Goal: Task Accomplishment & Management: Use online tool/utility

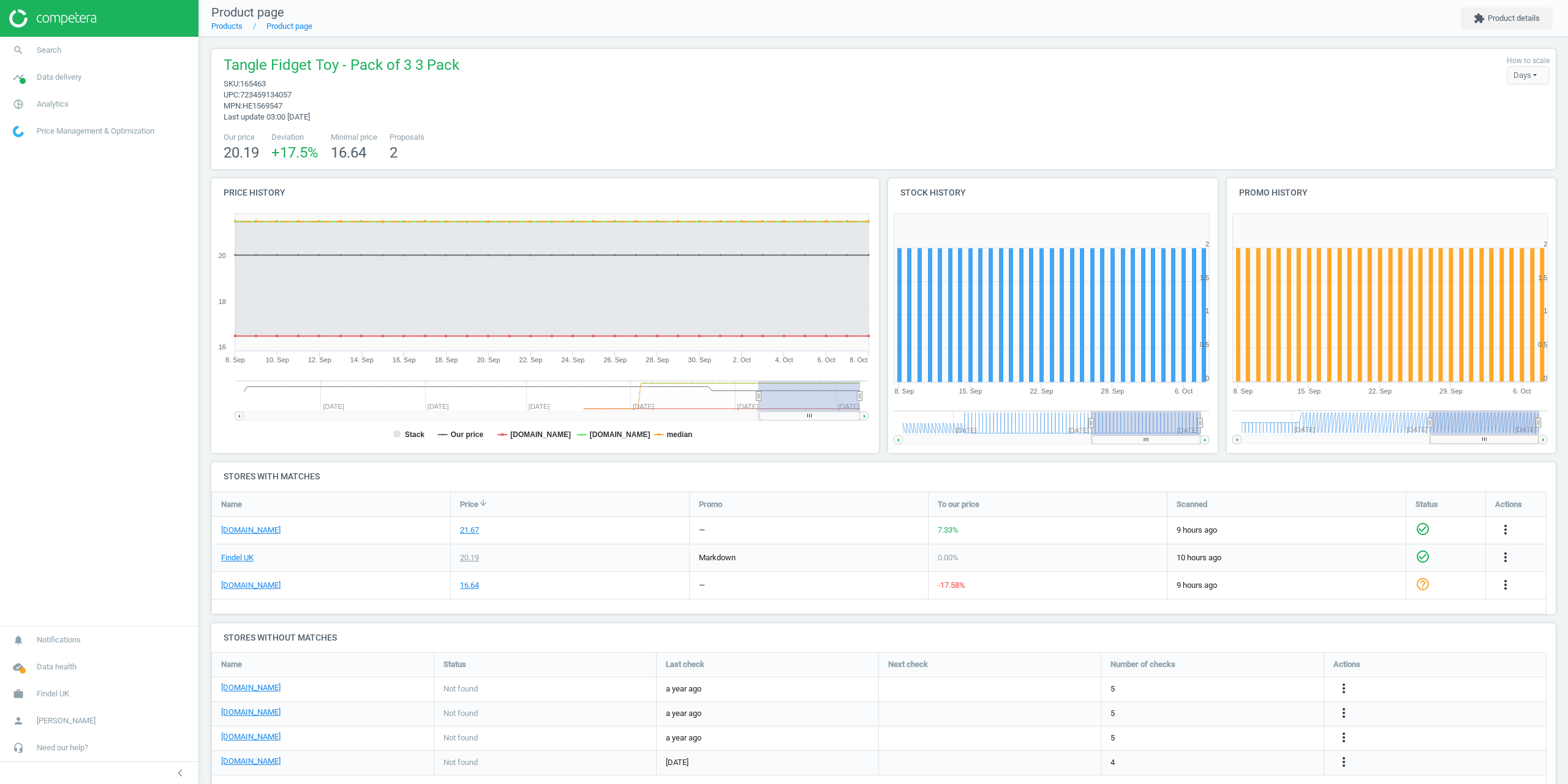
click at [47, 50] on span "Search" at bounding box center [48, 51] width 25 height 11
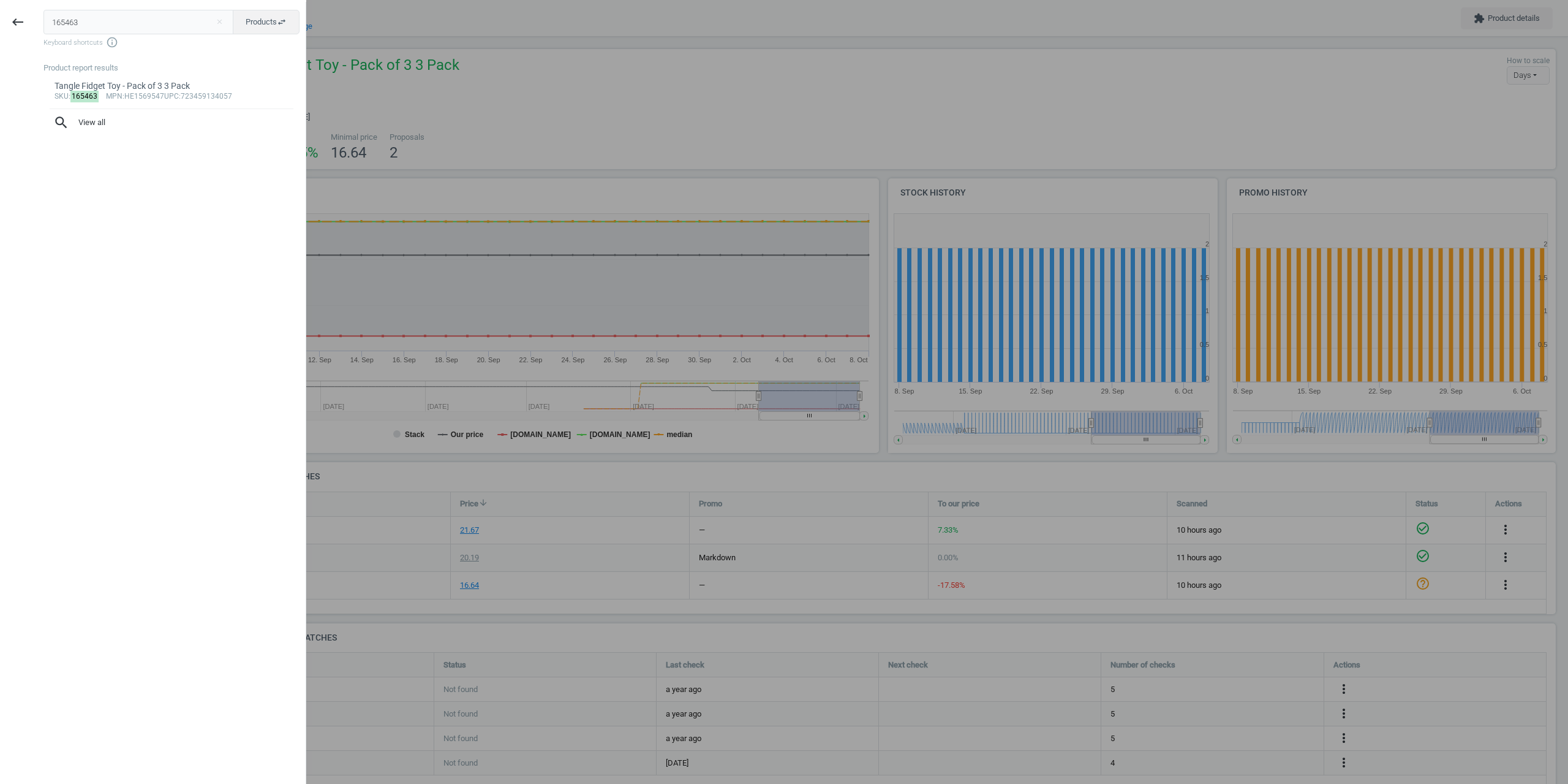
click at [687, 35] on div at bounding box center [784, 392] width 1568 height 784
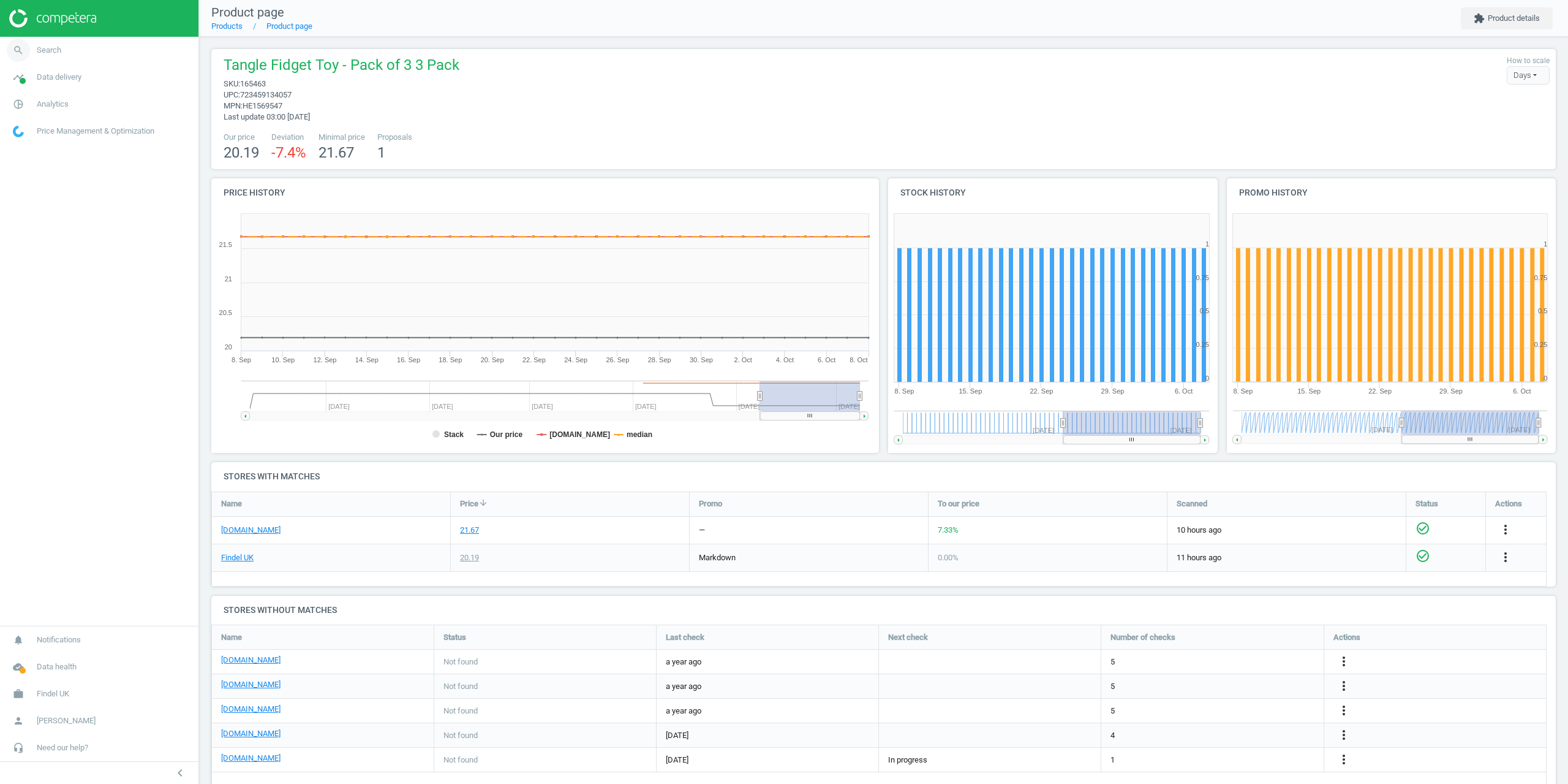
click at [51, 46] on span "Search" at bounding box center [48, 51] width 25 height 11
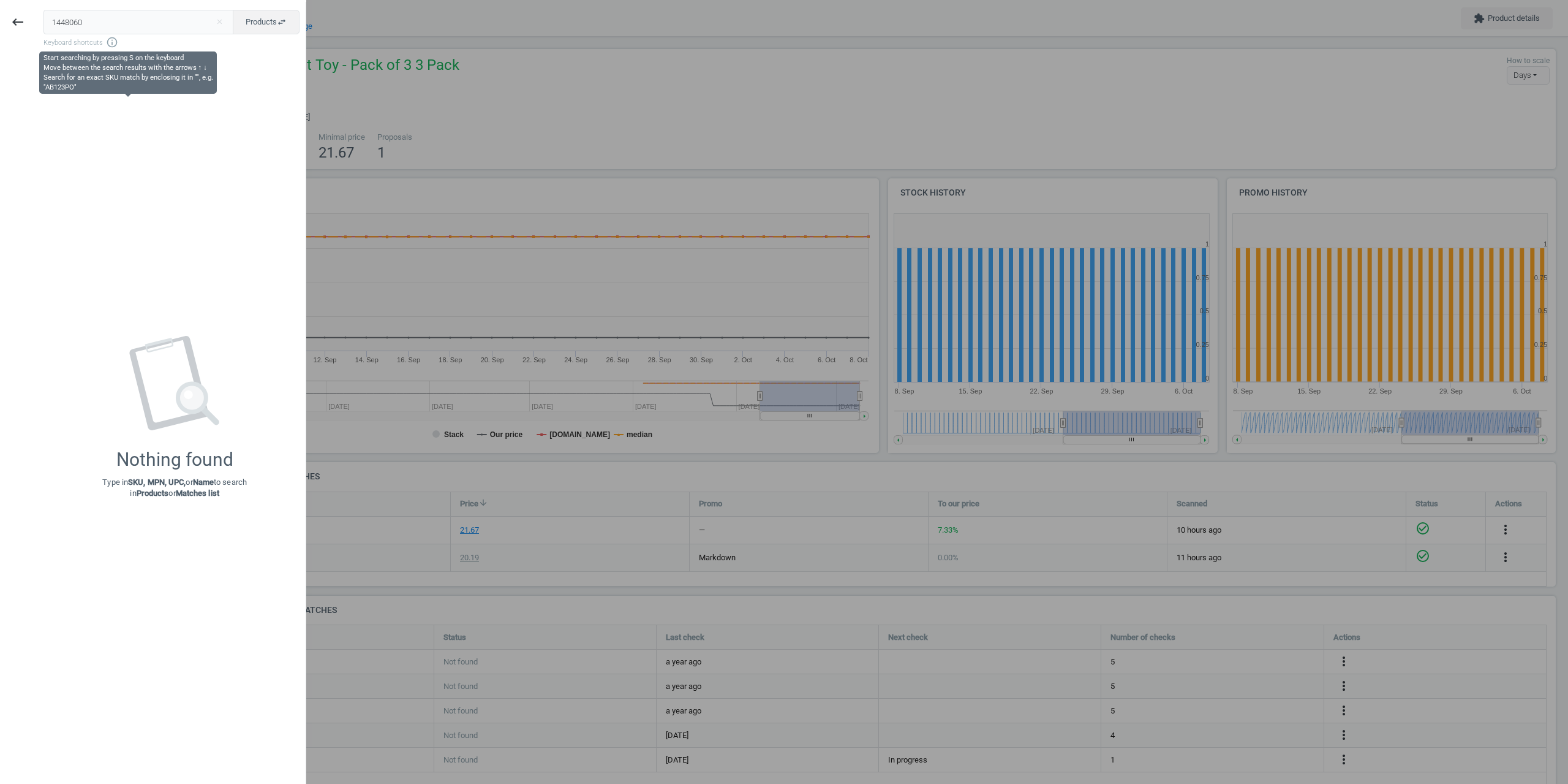
type input "1448060"
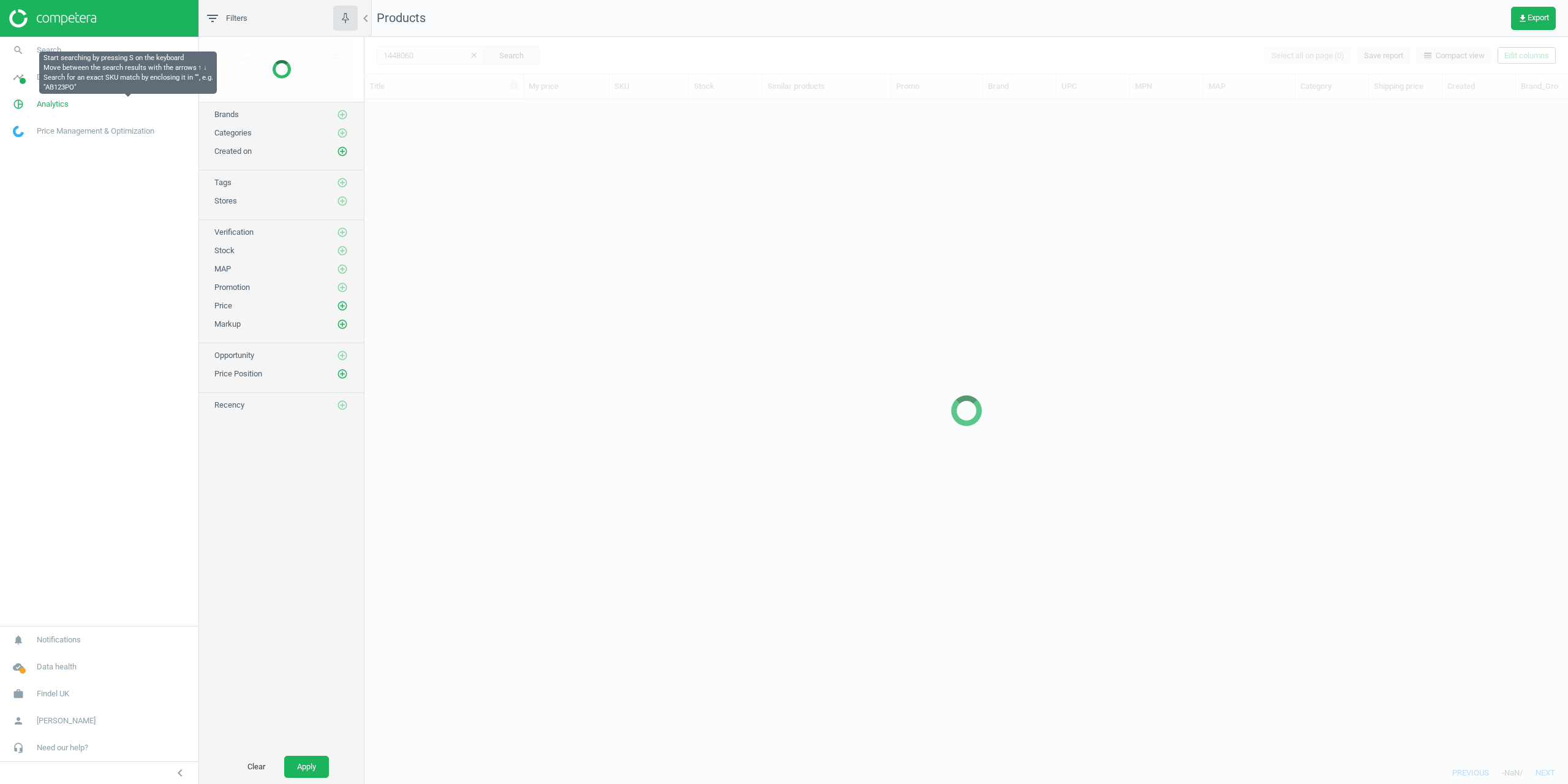
scroll to position [644, 1195]
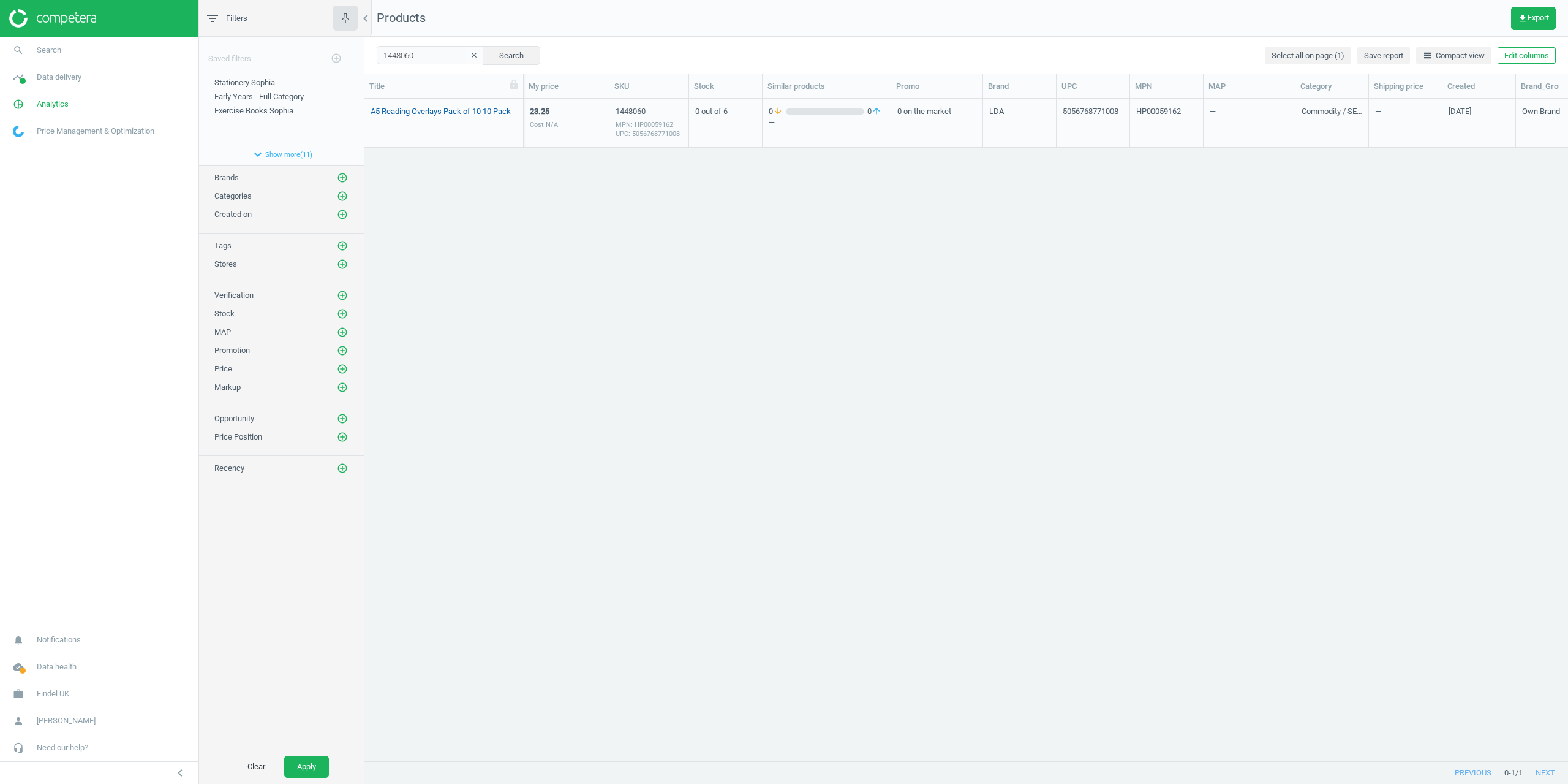
click at [425, 114] on link "A5 Reading Overlays Pack of 10 10 Pack" at bounding box center [441, 112] width 140 height 11
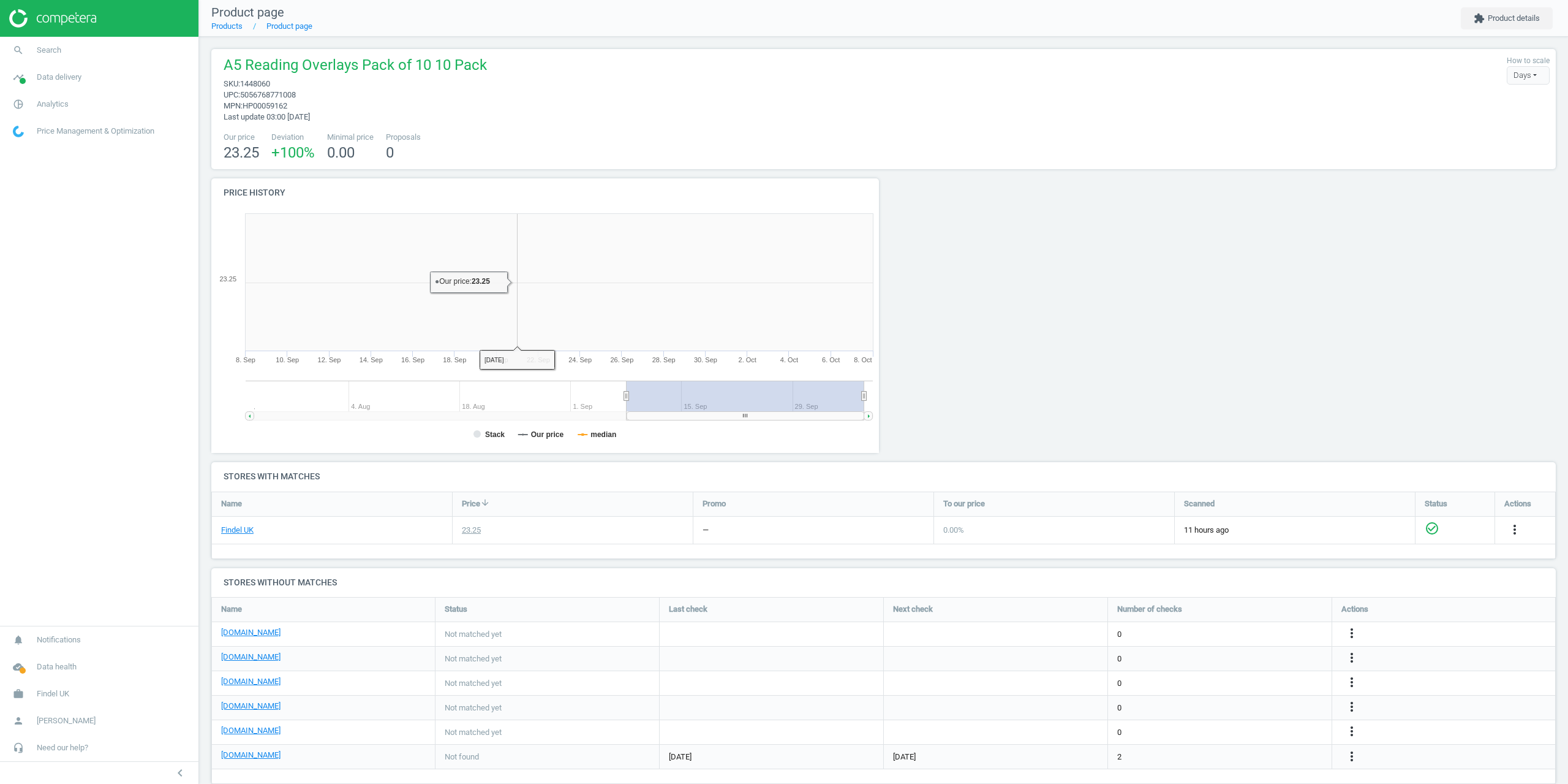
scroll to position [206, 1354]
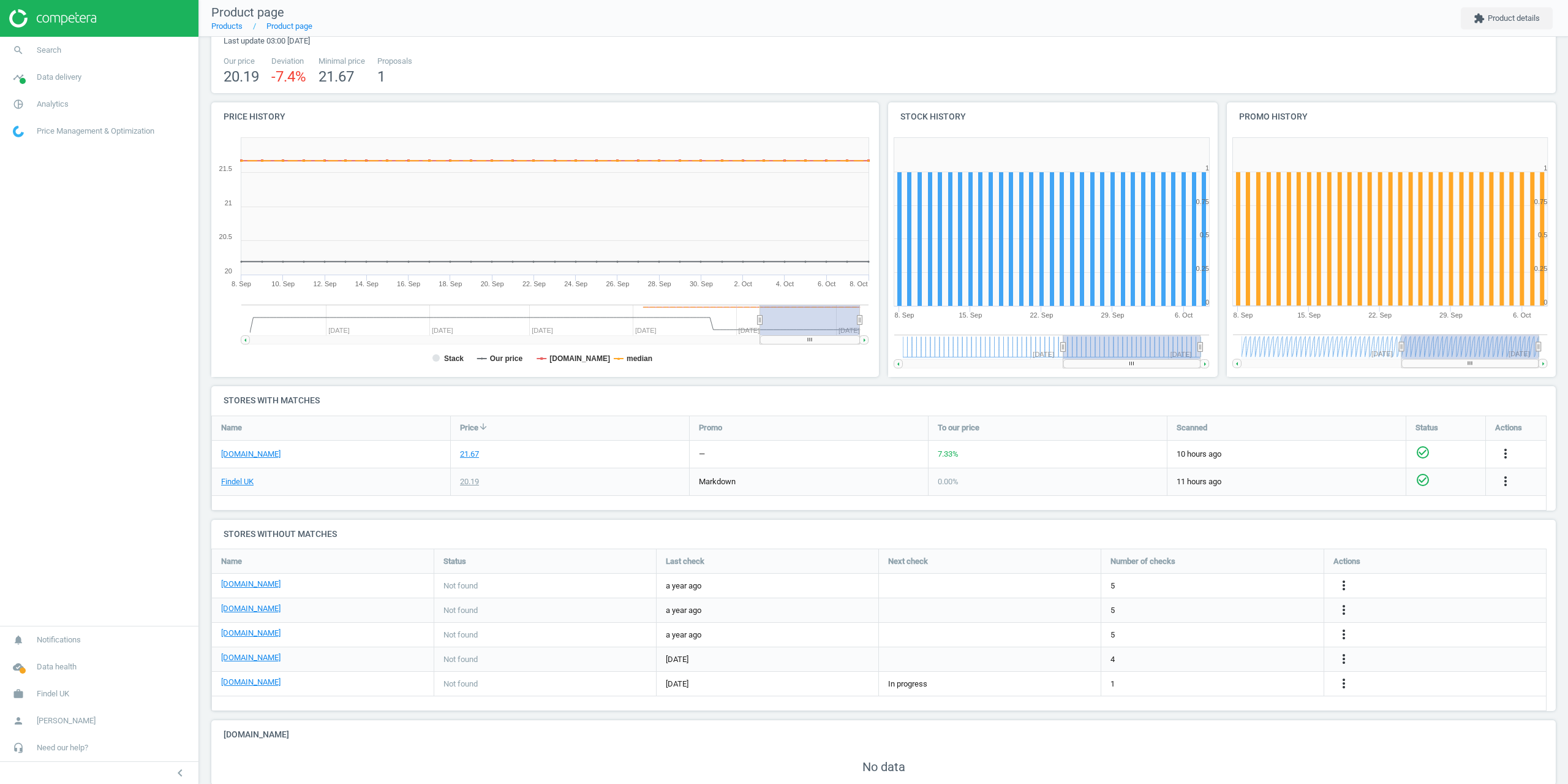
scroll to position [37, 0]
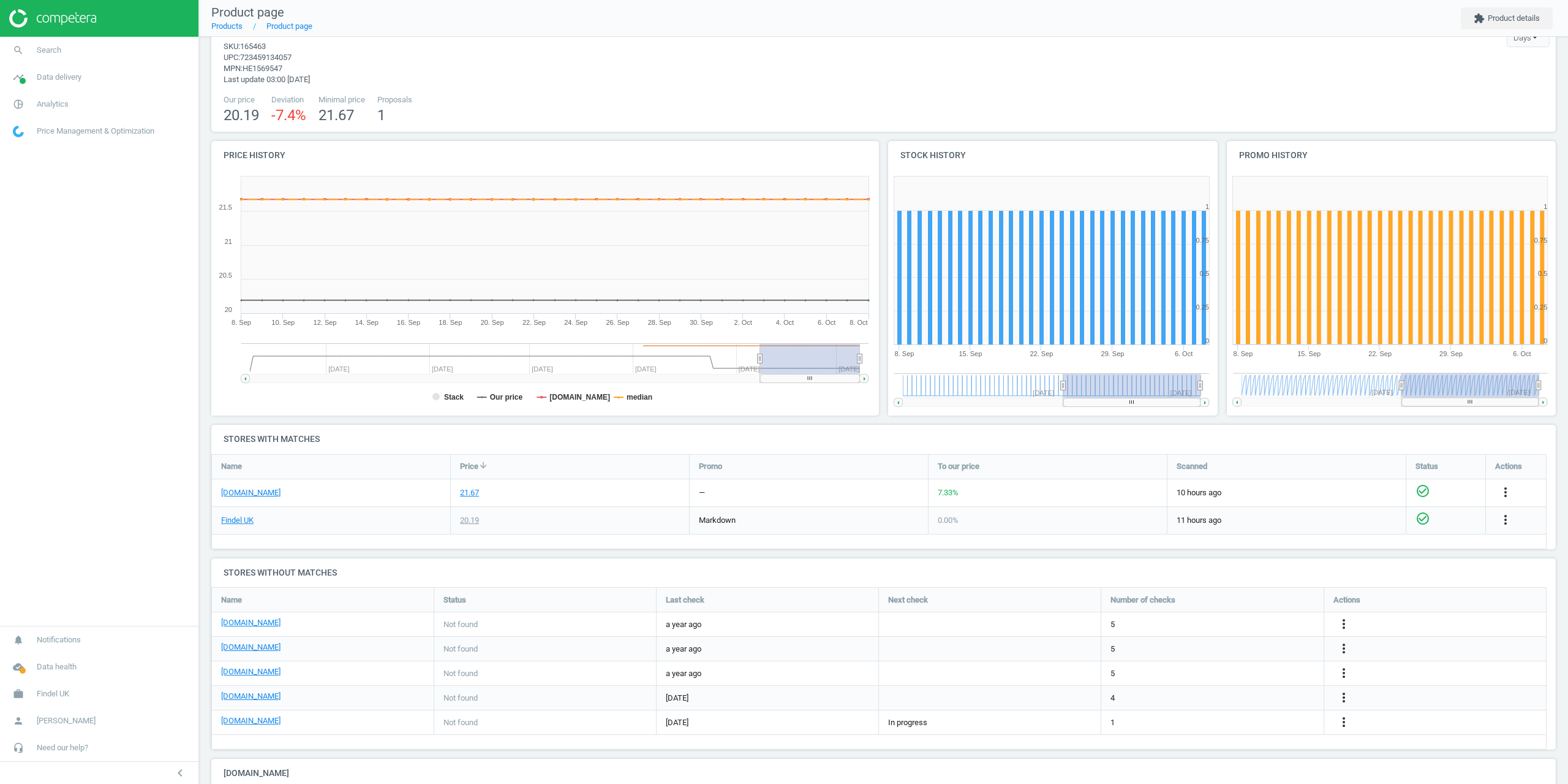
click at [256, 47] on span "165463" at bounding box center [253, 46] width 26 height 9
copy span "165463"
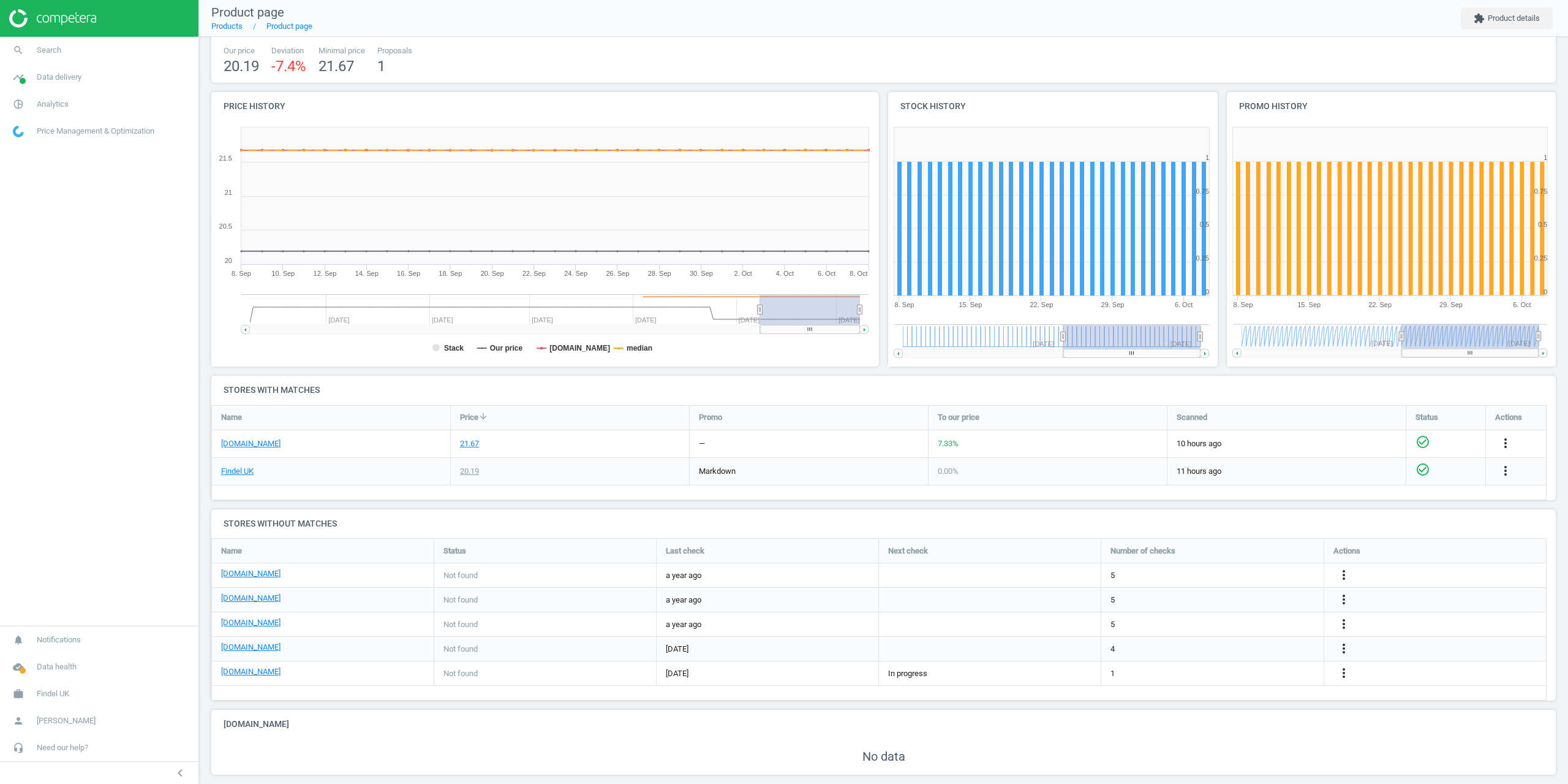
scroll to position [99, 0]
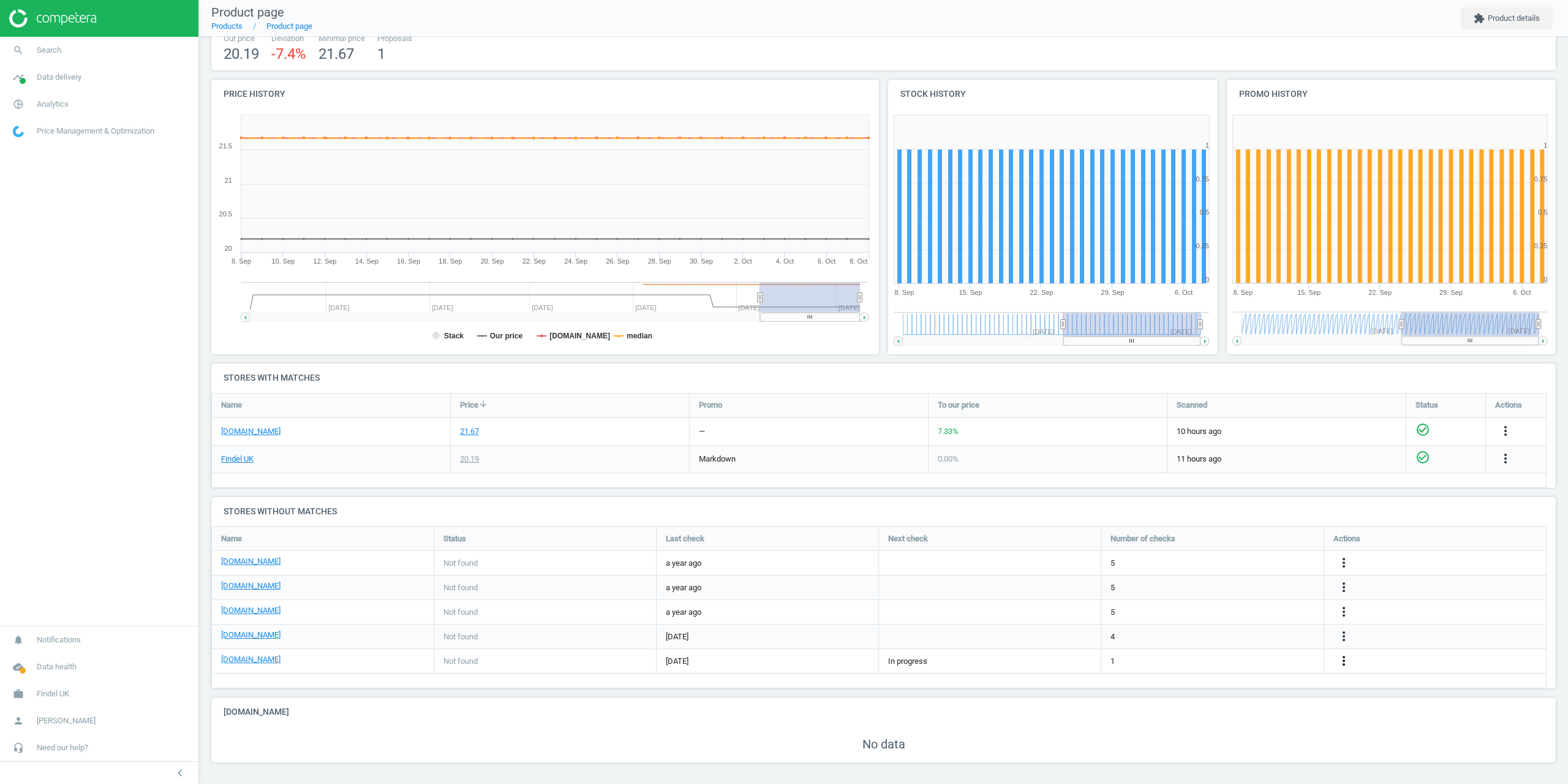
click at [1346, 660] on icon "more_vert" at bounding box center [1343, 660] width 15 height 15
click at [1200, 660] on link "Edit URL/product option" at bounding box center [1248, 660] width 168 height 19
drag, startPoint x: 283, startPoint y: 659, endPoint x: 222, endPoint y: 662, distance: 61.1
click at [222, 662] on div "gompels.co.uk" at bounding box center [323, 661] width 203 height 14
copy link "gompels.co.uk"
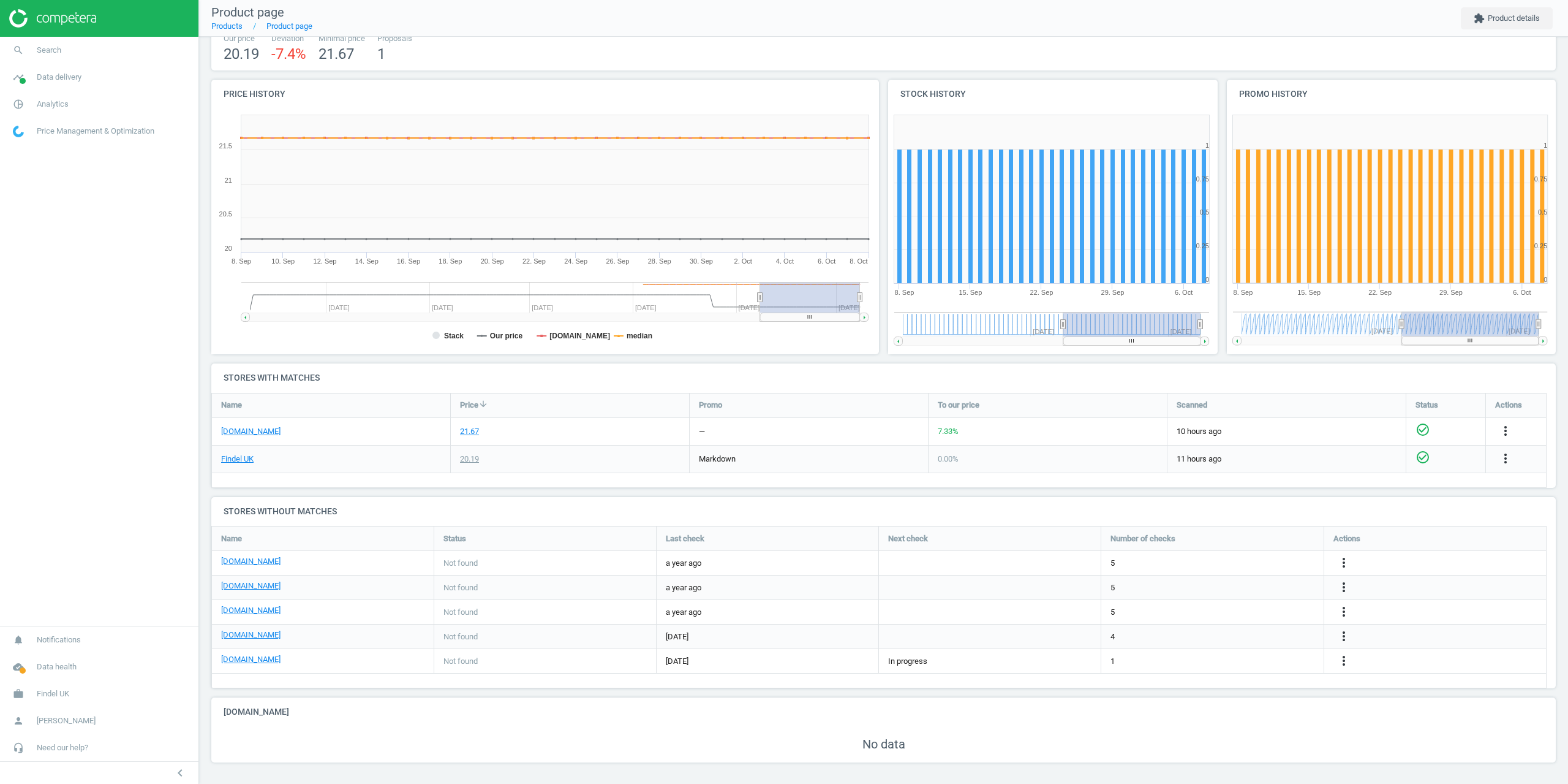
click at [321, 781] on div "Tangle Fidget Toy - Pack of 3 3 Pack sku : 165463 upc : 723459134057 mpn : HE15…" at bounding box center [883, 361] width 1369 height 846
click at [92, 467] on nav "search Search timeline Data delivery Overview Matches dashboard Matches Rematch…" at bounding box center [99, 331] width 199 height 589
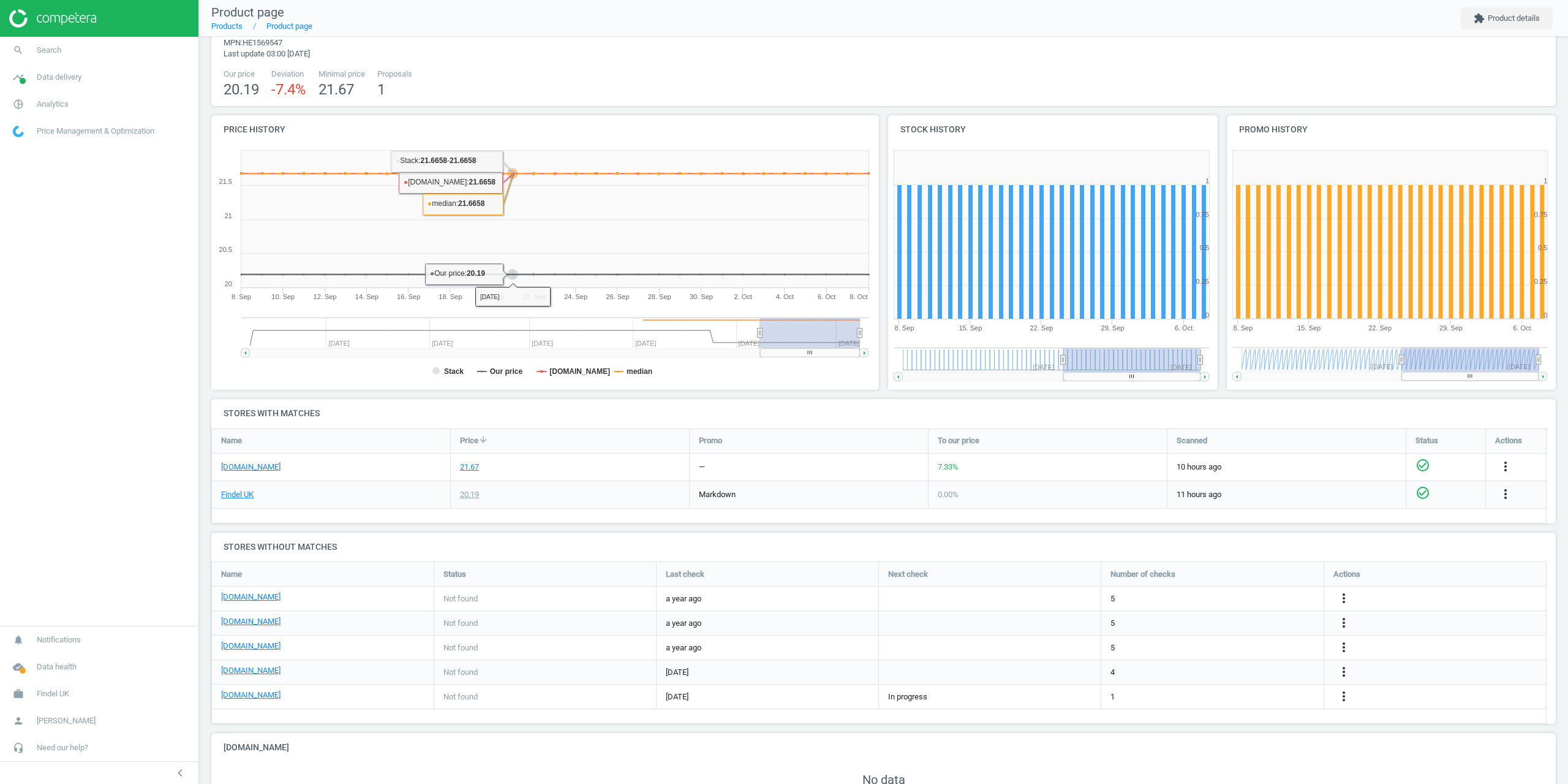
scroll to position [0, 0]
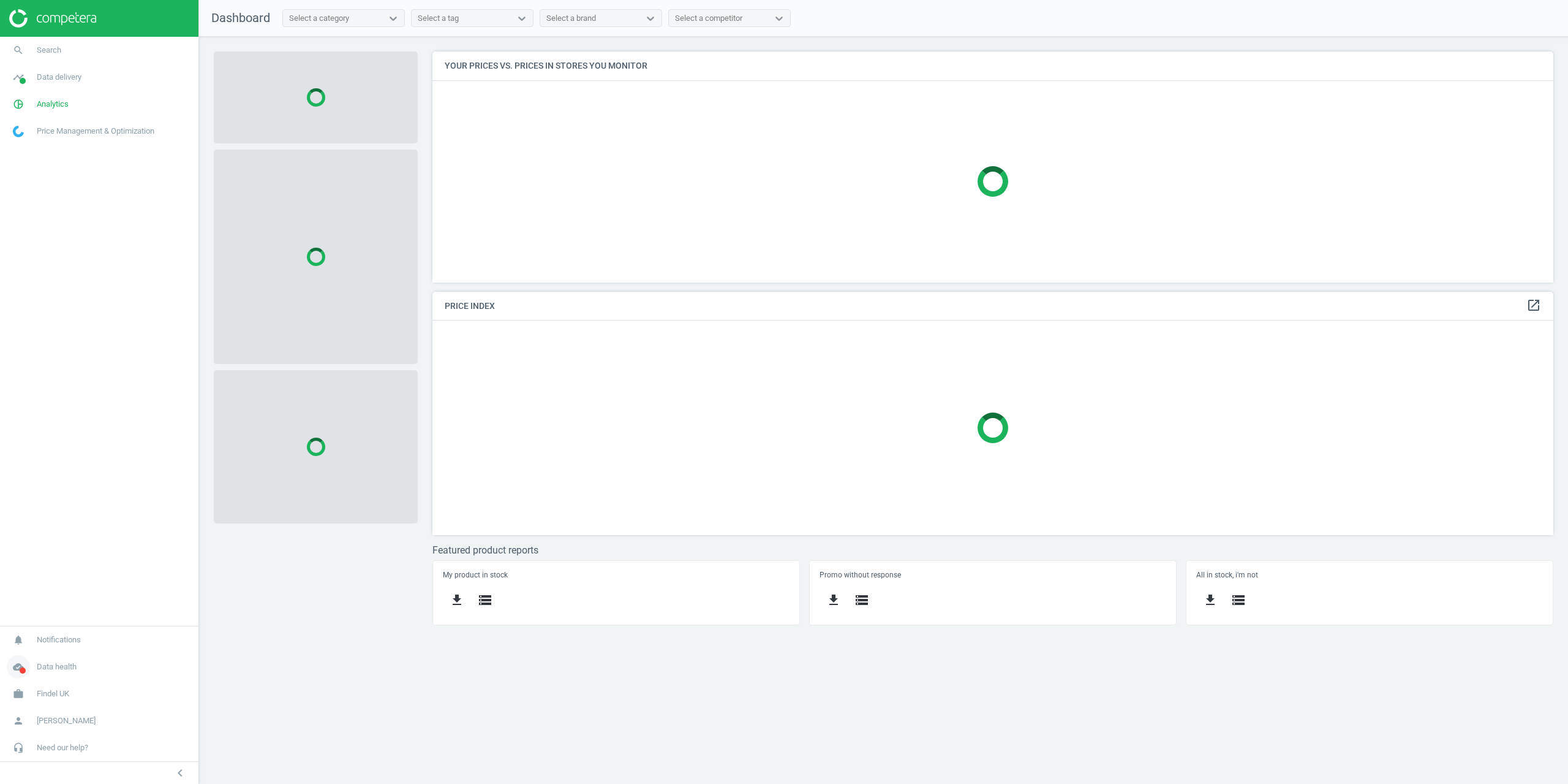
scroll to position [249, 1140]
click at [53, 689] on span "Findel UK" at bounding box center [53, 694] width 32 height 11
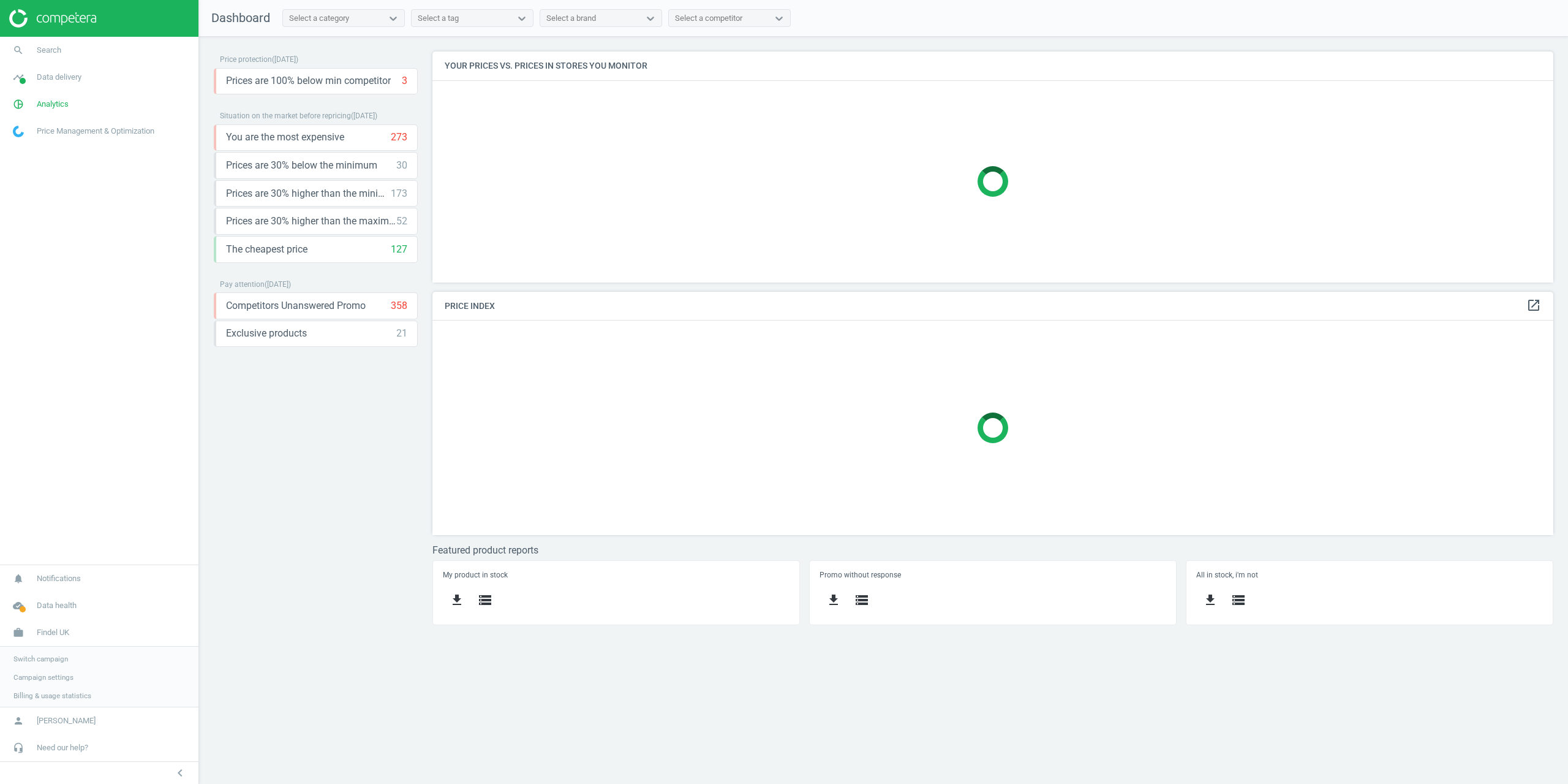
click at [55, 669] on link "Campaign settings" at bounding box center [99, 677] width 199 height 18
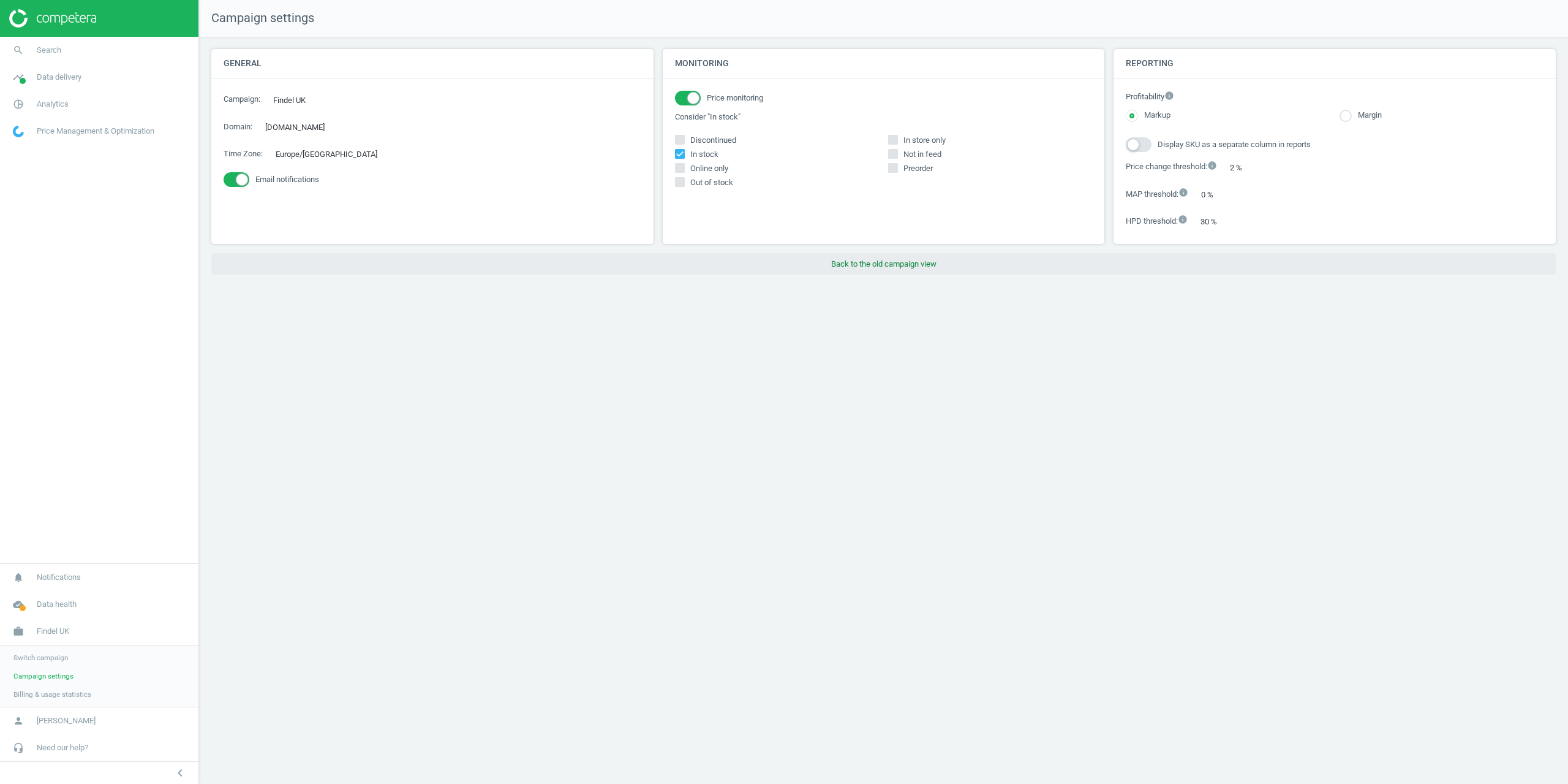
click at [896, 258] on button "Back to the old campaign view" at bounding box center [883, 264] width 1345 height 22
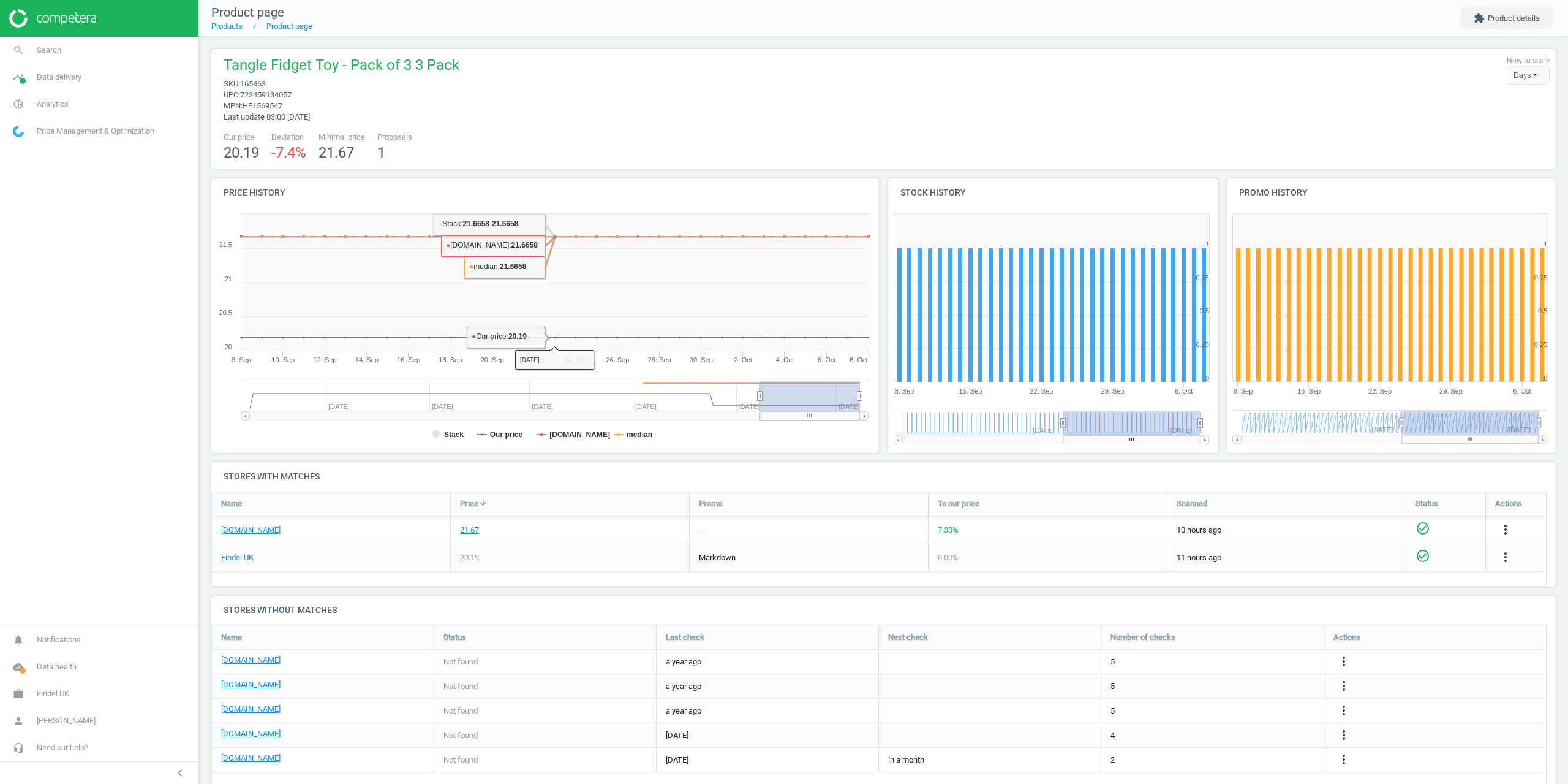
click at [603, 93] on div "Tangle Fidget Toy - Pack of 3 3 Pack sku : 165463 upc : 723459134057 mpn : HE15…" at bounding box center [883, 89] width 1332 height 67
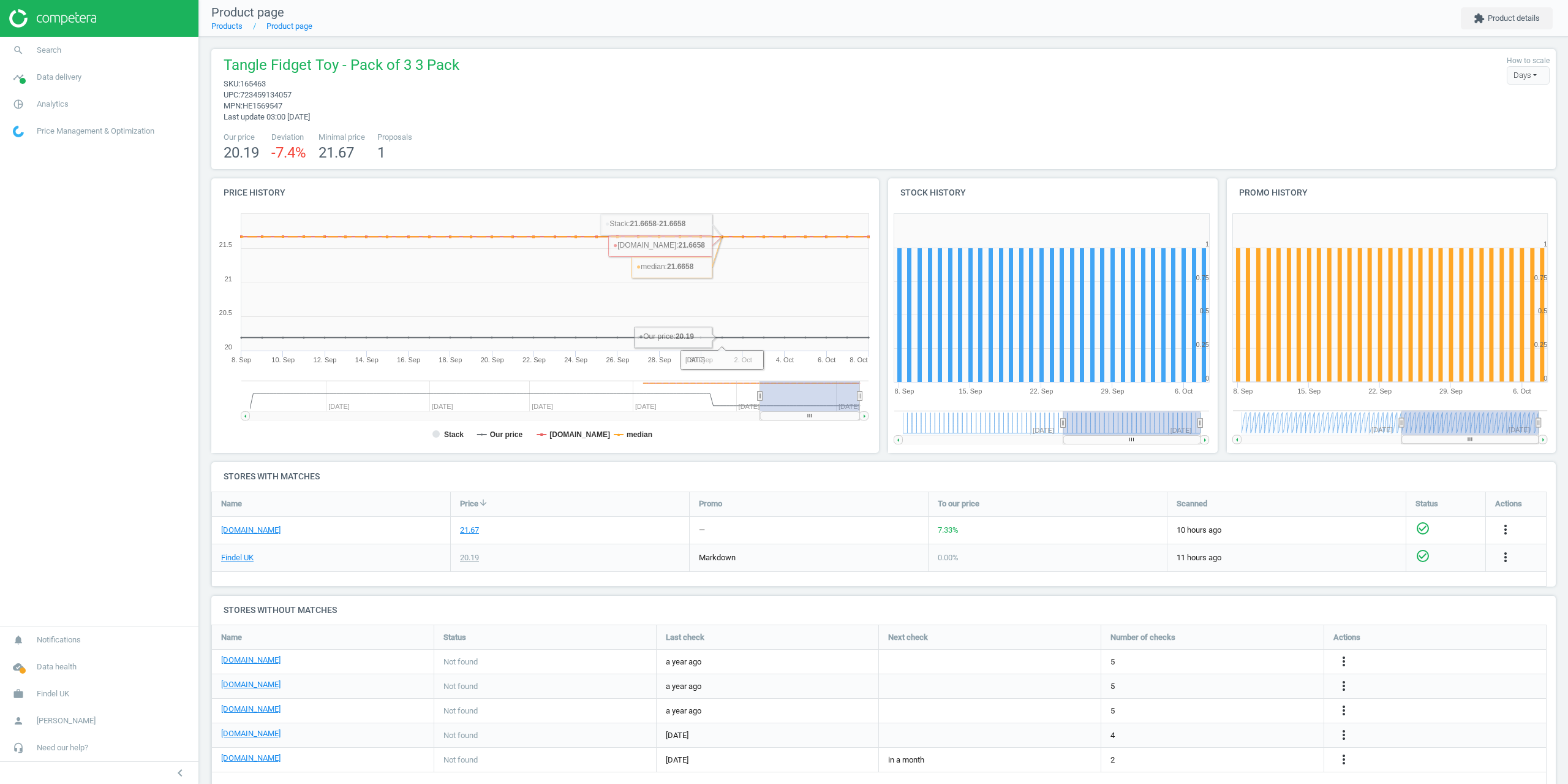
click at [828, 128] on div "Tangle Fidget Toy - Pack of 3 3 Pack sku : 165463 upc : 723459134057 mpn : HE15…" at bounding box center [883, 109] width 1345 height 120
click at [1512, 557] on icon "more_vert" at bounding box center [1506, 557] width 15 height 15
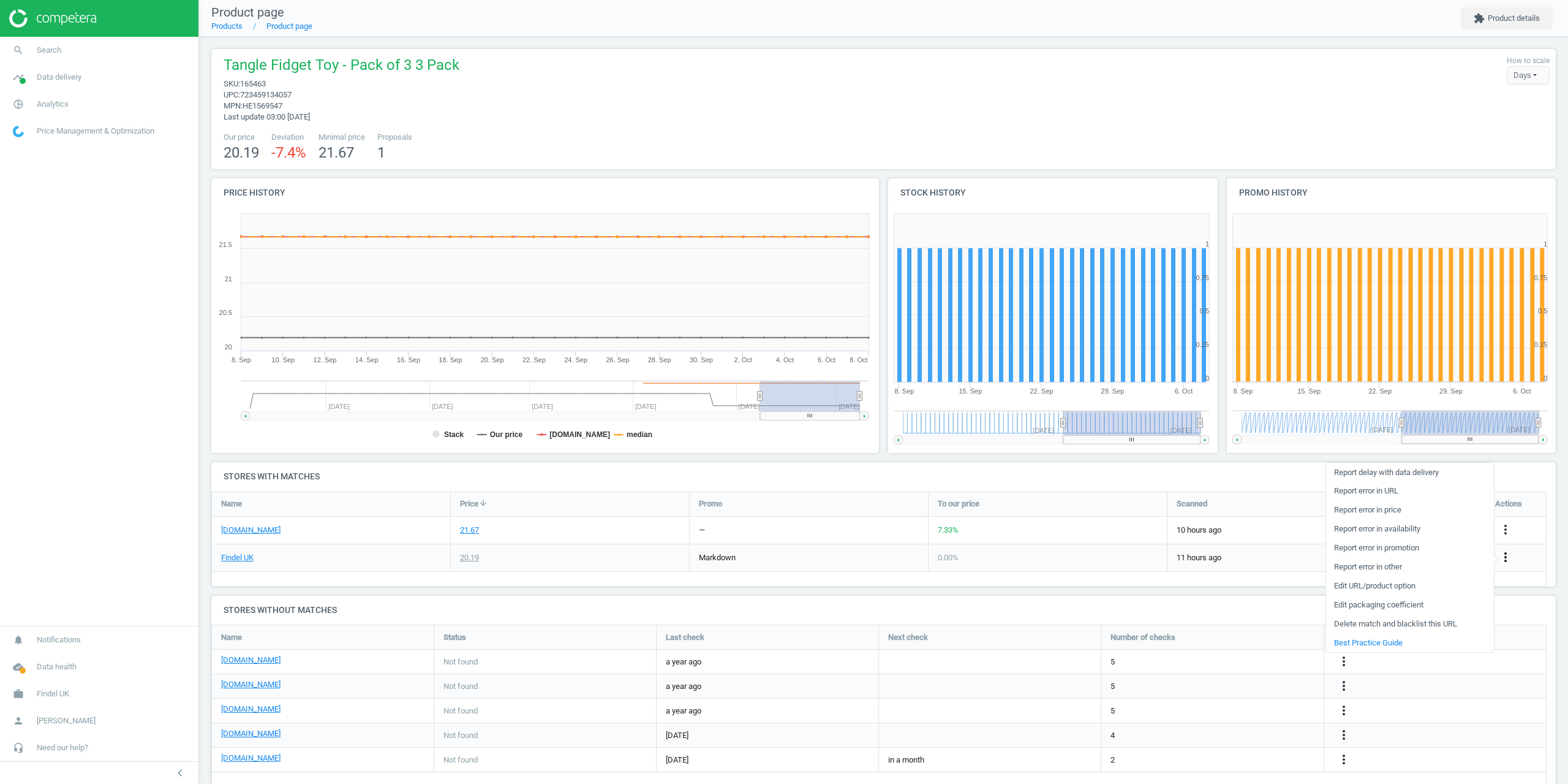
click at [1512, 557] on icon "more_vert" at bounding box center [1506, 557] width 15 height 15
click at [884, 452] on div "Stock history Created with Highstock 6.2.0 0 0.25 0.5 0.75 1 1.25 8. Sep 15. Se…" at bounding box center [1053, 320] width 339 height 284
click at [1504, 553] on icon "more_vert" at bounding box center [1506, 557] width 15 height 15
click at [1506, 553] on icon "more_vert" at bounding box center [1506, 557] width 15 height 15
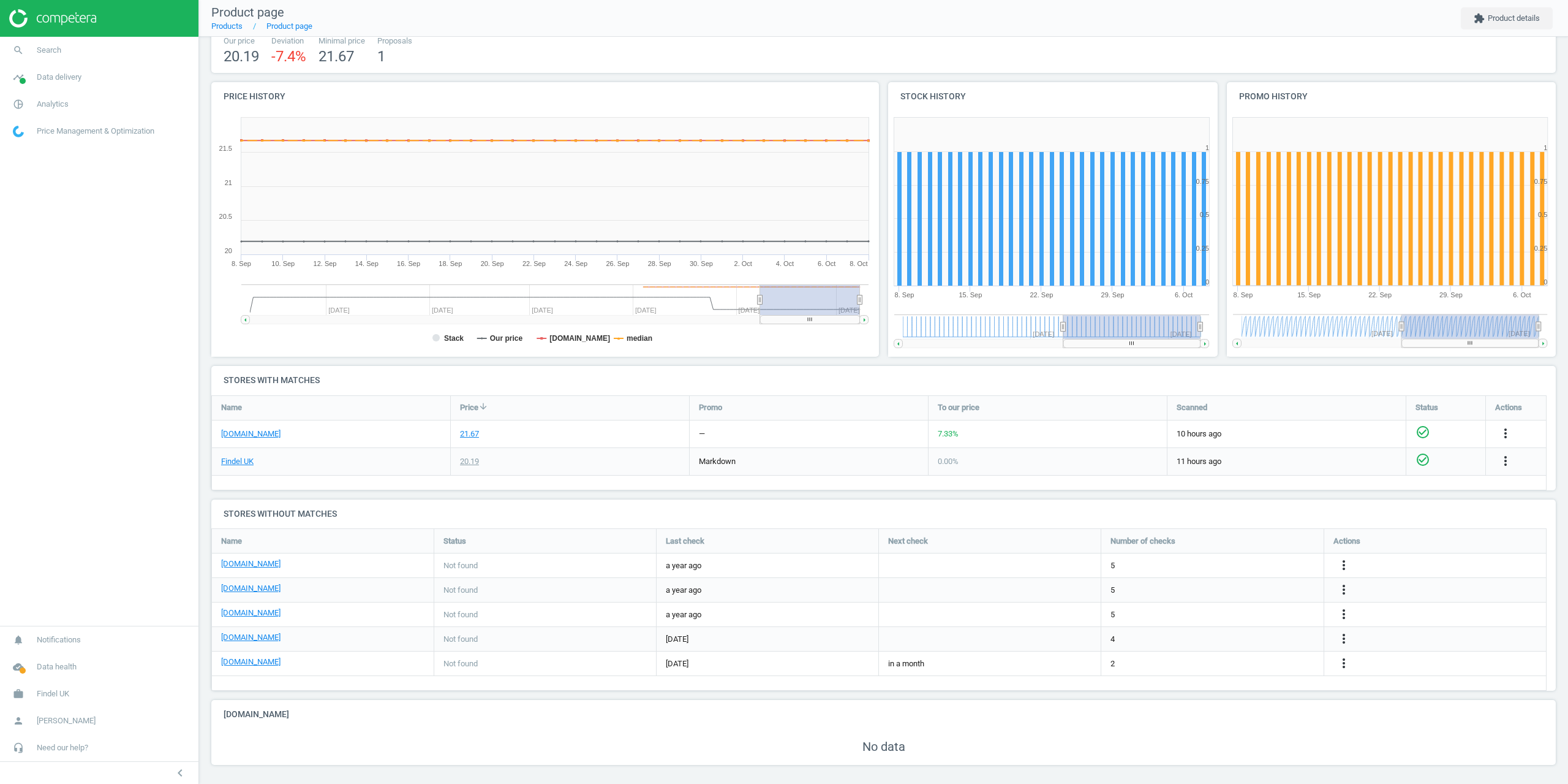
scroll to position [99, 0]
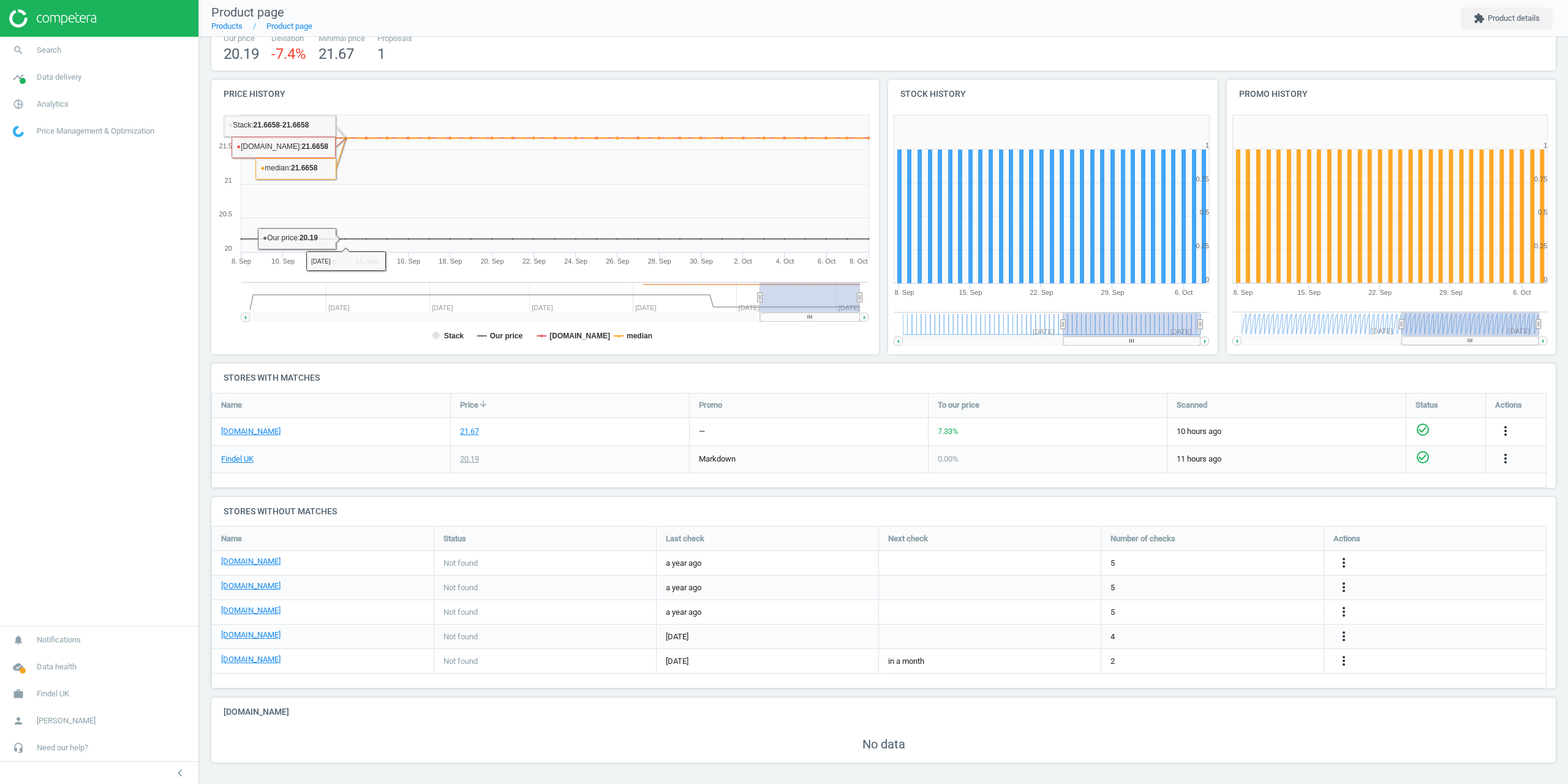
click at [22, 427] on nav "search Search timeline Data delivery Overview Matches dashboard Matches Rematch…" at bounding box center [99, 331] width 199 height 589
click at [89, 504] on nav "search Search timeline Data delivery Overview Matches dashboard Matches Rematch…" at bounding box center [99, 331] width 199 height 589
click at [55, 105] on span "Analytics" at bounding box center [52, 105] width 32 height 11
click at [55, 79] on span "Data delivery" at bounding box center [59, 77] width 45 height 11
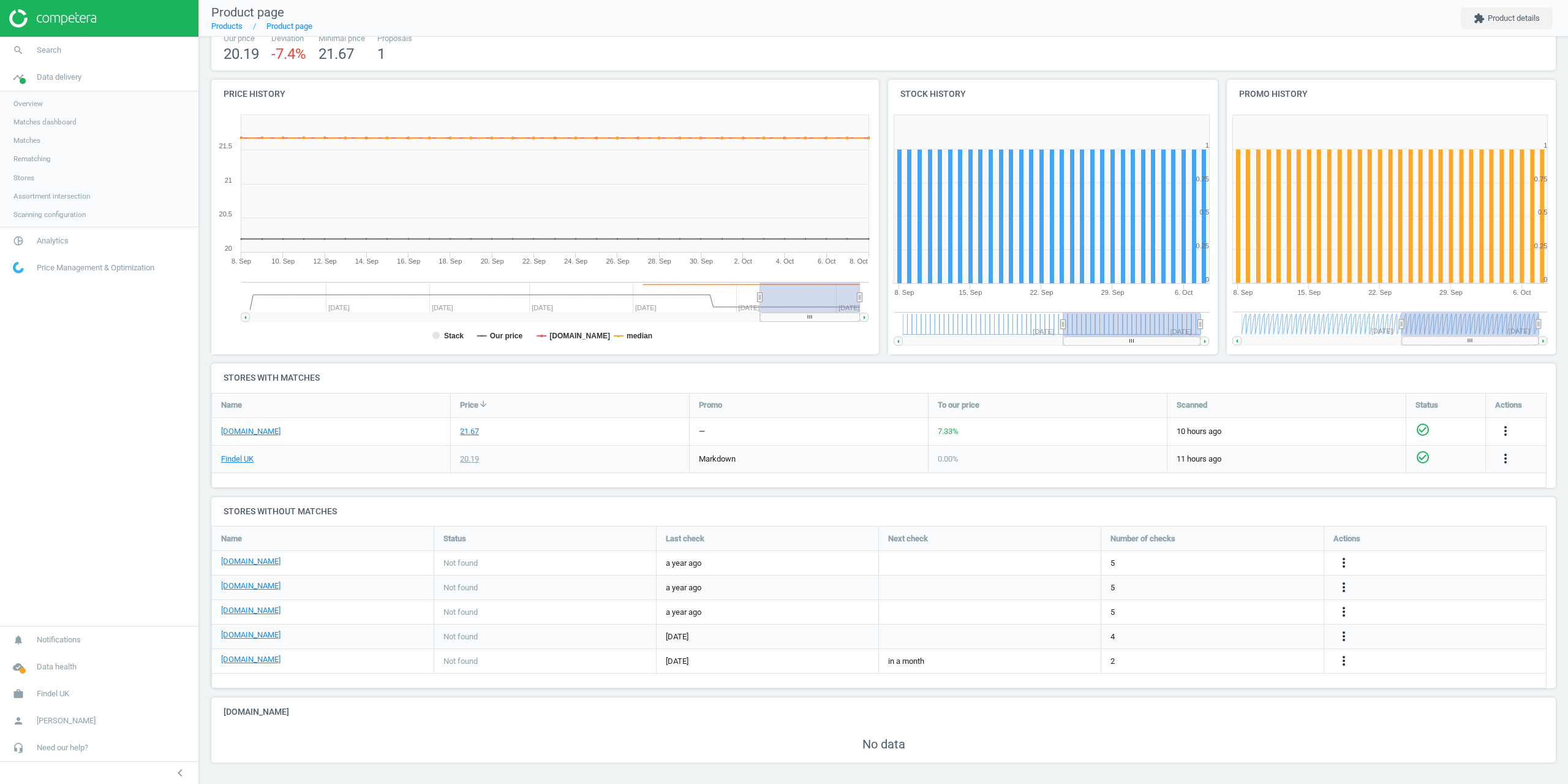
click at [27, 176] on span "Stores" at bounding box center [24, 178] width 21 height 10
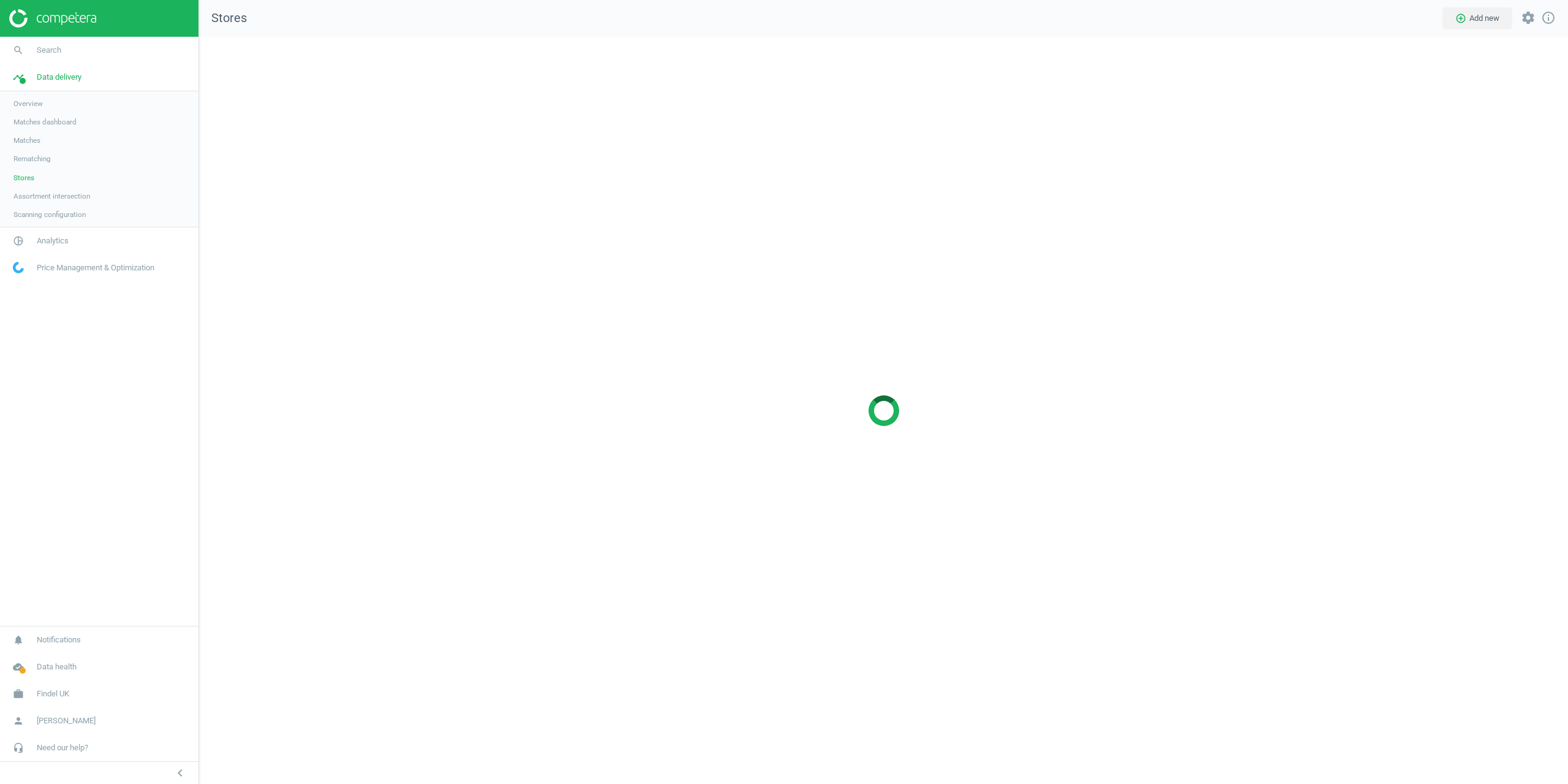
scroll to position [766, 1388]
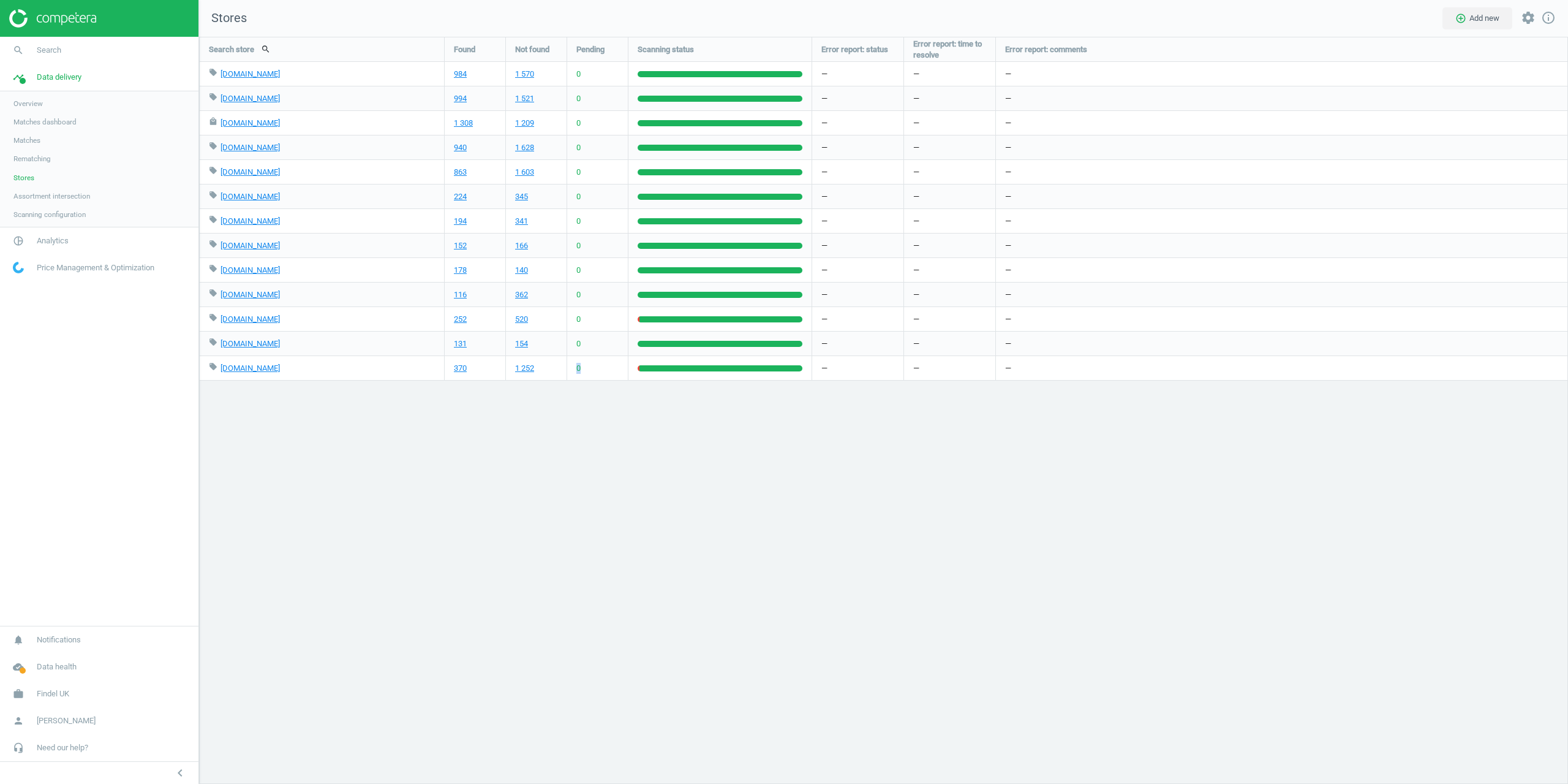
click at [579, 366] on span "0" at bounding box center [579, 368] width 4 height 11
click at [44, 47] on span "Search" at bounding box center [48, 51] width 25 height 11
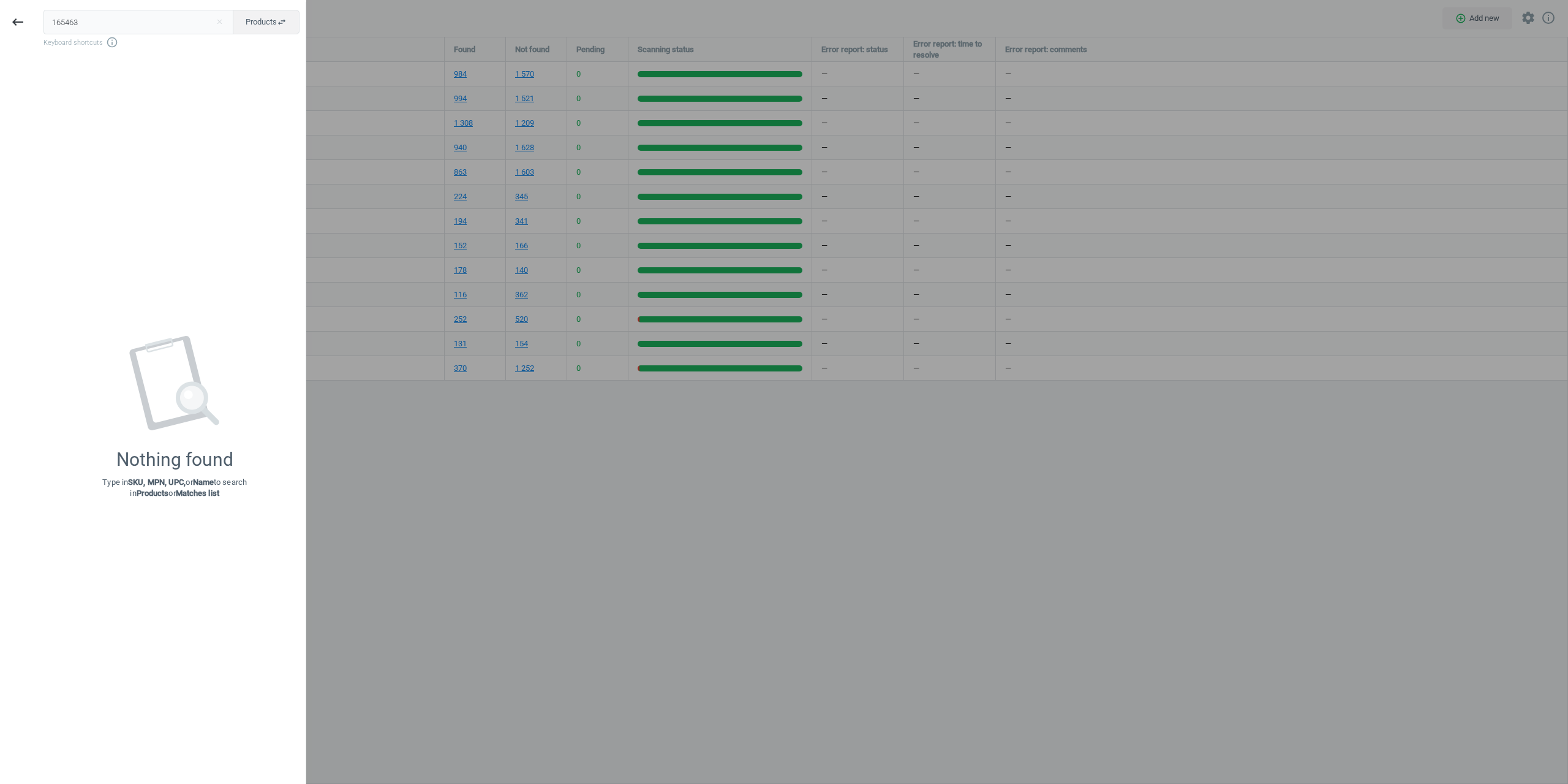
type input "165463"
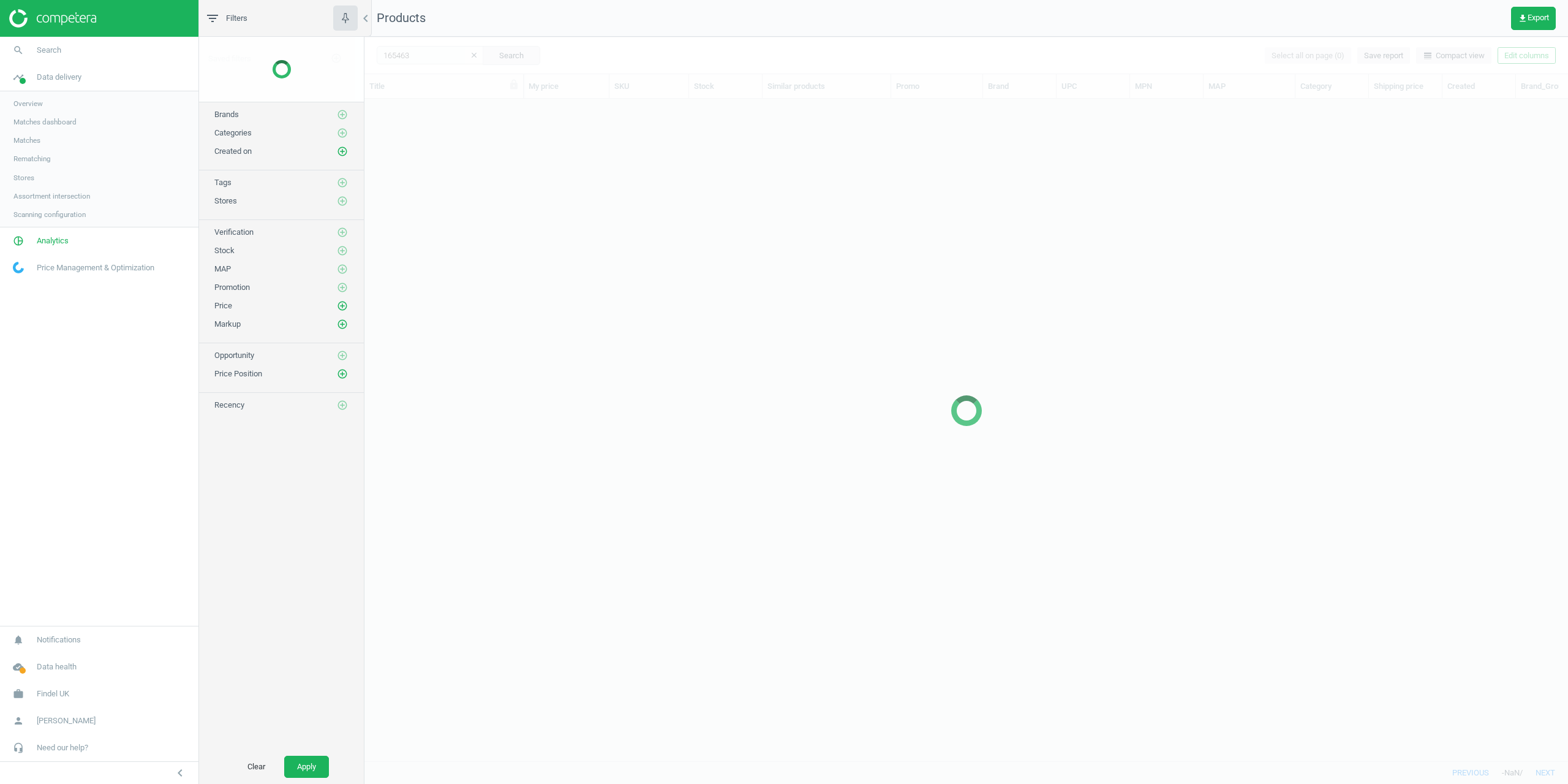
scroll to position [644, 1195]
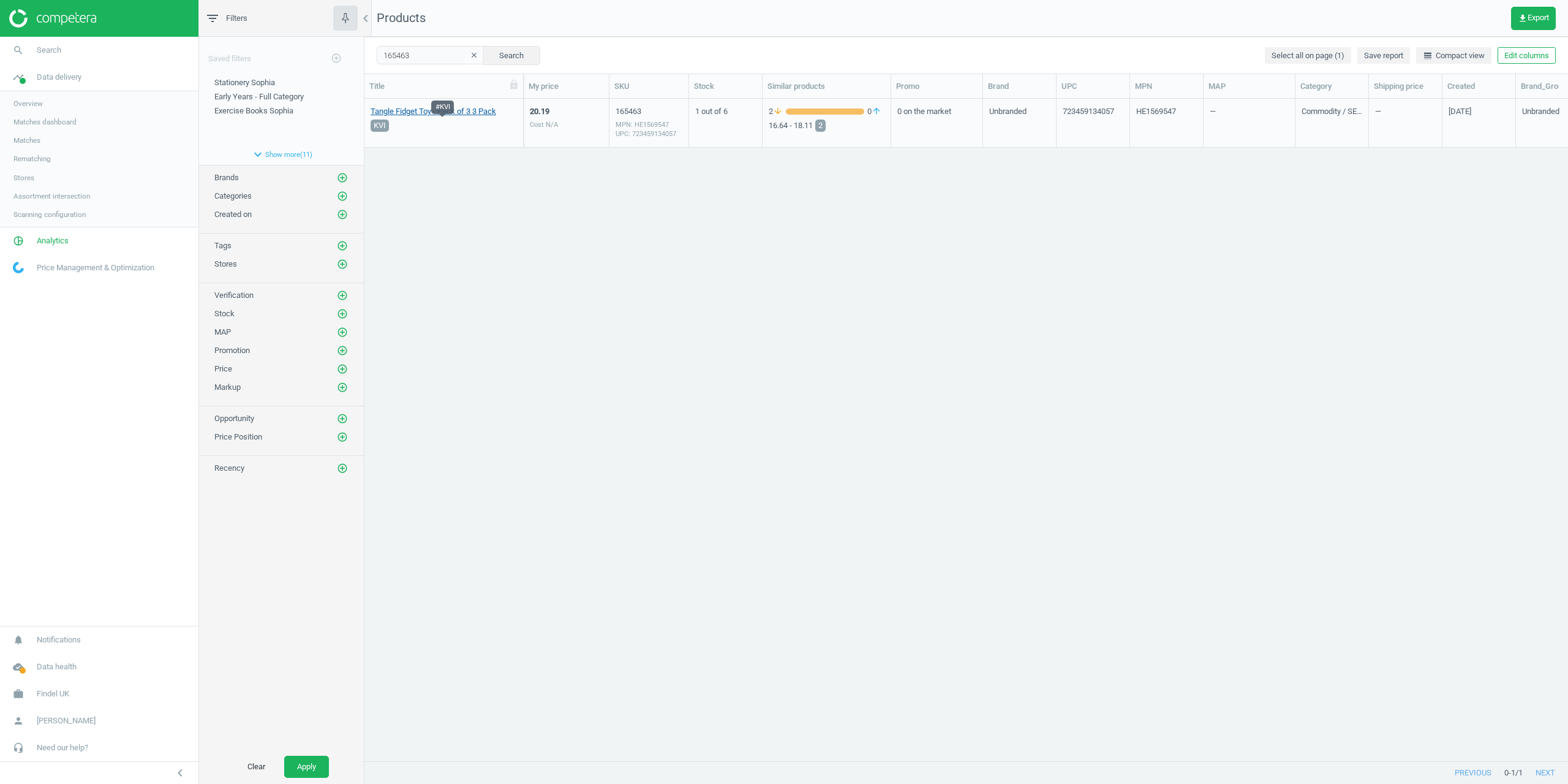
click at [430, 115] on link "Tangle Fidget Toy - Pack of 3 3 Pack" at bounding box center [433, 112] width 126 height 11
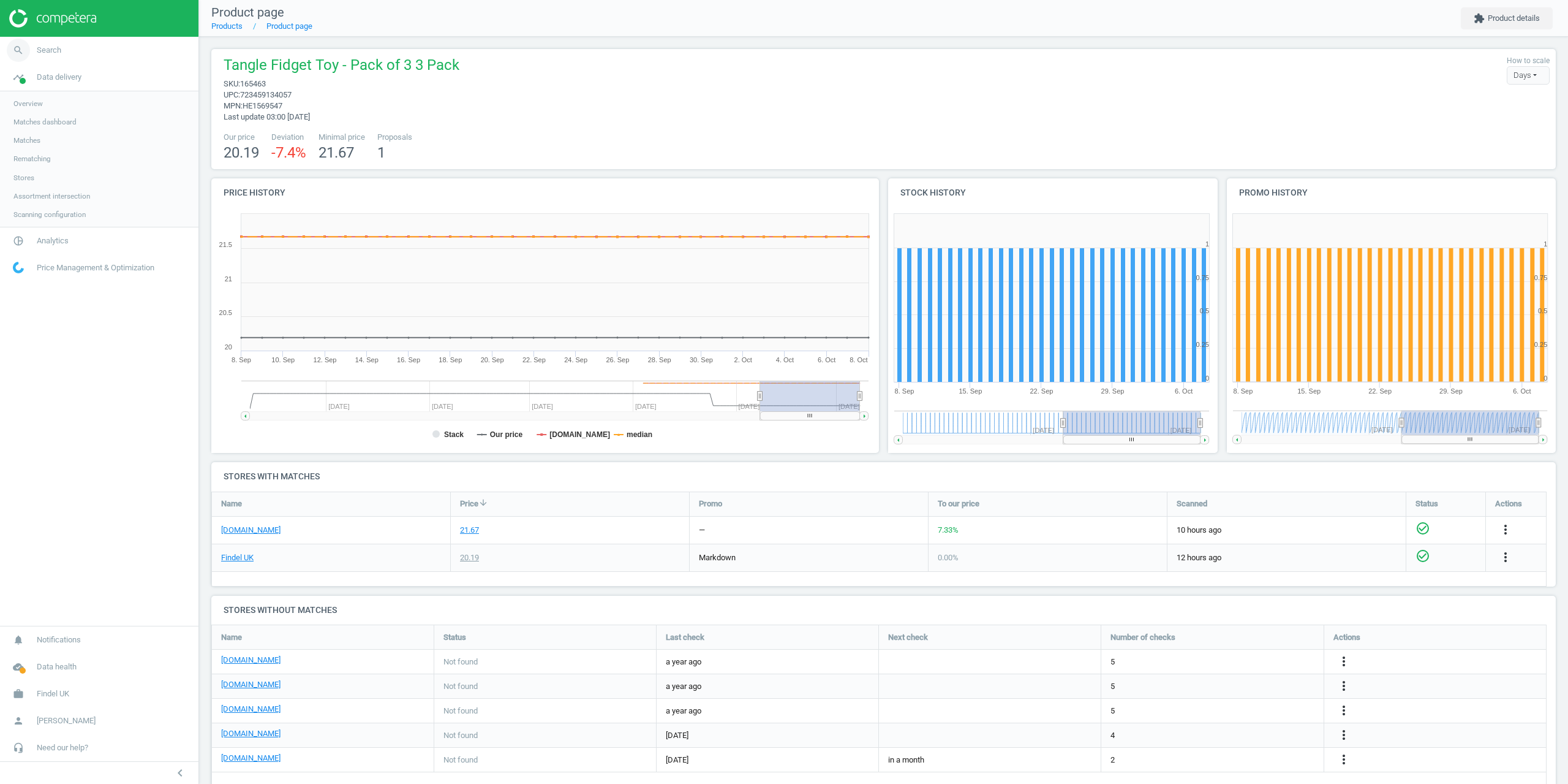
click at [29, 53] on icon "search" at bounding box center [18, 50] width 23 height 23
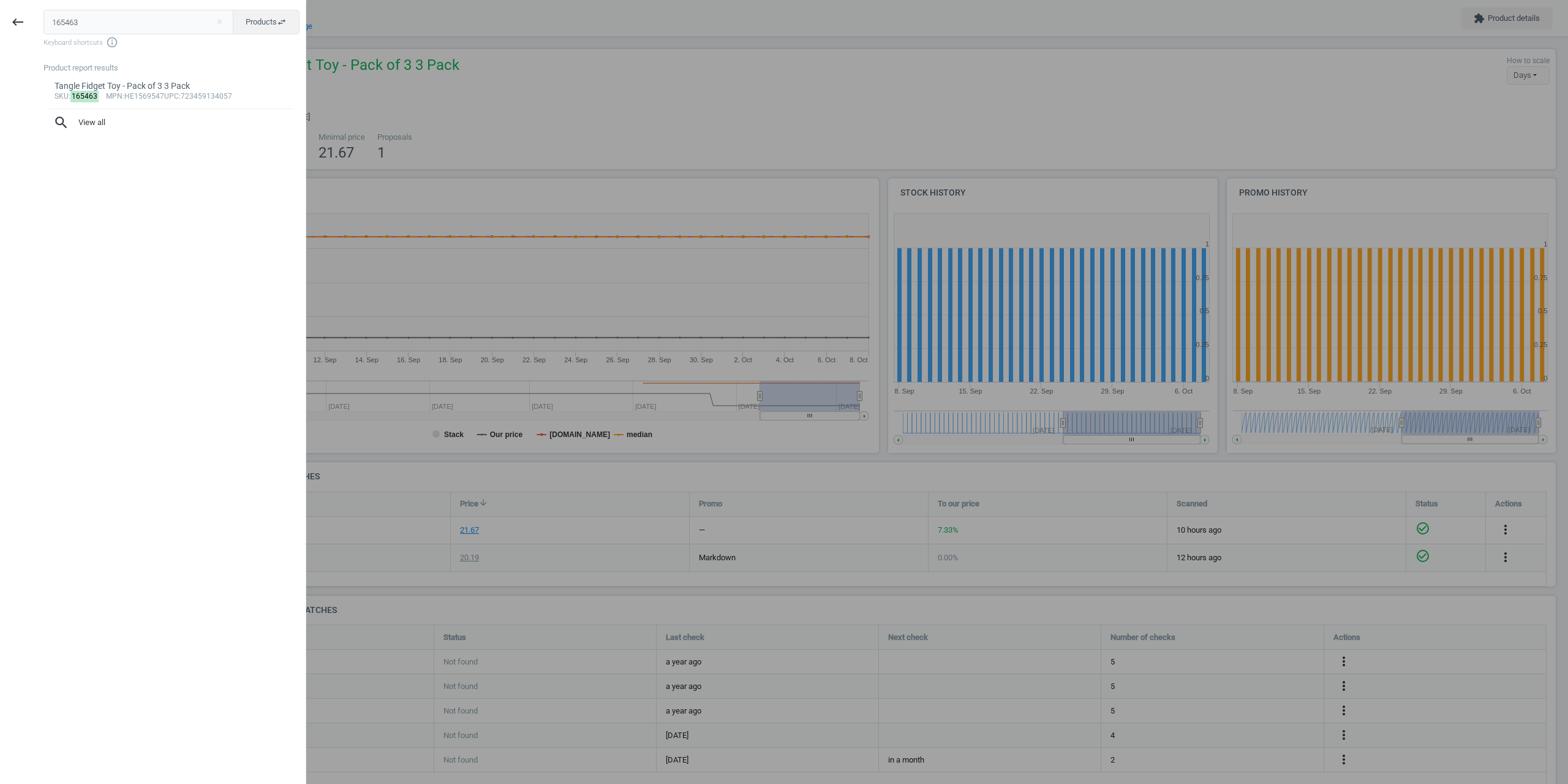
drag, startPoint x: 95, startPoint y: 15, endPoint x: 37, endPoint y: 19, distance: 58.1
click at [40, 20] on div "165463 close Products swap_horiz Keyboard shortcuts info_outline Product report…" at bounding box center [170, 394] width 270 height 784
type input "J69645"
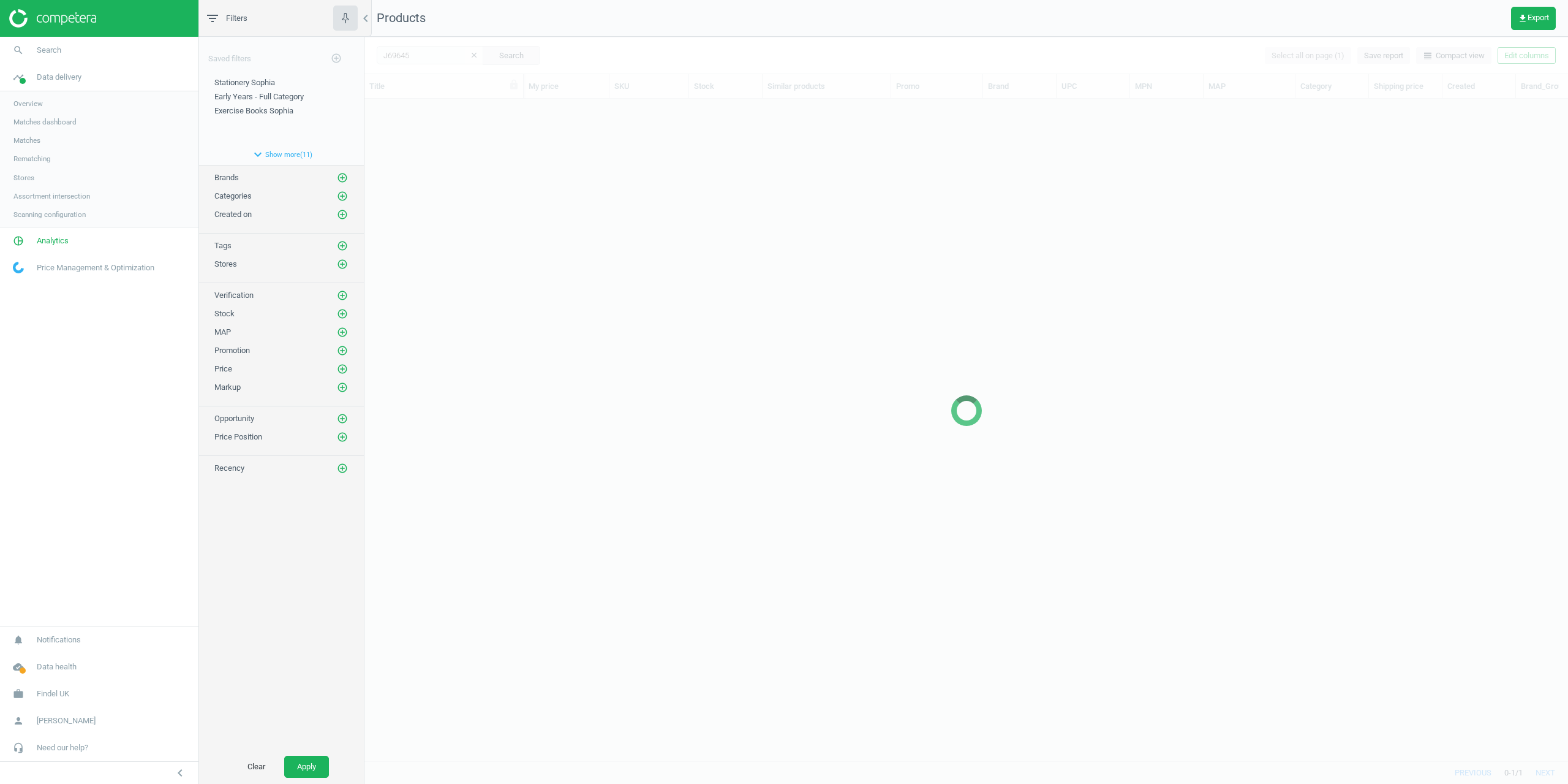
scroll to position [644, 1195]
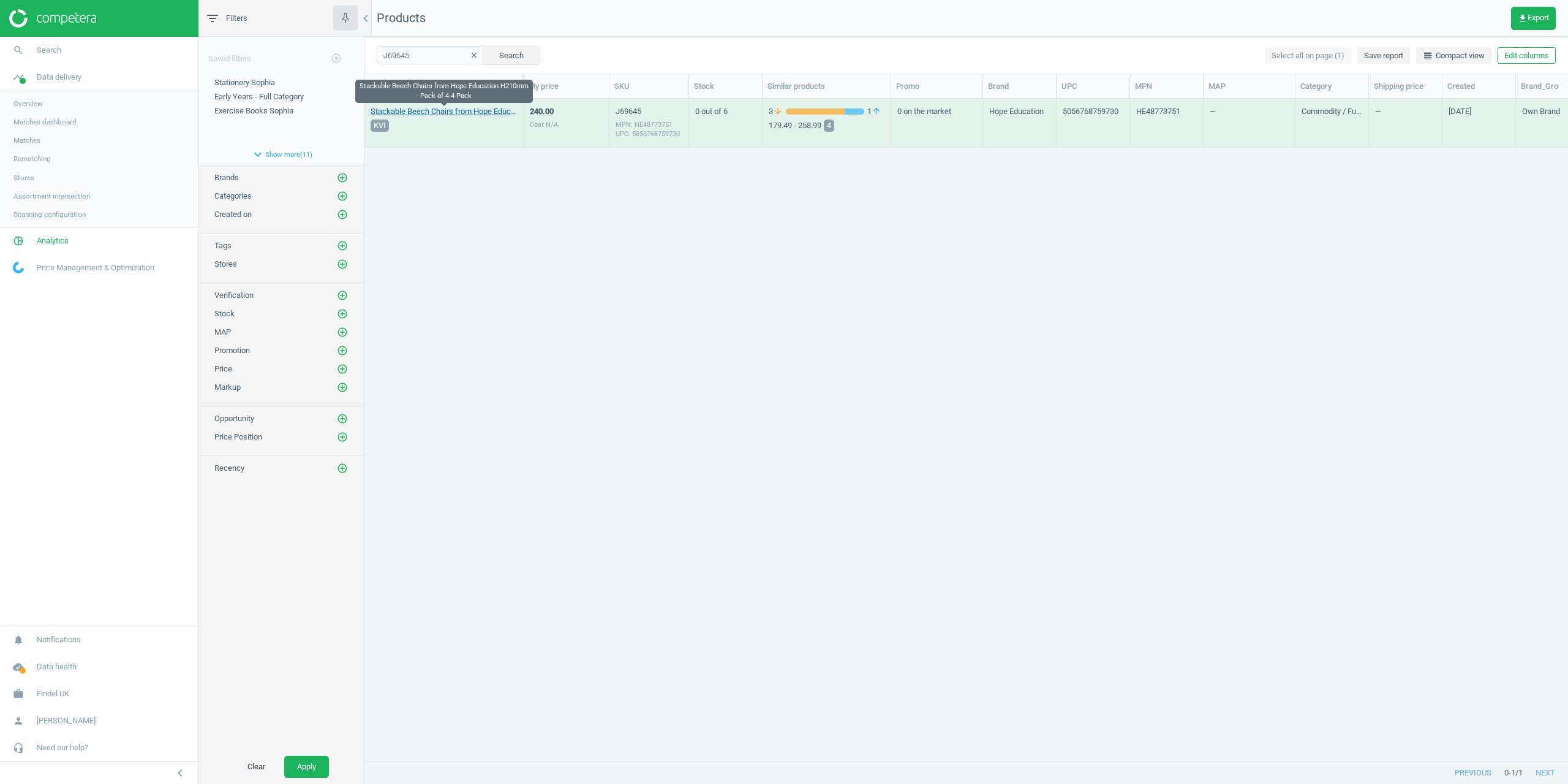
click at [417, 112] on link "Stackable Beech Chairs from Hope Education H210mm - Pack of 4 4 Pack" at bounding box center [443, 112] width 147 height 11
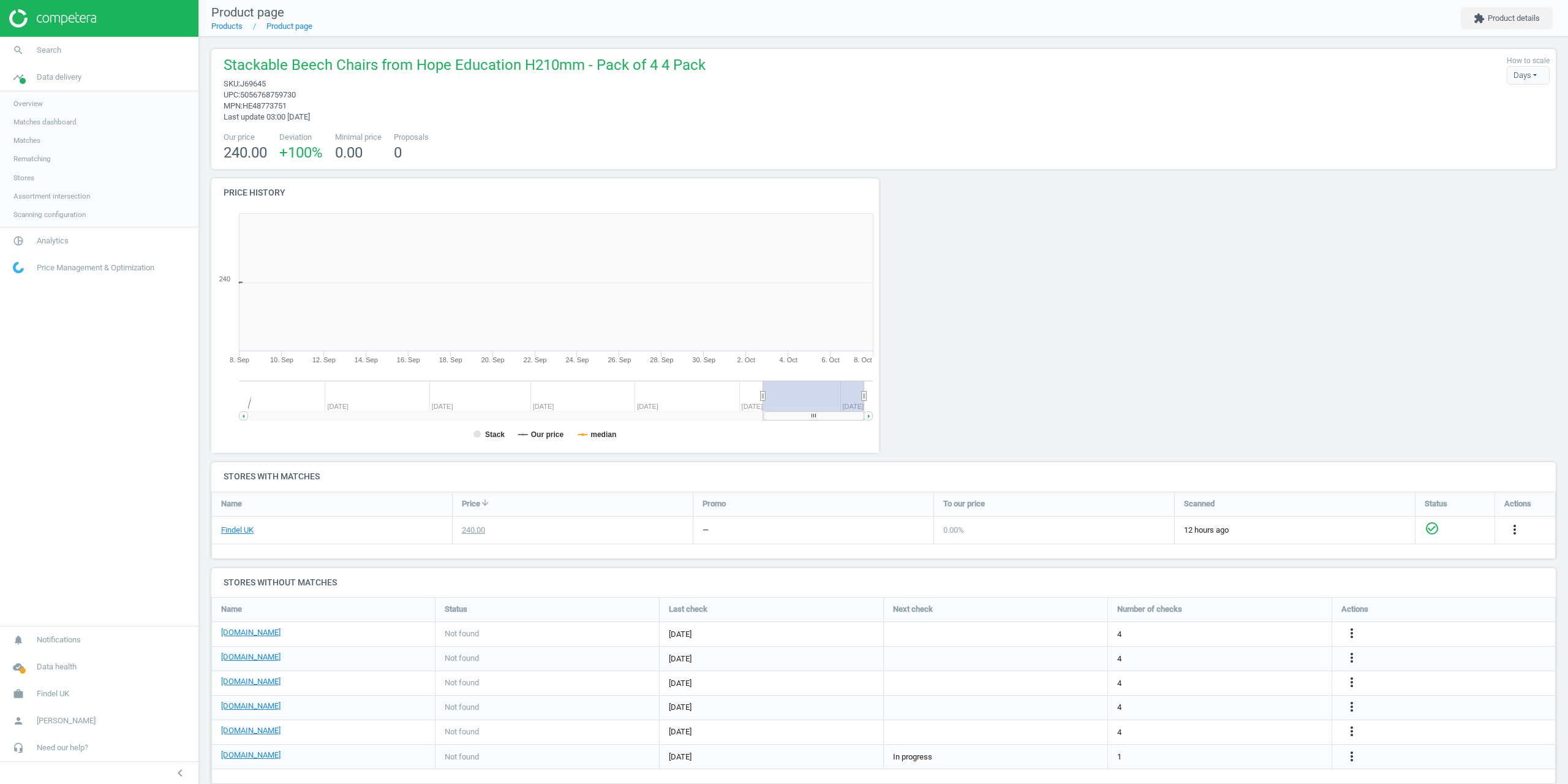
scroll to position [206, 1354]
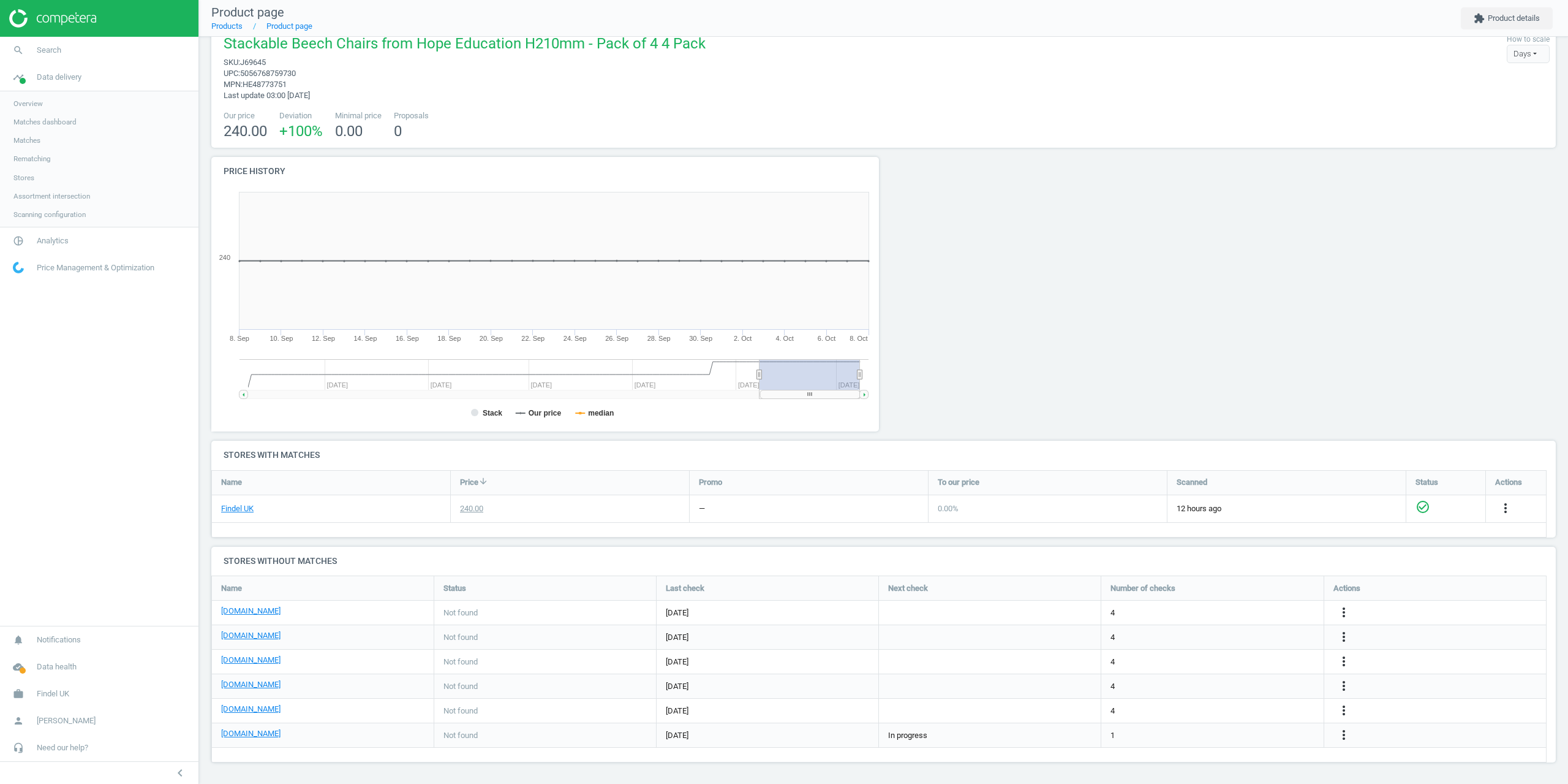
drag, startPoint x: 1342, startPoint y: 268, endPoint x: 1318, endPoint y: 294, distance: 35.4
click at [1342, 268] on div at bounding box center [1391, 299] width 339 height 284
click at [775, 92] on div "Stackable Beech Chairs from Hope Education H210mm - Pack of 4 4 Pack sku : J696…" at bounding box center [883, 67] width 1332 height 67
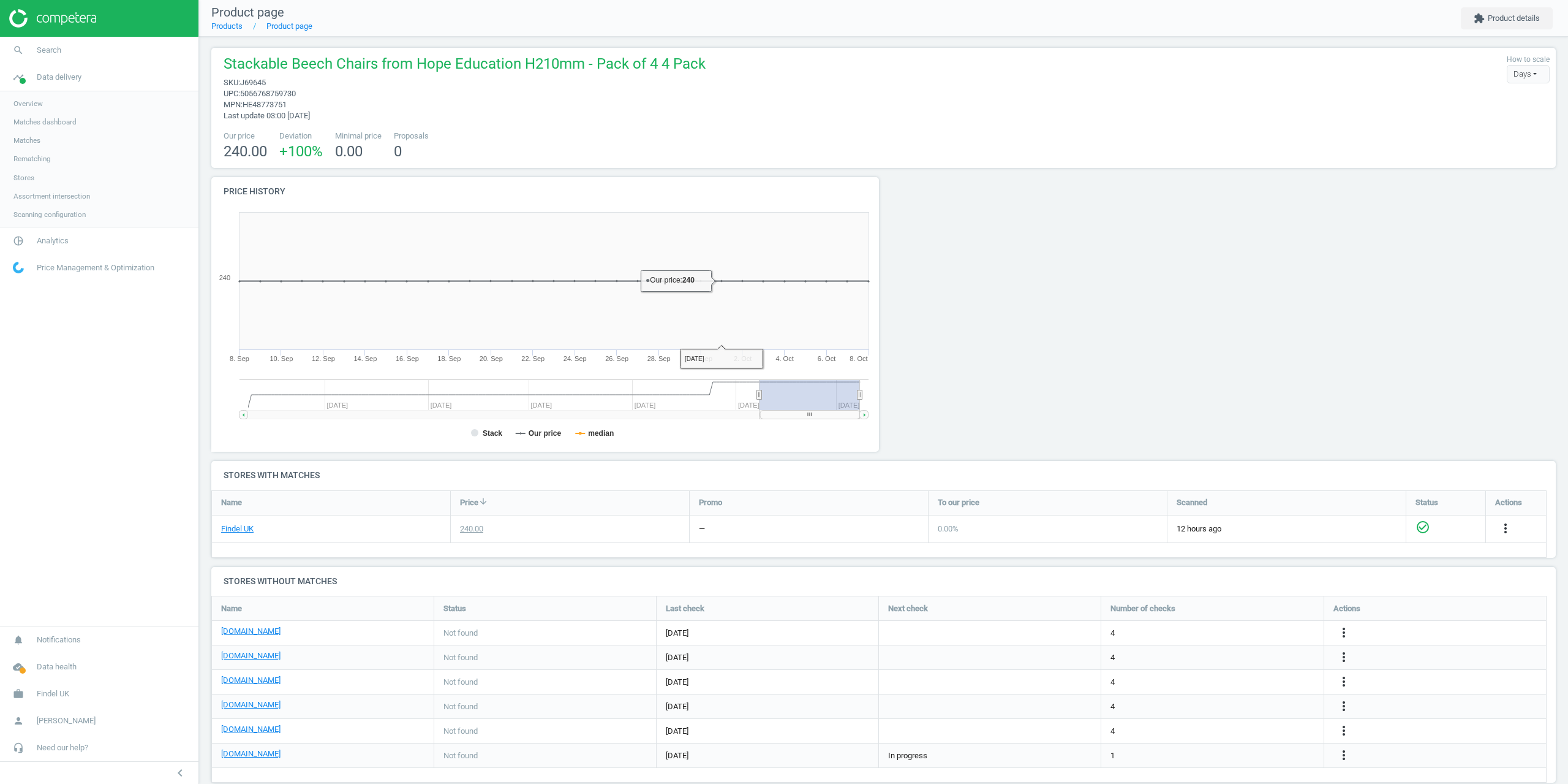
scroll to position [0, 0]
click at [1176, 266] on div at bounding box center [1053, 320] width 339 height 284
click at [1036, 364] on div at bounding box center [1053, 320] width 339 height 284
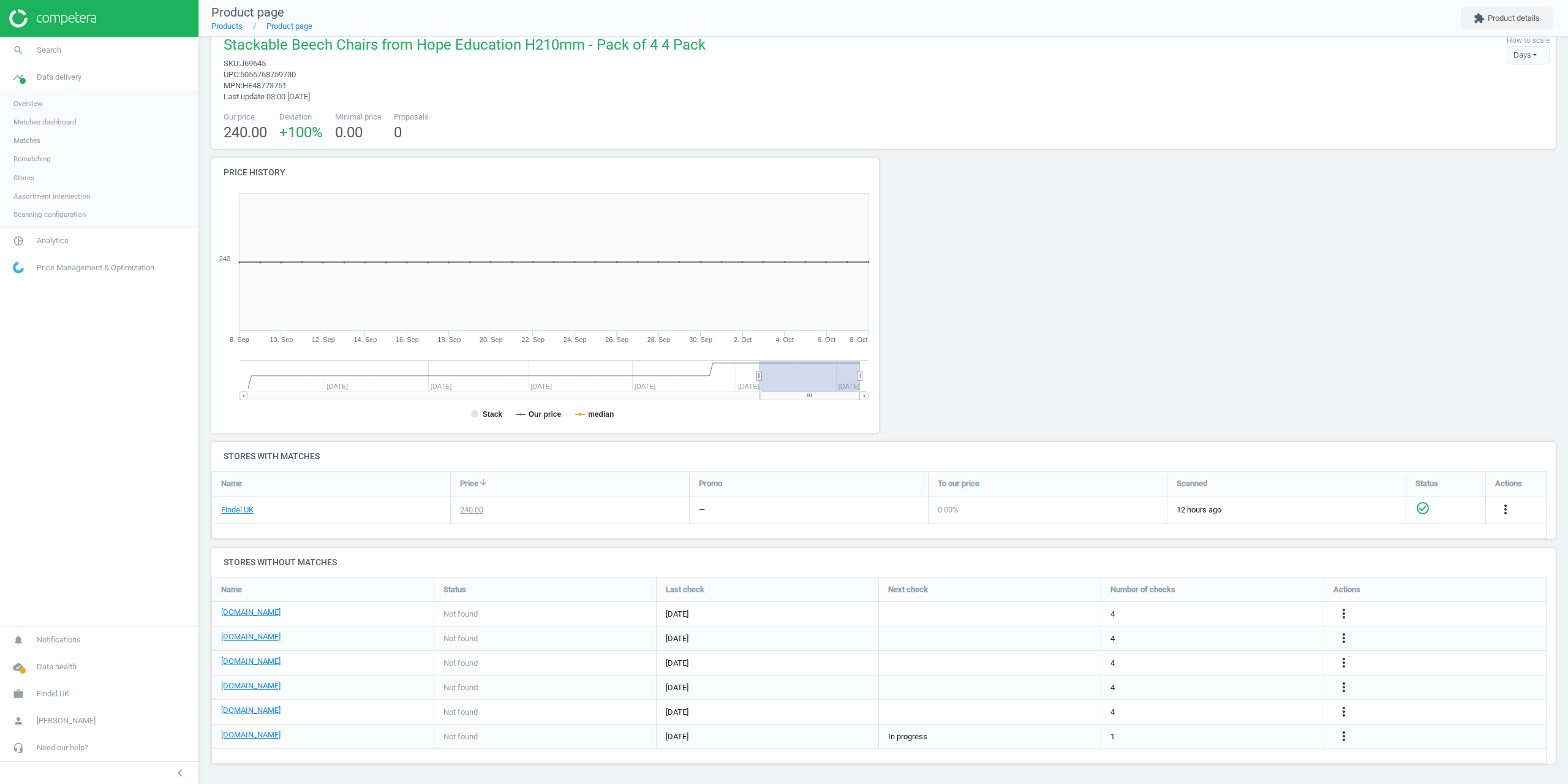
scroll to position [22, 0]
click at [991, 231] on div at bounding box center [1053, 299] width 339 height 284
click at [736, 145] on div "Stackable Beech Chairs from Hope Education H210mm - Pack of 4 4 Pack sku : J696…" at bounding box center [883, 87] width 1345 height 120
click at [949, 184] on div at bounding box center [1053, 299] width 339 height 284
click at [941, 181] on div at bounding box center [1053, 299] width 339 height 284
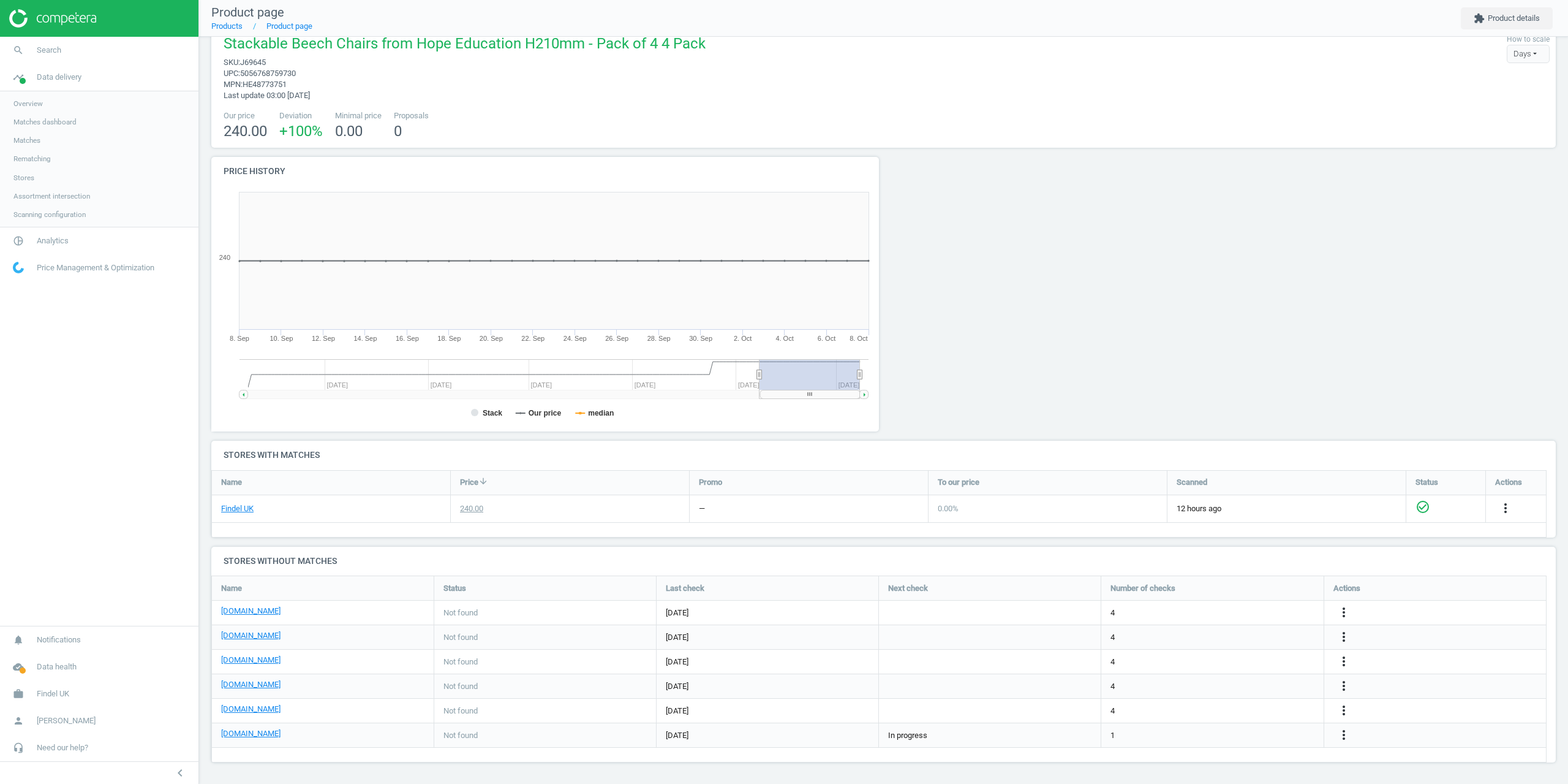
click at [788, 152] on div "Stackable Beech Chairs from Hope Education H210mm - Pack of 4 4 Pack sku : J696…" at bounding box center [883, 399] width 1369 height 769
click at [953, 248] on div at bounding box center [1053, 299] width 339 height 284
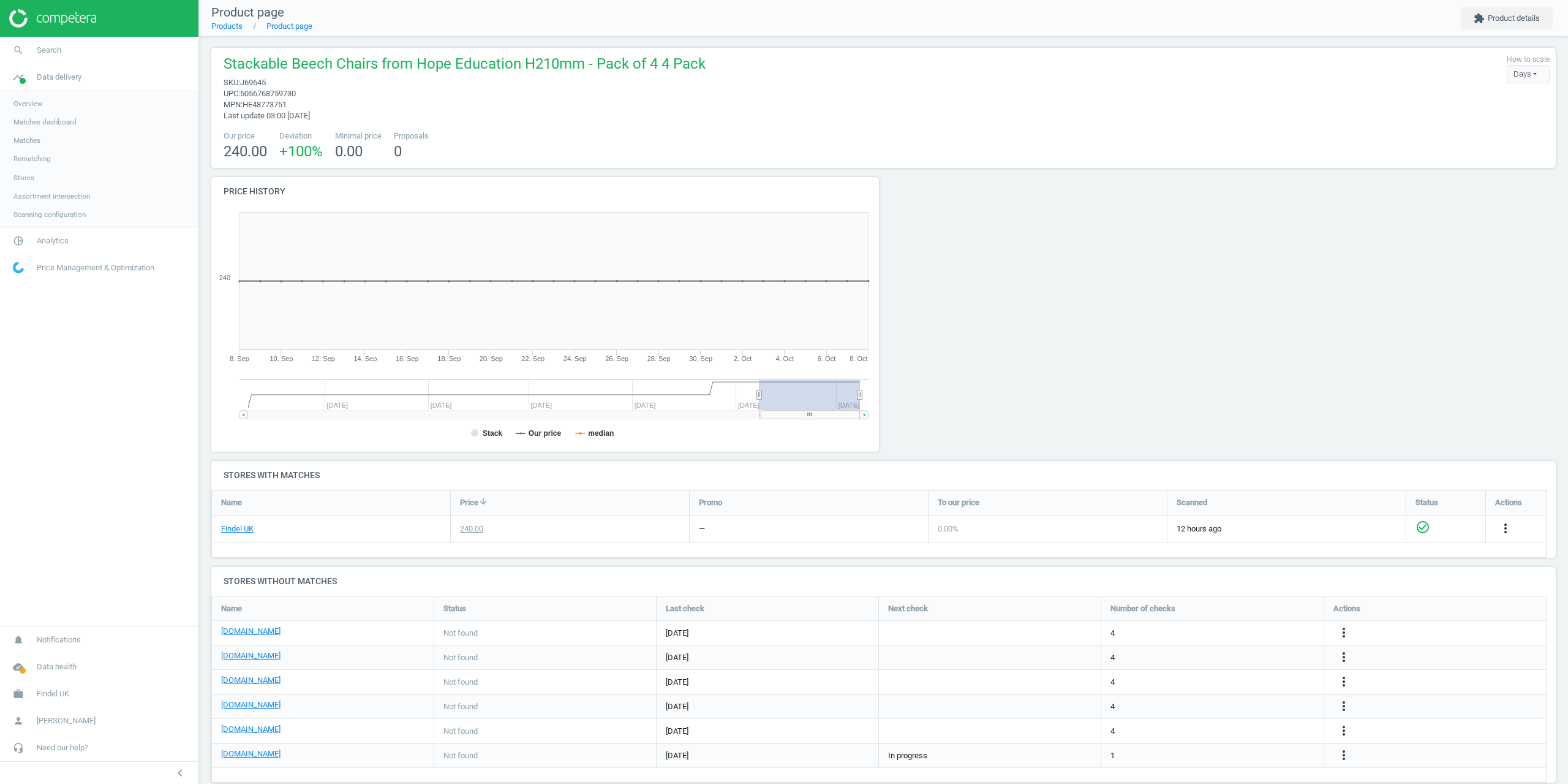
scroll to position [0, 0]
click at [1491, 230] on div at bounding box center [1391, 320] width 339 height 284
click at [1094, 280] on div at bounding box center [1053, 320] width 339 height 284
click at [981, 303] on div at bounding box center [1053, 320] width 339 height 284
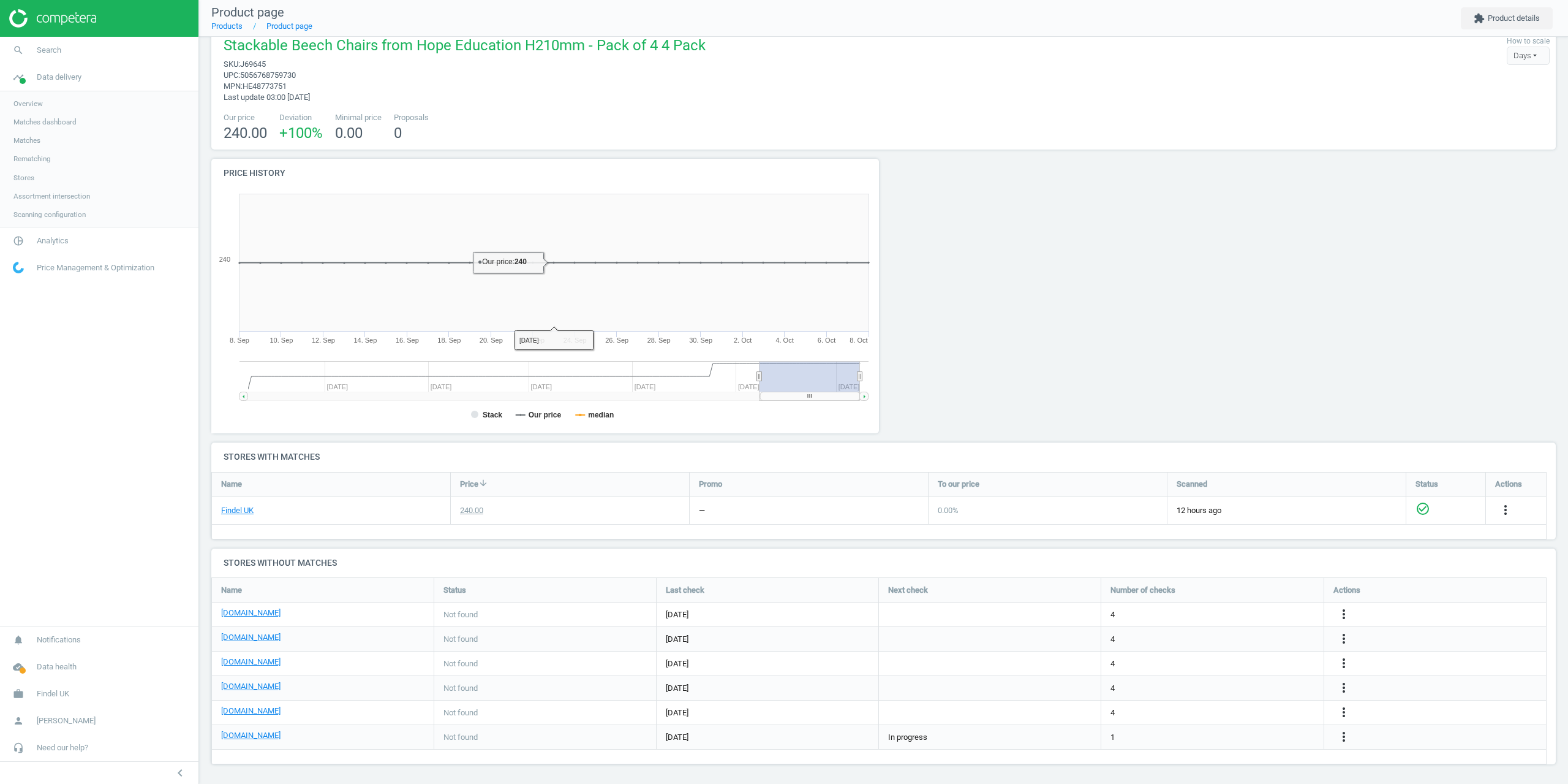
scroll to position [22, 0]
click at [52, 52] on span "Search" at bounding box center [48, 51] width 25 height 11
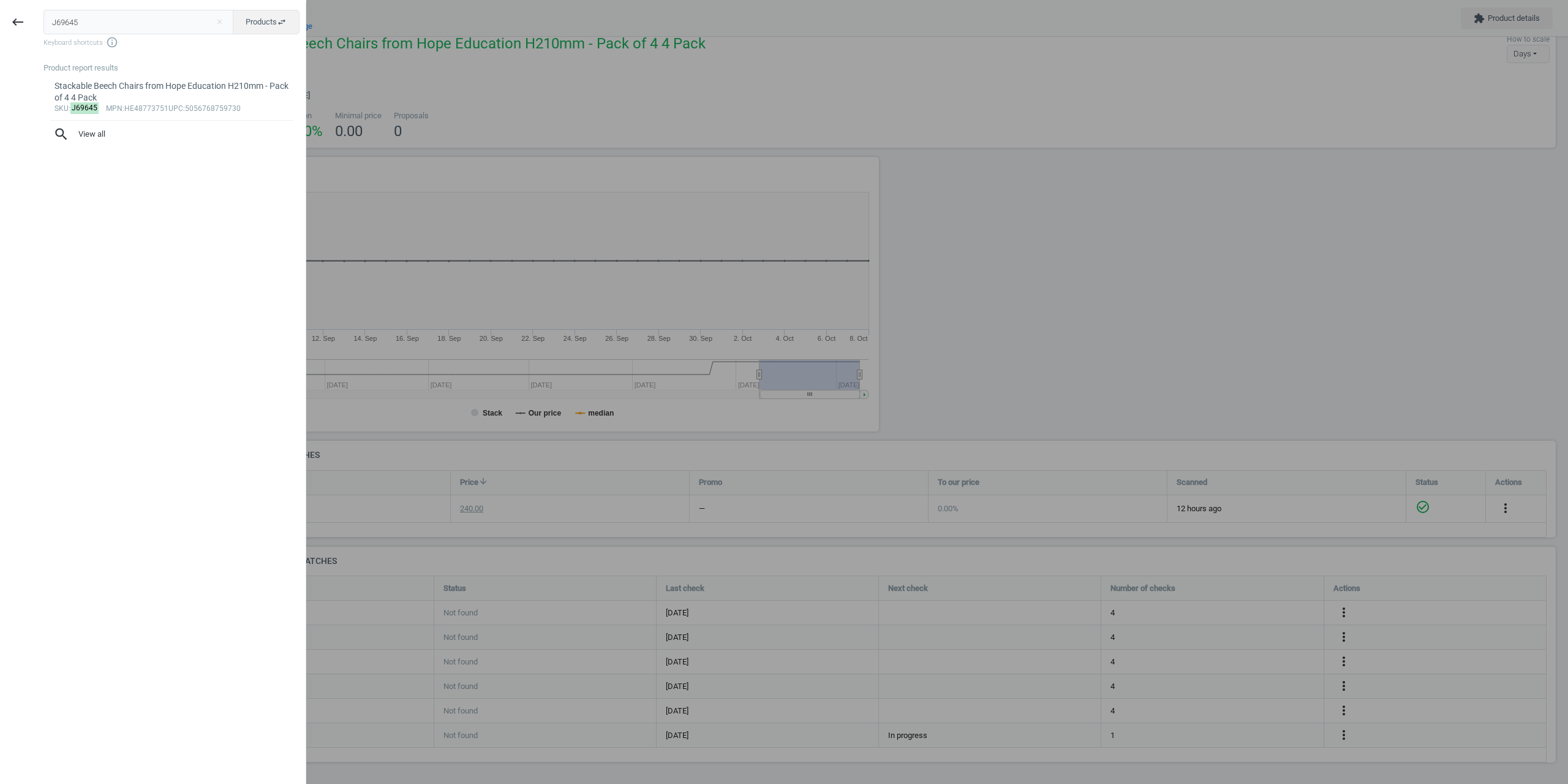
drag, startPoint x: 103, startPoint y: 32, endPoint x: 1, endPoint y: 22, distance: 102.5
click at [0, 22] on div "keyboard_backspace J69645 close Products swap_horiz Keyboard shortcuts info_out…" at bounding box center [153, 394] width 307 height 784
type input "165463"
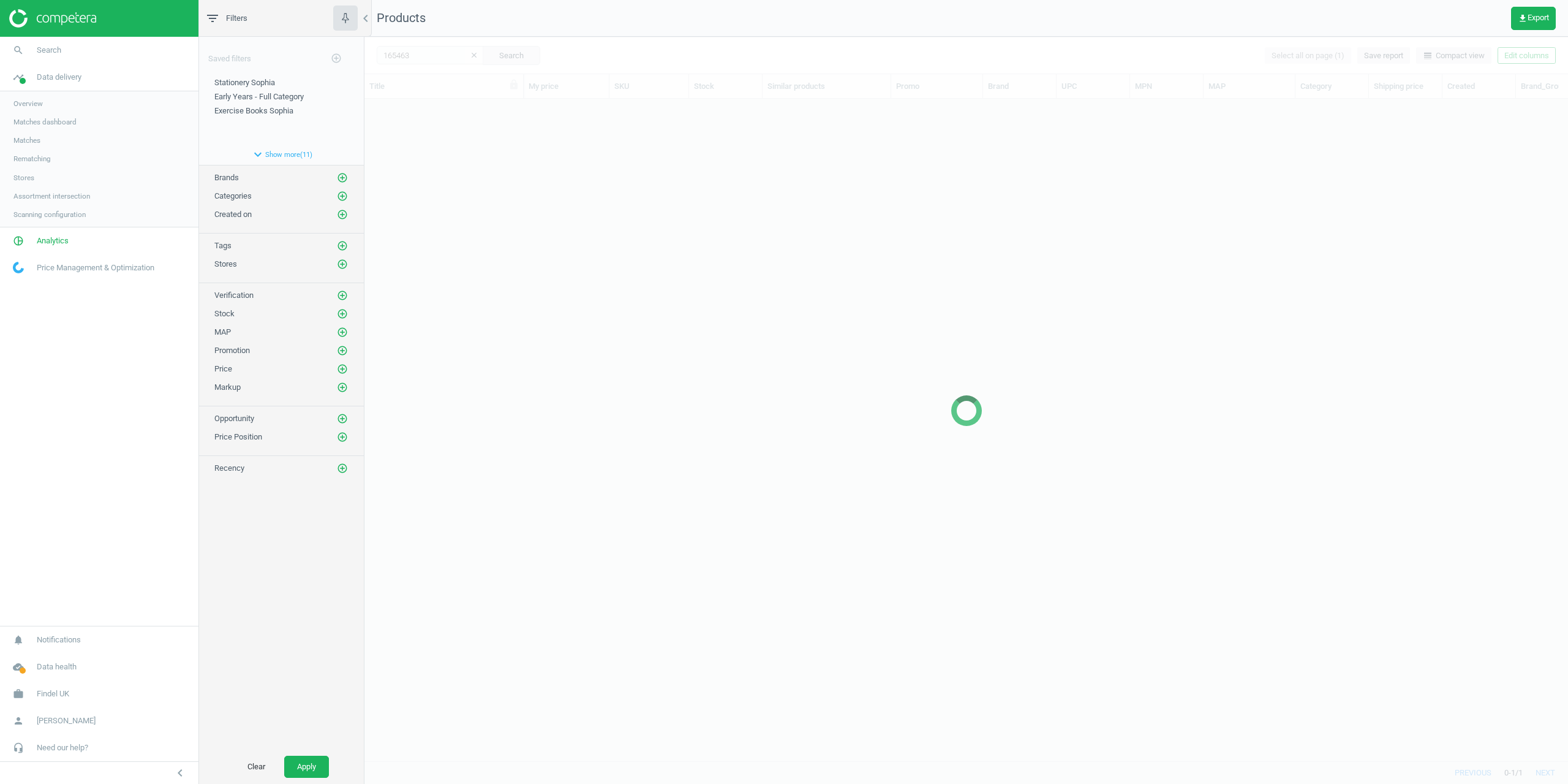
scroll to position [644, 1195]
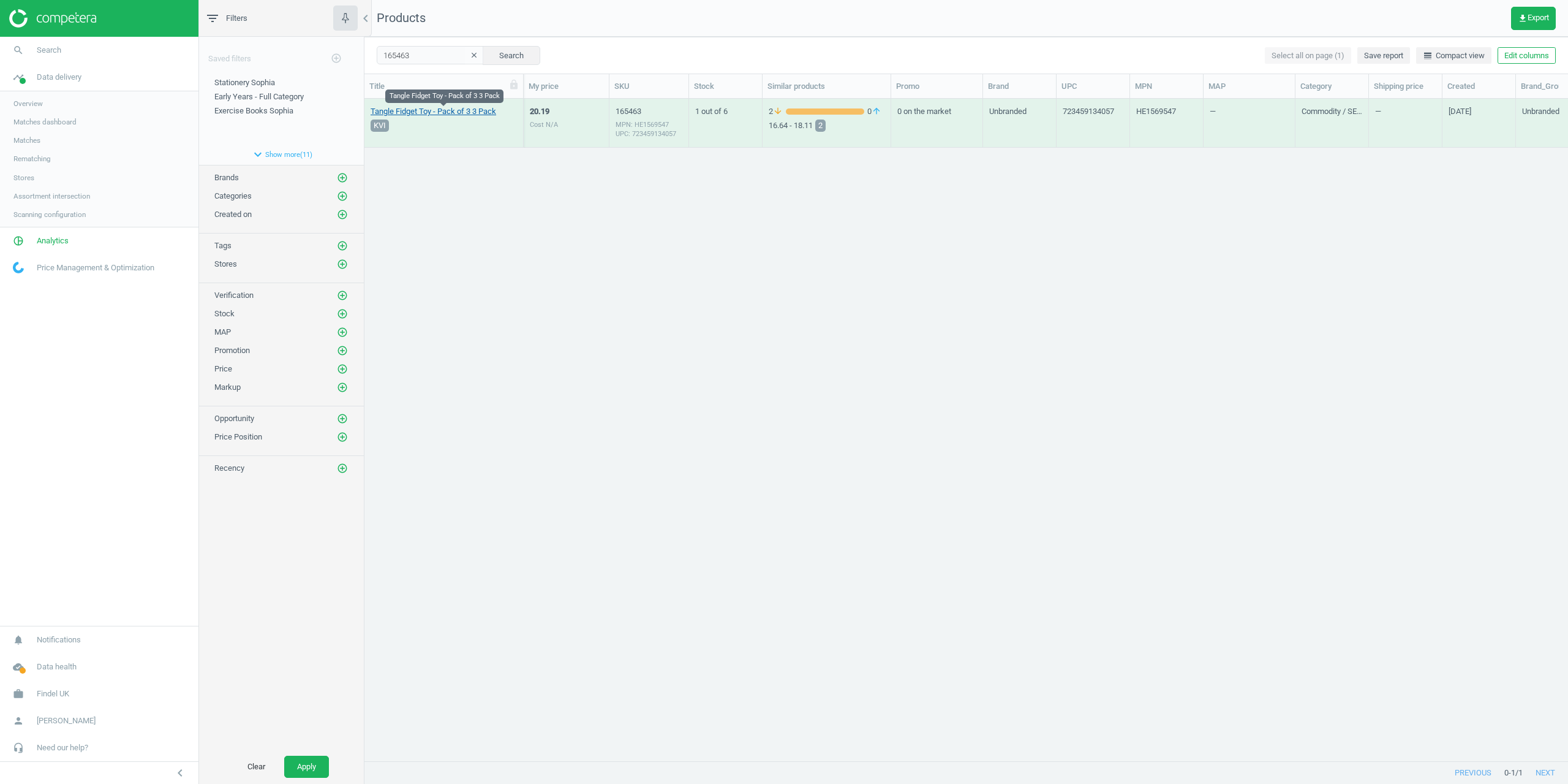
click at [413, 108] on link "Tangle Fidget Toy - Pack of 3 3 Pack" at bounding box center [433, 112] width 126 height 11
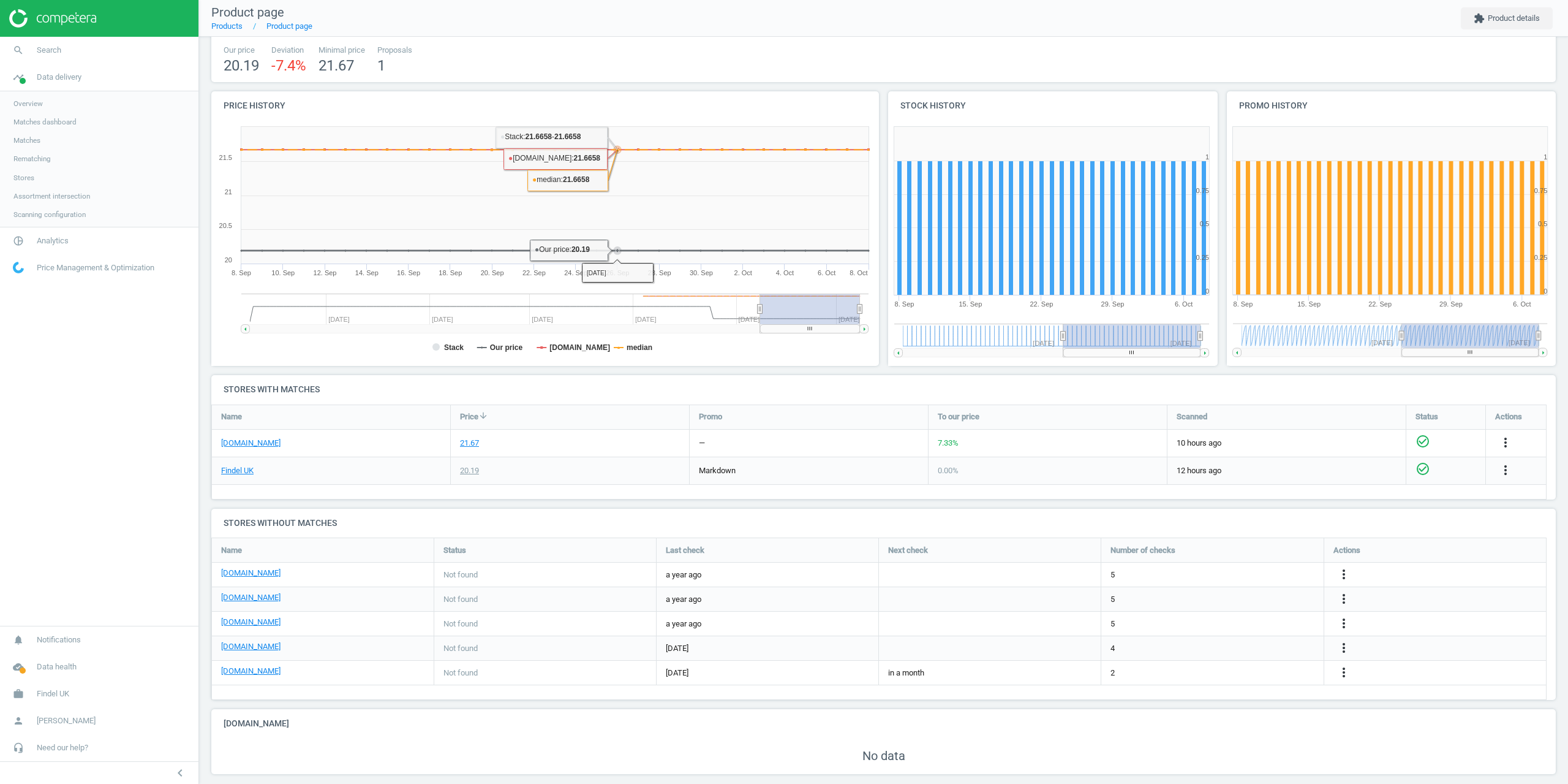
scroll to position [99, 0]
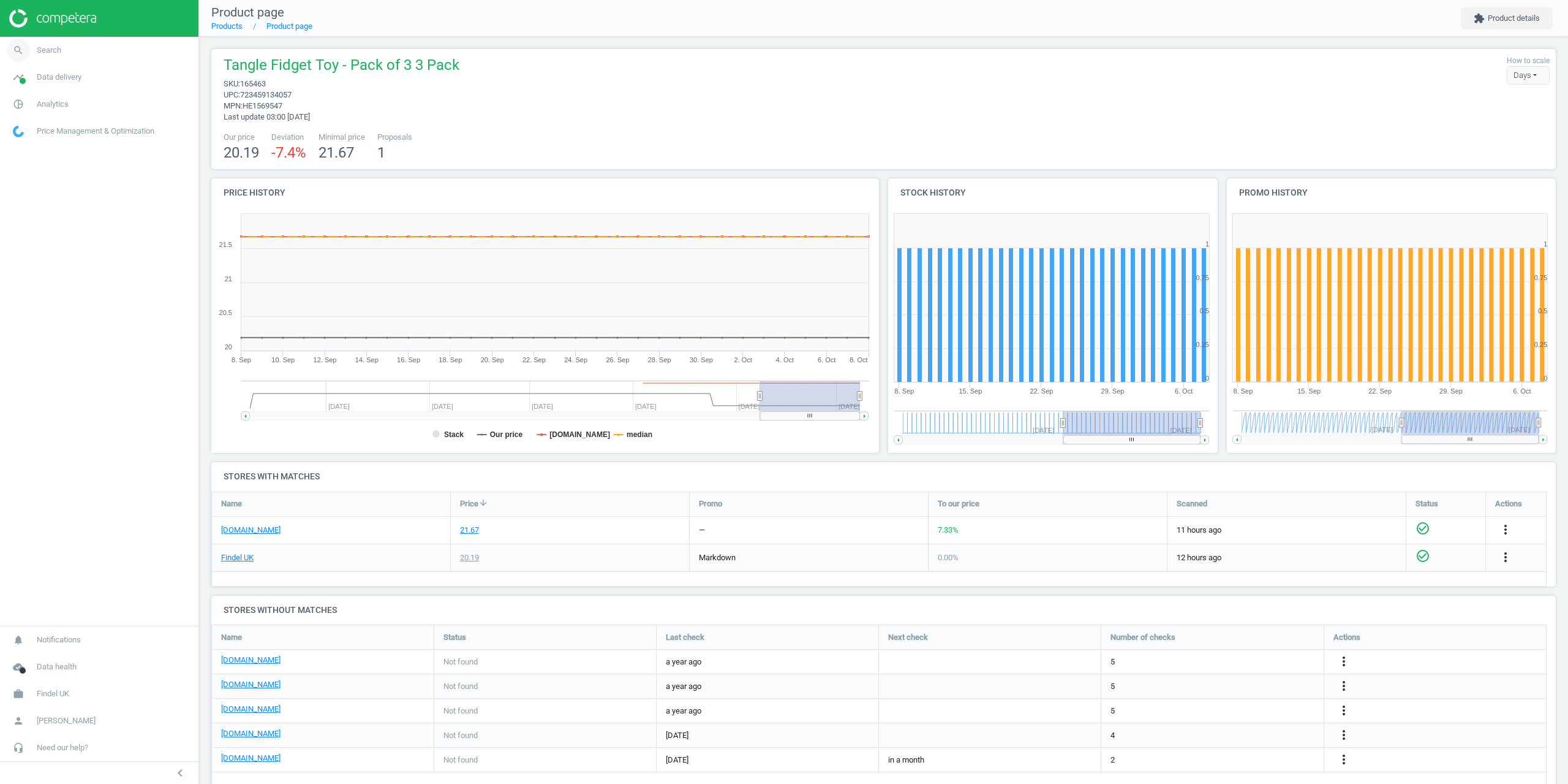
click at [64, 46] on link "search Search" at bounding box center [99, 50] width 199 height 27
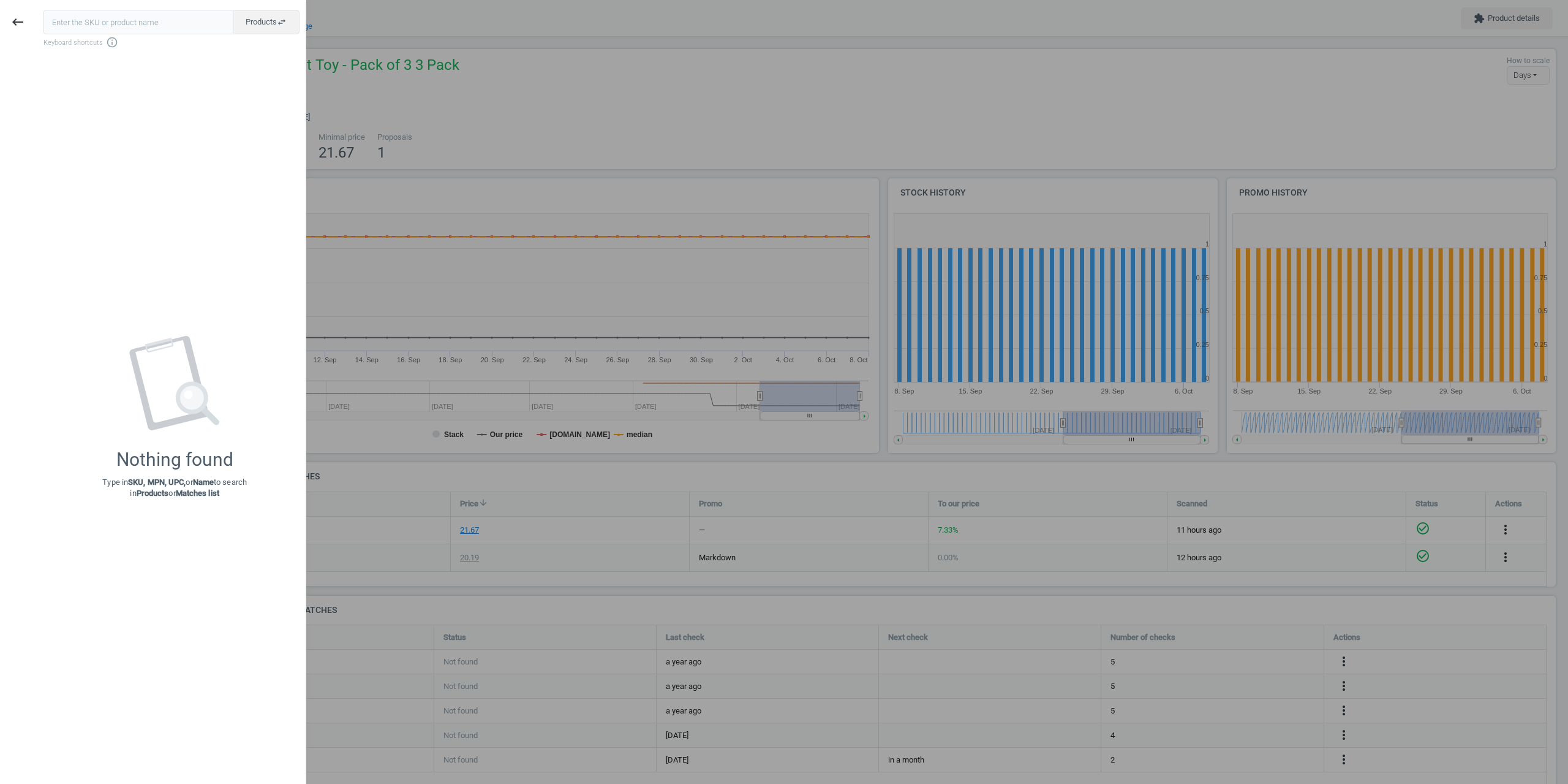
click at [98, 13] on input "text" at bounding box center [138, 22] width 190 height 25
type input "183443-5"
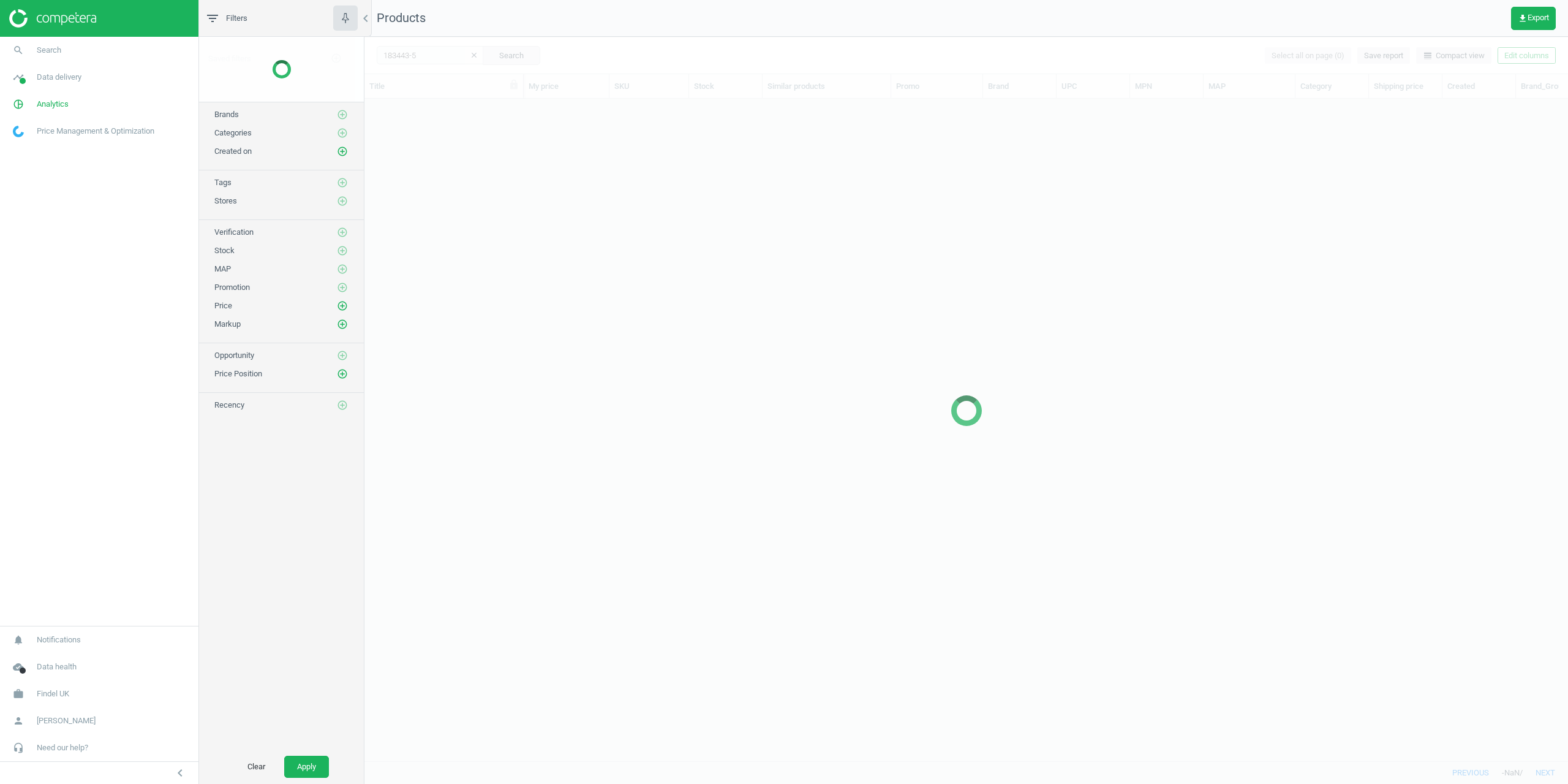
scroll to position [644, 1195]
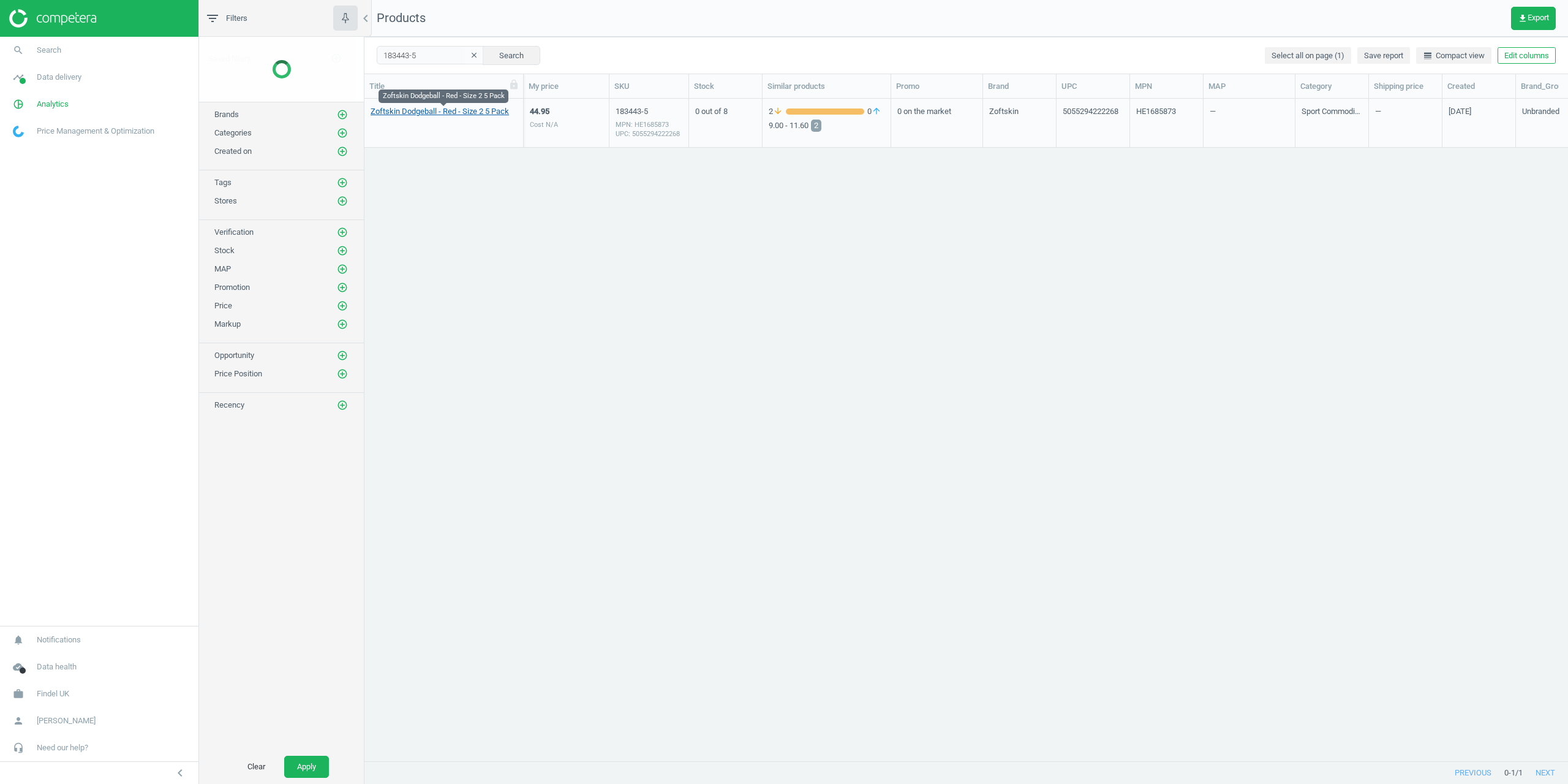
click at [407, 113] on link "Zoftskin Dodgeball - Red - Size 2 5 Pack" at bounding box center [439, 112] width 138 height 11
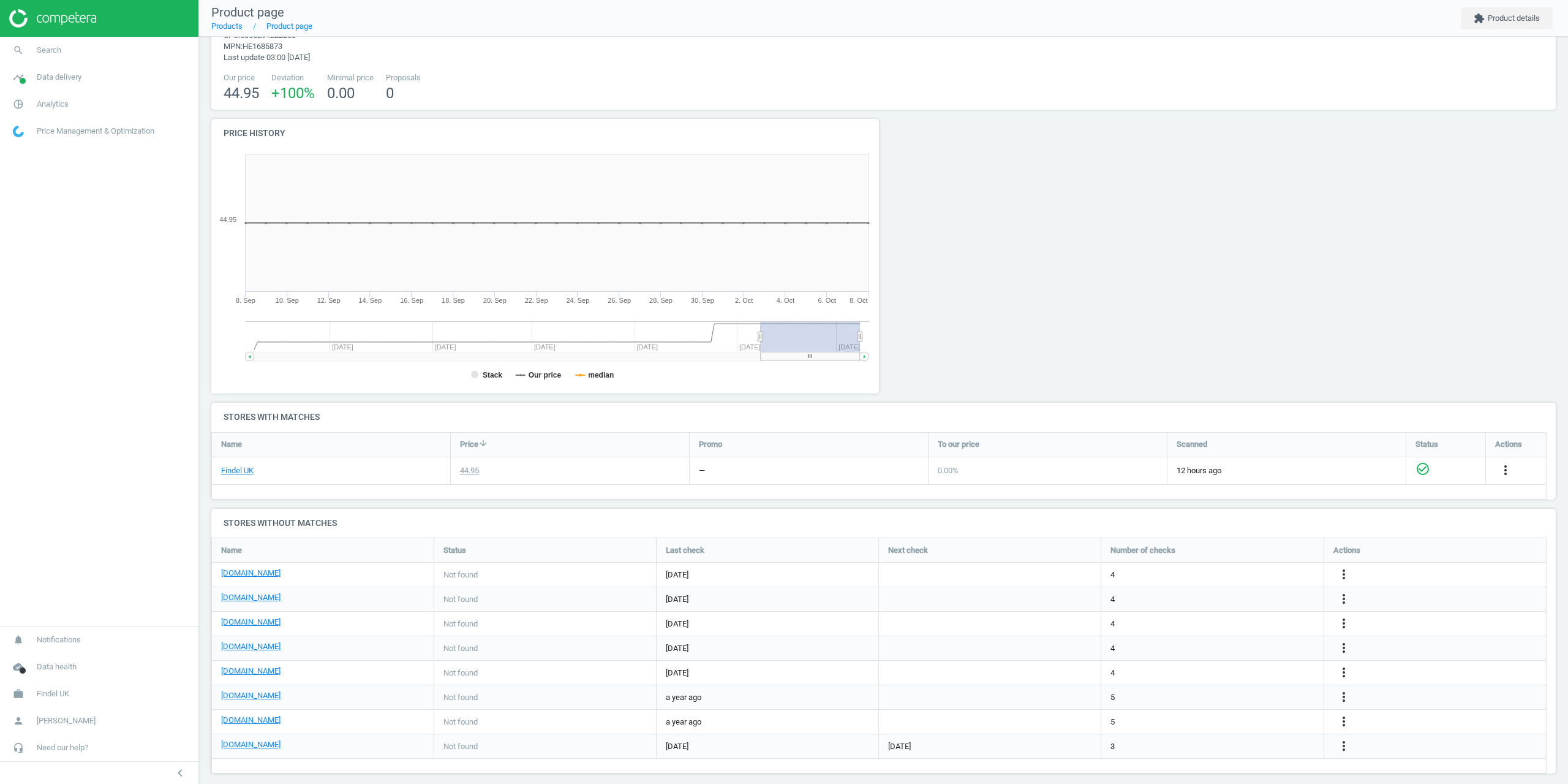
scroll to position [70, 0]
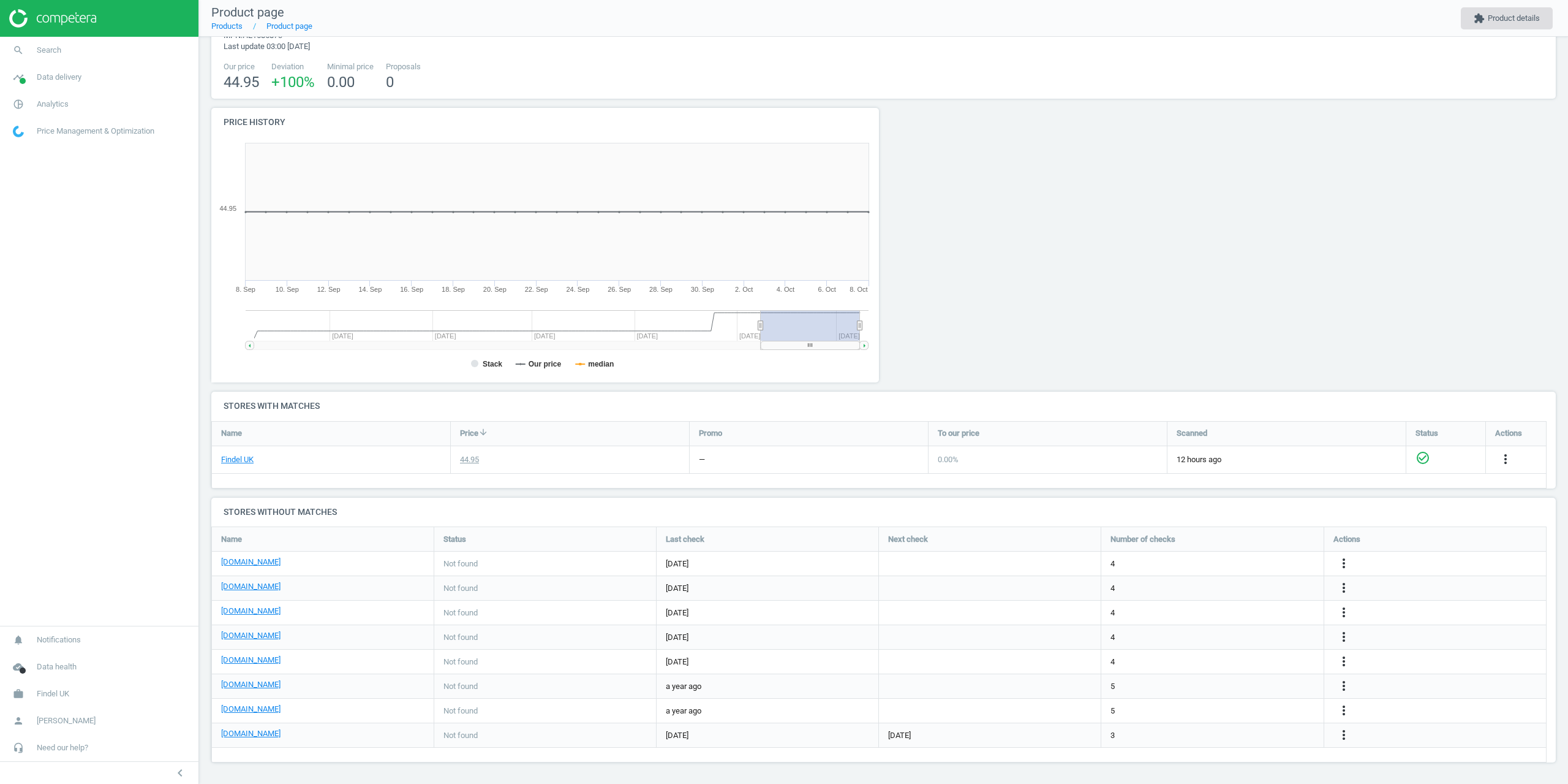
click at [1532, 12] on button "extension Product details" at bounding box center [1506, 18] width 92 height 22
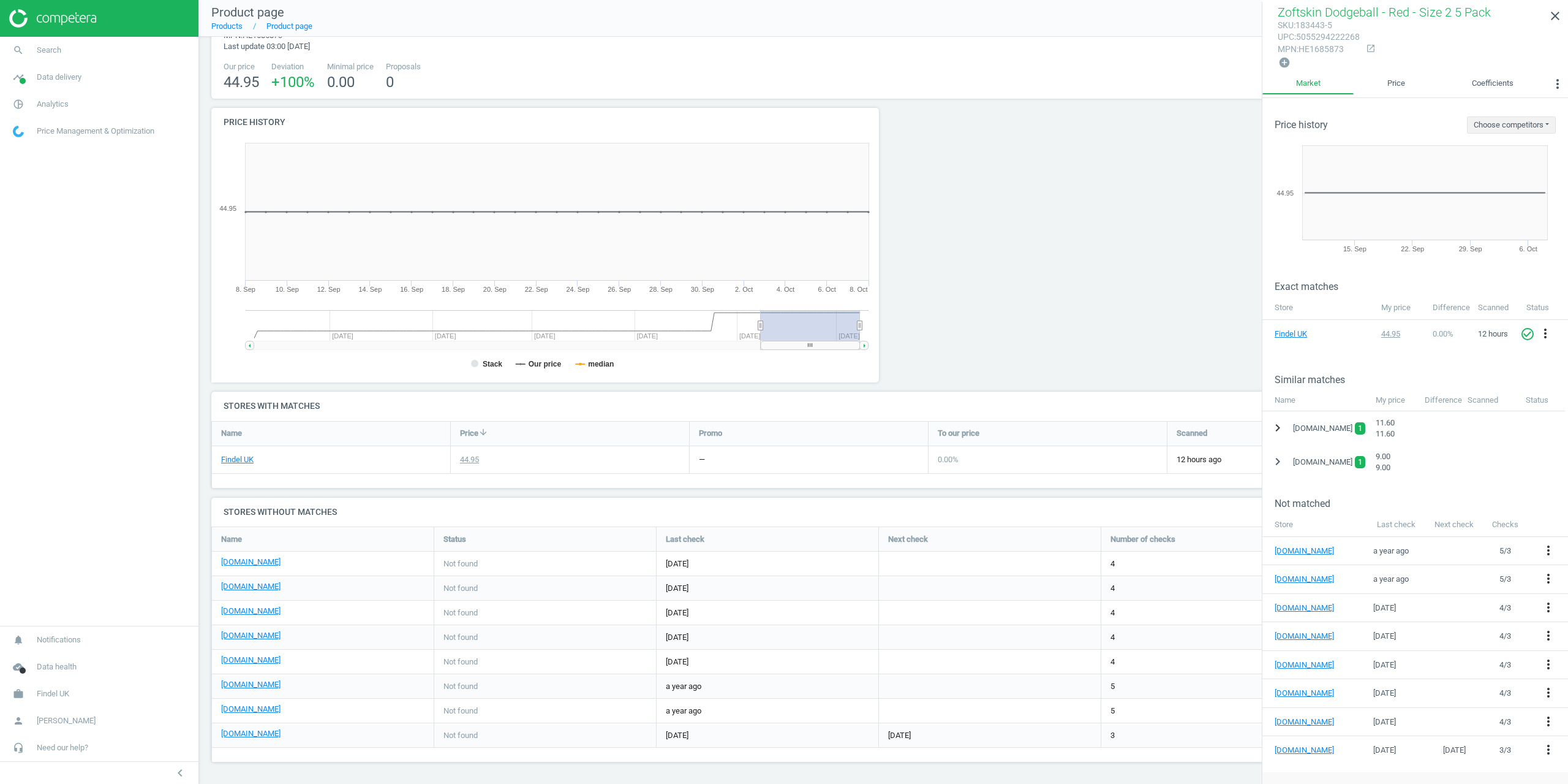
click at [1268, 431] on button "chevron_right" at bounding box center [1278, 428] width 22 height 22
click at [1277, 485] on icon "chevron_right" at bounding box center [1278, 492] width 15 height 15
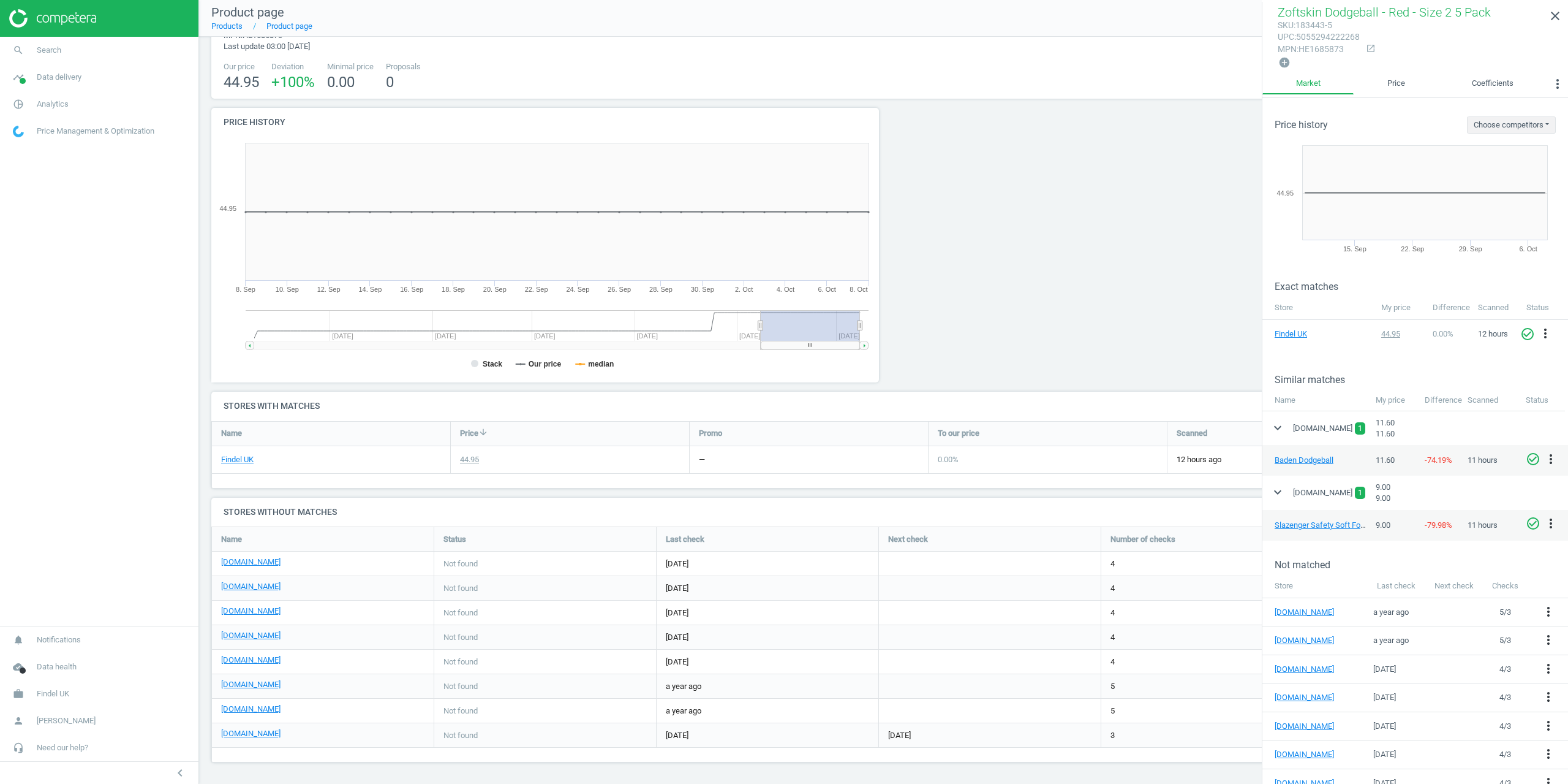
click at [1108, 326] on div at bounding box center [1053, 250] width 339 height 284
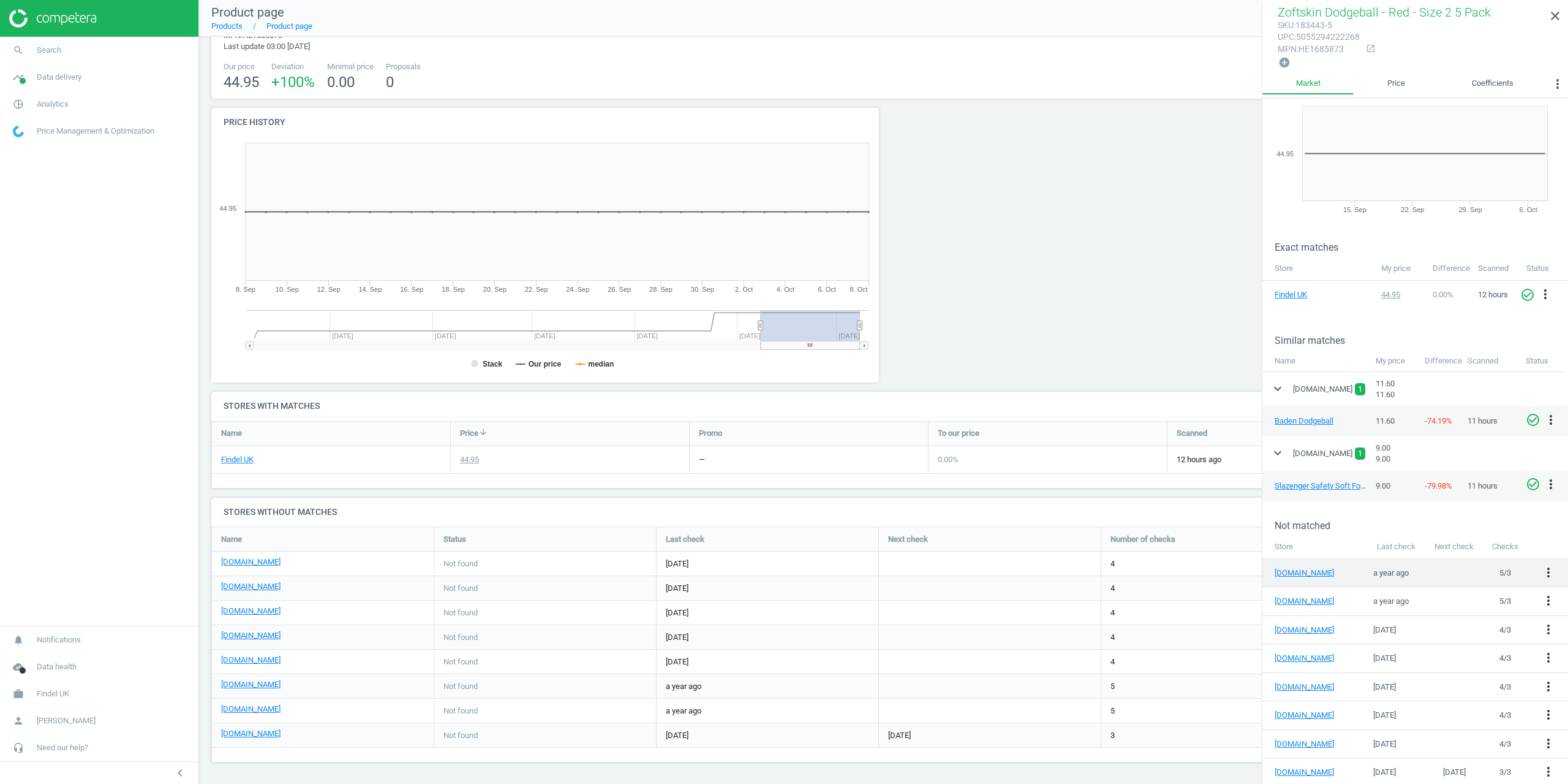
scroll to position [41, 0]
click at [1541, 568] on icon "more_vert" at bounding box center [1548, 570] width 15 height 15
click at [1548, 22] on icon "close" at bounding box center [1555, 15] width 15 height 15
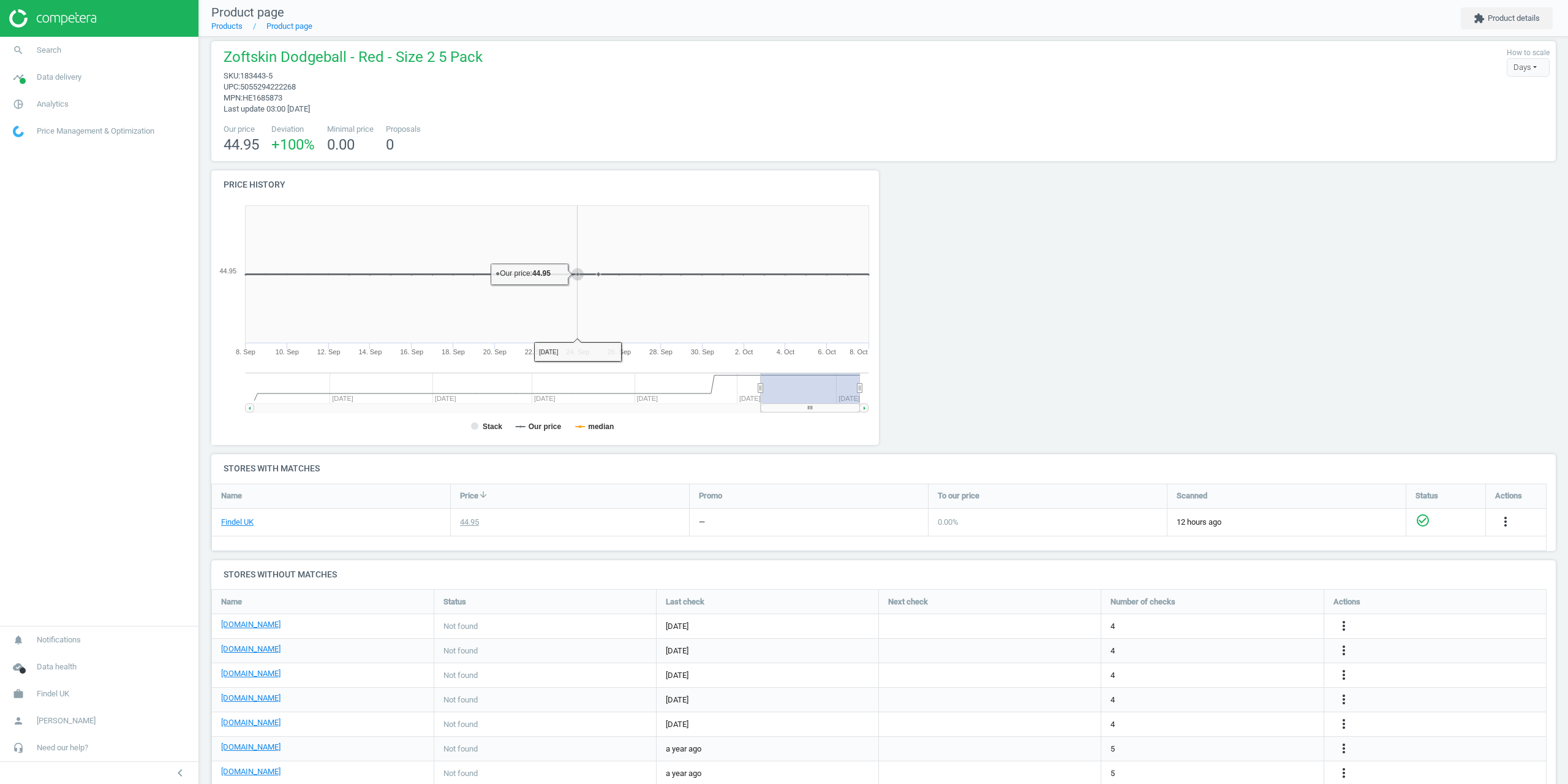
scroll to position [0, 0]
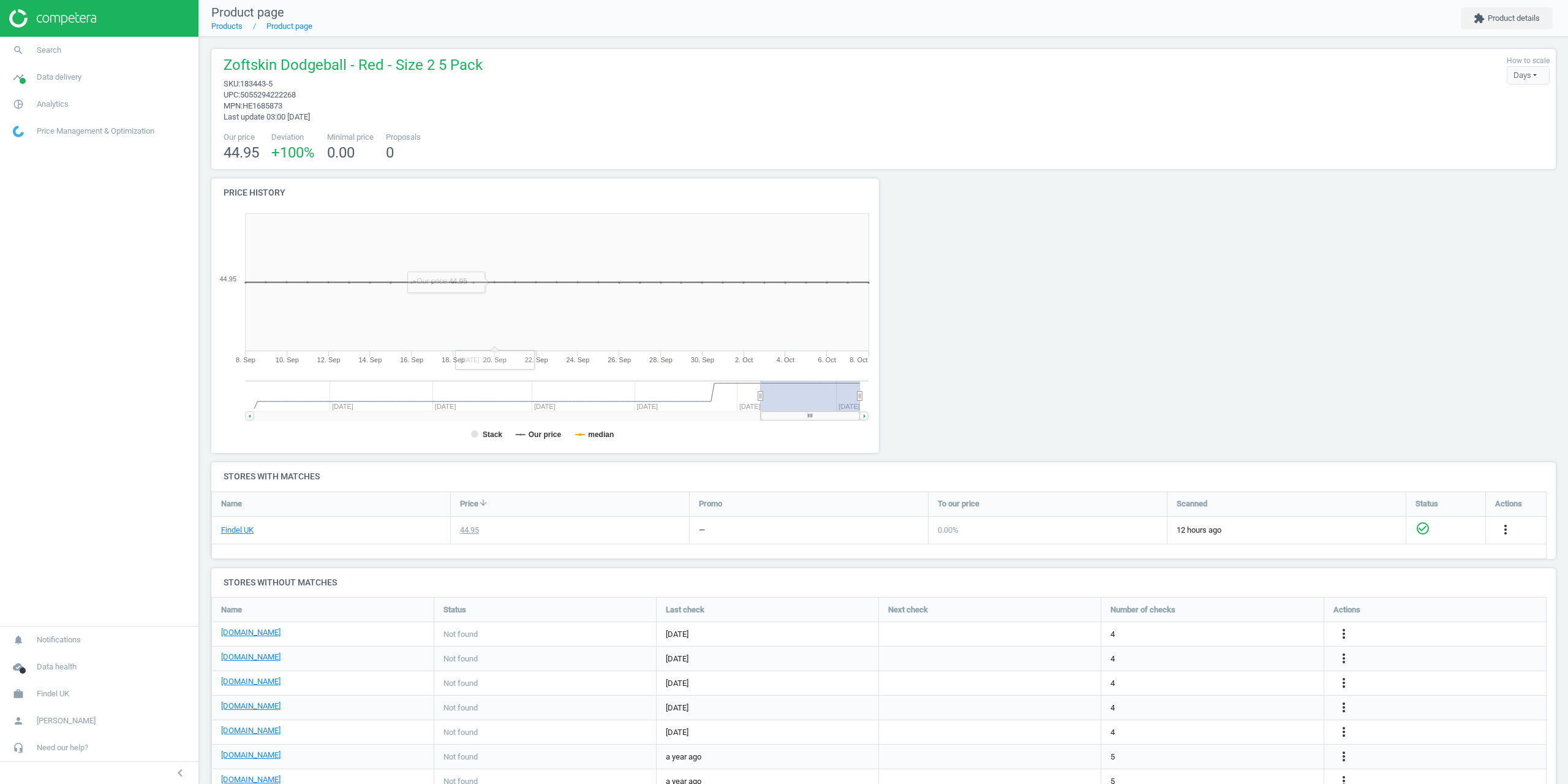
drag, startPoint x: 604, startPoint y: 152, endPoint x: 620, endPoint y: 148, distance: 16.5
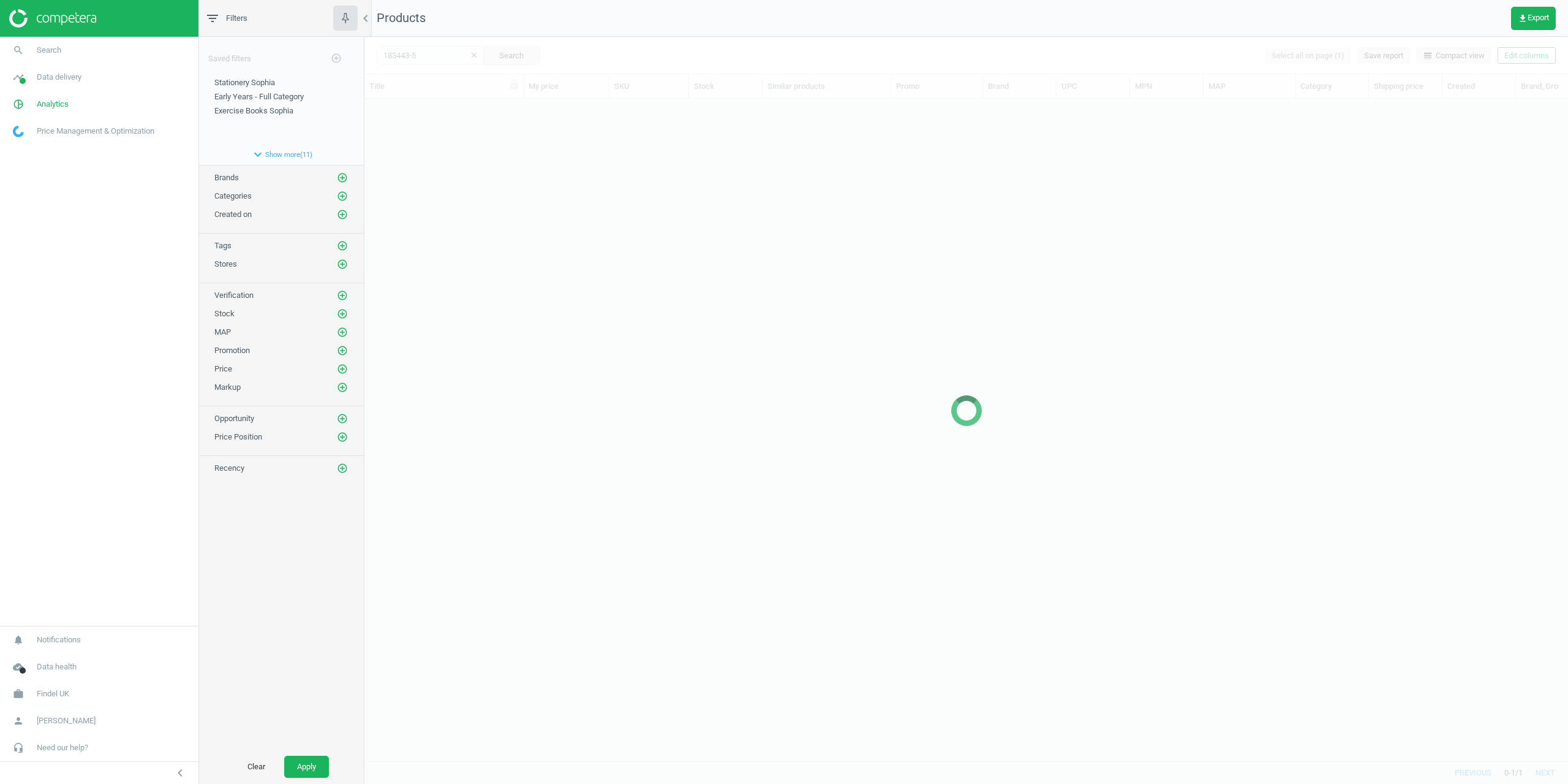
scroll to position [644, 1195]
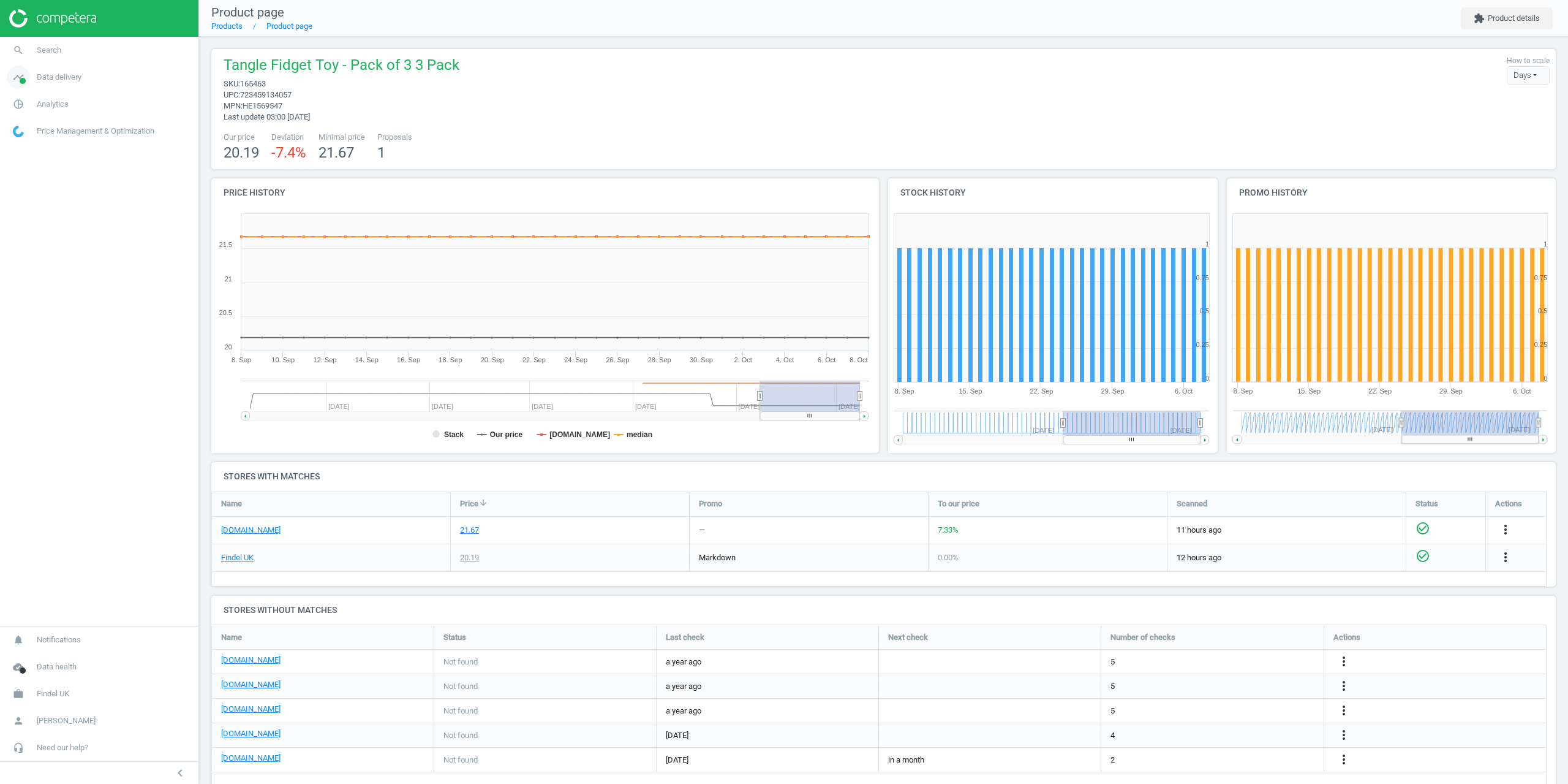
click at [60, 82] on span "Data delivery" at bounding box center [59, 77] width 45 height 11
click at [30, 142] on span "Matches" at bounding box center [27, 140] width 27 height 10
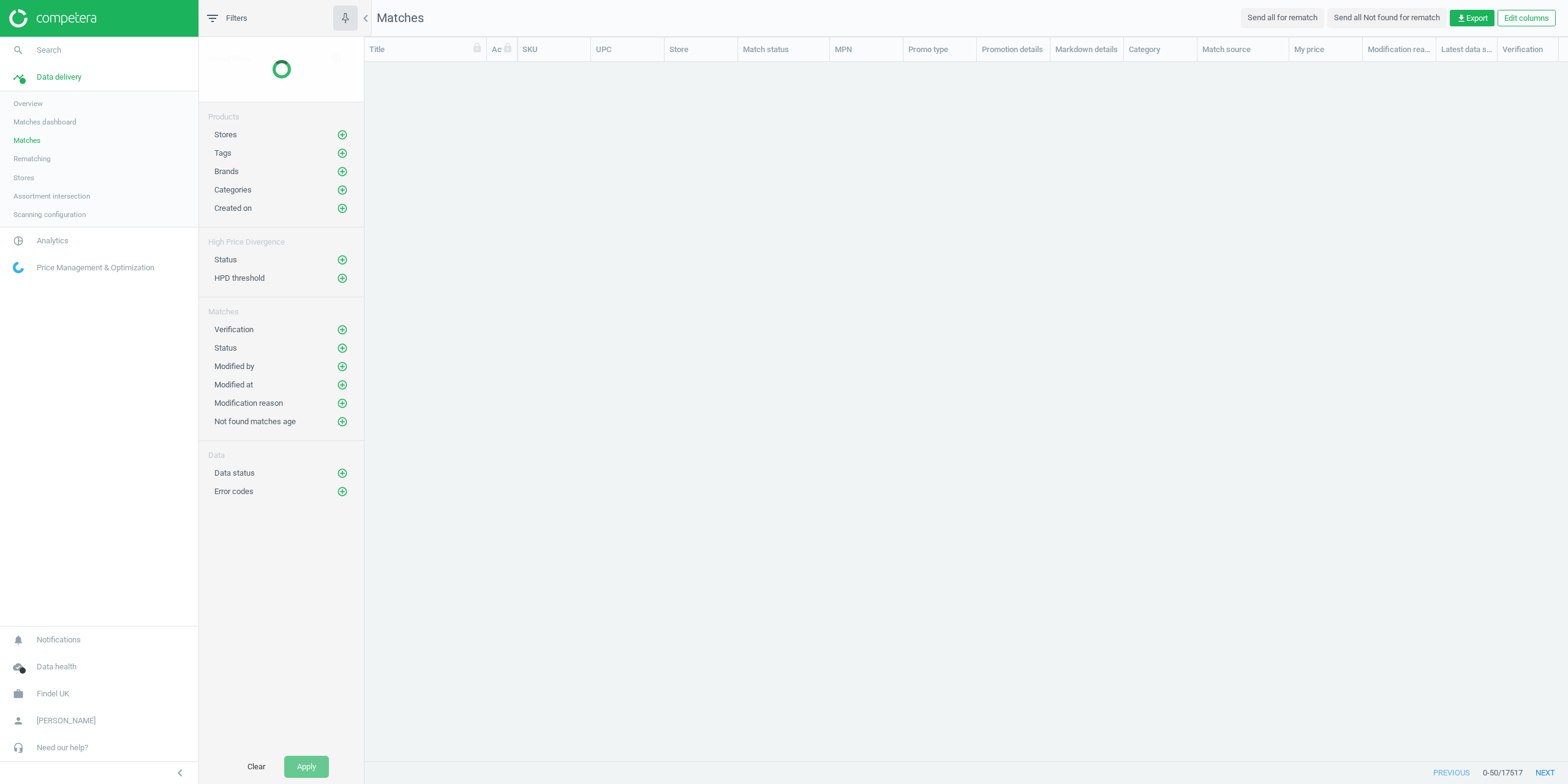
scroll to position [680, 1195]
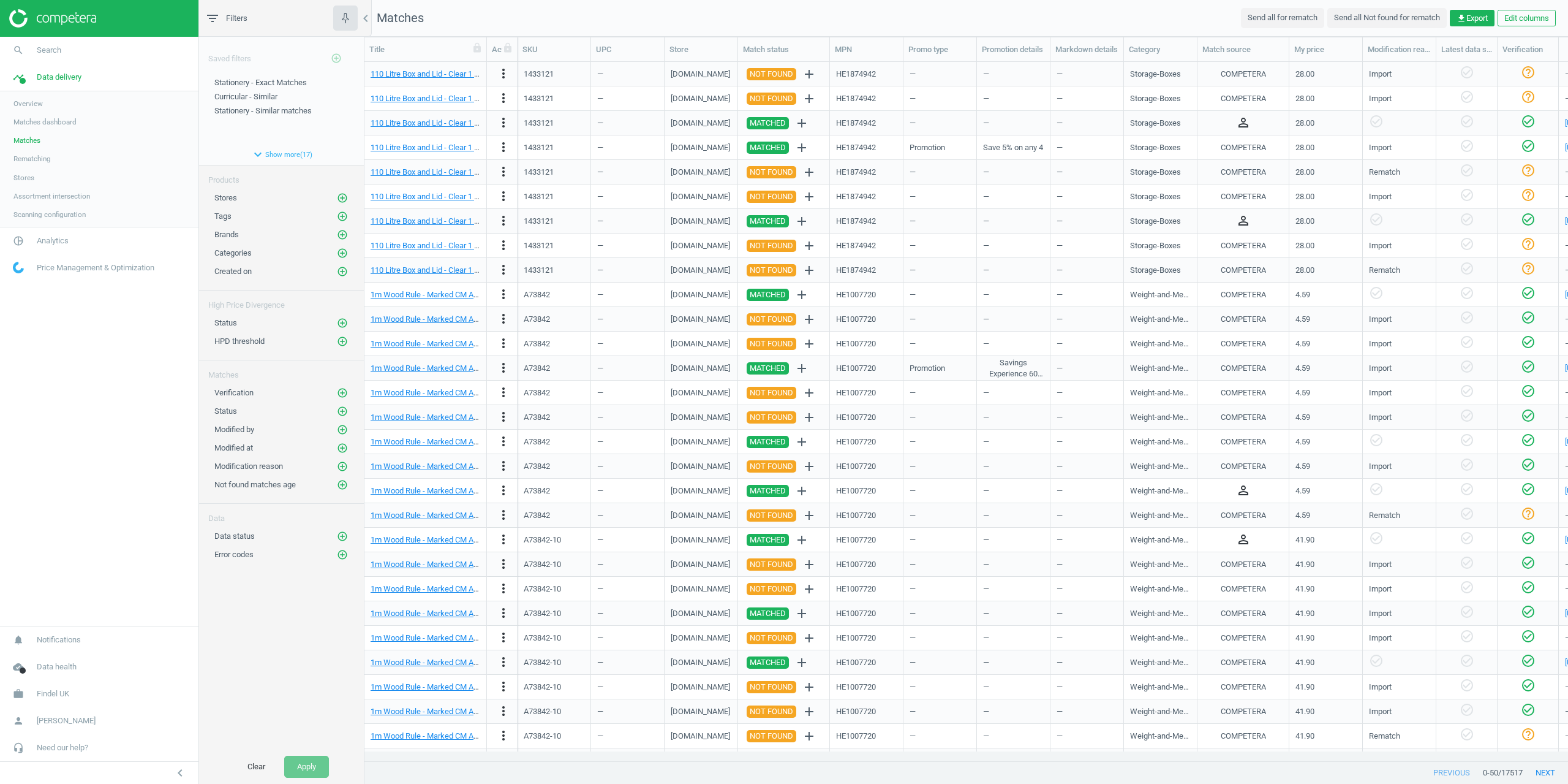
drag, startPoint x: 80, startPoint y: 495, endPoint x: 209, endPoint y: 697, distance: 239.7
click at [81, 496] on nav "search Search timeline Data delivery Overview Matches dashboard Matches Rematch…" at bounding box center [99, 331] width 199 height 589
click at [41, 51] on span "Search" at bounding box center [48, 51] width 25 height 11
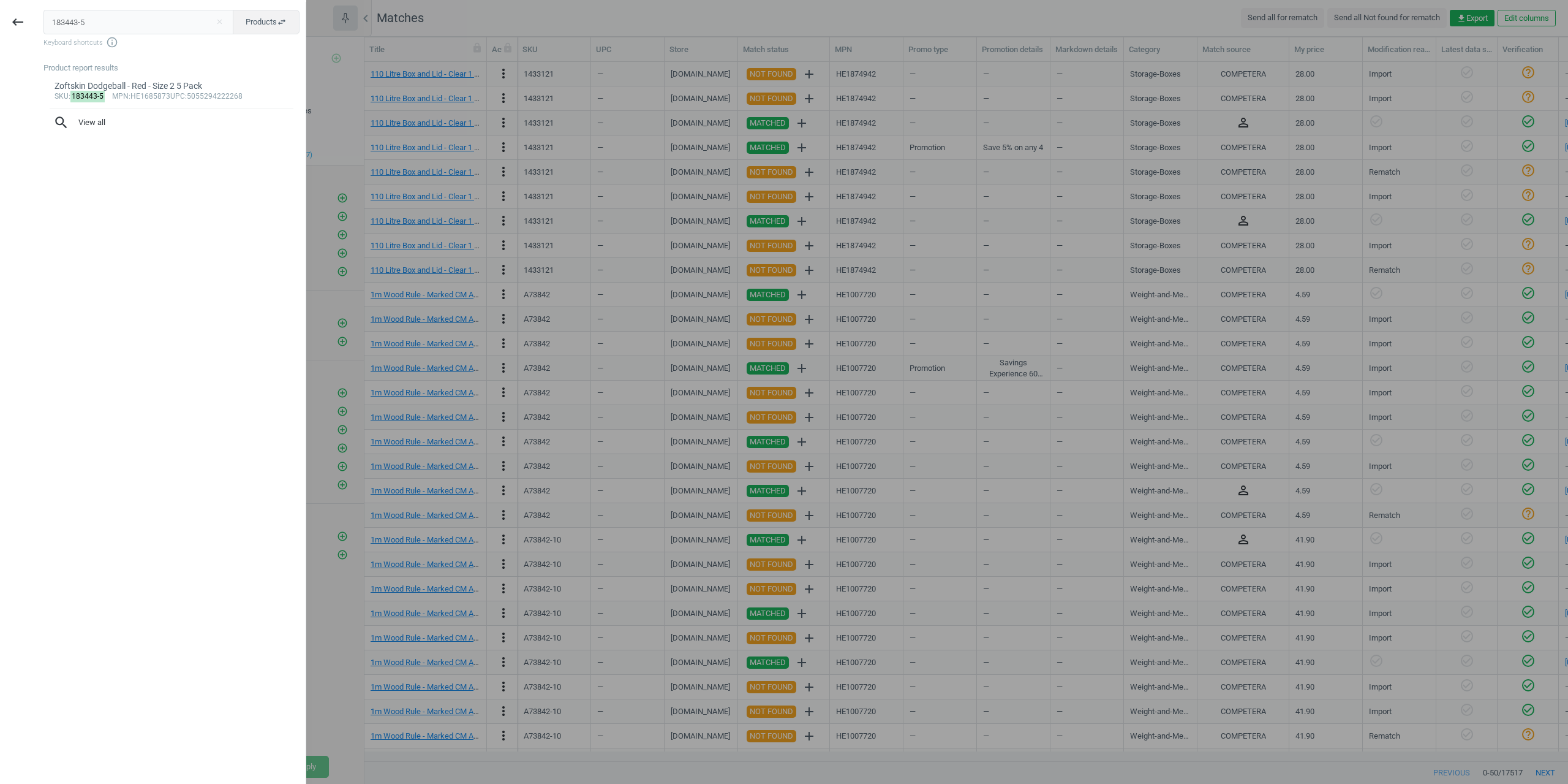
drag, startPoint x: 103, startPoint y: 22, endPoint x: 0, endPoint y: 23, distance: 103.0
click at [0, 23] on div "keyboard_backspace 183443-5 close Products swap_horiz Keyboard shortcuts info_o…" at bounding box center [153, 394] width 307 height 784
type input "1448060"
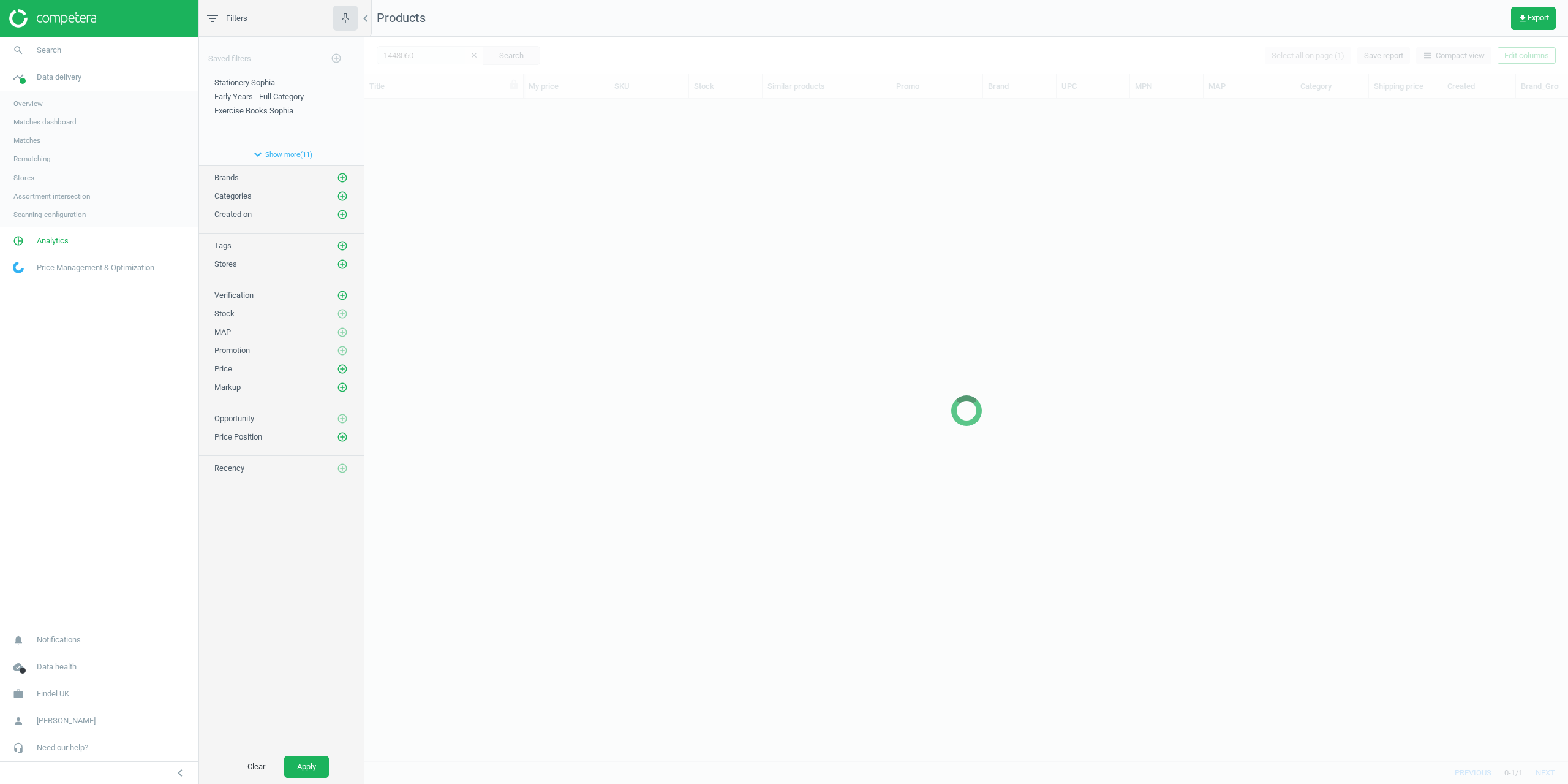
scroll to position [644, 1195]
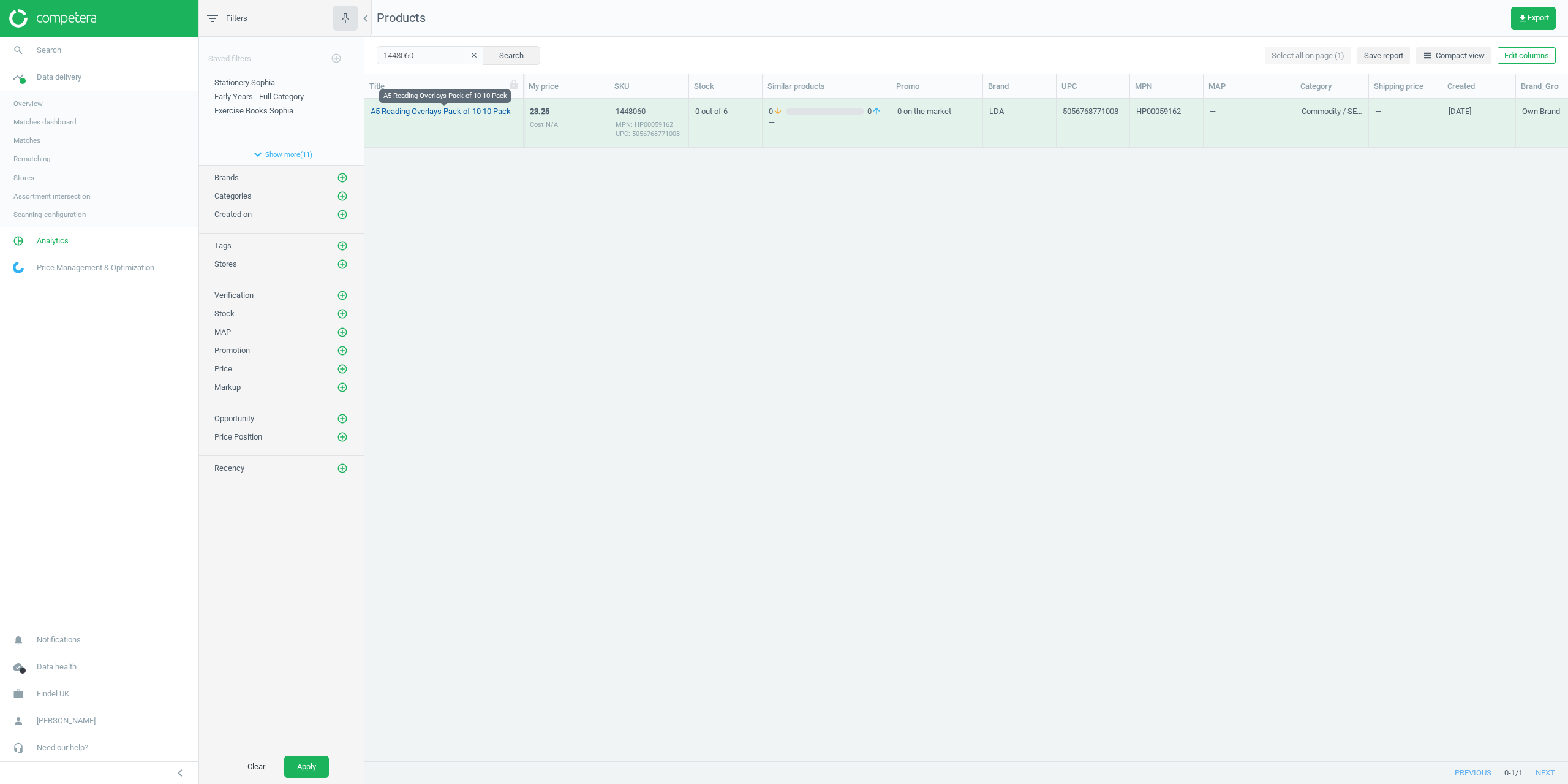
click at [412, 112] on link "A5 Reading Overlays Pack of 10 10 Pack" at bounding box center [441, 112] width 140 height 11
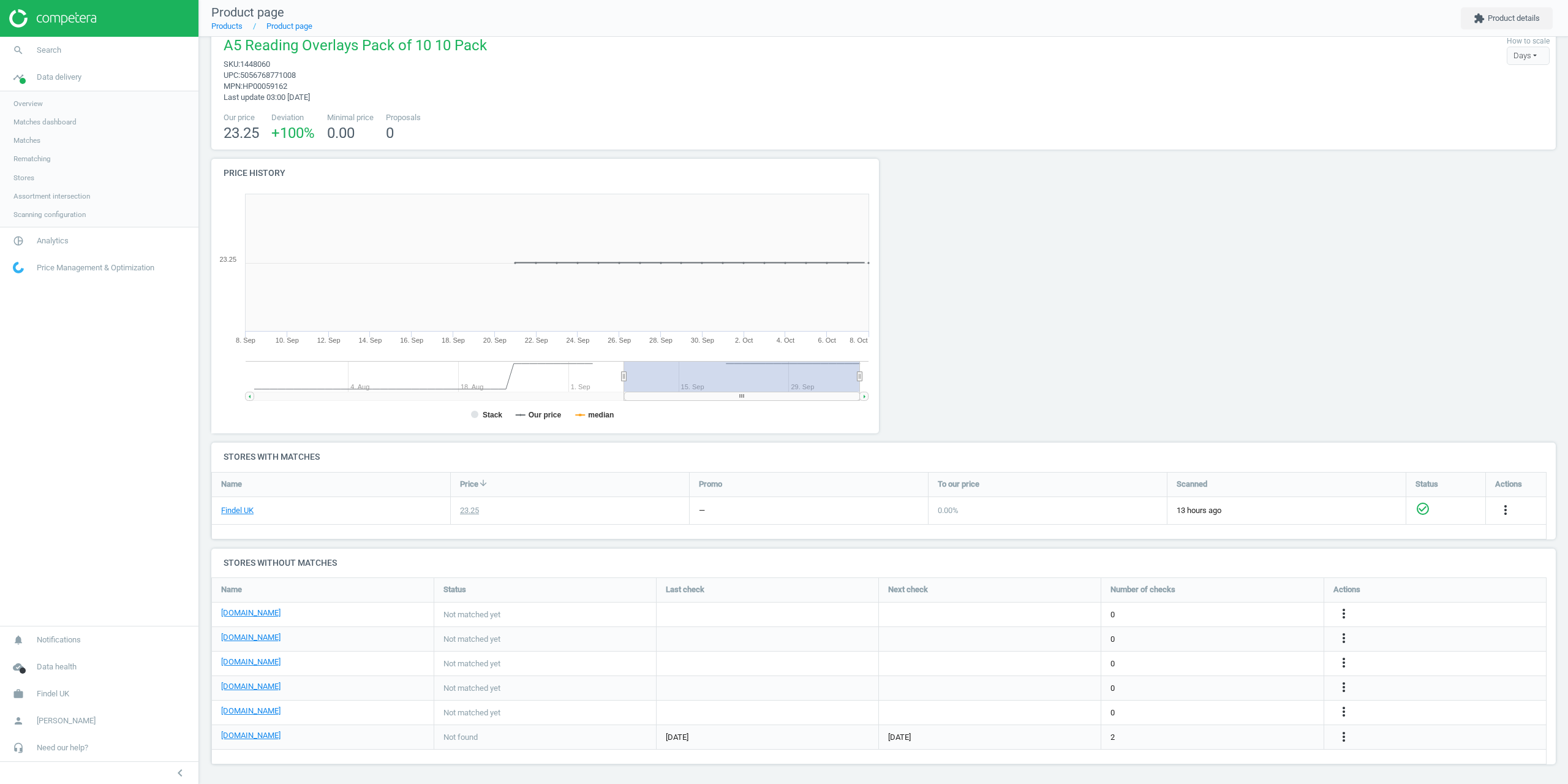
scroll to position [22, 0]
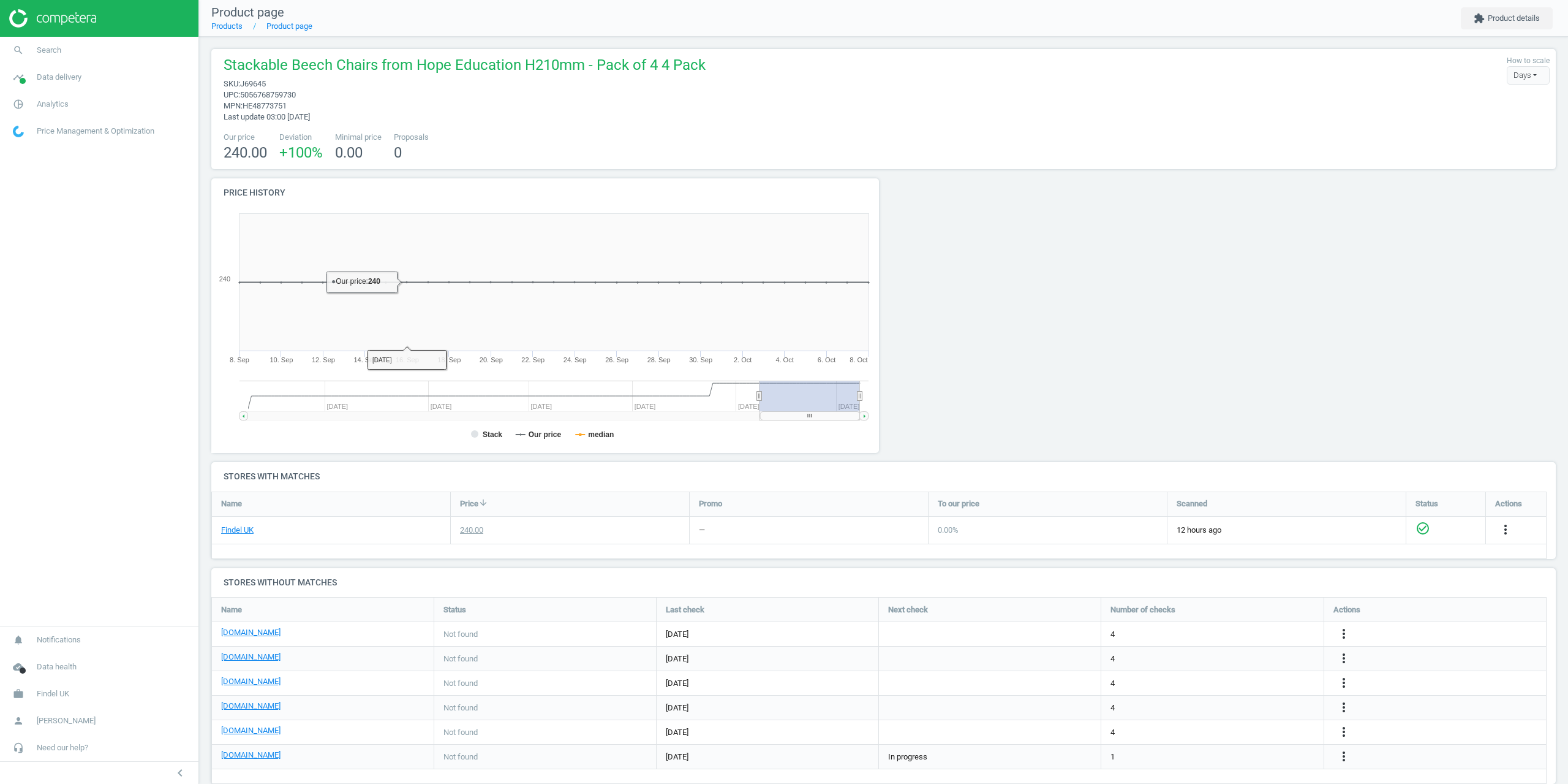
click at [262, 84] on span "J69645" at bounding box center [253, 84] width 26 height 9
copy span "J69645"
click at [45, 51] on span "Search" at bounding box center [48, 51] width 25 height 11
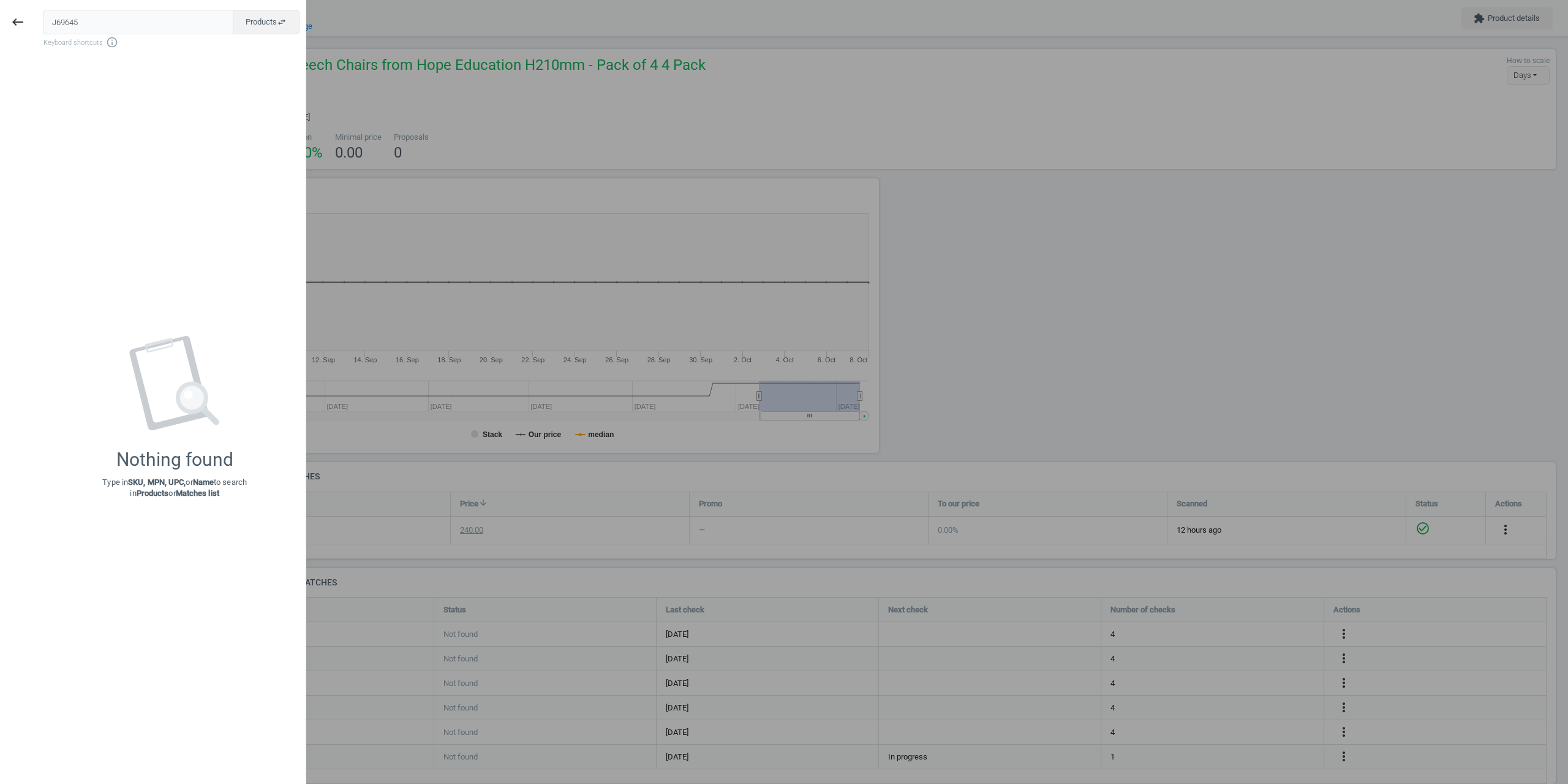
type input "J69645"
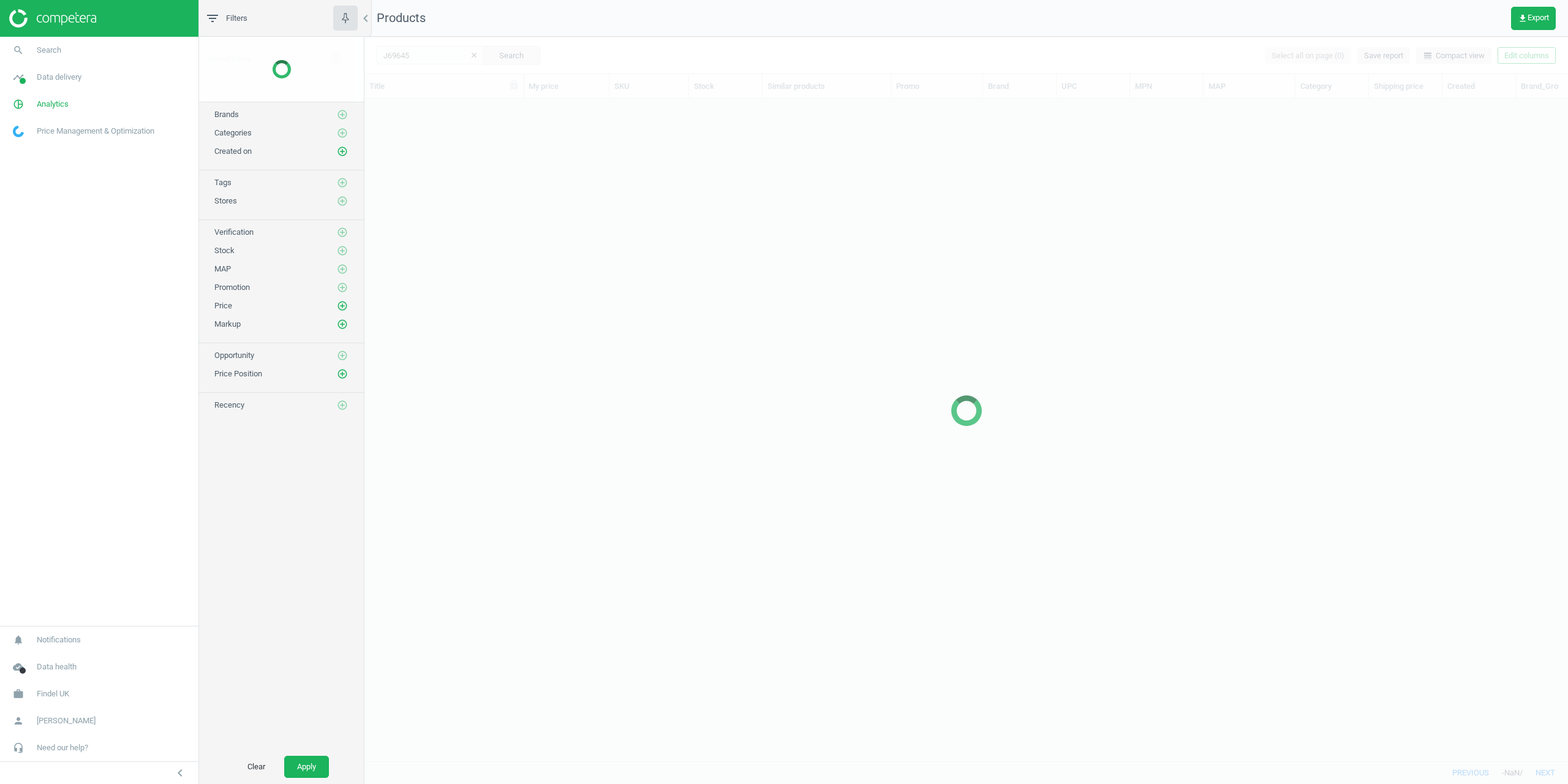
scroll to position [644, 1195]
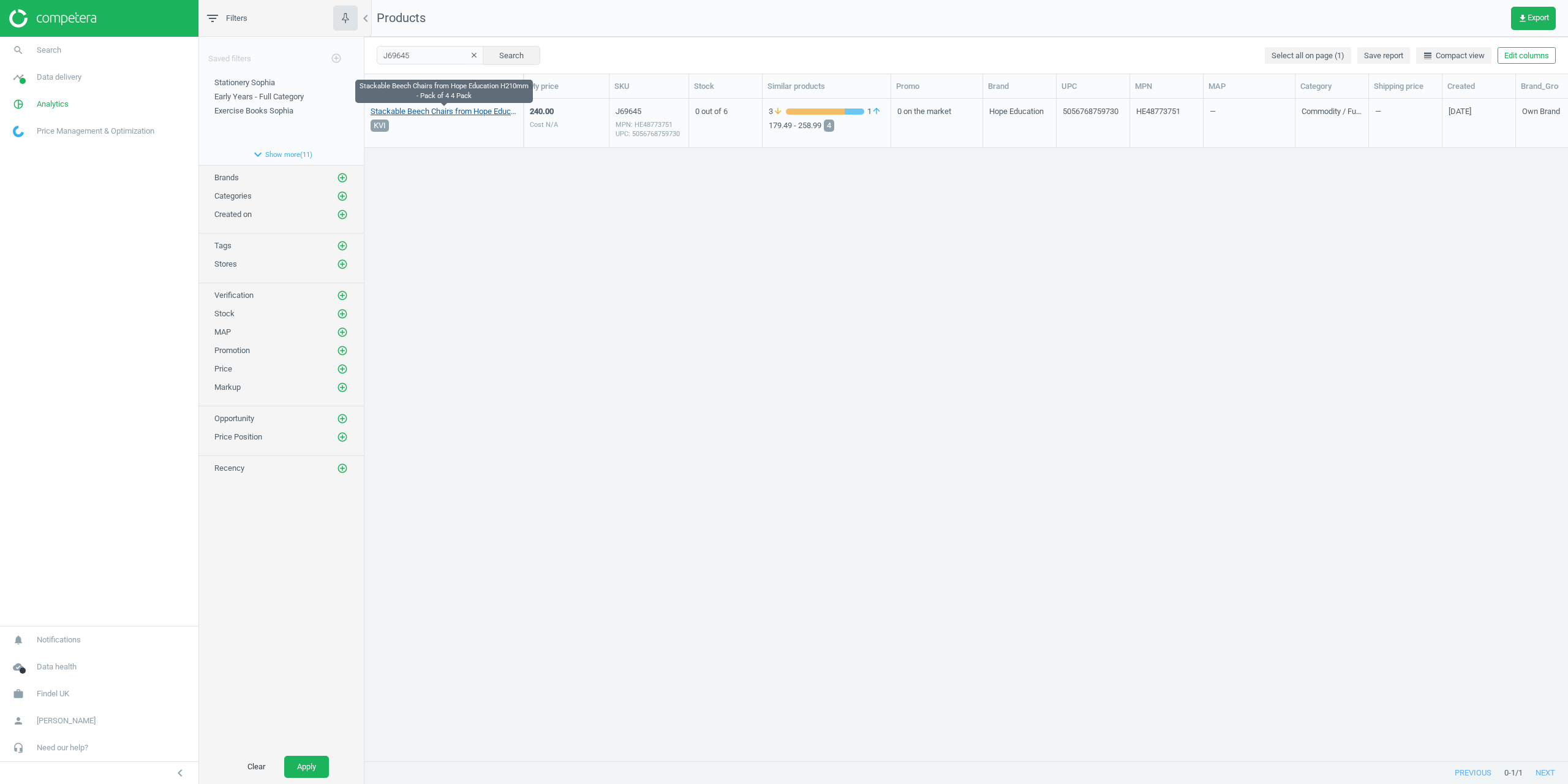
click at [413, 112] on link "Stackable Beech Chairs from Hope Education H210mm - Pack of 4 4 Pack" at bounding box center [443, 112] width 147 height 11
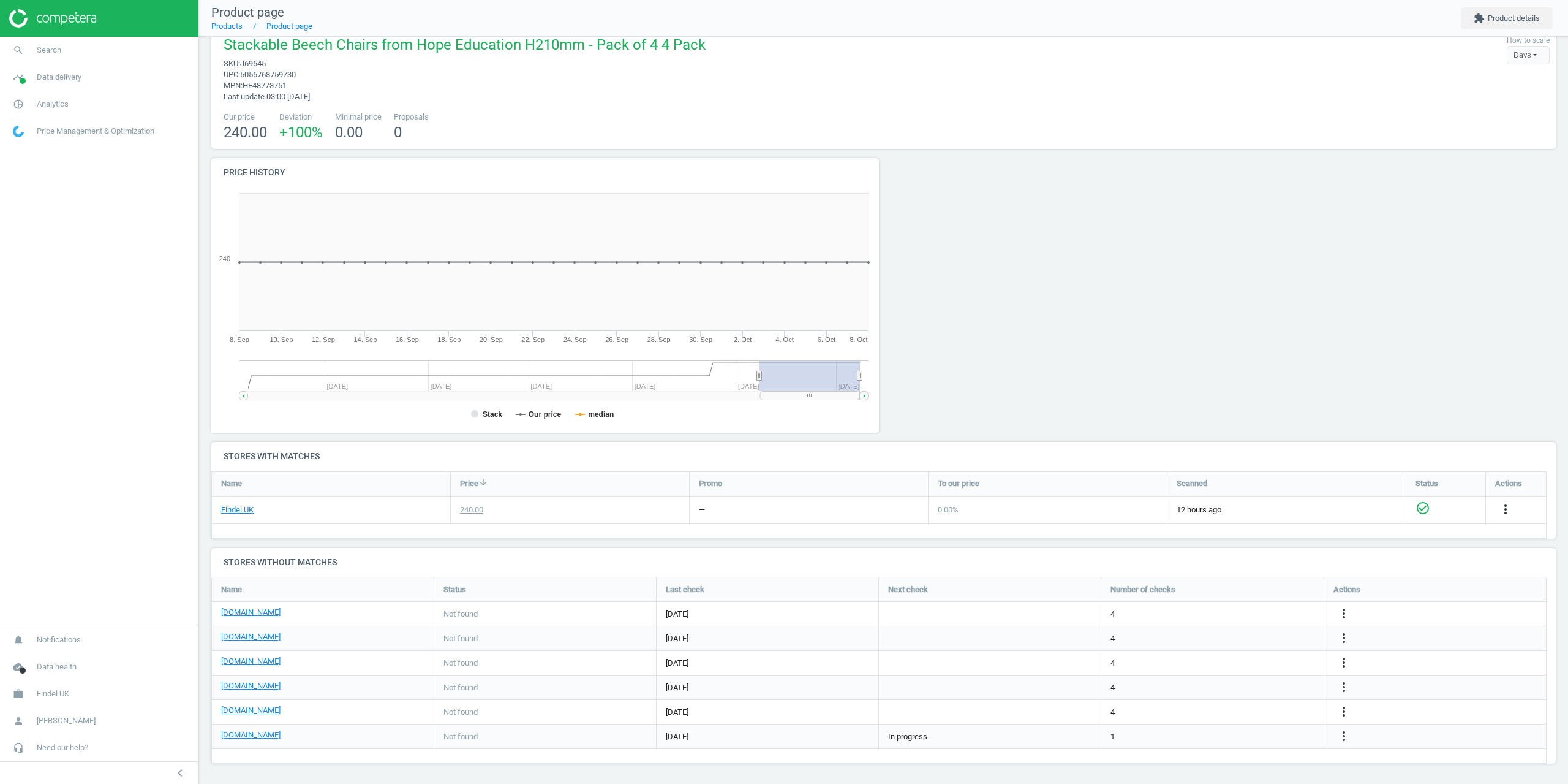
scroll to position [22, 0]
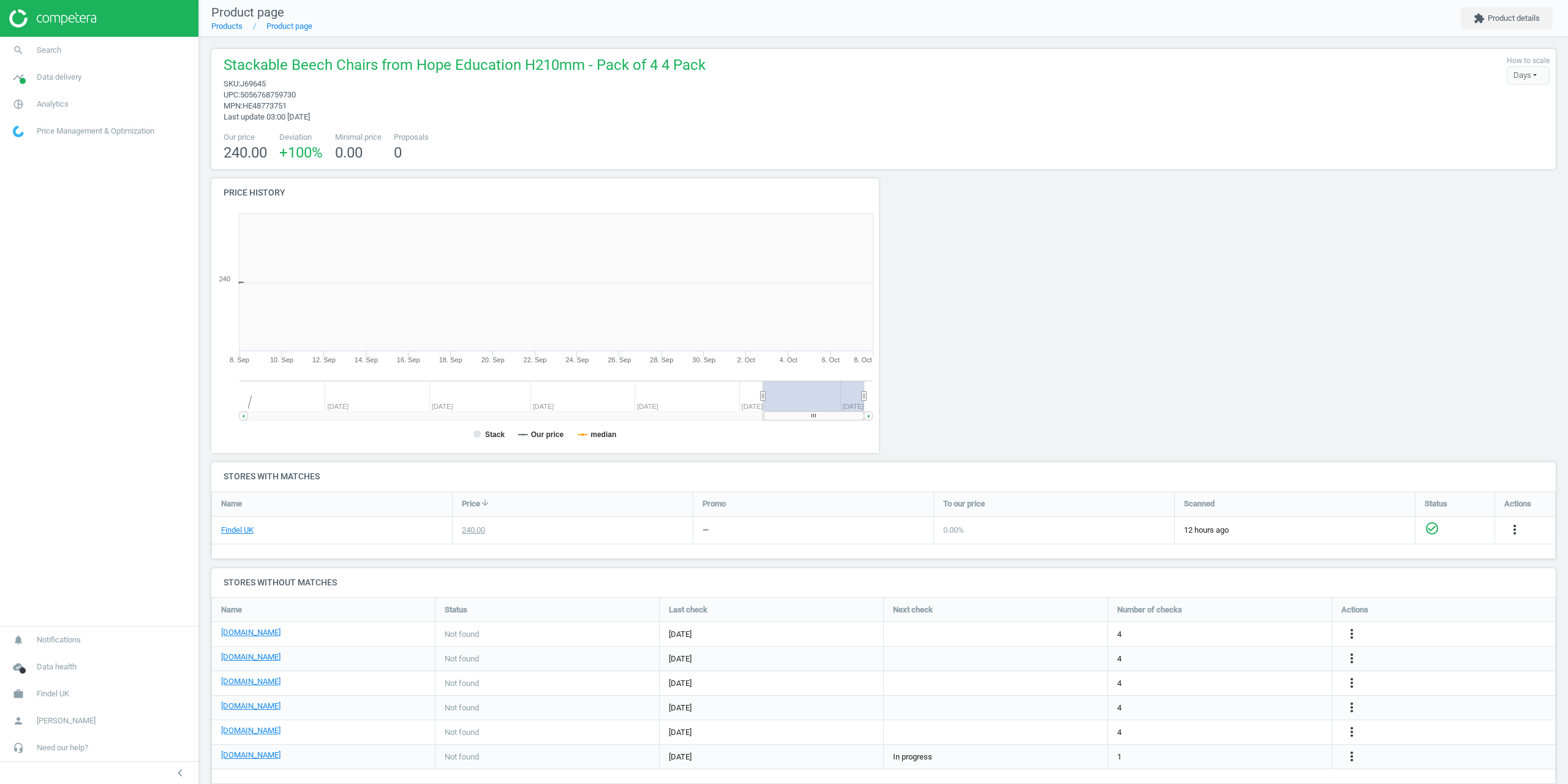
scroll to position [264, 682]
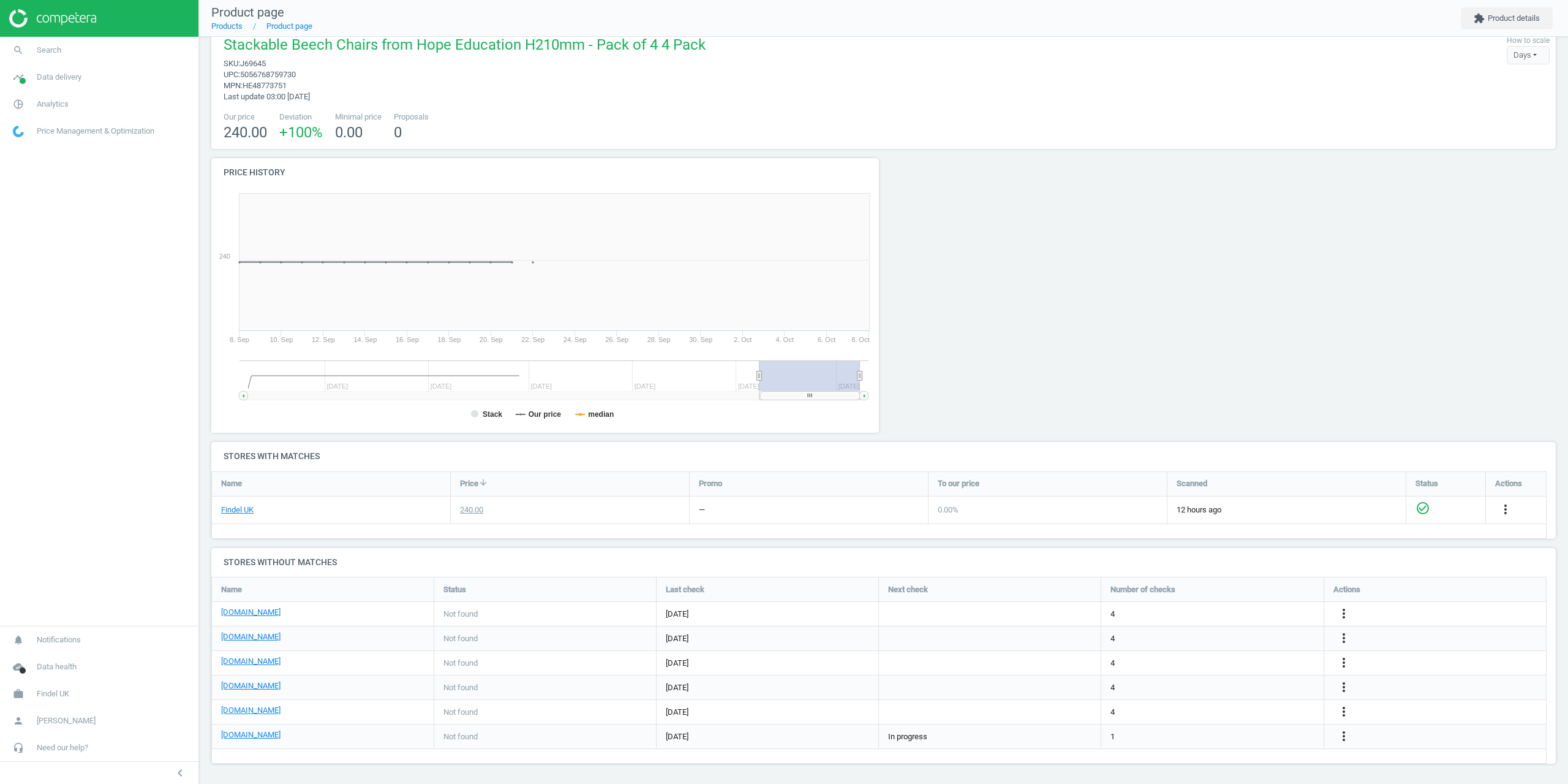
scroll to position [22, 0]
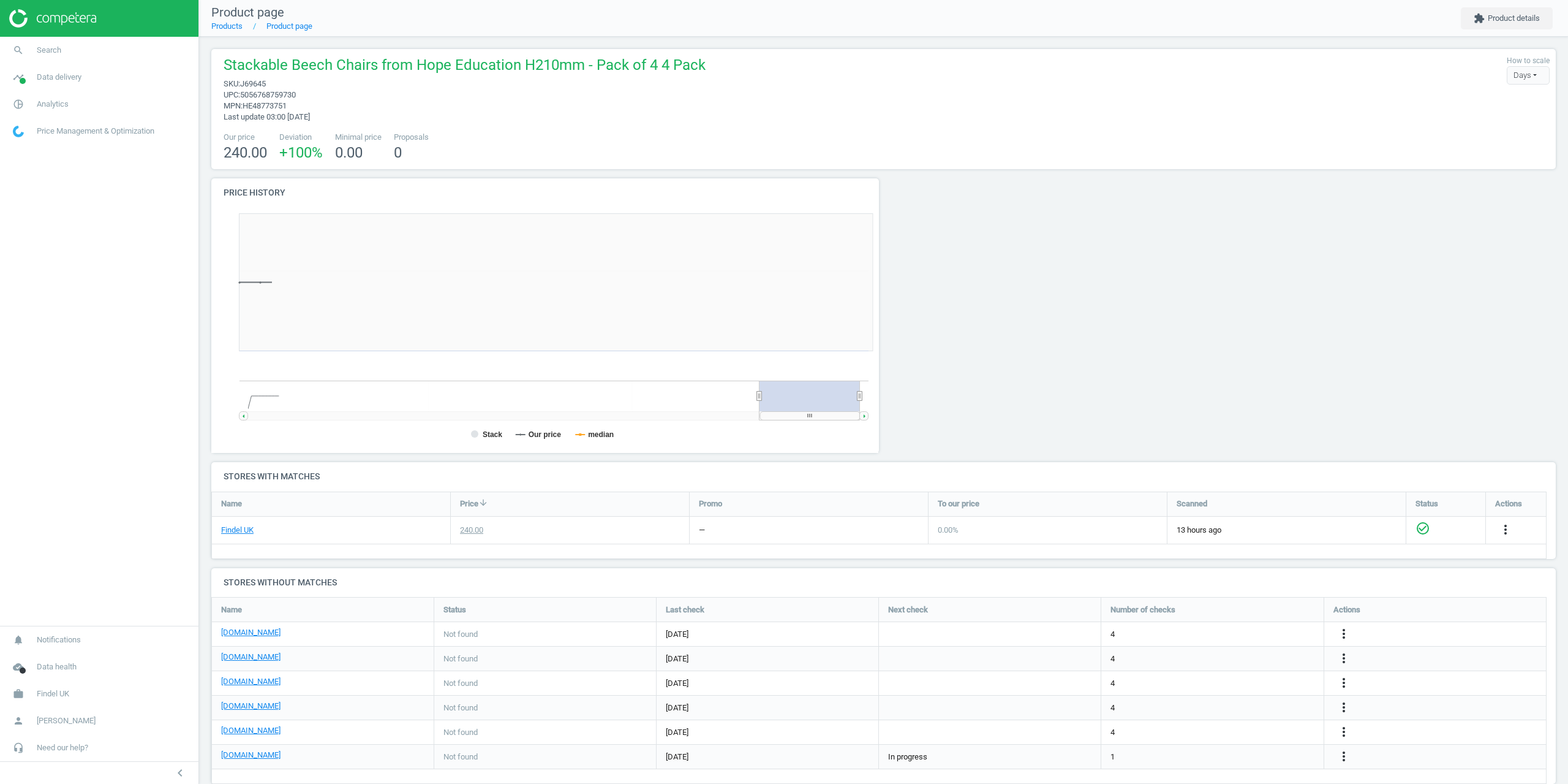
scroll to position [264, 682]
click at [146, 783] on div "chevron_left" at bounding box center [99, 772] width 199 height 22
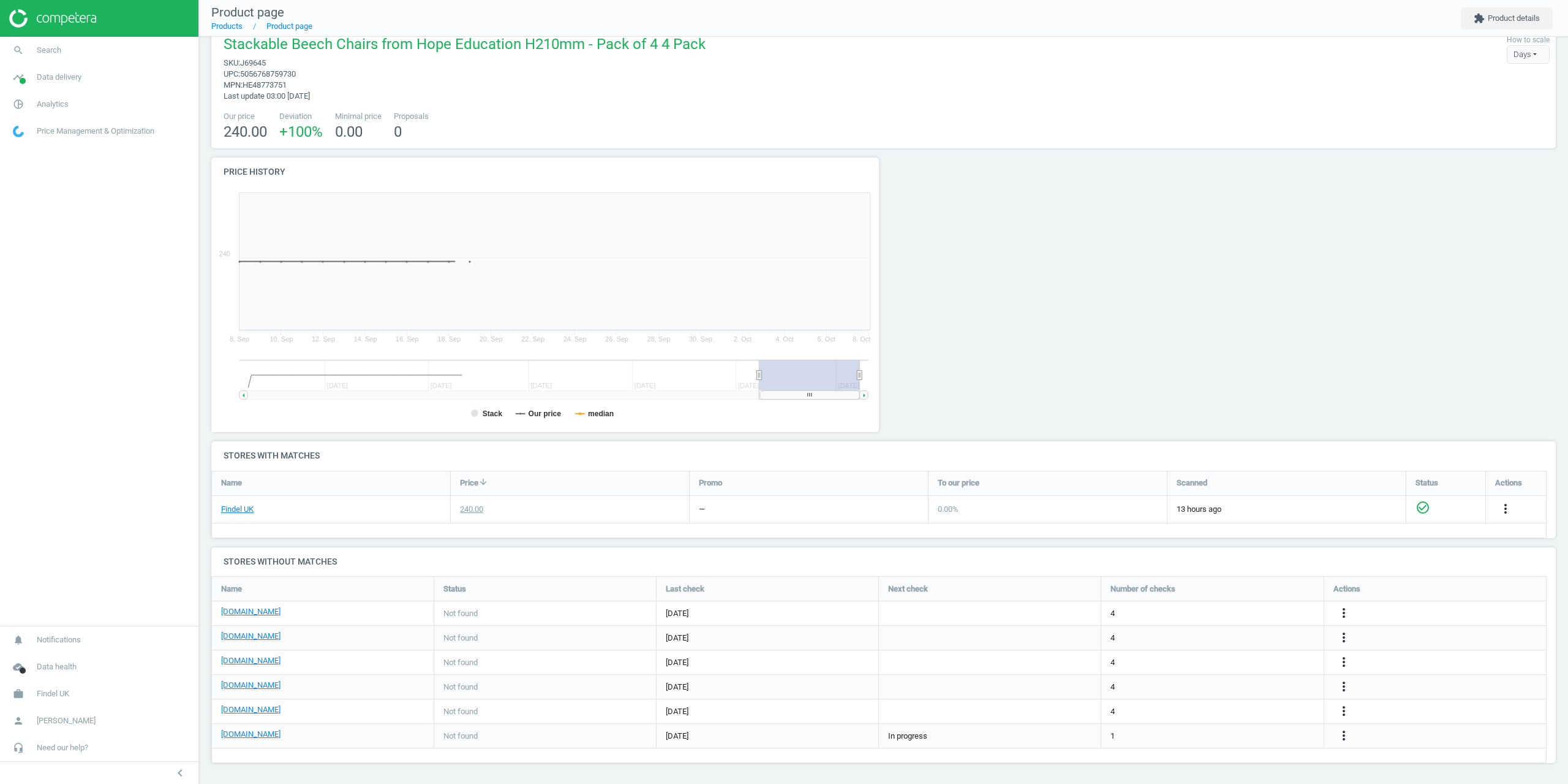
scroll to position [22, 0]
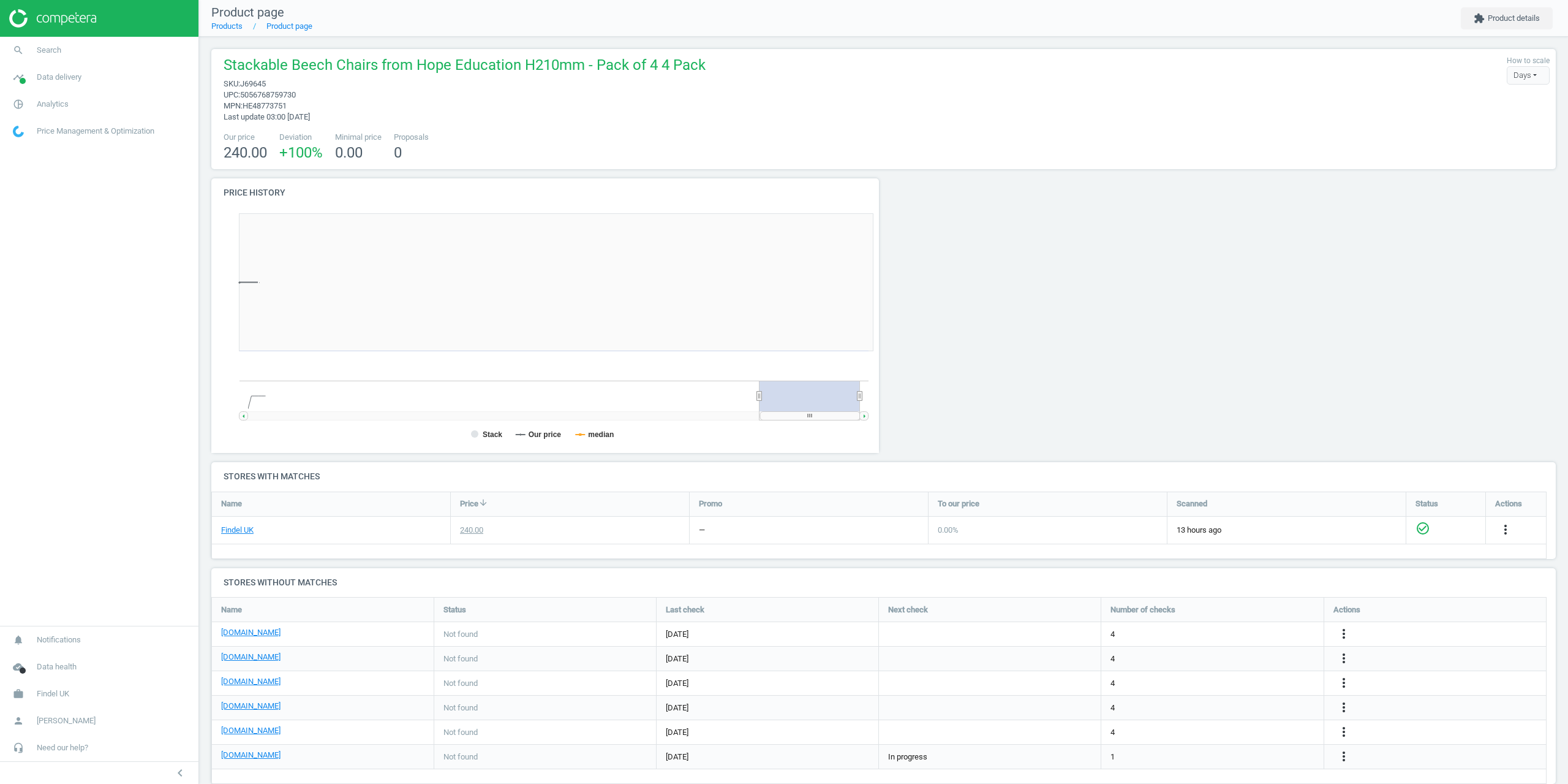
scroll to position [264, 682]
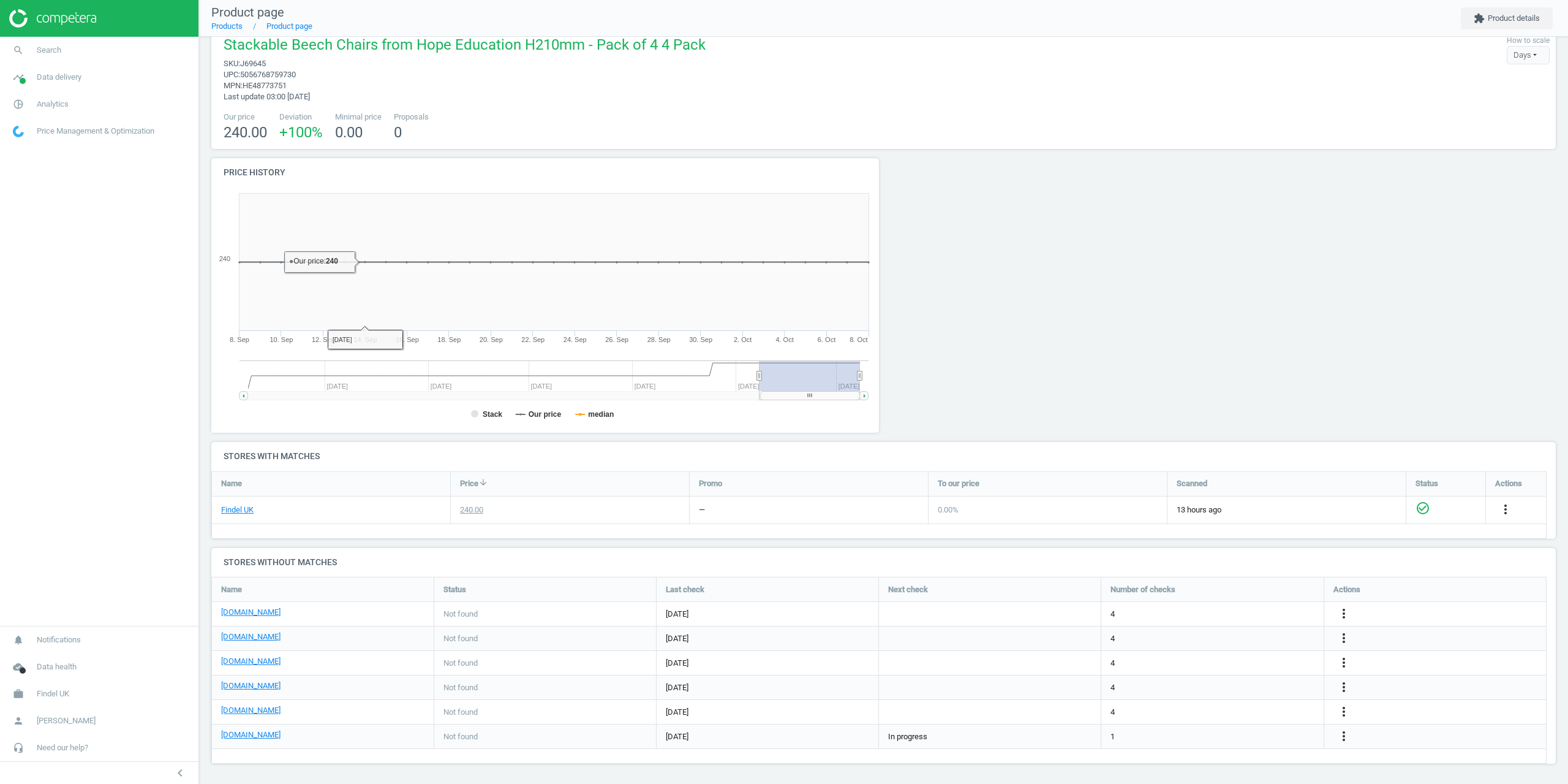
scroll to position [22, 0]
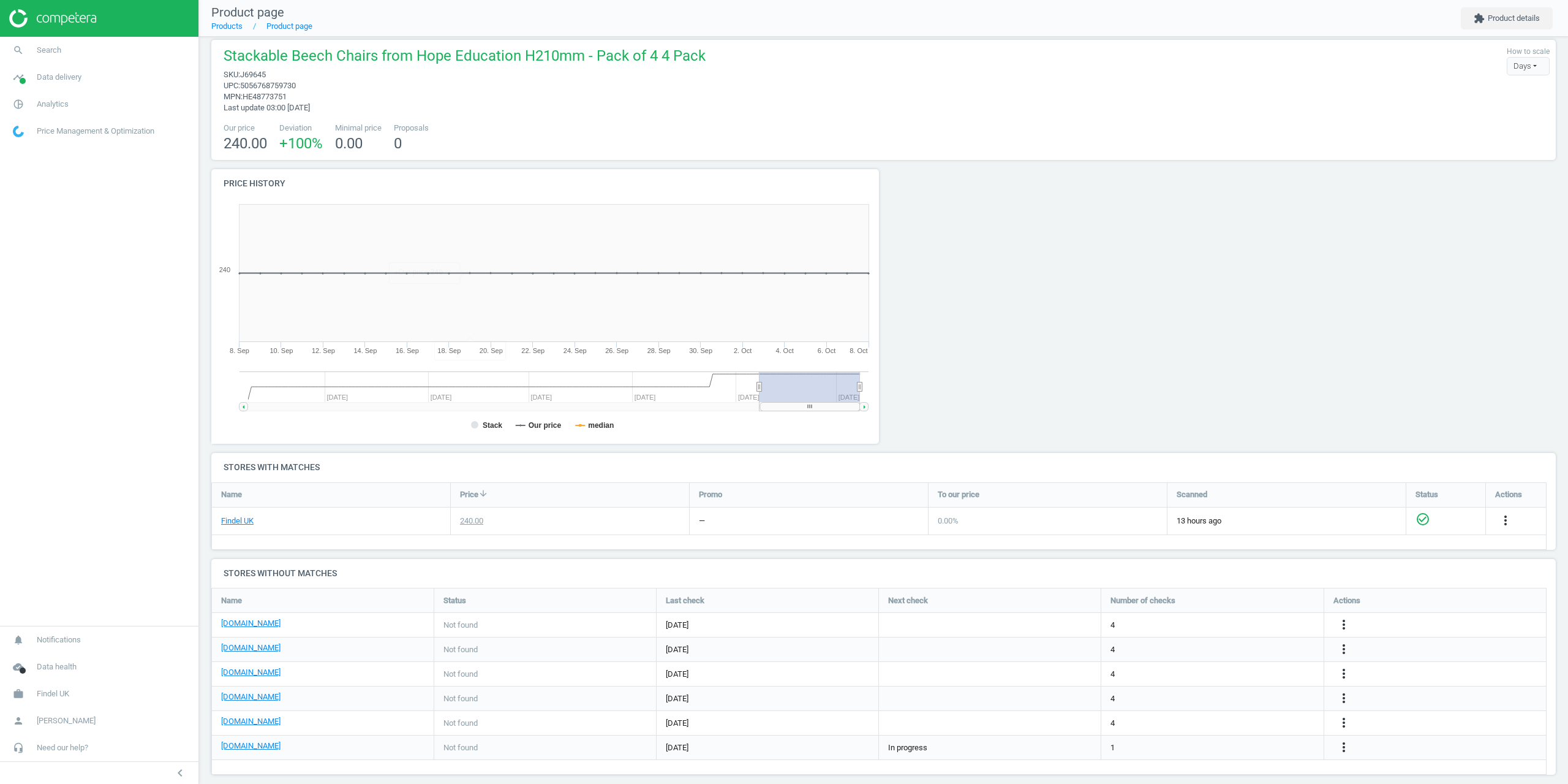
scroll to position [22, 0]
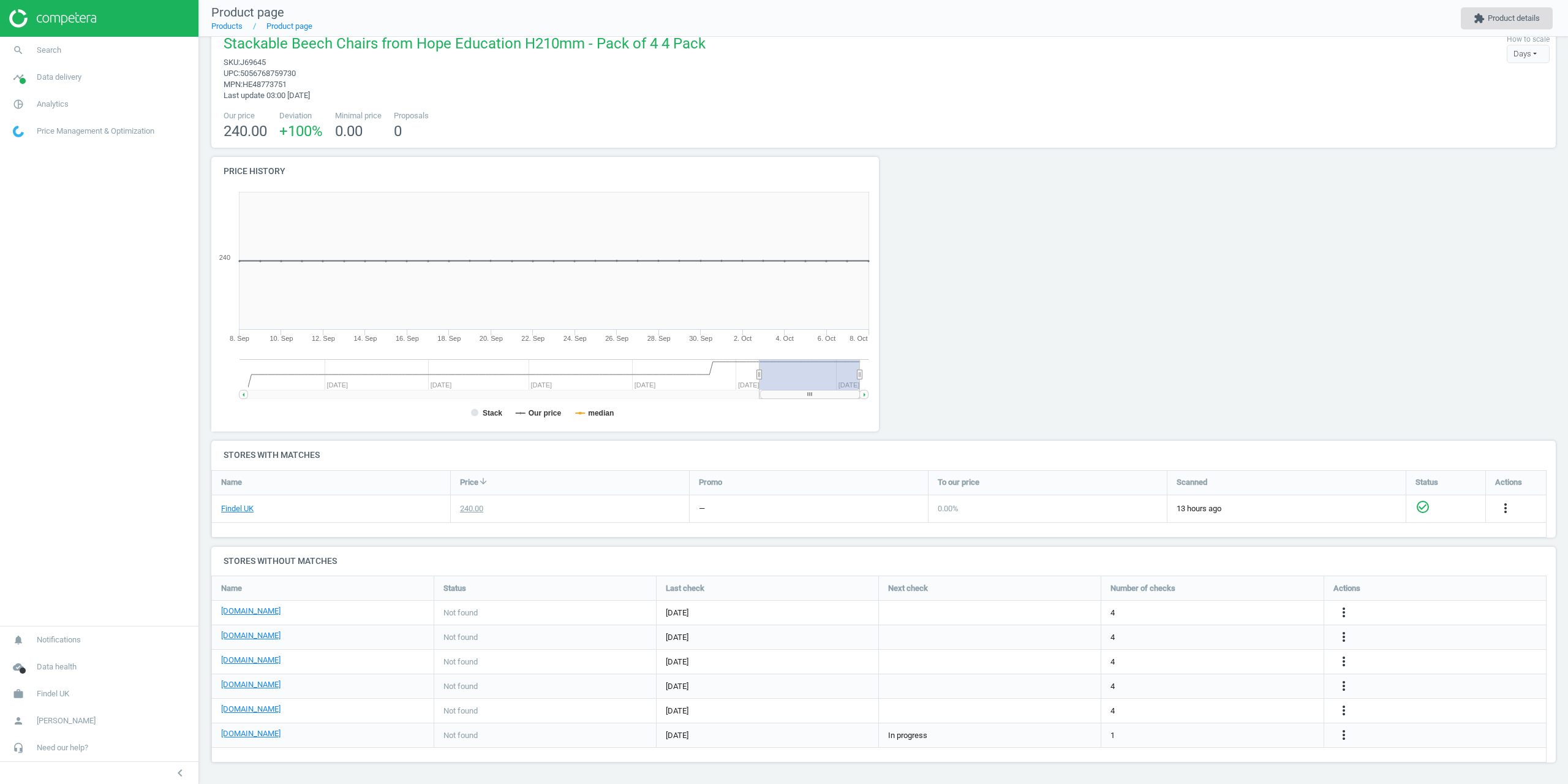
click at [1470, 26] on button "extension Product details" at bounding box center [1506, 18] width 92 height 22
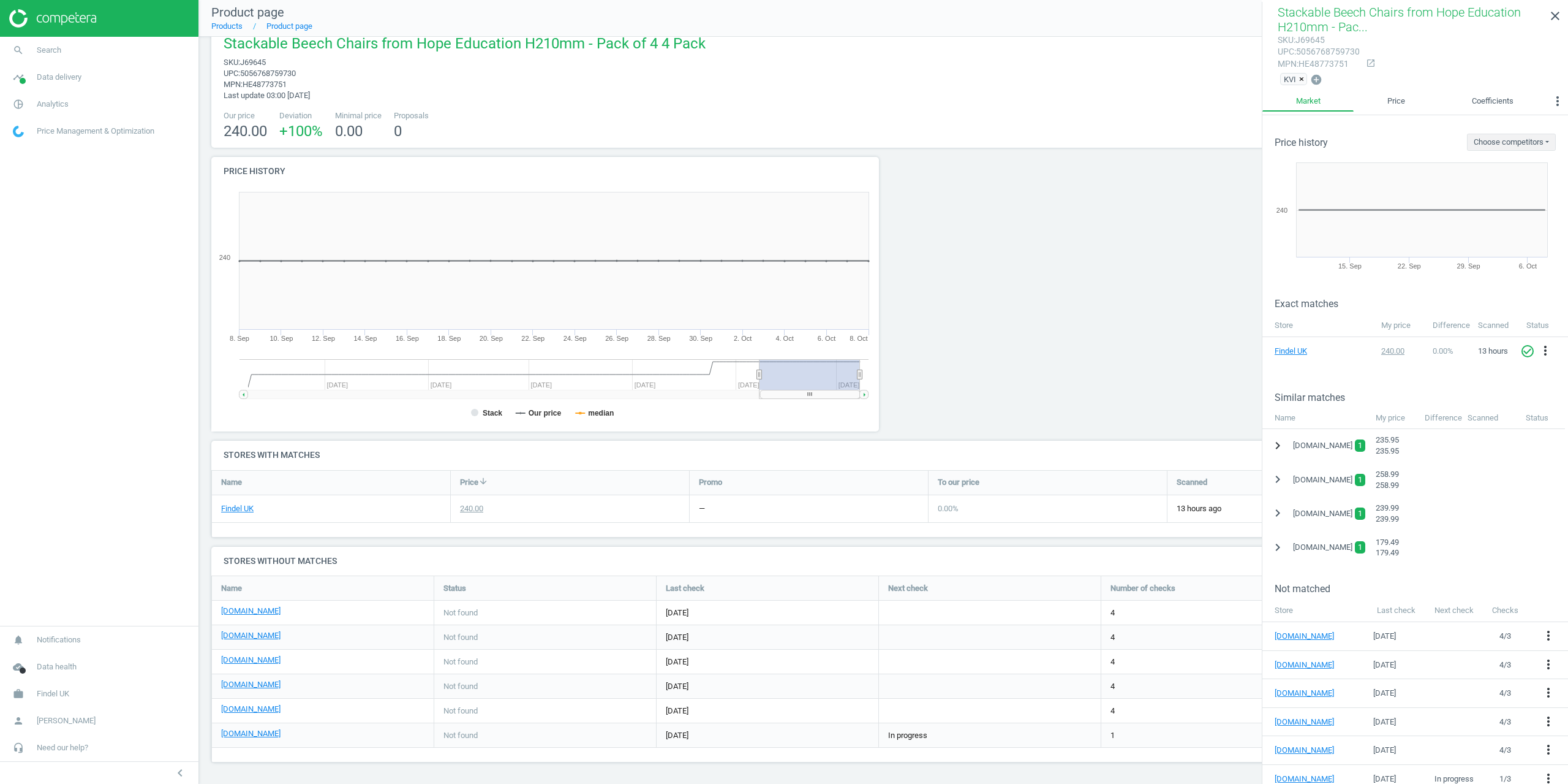
click at [1278, 440] on icon "chevron_right" at bounding box center [1278, 445] width 15 height 15
click at [1278, 509] on icon "chevron_right" at bounding box center [1278, 510] width 15 height 15
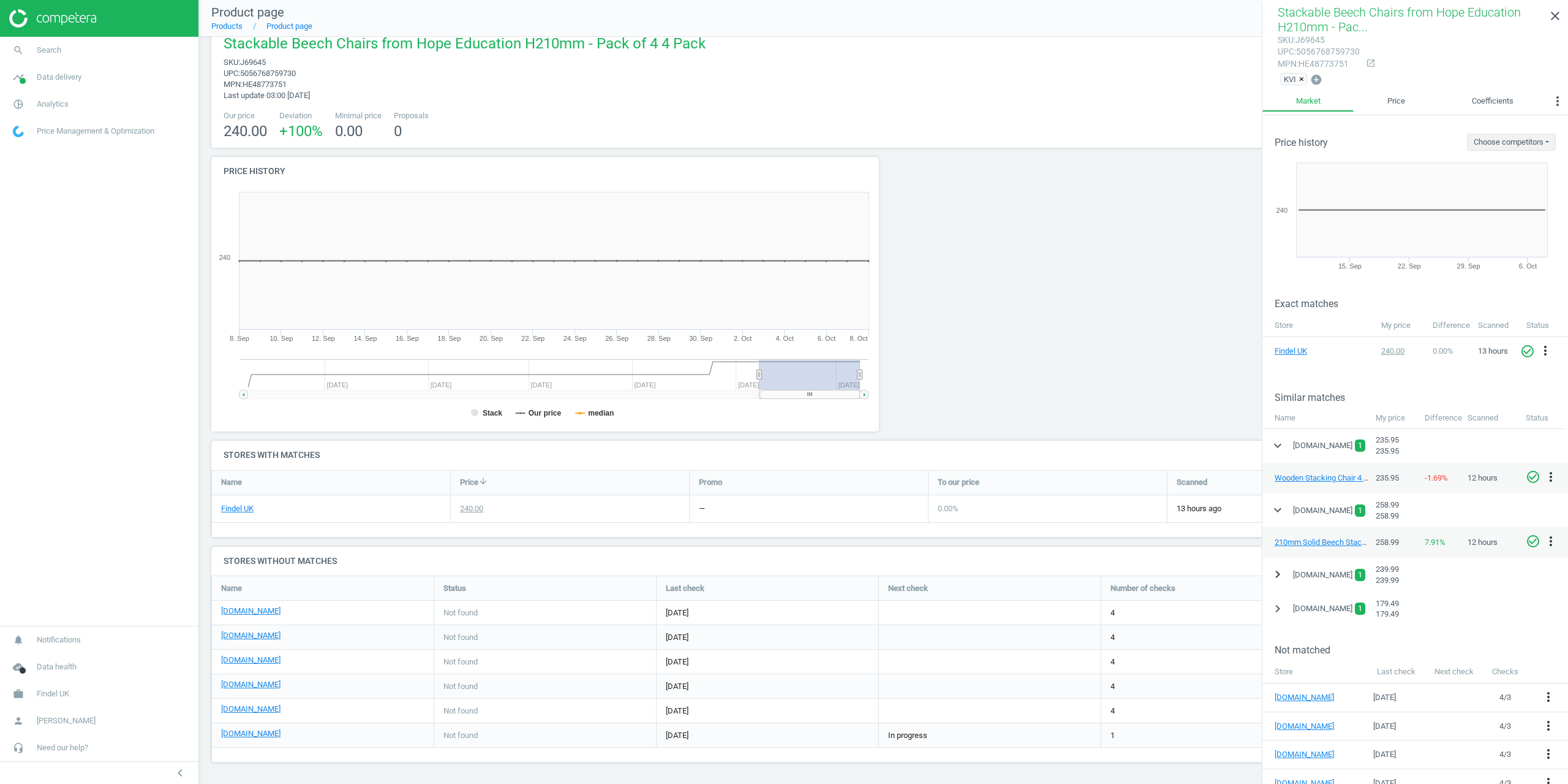
click at [1287, 577] on button "chevron_right" at bounding box center [1278, 574] width 22 height 22
click at [1278, 644] on icon "chevron_right" at bounding box center [1278, 639] width 15 height 15
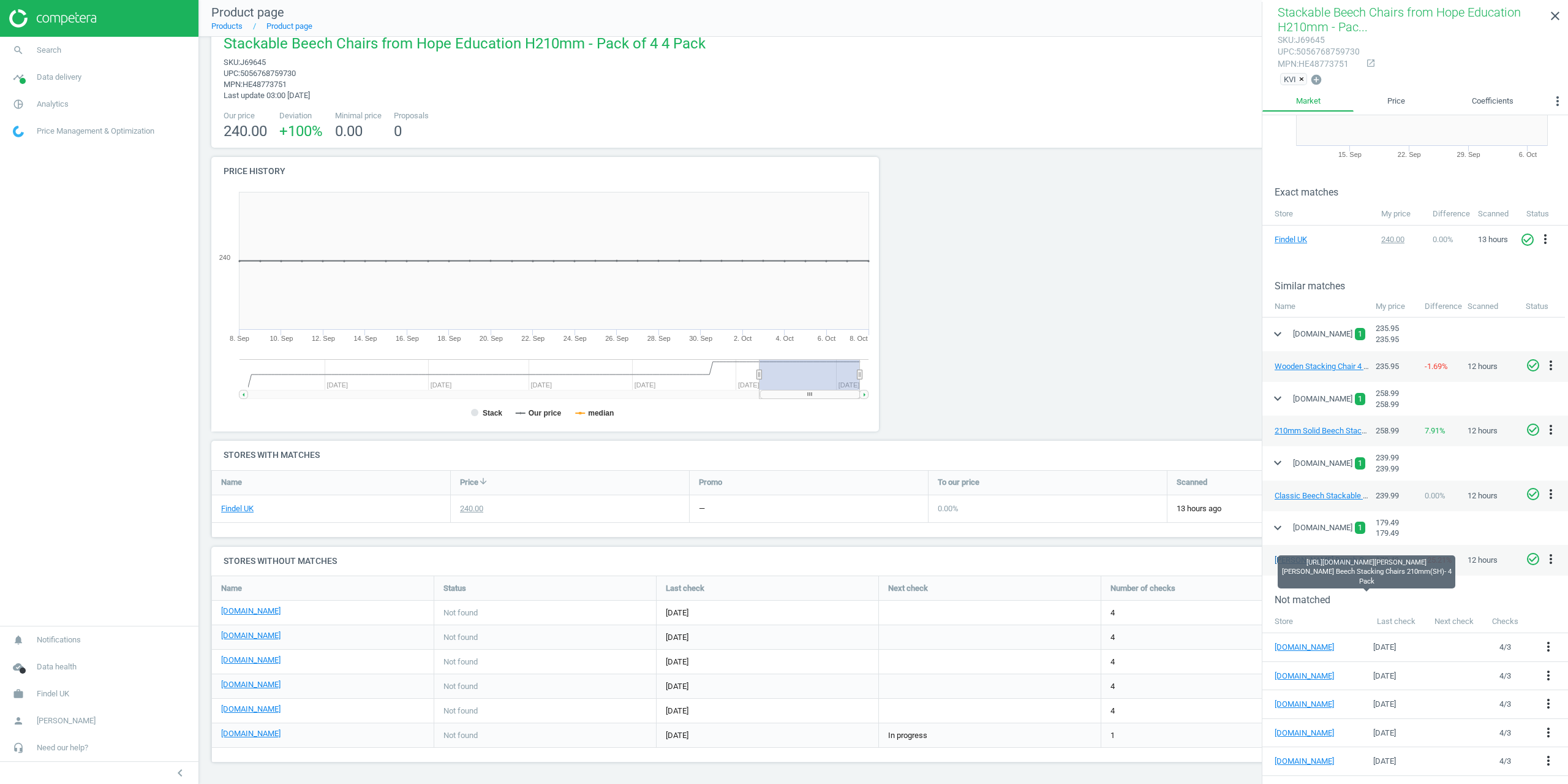
scroll to position [133, 0]
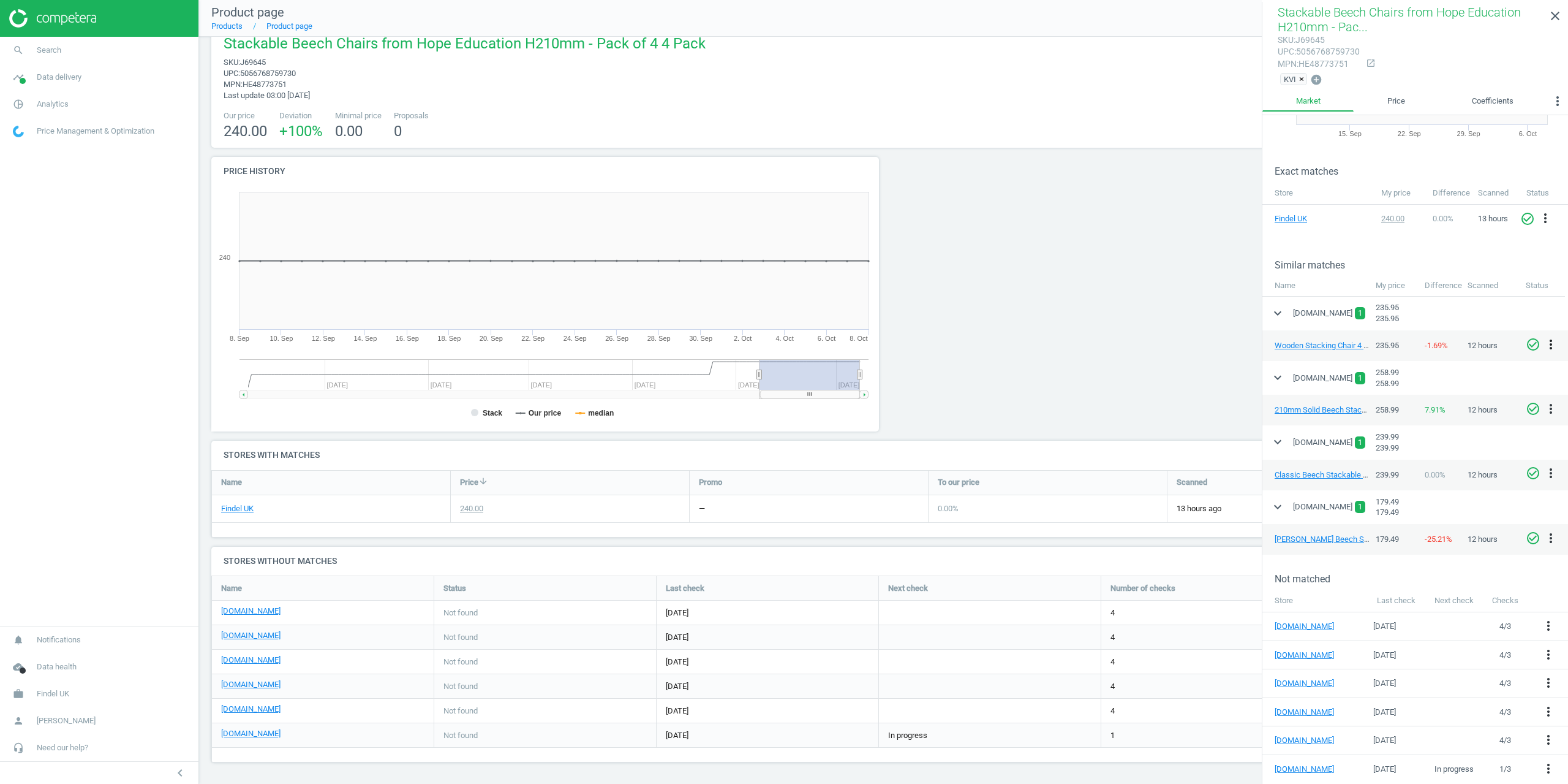
click at [1553, 346] on icon "more_vert" at bounding box center [1550, 344] width 15 height 15
click at [1434, 362] on link "Edit URL/product option" at bounding box center [1455, 362] width 168 height 19
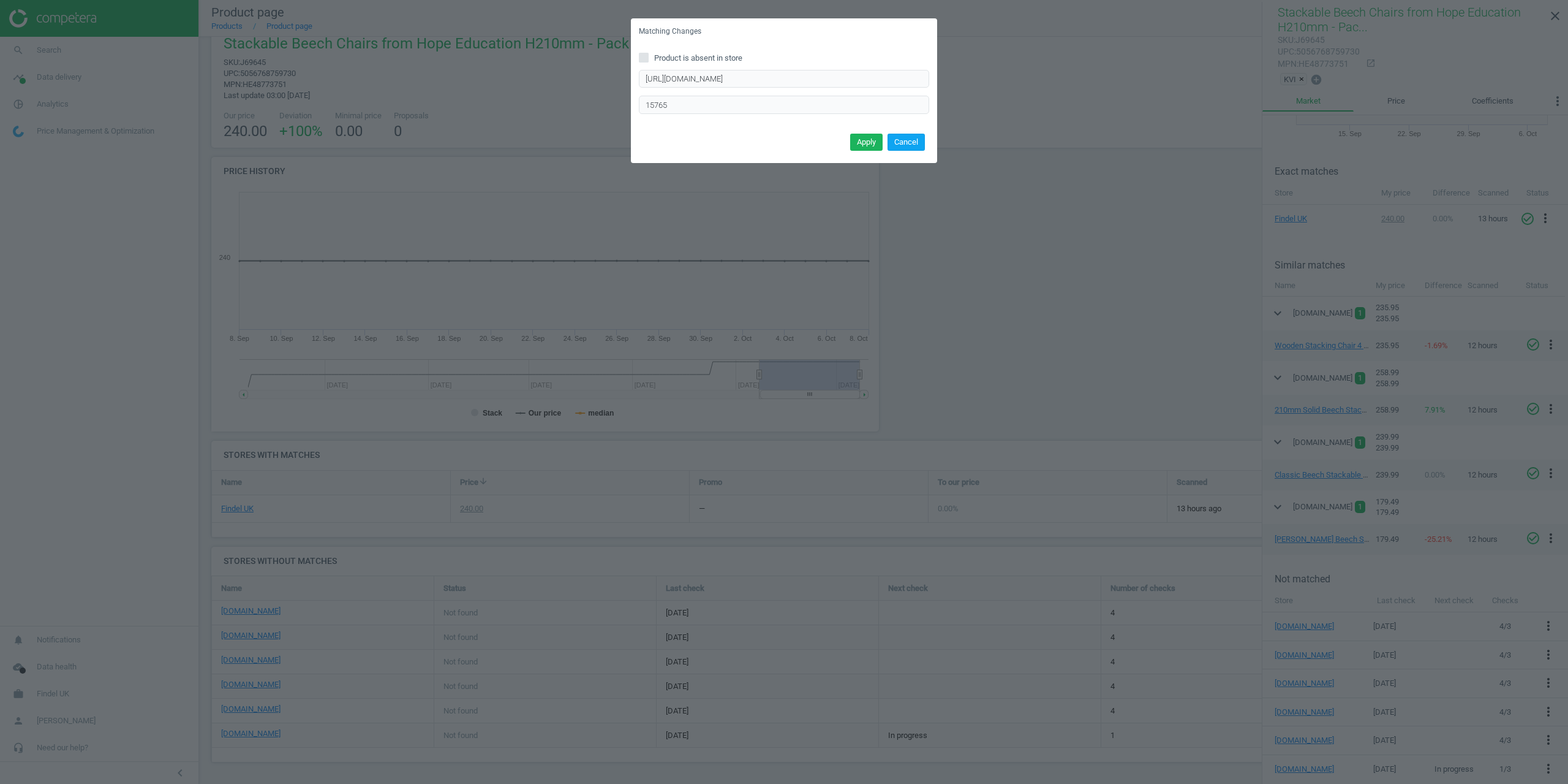
click at [912, 140] on button "Cancel" at bounding box center [906, 142] width 37 height 17
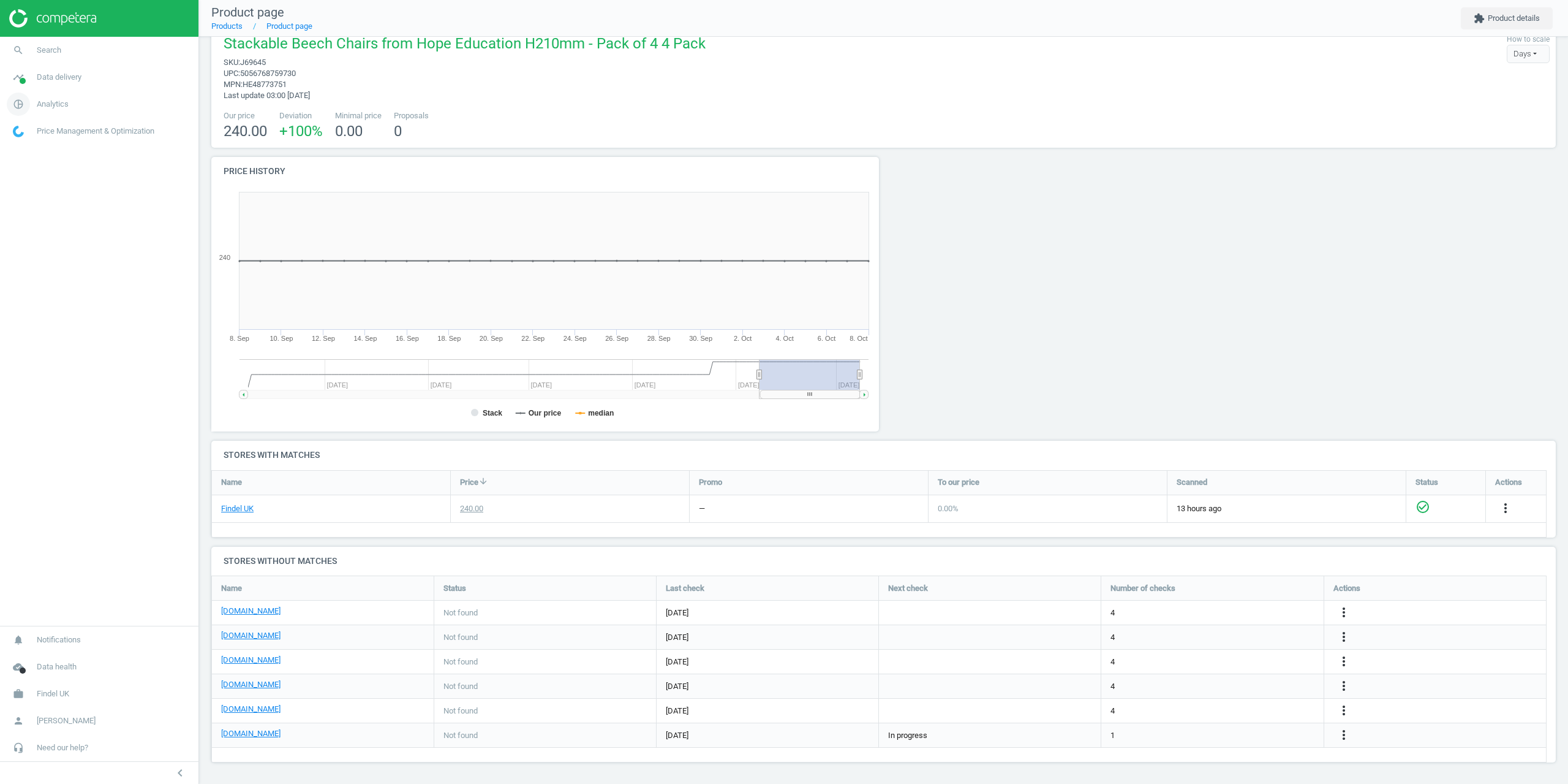
click at [49, 104] on span "Analytics" at bounding box center [52, 105] width 32 height 11
click at [39, 48] on span "Search" at bounding box center [48, 51] width 25 height 11
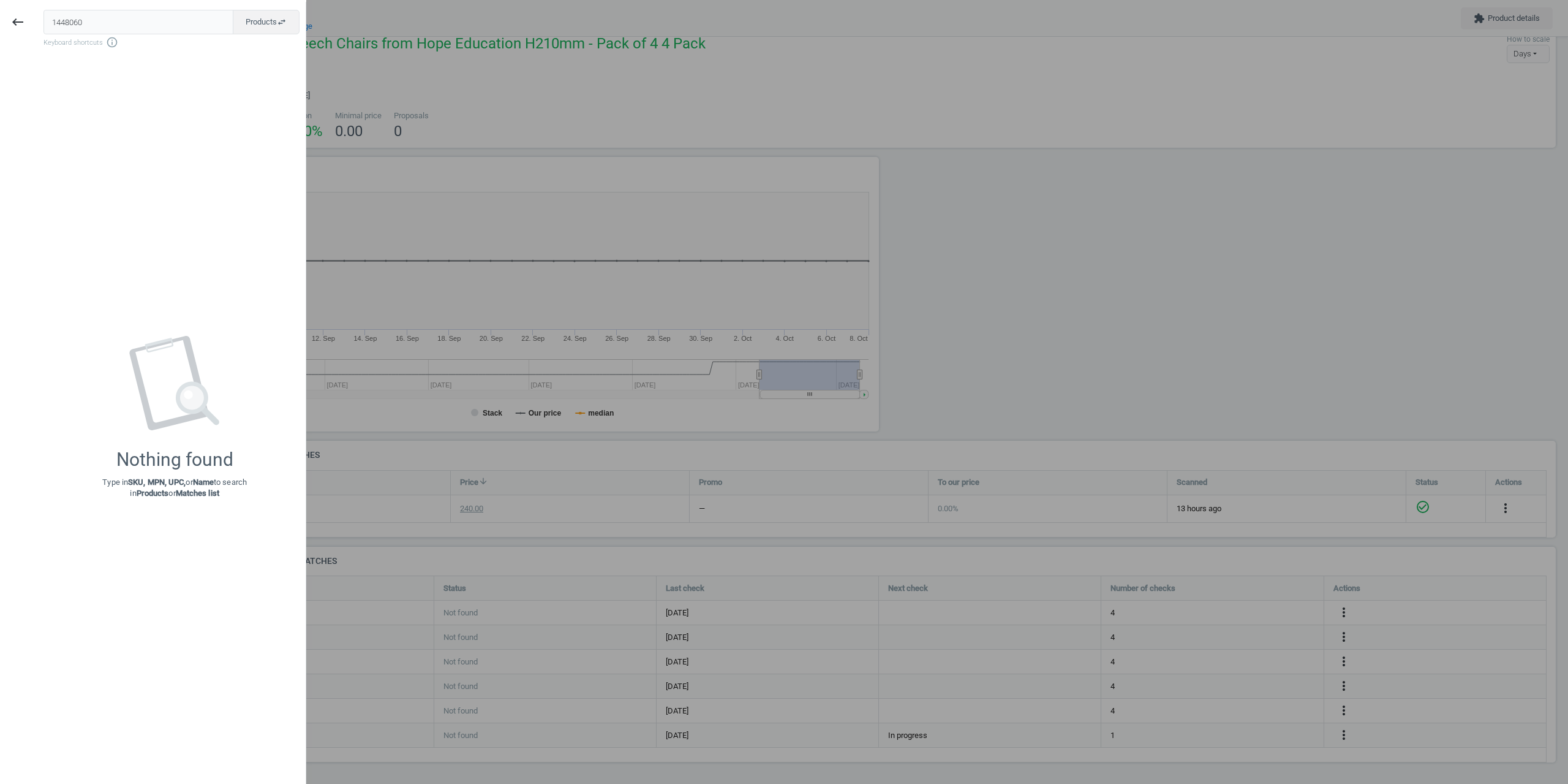
type input "1448060"
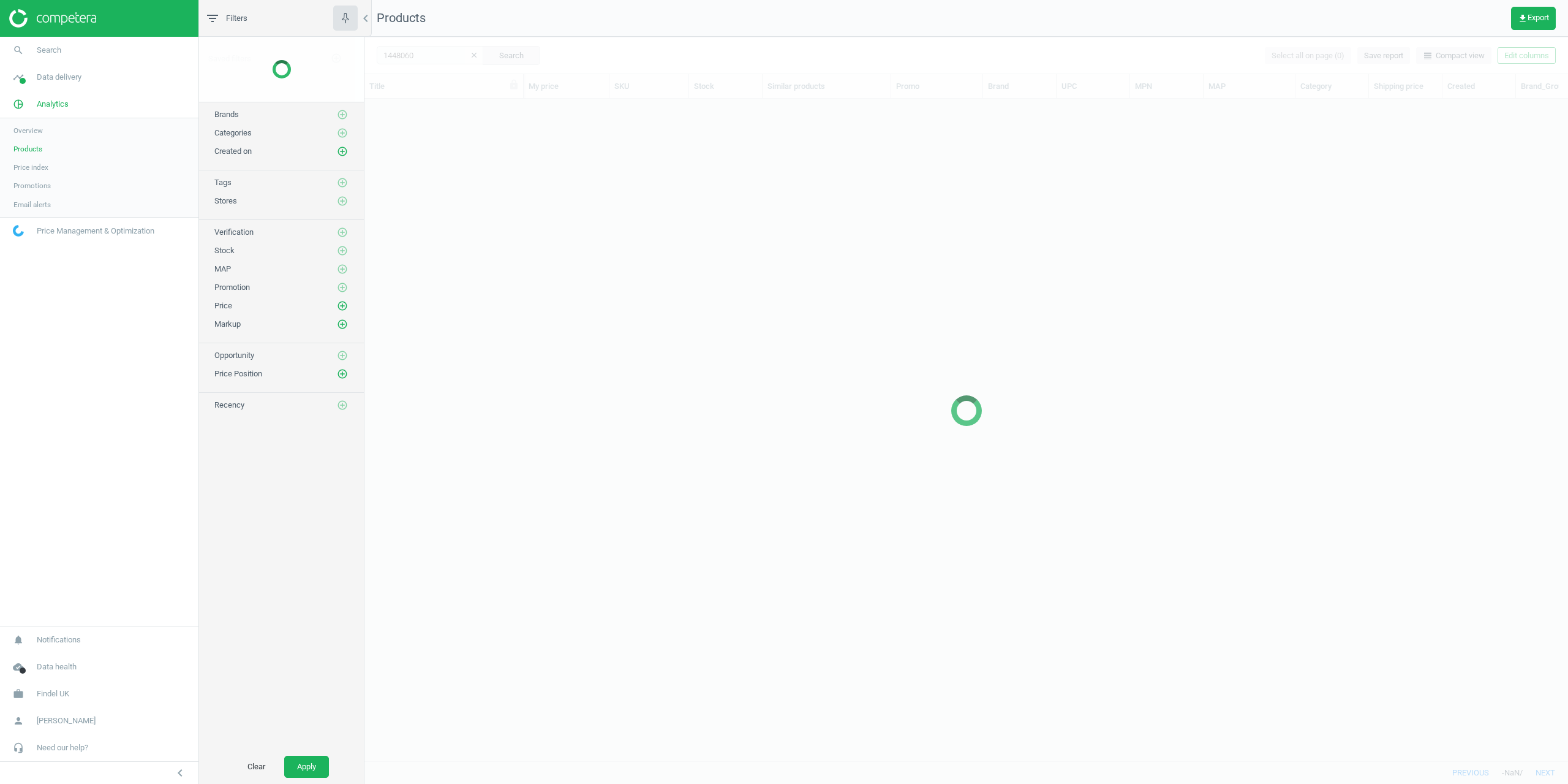
scroll to position [644, 1195]
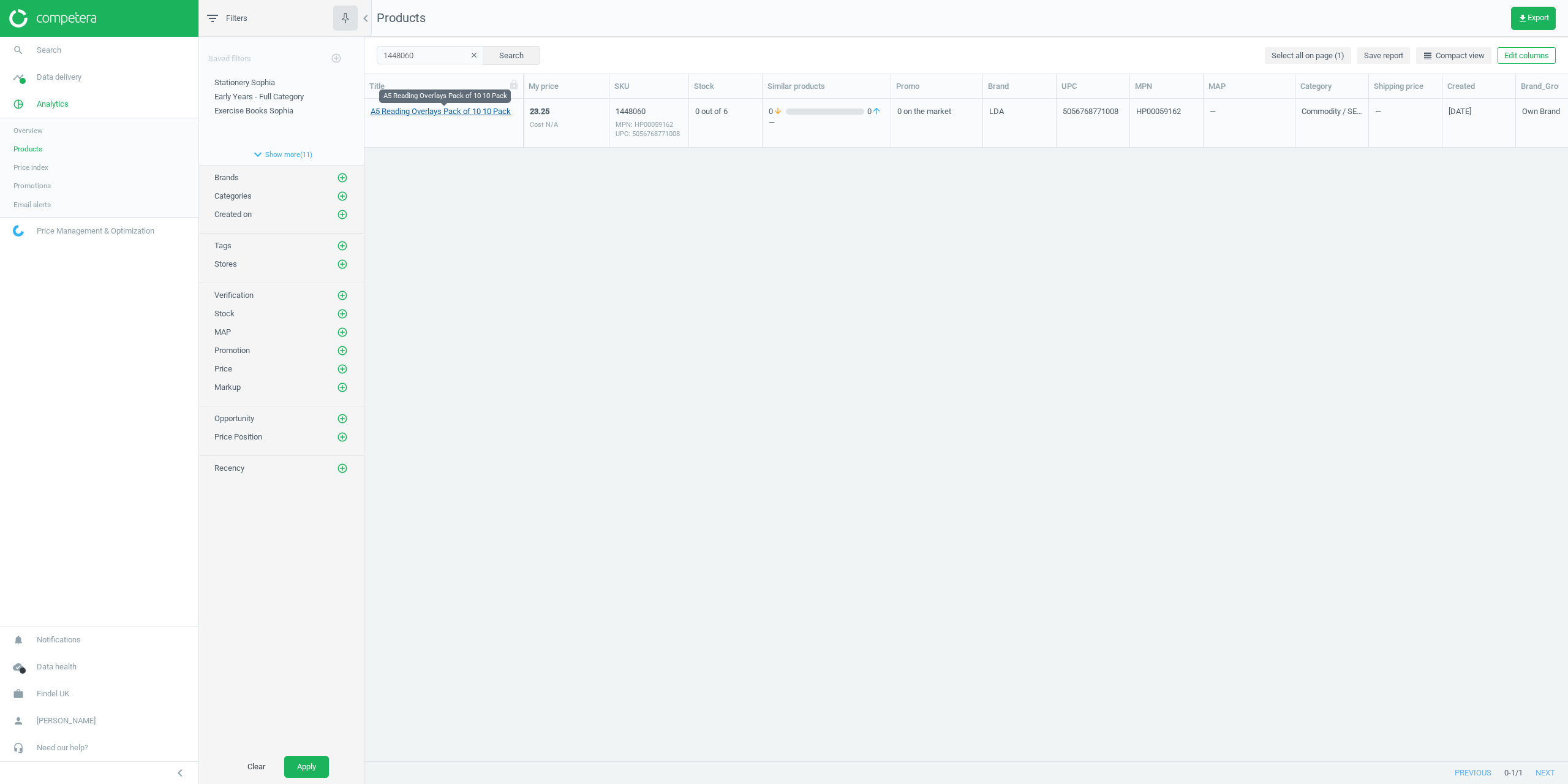
click at [422, 114] on link "A5 Reading Overlays Pack of 10 10 Pack" at bounding box center [441, 112] width 140 height 11
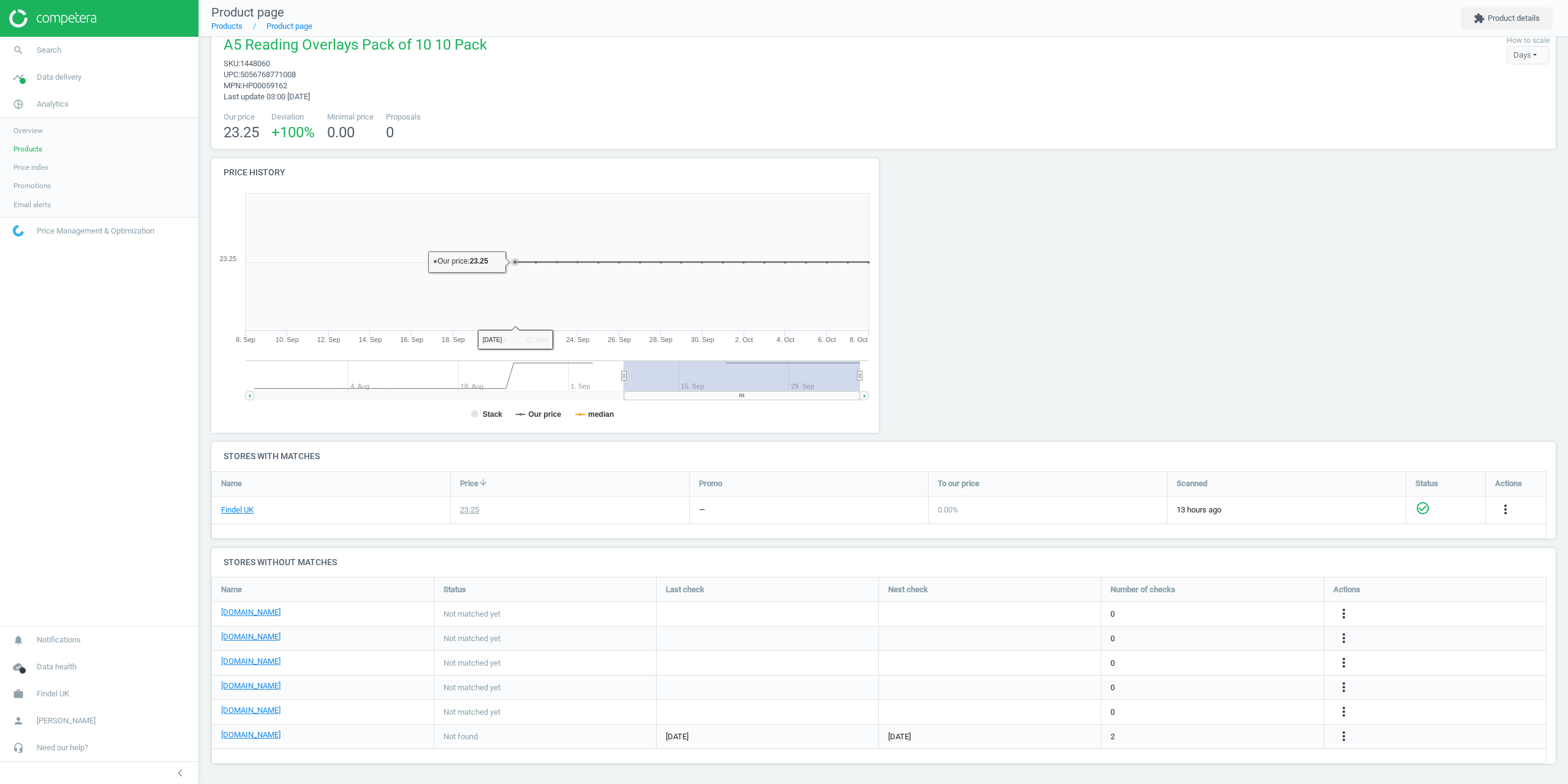
scroll to position [22, 0]
click at [1485, 18] on button "extension Product details" at bounding box center [1506, 18] width 92 height 22
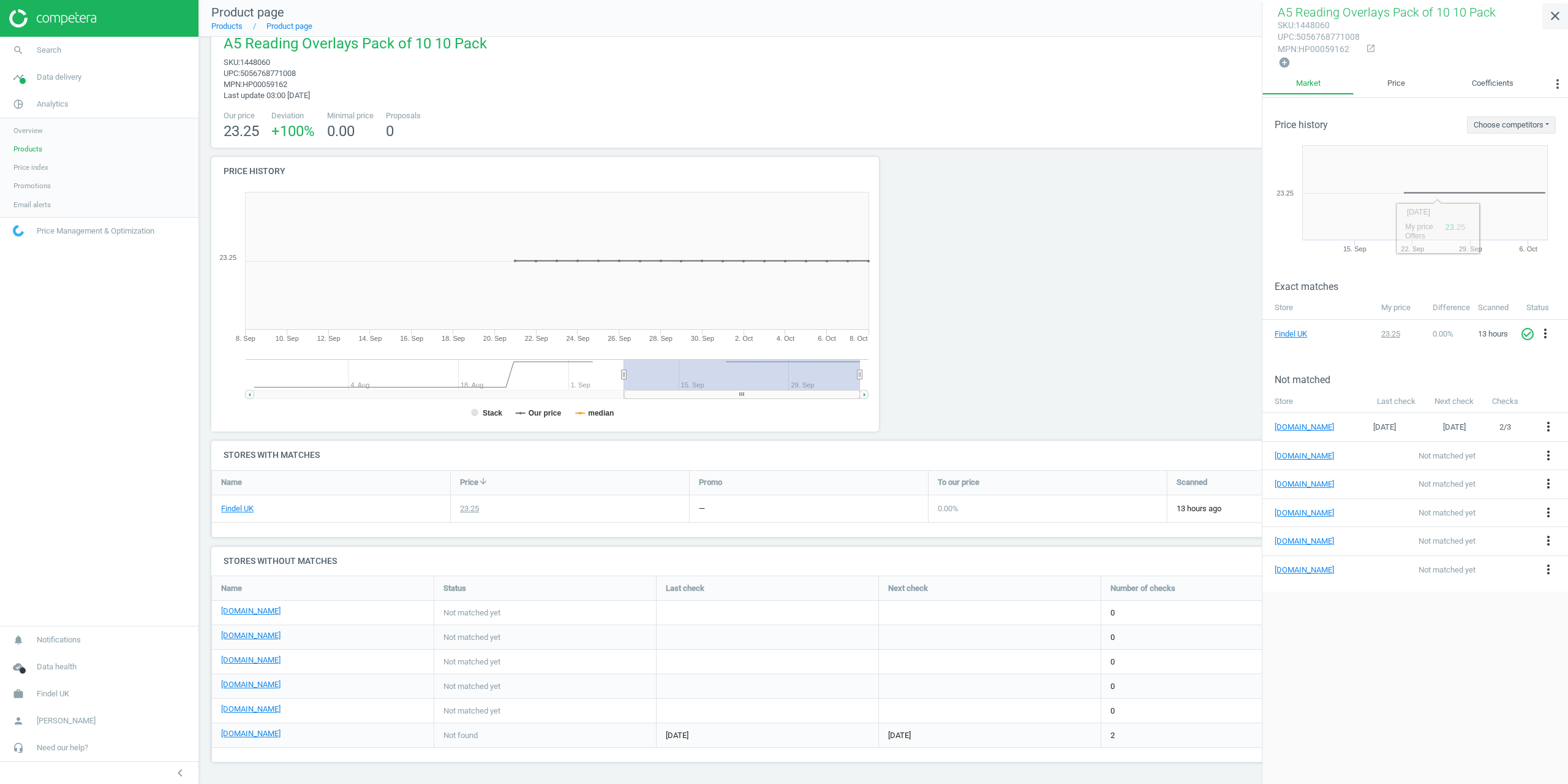
click at [1550, 18] on icon "close" at bounding box center [1555, 15] width 15 height 15
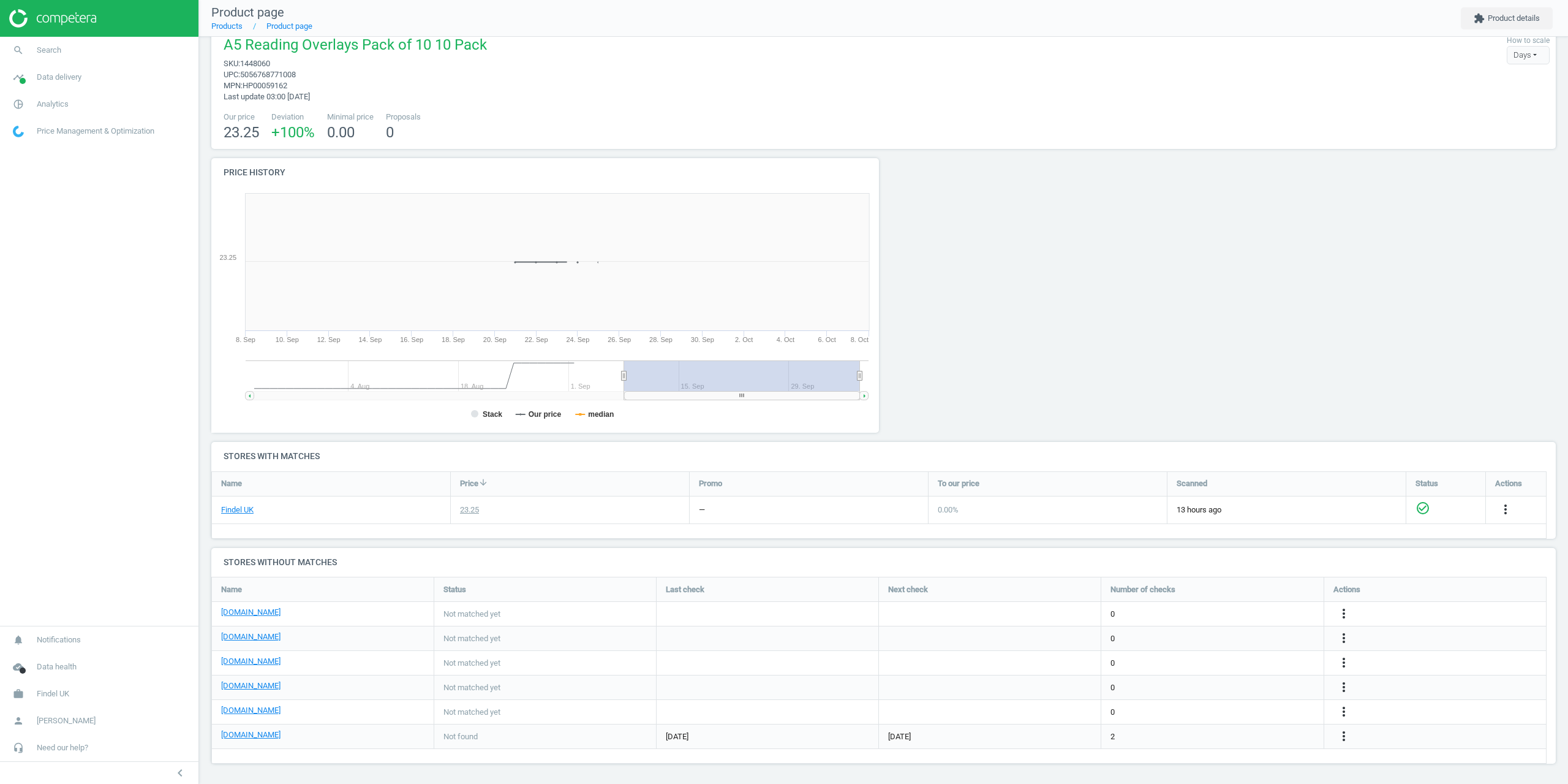
scroll to position [22, 0]
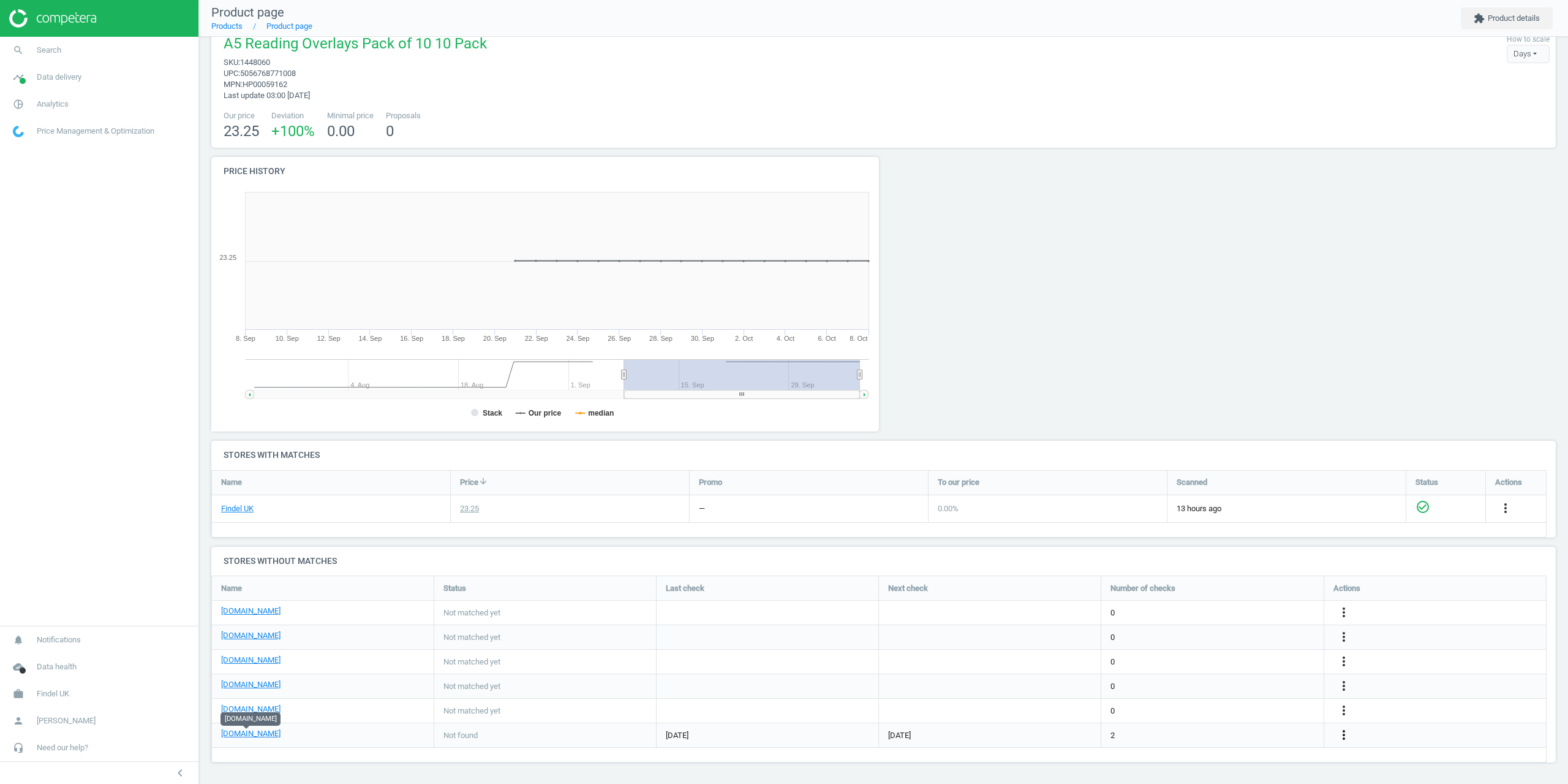
click at [1340, 740] on icon "more_vert" at bounding box center [1343, 734] width 15 height 15
click at [1222, 735] on link "Edit URL/product option" at bounding box center [1248, 735] width 168 height 19
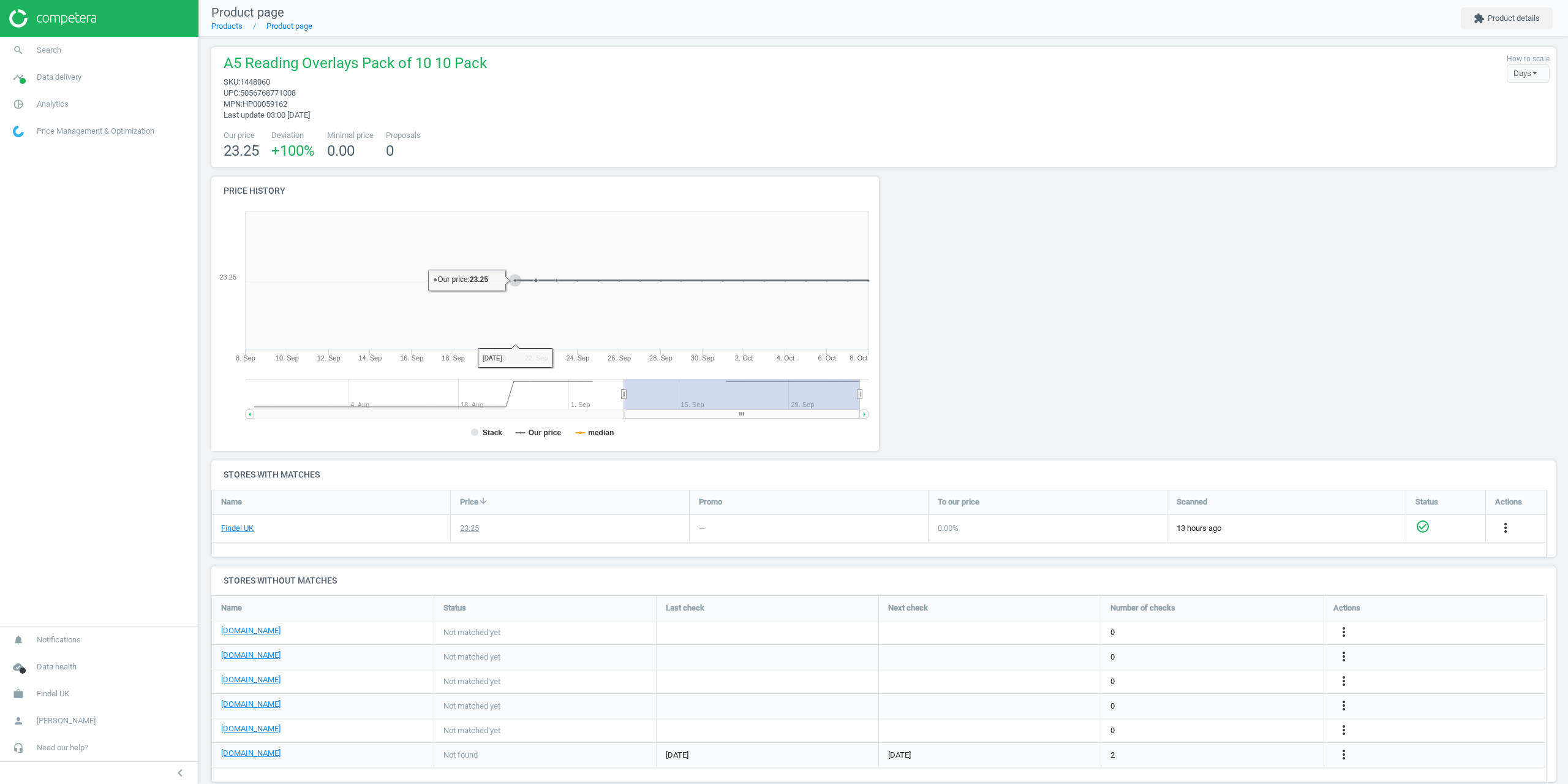
scroll to position [0, 0]
click at [337, 80] on span "sku : 1448060" at bounding box center [355, 84] width 263 height 11
drag, startPoint x: 277, startPoint y: 82, endPoint x: 241, endPoint y: 84, distance: 36.1
click at [241, 84] on span "sku : 1448060" at bounding box center [355, 84] width 263 height 11
copy span "1448060"
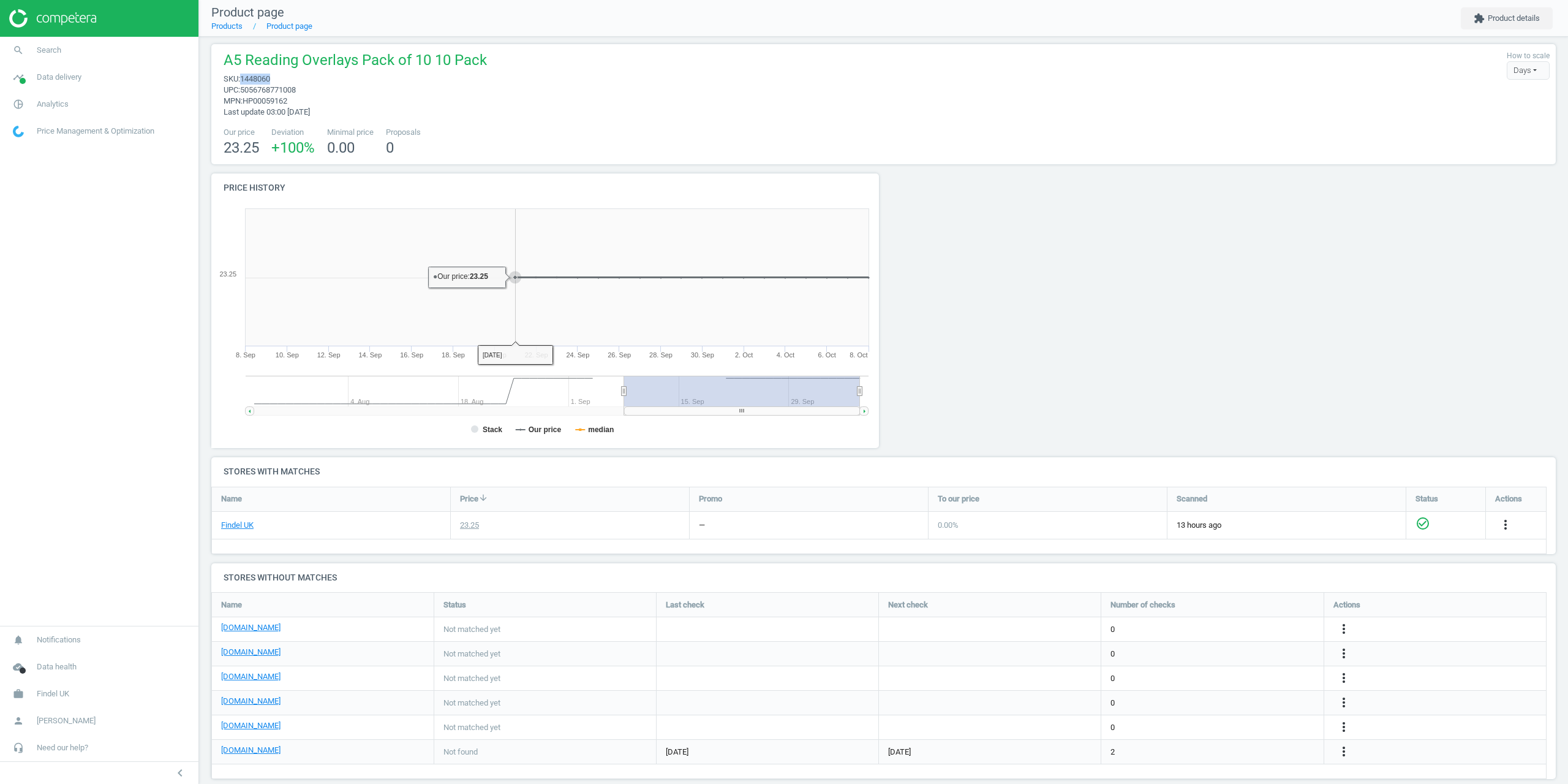
scroll to position [22, 0]
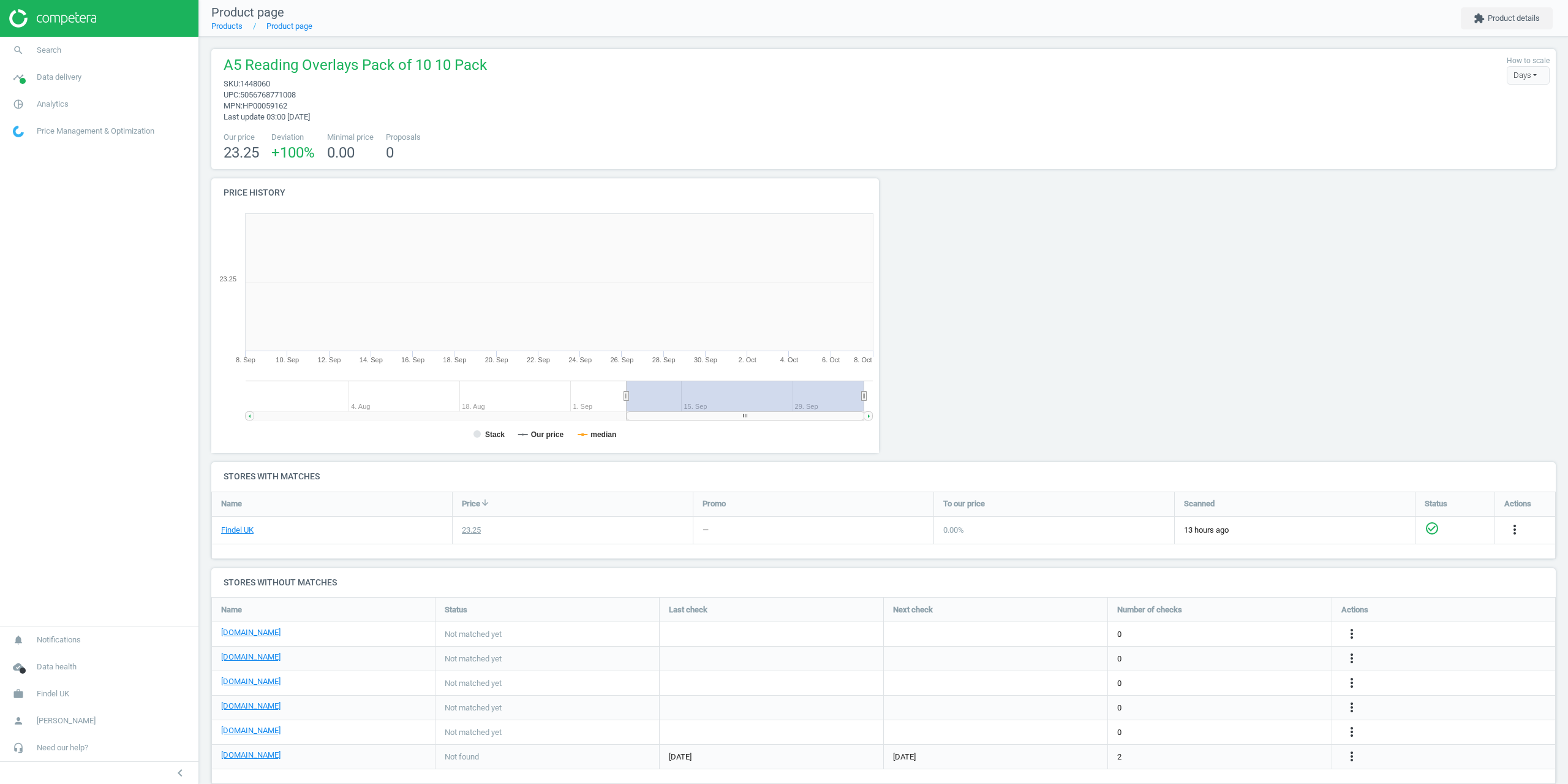
scroll to position [264, 682]
click at [65, 46] on link "search Search" at bounding box center [99, 50] width 199 height 27
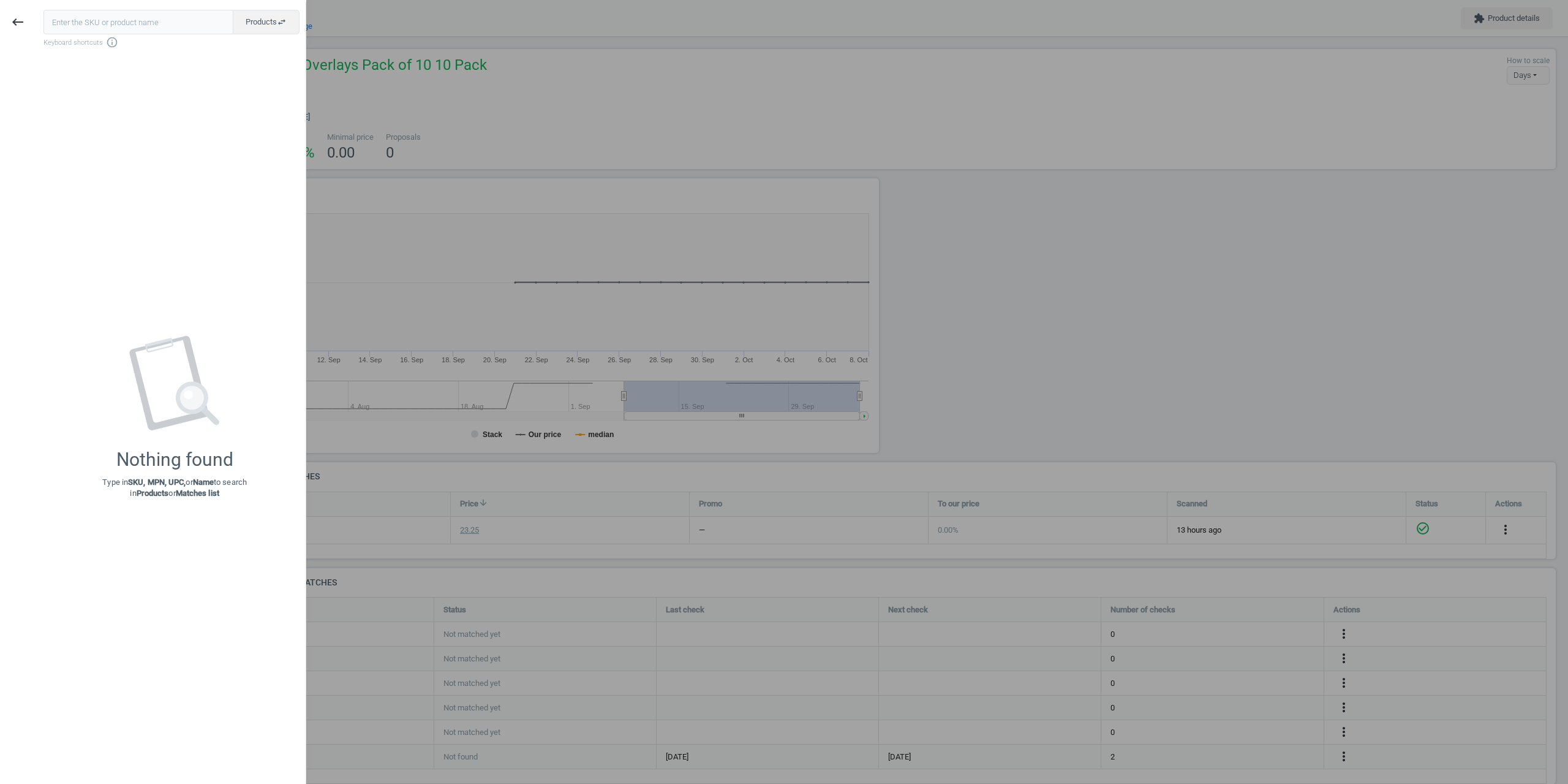
click at [110, 23] on input "text" at bounding box center [138, 22] width 190 height 25
type input "1448060"
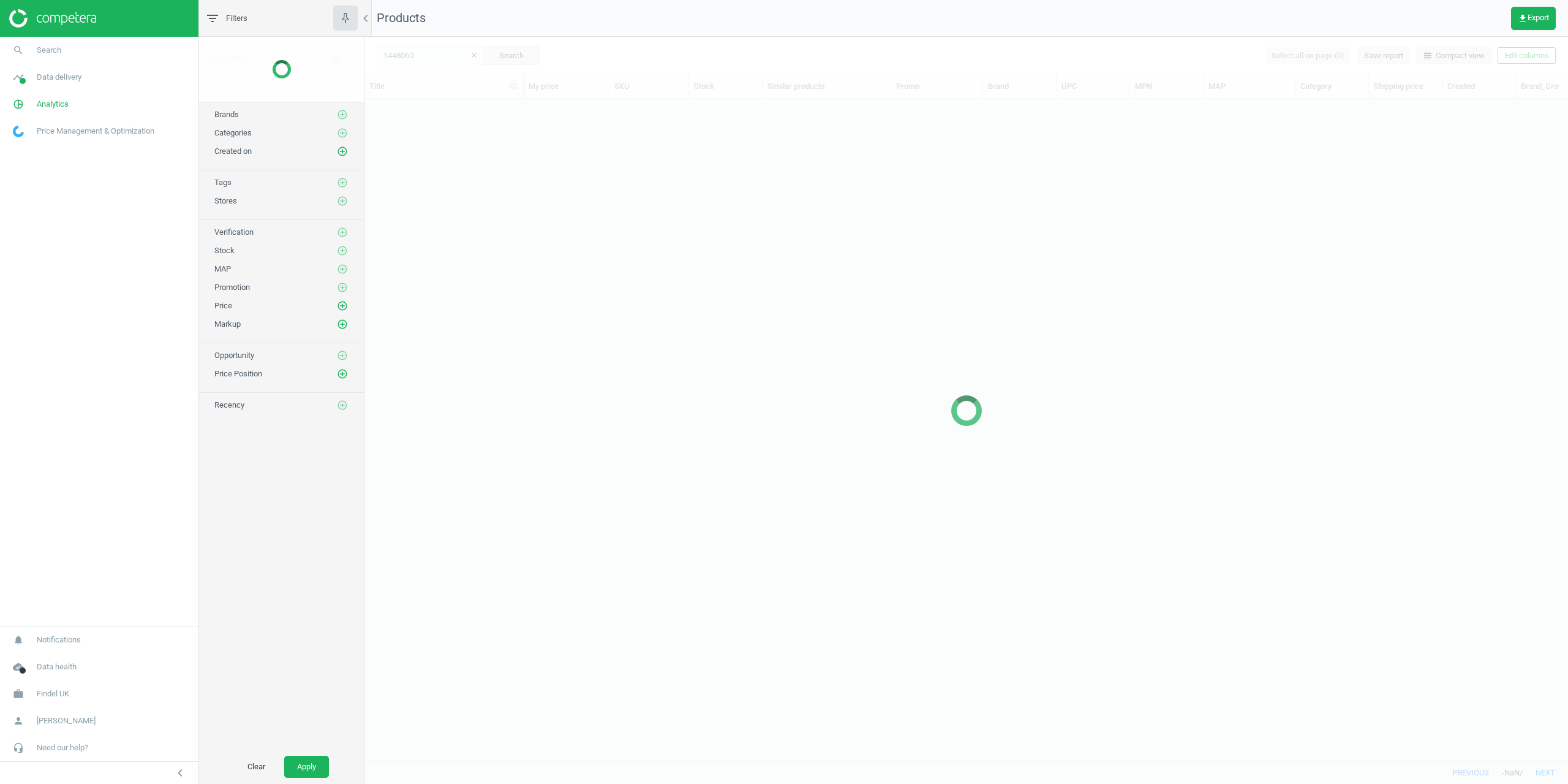
scroll to position [644, 1195]
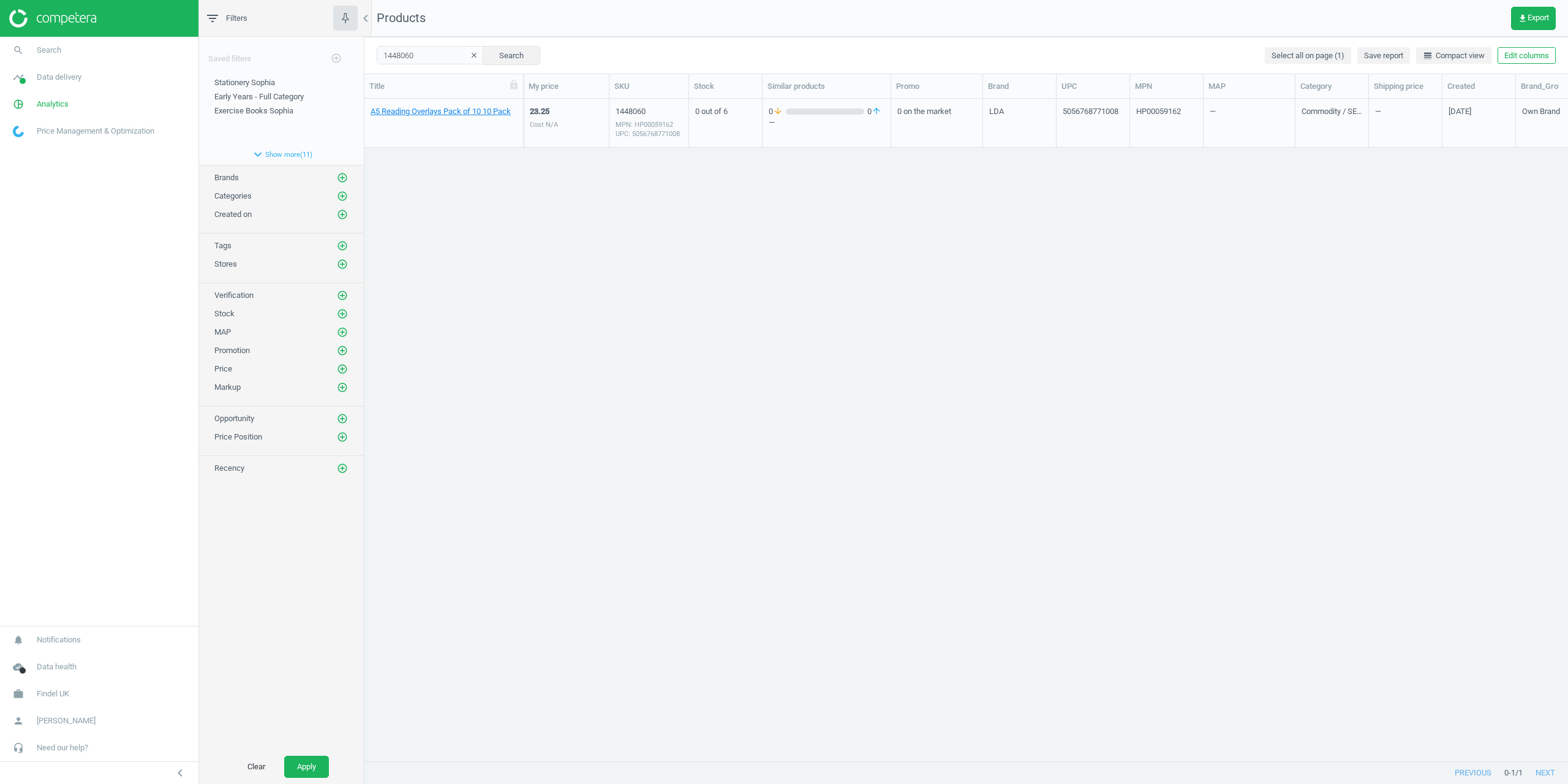
click at [394, 117] on div "A5 Reading Overlays Pack of 10 10 Pack" at bounding box center [443, 126] width 147 height 40
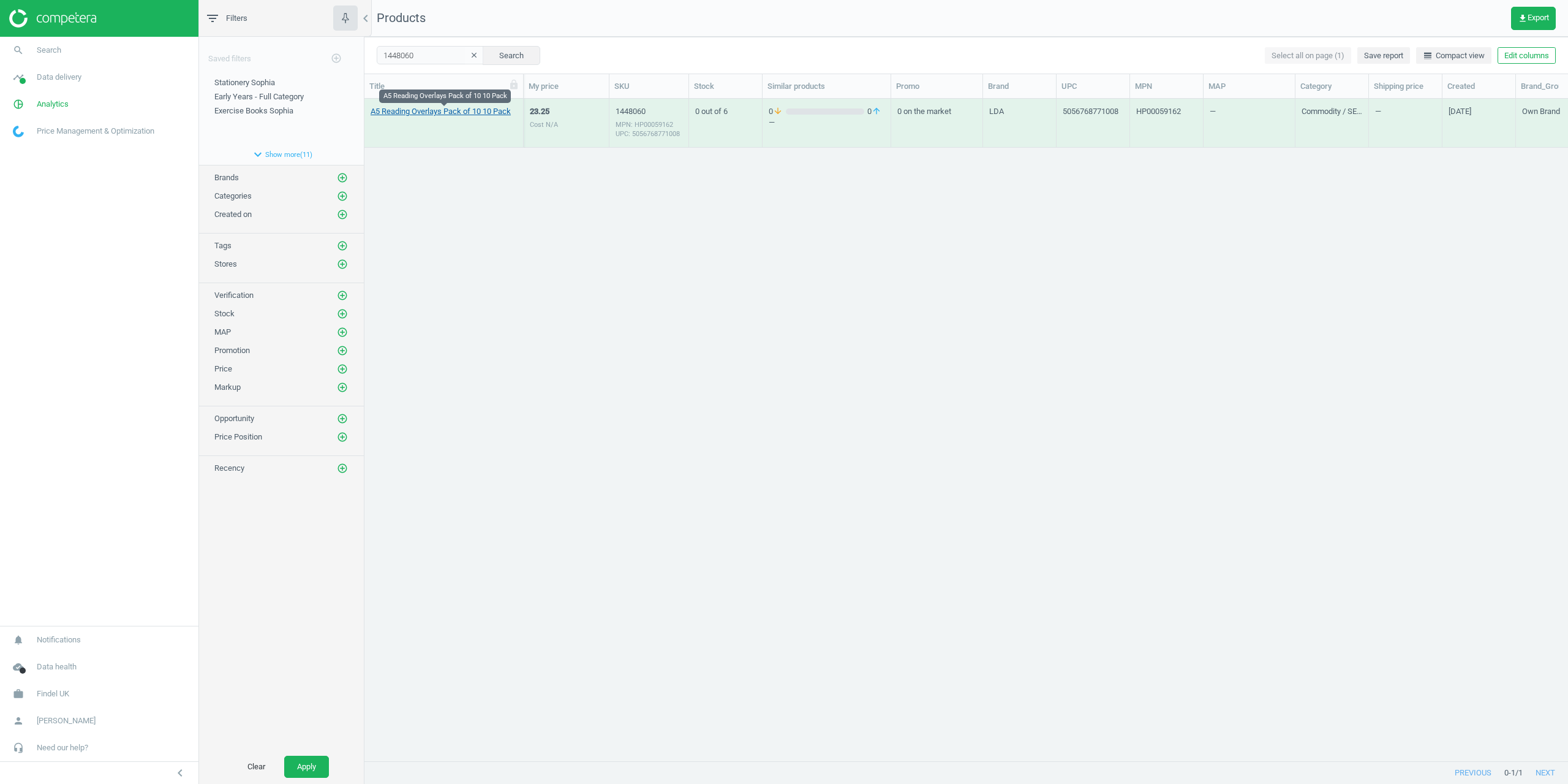
click at [394, 115] on link "A5 Reading Overlays Pack of 10 10 Pack" at bounding box center [441, 112] width 140 height 11
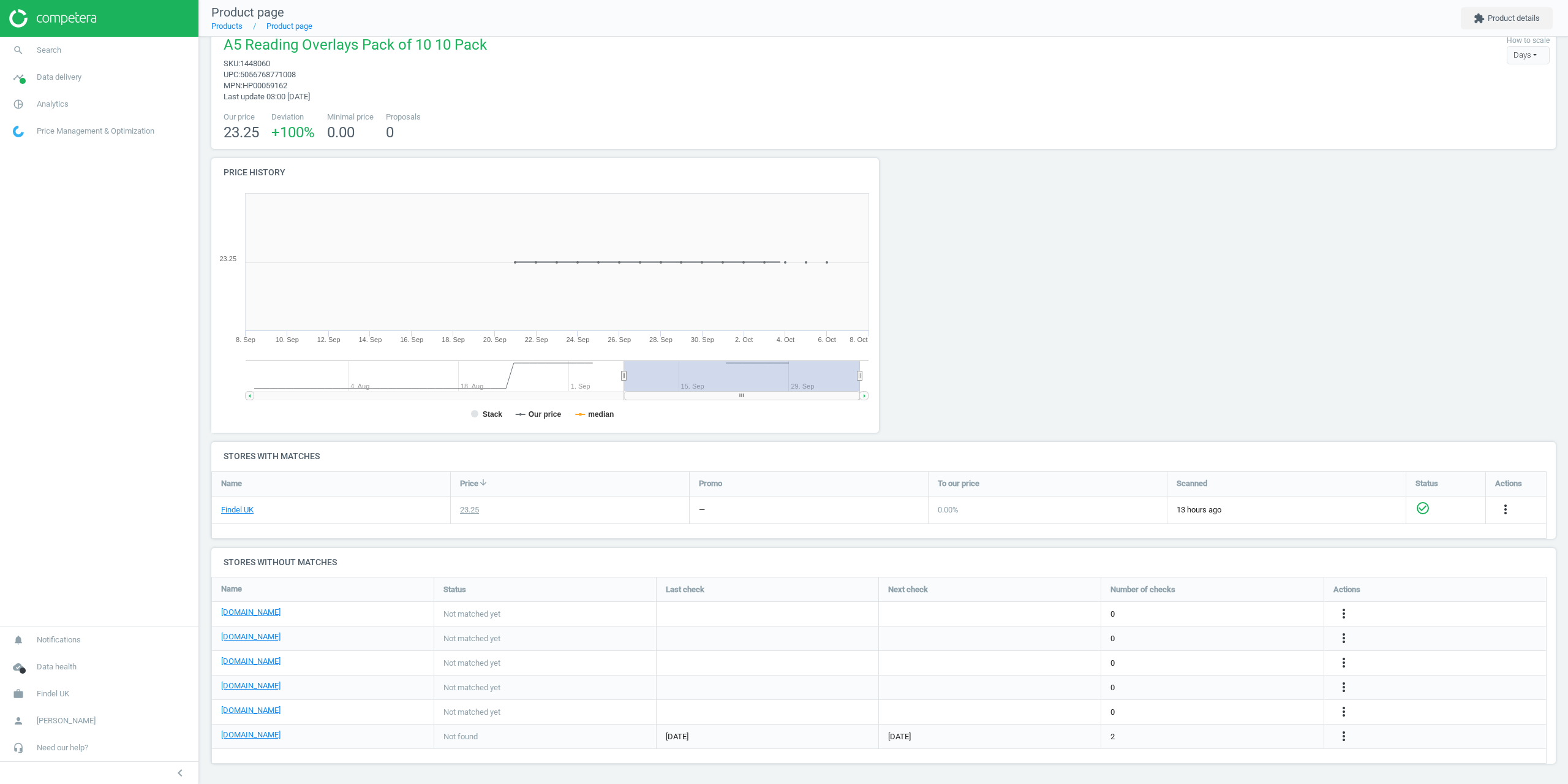
scroll to position [22, 0]
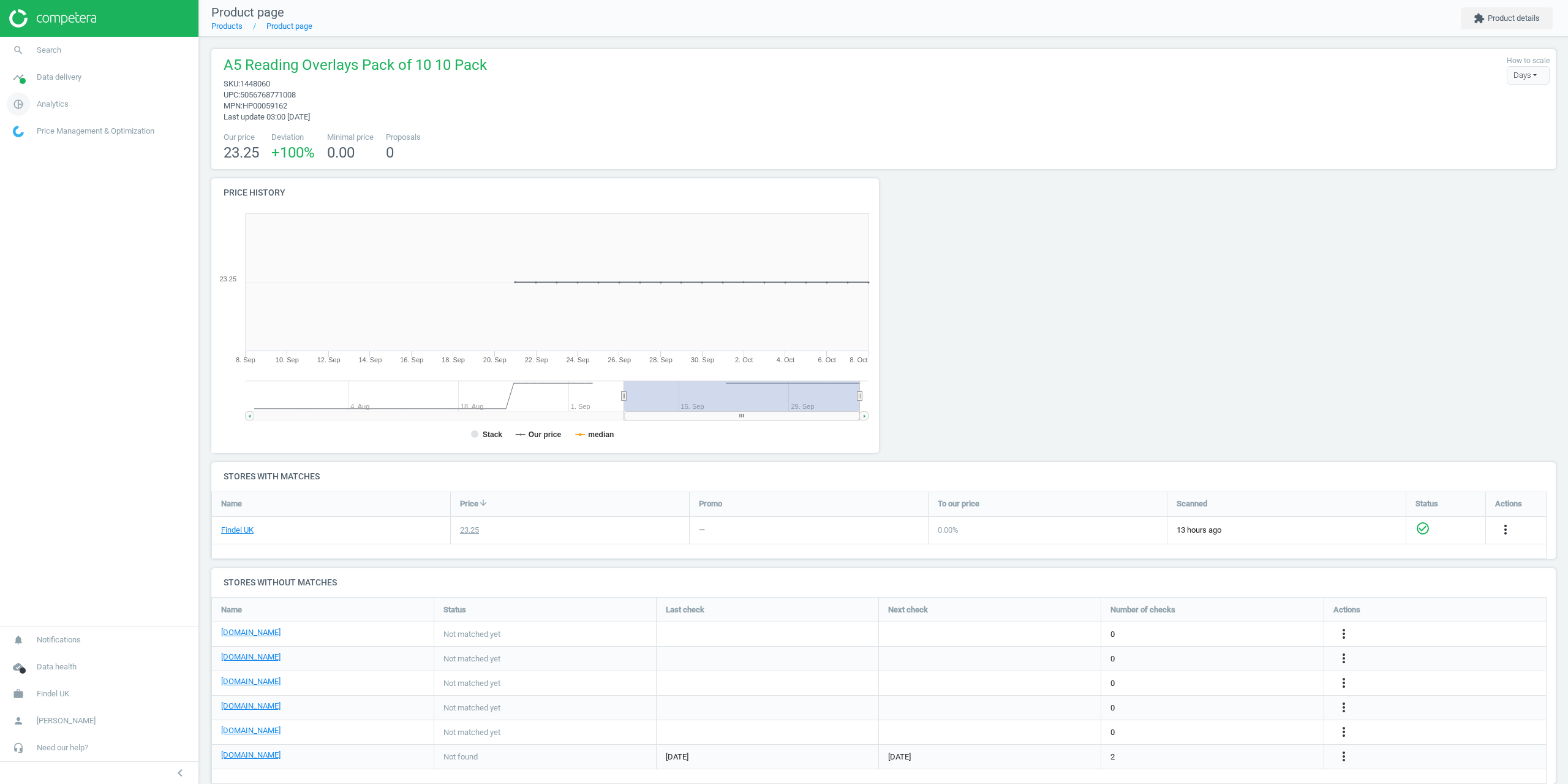
click at [46, 91] on link "pie_chart_outlined Analytics" at bounding box center [99, 104] width 199 height 27
click at [53, 101] on span "Analytics" at bounding box center [52, 105] width 32 height 11
click at [53, 83] on link "timeline Data delivery" at bounding box center [99, 77] width 199 height 27
click at [30, 141] on span "Matches" at bounding box center [27, 140] width 27 height 10
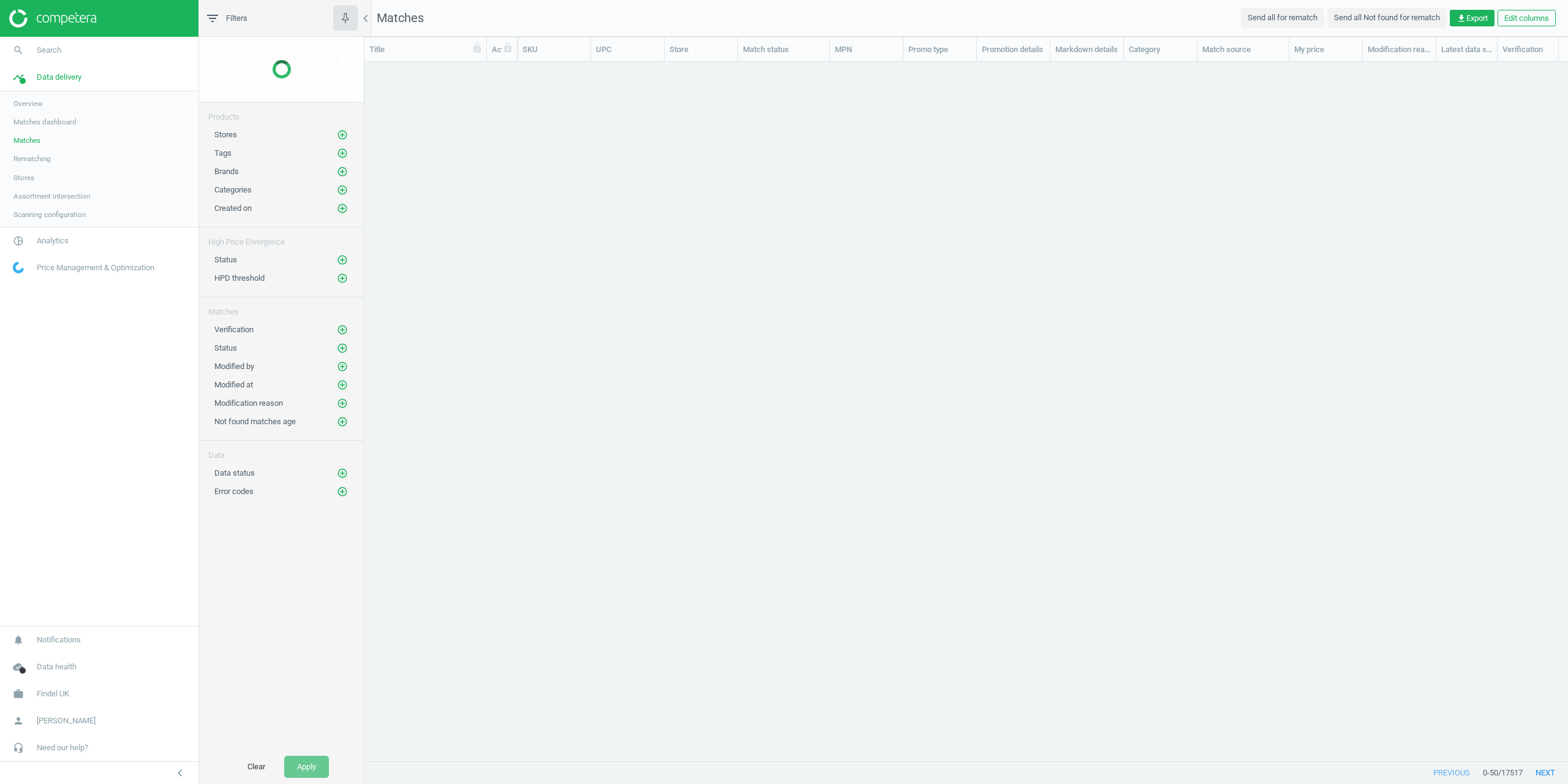
scroll to position [680, 1195]
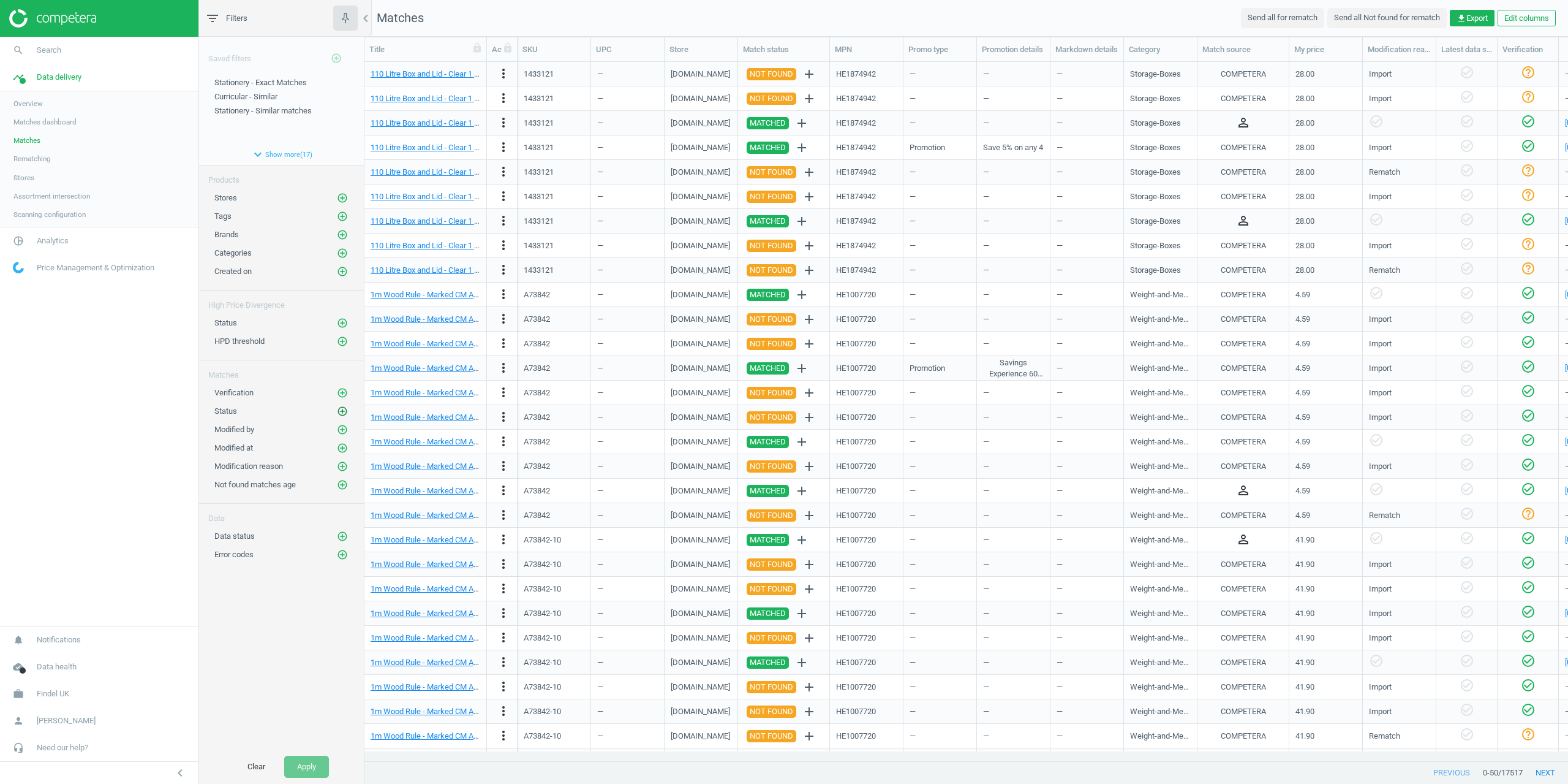
click at [347, 408] on icon "add_circle_outline" at bounding box center [342, 411] width 11 height 11
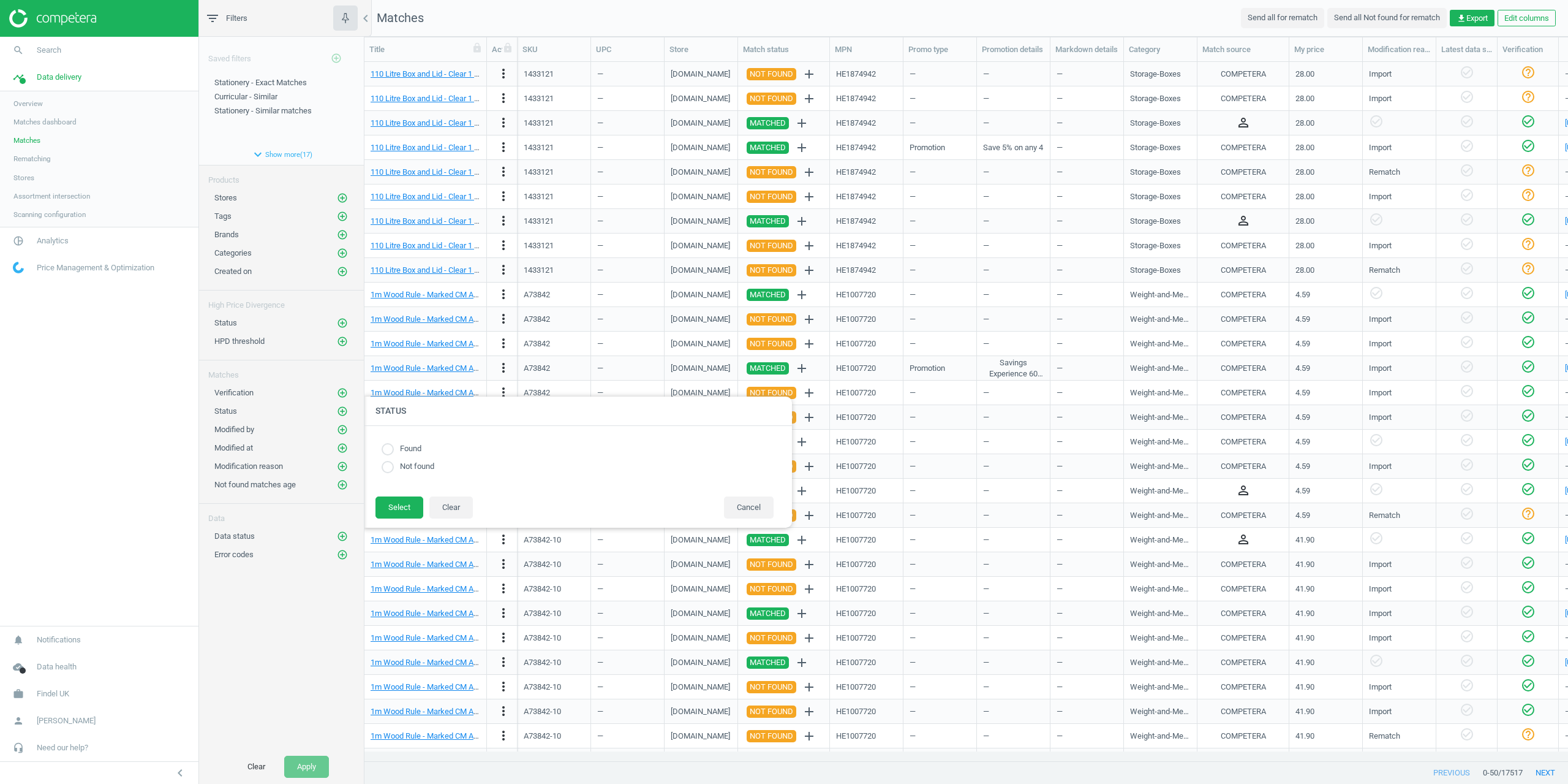
drag, startPoint x: 393, startPoint y: 451, endPoint x: 404, endPoint y: 485, distance: 35.7
click at [392, 451] on input "radio" at bounding box center [387, 449] width 12 height 12
radio input "true"
click at [412, 519] on button "Select" at bounding box center [399, 507] width 48 height 22
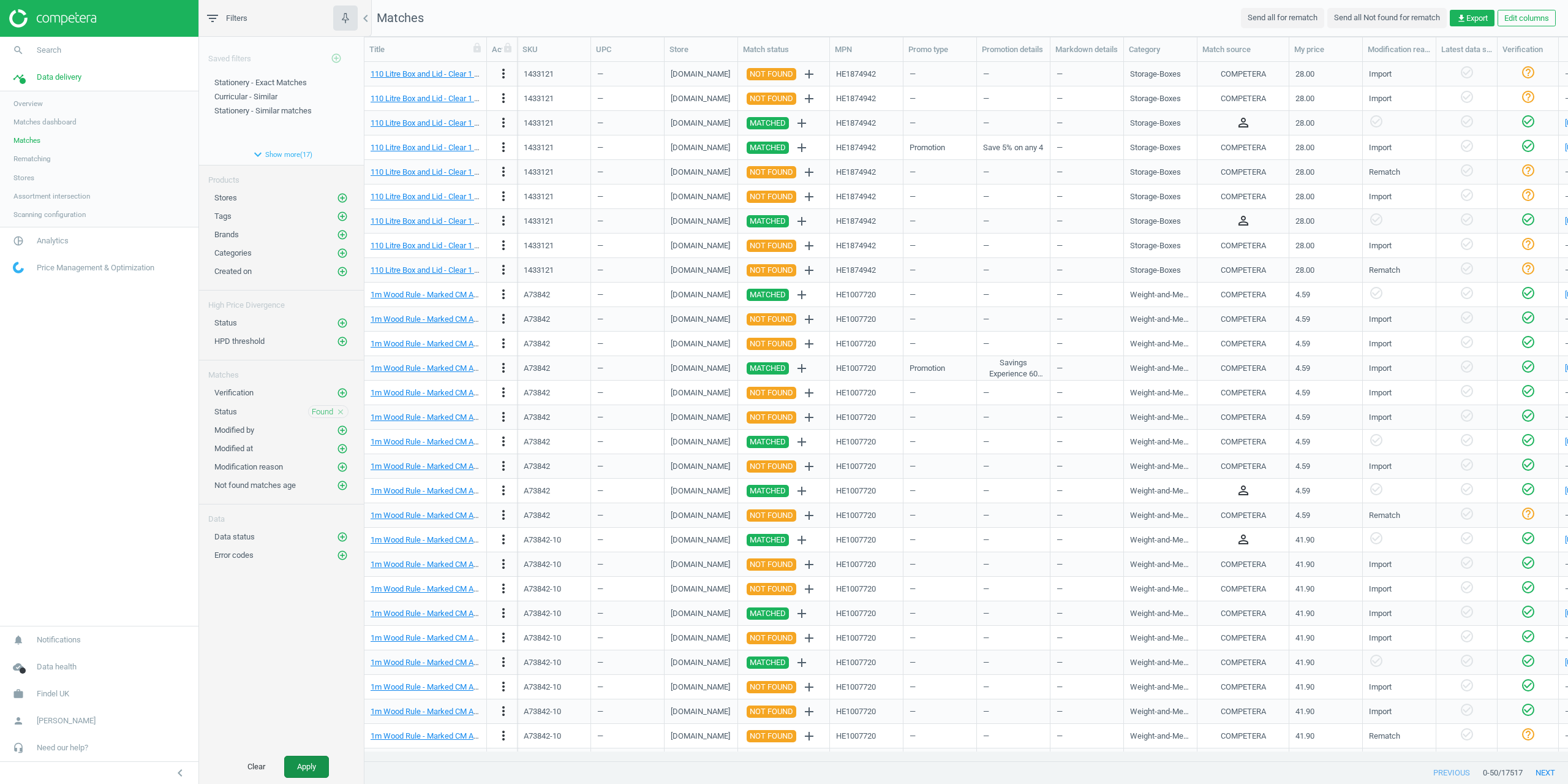
click at [328, 767] on button "Apply" at bounding box center [307, 766] width 45 height 22
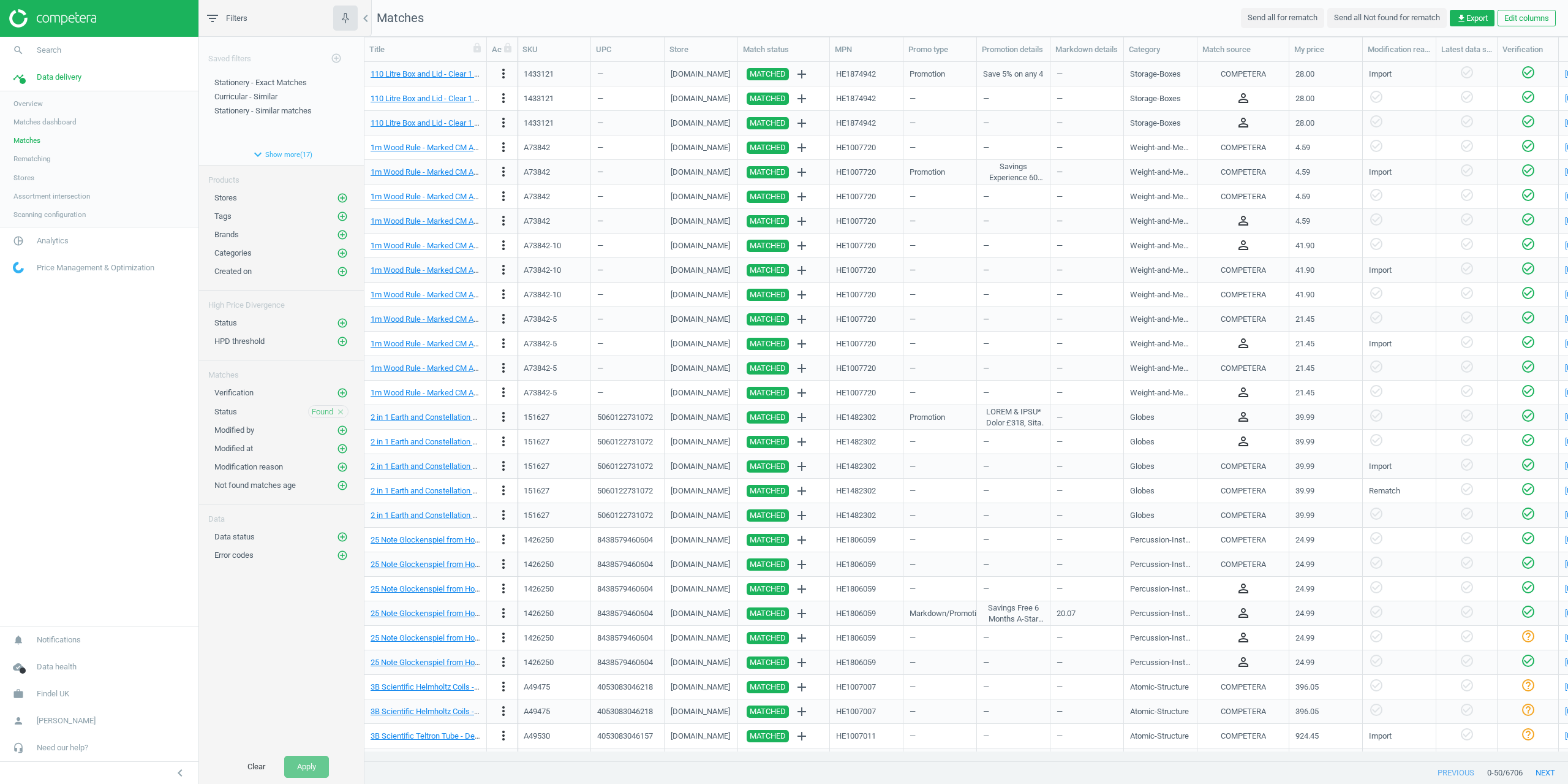
click at [341, 410] on icon "close" at bounding box center [340, 412] width 8 height 8
click at [310, 766] on button "Apply" at bounding box center [307, 766] width 45 height 22
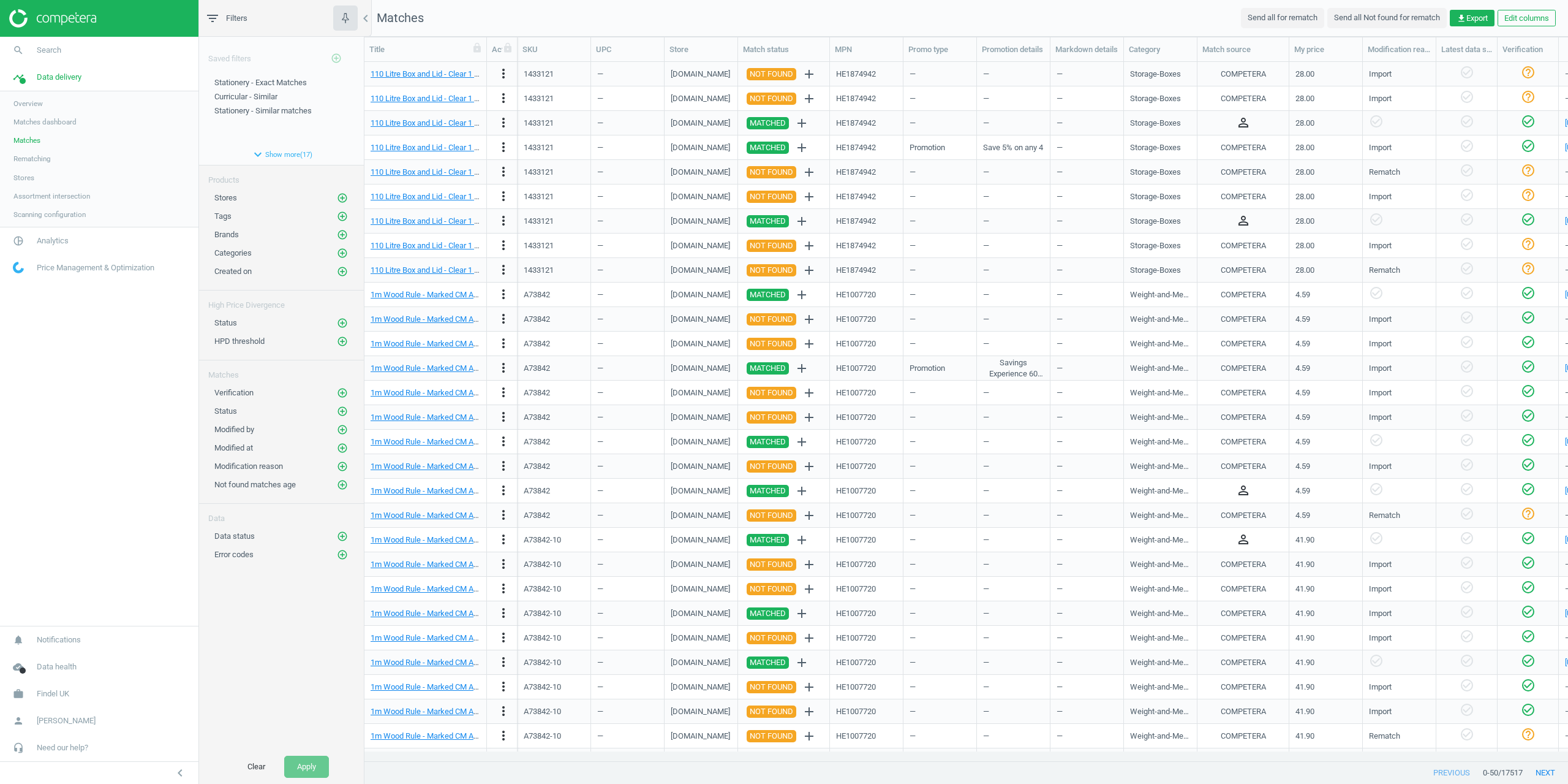
click at [52, 225] on div "Overview Matches dashboard Matches Rematching Stores Assortment intersection Sc…" at bounding box center [99, 159] width 199 height 135
click at [51, 244] on span "Analytics" at bounding box center [52, 241] width 32 height 11
click at [22, 144] on span "Products" at bounding box center [27, 149] width 29 height 10
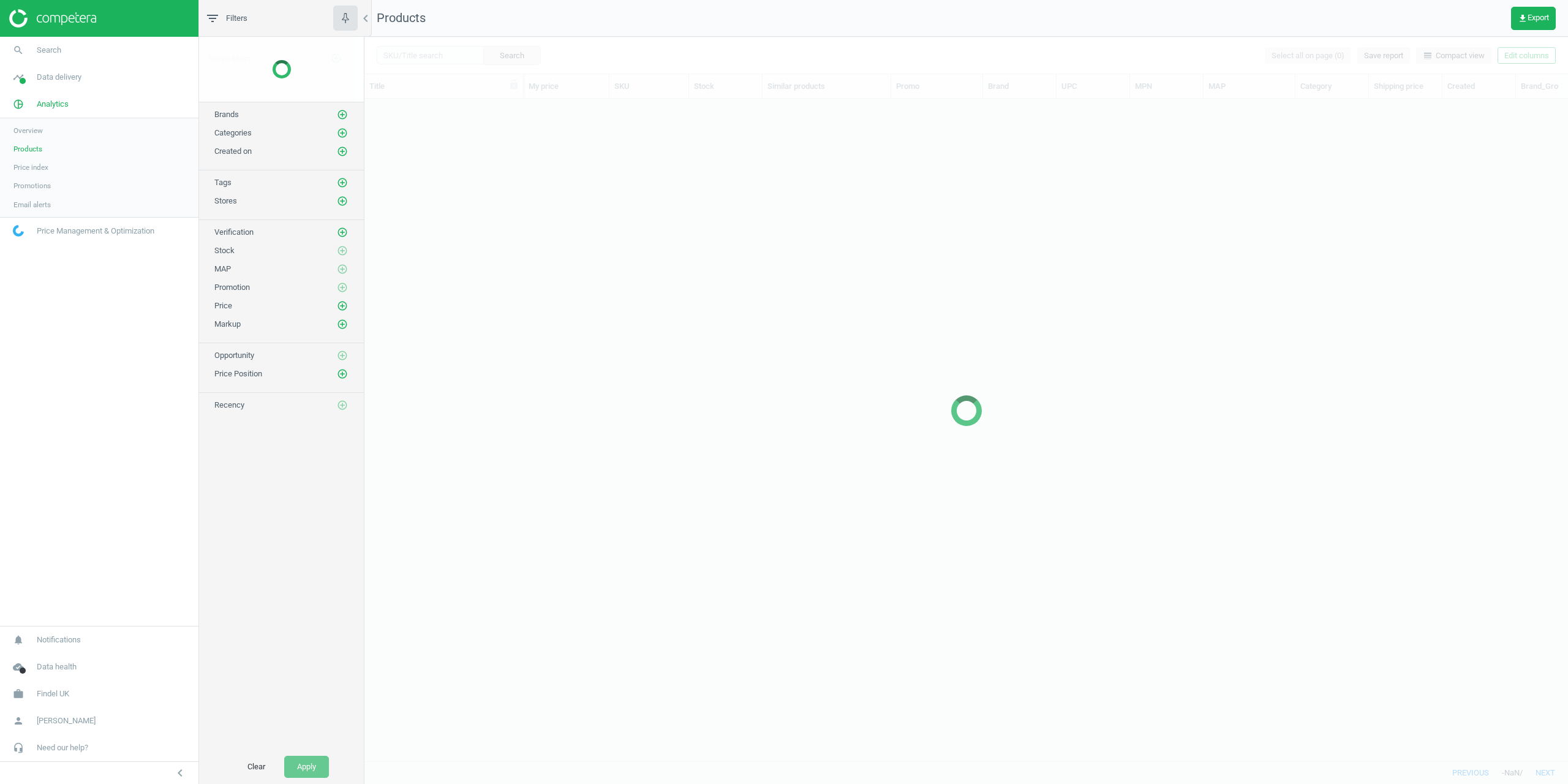
scroll to position [644, 1195]
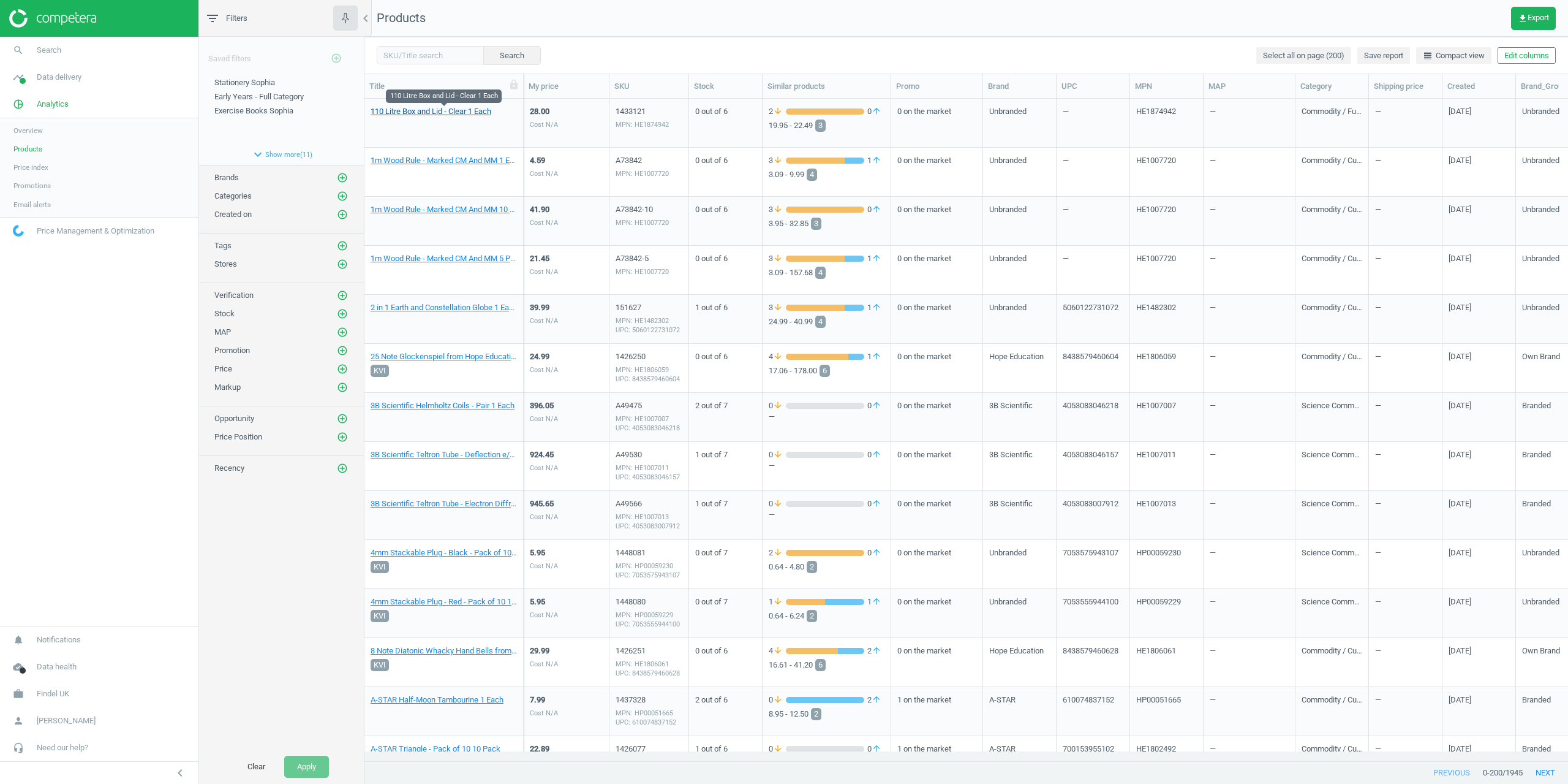
click at [435, 116] on link "110 Litre Box and Lid - Clear 1 Each" at bounding box center [431, 112] width 121 height 11
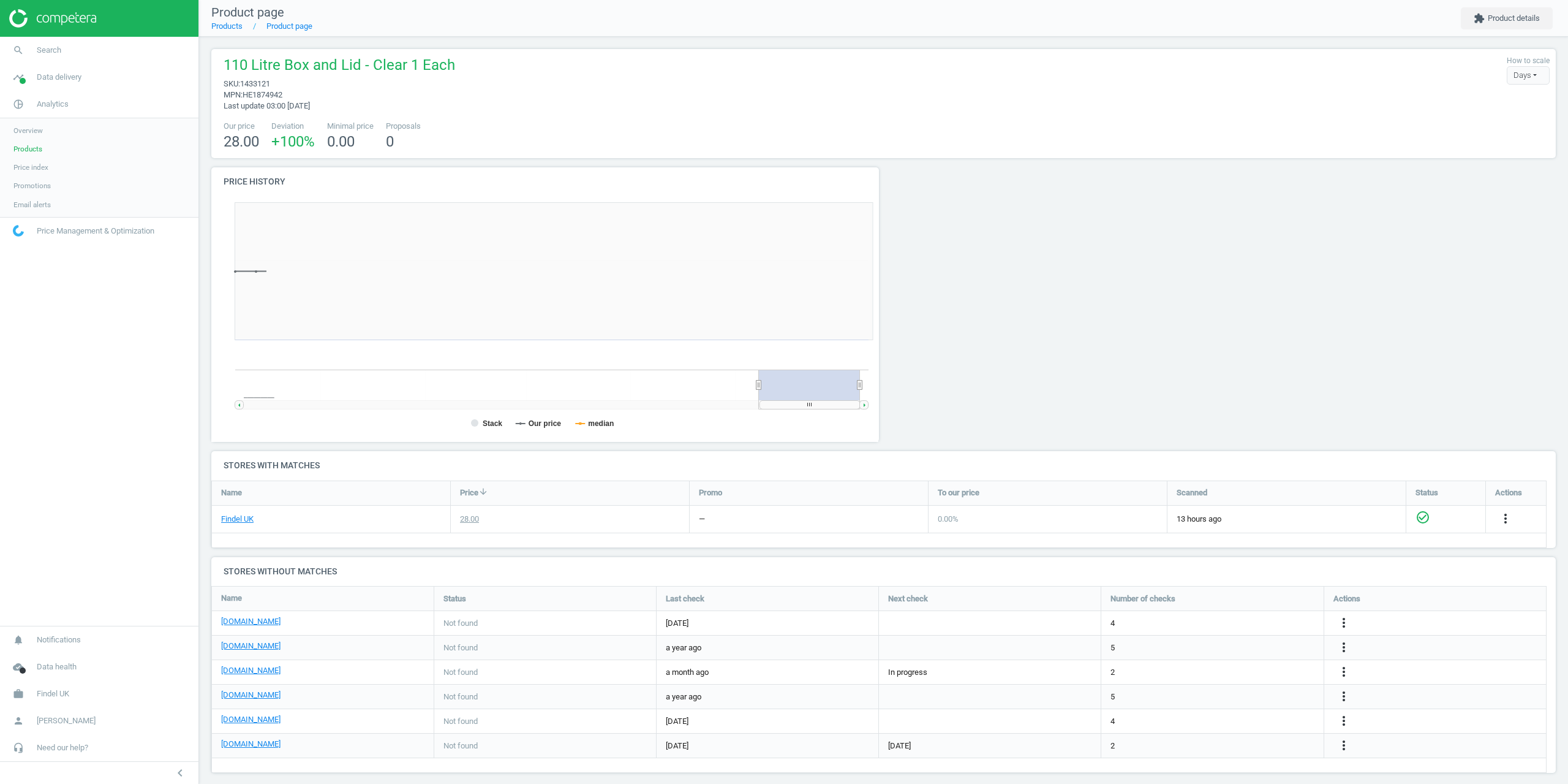
scroll to position [264, 682]
drag, startPoint x: 344, startPoint y: 399, endPoint x: 339, endPoint y: 393, distance: 7.8
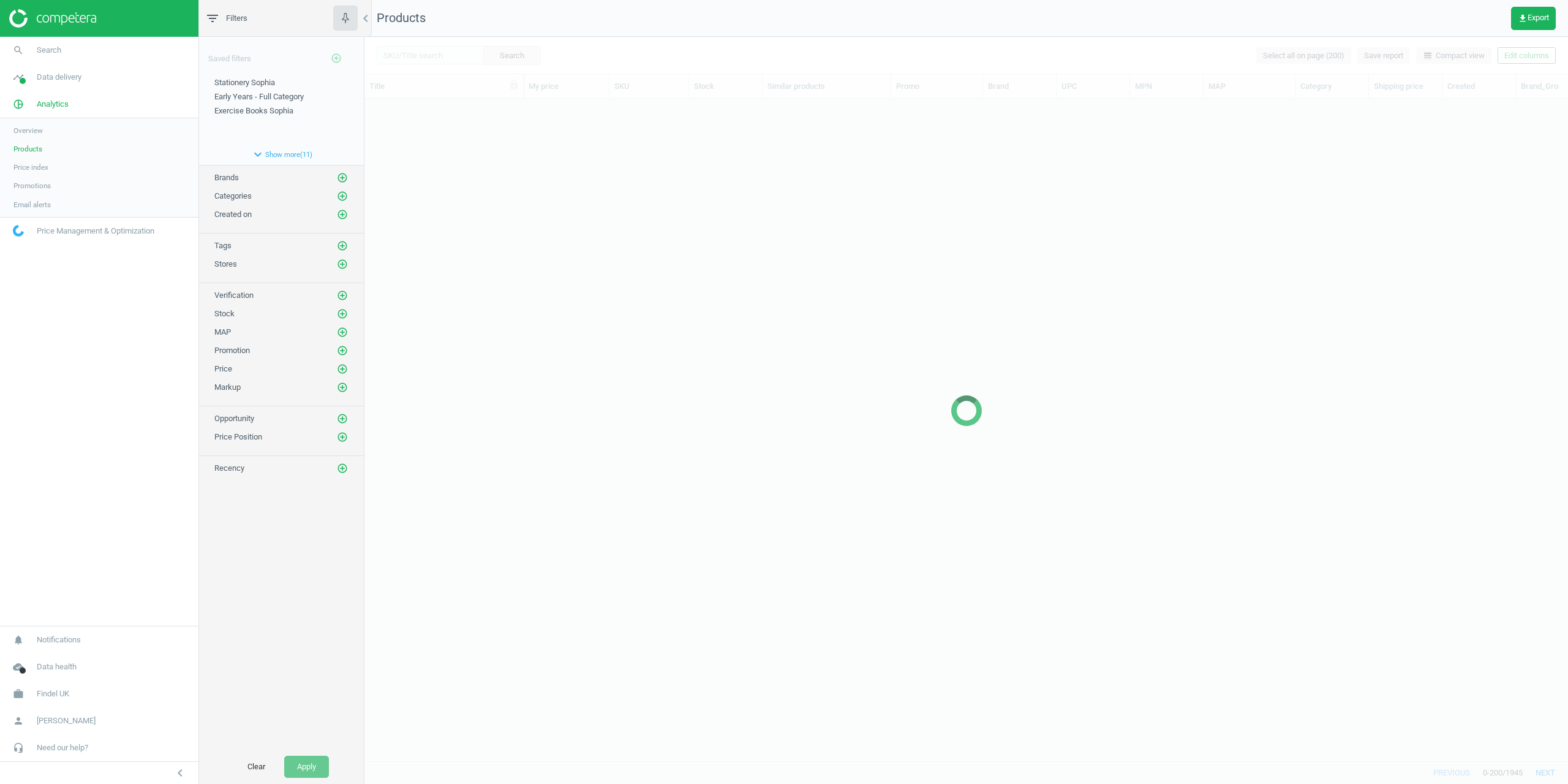
scroll to position [644, 1195]
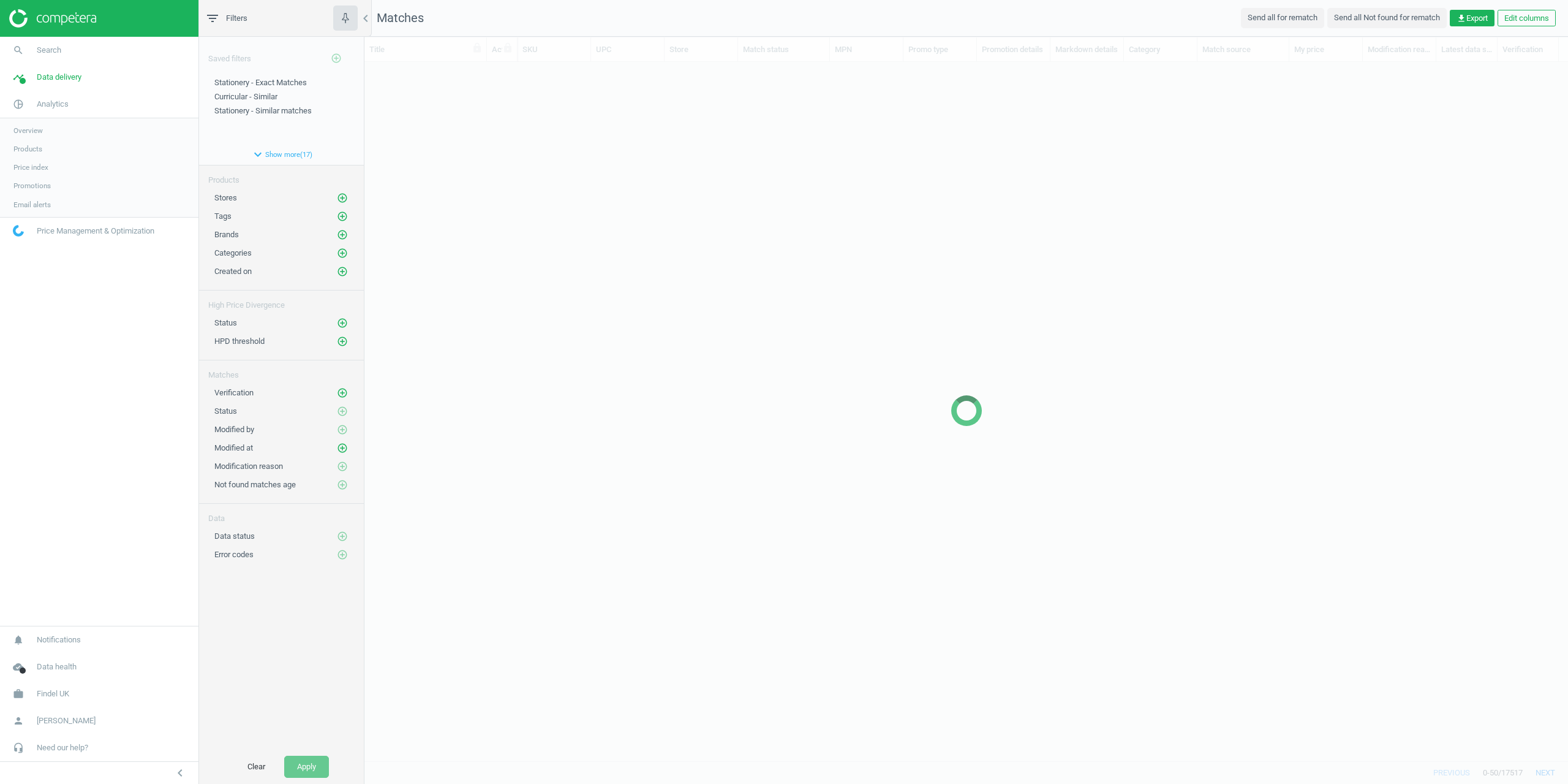
scroll to position [680, 1195]
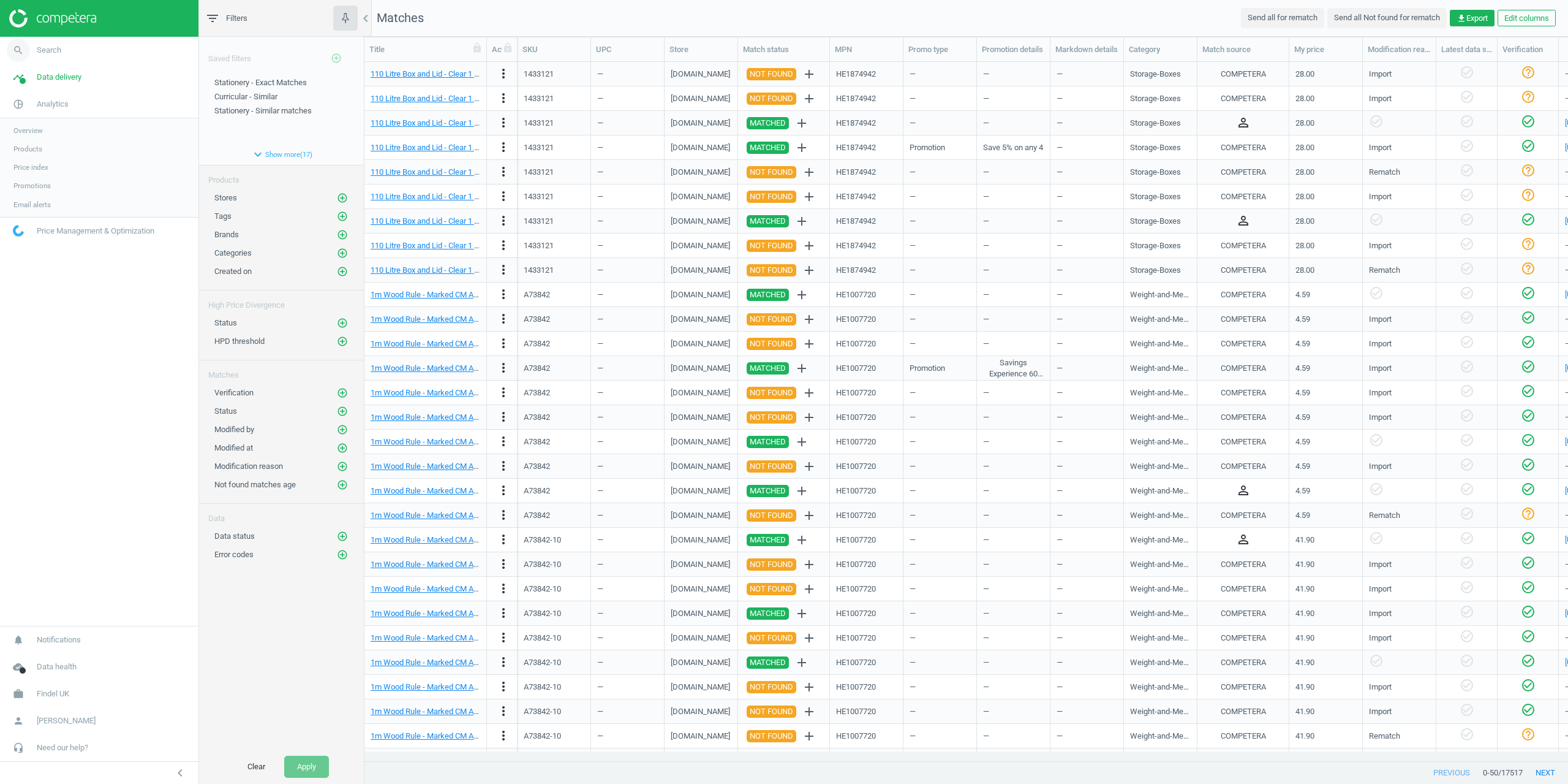
click at [27, 62] on span "search" at bounding box center [18, 50] width 36 height 27
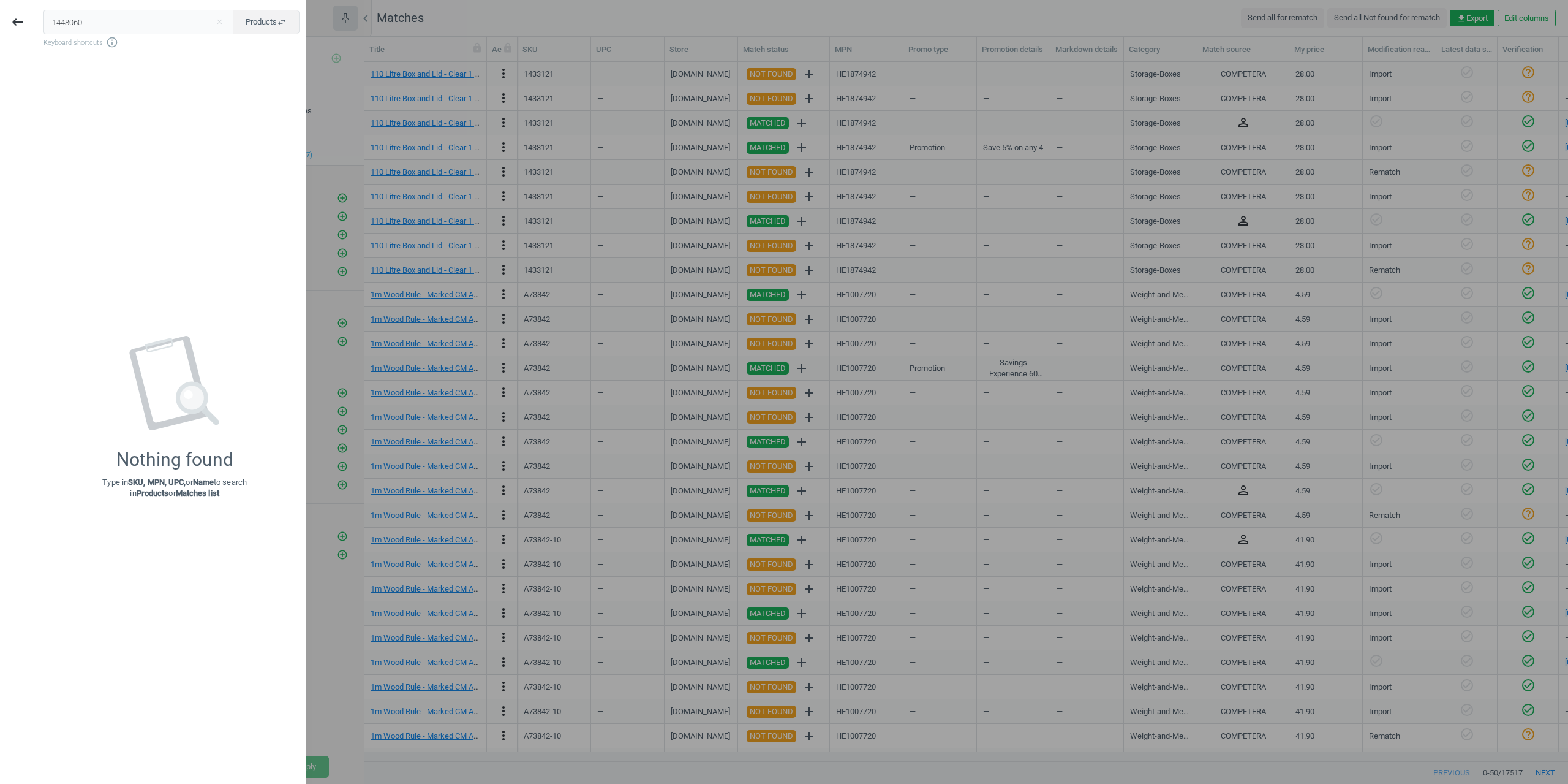
type input "1448060"
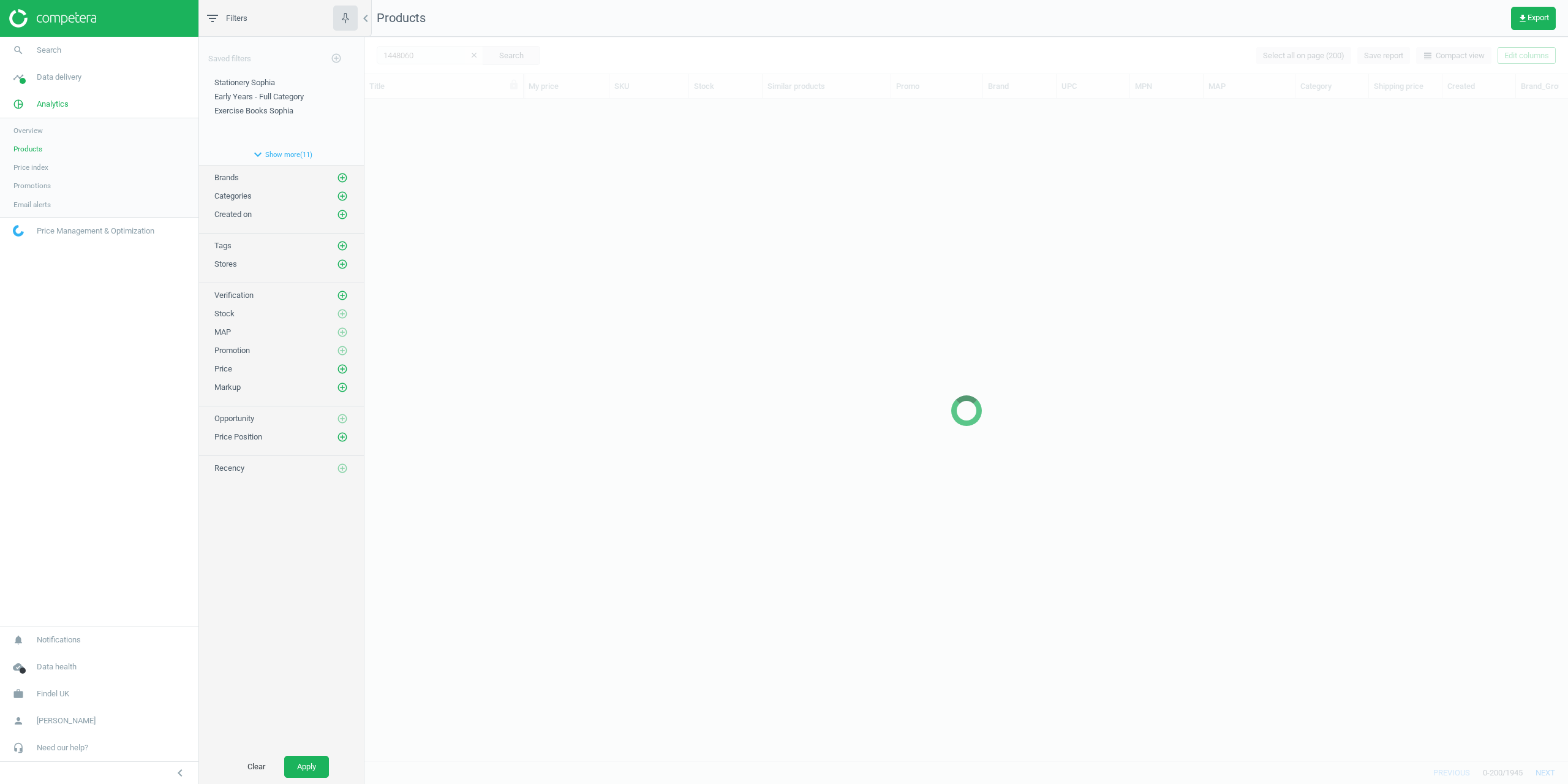
scroll to position [644, 1195]
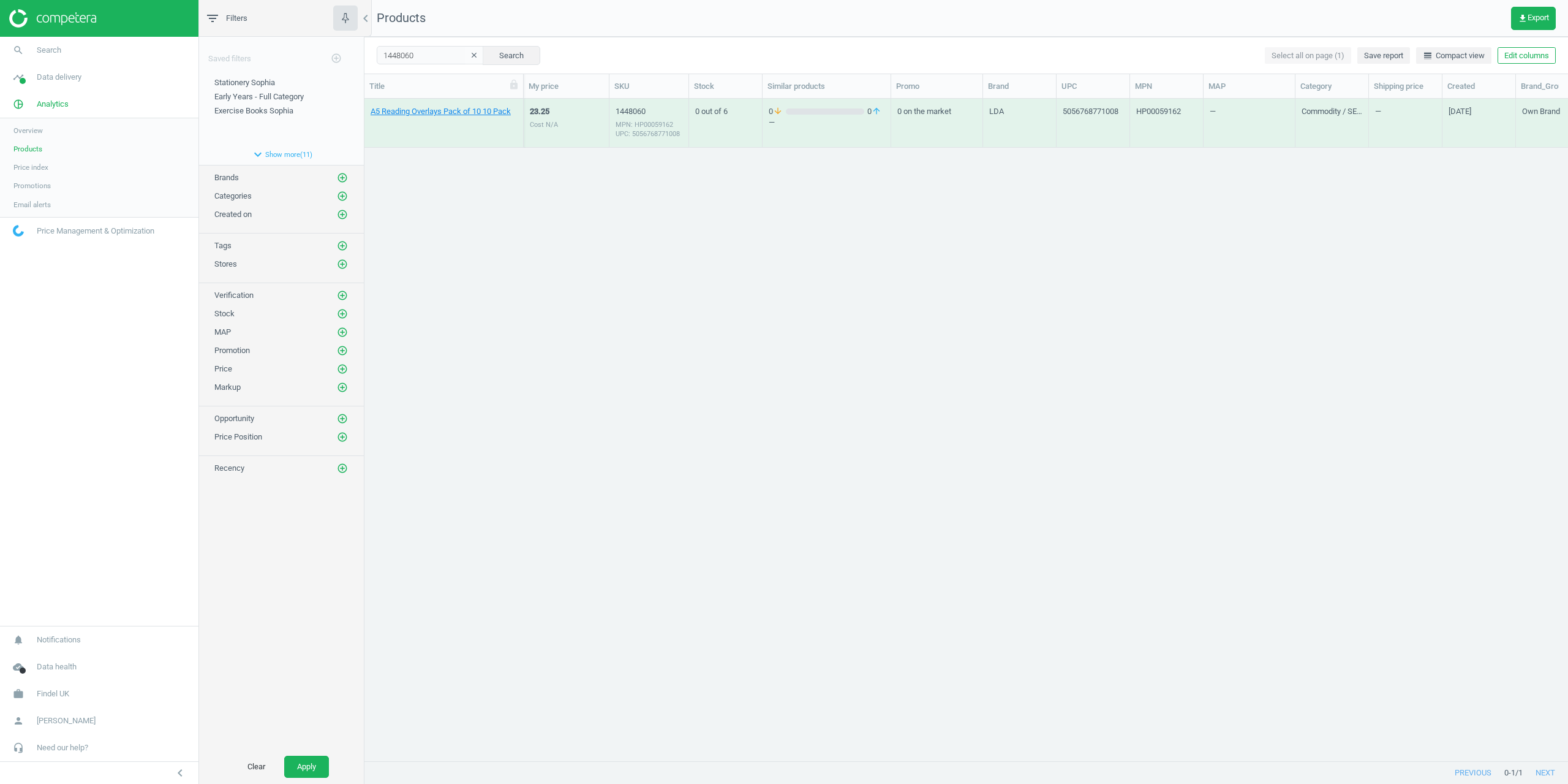
click at [435, 101] on div "A5 Reading Overlays Pack of 10 10 Pack" at bounding box center [443, 122] width 147 height 46
click at [437, 108] on link "A5 Reading Overlays Pack of 10 10 Pack" at bounding box center [441, 112] width 140 height 11
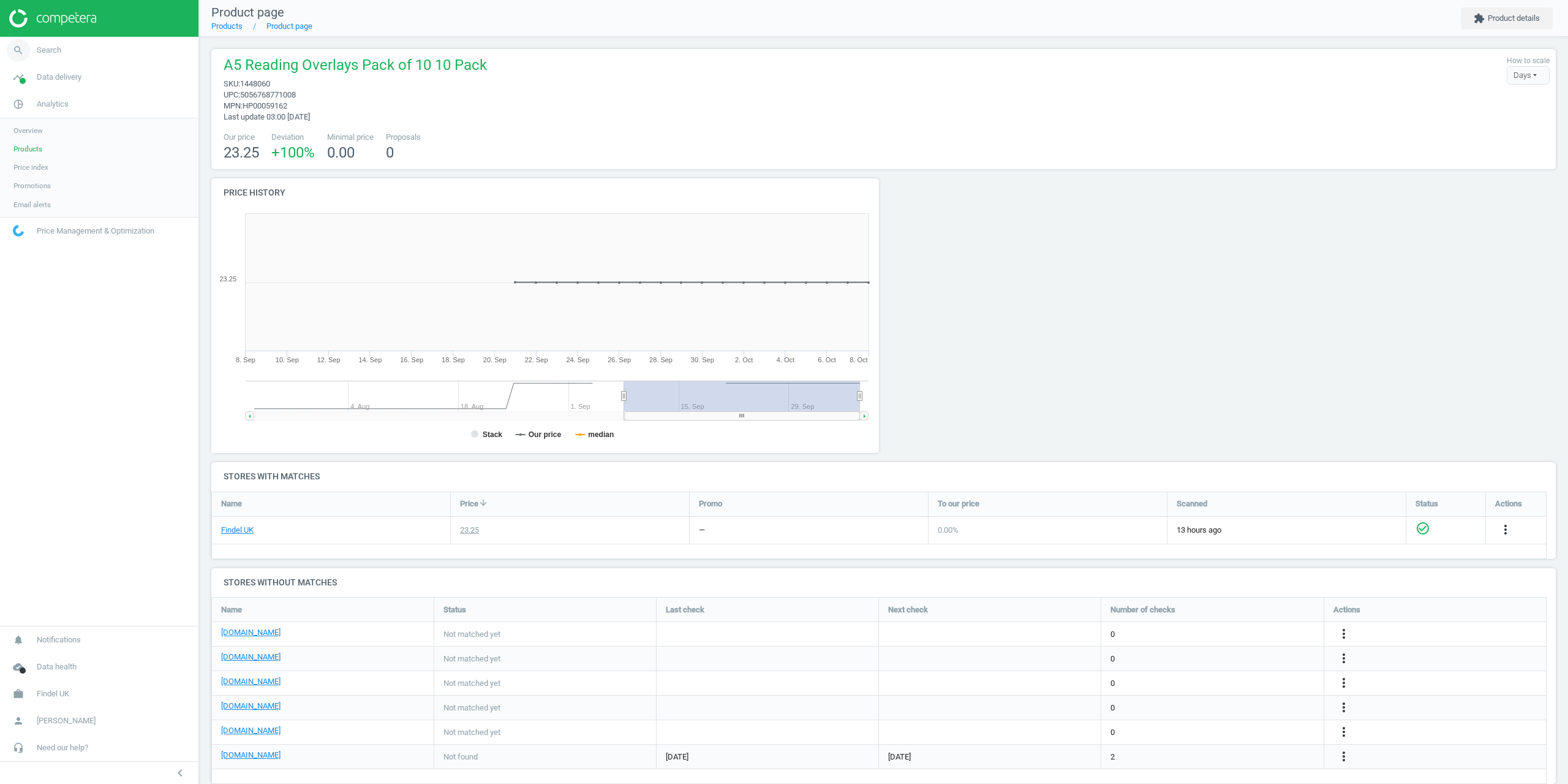
click at [53, 52] on span "Search" at bounding box center [48, 51] width 25 height 11
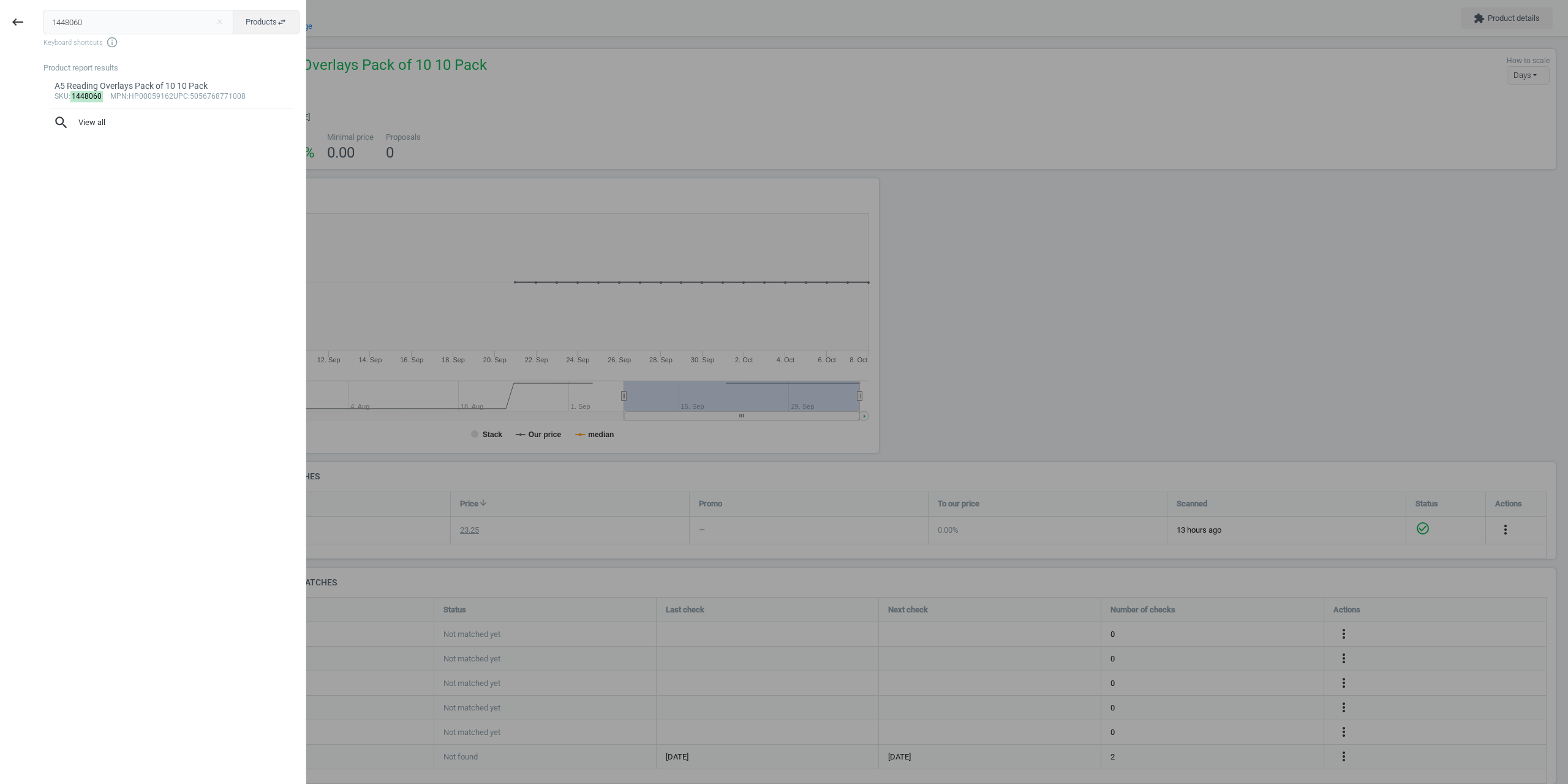
click at [95, 24] on input "1448060" at bounding box center [139, 22] width 191 height 25
type input "J69645"
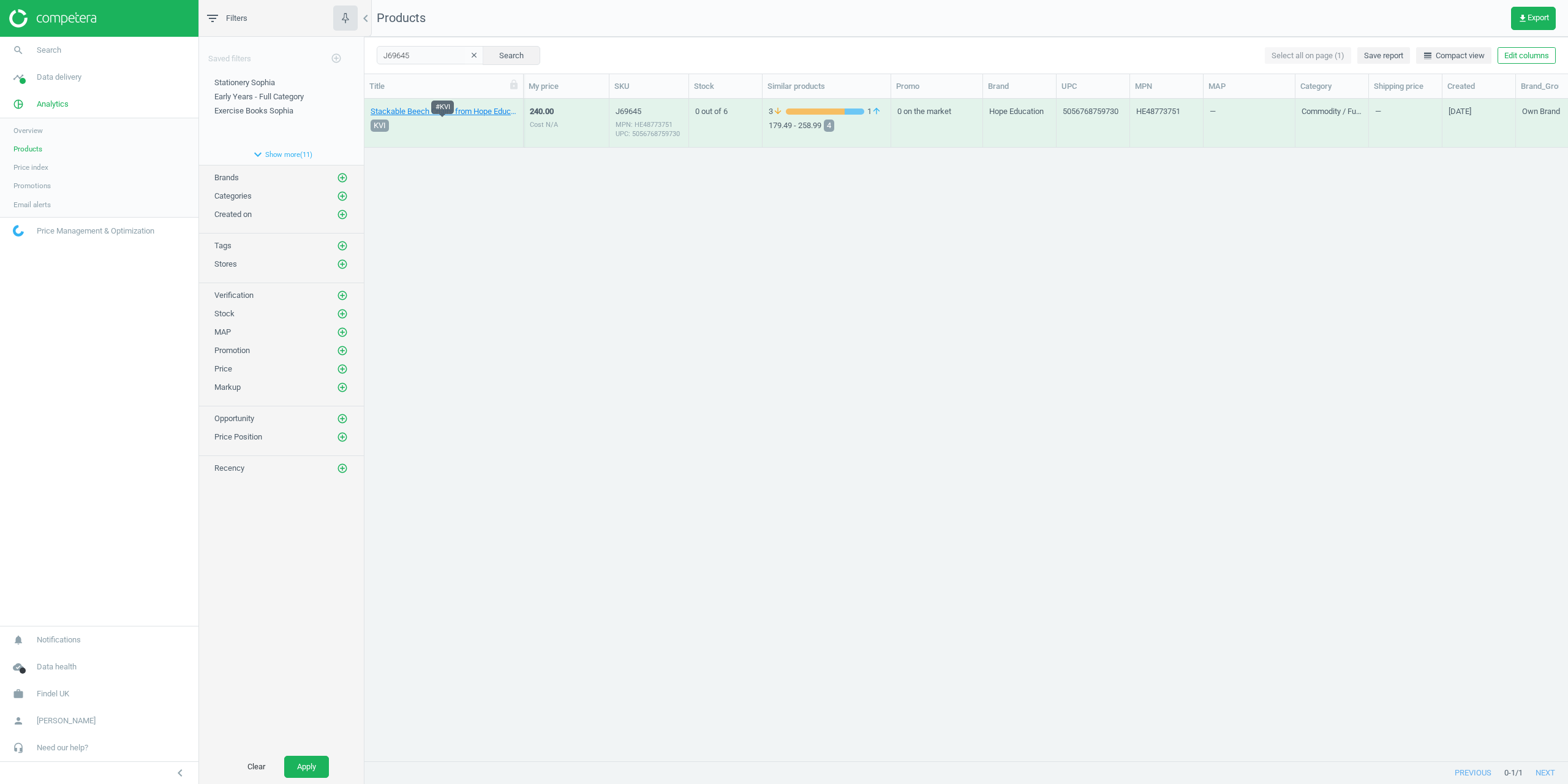
click at [417, 124] on div "KVI" at bounding box center [443, 126] width 149 height 17
click at [417, 114] on link "Stackable Beech Chairs from Hope Education H210mm - Pack of 4 4 Pack" at bounding box center [443, 112] width 147 height 11
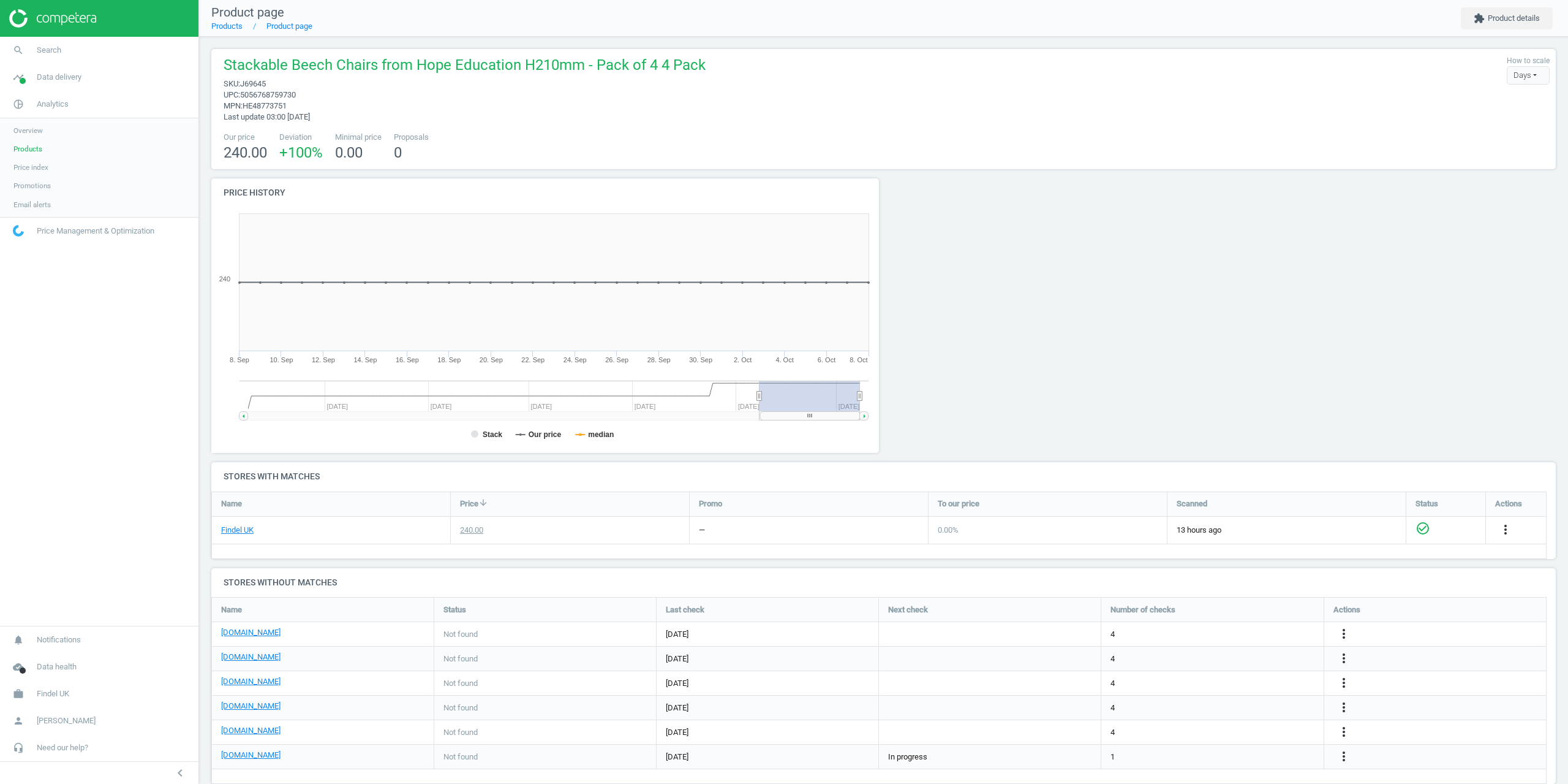
click at [107, 474] on nav "search Search timeline Data delivery Overview Matches dashboard Matches Rematch…" at bounding box center [99, 331] width 199 height 589
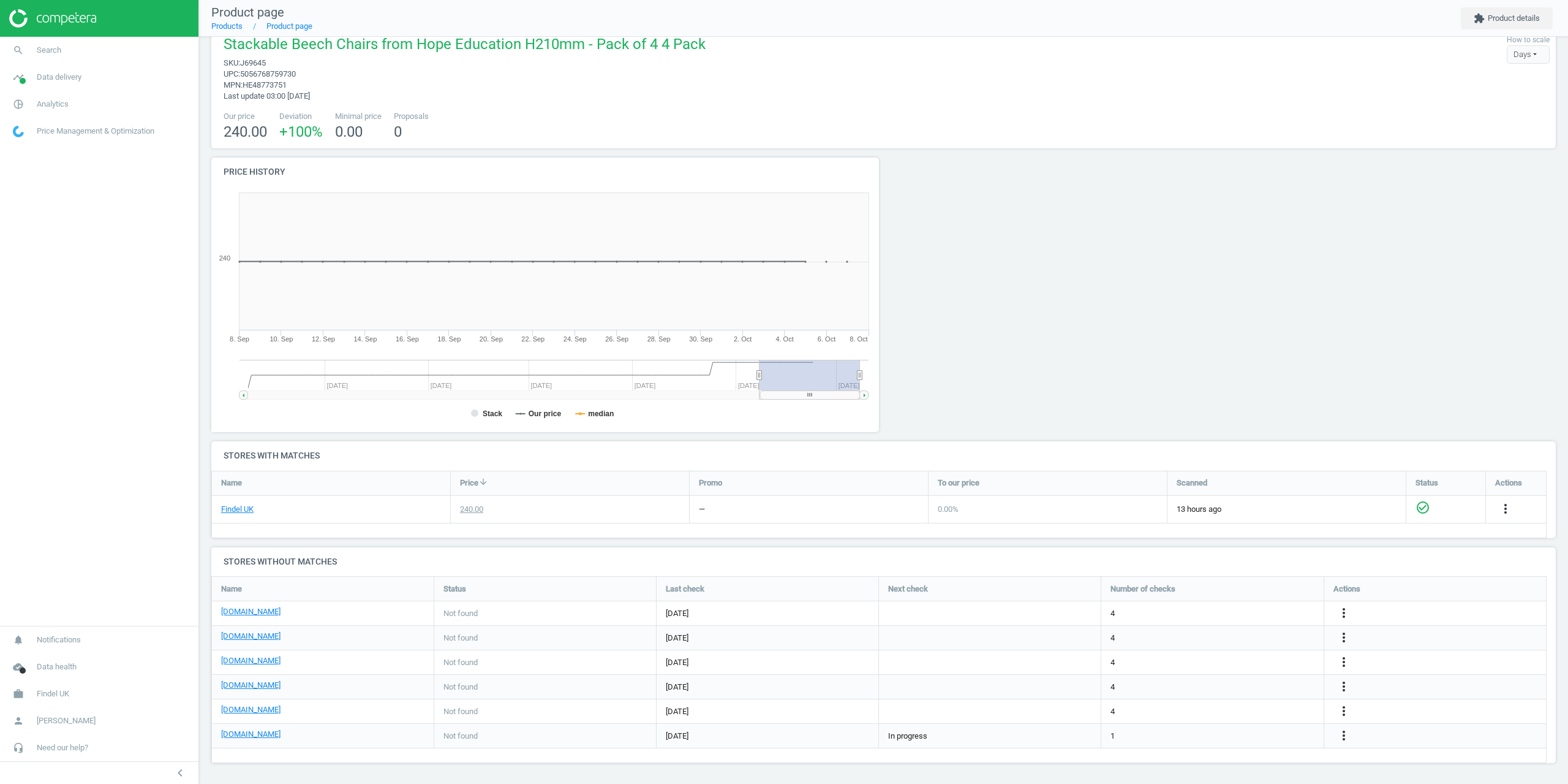
scroll to position [22, 0]
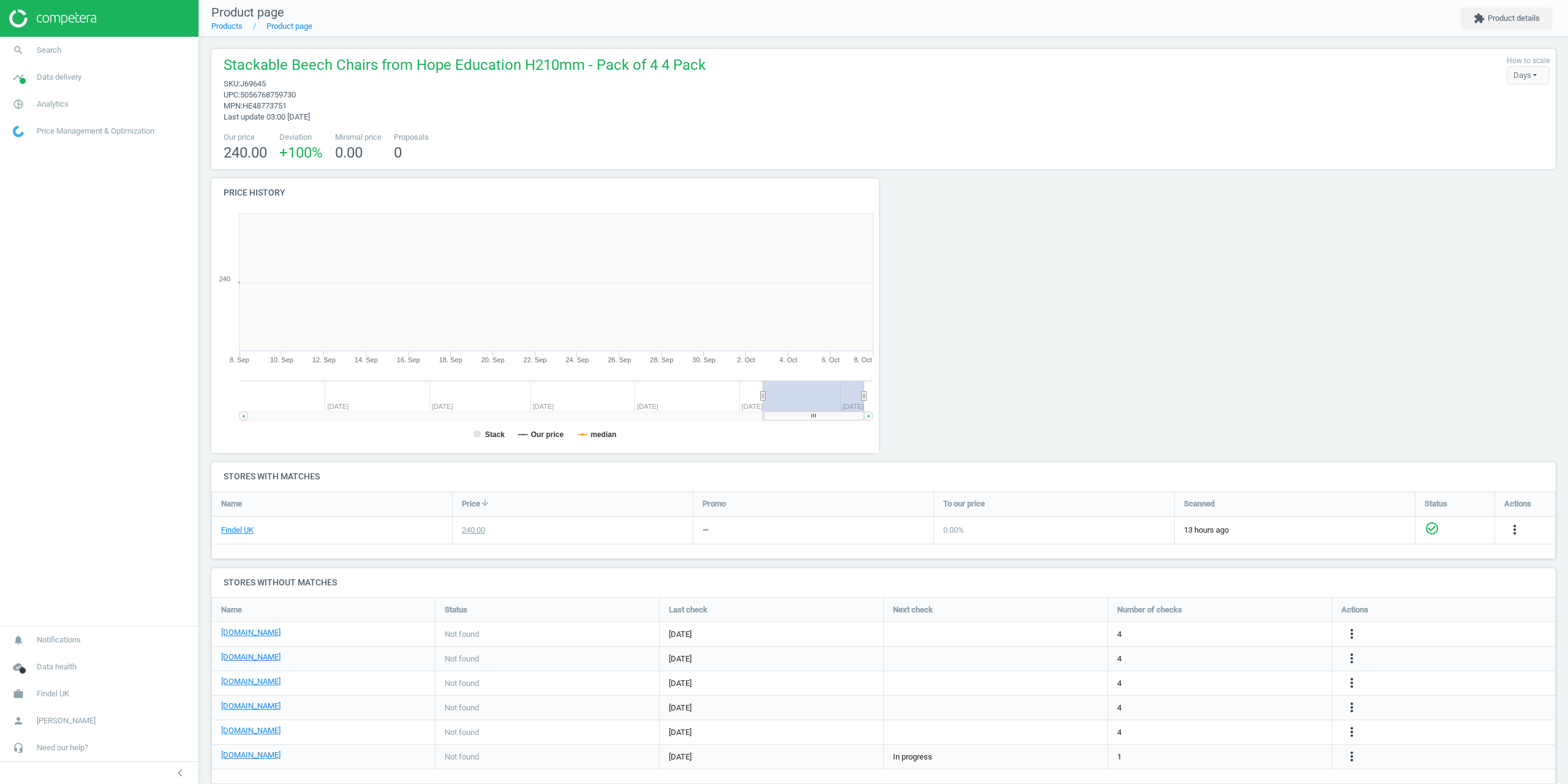
scroll to position [264, 682]
click at [50, 47] on span "Search" at bounding box center [48, 51] width 25 height 11
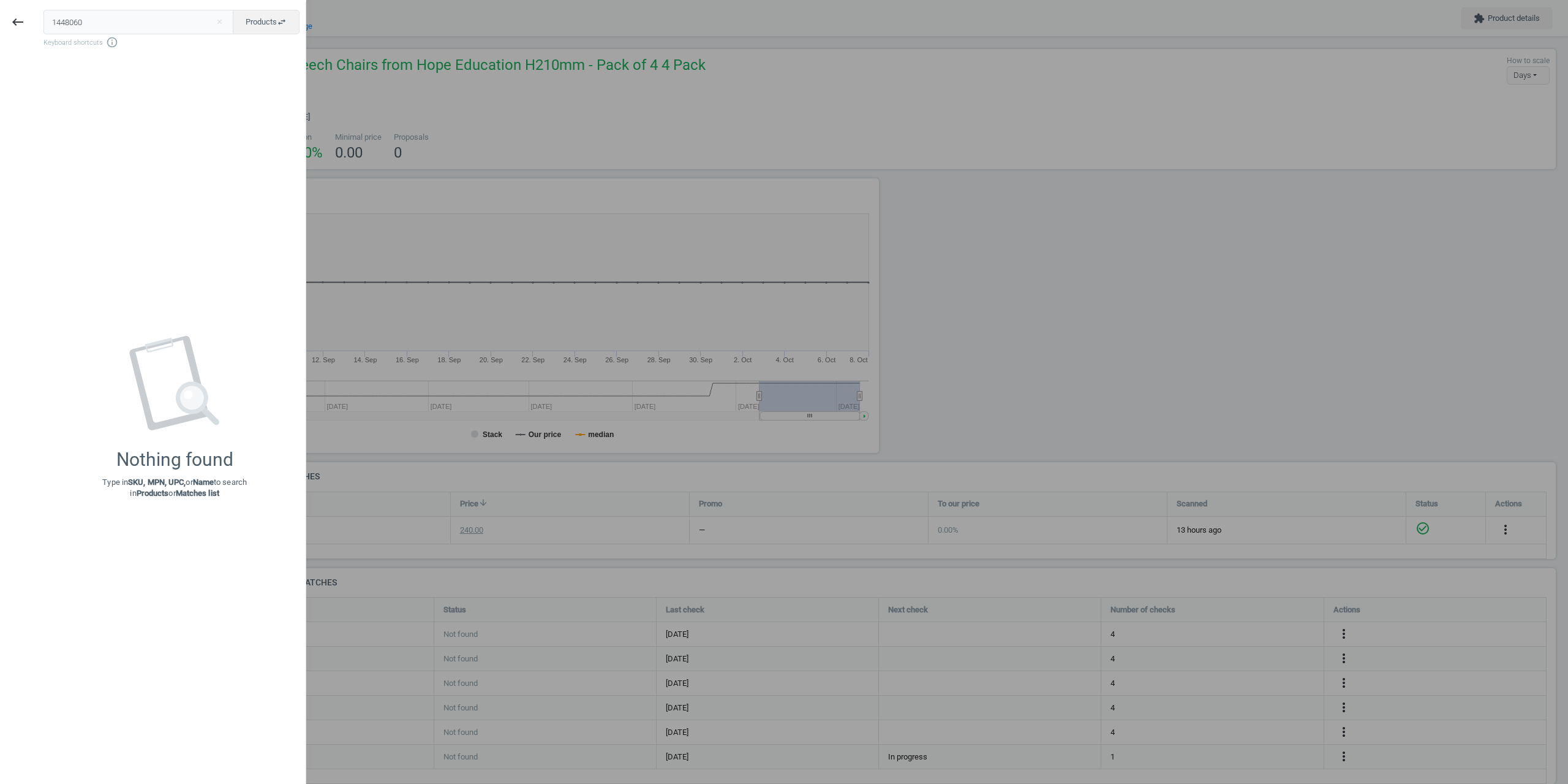
type input "1448060"
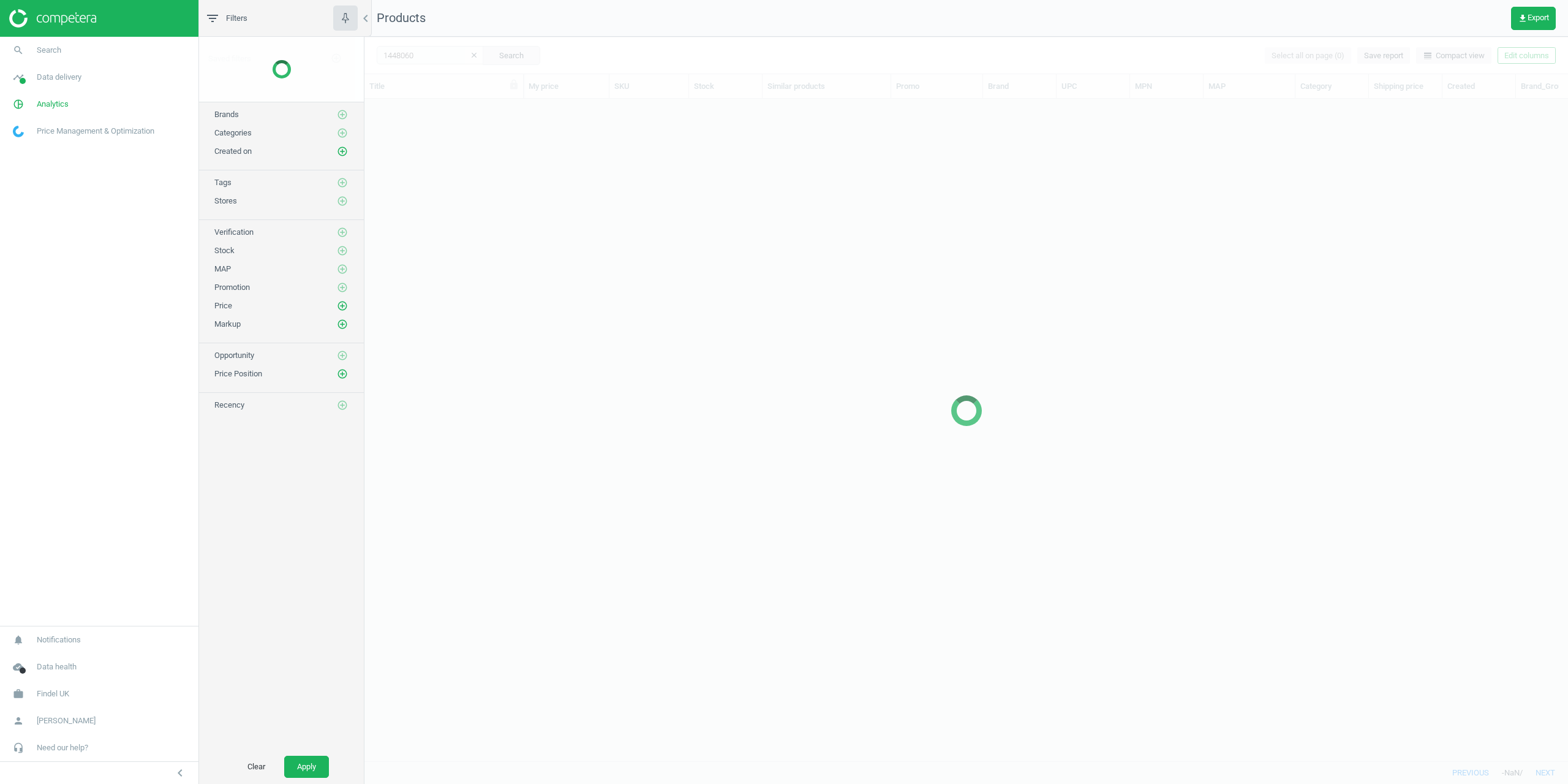
scroll to position [644, 1195]
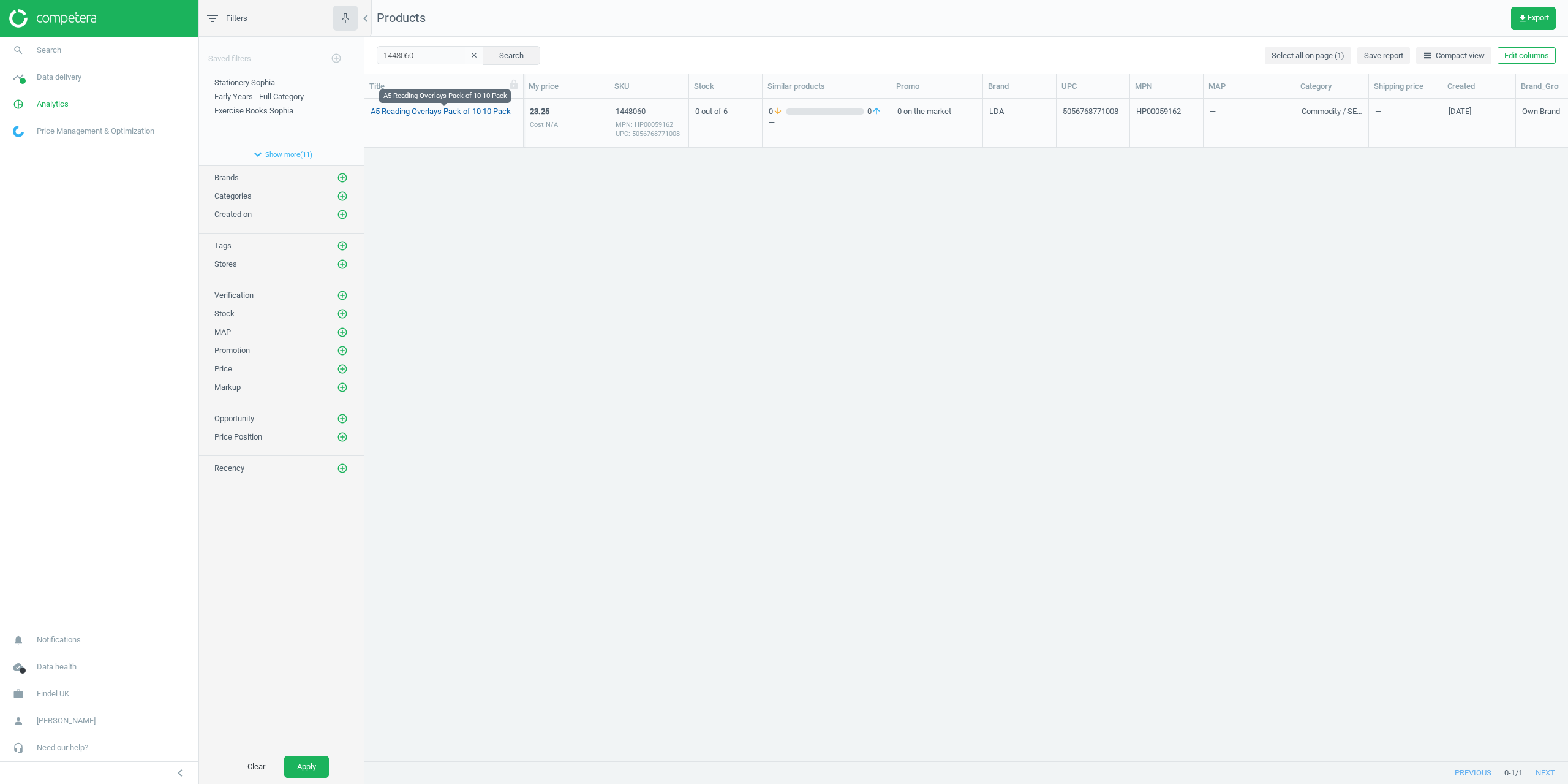
click at [423, 109] on link "A5 Reading Overlays Pack of 10 10 Pack" at bounding box center [441, 112] width 140 height 11
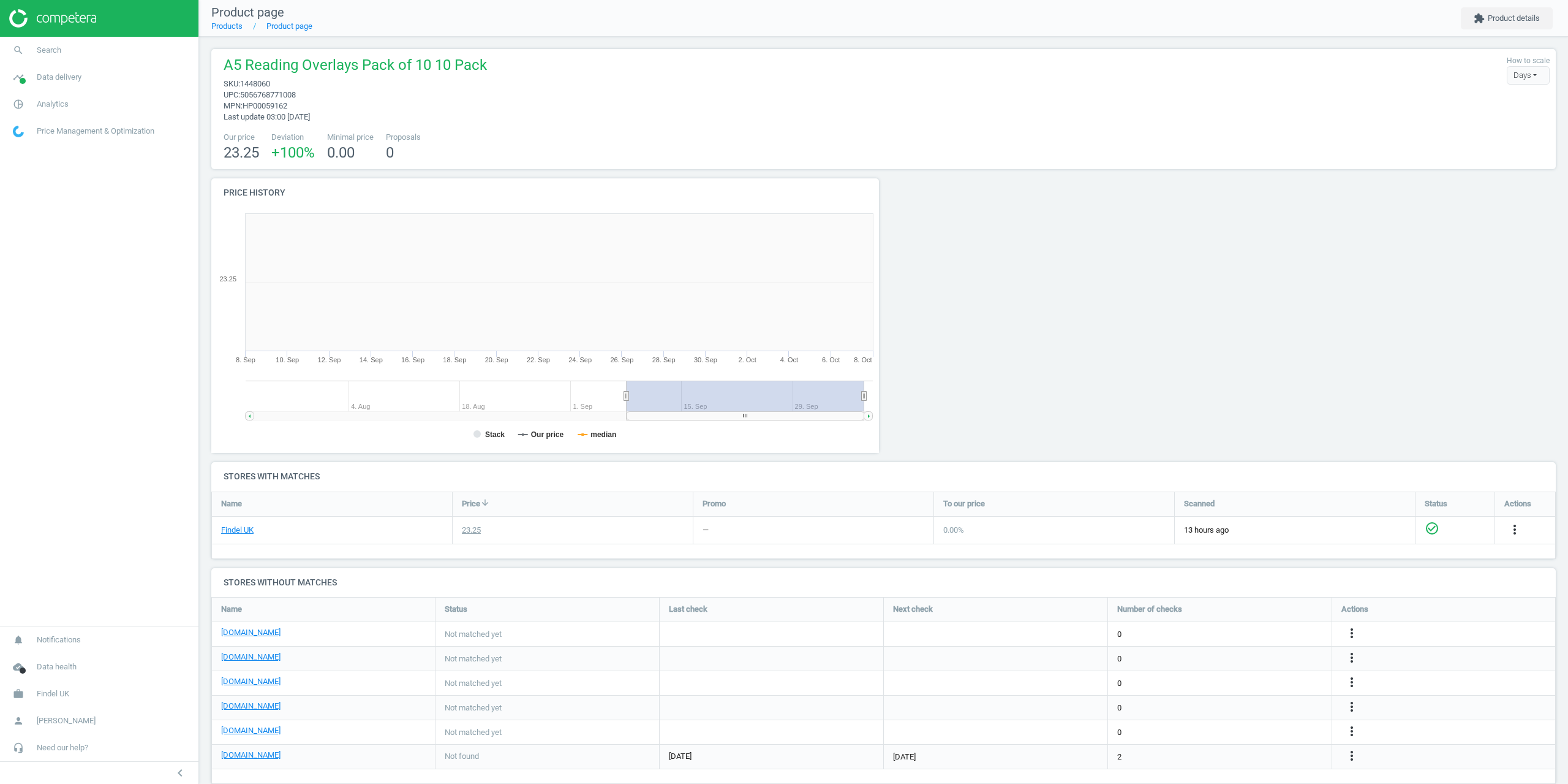
scroll to position [264, 682]
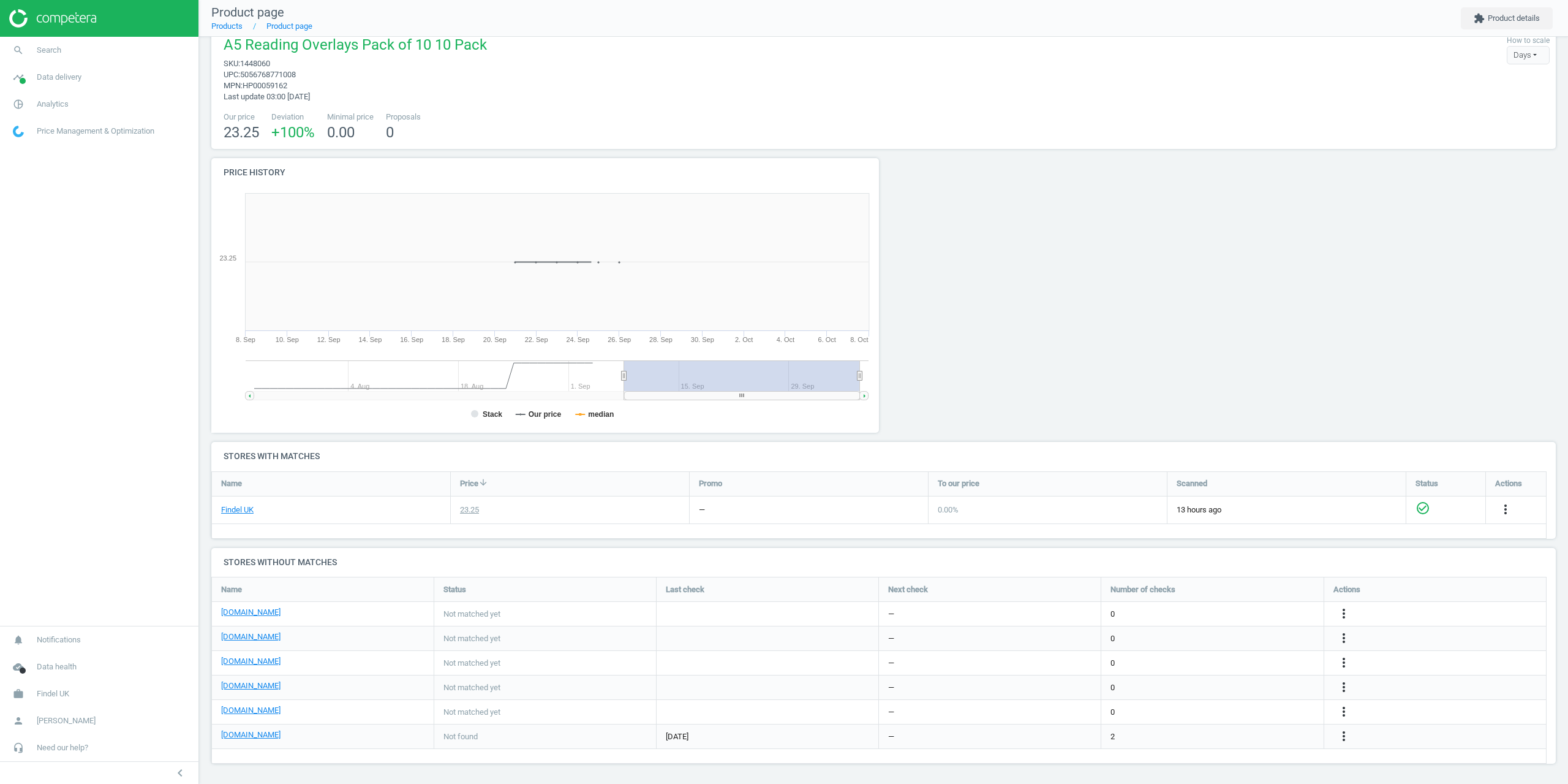
scroll to position [22, 0]
drag, startPoint x: 297, startPoint y: 65, endPoint x: 244, endPoint y: 65, distance: 53.0
click at [244, 65] on span "sku : 1448060" at bounding box center [355, 62] width 263 height 11
copy span "1448060"
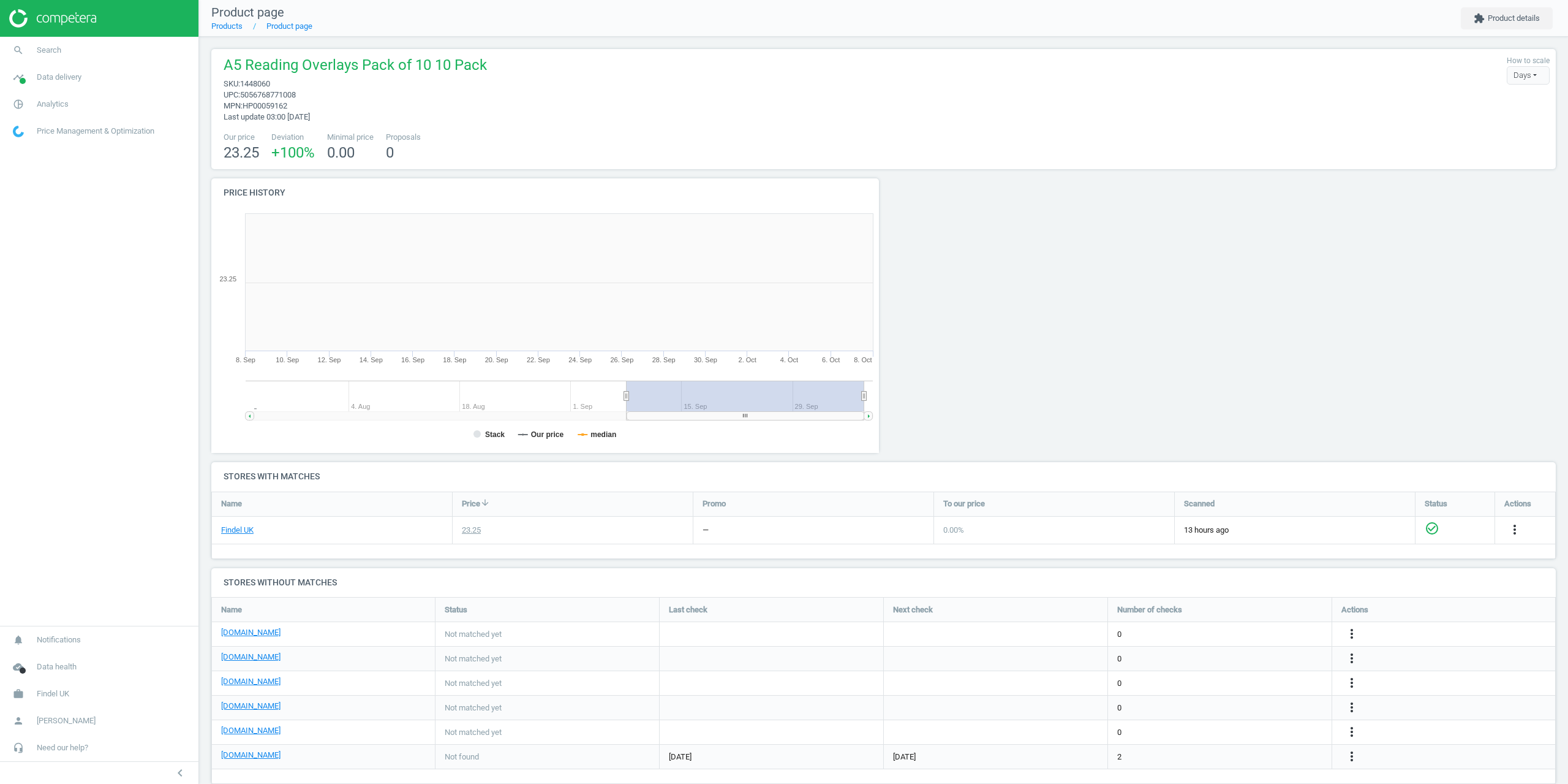
scroll to position [264, 682]
click at [56, 693] on span "Findel UK" at bounding box center [53, 694] width 32 height 11
click at [58, 670] on link "Campaign settings" at bounding box center [99, 676] width 199 height 18
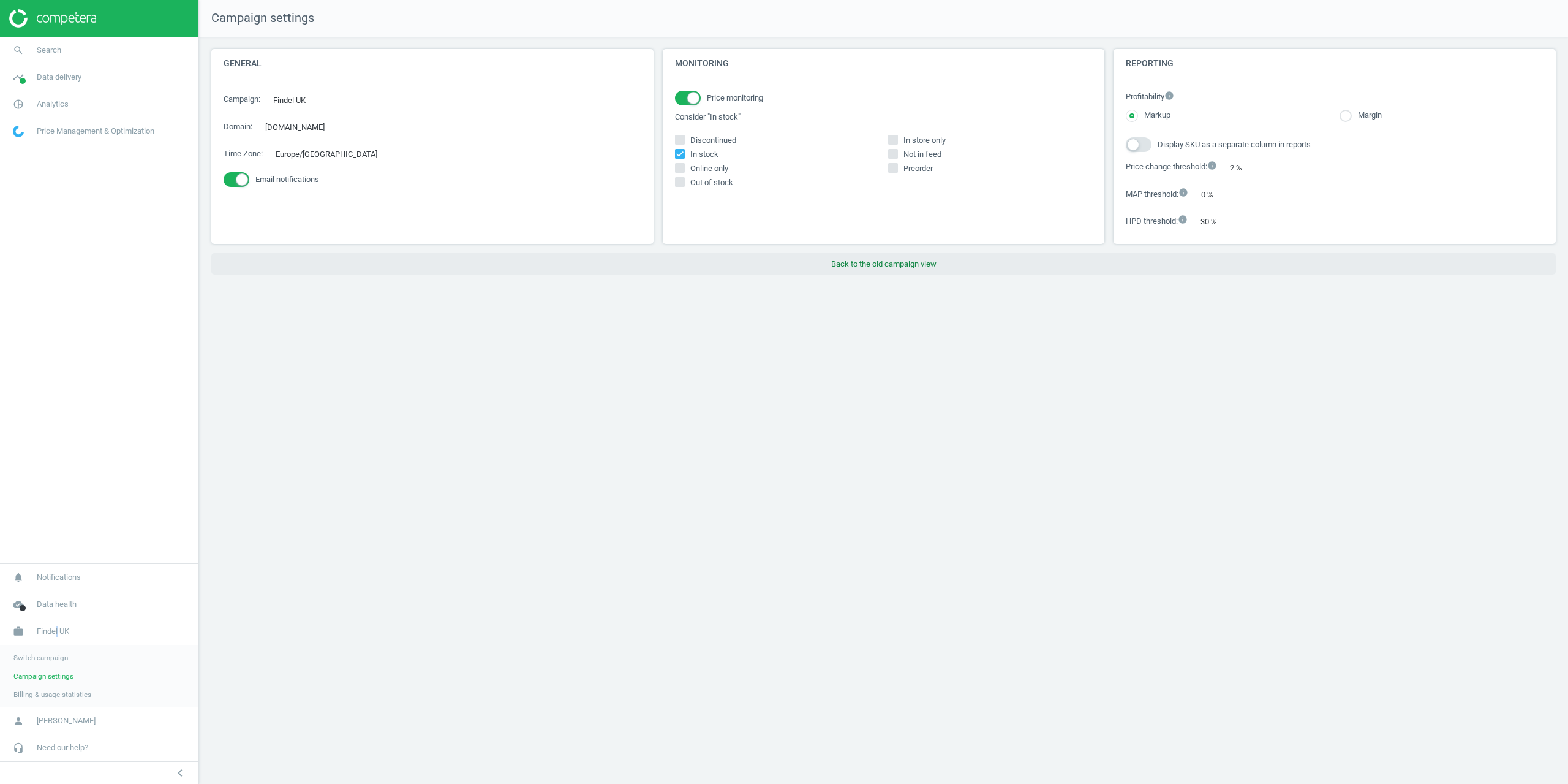
click at [866, 270] on button "Back to the old campaign view" at bounding box center [883, 264] width 1345 height 22
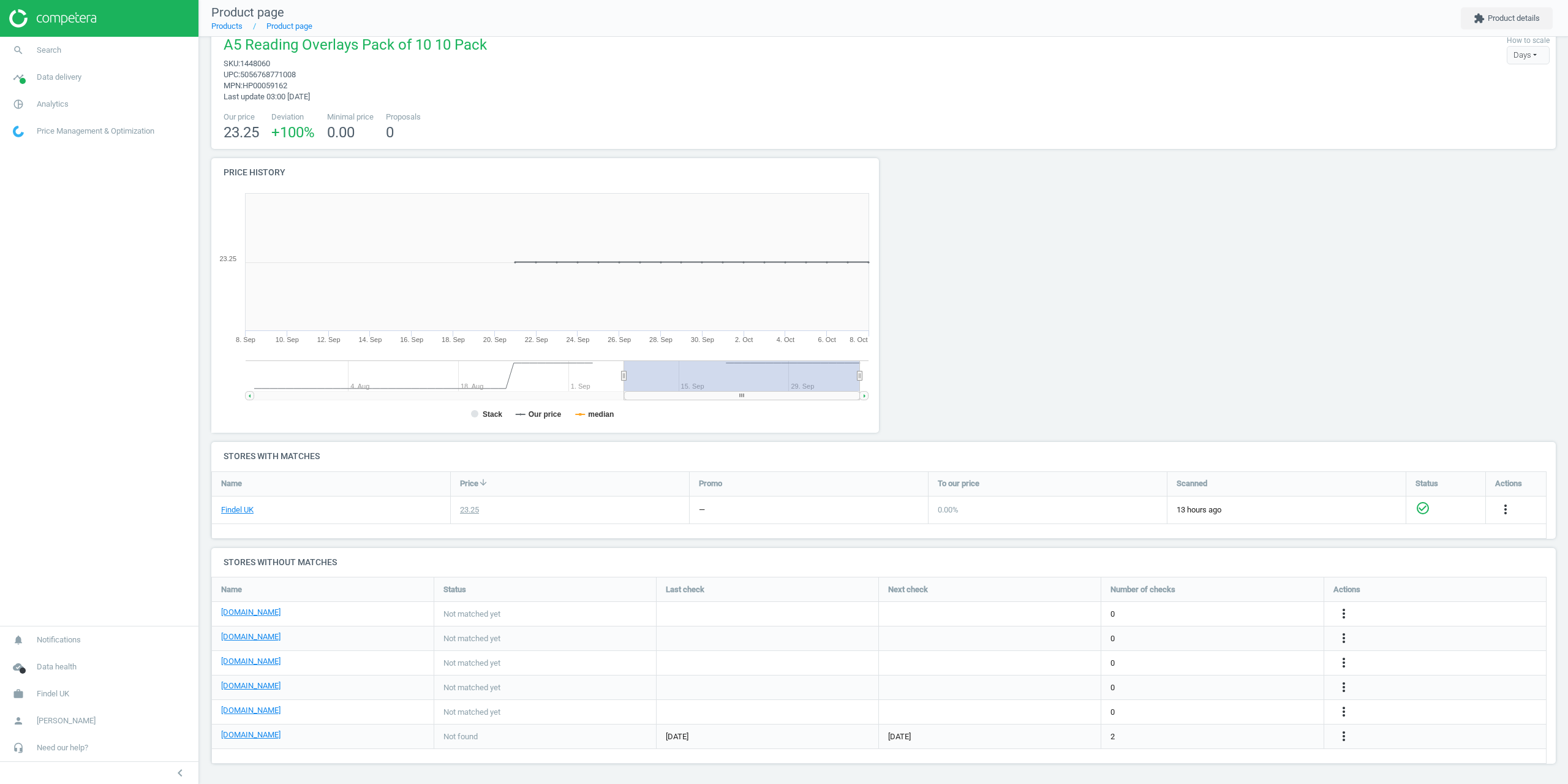
scroll to position [22, 0]
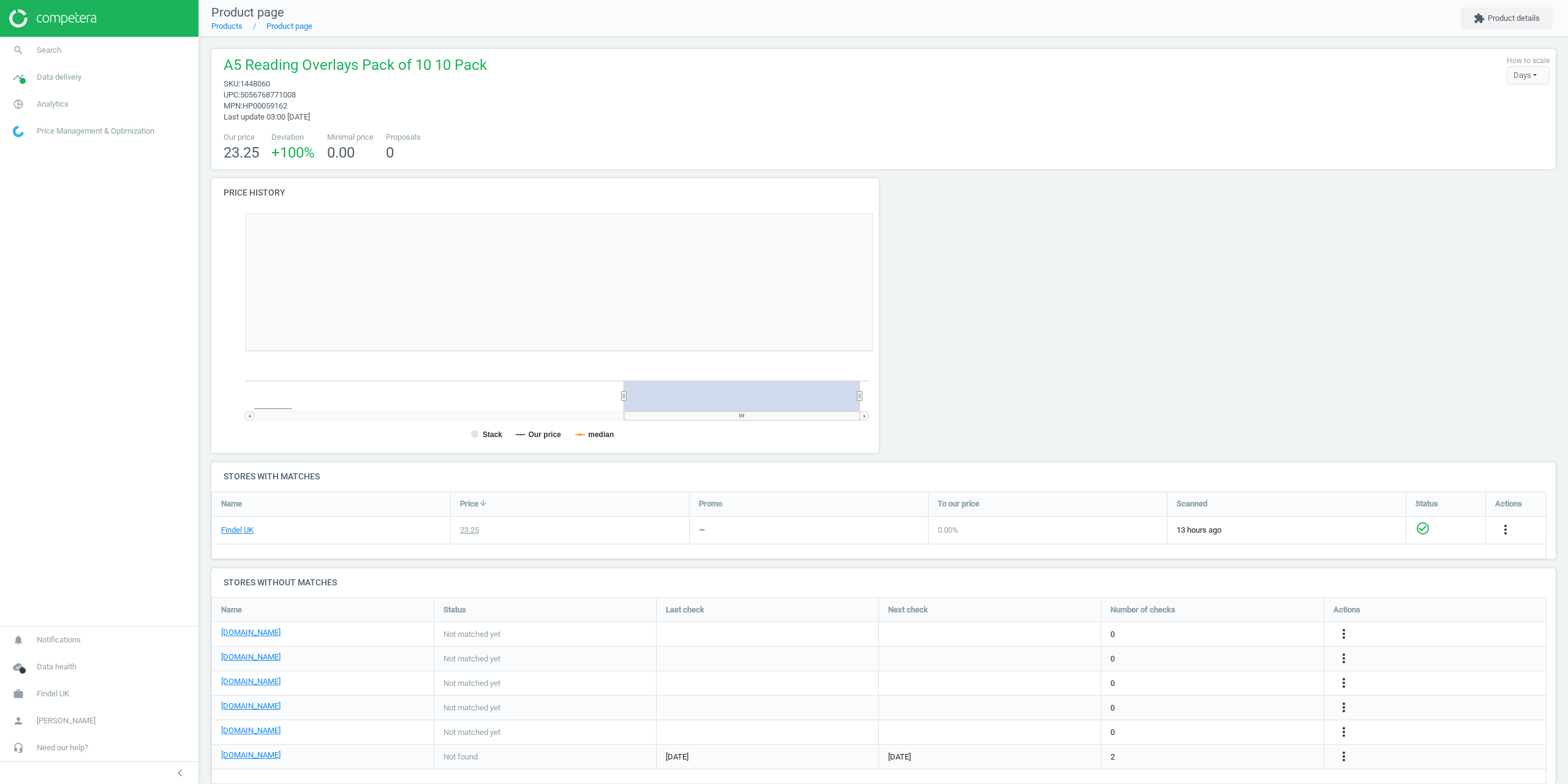
scroll to position [264, 682]
click at [51, 100] on span "Analytics" at bounding box center [52, 105] width 32 height 11
click at [36, 152] on span "Products" at bounding box center [27, 149] width 29 height 10
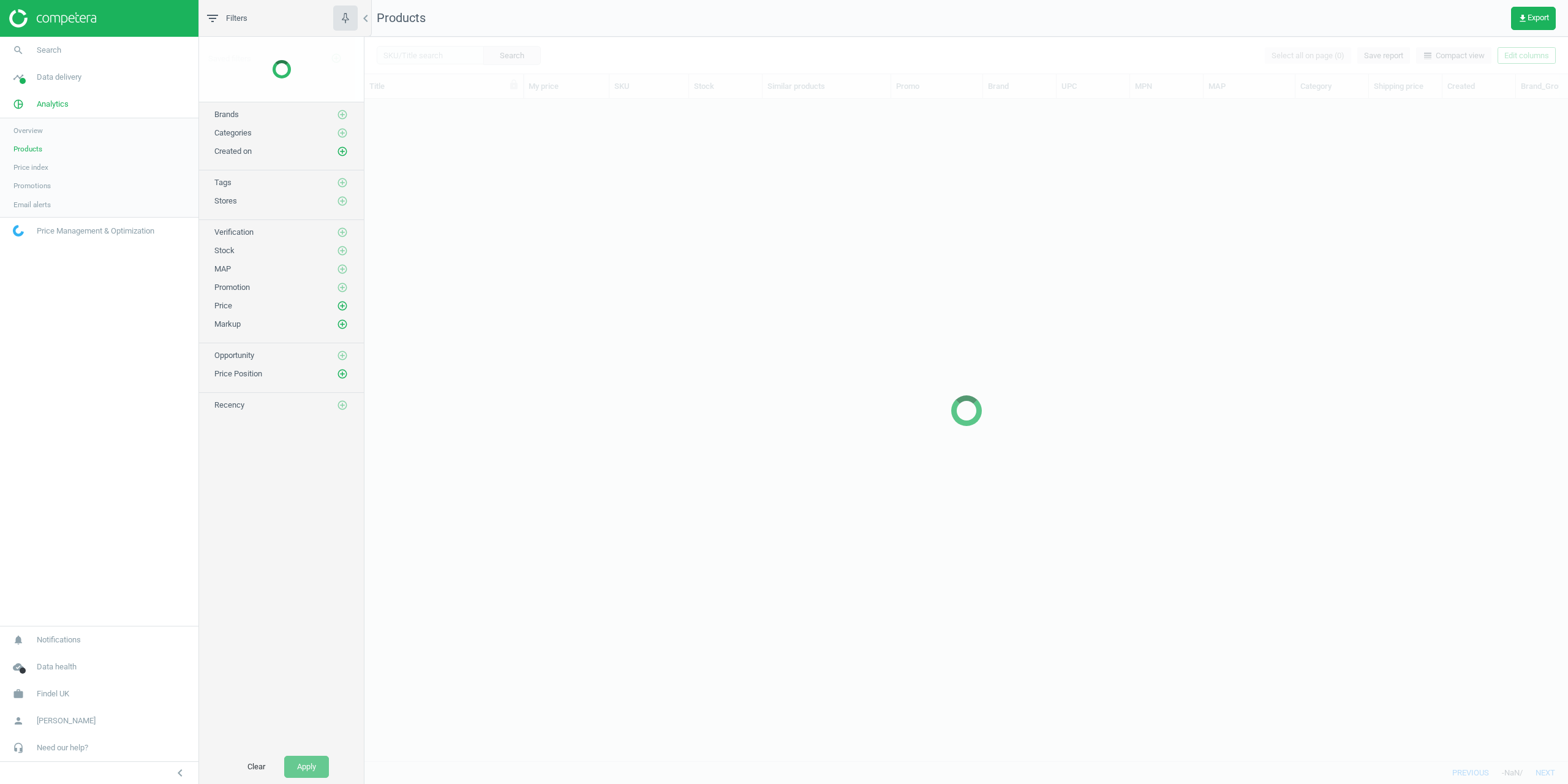
scroll to position [644, 1195]
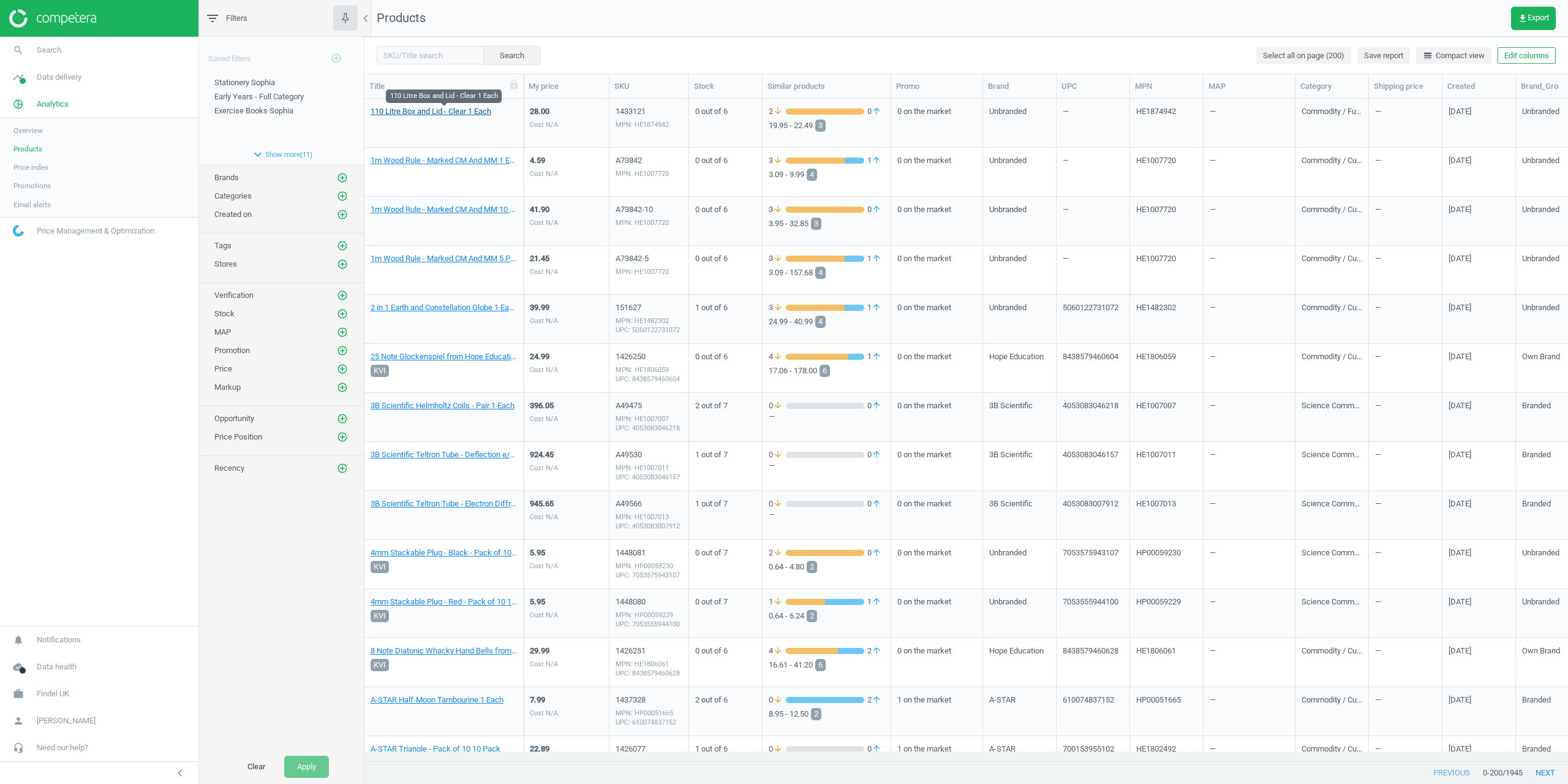
click at [443, 107] on link "110 Litre Box and Lid - Clear 1 Each" at bounding box center [431, 112] width 121 height 11
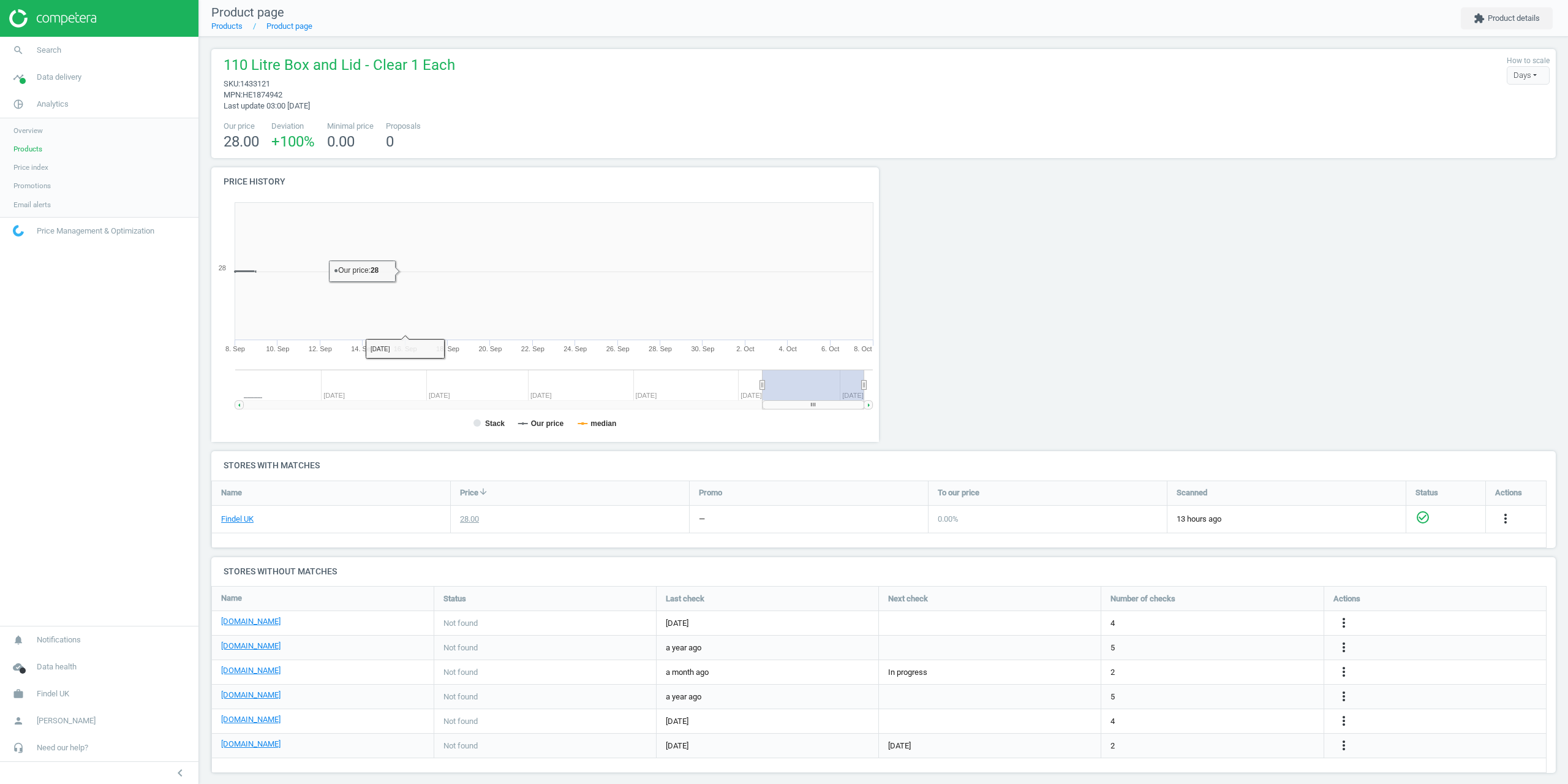
scroll to position [264, 682]
click at [45, 80] on span "Data delivery" at bounding box center [59, 77] width 45 height 11
click at [36, 102] on span "pie_chart_outlined" at bounding box center [18, 104] width 36 height 27
click at [24, 150] on span "Products" at bounding box center [27, 149] width 29 height 10
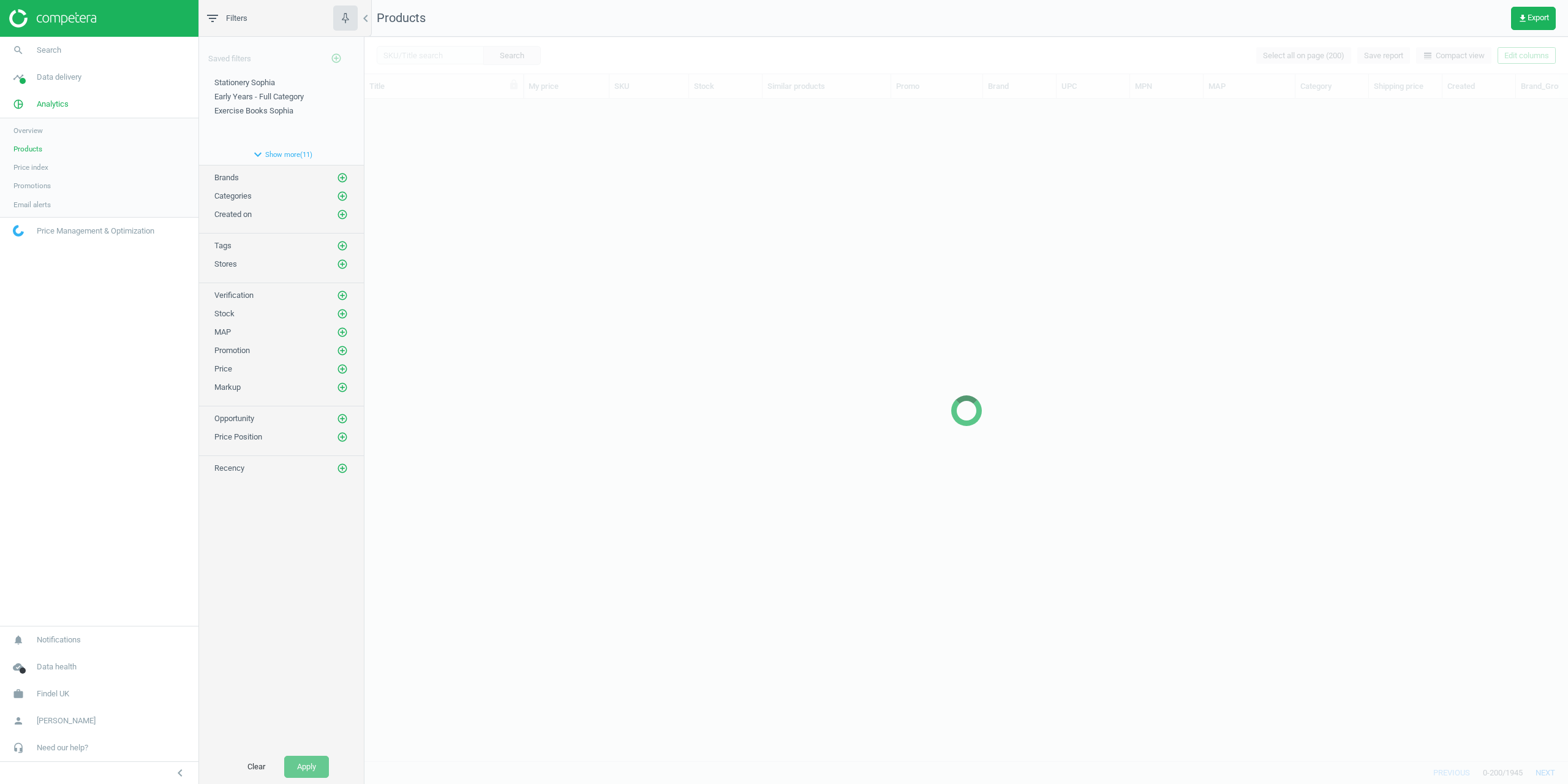
scroll to position [644, 1195]
click at [55, 86] on link "timeline Data delivery" at bounding box center [99, 77] width 199 height 27
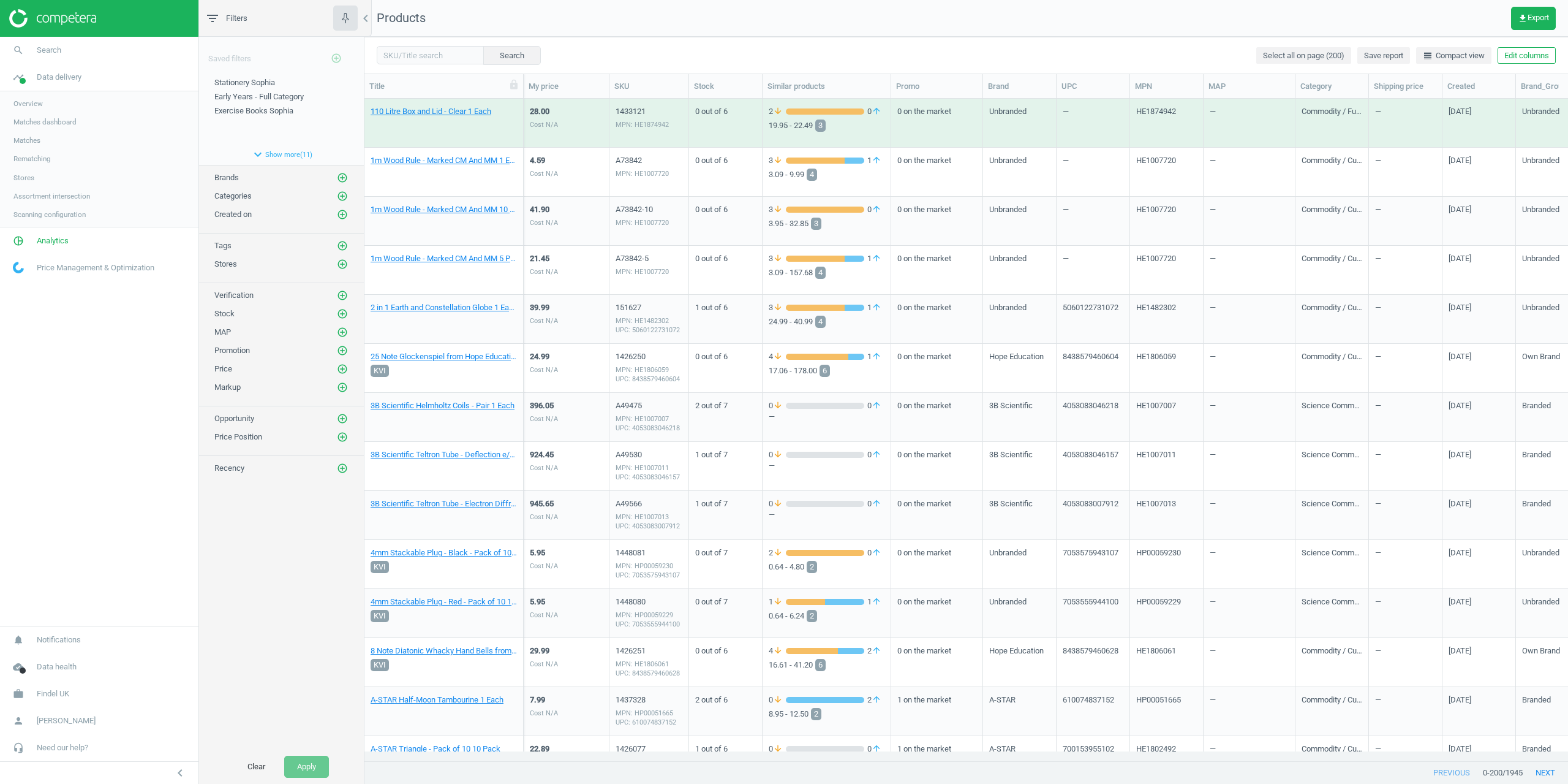
click at [32, 140] on span "Matches" at bounding box center [27, 140] width 27 height 10
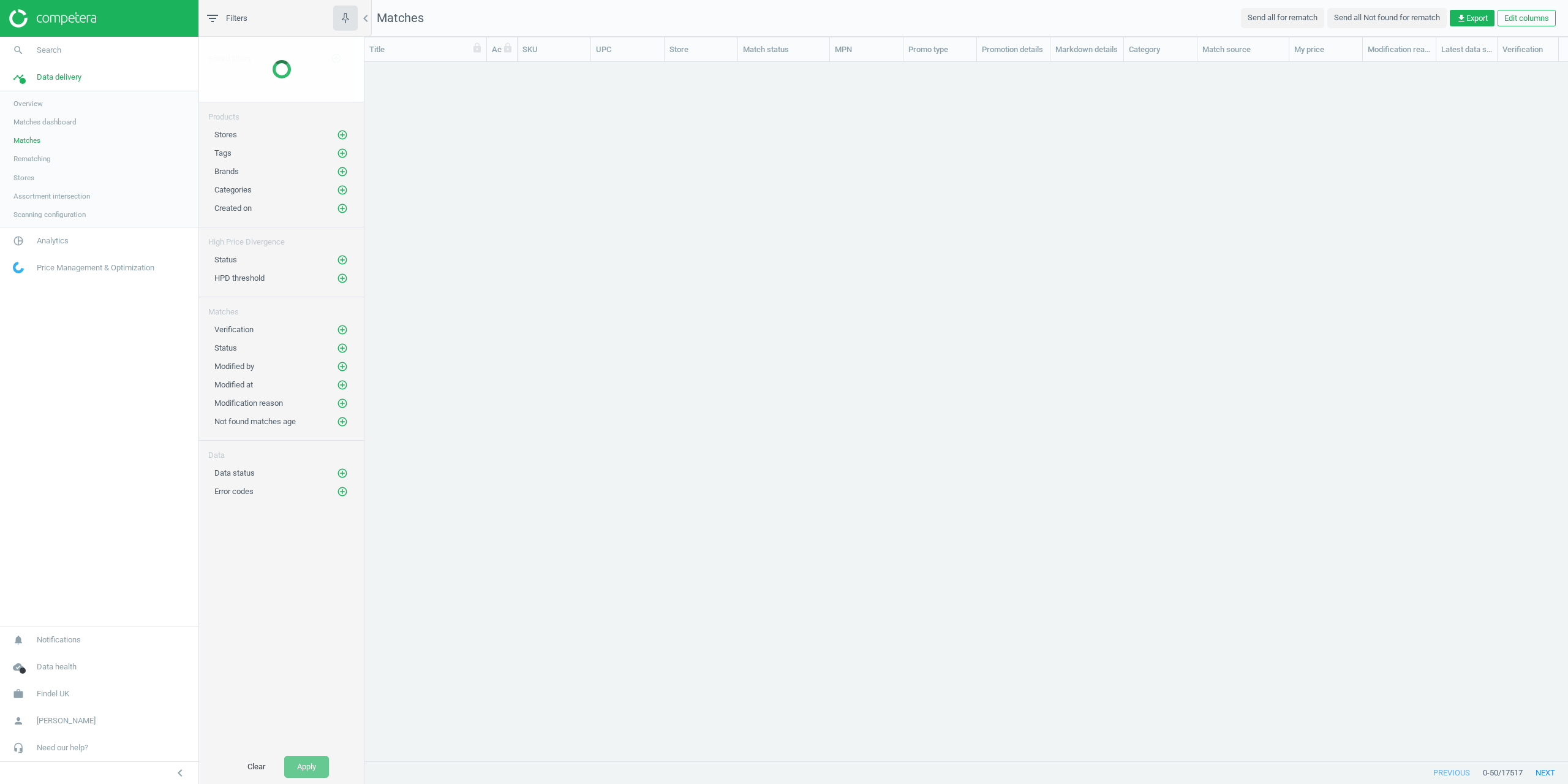
scroll to position [680, 1195]
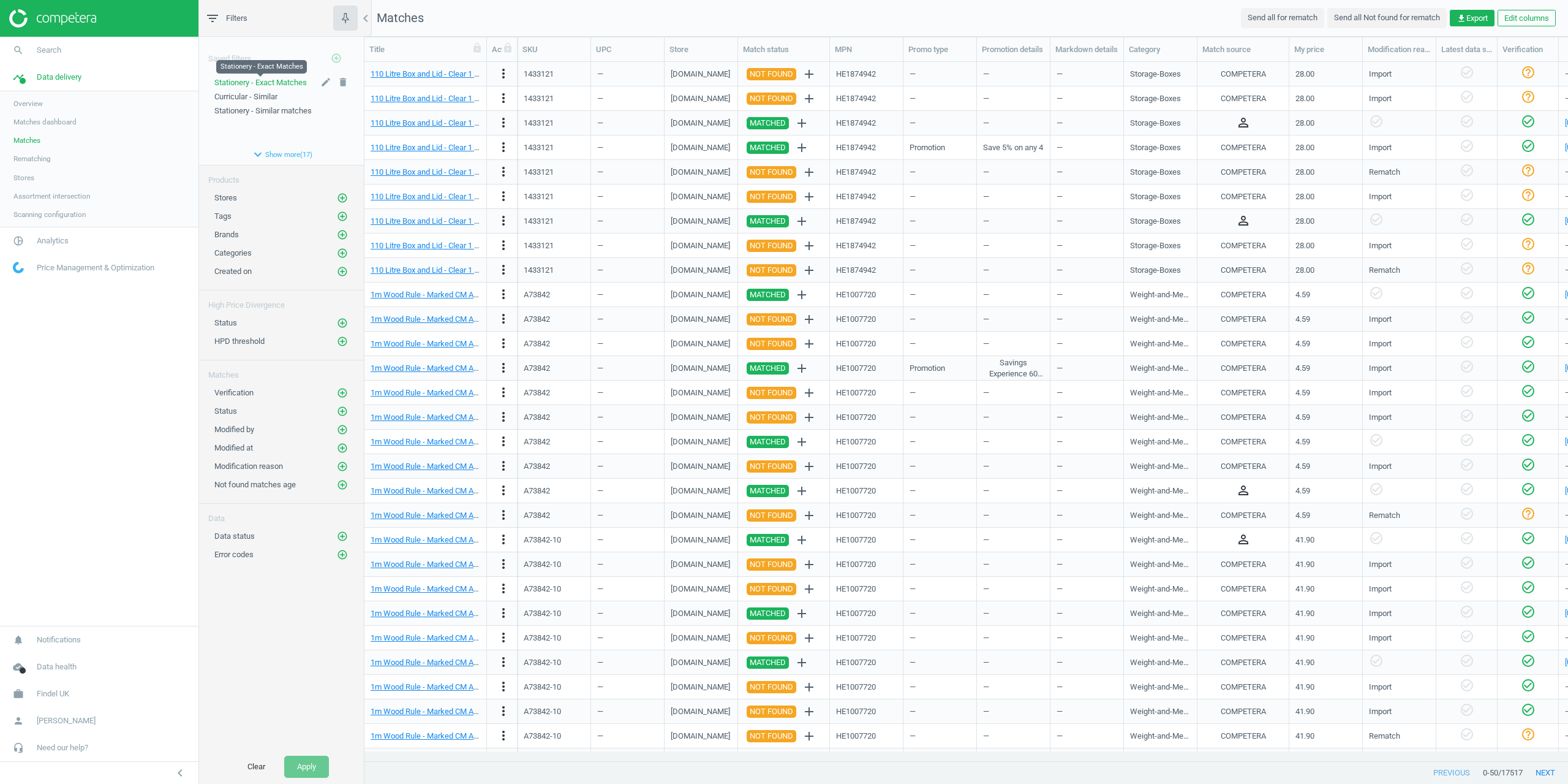
click at [257, 79] on span "Stationery - Exact Matches" at bounding box center [261, 82] width 93 height 9
click at [272, 95] on span "Curricular - Similar" at bounding box center [246, 96] width 63 height 9
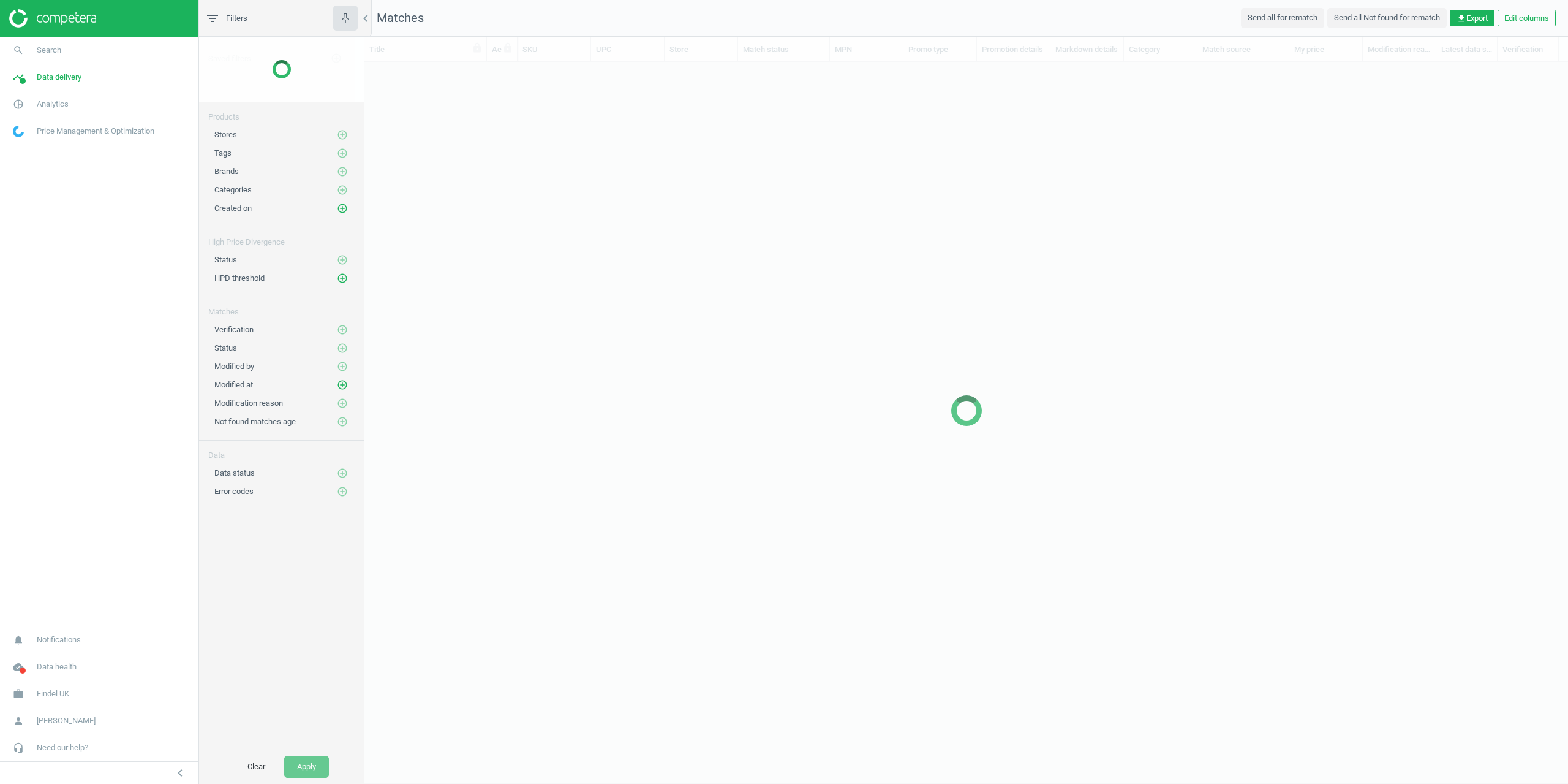
scroll to position [680, 1195]
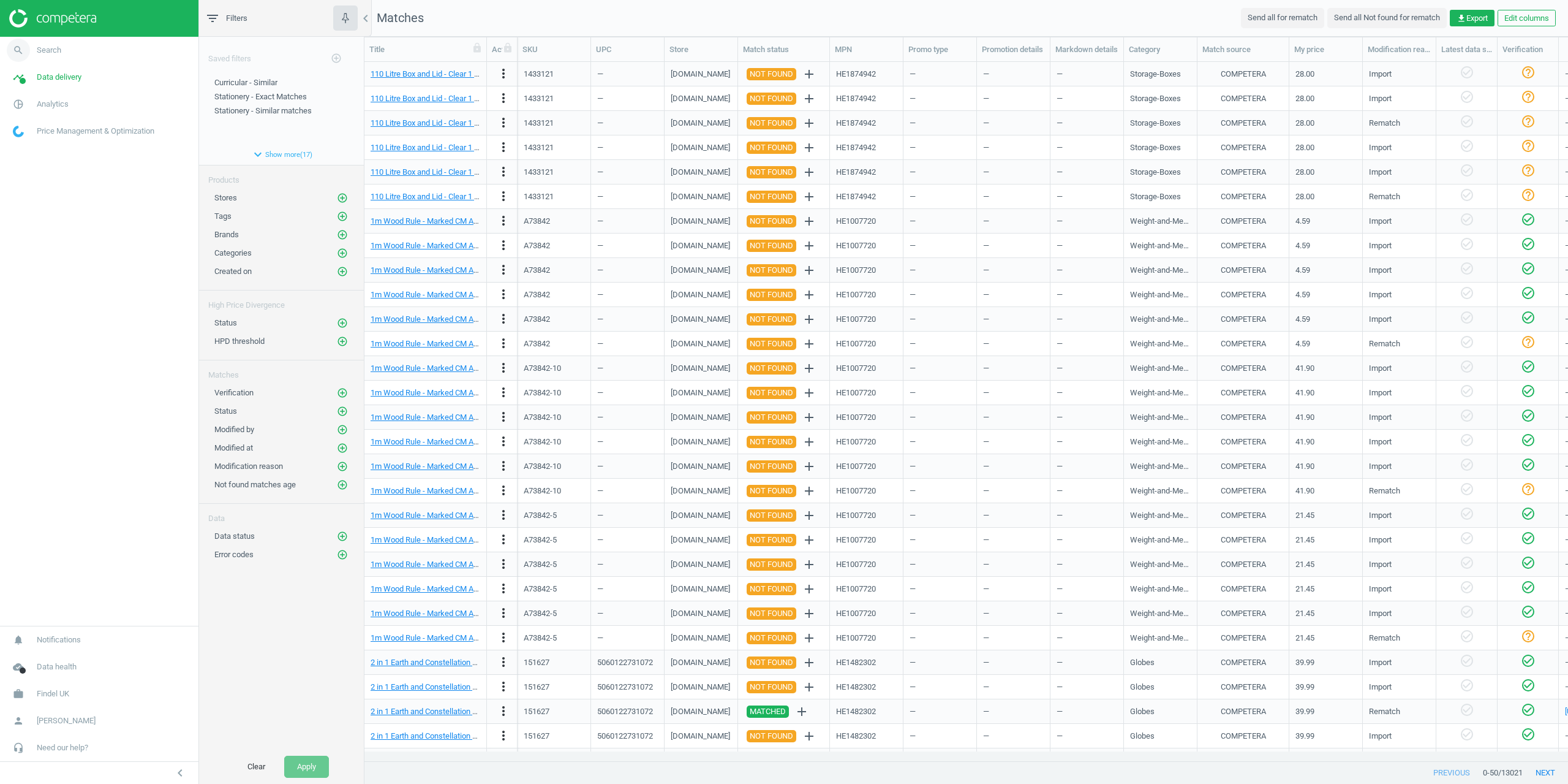
click at [83, 51] on link "search Search" at bounding box center [99, 50] width 199 height 27
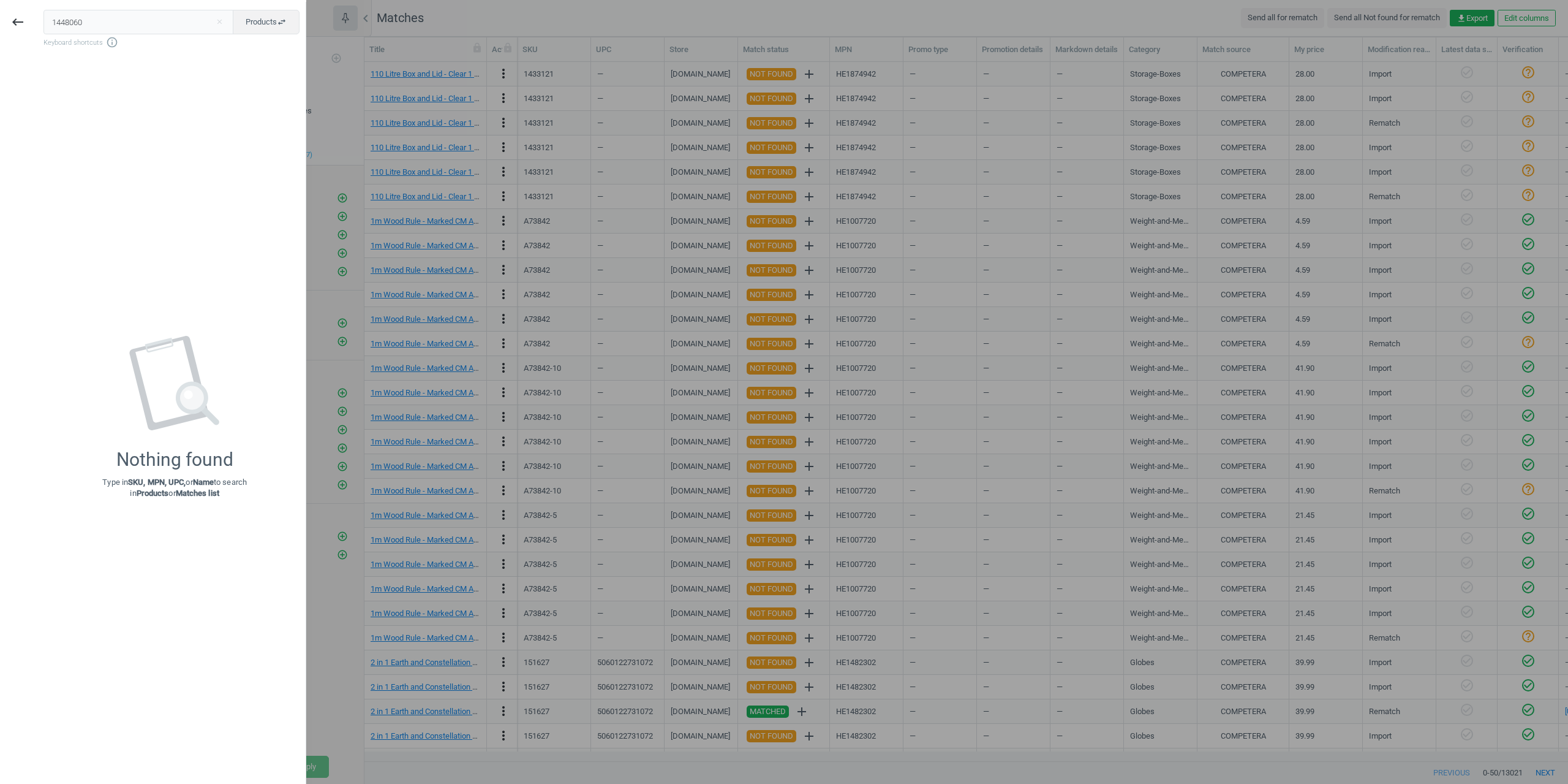
type input "1448060"
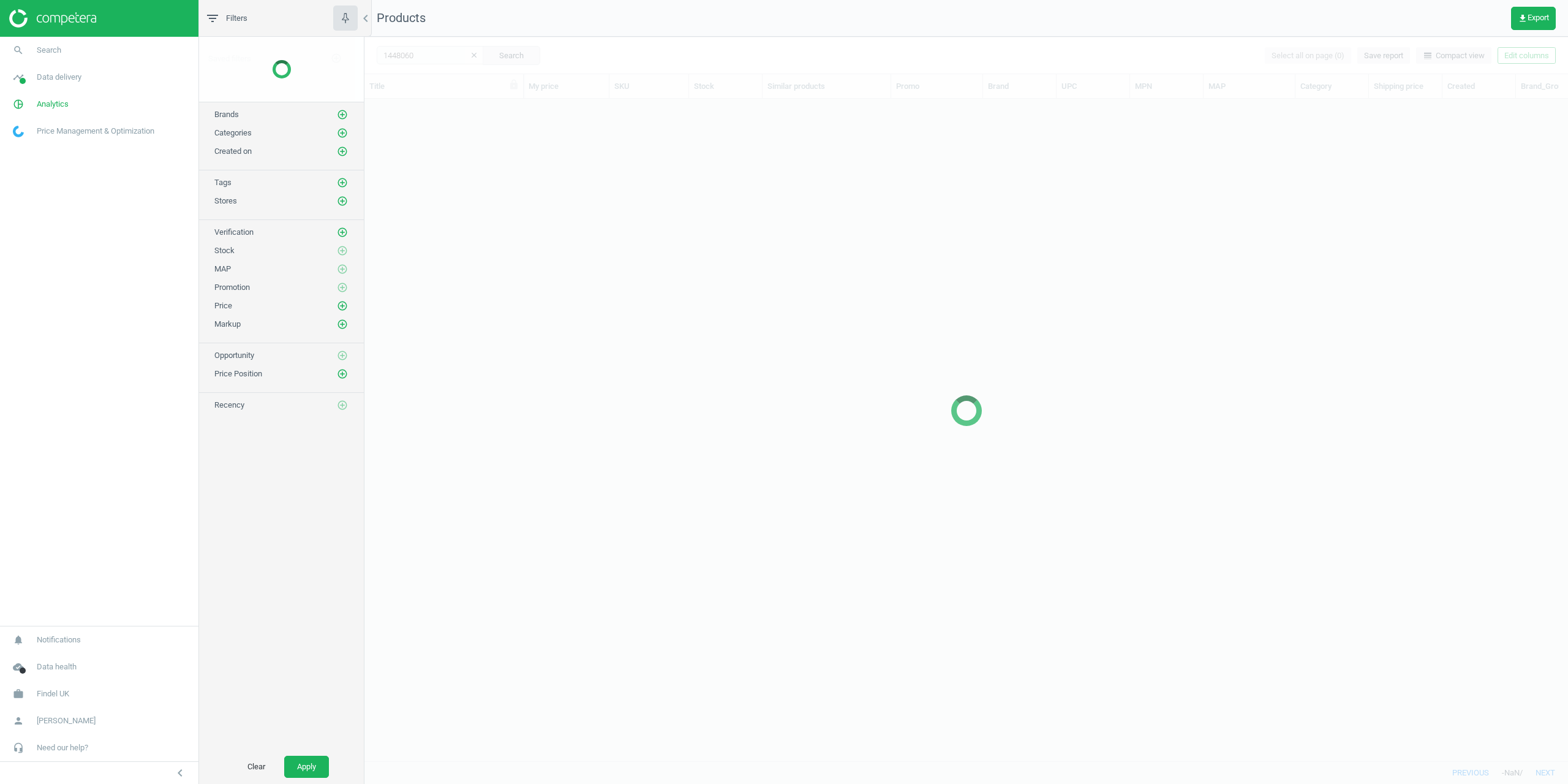
scroll to position [644, 1195]
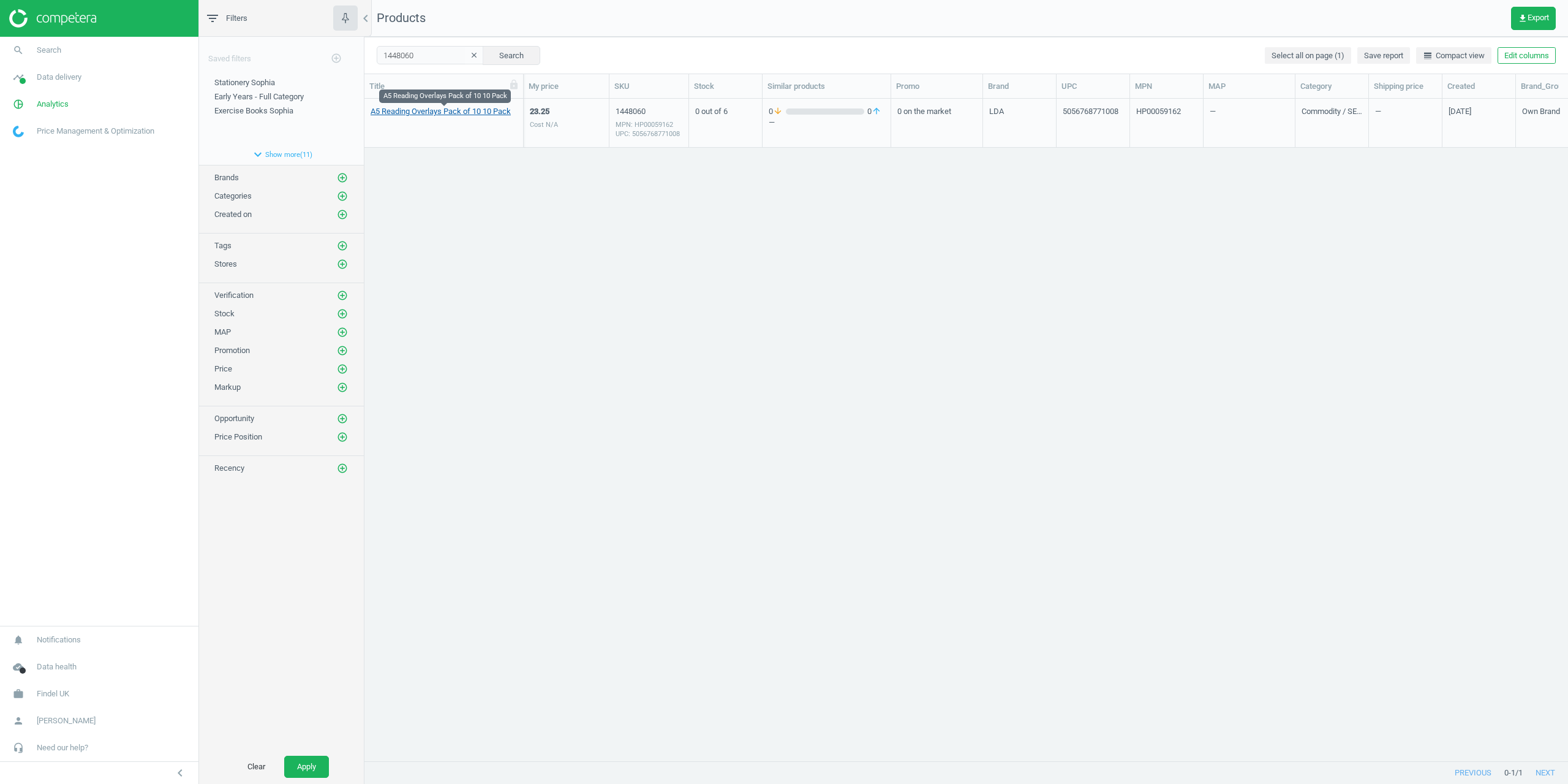
click at [424, 114] on link "A5 Reading Overlays Pack of 10 10 Pack" at bounding box center [441, 112] width 140 height 11
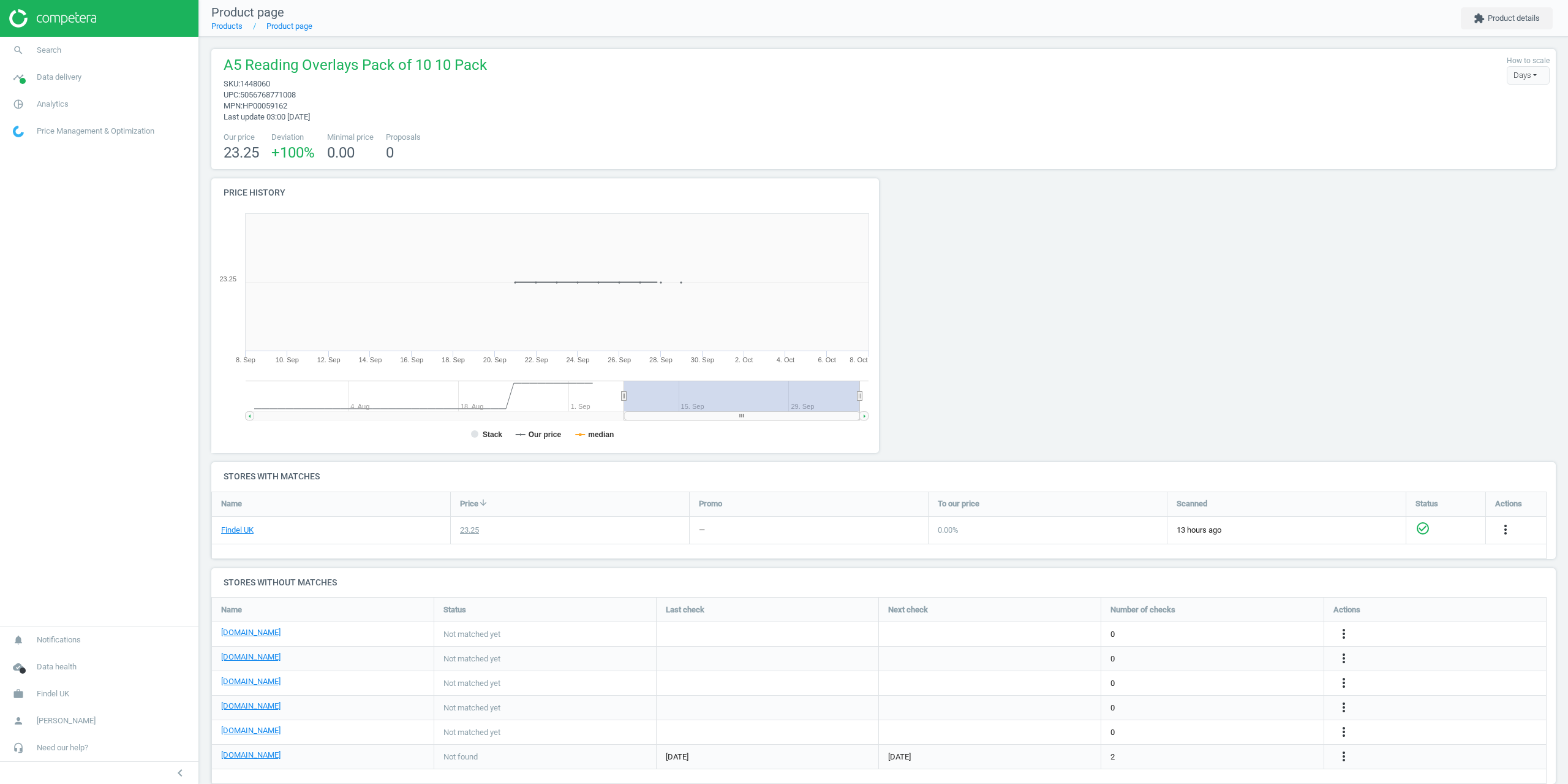
scroll to position [22, 0]
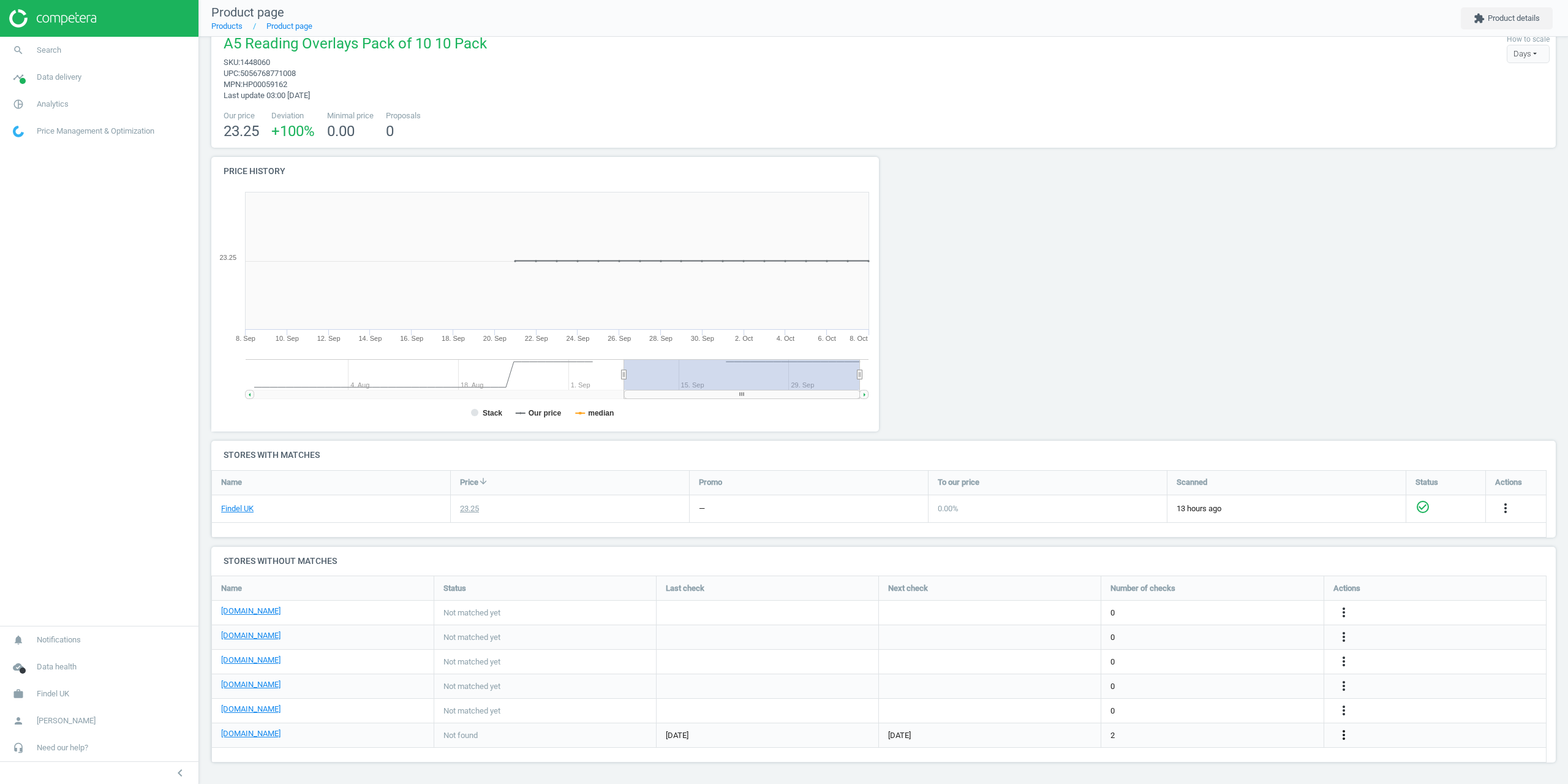
click at [1349, 736] on icon "more_vert" at bounding box center [1343, 734] width 15 height 15
click at [1240, 732] on link "Edit URL/product option" at bounding box center [1248, 735] width 168 height 19
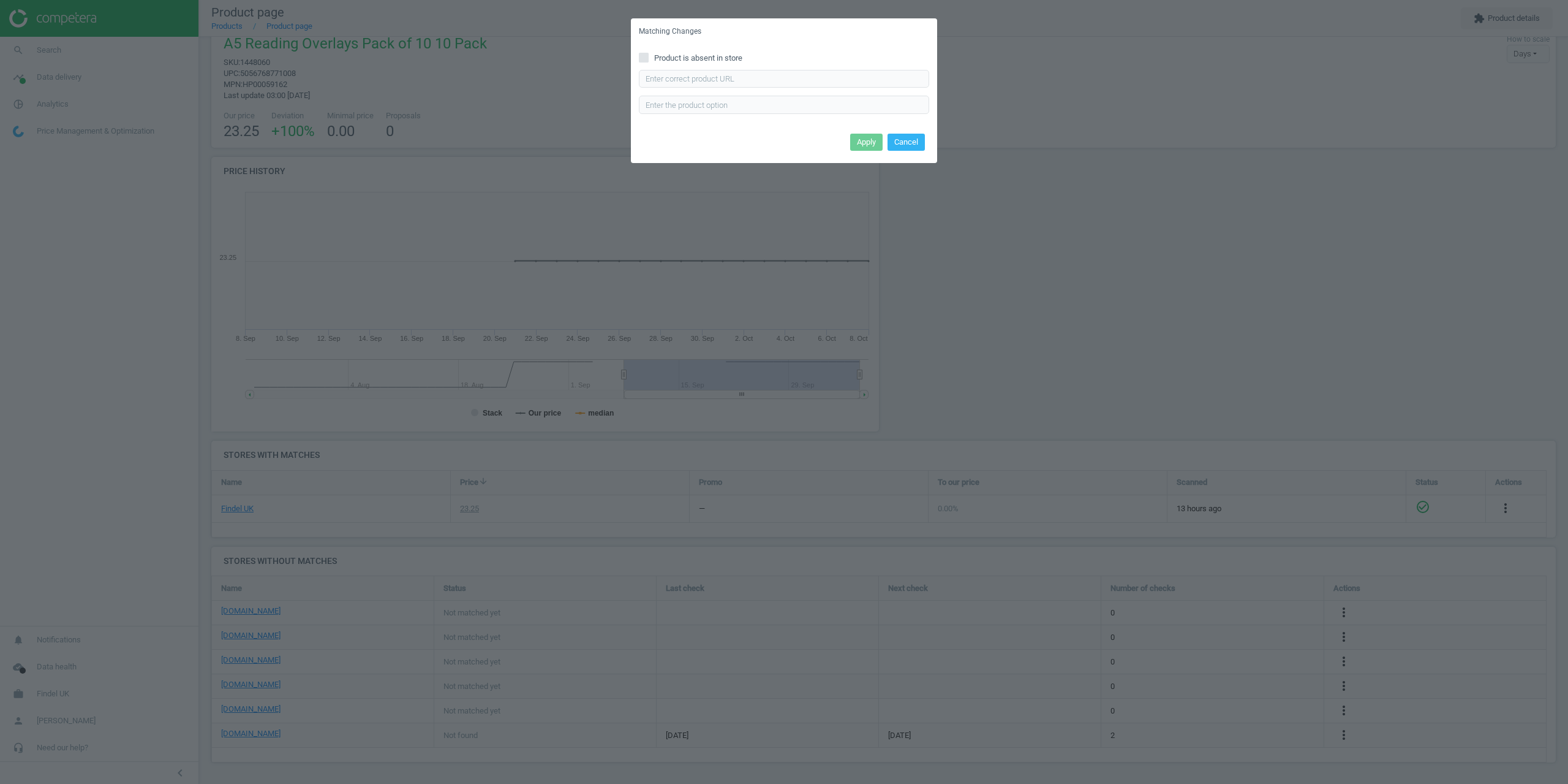
click at [921, 138] on button "Cancel" at bounding box center [906, 142] width 37 height 17
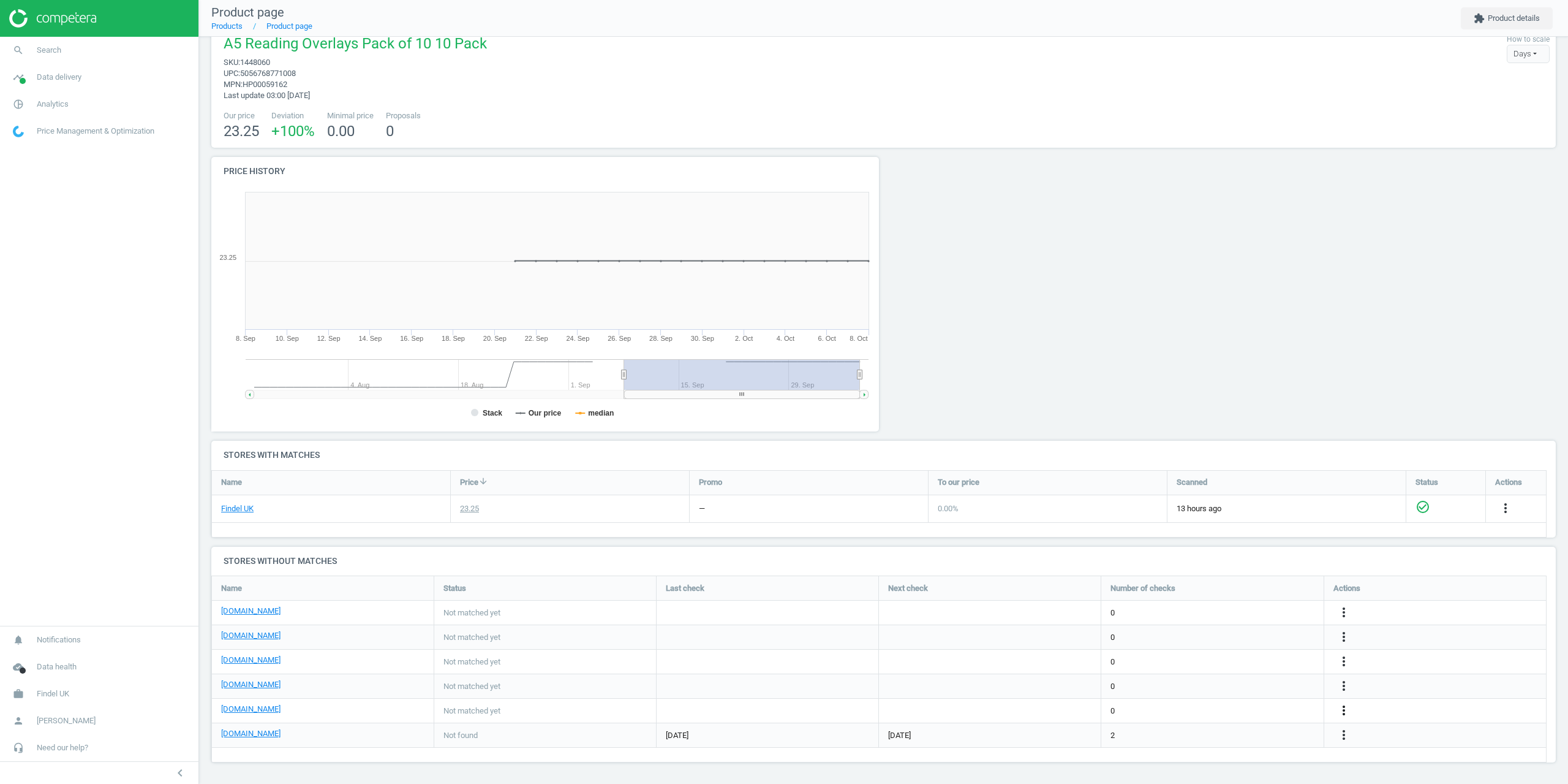
click at [1344, 708] on icon "more_vert" at bounding box center [1343, 710] width 15 height 15
click at [1233, 707] on link "Edit URL/product option" at bounding box center [1248, 710] width 168 height 19
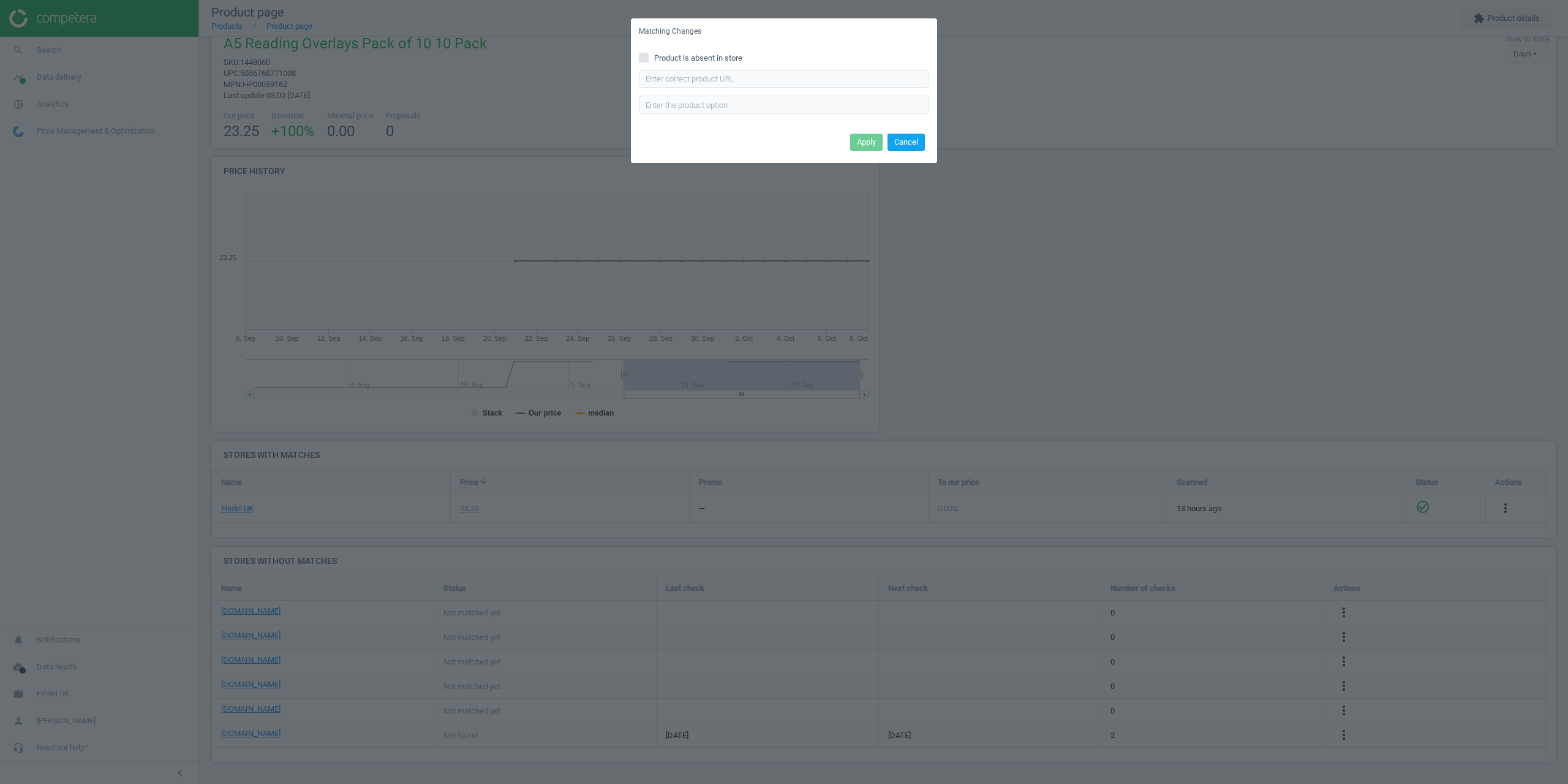
click at [917, 148] on button "Cancel" at bounding box center [906, 142] width 37 height 17
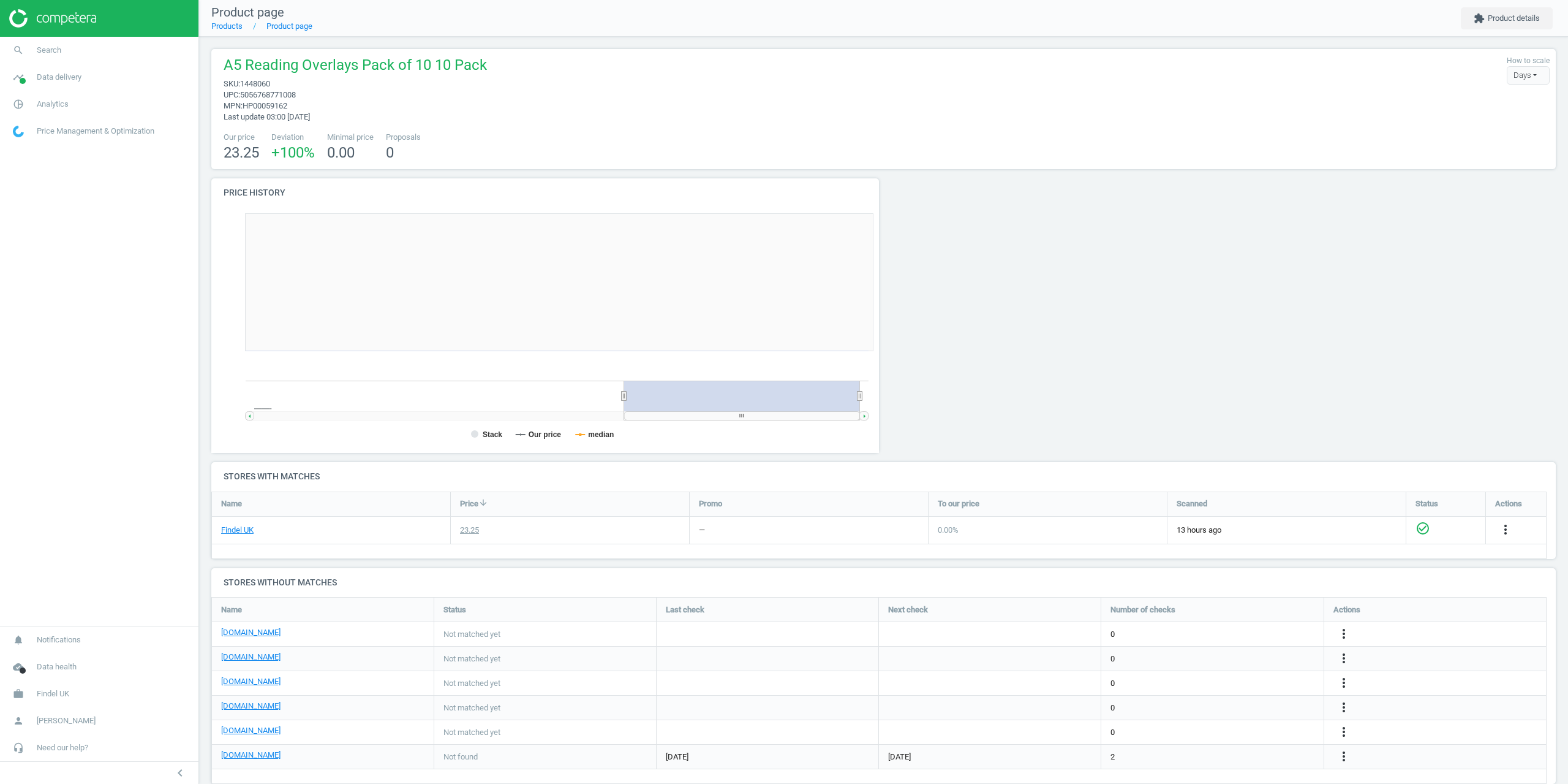
scroll to position [264, 682]
click at [47, 698] on span "Findel UK" at bounding box center [53, 694] width 32 height 11
click at [46, 656] on span "Switch campaign" at bounding box center [41, 658] width 55 height 10
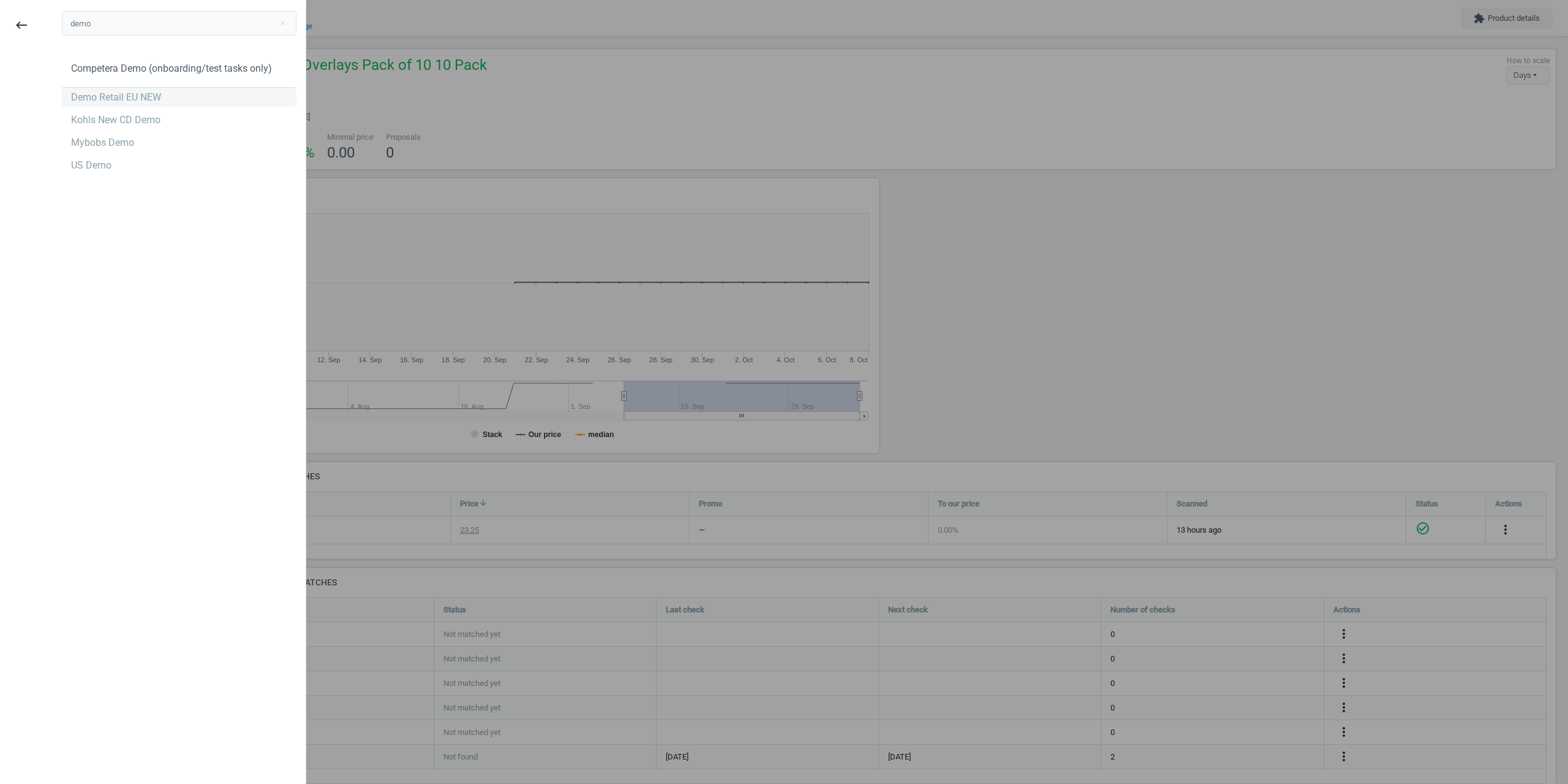
type input "demo"
click at [156, 95] on div "Demo Retail EU NEW" at bounding box center [116, 97] width 90 height 13
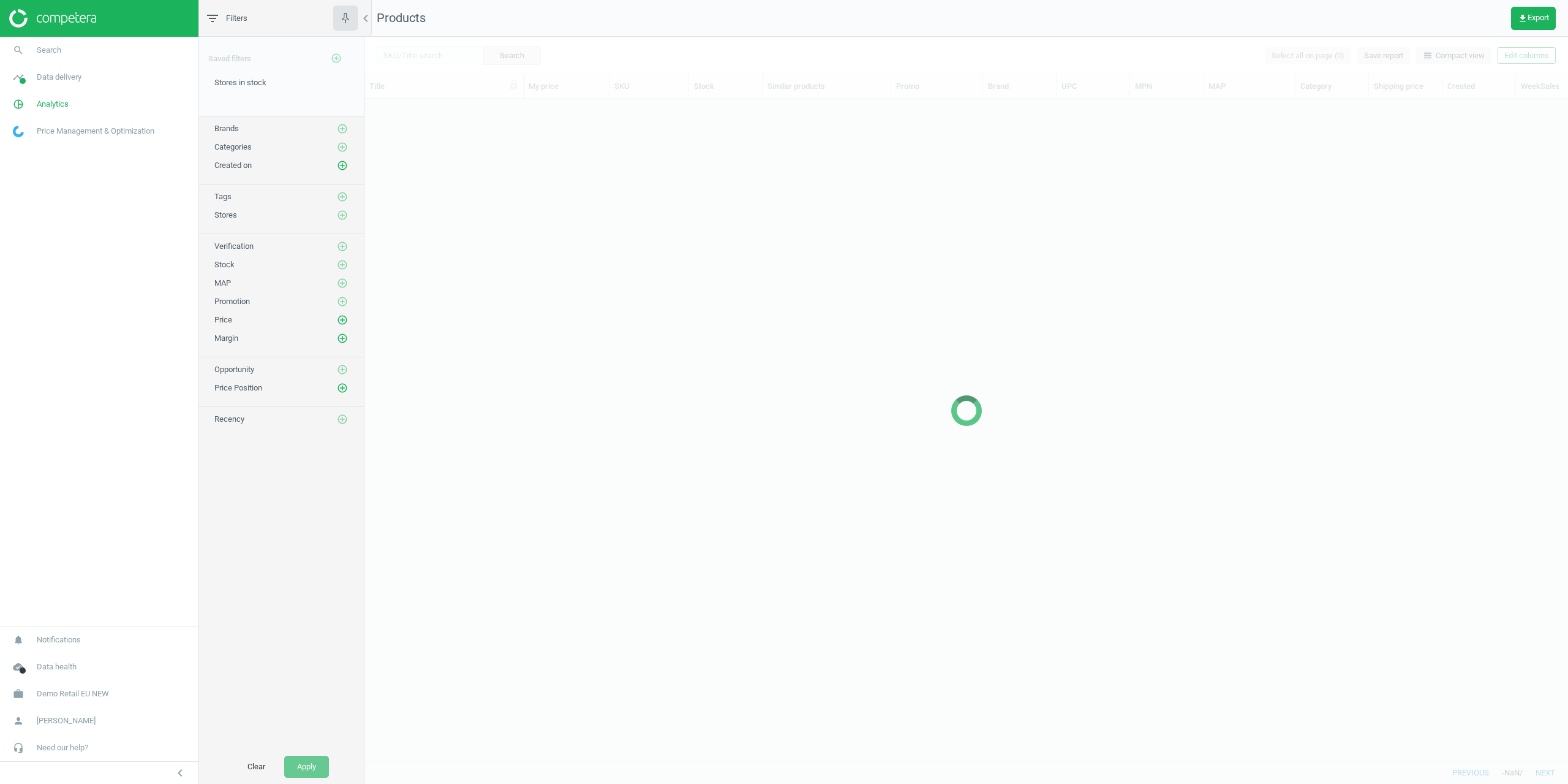
scroll to position [644, 1195]
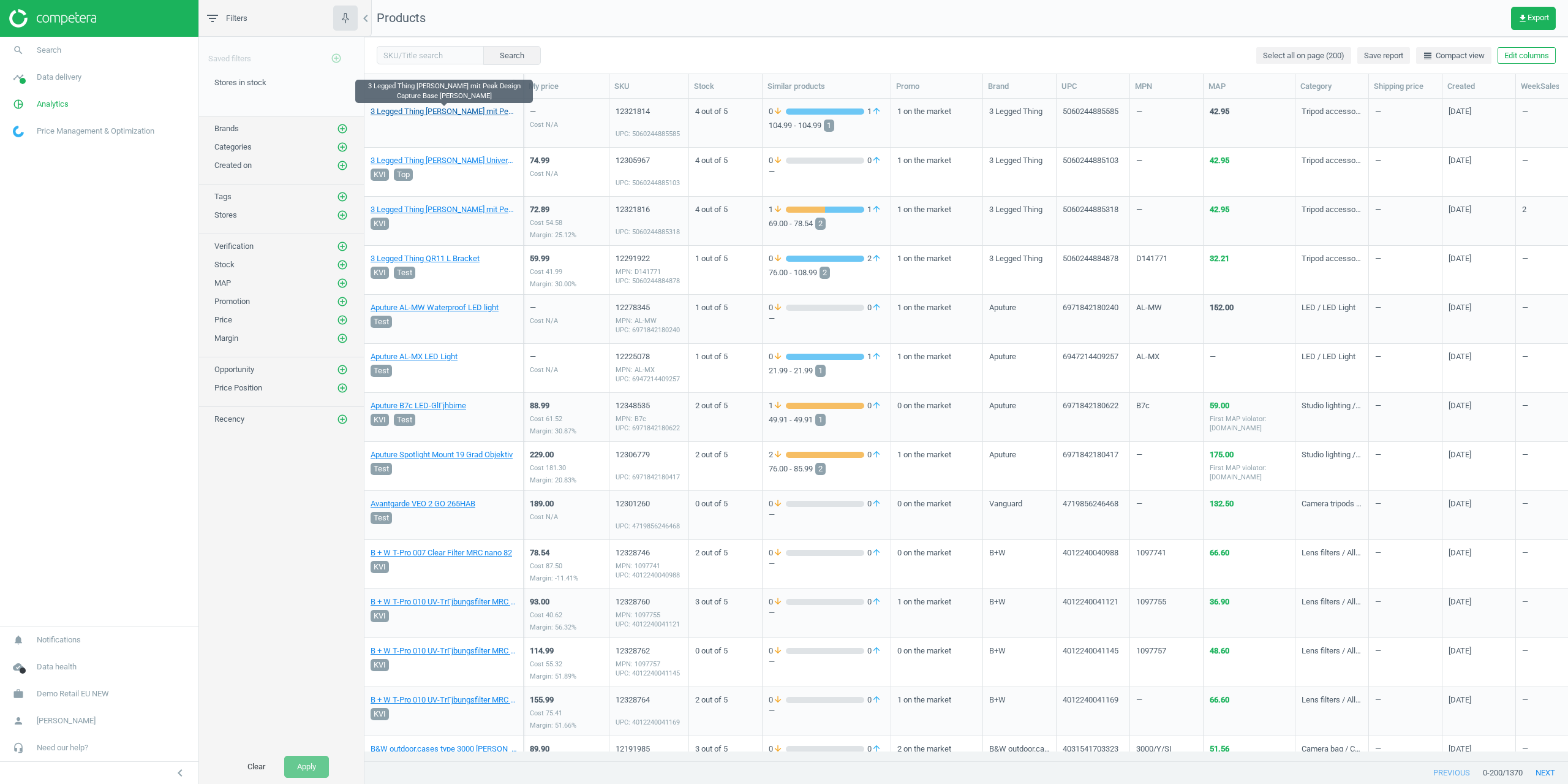
click at [442, 110] on link "3 Legged Thing [PERSON_NAME] mit Peak Design Capture Base [PERSON_NAME]" at bounding box center [443, 112] width 147 height 11
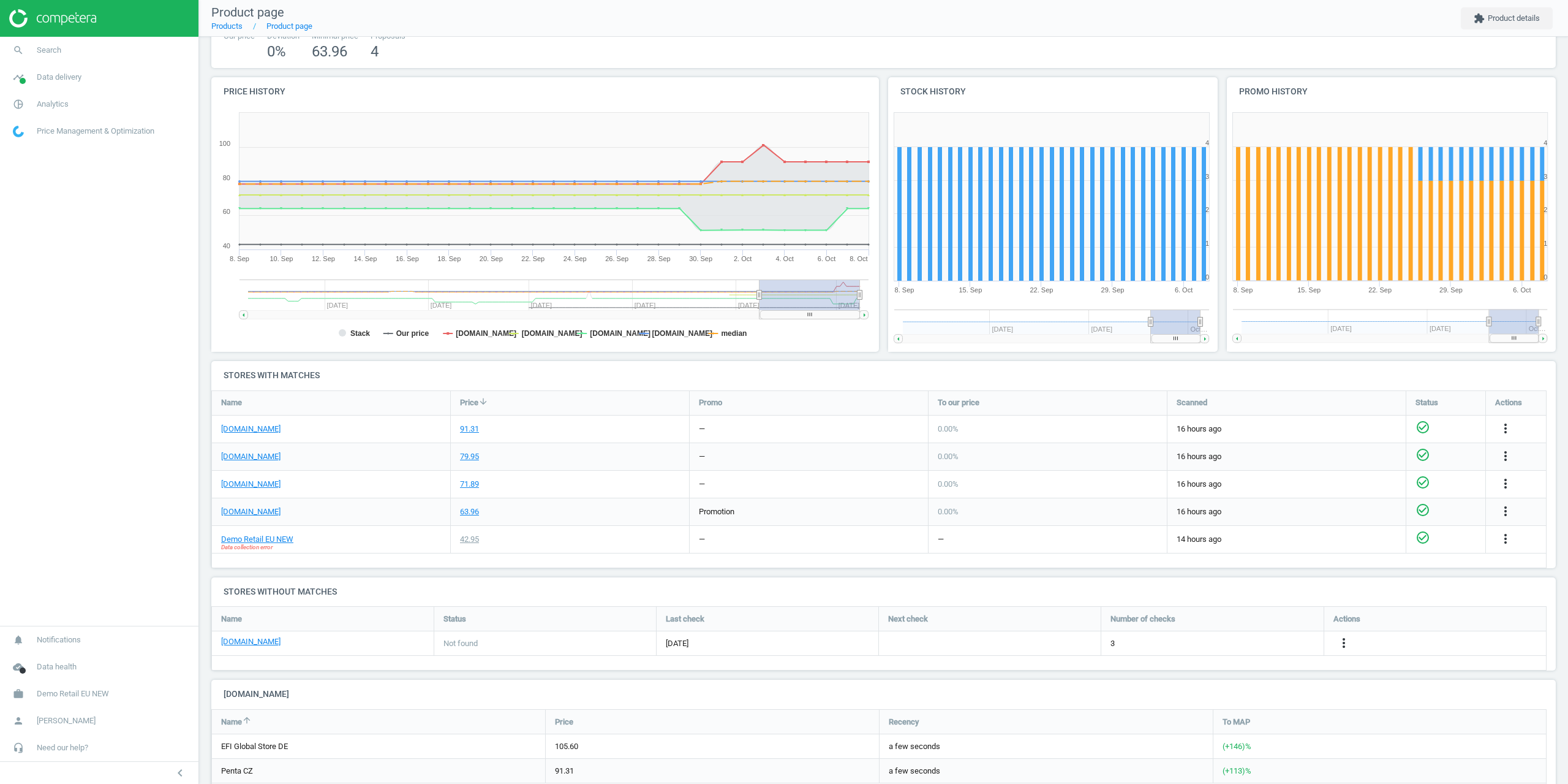
scroll to position [16, 0]
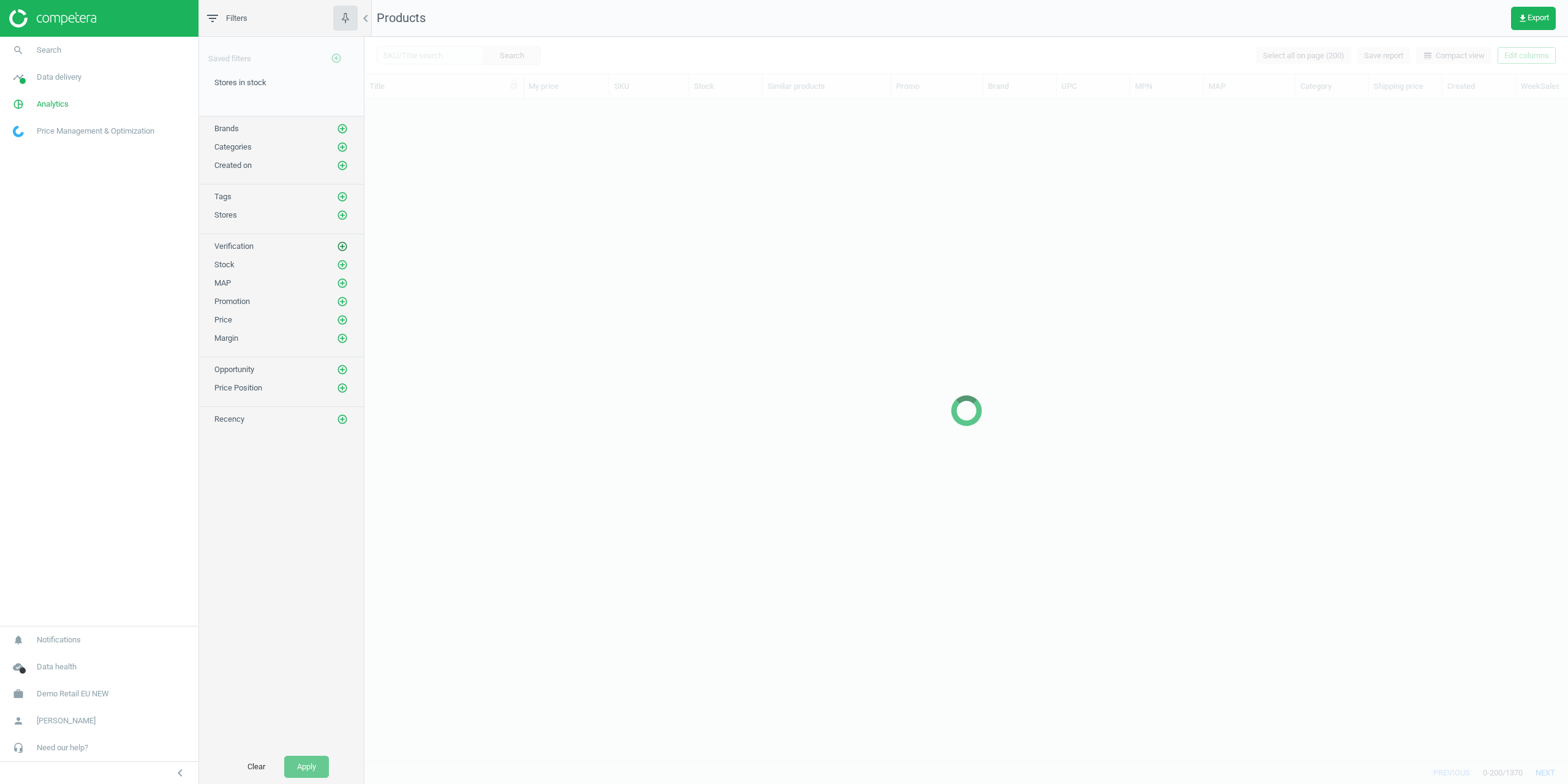
scroll to position [644, 1195]
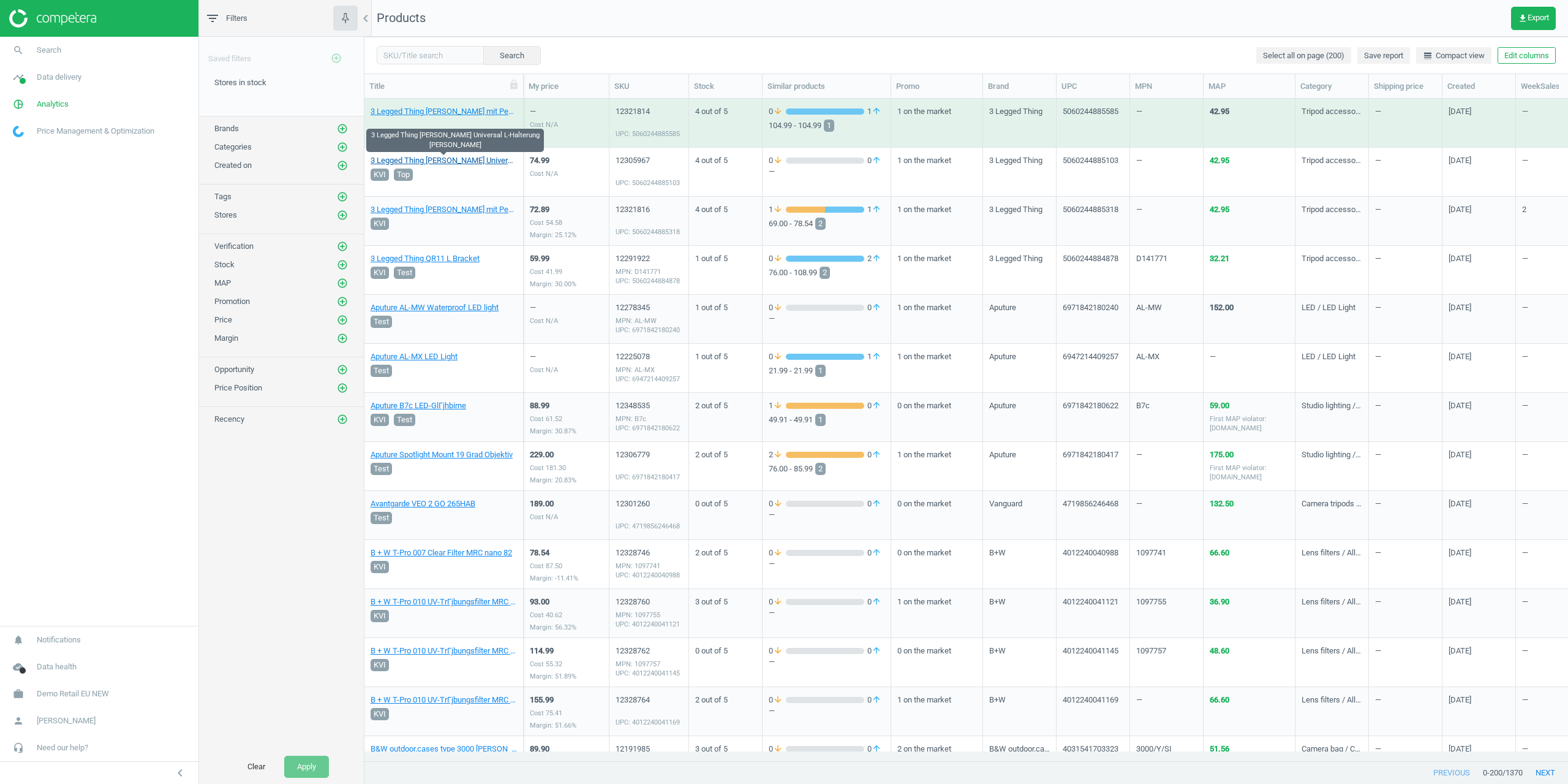
click at [438, 159] on link "3 Legged Thing [PERSON_NAME] Universal L-Halterung [PERSON_NAME]" at bounding box center [443, 161] width 147 height 11
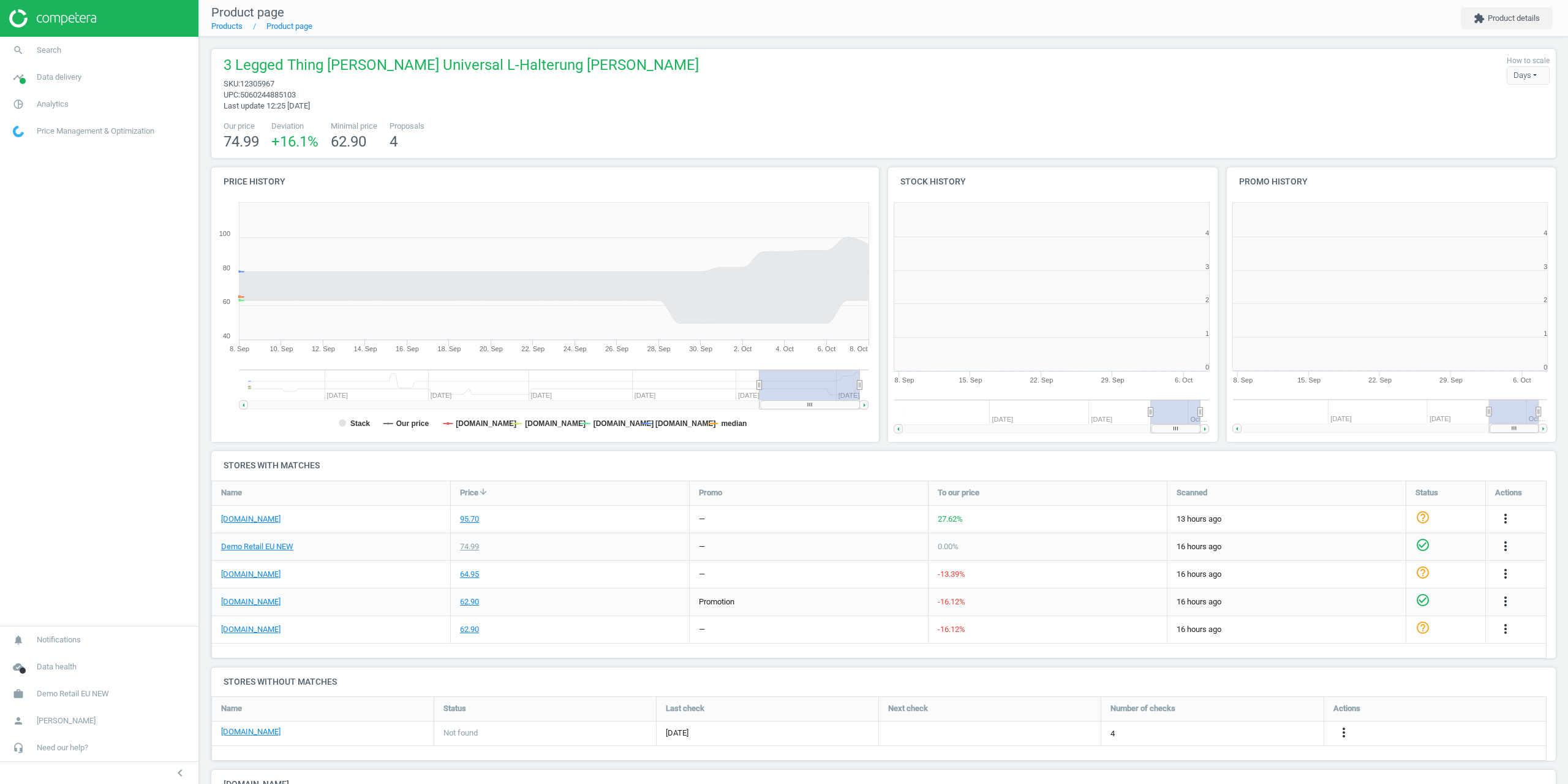
scroll to position [6, 6]
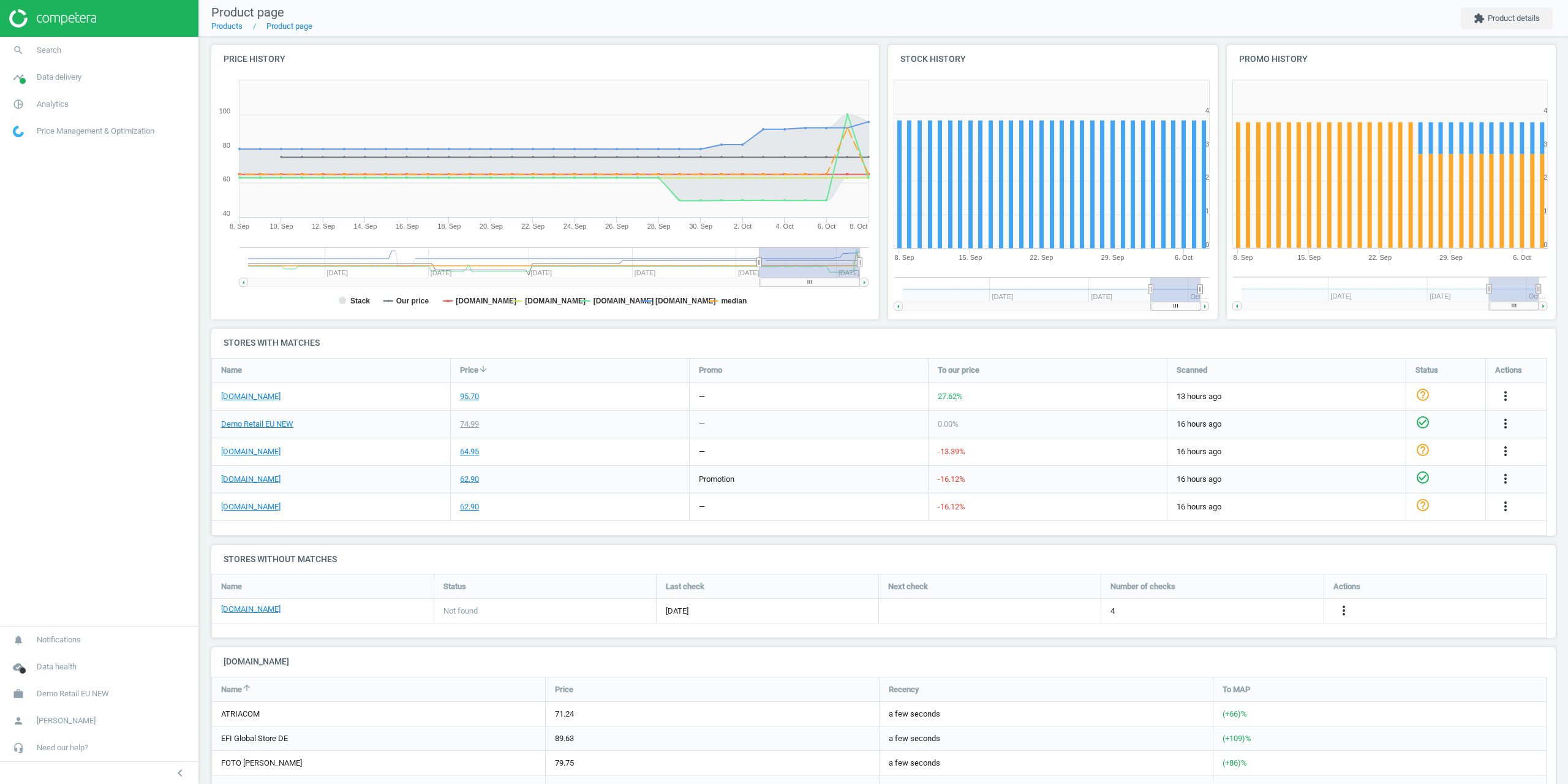
drag, startPoint x: 491, startPoint y: 404, endPoint x: 485, endPoint y: 367, distance: 37.5
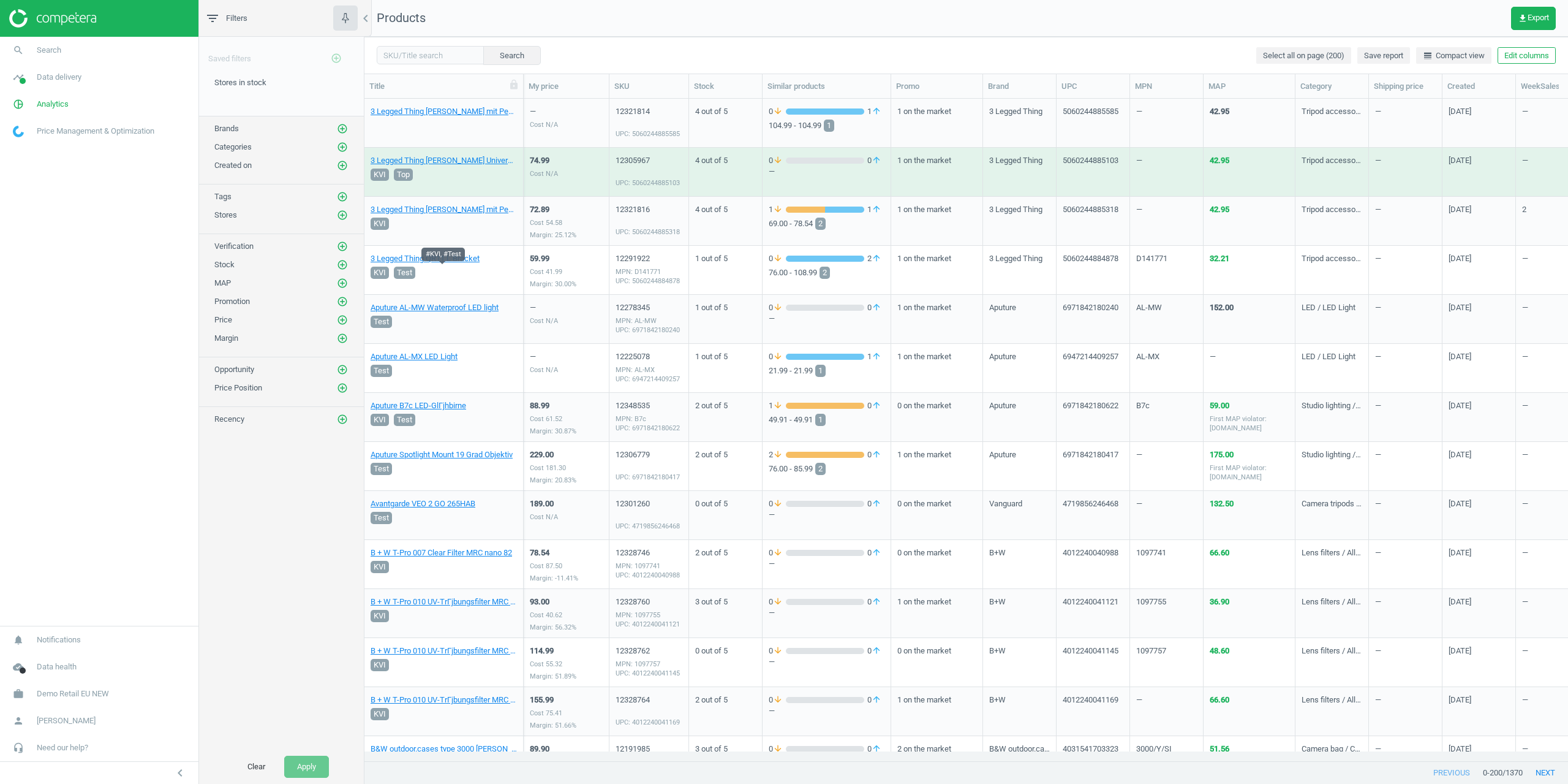
click at [448, 265] on div "KVI Test" at bounding box center [443, 272] width 149 height 17
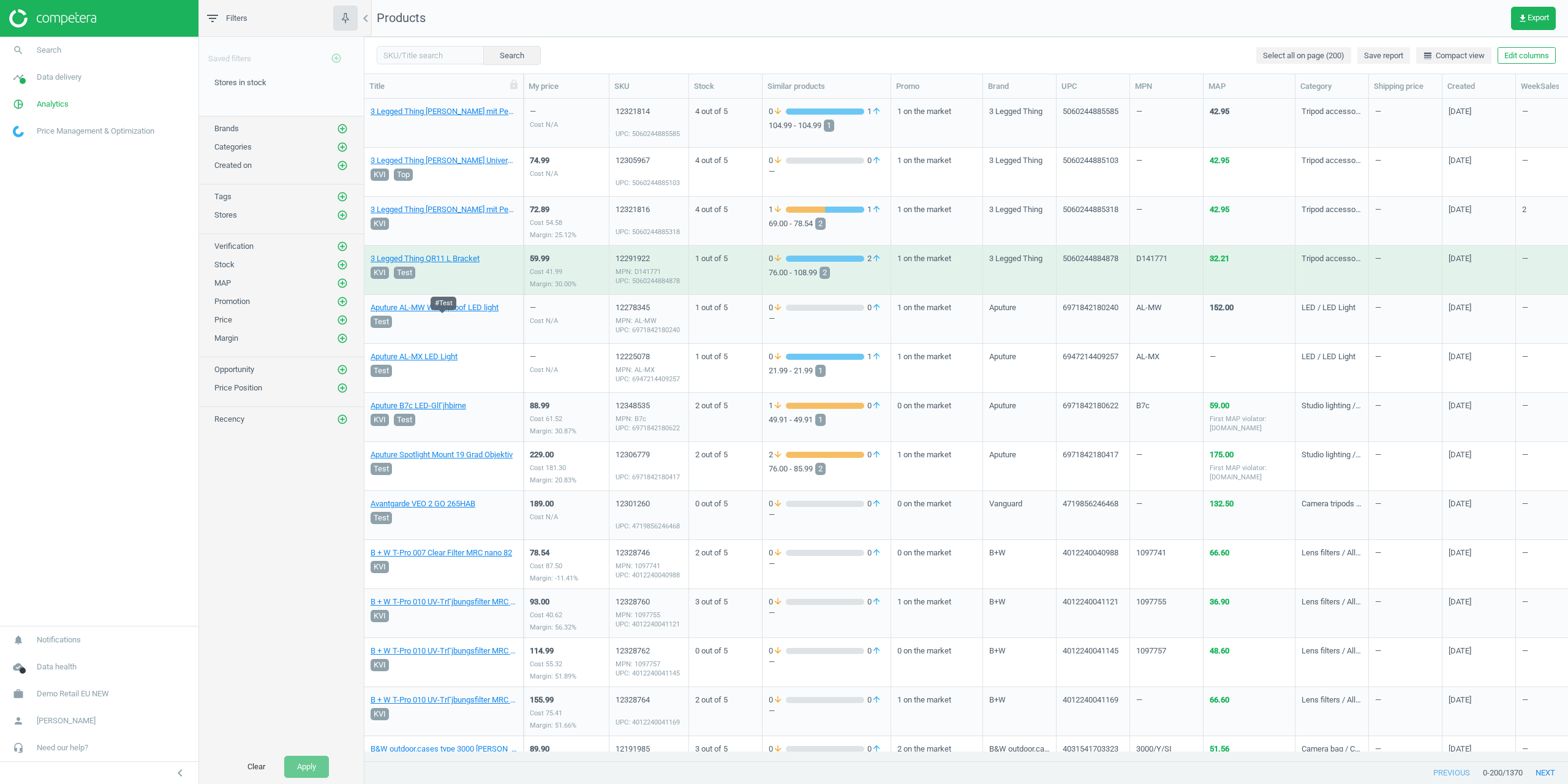
click at [453, 314] on div "Test" at bounding box center [443, 321] width 149 height 17
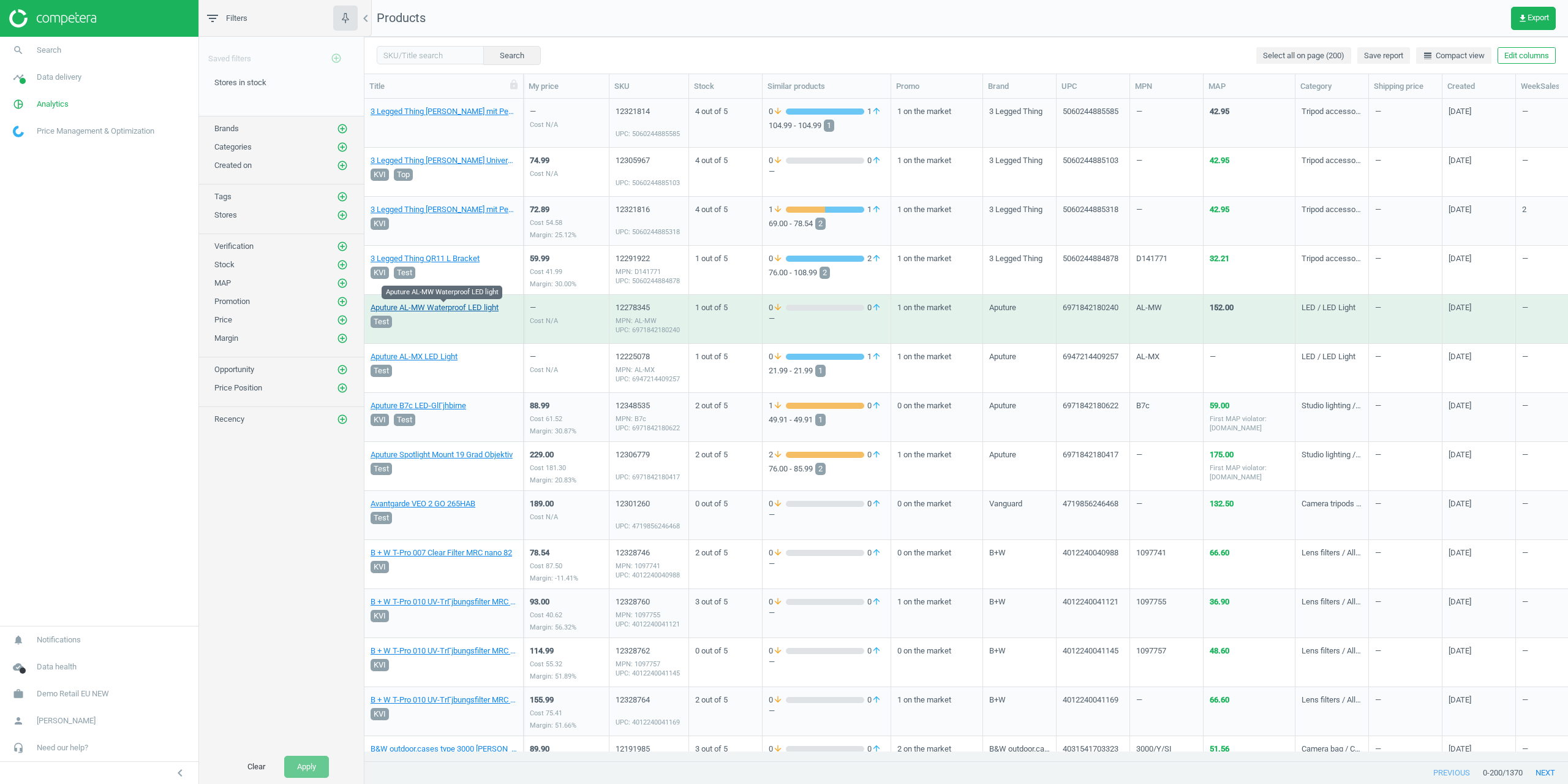
click at [449, 307] on link "Aputure AL-MW Waterproof LED light" at bounding box center [434, 307] width 128 height 11
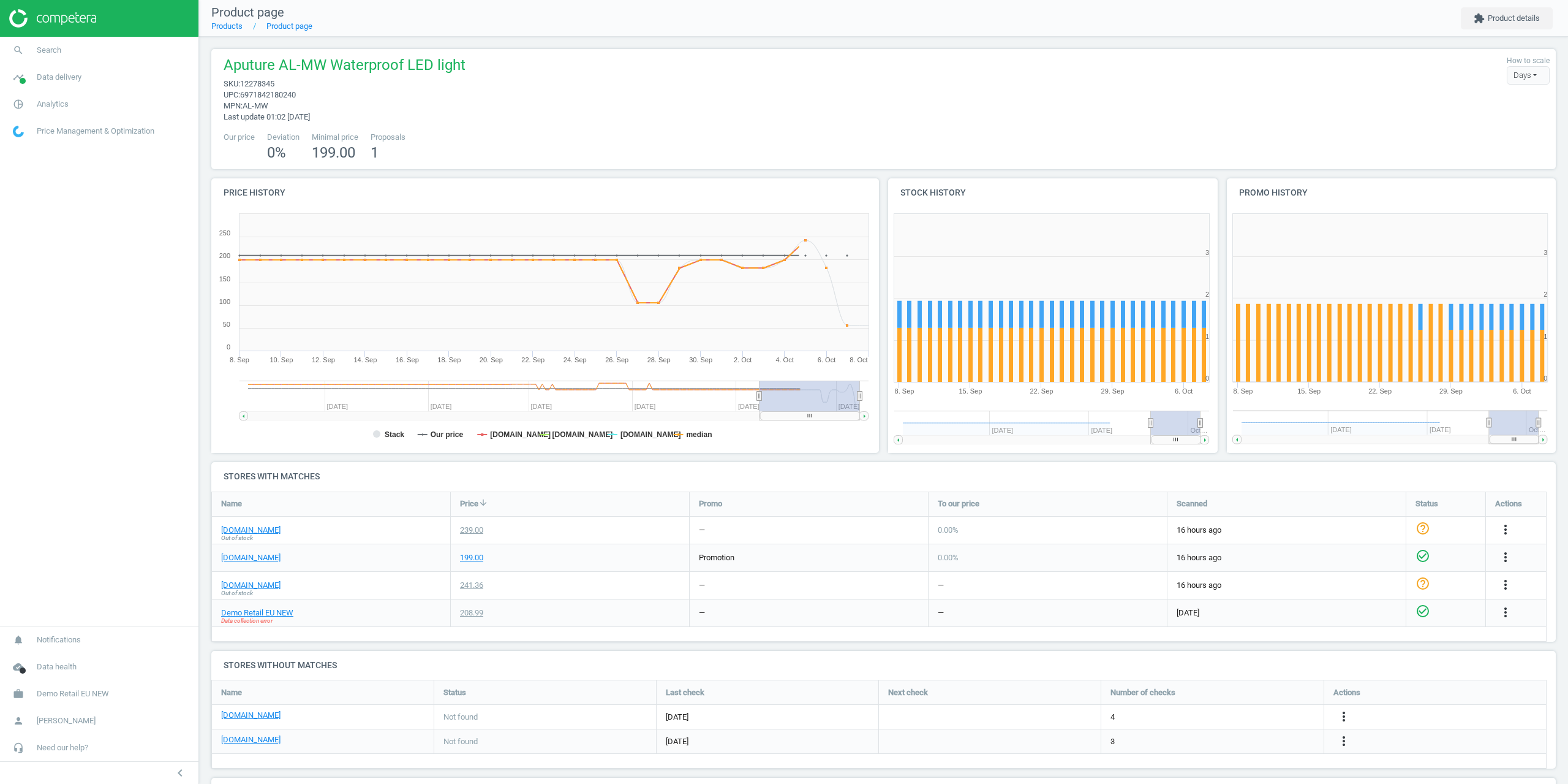
drag, startPoint x: 504, startPoint y: 444, endPoint x: 507, endPoint y: 424, distance: 20.2
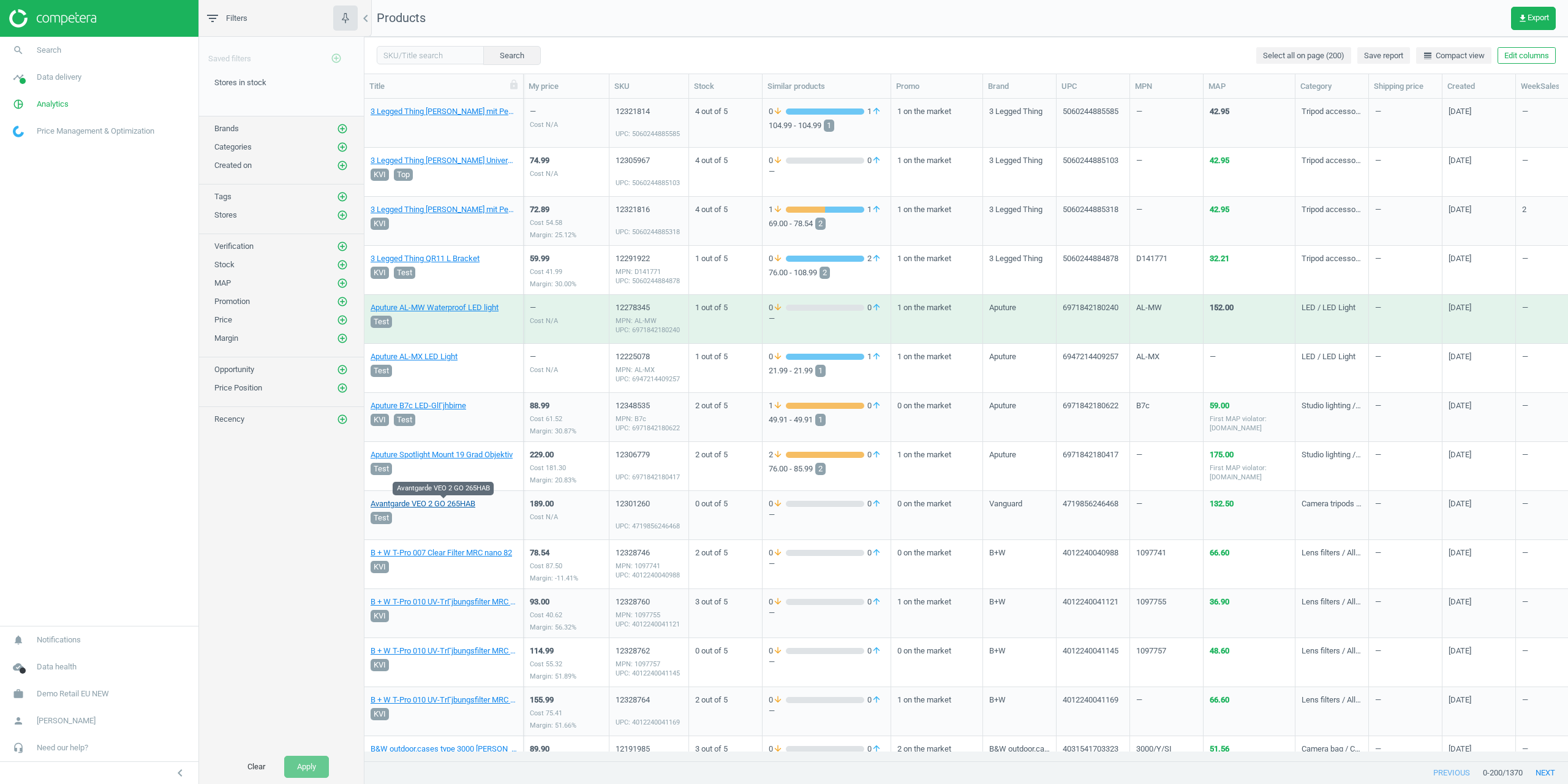
click at [437, 505] on link "Avantgarde VEO 2 GO 265HAB" at bounding box center [422, 504] width 105 height 11
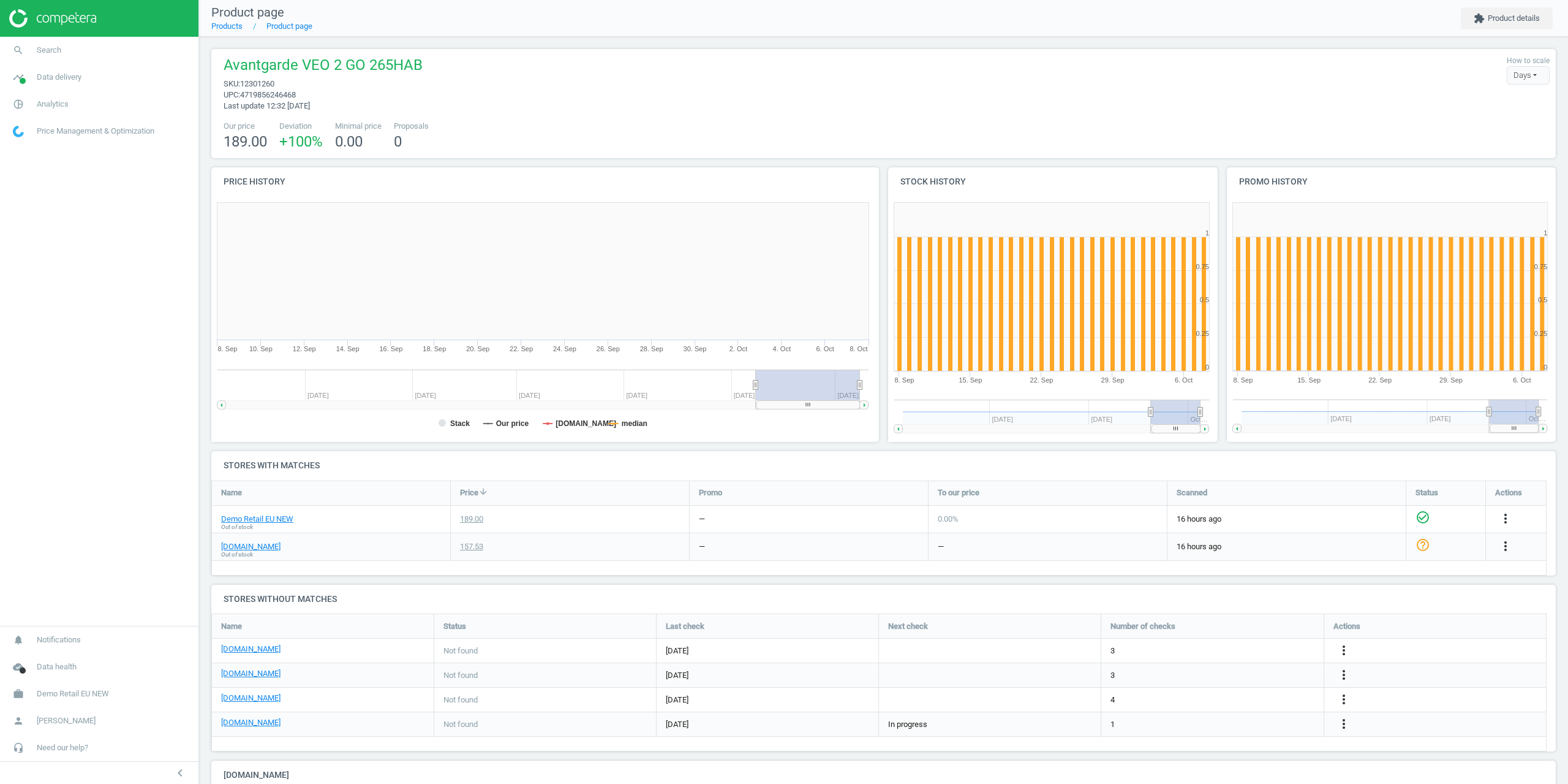
click at [265, 84] on span "12301260" at bounding box center [257, 84] width 34 height 9
copy span "12301260"
click at [45, 107] on span "Analytics" at bounding box center [52, 105] width 32 height 11
click at [22, 146] on span "Products" at bounding box center [27, 149] width 29 height 10
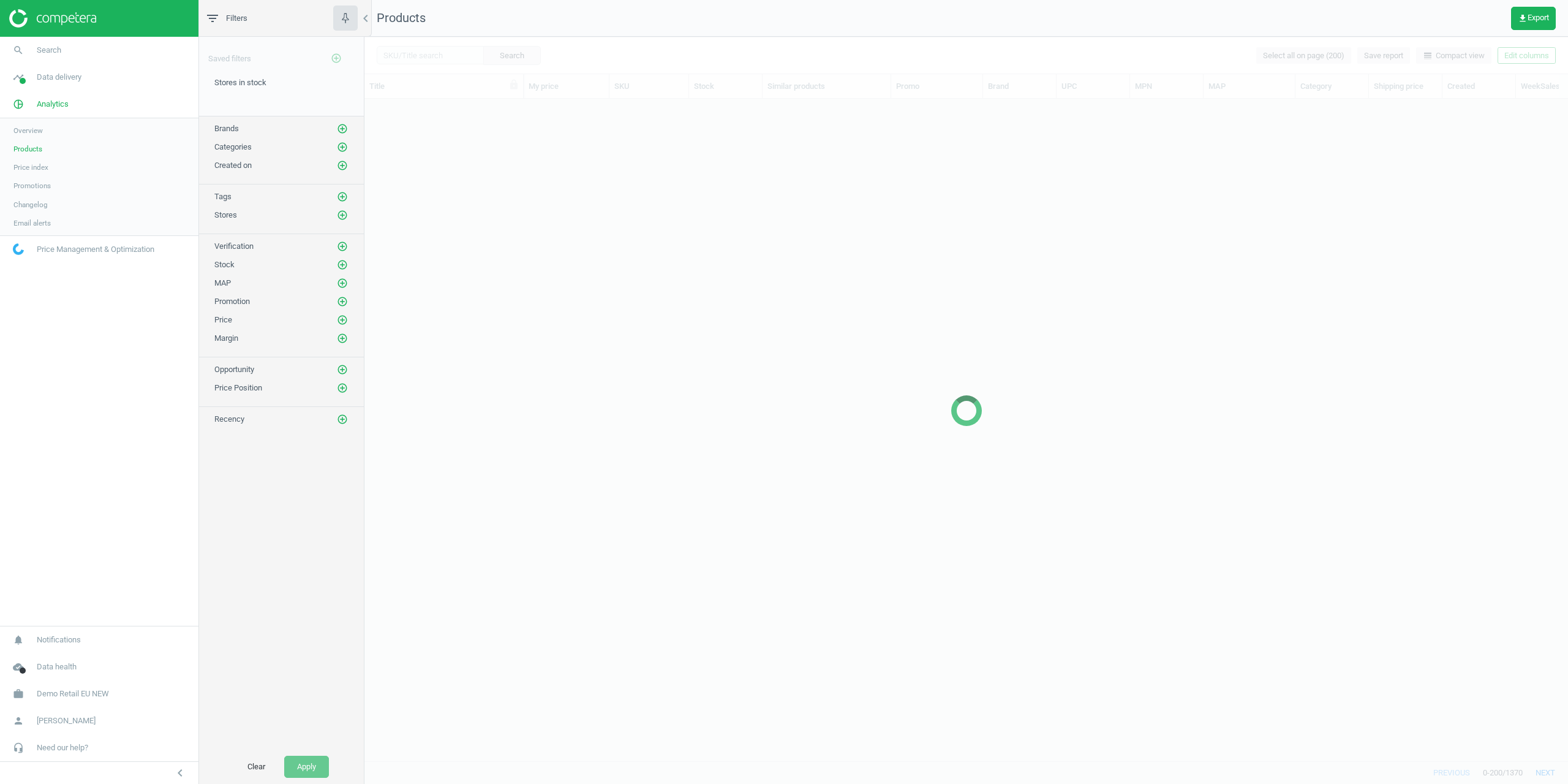
scroll to position [644, 1195]
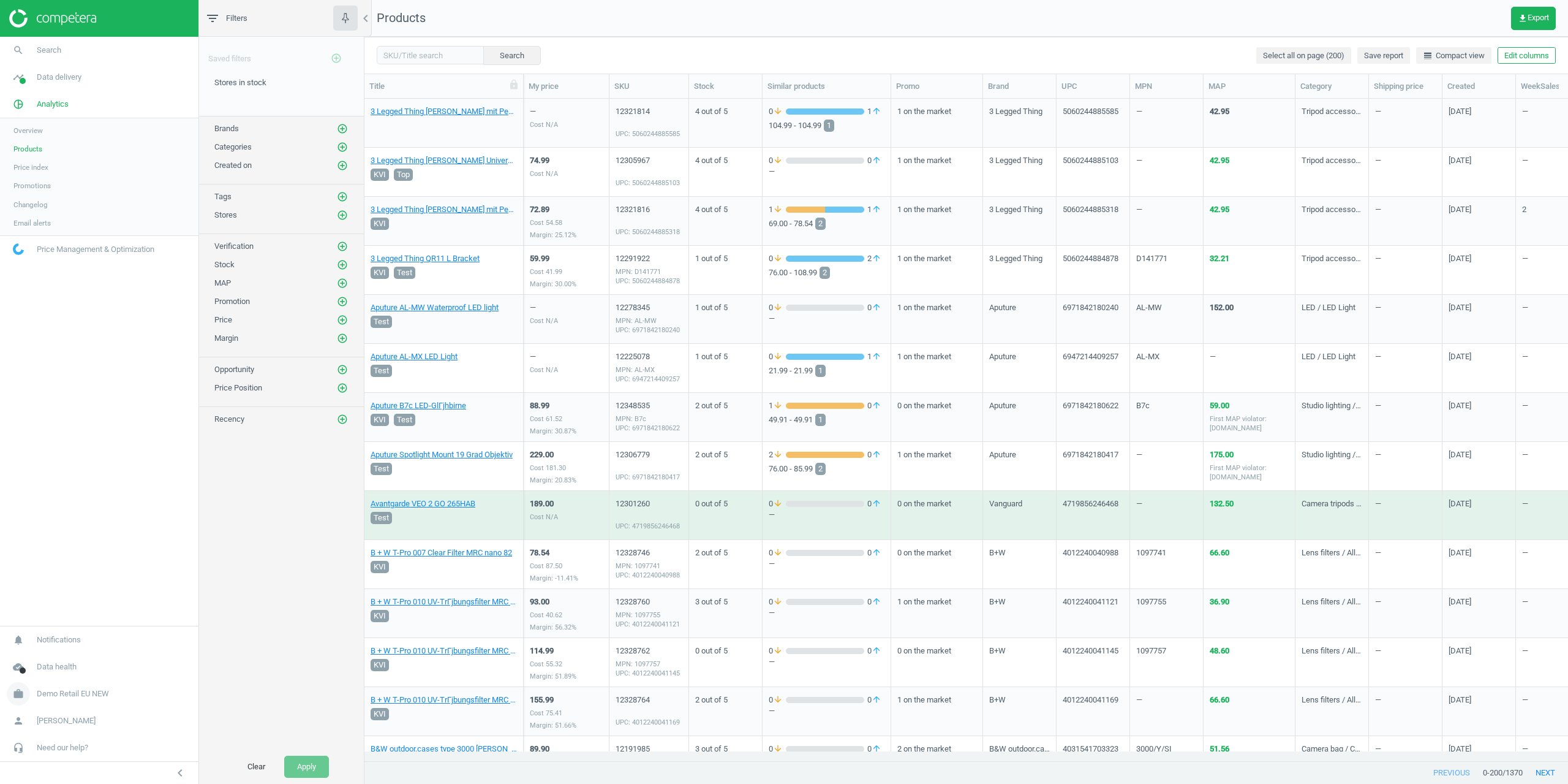
click at [78, 684] on link "work Demo Retail EU NEW" at bounding box center [99, 693] width 199 height 27
click at [51, 672] on span "Campaign settings" at bounding box center [43, 677] width 60 height 10
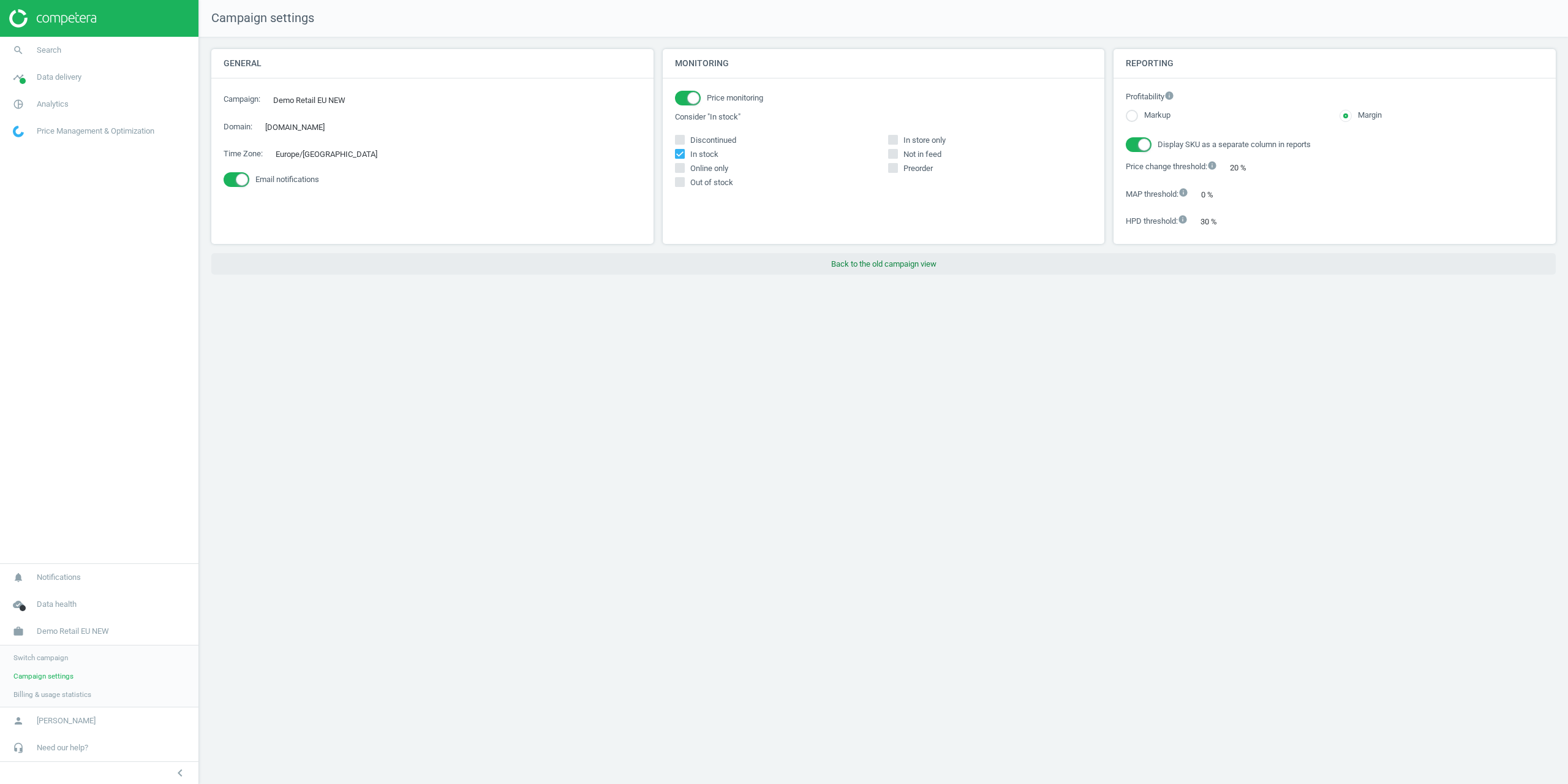
click at [880, 266] on button "Back to the old campaign view" at bounding box center [883, 264] width 1345 height 22
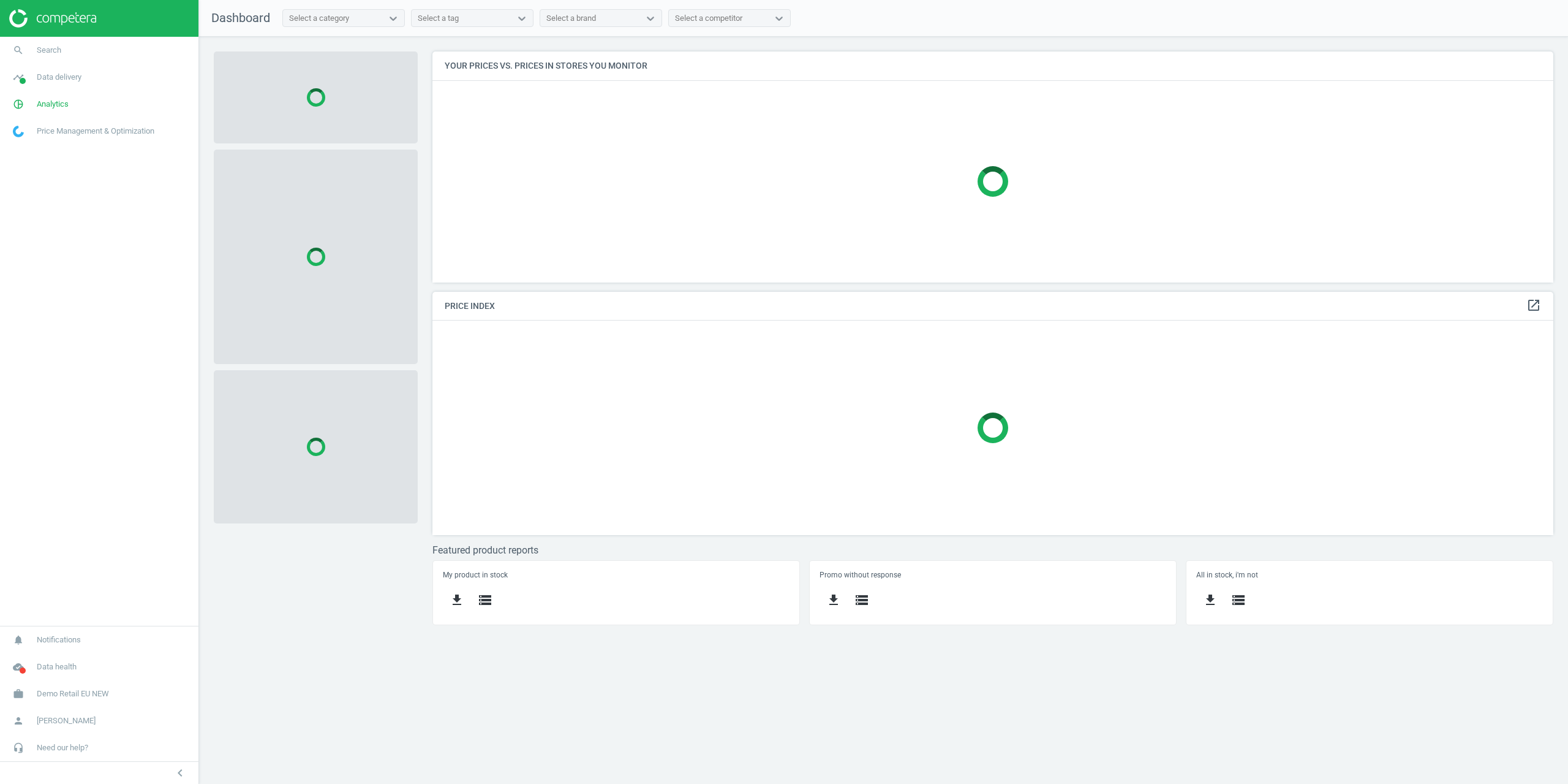
scroll to position [249, 1140]
click at [53, 106] on span "Analytics" at bounding box center [52, 105] width 32 height 11
click at [37, 147] on span "Products" at bounding box center [27, 149] width 29 height 10
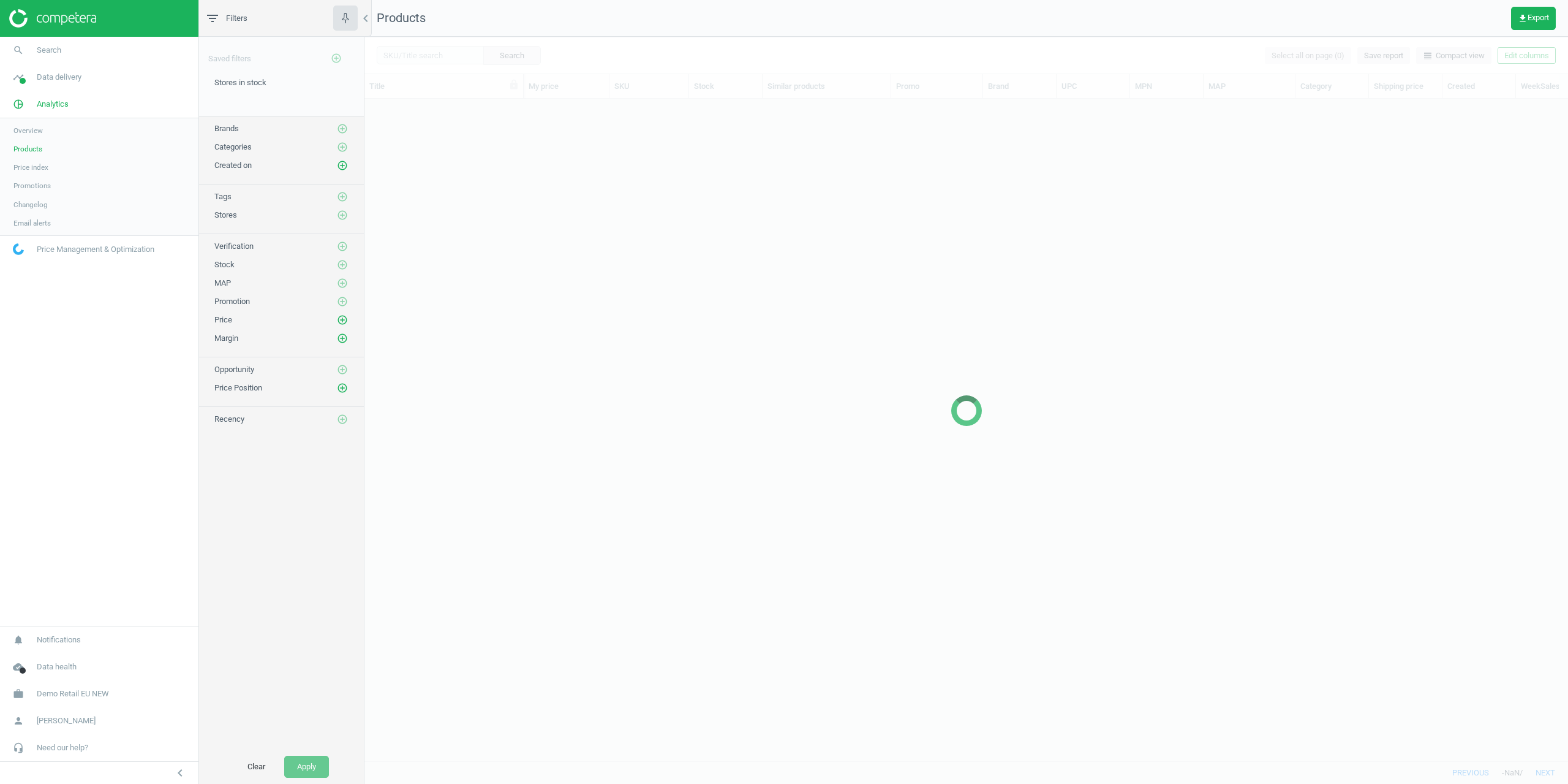
scroll to position [644, 1195]
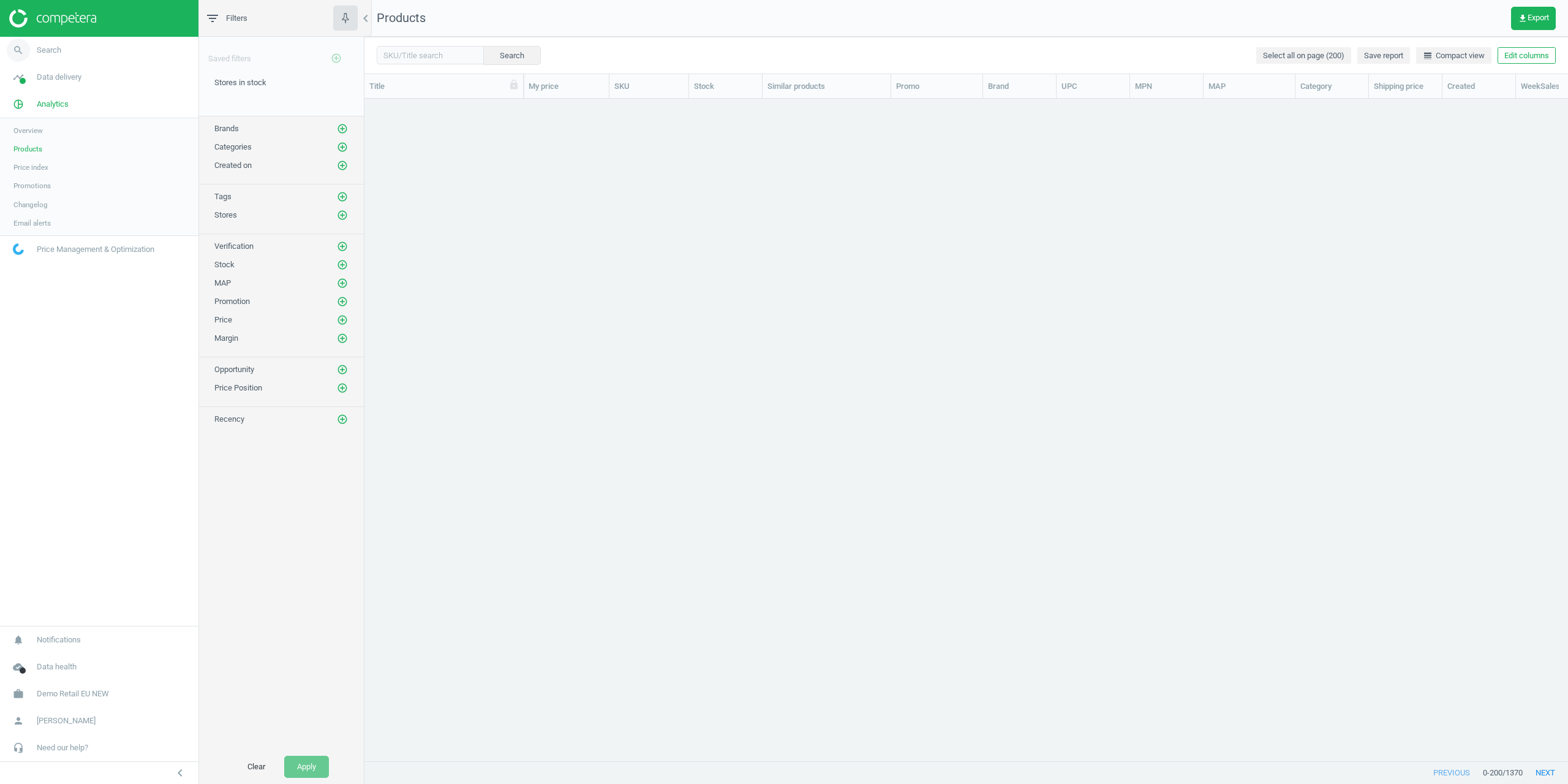
click at [36, 53] on span "search" at bounding box center [18, 50] width 36 height 27
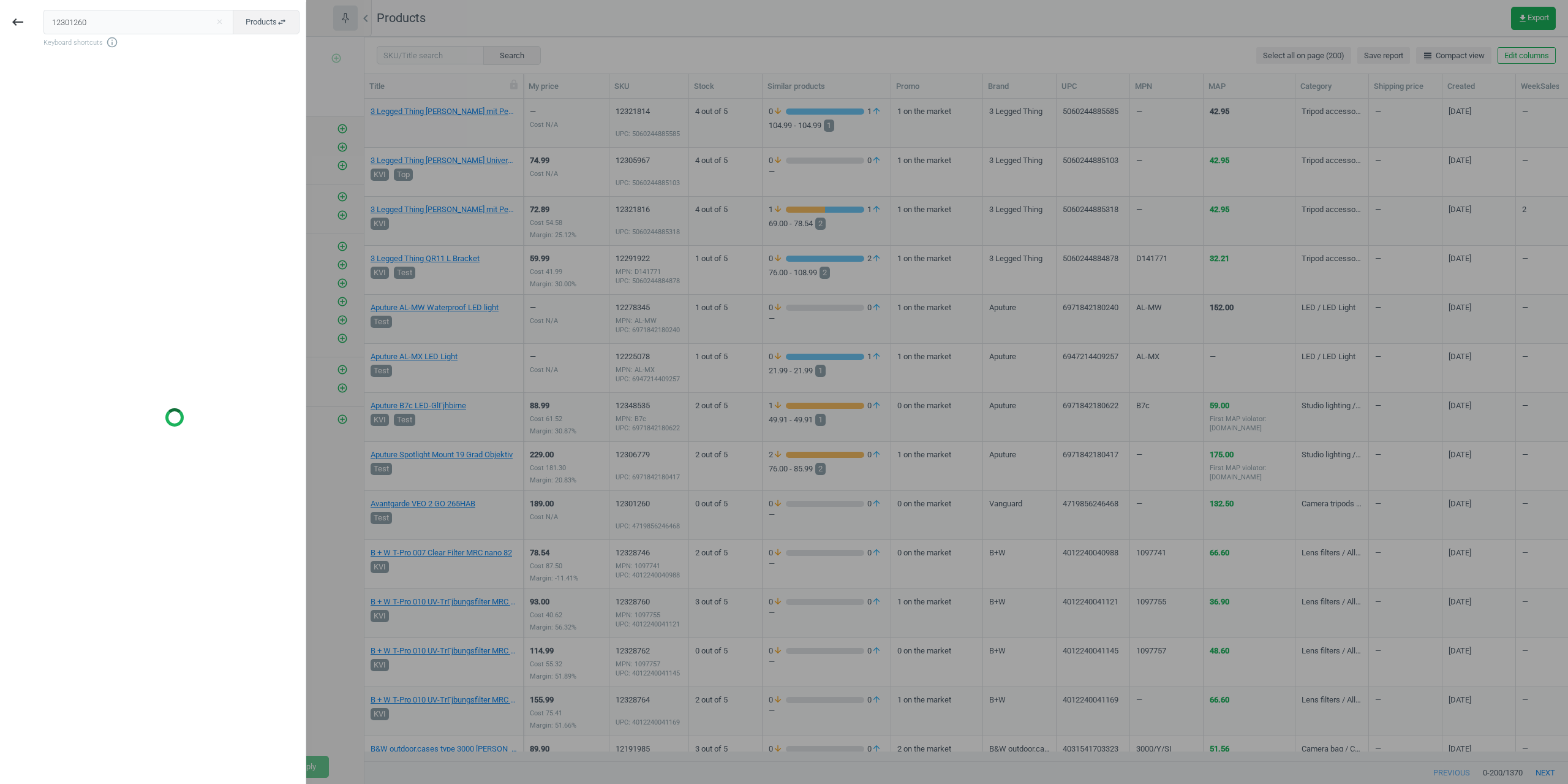
type input "12301260"
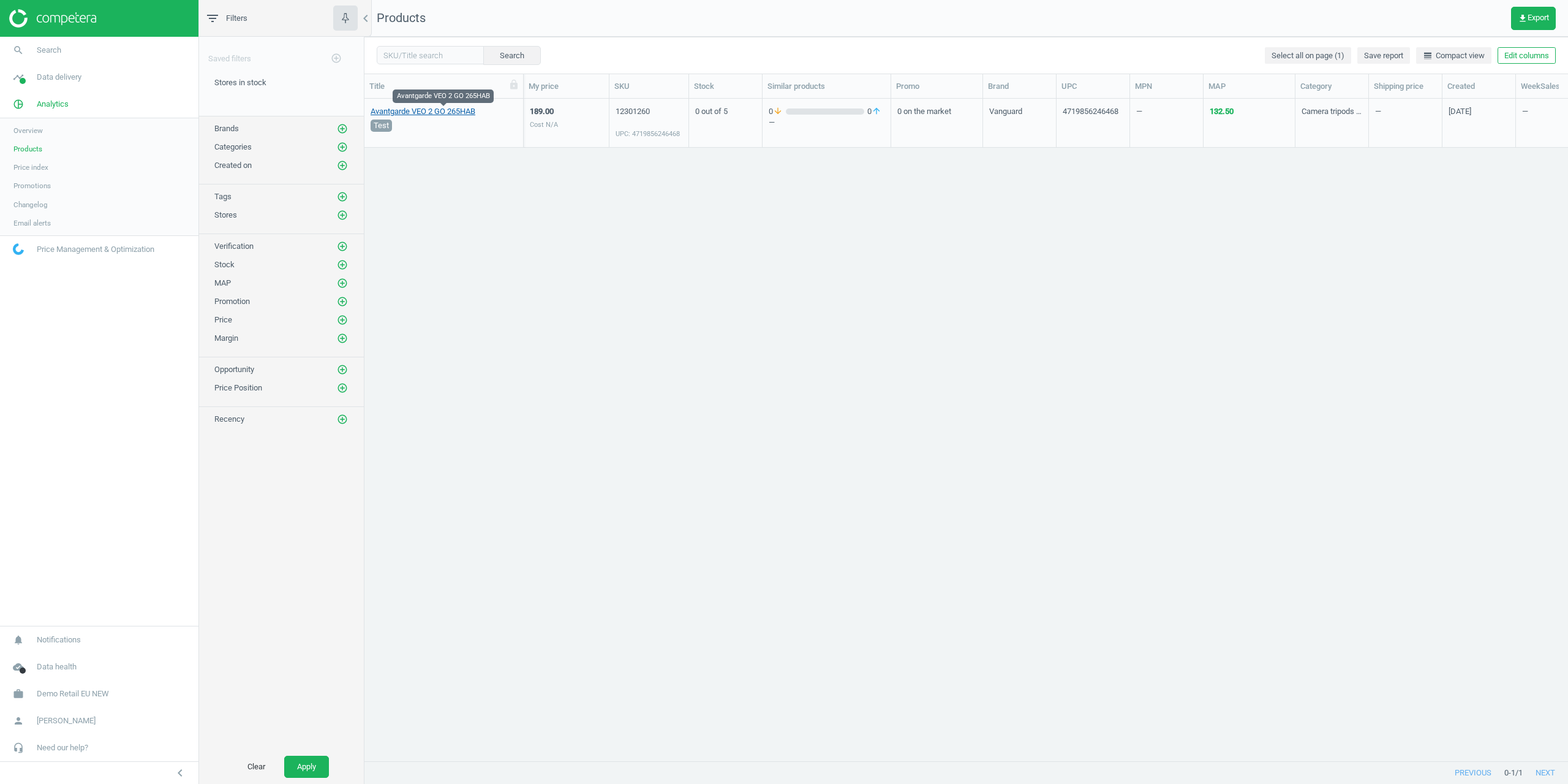
click at [408, 114] on link "Avantgarde VEO 2 GO 265HAB" at bounding box center [422, 112] width 105 height 11
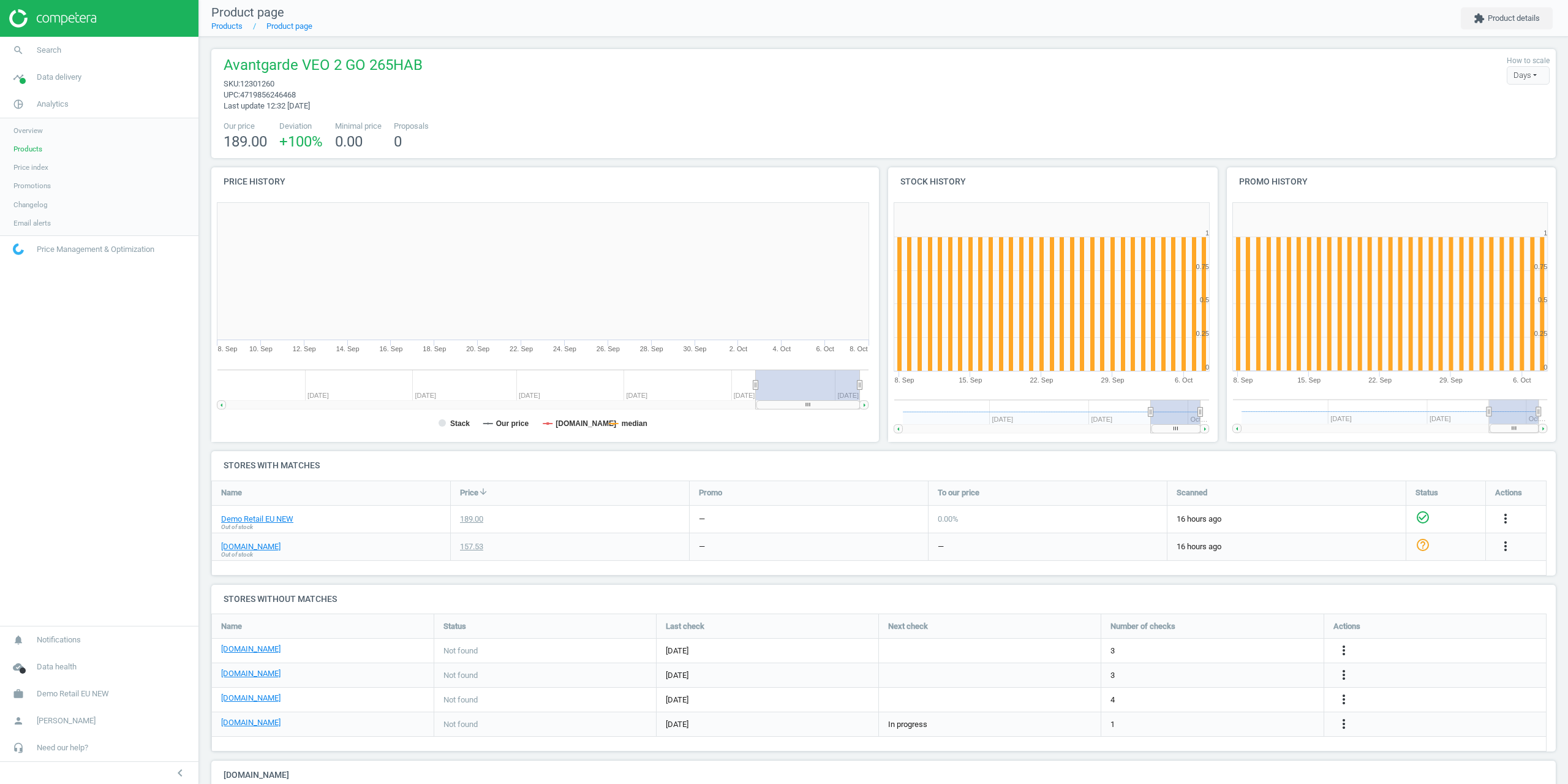
click at [27, 147] on span "Products" at bounding box center [27, 149] width 29 height 10
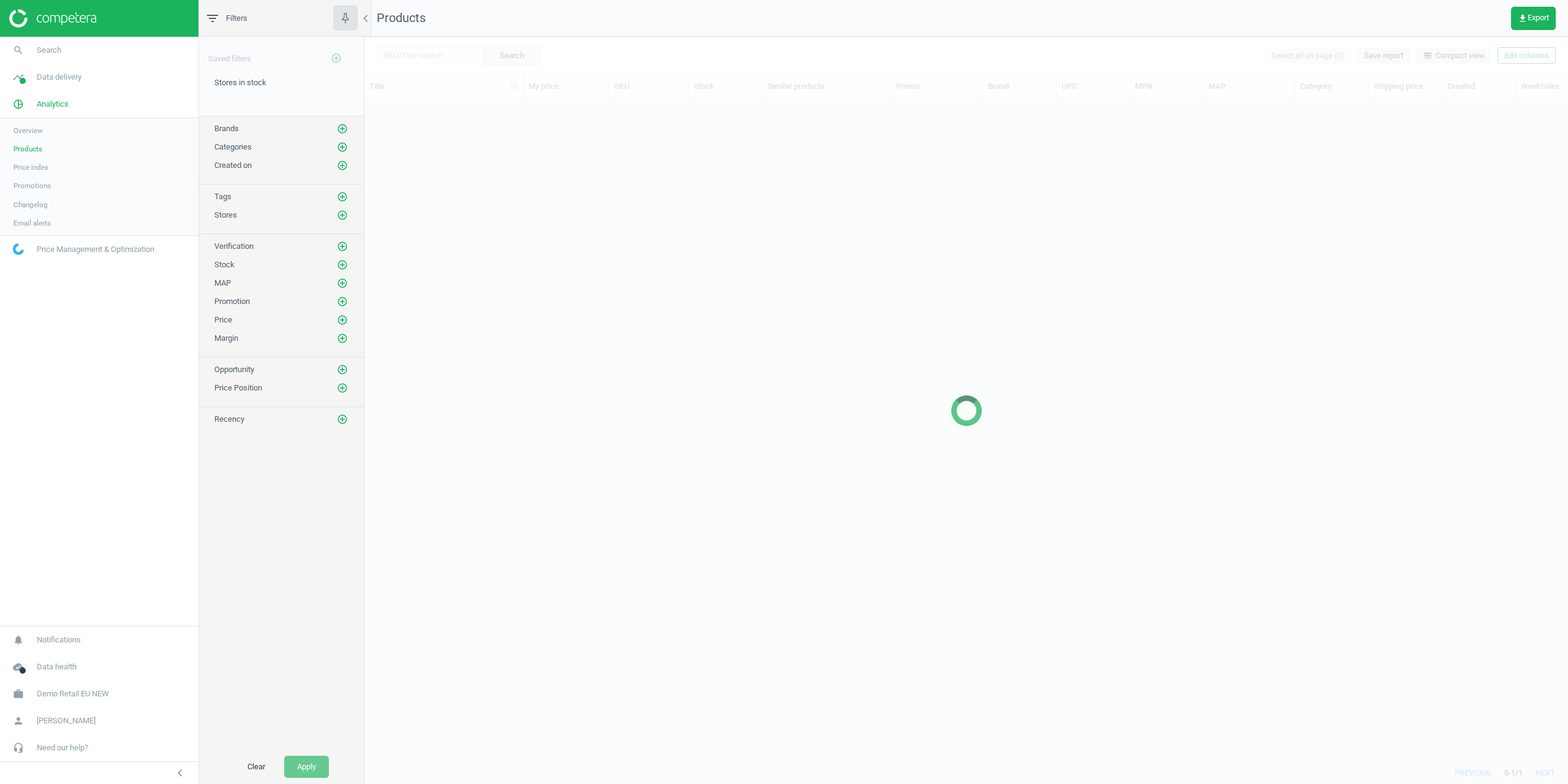
scroll to position [644, 1195]
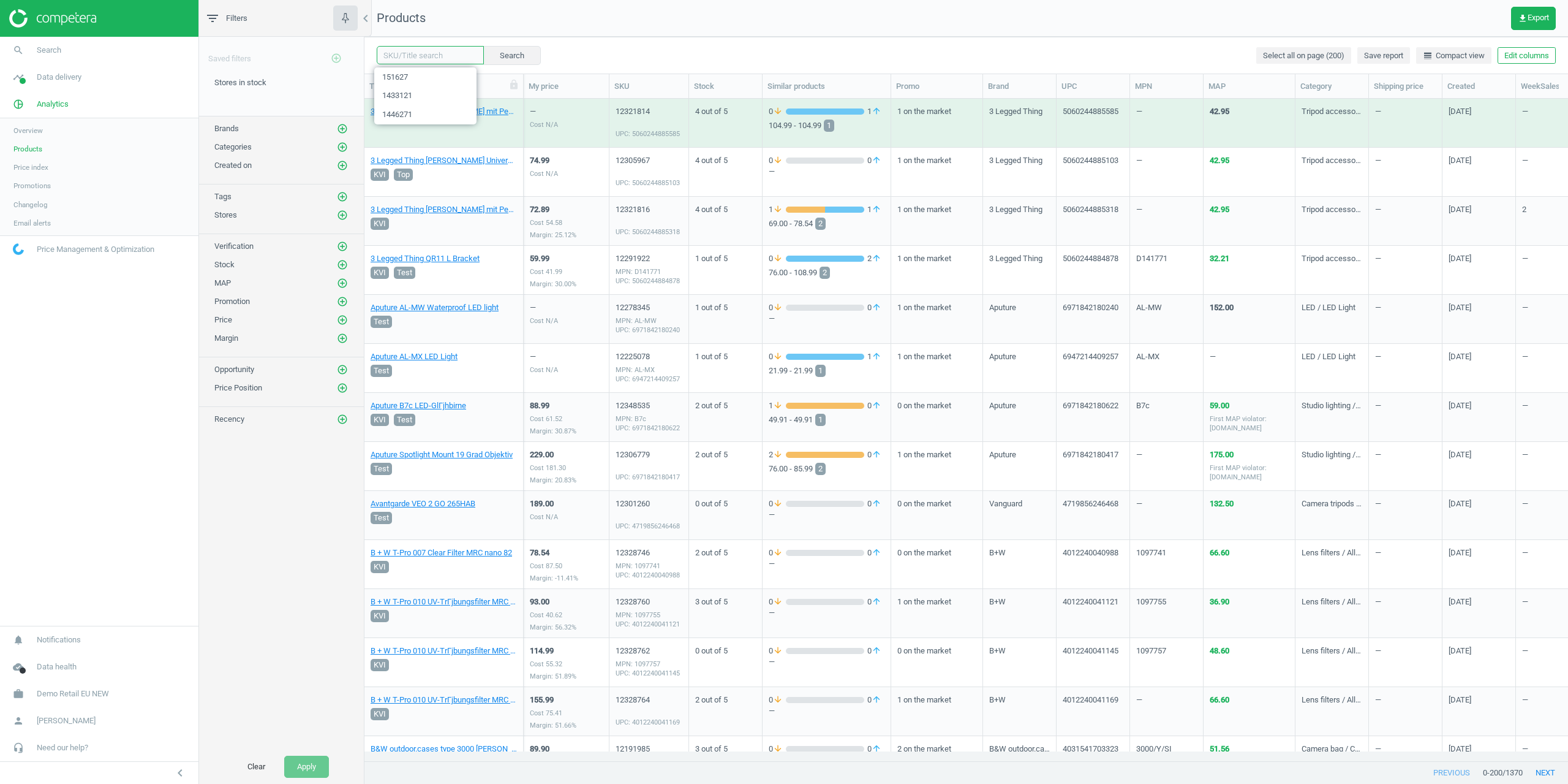
click at [428, 55] on input "text" at bounding box center [430, 55] width 107 height 18
click at [425, 55] on input "text" at bounding box center [430, 55] width 107 height 18
paste input "12301260"
type input "12301260"
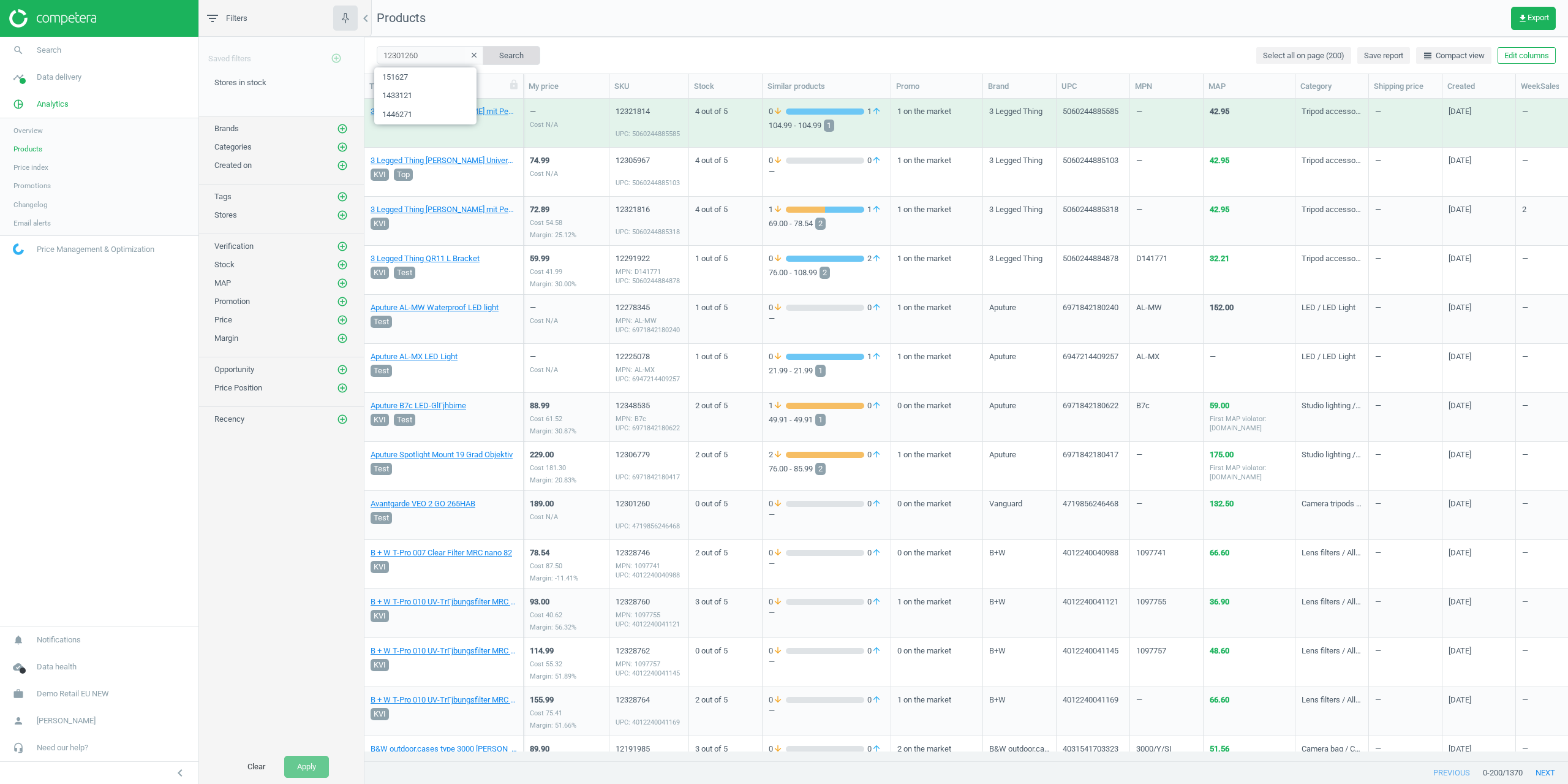
click at [519, 61] on button "Search" at bounding box center [511, 55] width 58 height 18
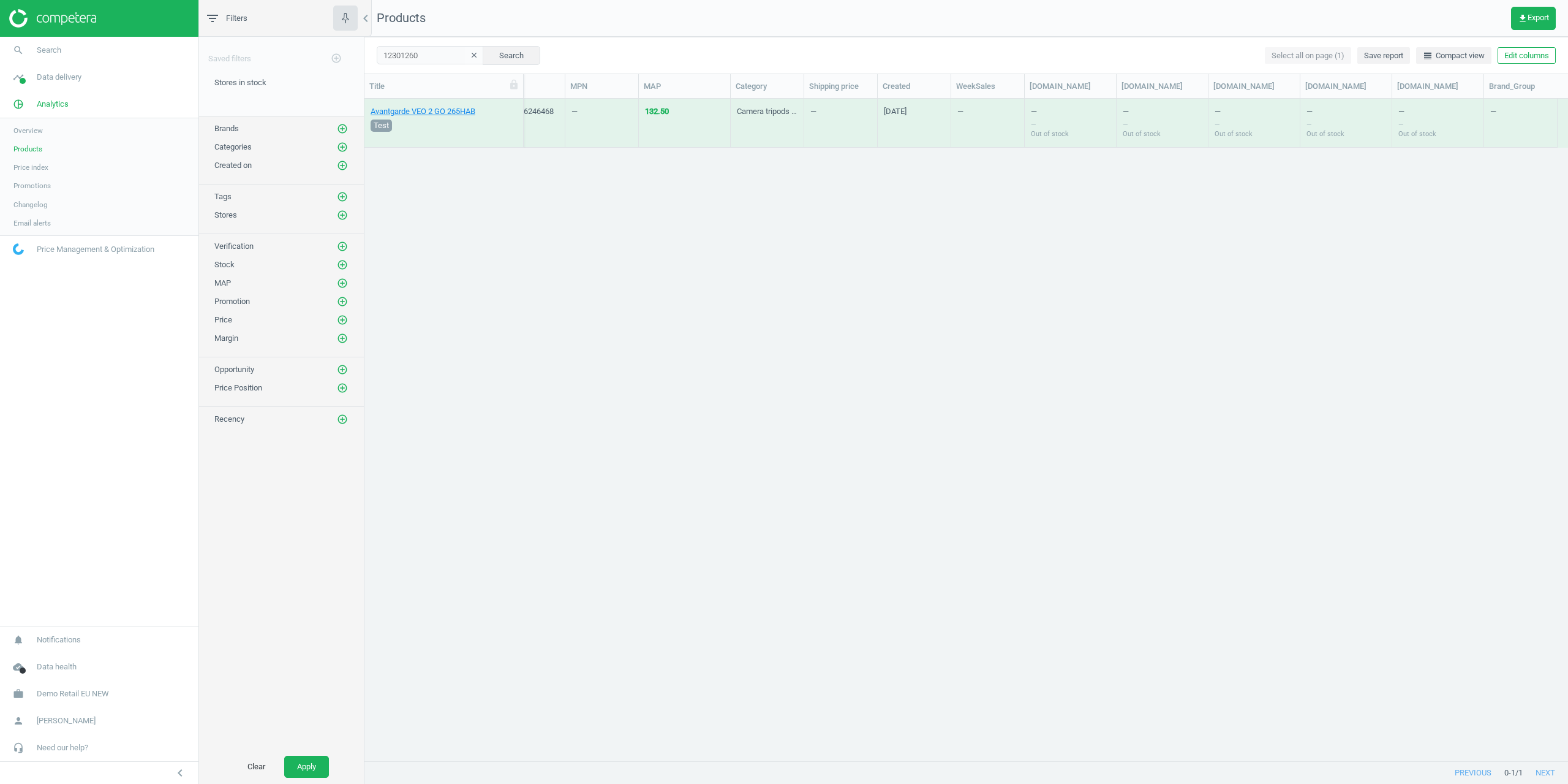
scroll to position [0, 565]
click at [1521, 57] on button "Edit columns" at bounding box center [1527, 55] width 58 height 17
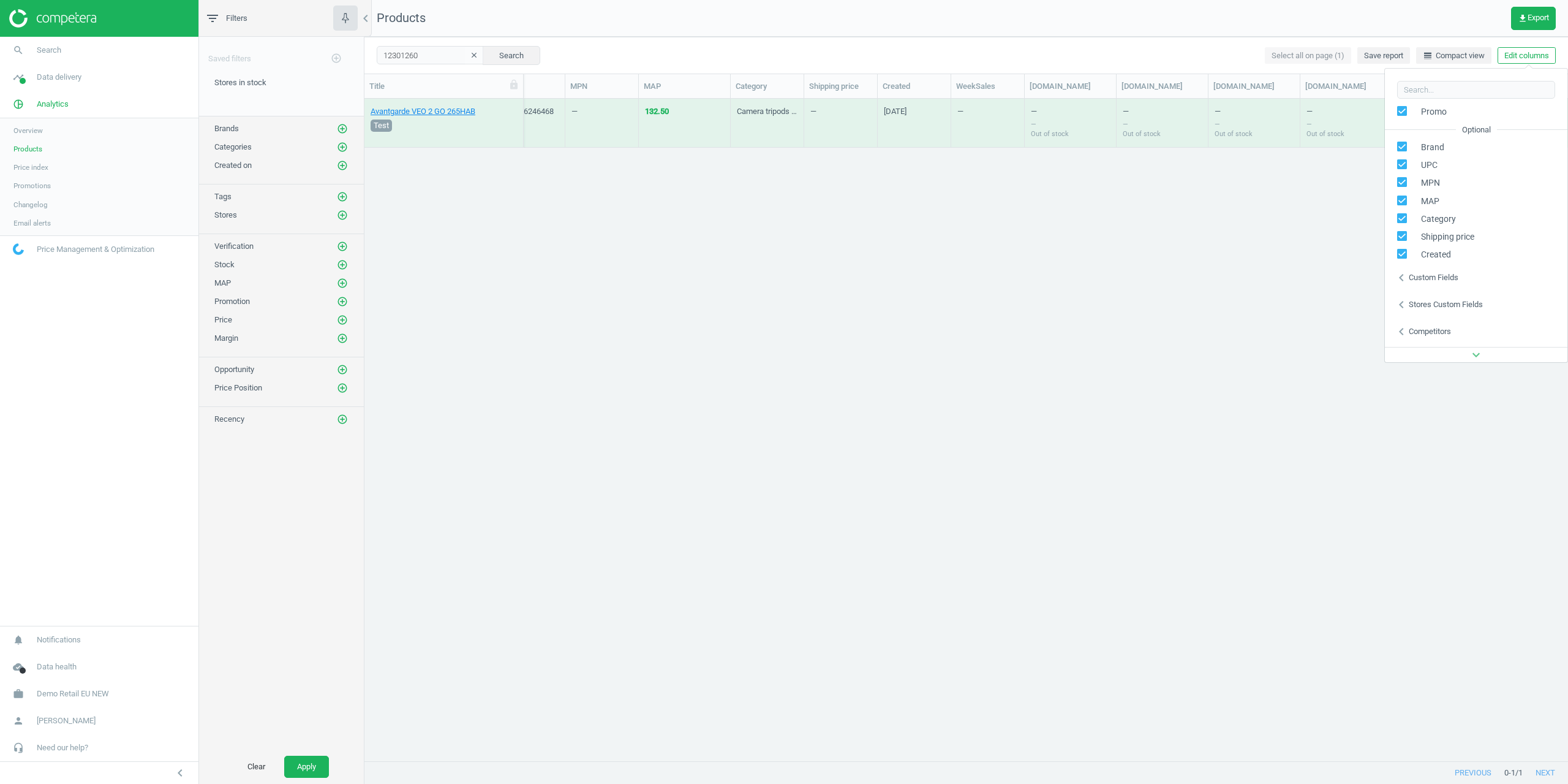
scroll to position [194, 0]
click at [1420, 222] on div "Custom fields" at bounding box center [1433, 225] width 50 height 11
click at [1185, 218] on input "checkbox" at bounding box center [1184, 215] width 8 height 8
checkbox input "false"
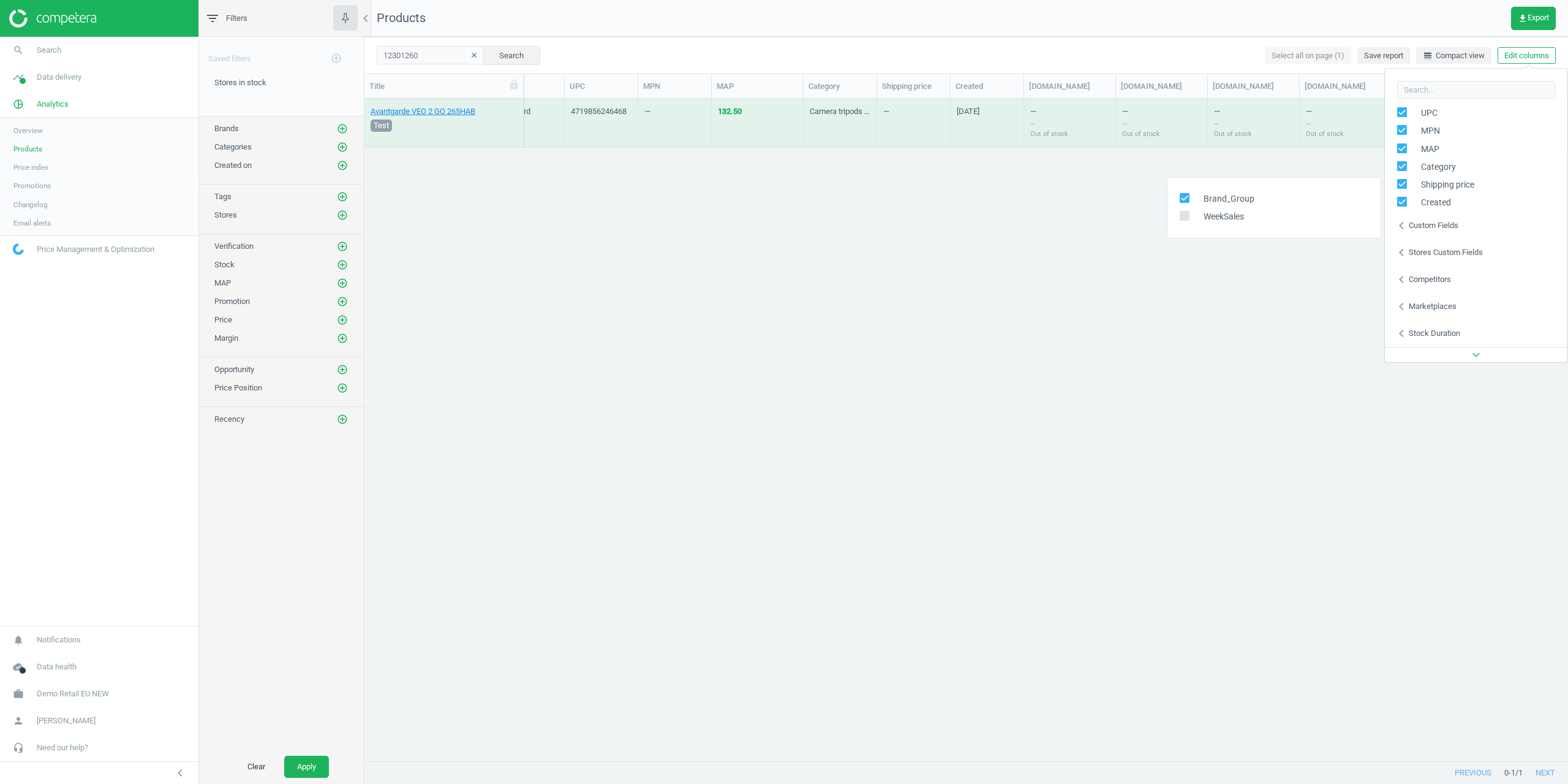
click at [1430, 252] on div "Stores custom fields" at bounding box center [1446, 253] width 74 height 11
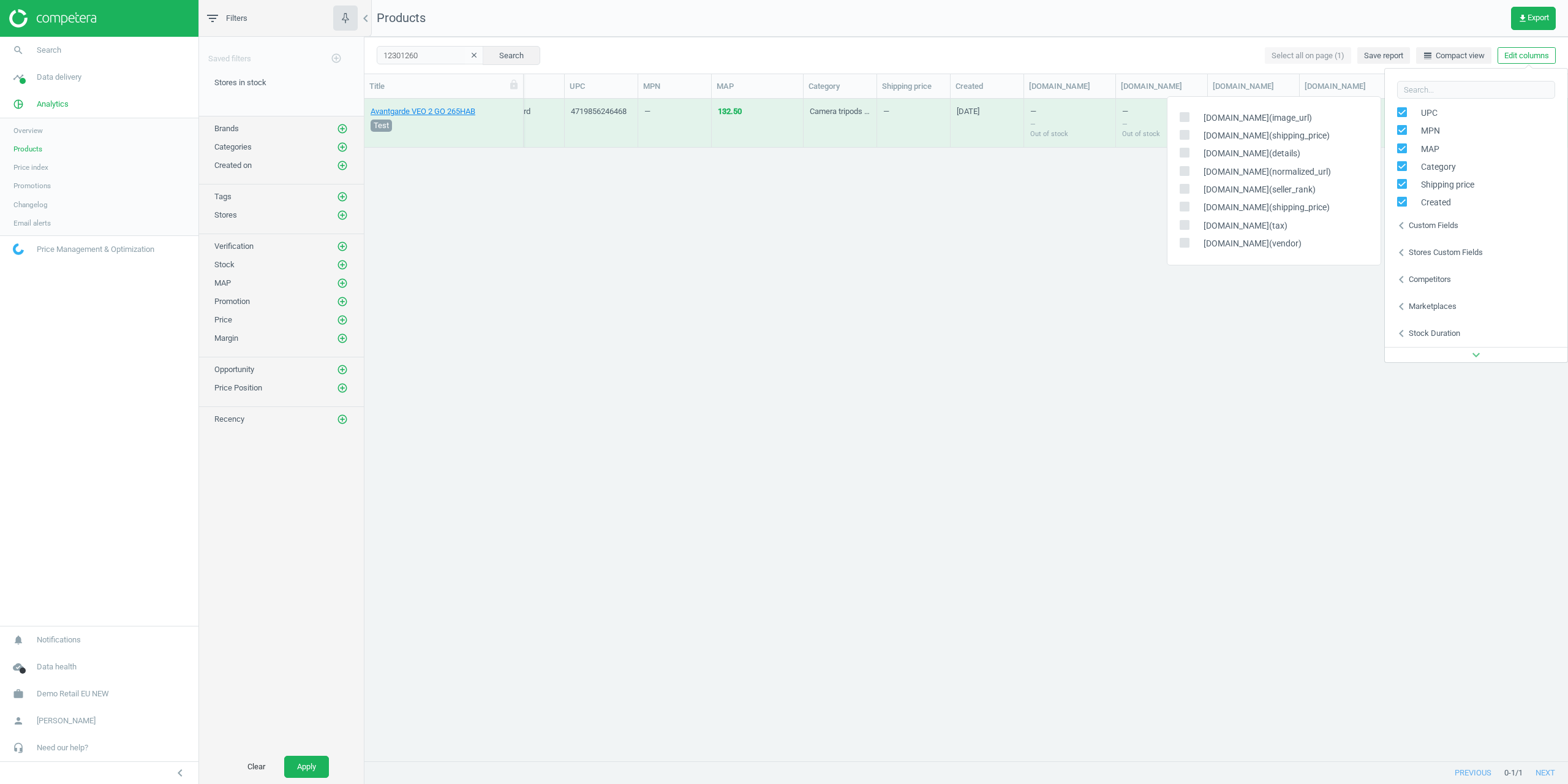
click at [1438, 284] on div "Competitors" at bounding box center [1430, 279] width 42 height 11
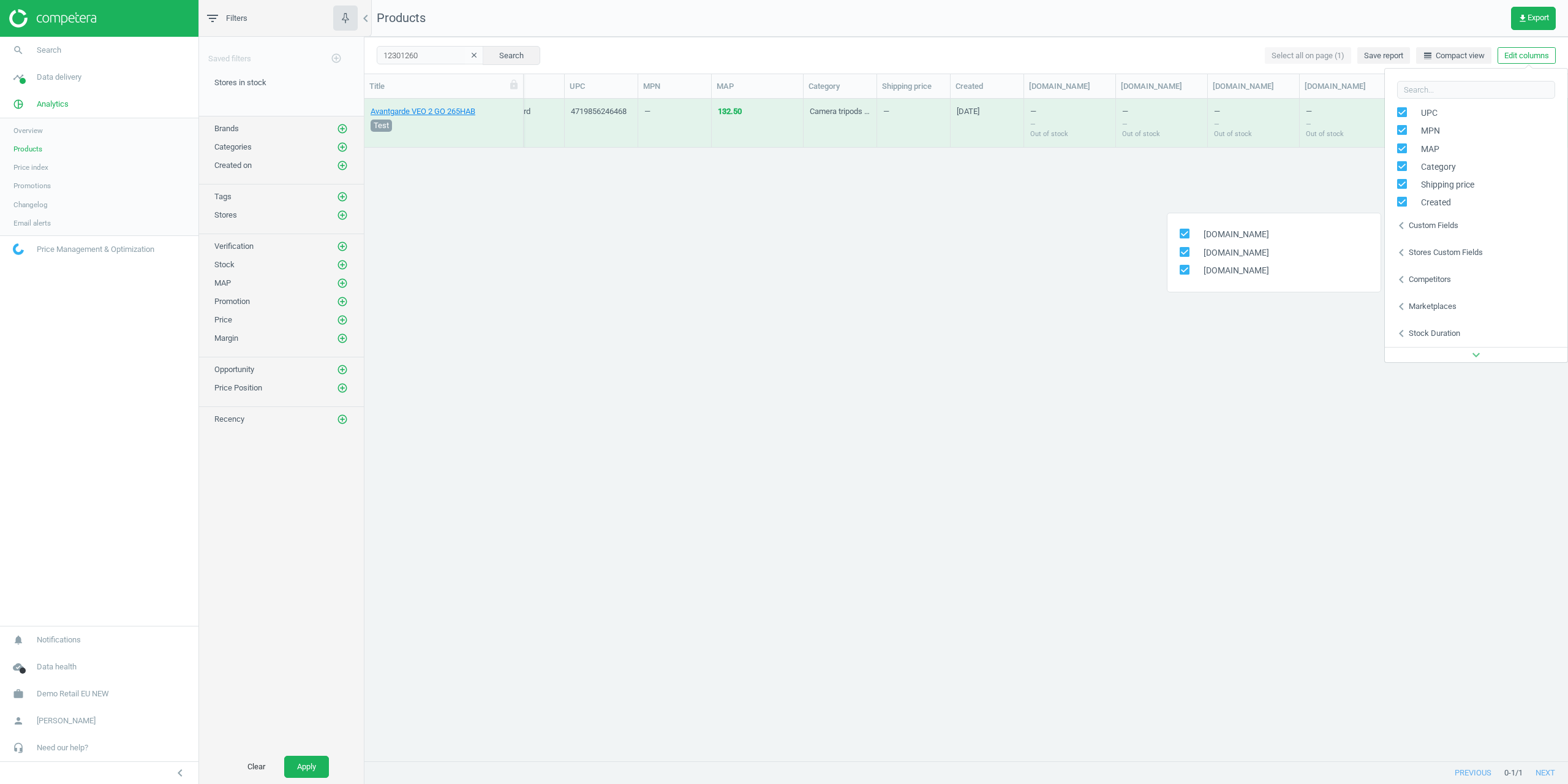
click at [1187, 237] on input "checkbox" at bounding box center [1184, 233] width 8 height 8
checkbox input "false"
click at [1188, 255] on span at bounding box center [1185, 252] width 10 height 10
click at [1186, 271] on input "checkbox" at bounding box center [1184, 269] width 8 height 8
checkbox input "false"
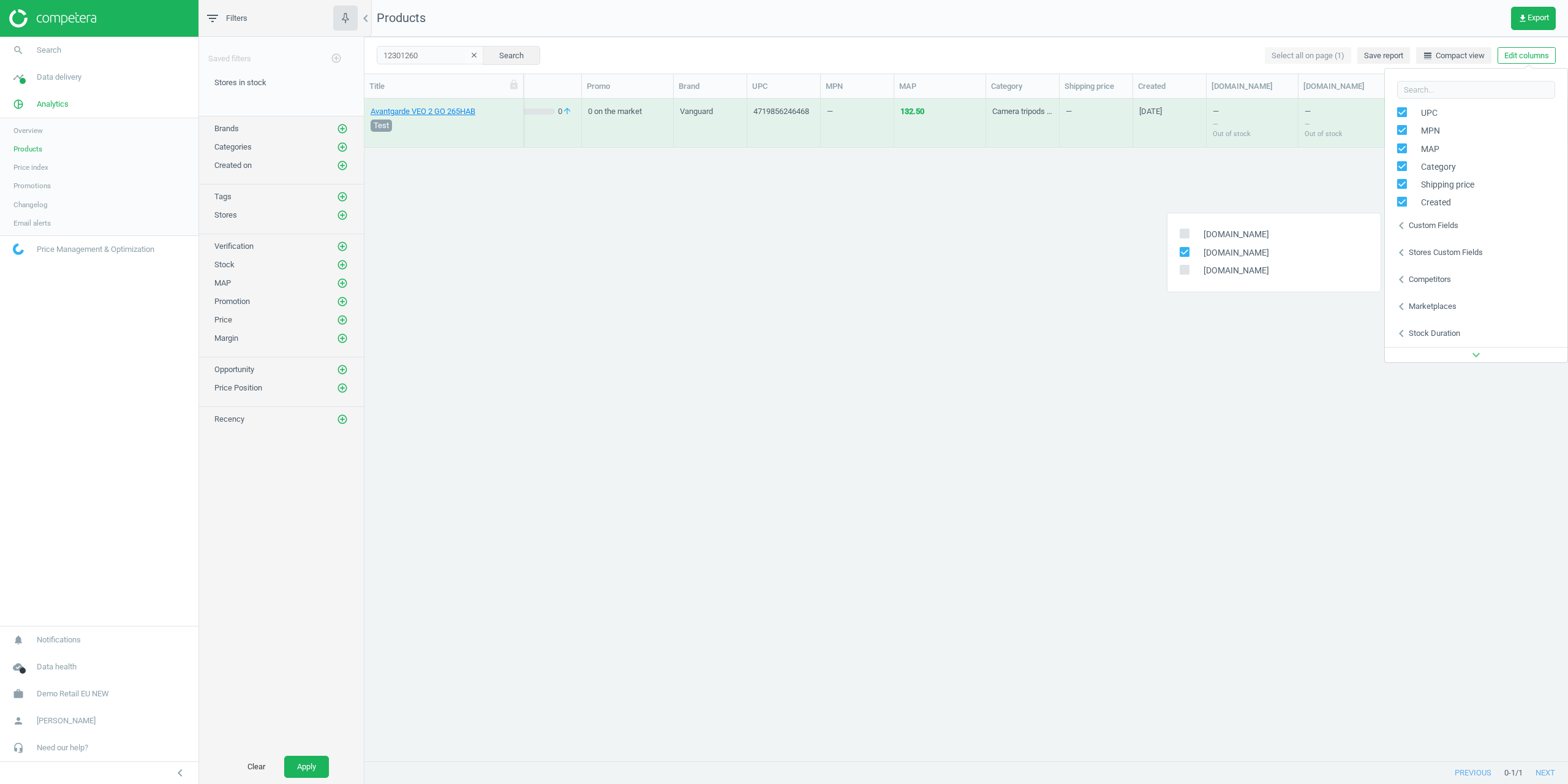
click at [1184, 253] on input "checkbox" at bounding box center [1184, 251] width 8 height 8
checkbox input "false"
click at [1446, 300] on div "chevron_left Marketplaces" at bounding box center [1476, 306] width 182 height 27
click at [1187, 274] on icon at bounding box center [1185, 279] width 10 height 10
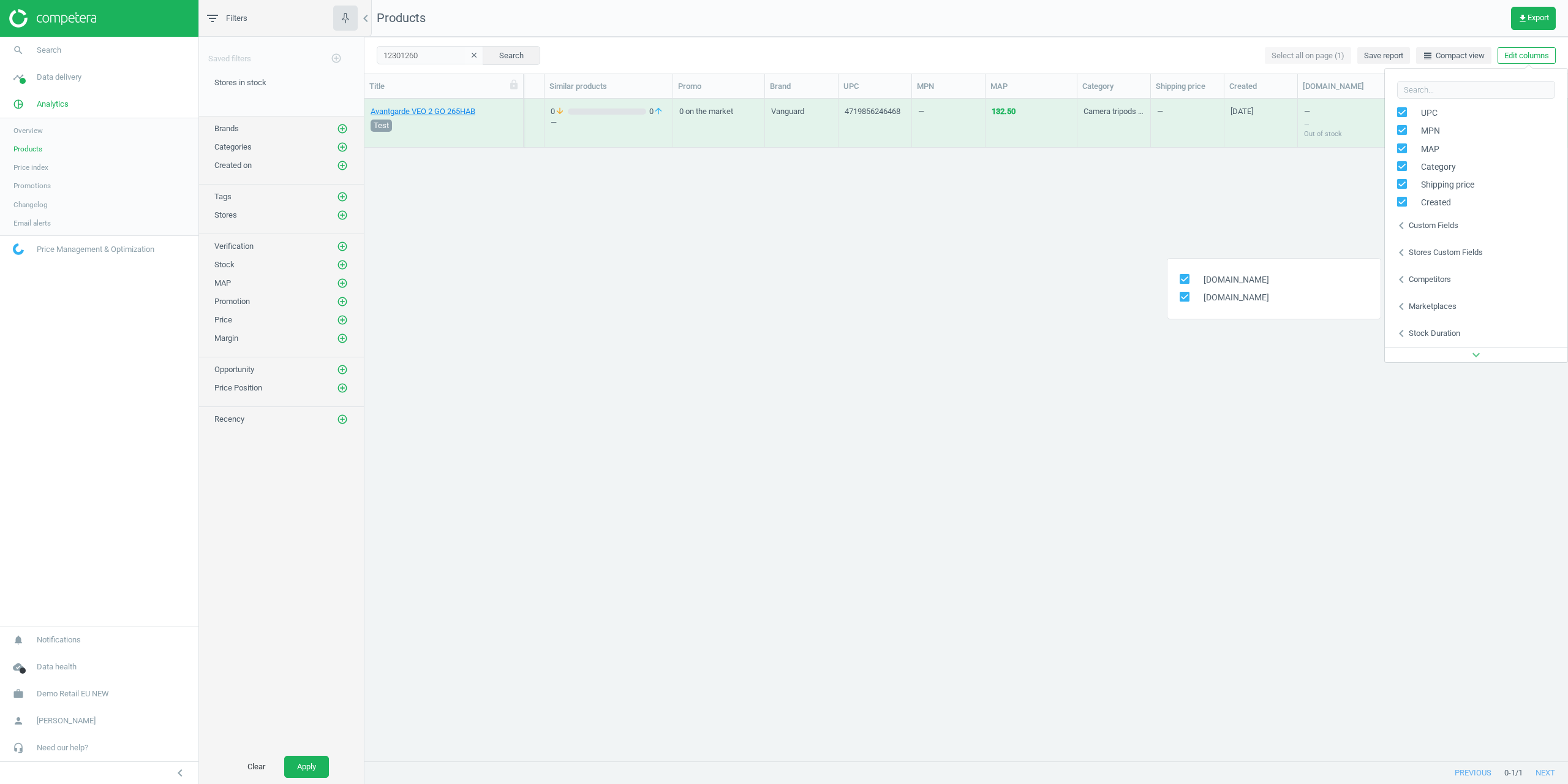
click at [1187, 274] on input "checkbox" at bounding box center [1184, 278] width 8 height 8
checkbox input "false"
click at [1187, 295] on span at bounding box center [1185, 297] width 10 height 10
click at [1216, 302] on span "[DOMAIN_NAME]" at bounding box center [1233, 298] width 72 height 12
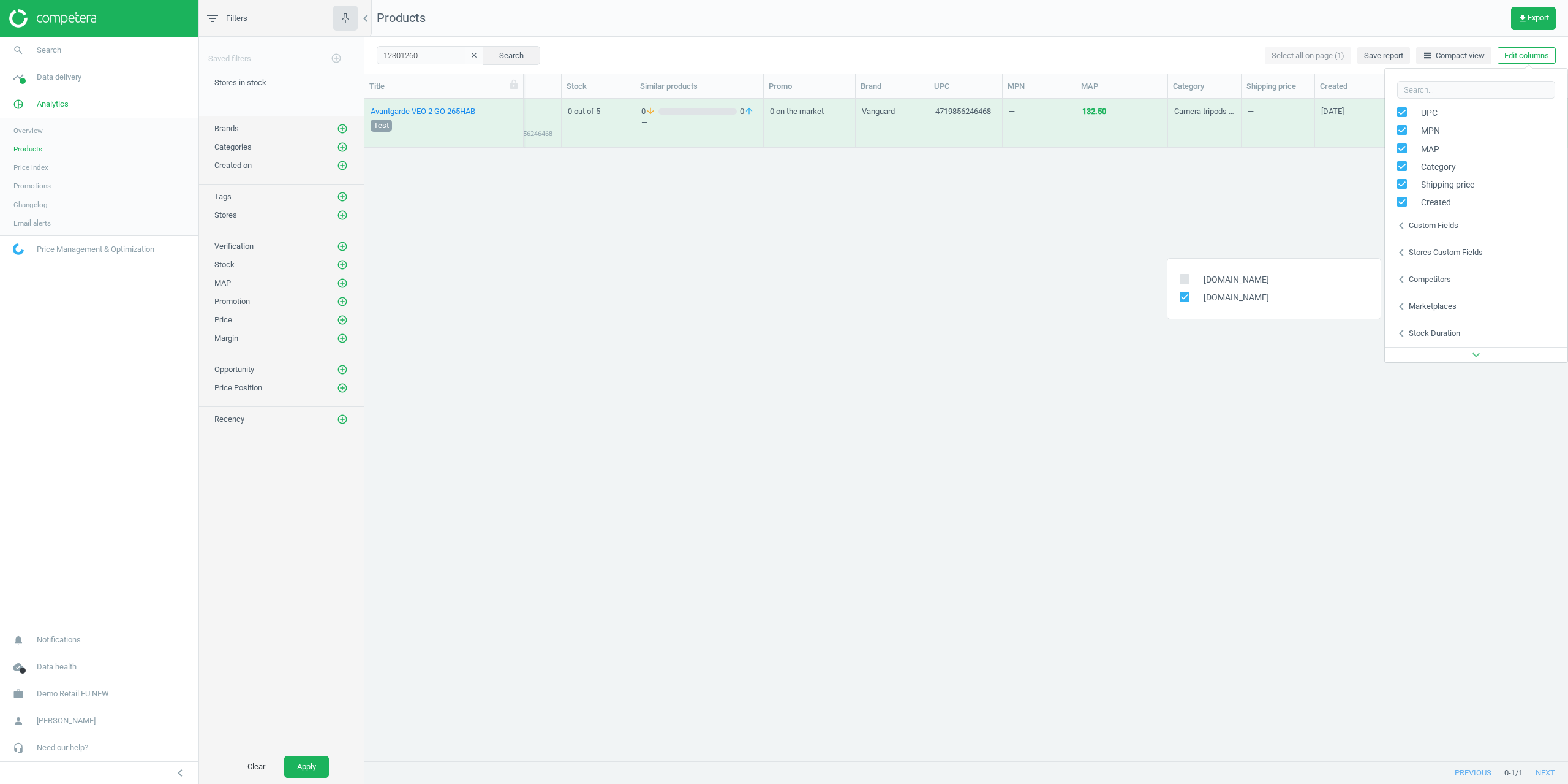
click at [1188, 300] on input "checkbox" at bounding box center [1184, 295] width 8 height 8
checkbox input "false"
click at [1426, 337] on div "Stock duration" at bounding box center [1434, 333] width 51 height 11
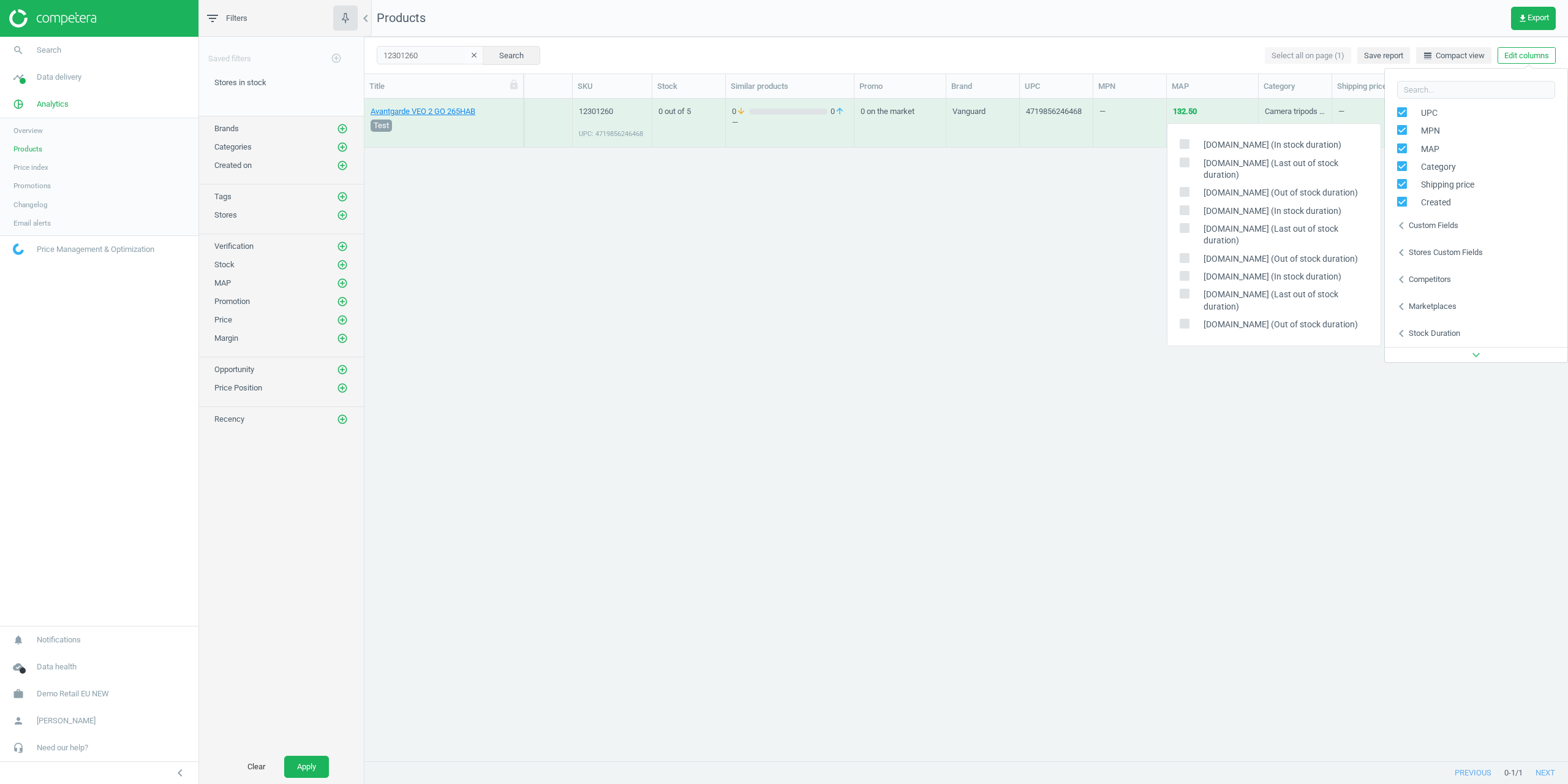
click at [1446, 231] on div "chevron_left Custom fields" at bounding box center [1476, 225] width 182 height 27
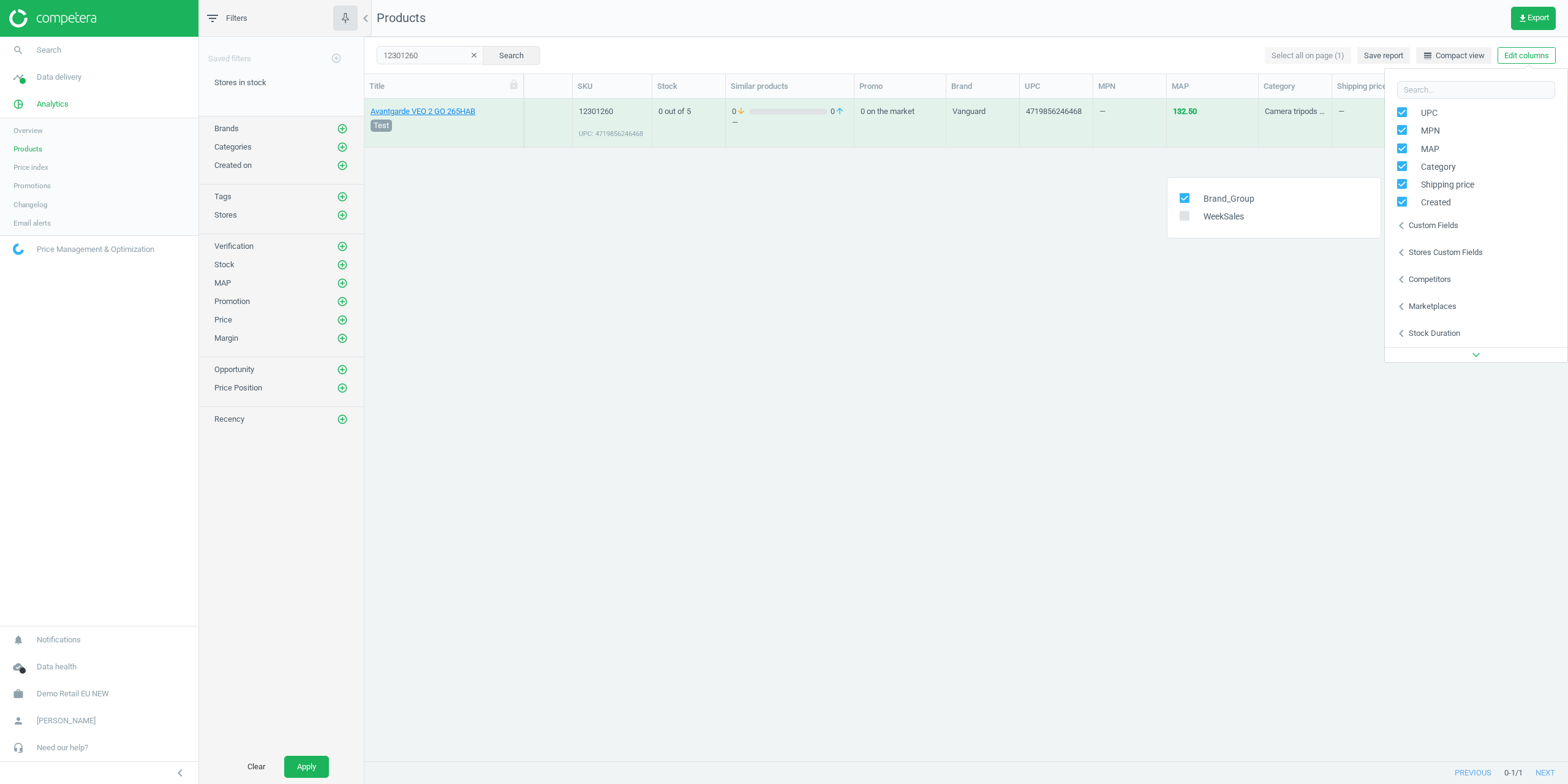
click at [1446, 231] on div "chevron_left Custom fields" at bounding box center [1476, 225] width 182 height 27
click at [1202, 354] on div "Avantgarde VEO 2 GO 265HAB Test 189.00 Cost N/A 12301260 UPC: 4719856246468 0 o…" at bounding box center [967, 425] width 1204 height 653
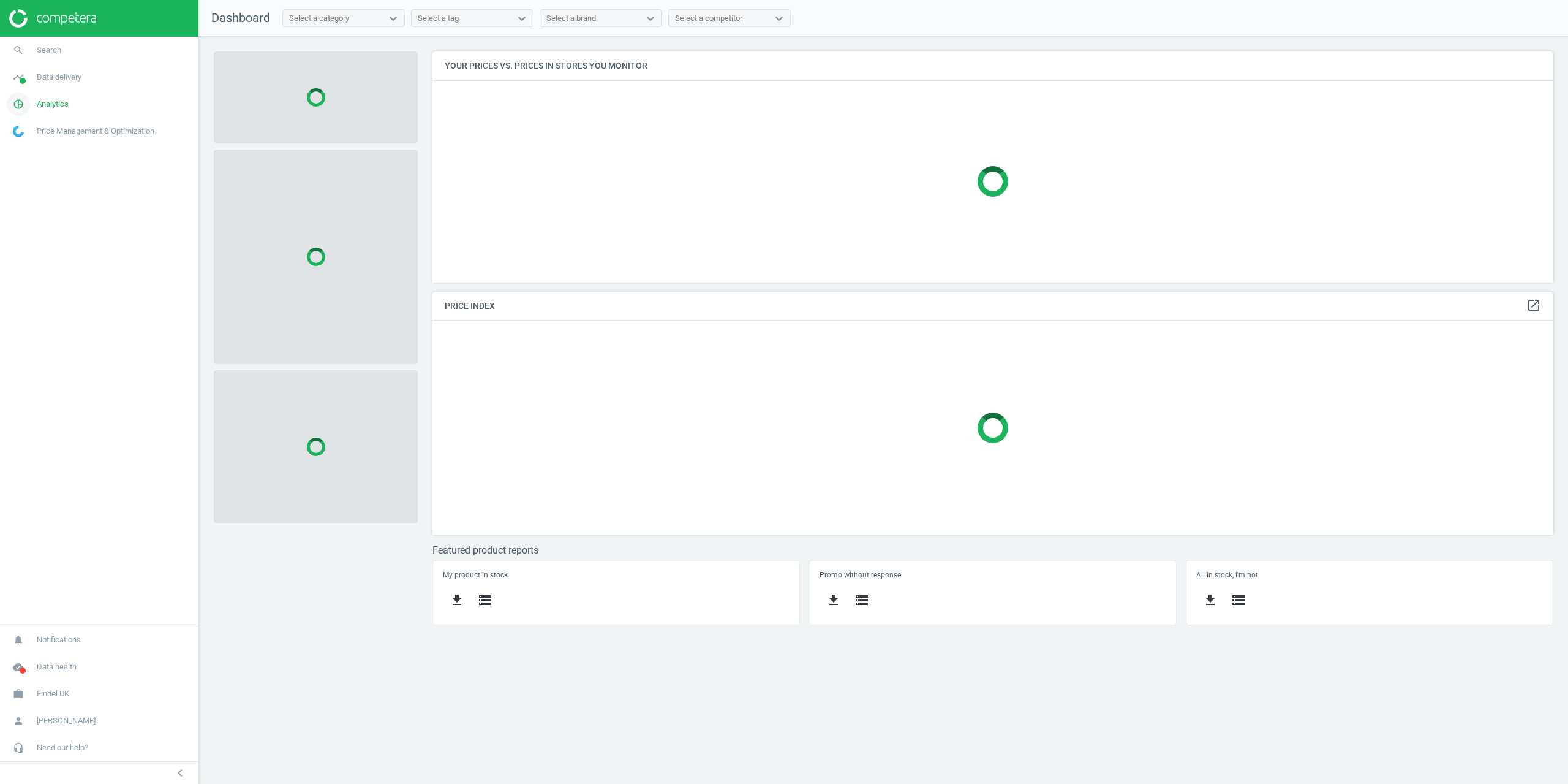
scroll to position [249, 1140]
click at [27, 61] on span "search" at bounding box center [18, 50] width 36 height 27
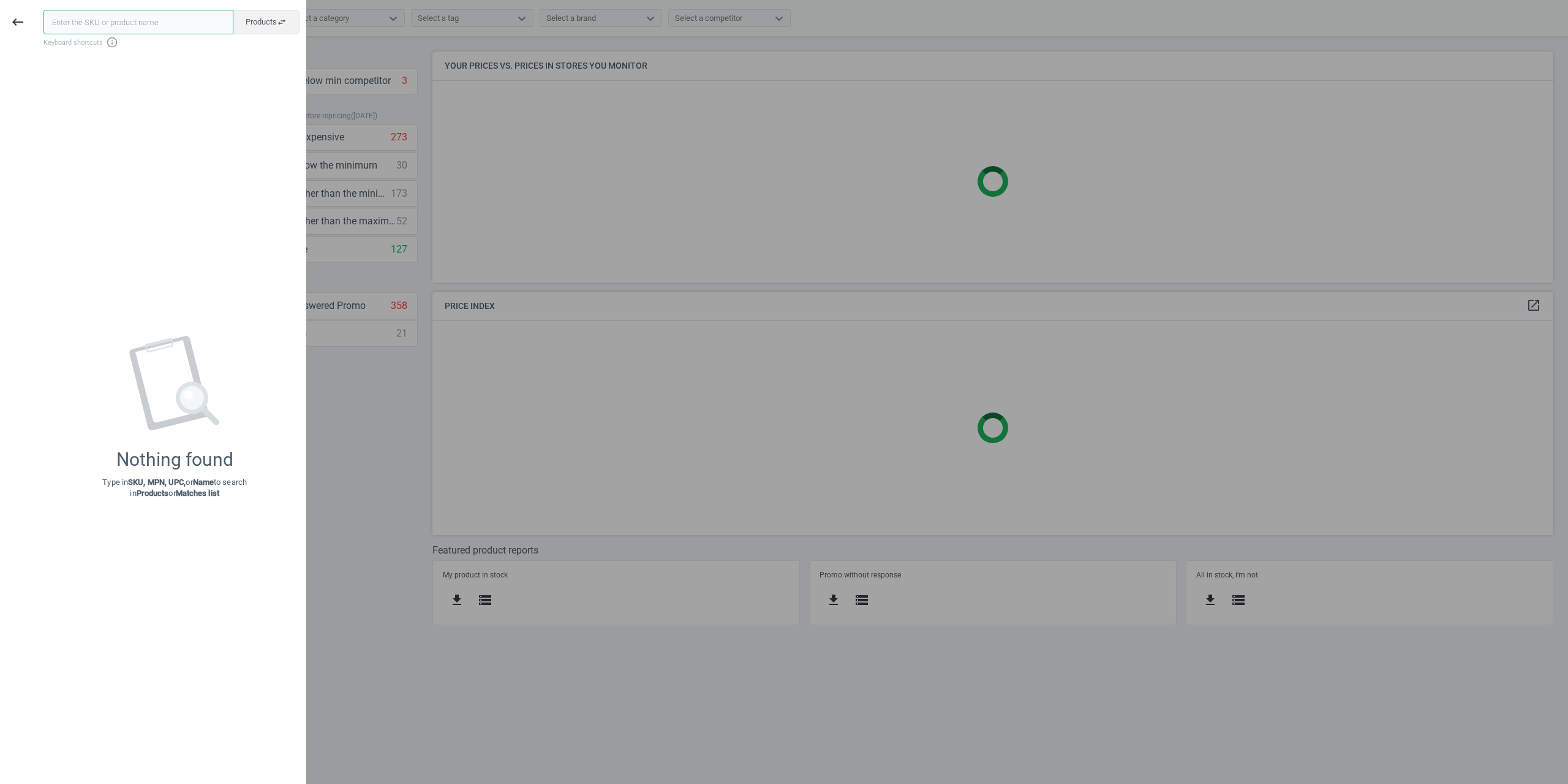
paste input "1448060"
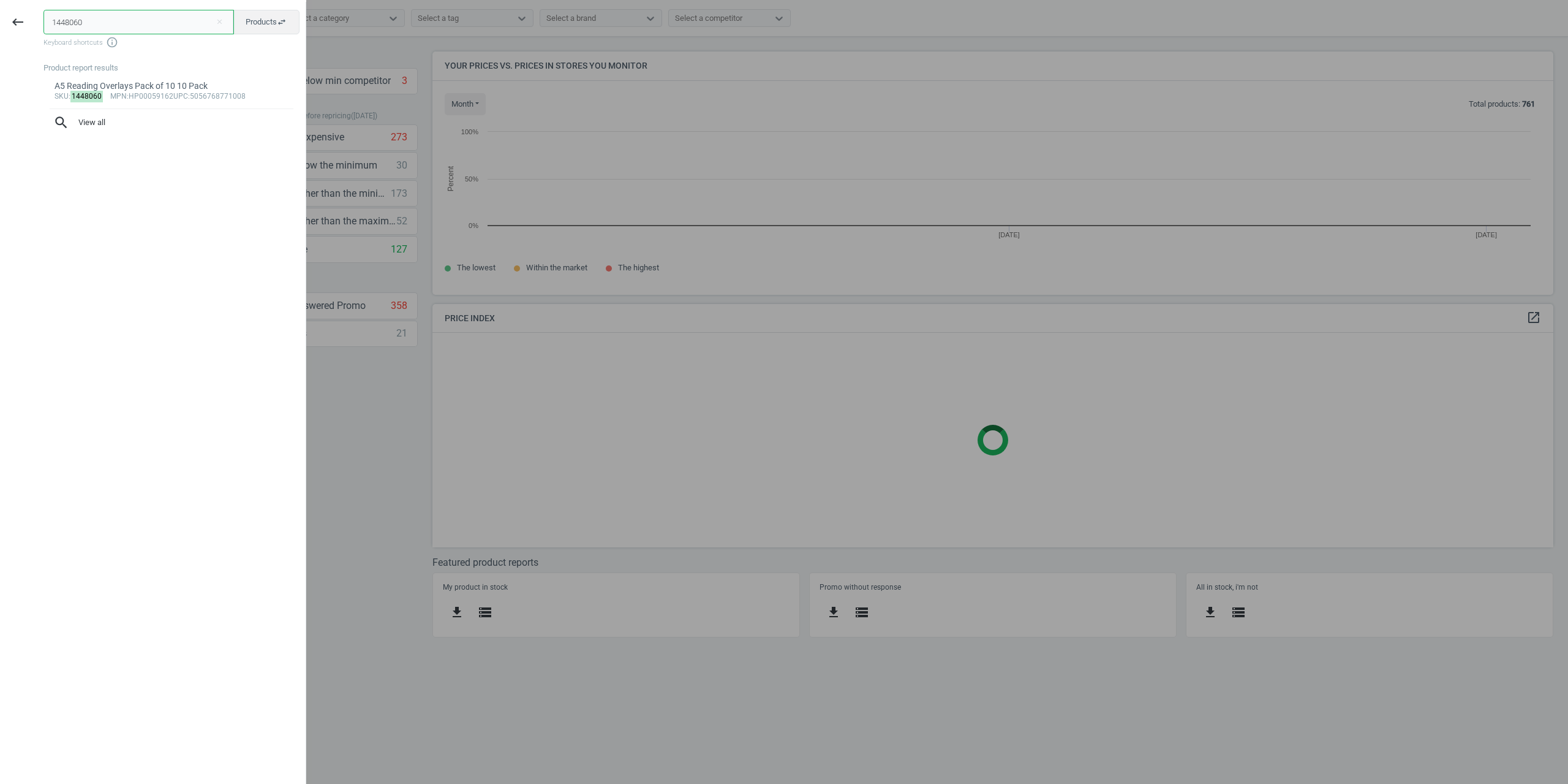
scroll to position [262, 1140]
type input "1448060"
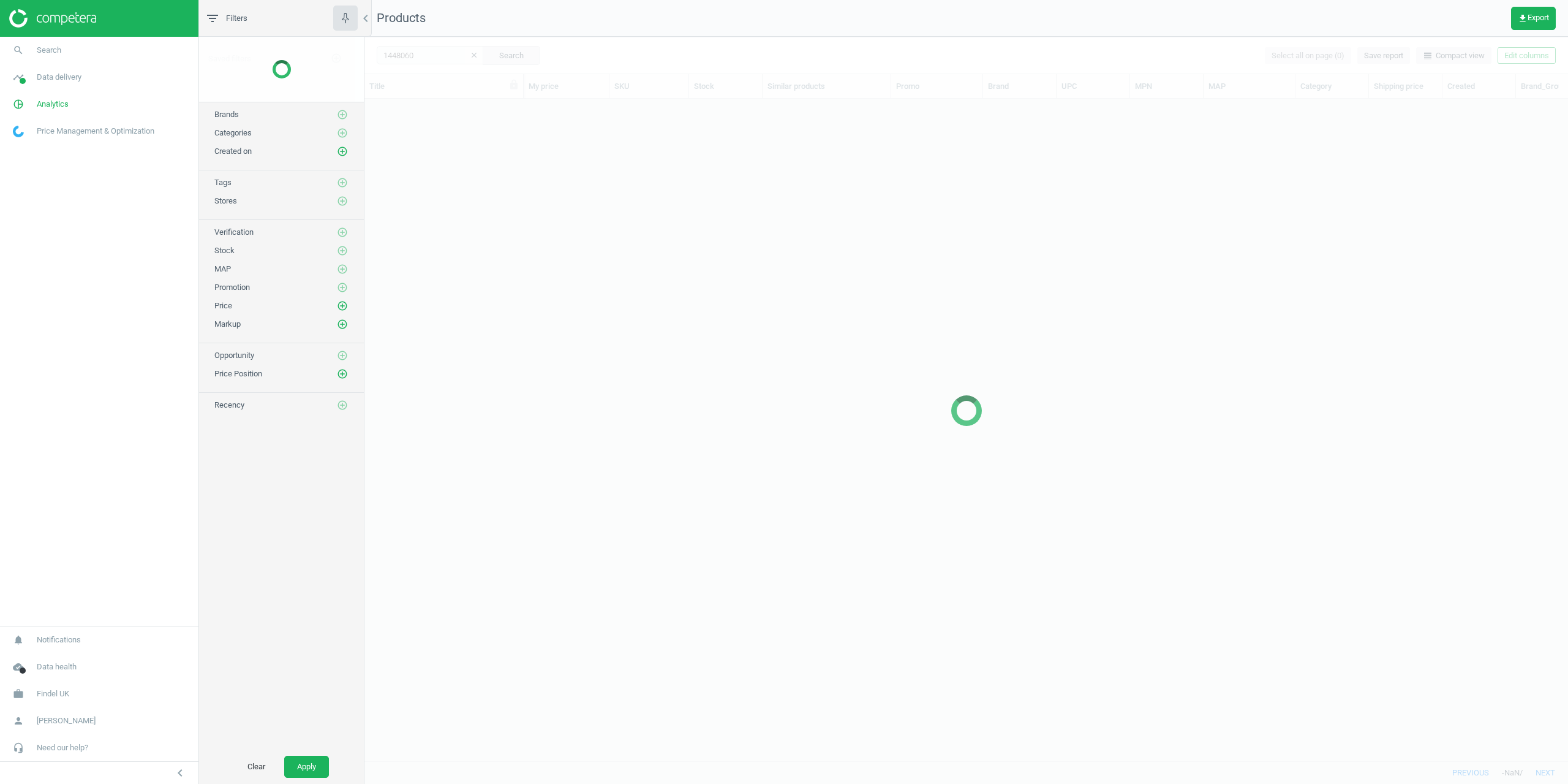
scroll to position [644, 1195]
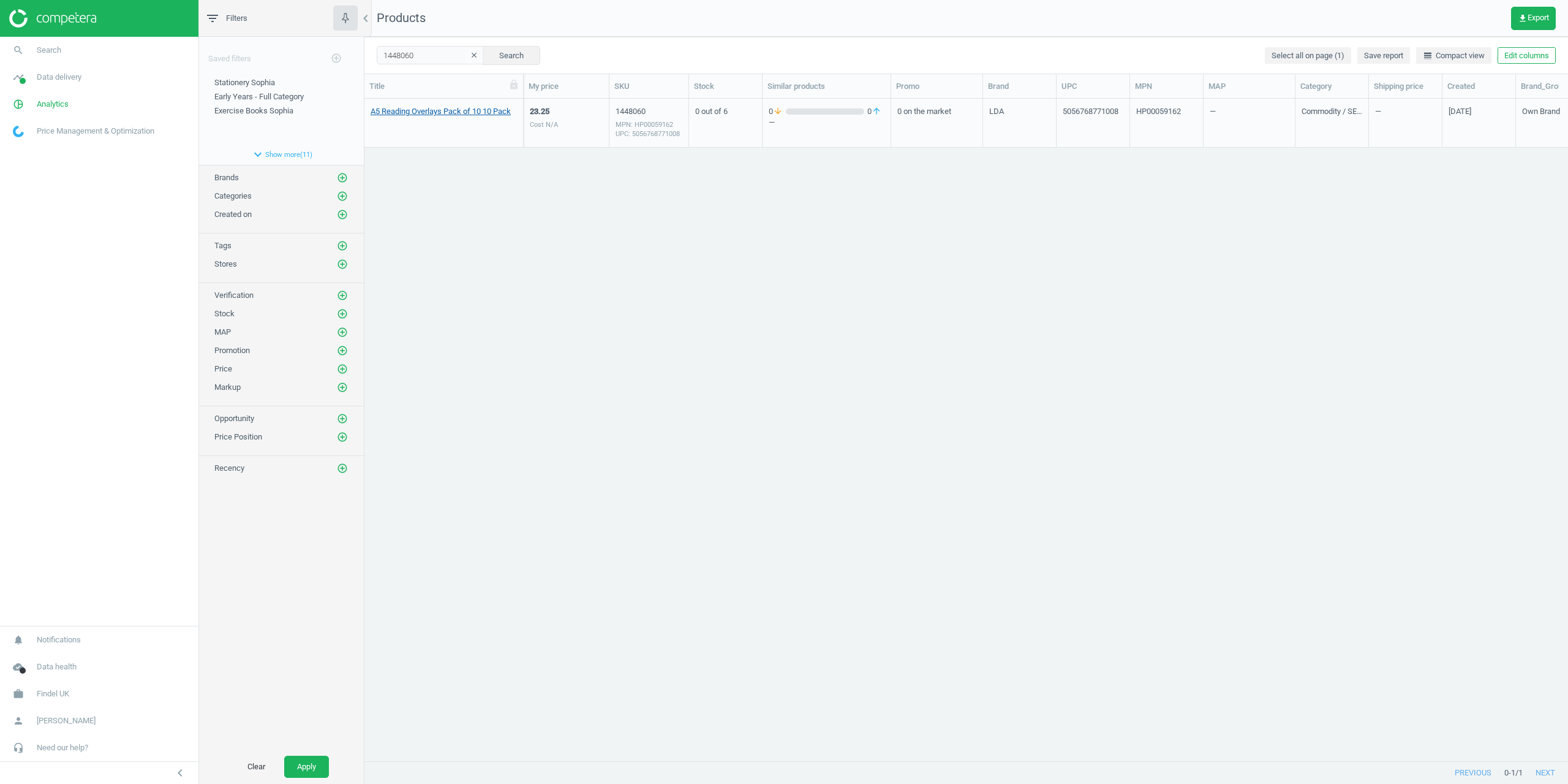
click at [404, 117] on link "A5 Reading Overlays Pack of 10 10 Pack" at bounding box center [441, 112] width 140 height 11
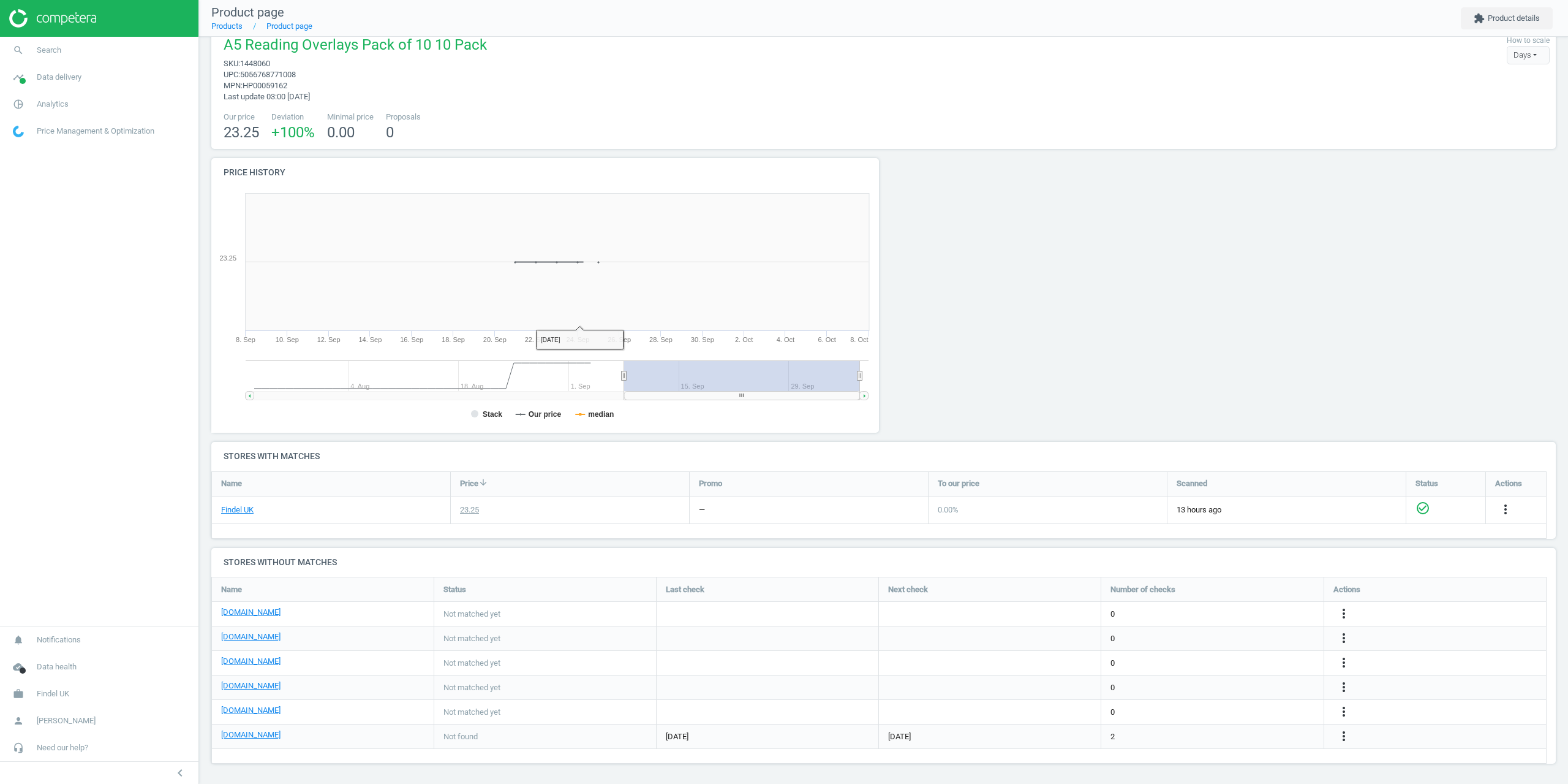
scroll to position [22, 0]
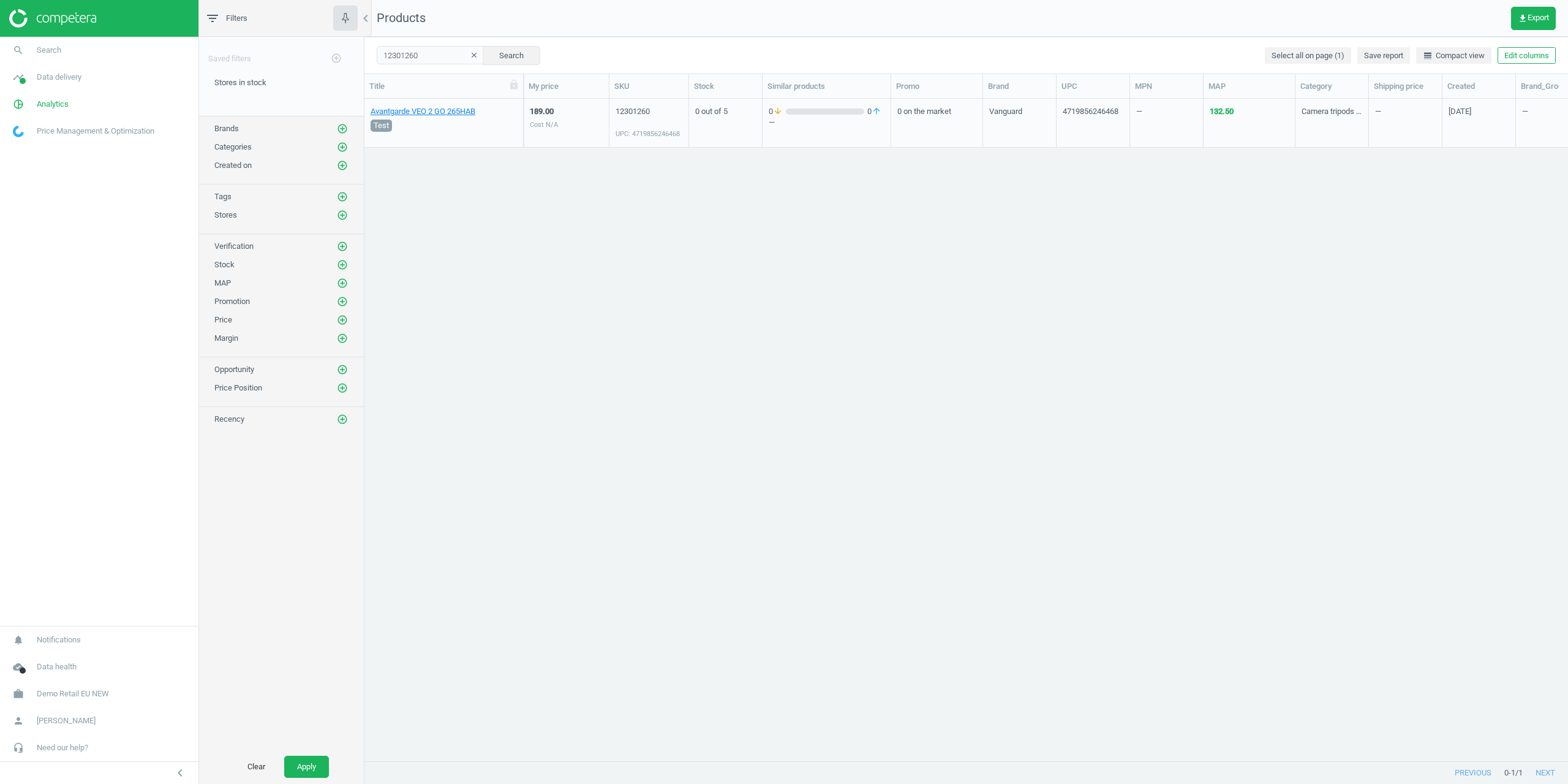
scroll to position [0, 36]
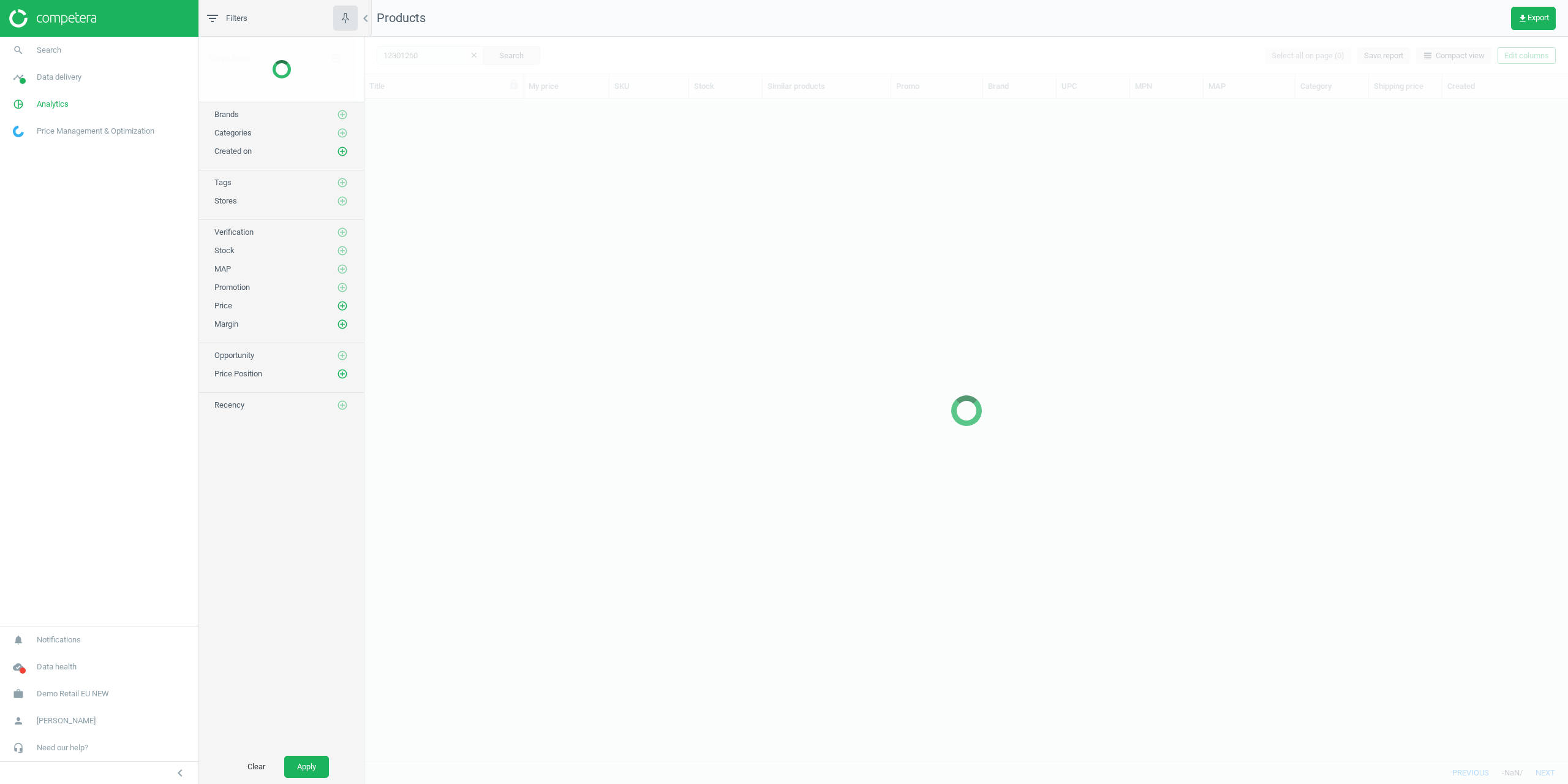
scroll to position [644, 1195]
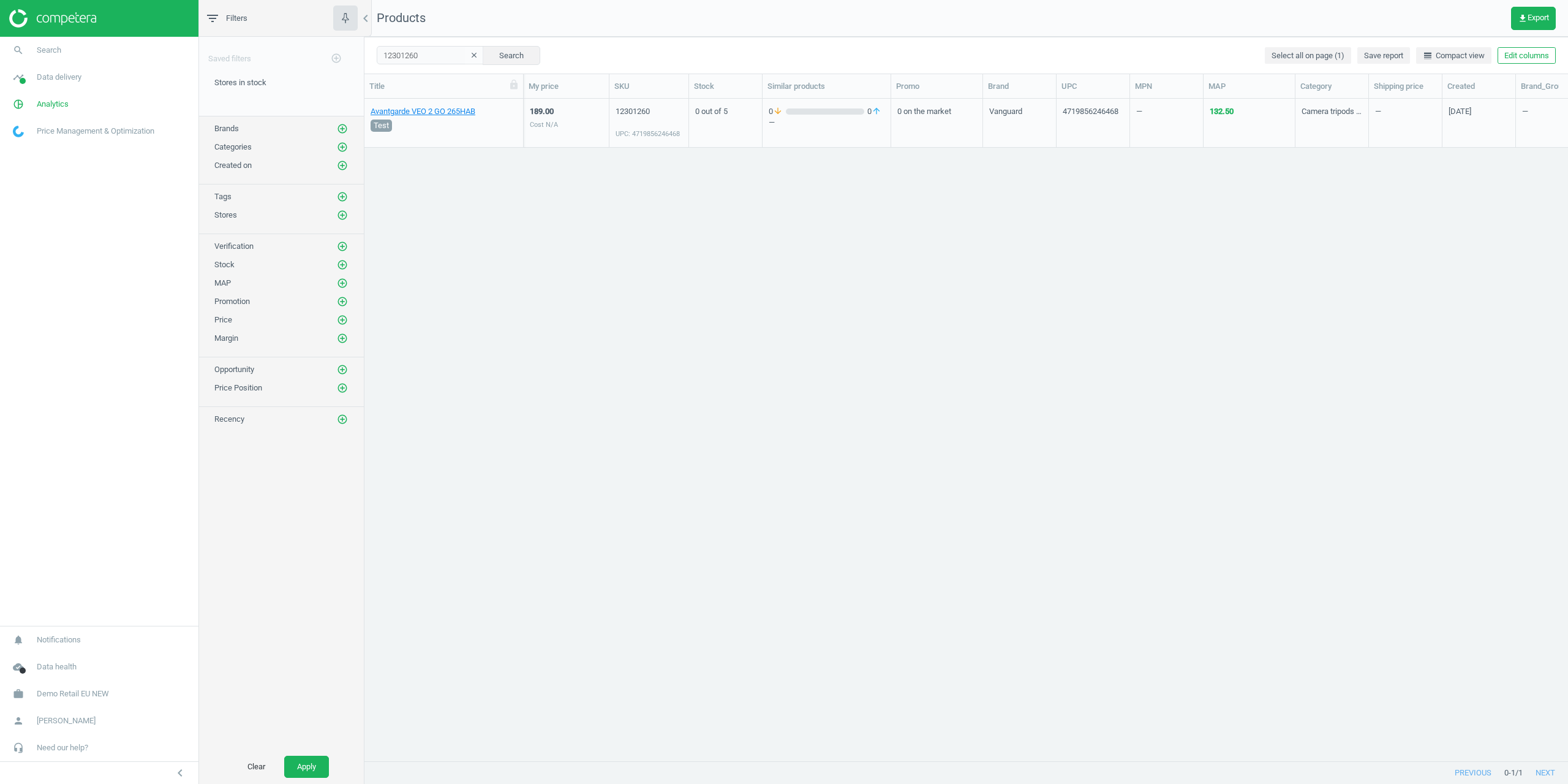
drag, startPoint x: 1078, startPoint y: 766, endPoint x: 1158, endPoint y: 762, distance: 80.1
click at [1259, 776] on div "12301260 clear Search Select all on page (1) Save report line_weight Compact vi…" at bounding box center [967, 410] width 1204 height 747
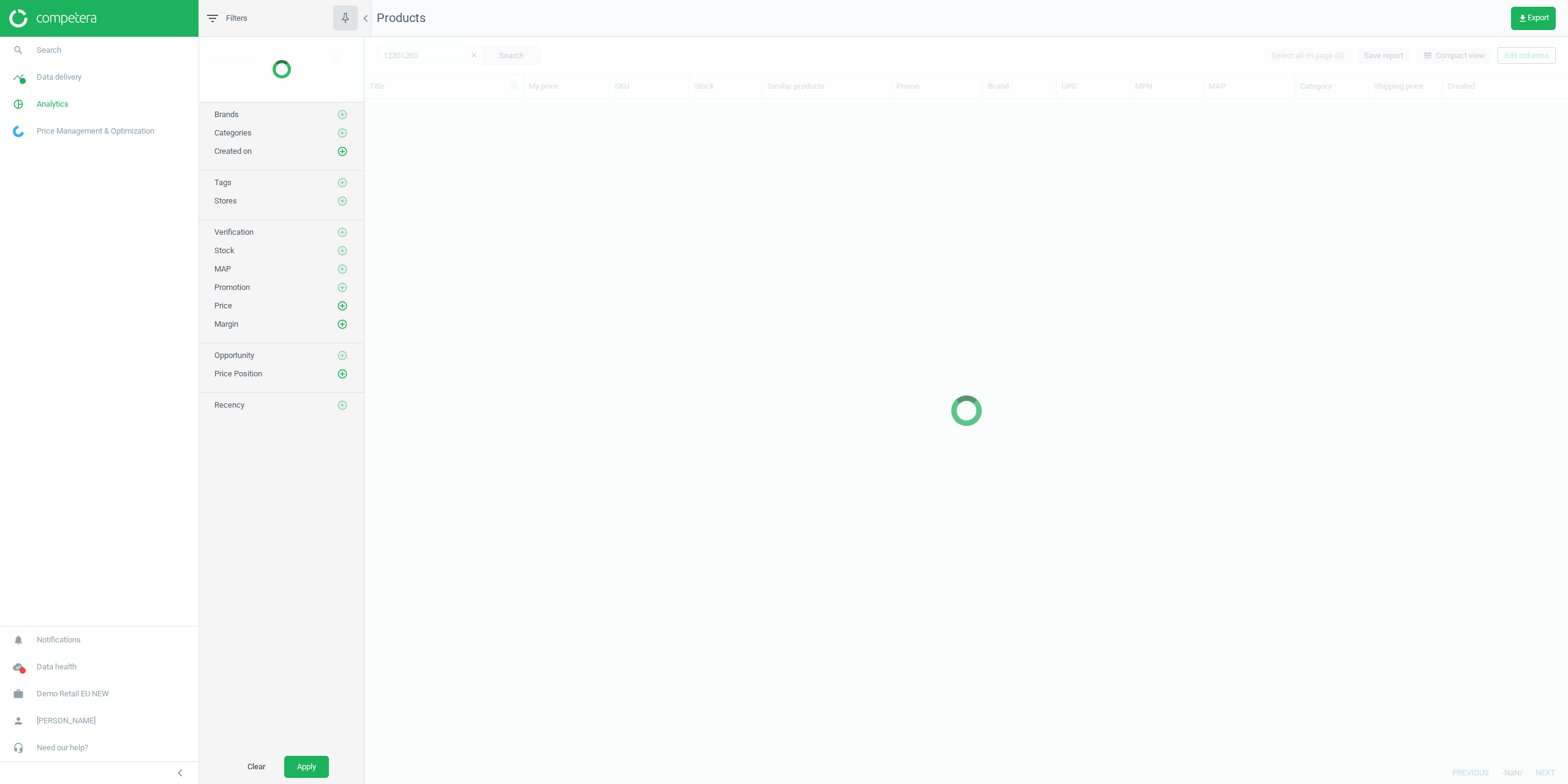
scroll to position [644, 1195]
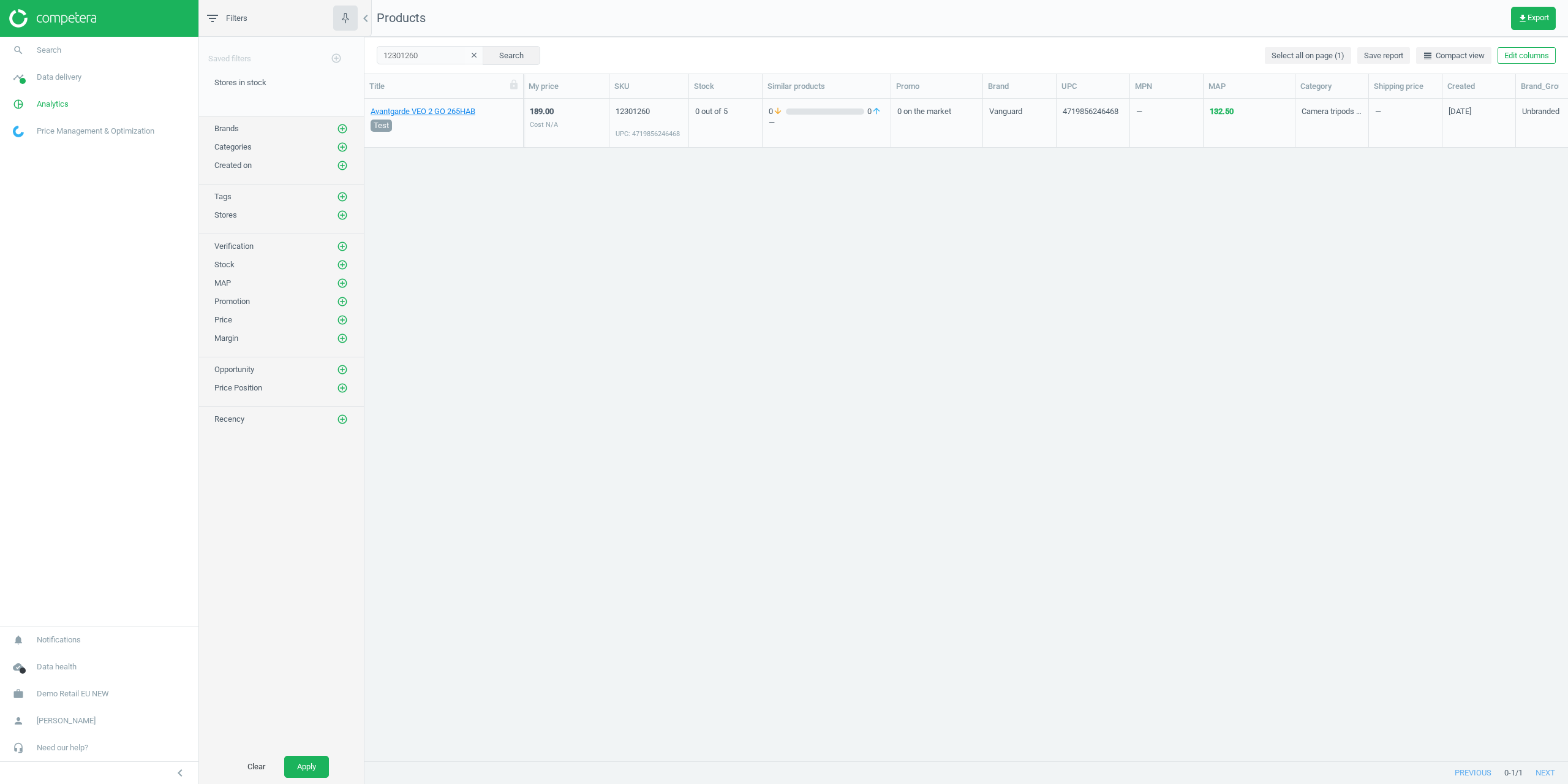
drag, startPoint x: 908, startPoint y: 761, endPoint x: 1049, endPoint y: 761, distance: 141.0
click at [1049, 761] on div at bounding box center [1038, 761] width 1029 height 1
click at [431, 112] on link "Avantgarde VEO 2 GO 265HAB" at bounding box center [422, 112] width 105 height 11
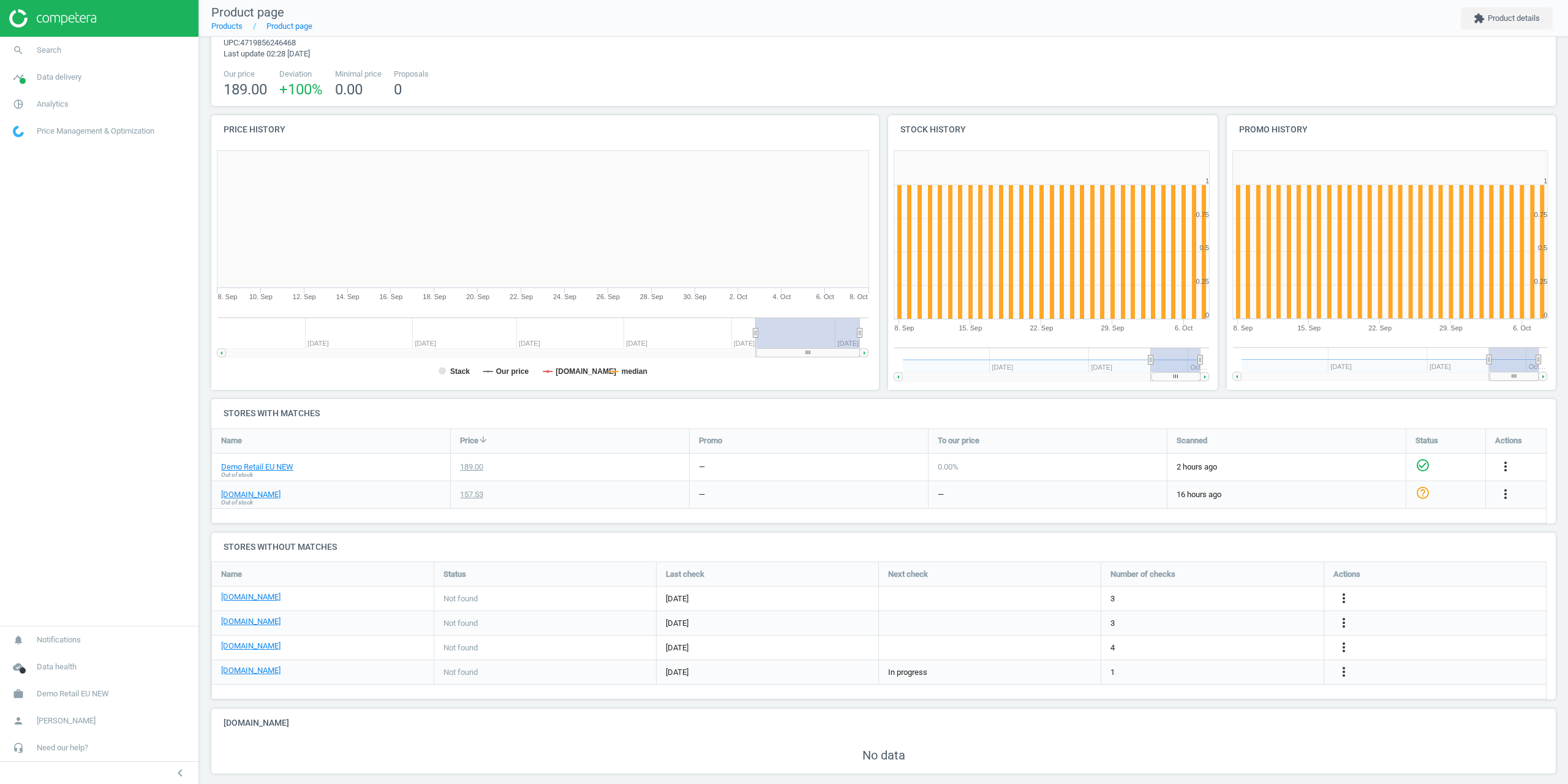
scroll to position [63, 0]
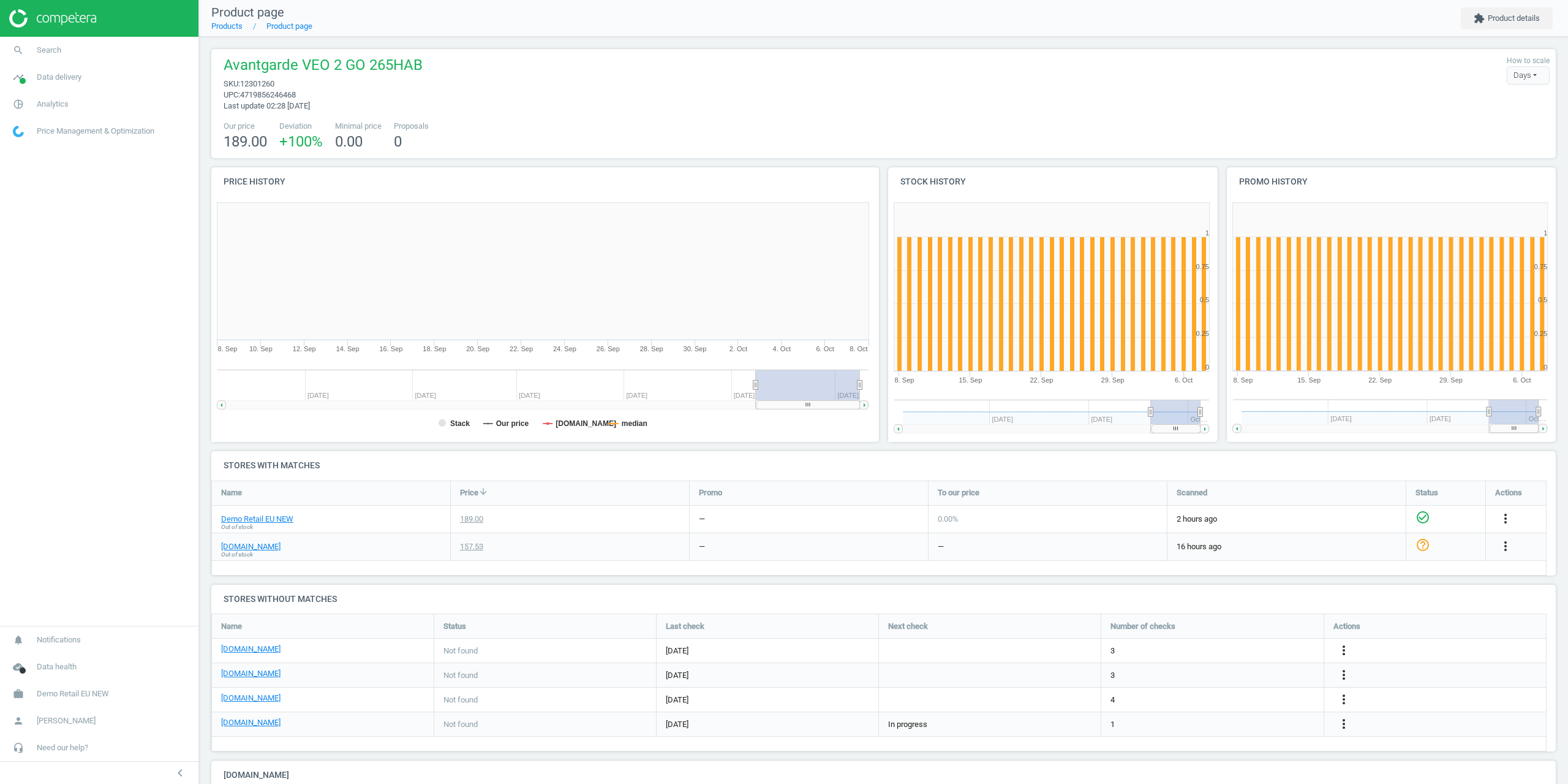
click at [106, 394] on nav "search Search timeline Data delivery Overview Matches dashboard Matches Rematch…" at bounding box center [99, 331] width 199 height 589
click at [141, 783] on div "chevron_left" at bounding box center [99, 772] width 199 height 22
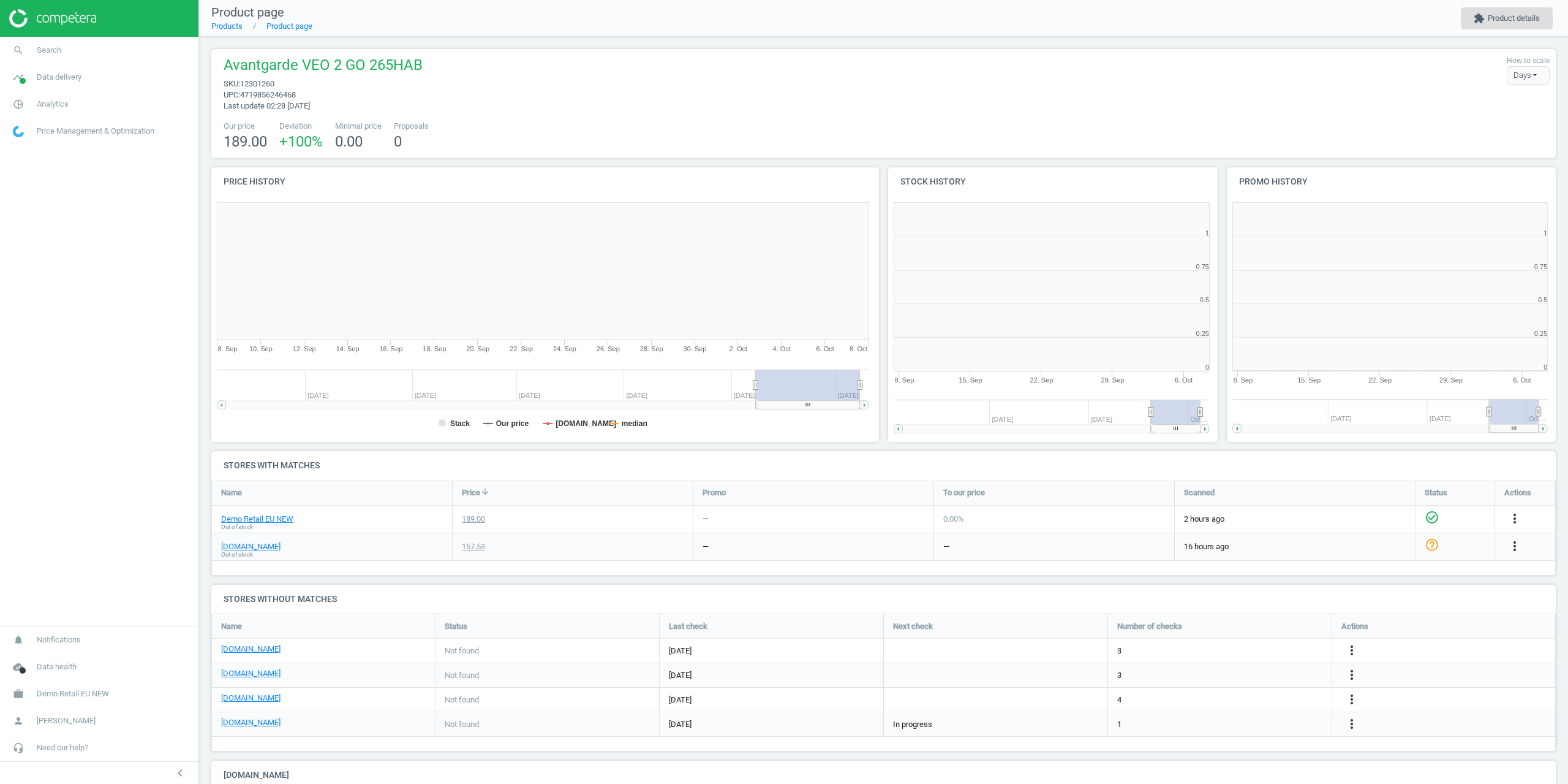
click at [1513, 23] on button "extension Product details" at bounding box center [1506, 18] width 92 height 22
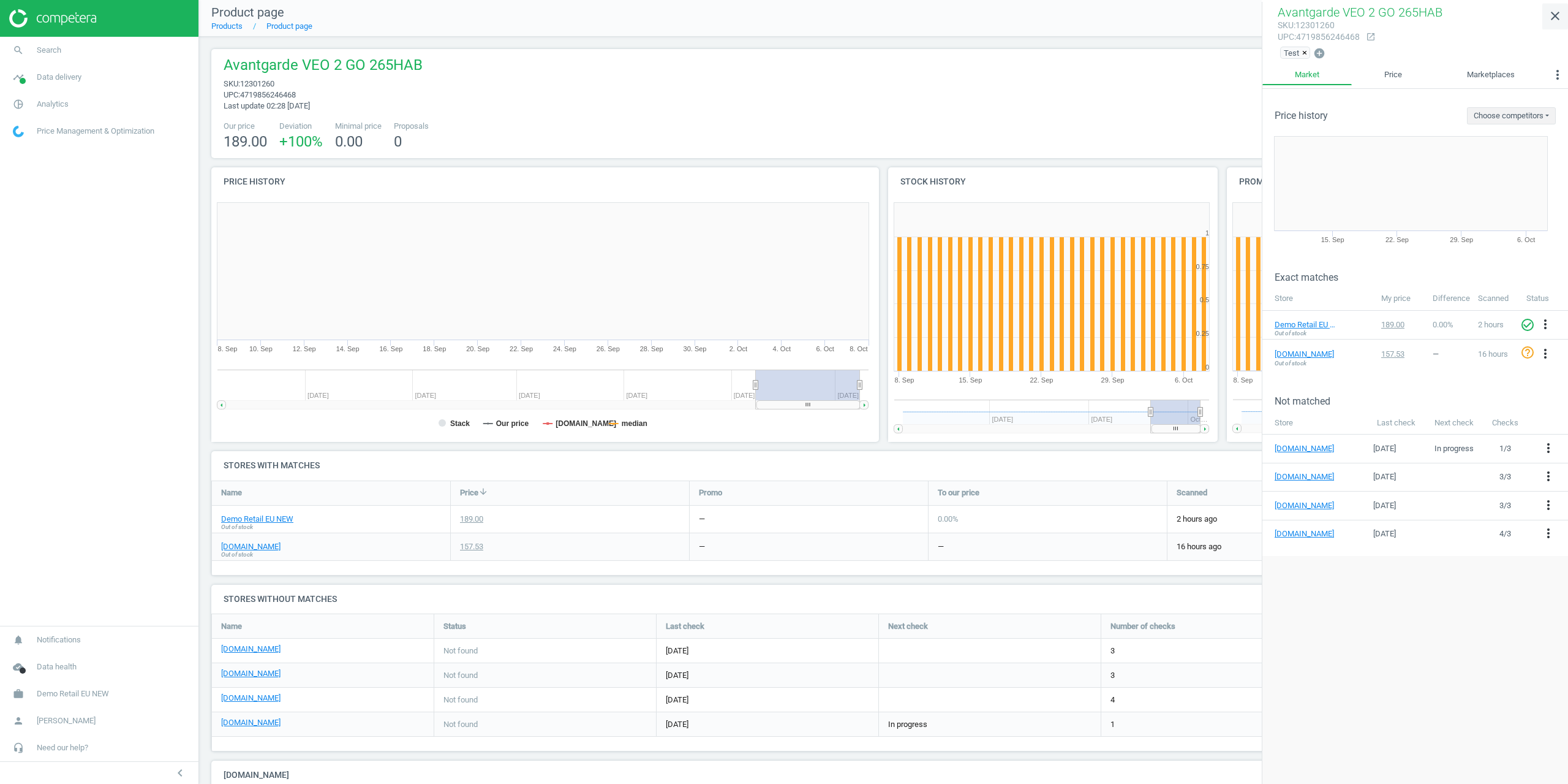
click at [1561, 20] on icon "close" at bounding box center [1555, 15] width 15 height 15
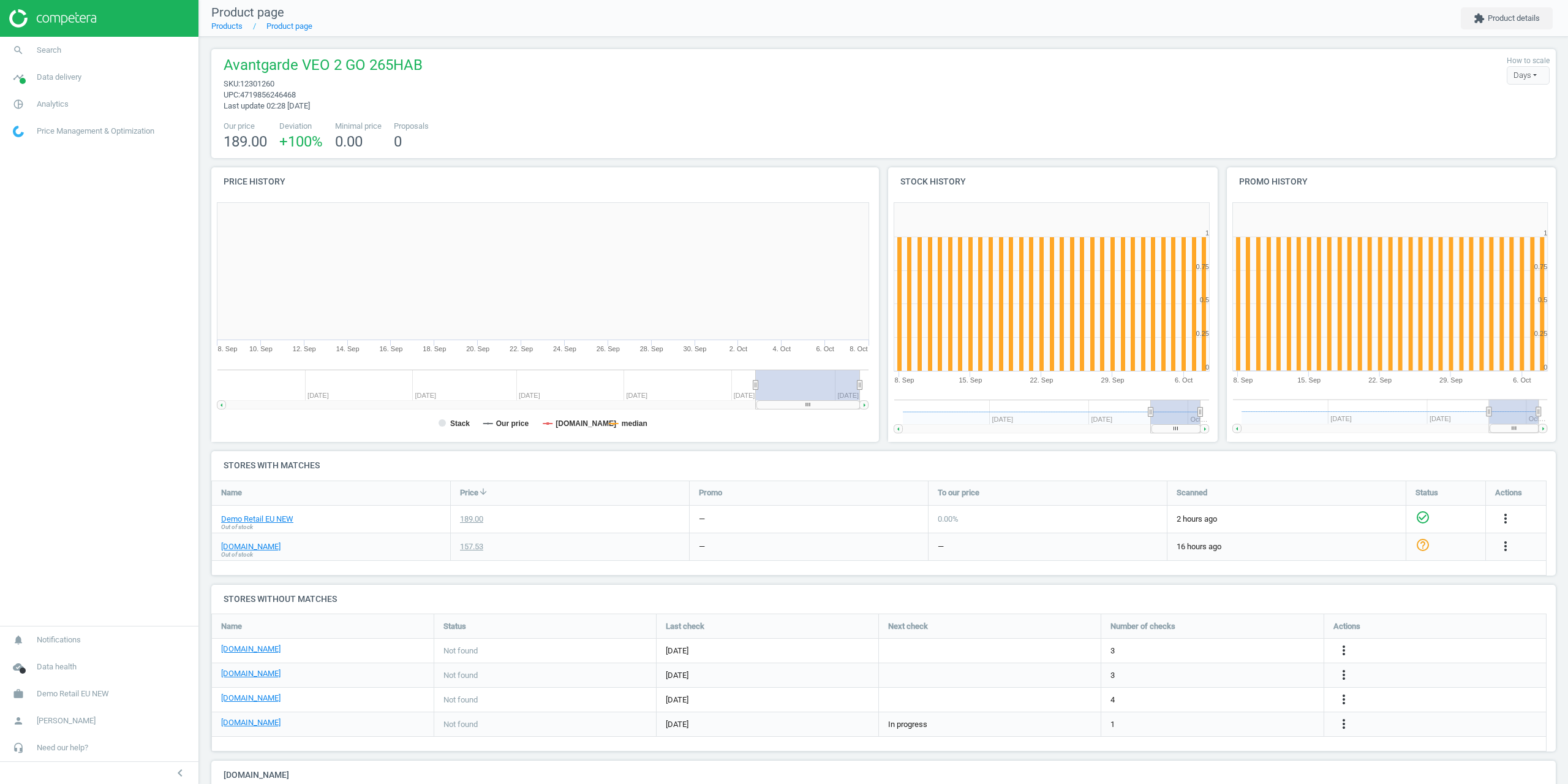
click at [1, 284] on nav "search Search timeline Data delivery Overview Matches dashboard Matches Rematch…" at bounding box center [99, 331] width 199 height 589
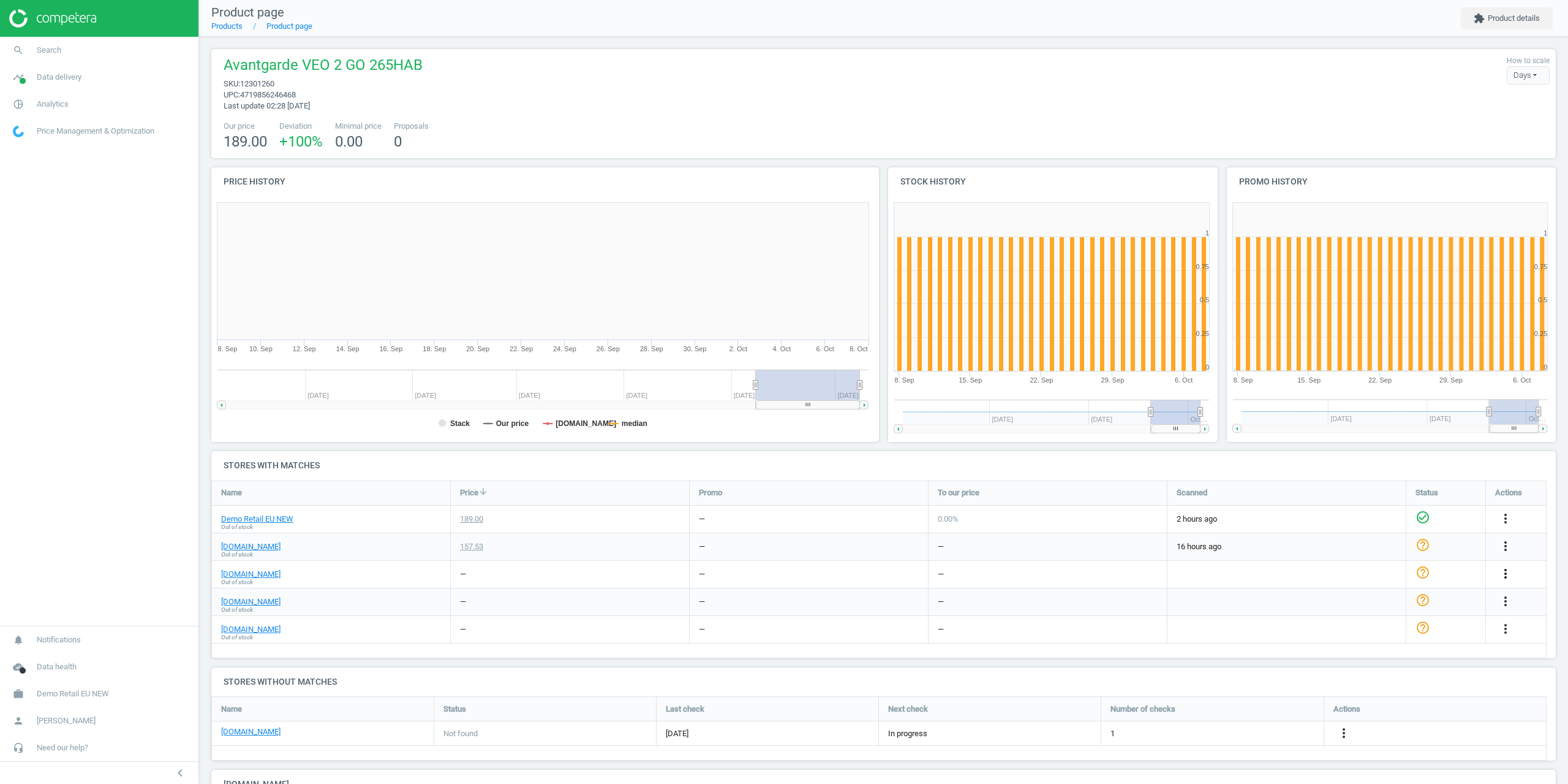
click at [1507, 571] on icon "more_vert" at bounding box center [1506, 573] width 15 height 15
click at [1373, 599] on link "Edit URL/product option" at bounding box center [1409, 602] width 168 height 19
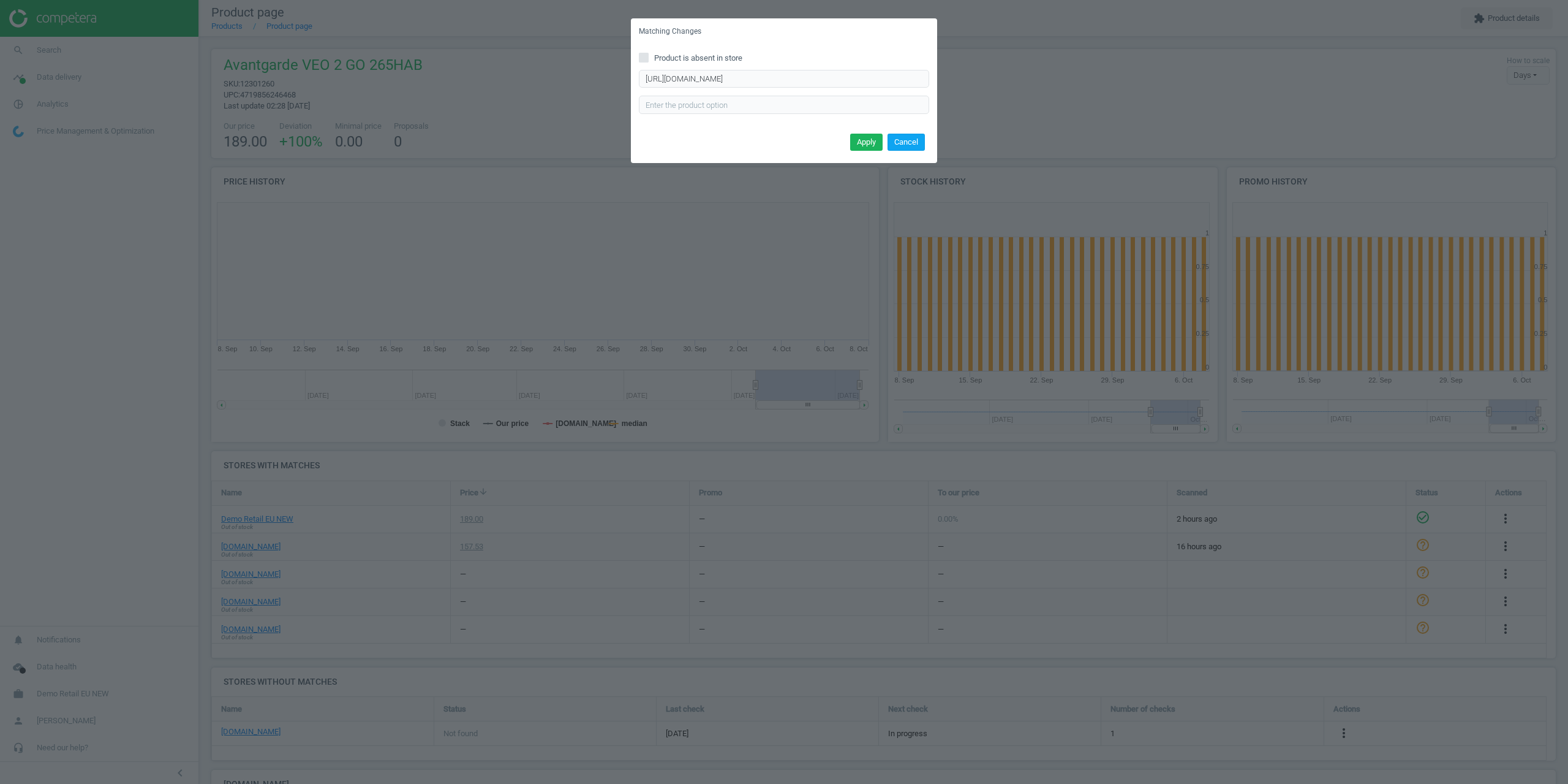
click at [900, 145] on button "Cancel" at bounding box center [906, 142] width 37 height 17
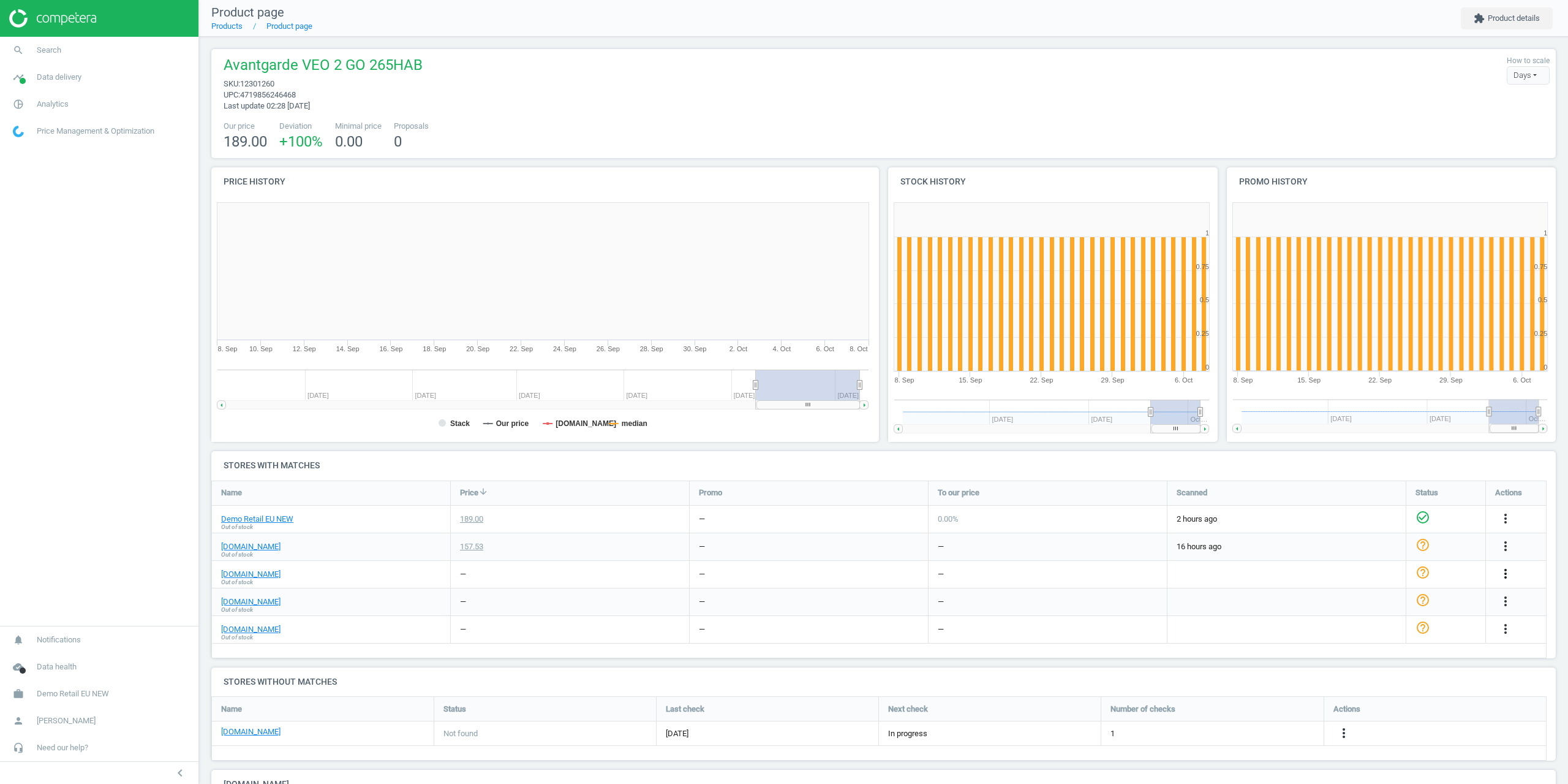
click at [1503, 566] on div "more_vert" at bounding box center [1516, 574] width 60 height 27
click at [1501, 570] on icon "more_vert" at bounding box center [1506, 573] width 15 height 15
click at [1367, 620] on link "Edit packaging coefficient" at bounding box center [1409, 621] width 168 height 19
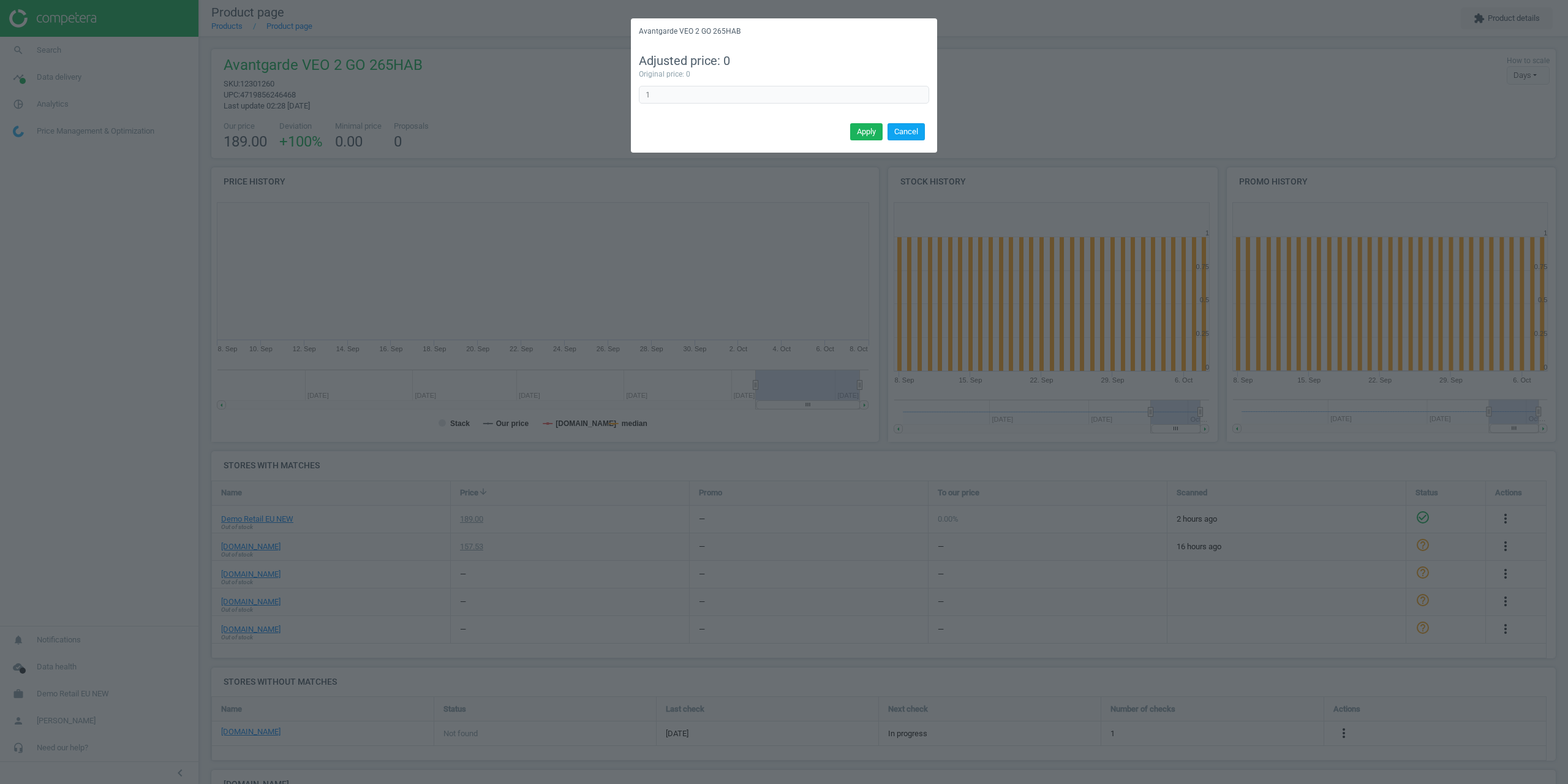
click at [902, 131] on button "Cancel" at bounding box center [906, 131] width 37 height 17
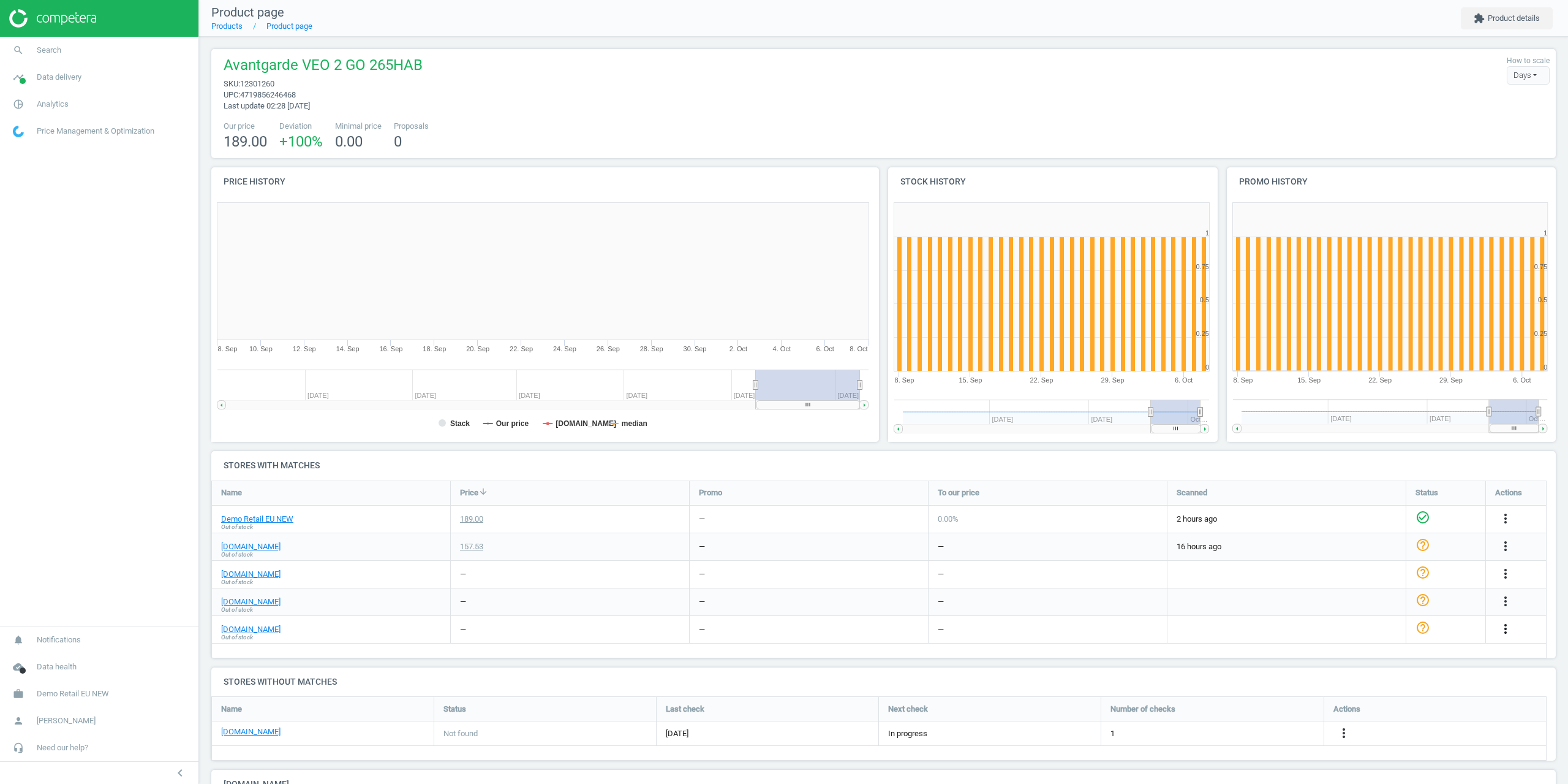
click at [1506, 627] on icon "more_vert" at bounding box center [1506, 628] width 15 height 15
click at [1381, 658] on link "Edit URL/product option" at bounding box center [1409, 658] width 168 height 19
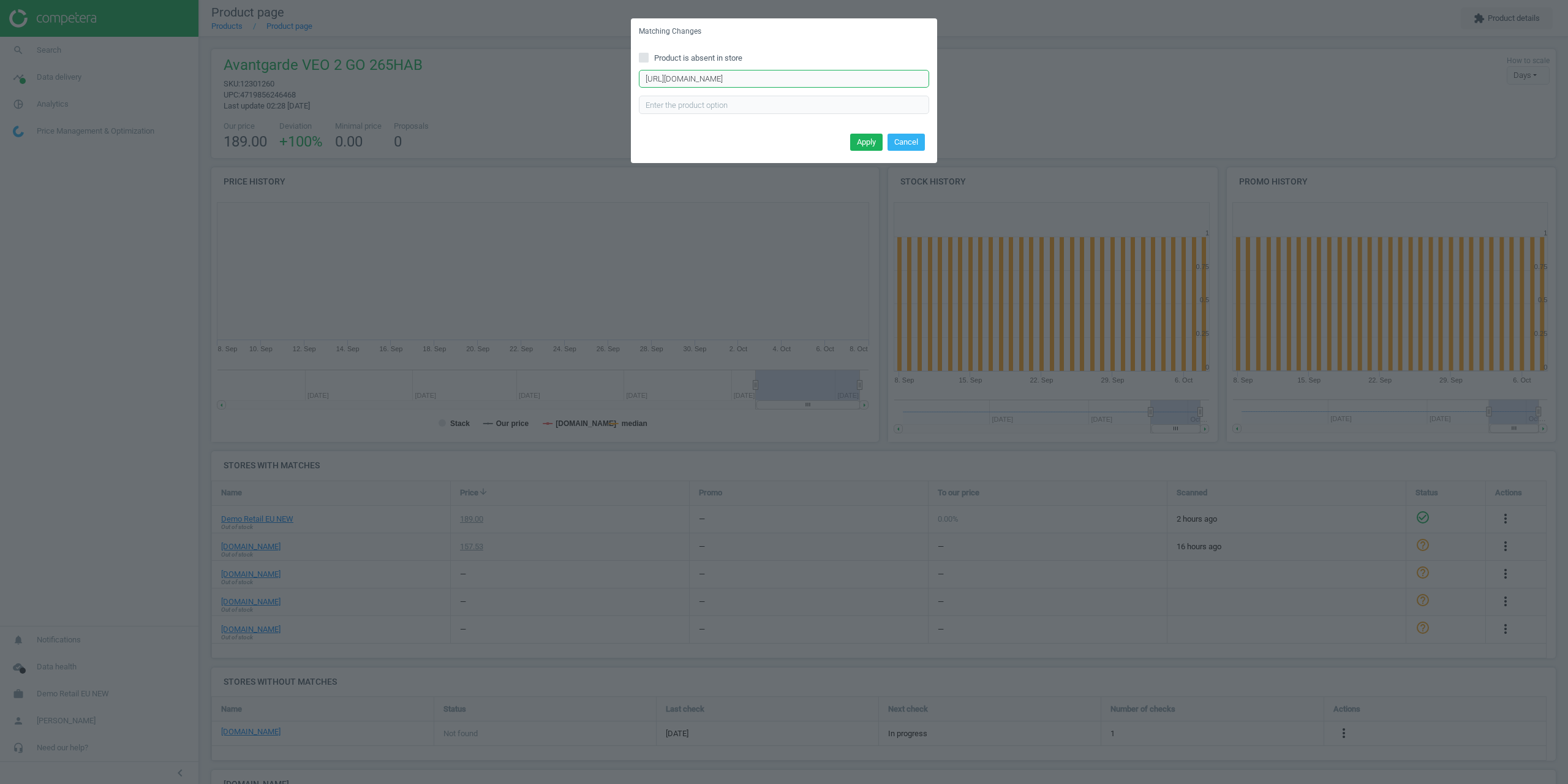
click at [765, 80] on input "https://fotokoch.de/404" at bounding box center [784, 79] width 290 height 18
click at [910, 142] on button "Cancel" at bounding box center [906, 142] width 37 height 17
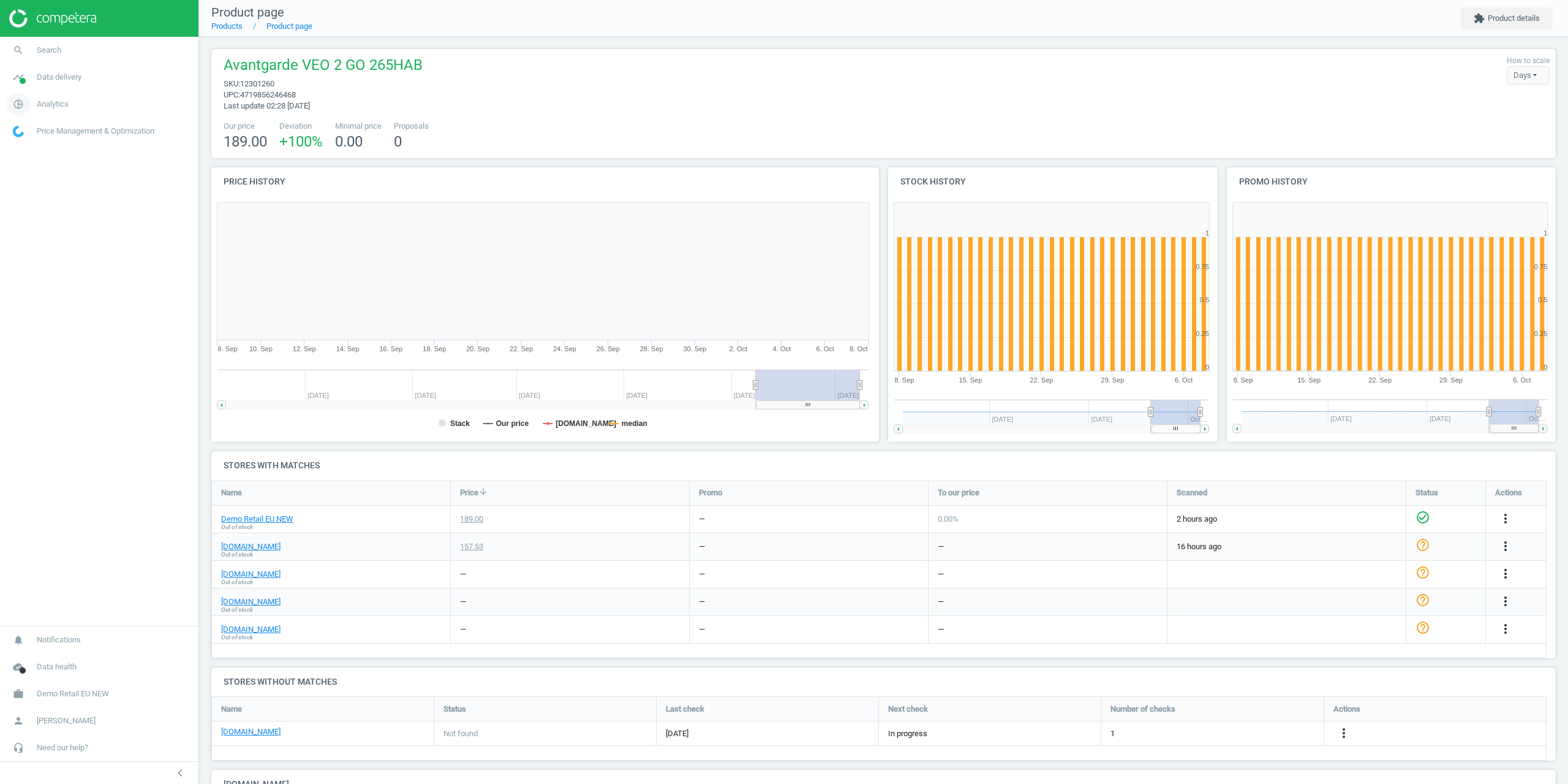
click at [48, 102] on span "Analytics" at bounding box center [52, 105] width 32 height 11
click at [32, 148] on span "Products" at bounding box center [27, 149] width 29 height 10
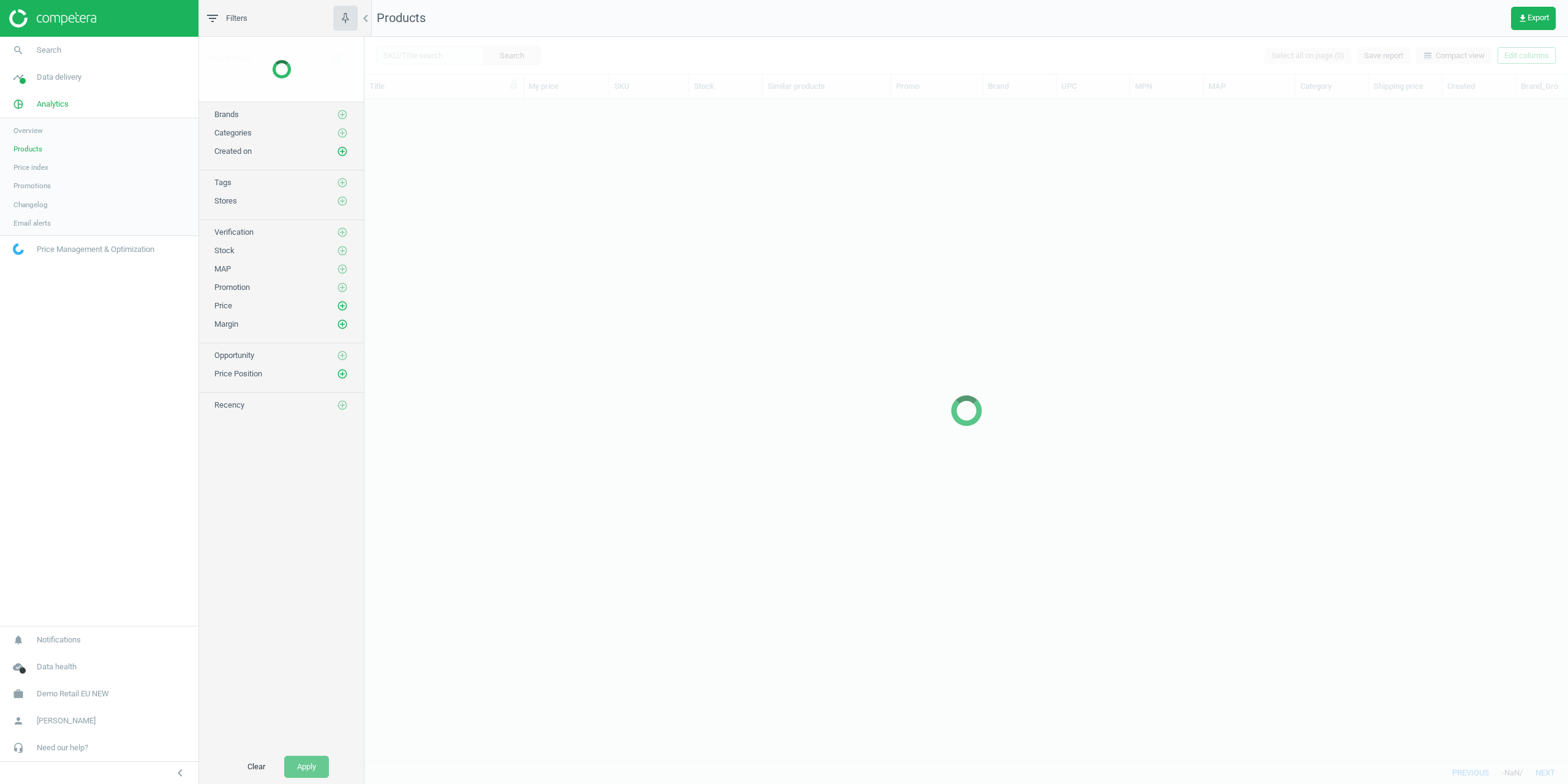
scroll to position [644, 1195]
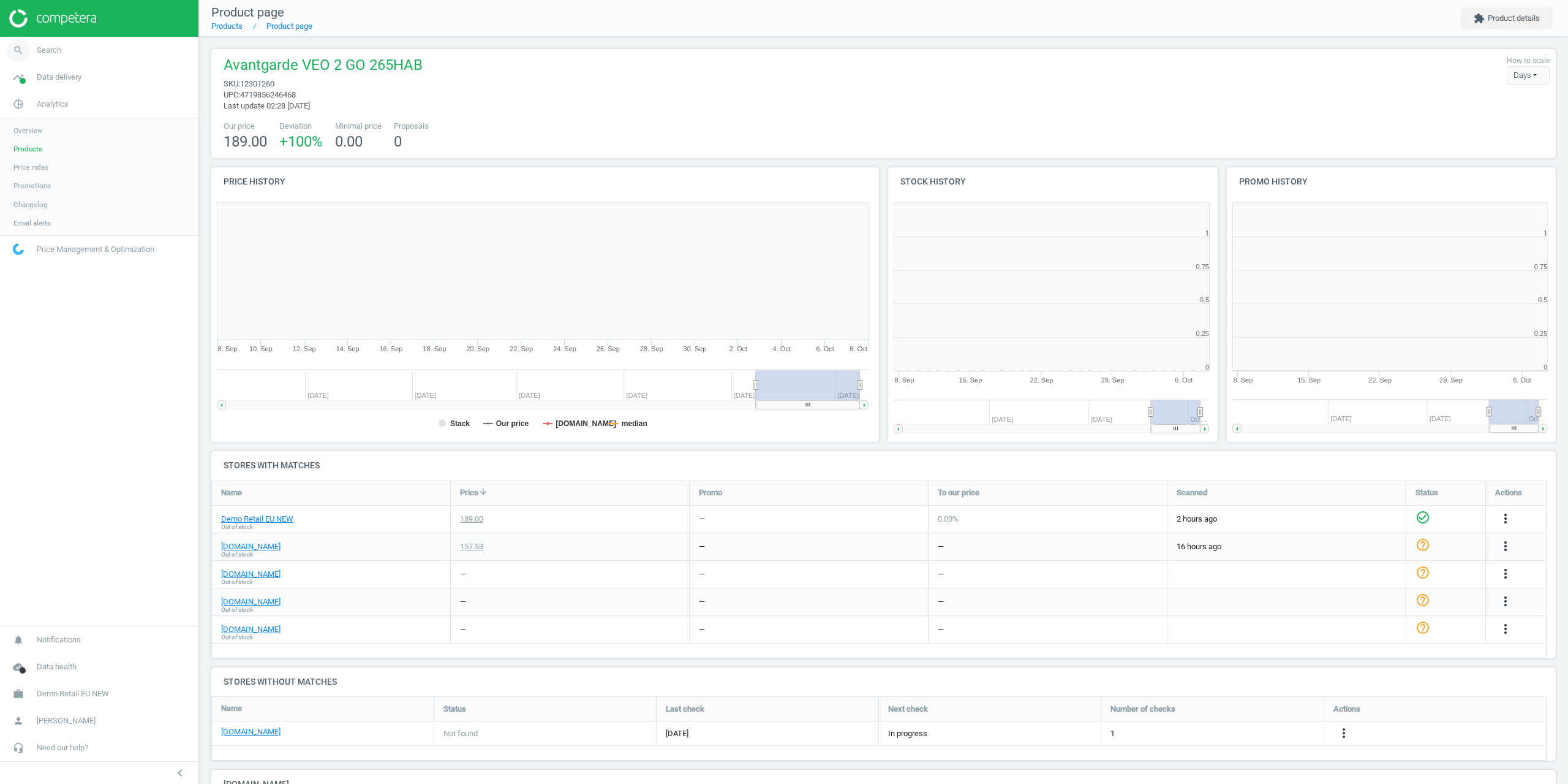
scroll to position [264, 346]
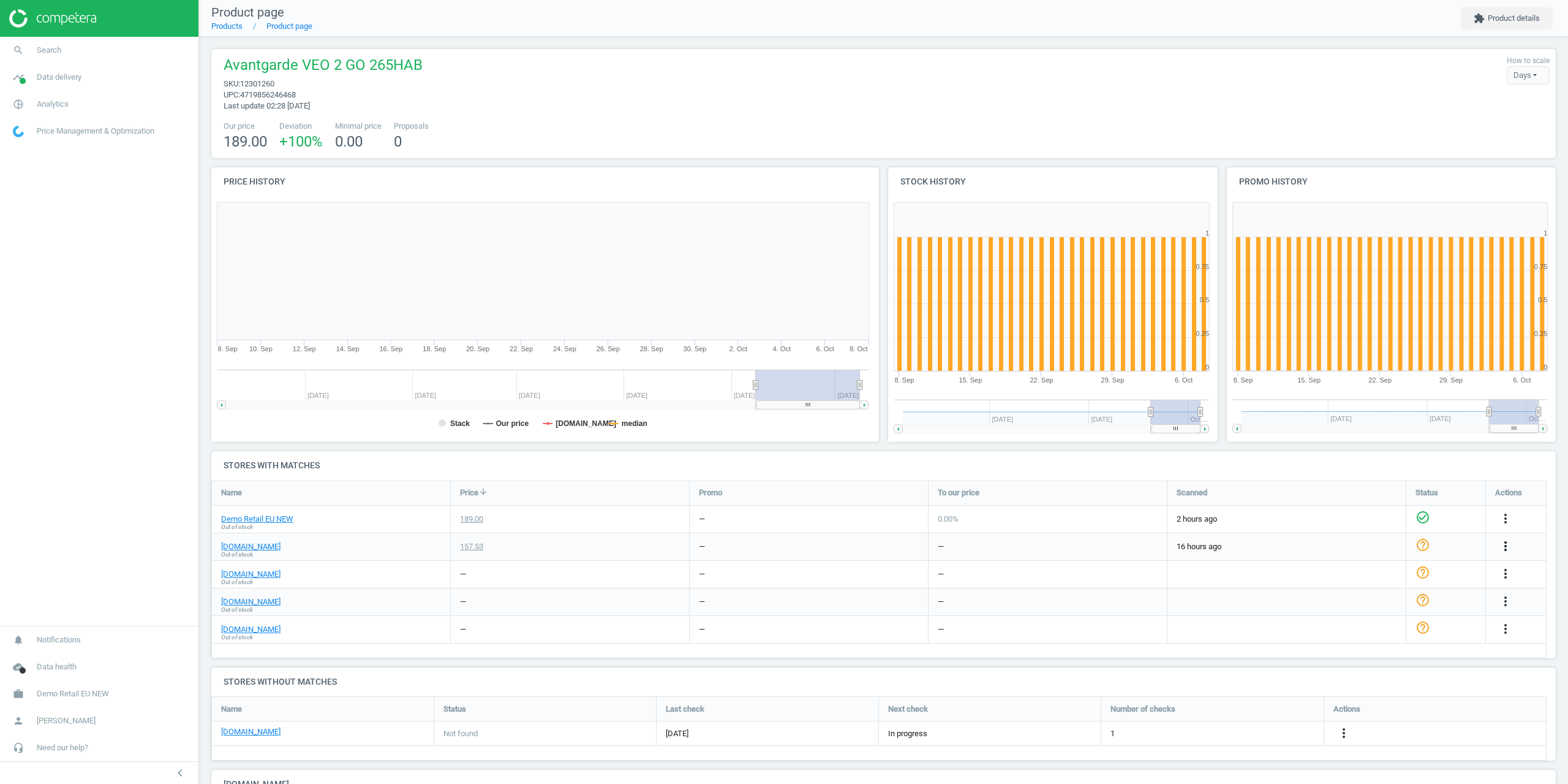
click at [1510, 550] on icon "more_vert" at bounding box center [1506, 545] width 15 height 15
click at [1373, 577] on link "Edit URL/product option" at bounding box center [1409, 575] width 168 height 19
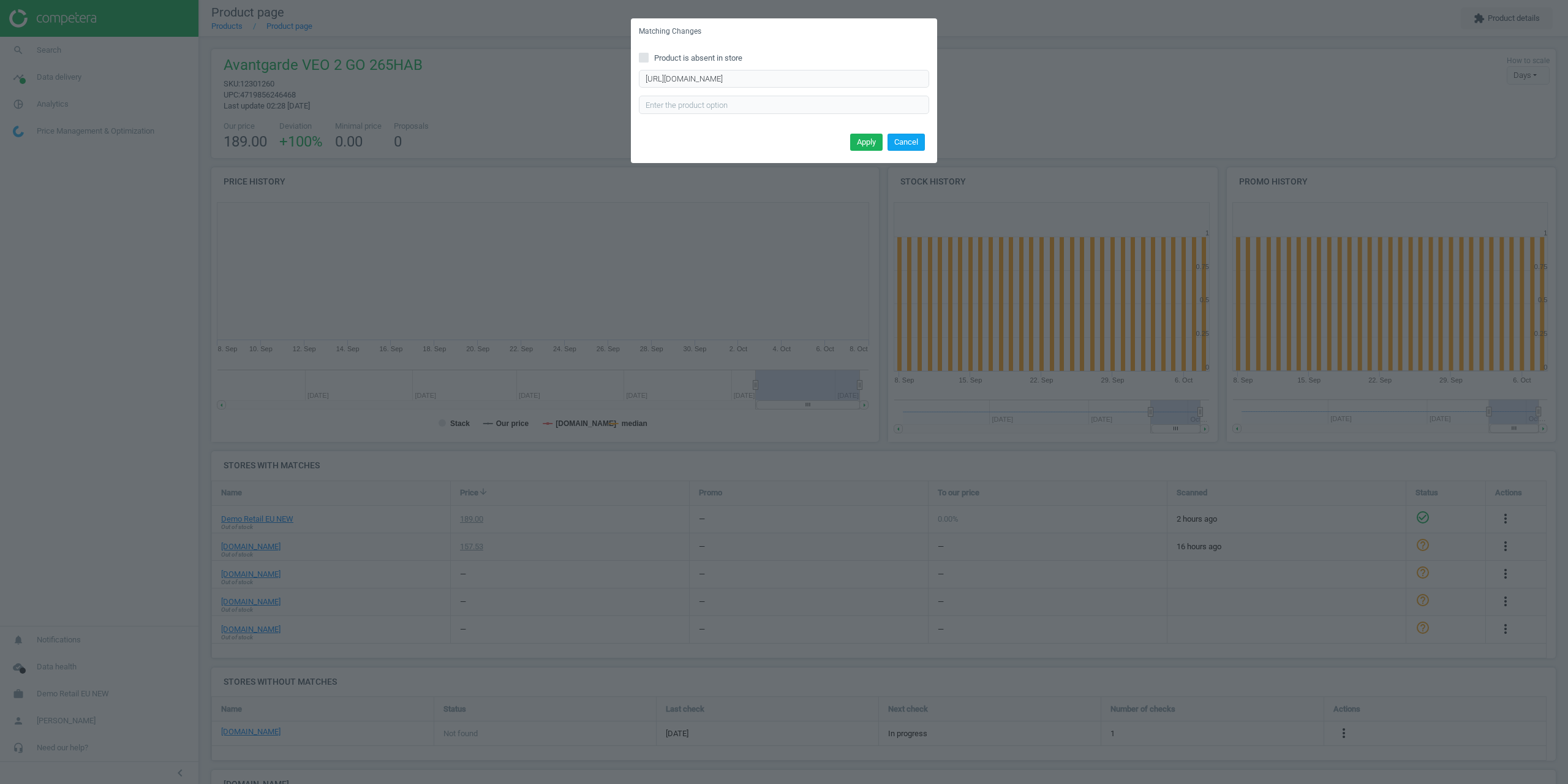
click at [903, 141] on button "Cancel" at bounding box center [906, 142] width 37 height 17
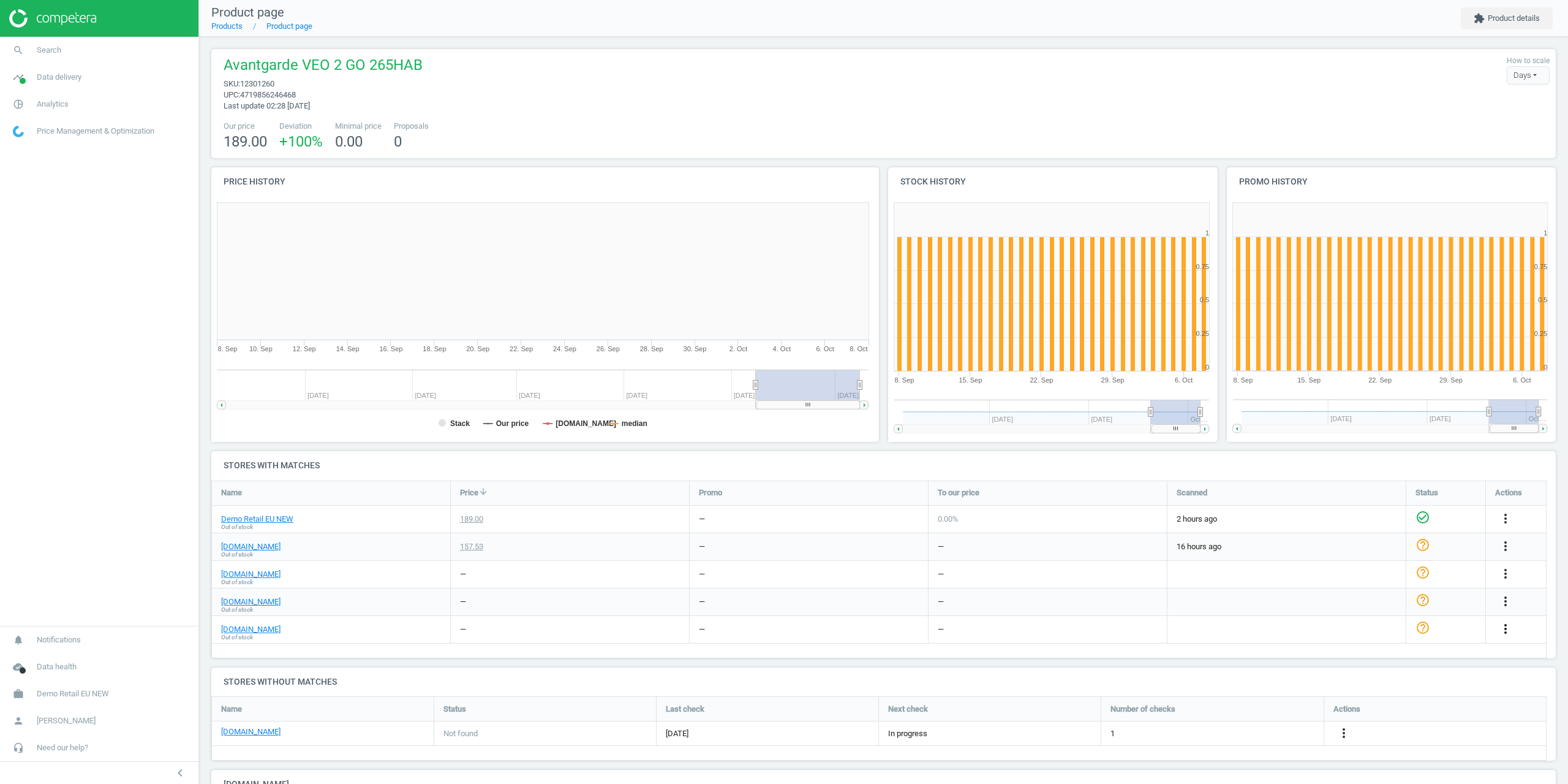
click at [1504, 625] on icon "more_vert" at bounding box center [1506, 628] width 15 height 15
click at [1406, 657] on link "Edit URL/product option" at bounding box center [1409, 658] width 168 height 19
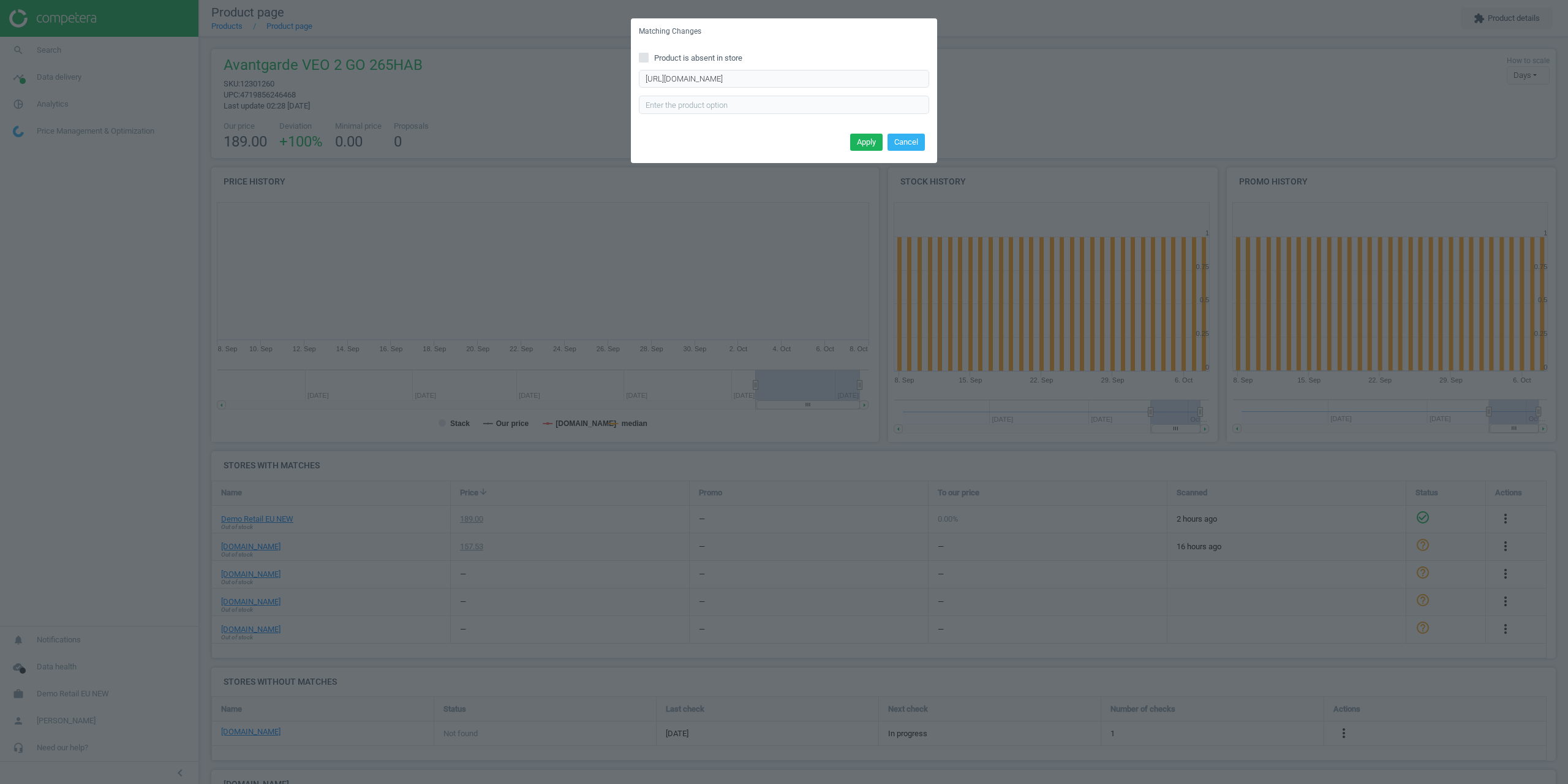
click at [715, 61] on span "Product is absent in store" at bounding box center [698, 58] width 93 height 11
click at [648, 61] on input "Product is absent in store" at bounding box center [643, 57] width 8 height 8
checkbox input "true"
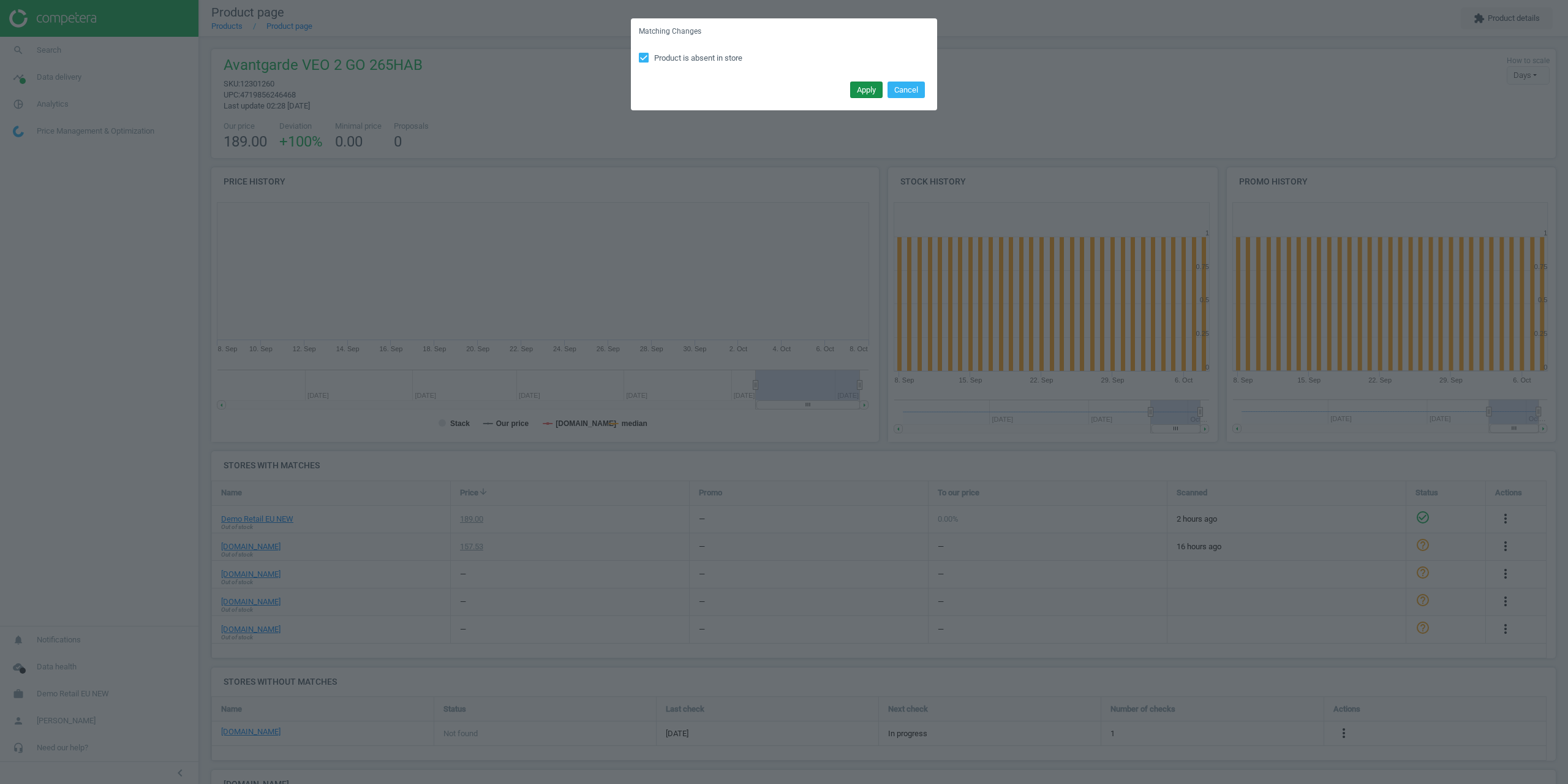
click at [864, 90] on button "Apply" at bounding box center [866, 90] width 32 height 17
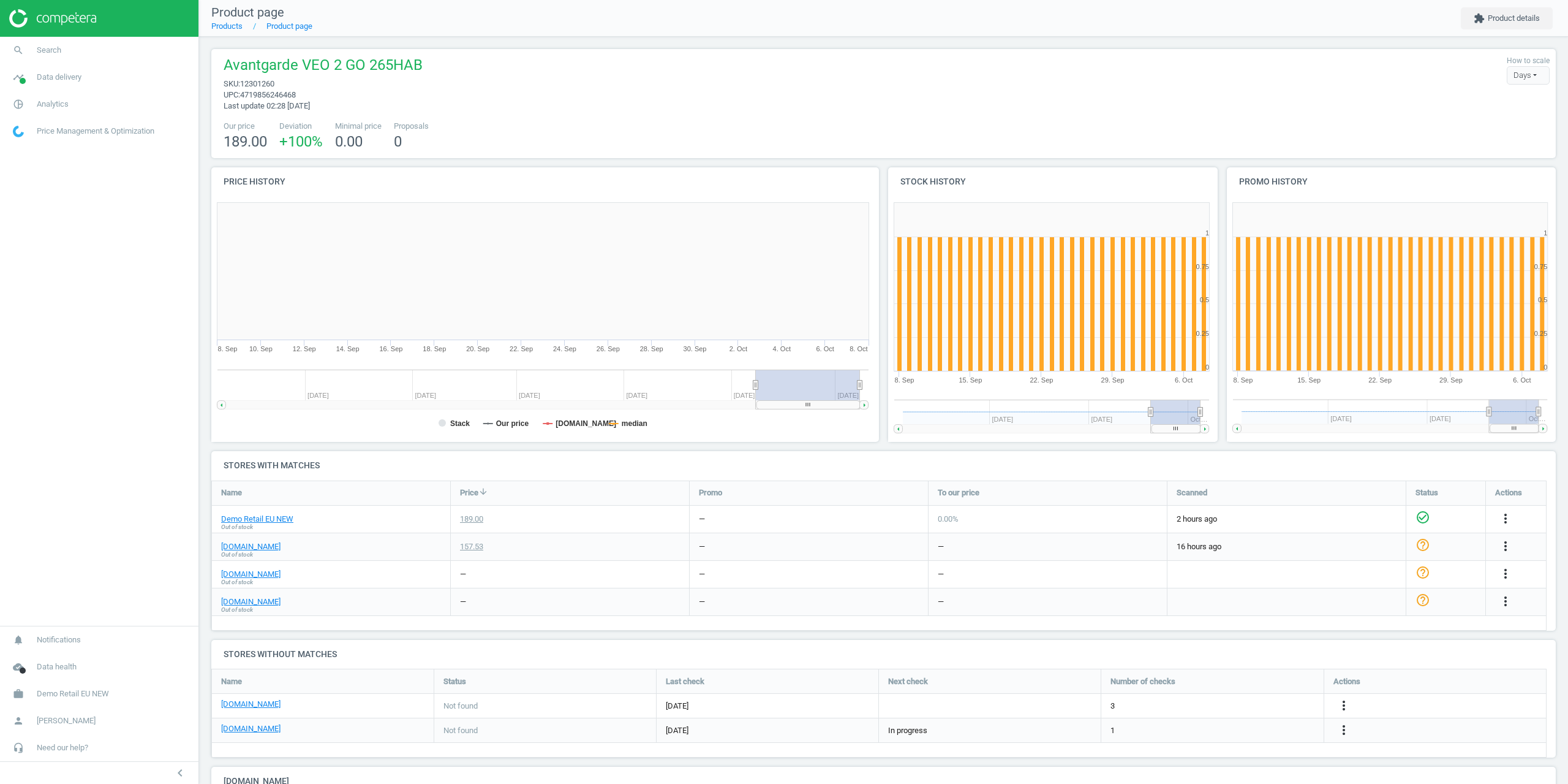
click at [1515, 572] on div "more_vert" at bounding box center [1507, 574] width 24 height 16
click at [1510, 572] on icon "more_vert" at bounding box center [1506, 573] width 15 height 15
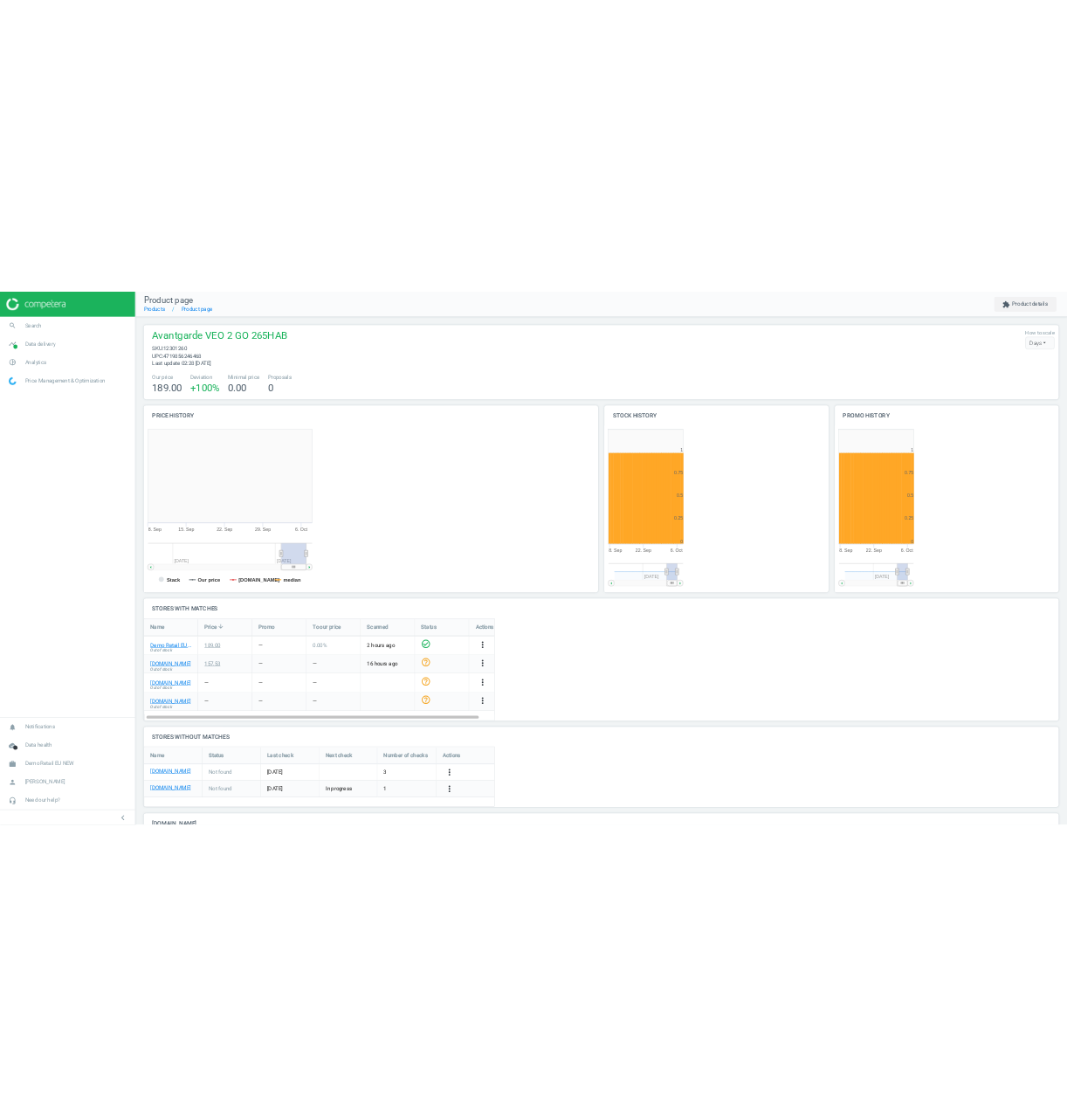
scroll to position [77, 762]
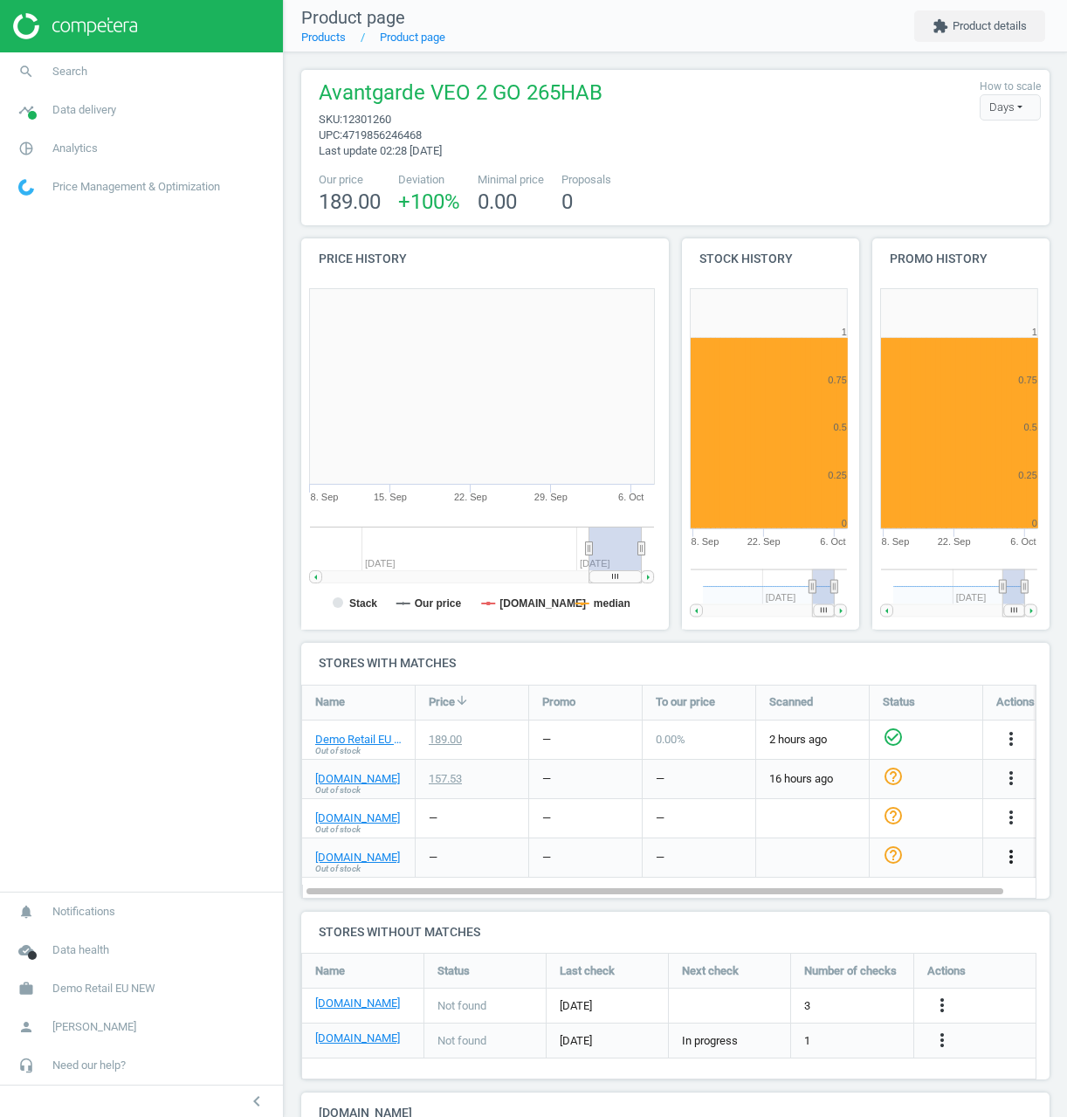
click at [1005, 855] on icon "more_vert" at bounding box center [1011, 856] width 21 height 21
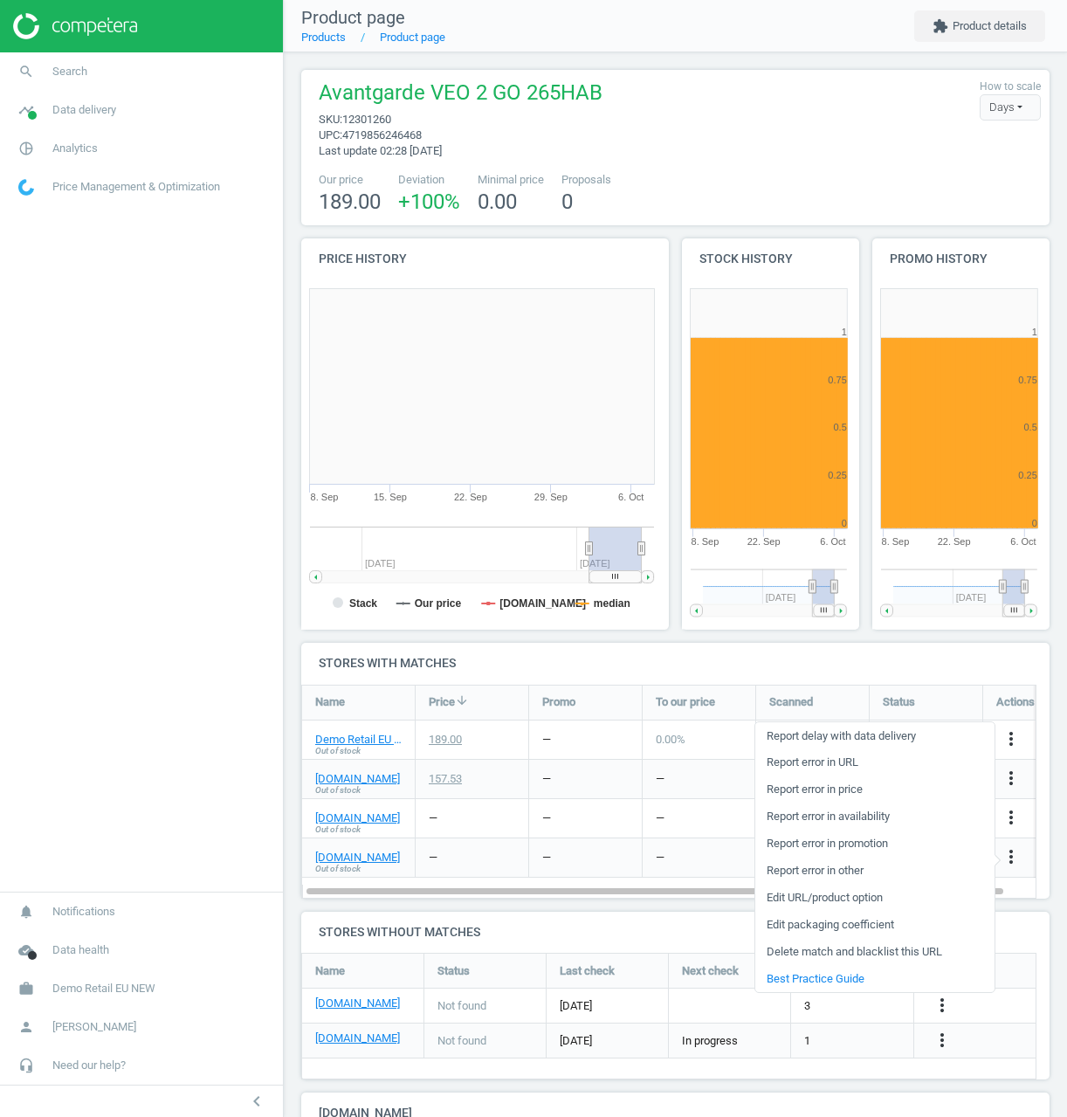
click at [809, 892] on link "Edit URL/product option" at bounding box center [874, 897] width 239 height 27
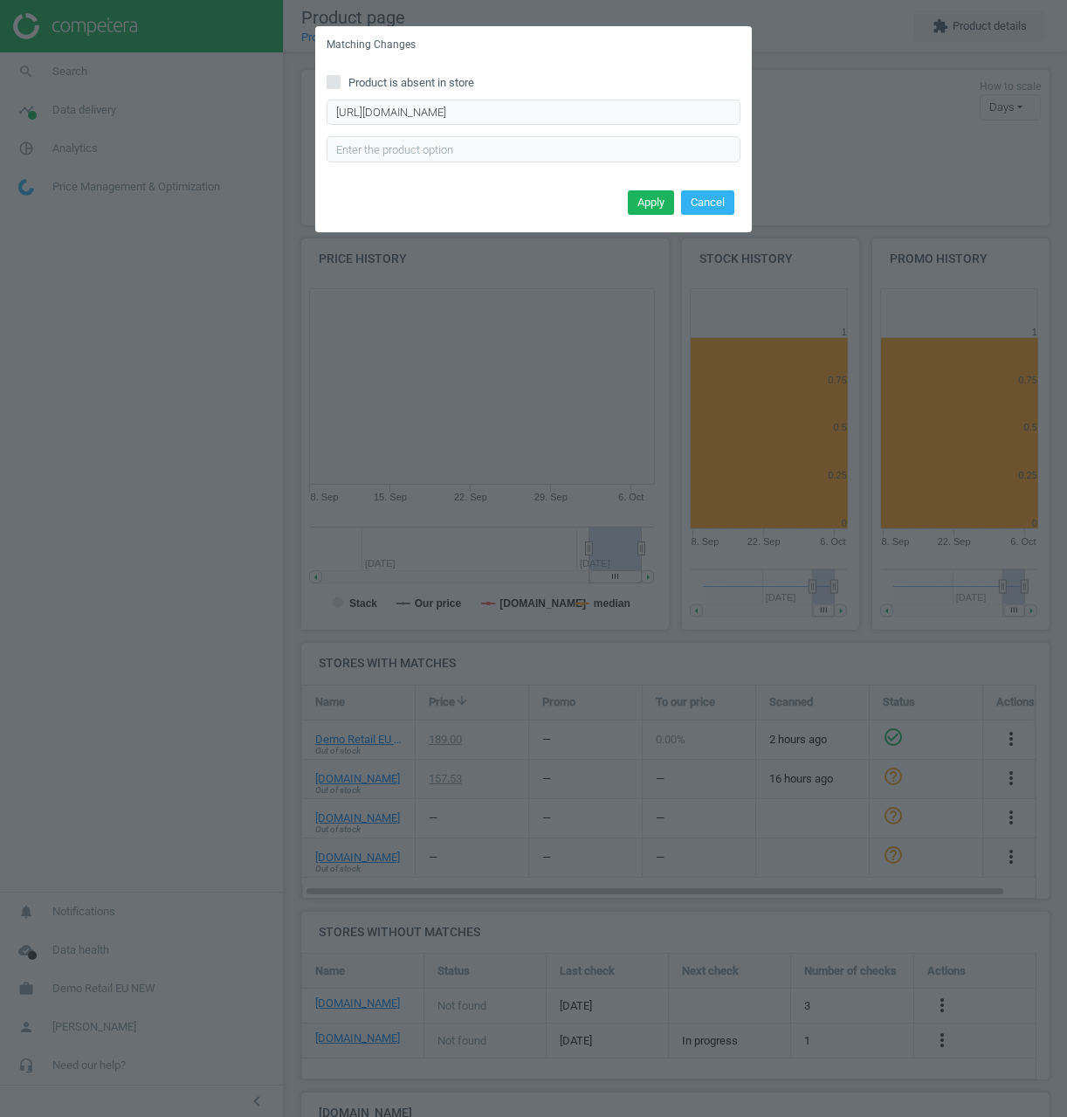
click at [389, 87] on span "Product is absent in store" at bounding box center [411, 83] width 133 height 16
click at [340, 87] on input "Product is absent in store" at bounding box center [333, 81] width 11 height 11
checkbox input "true"
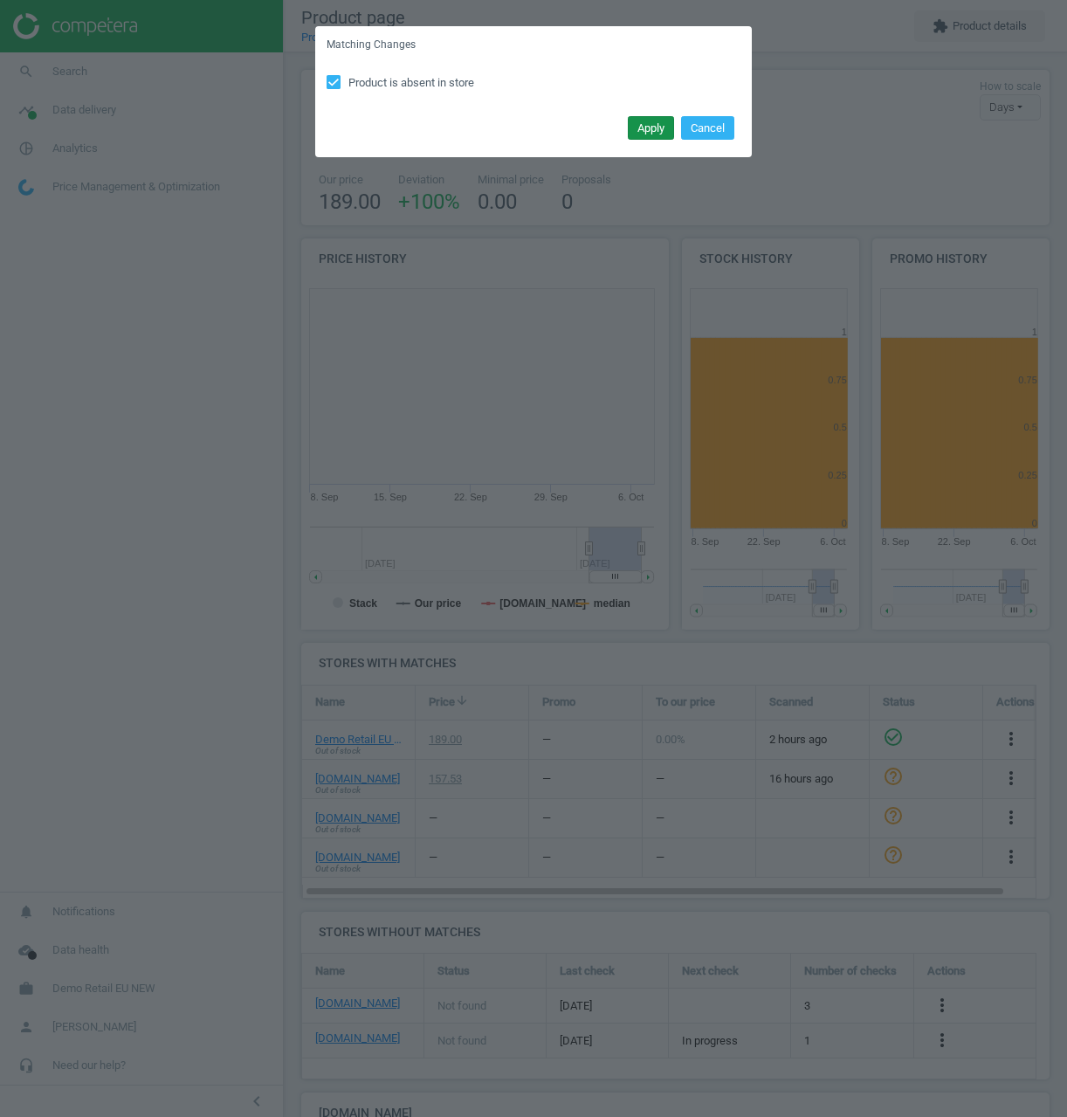
click at [638, 134] on button "Apply" at bounding box center [651, 128] width 46 height 24
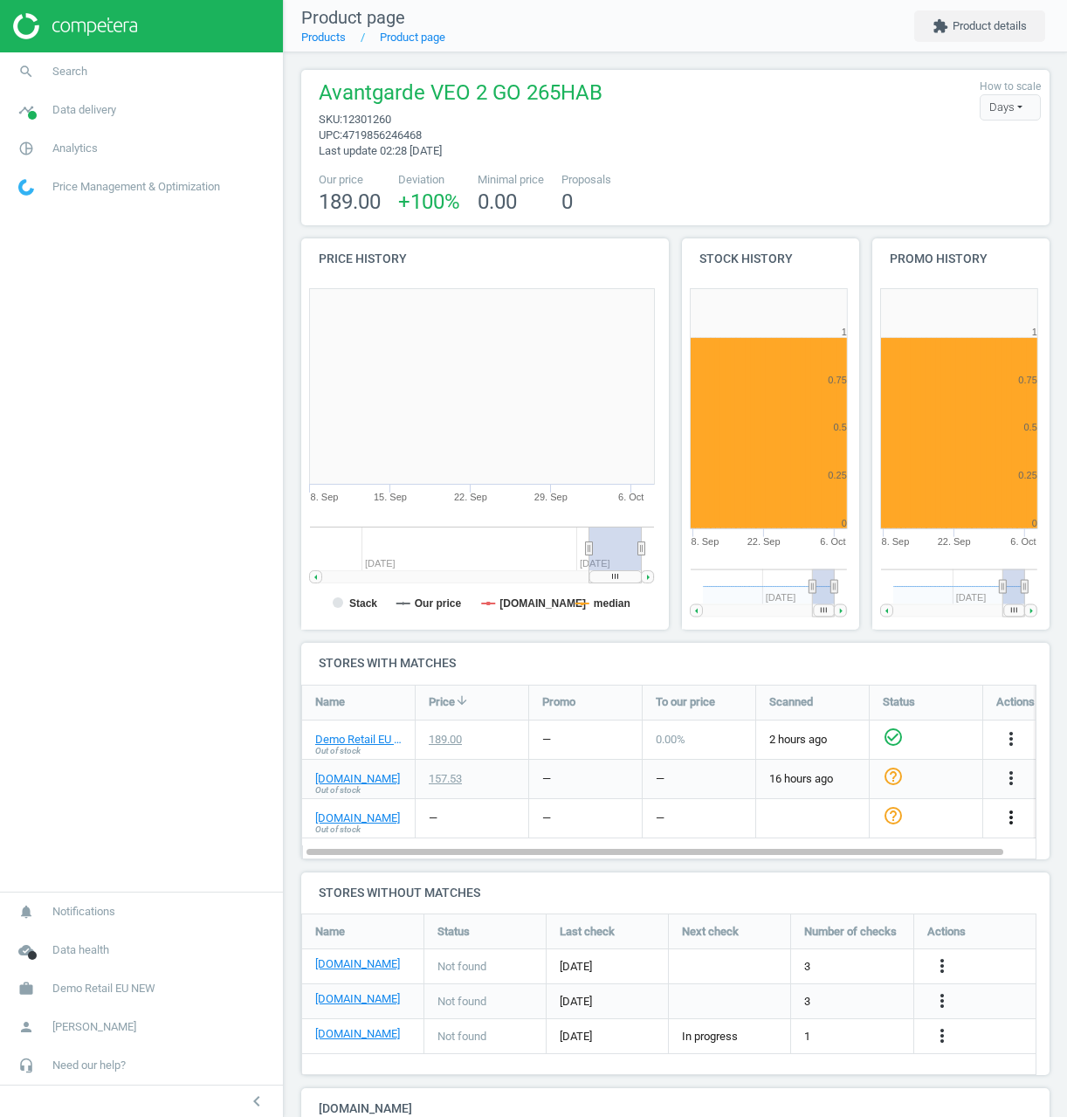
click at [1019, 812] on icon "more_vert" at bounding box center [1011, 817] width 21 height 21
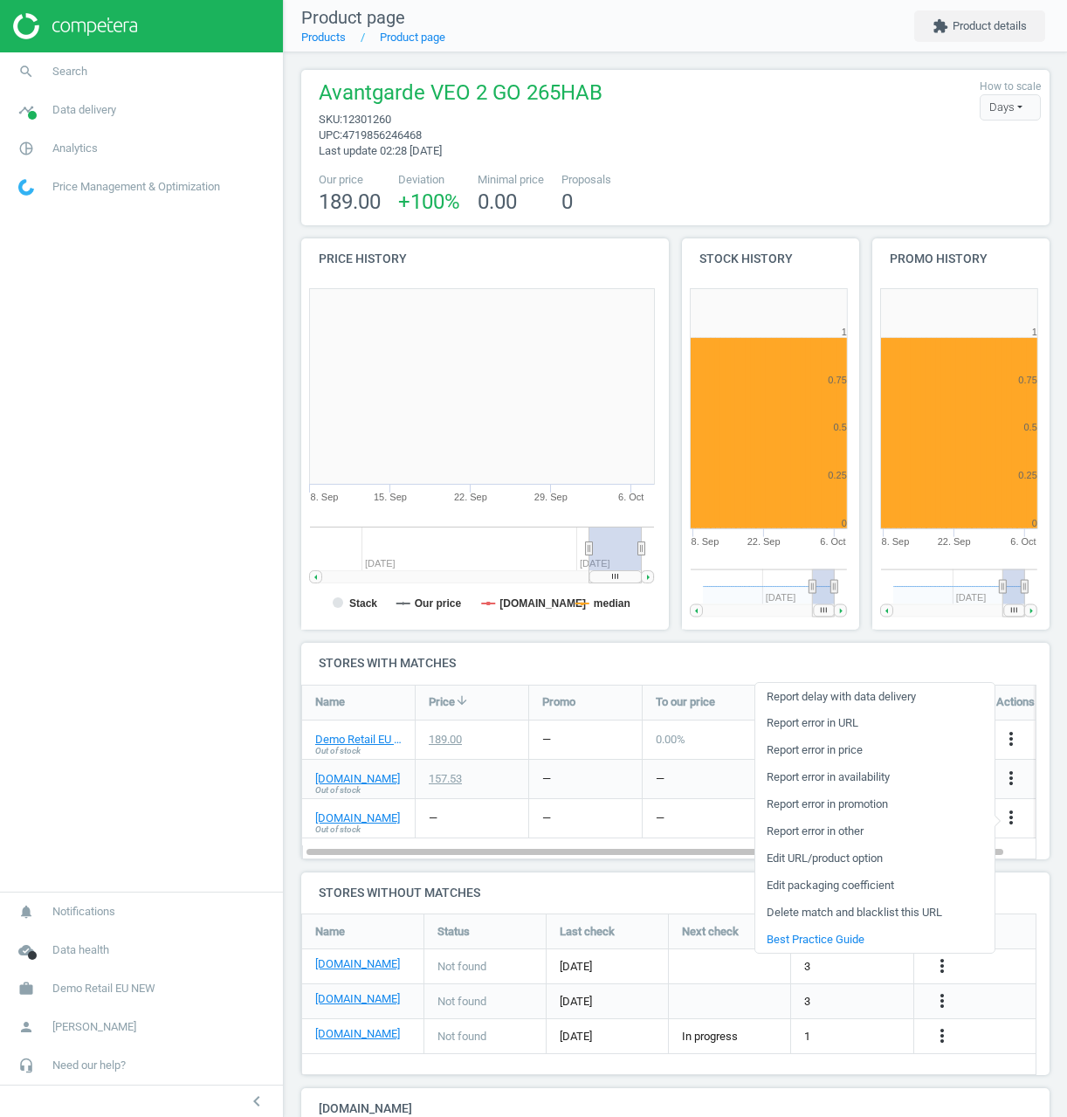
click at [851, 856] on link "Edit URL/product option" at bounding box center [874, 858] width 239 height 27
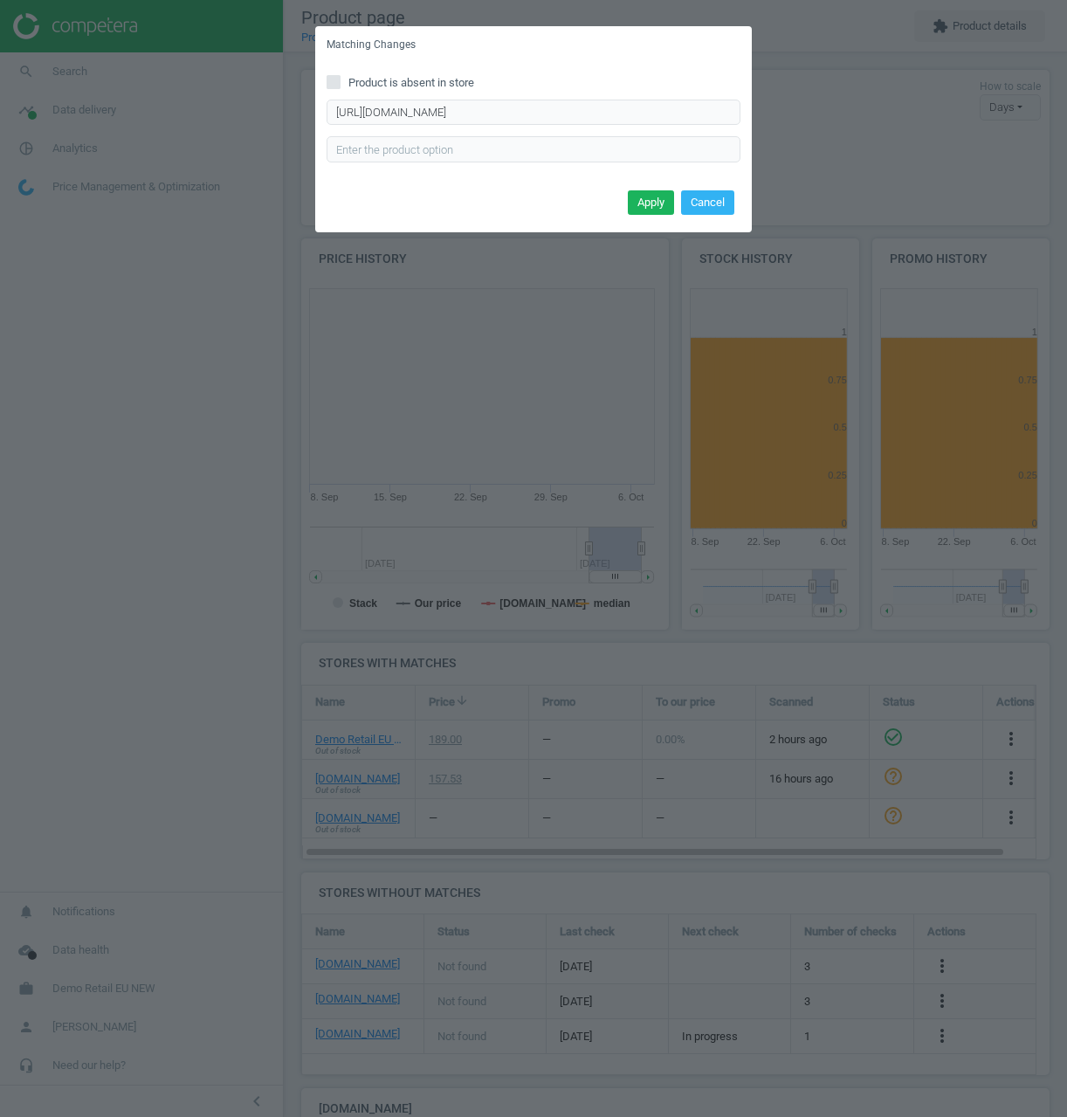
click at [436, 90] on span "Product is absent in store" at bounding box center [411, 83] width 133 height 16
click at [340, 87] on input "Product is absent in store" at bounding box center [333, 81] width 11 height 11
checkbox input "true"
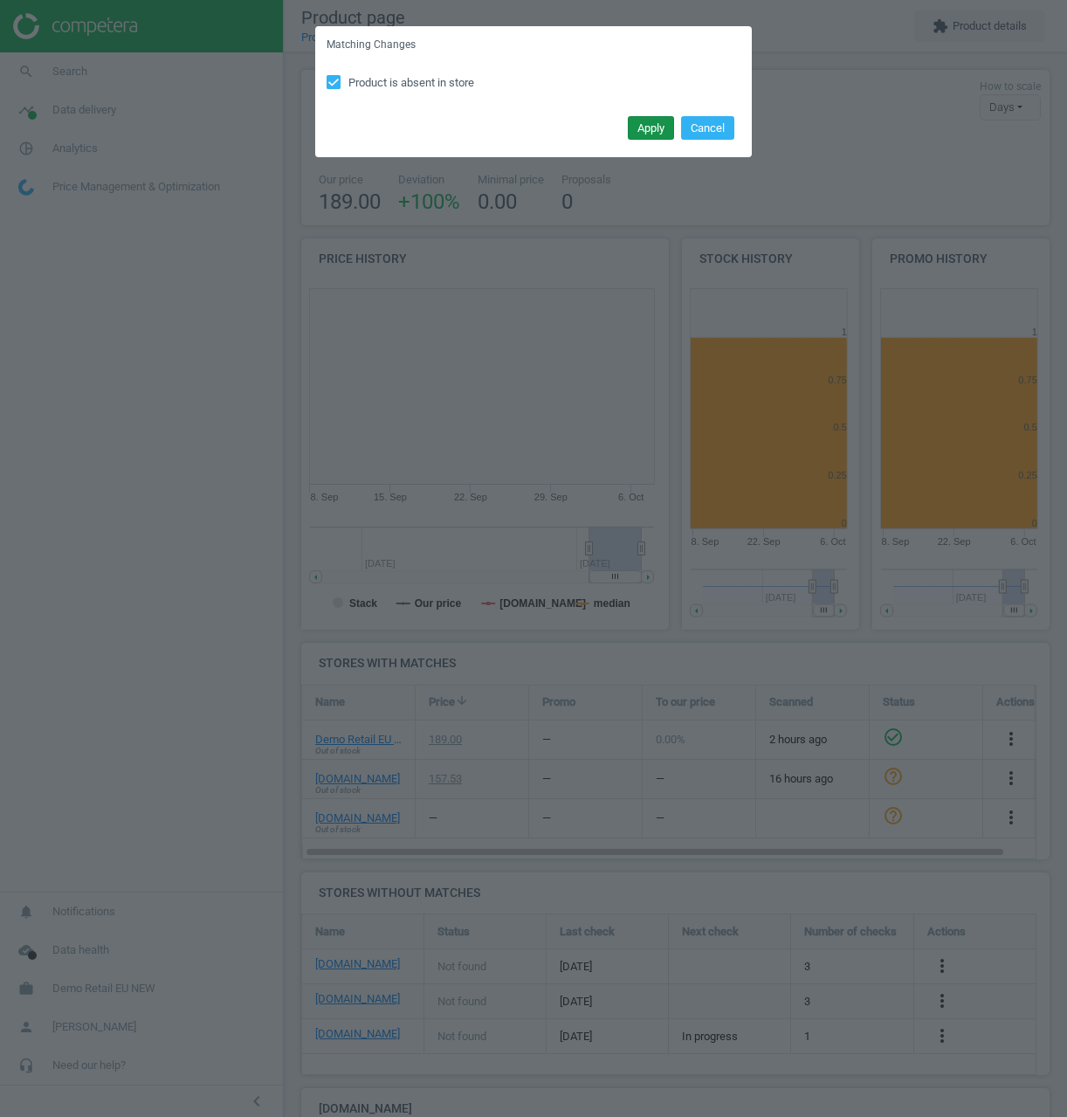
click at [649, 131] on button "Apply" at bounding box center [651, 128] width 46 height 24
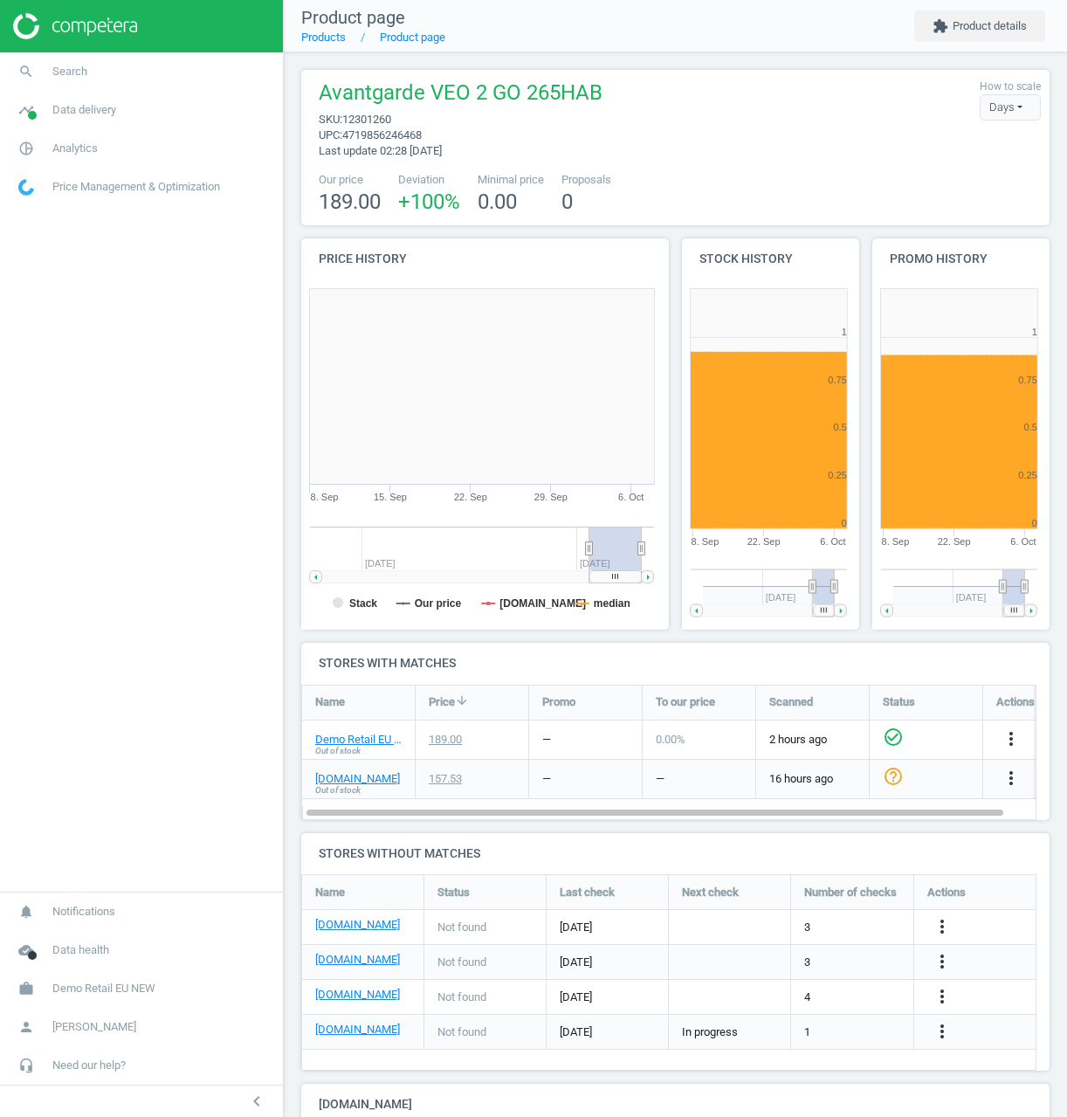
click at [955, 1028] on div "more_vert" at bounding box center [944, 1032] width 34 height 23
click at [944, 1031] on icon "more_vert" at bounding box center [942, 1031] width 21 height 21
click at [782, 1022] on link "Edit URL/product option" at bounding box center [805, 1031] width 239 height 27
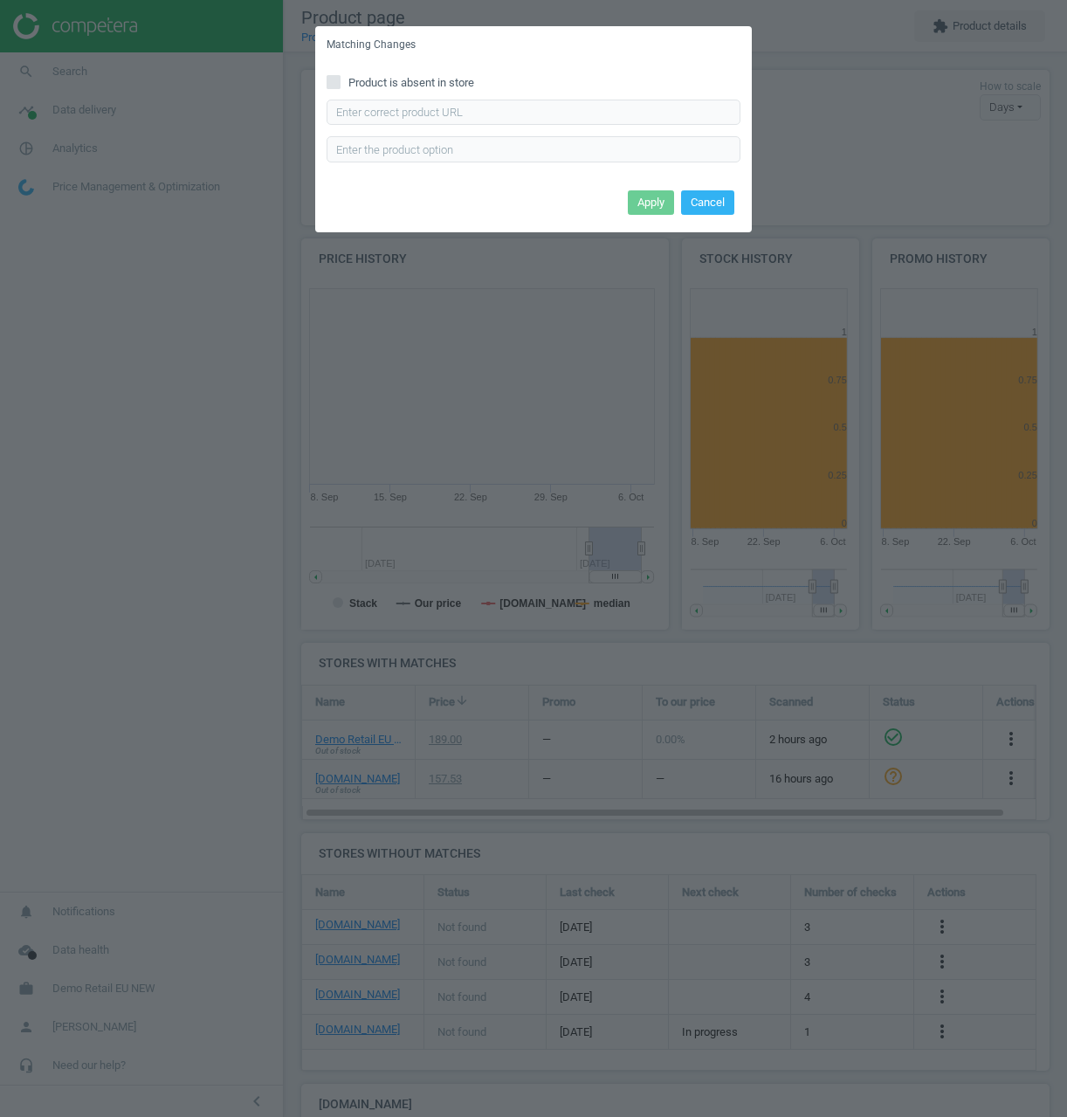
click at [381, 90] on span "Product is absent in store" at bounding box center [411, 83] width 133 height 16
click at [340, 87] on input "Product is absent in store" at bounding box center [333, 81] width 11 height 11
checkbox input "true"
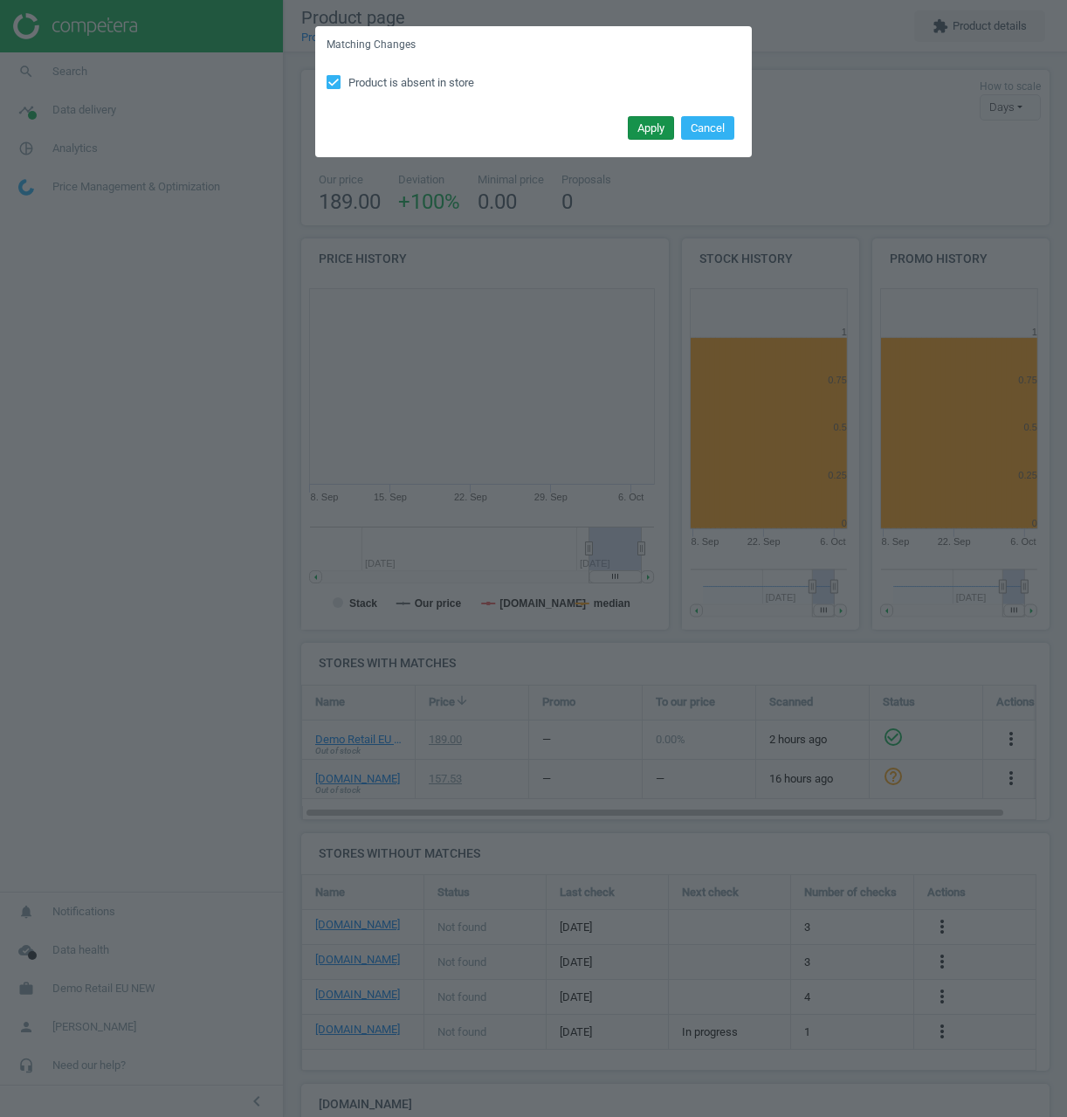
click at [642, 119] on button "Apply" at bounding box center [651, 128] width 46 height 24
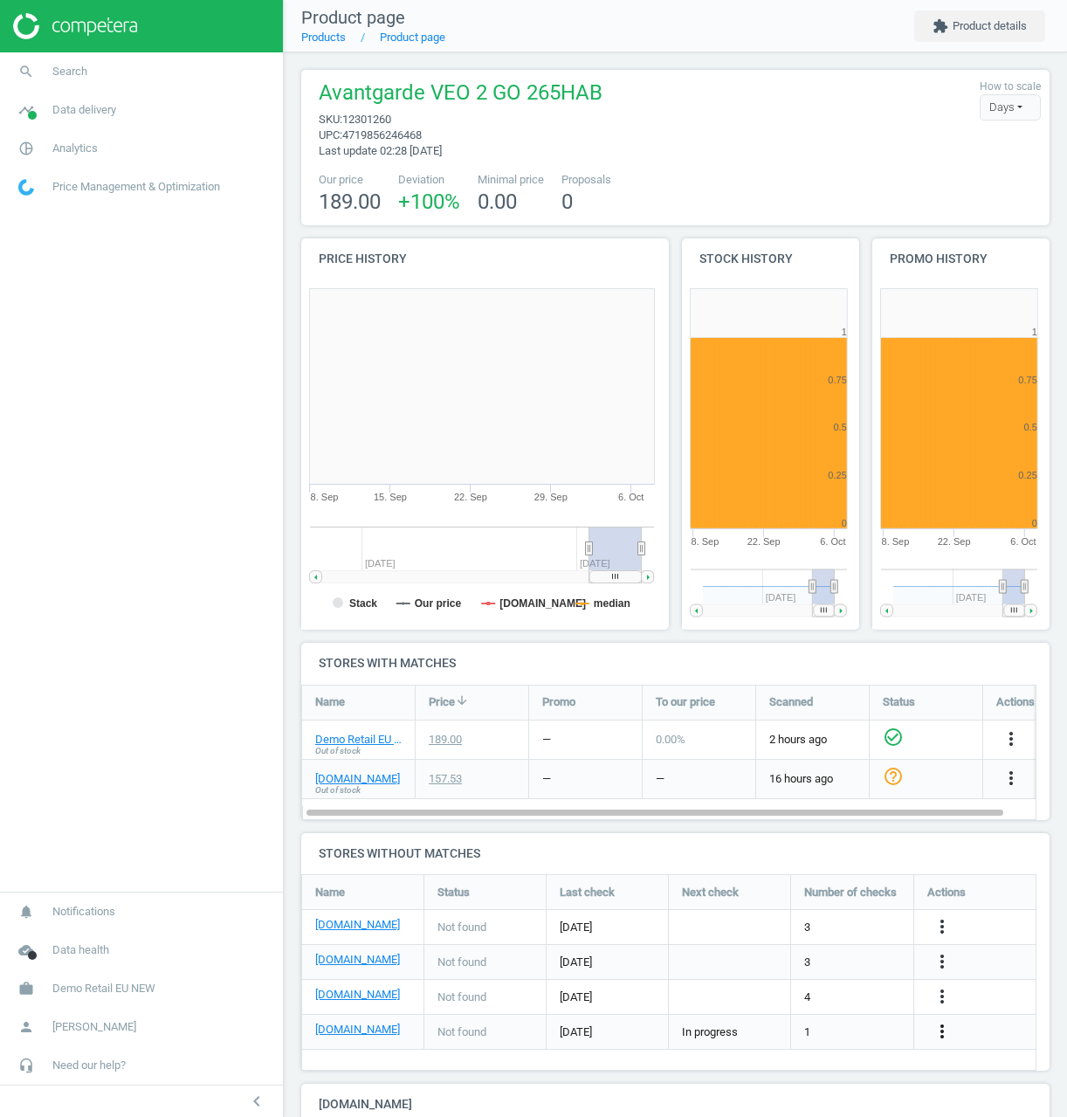
click at [947, 1039] on icon "more_vert" at bounding box center [942, 1031] width 21 height 21
click at [767, 1027] on link "Edit URL/product option" at bounding box center [805, 1031] width 239 height 27
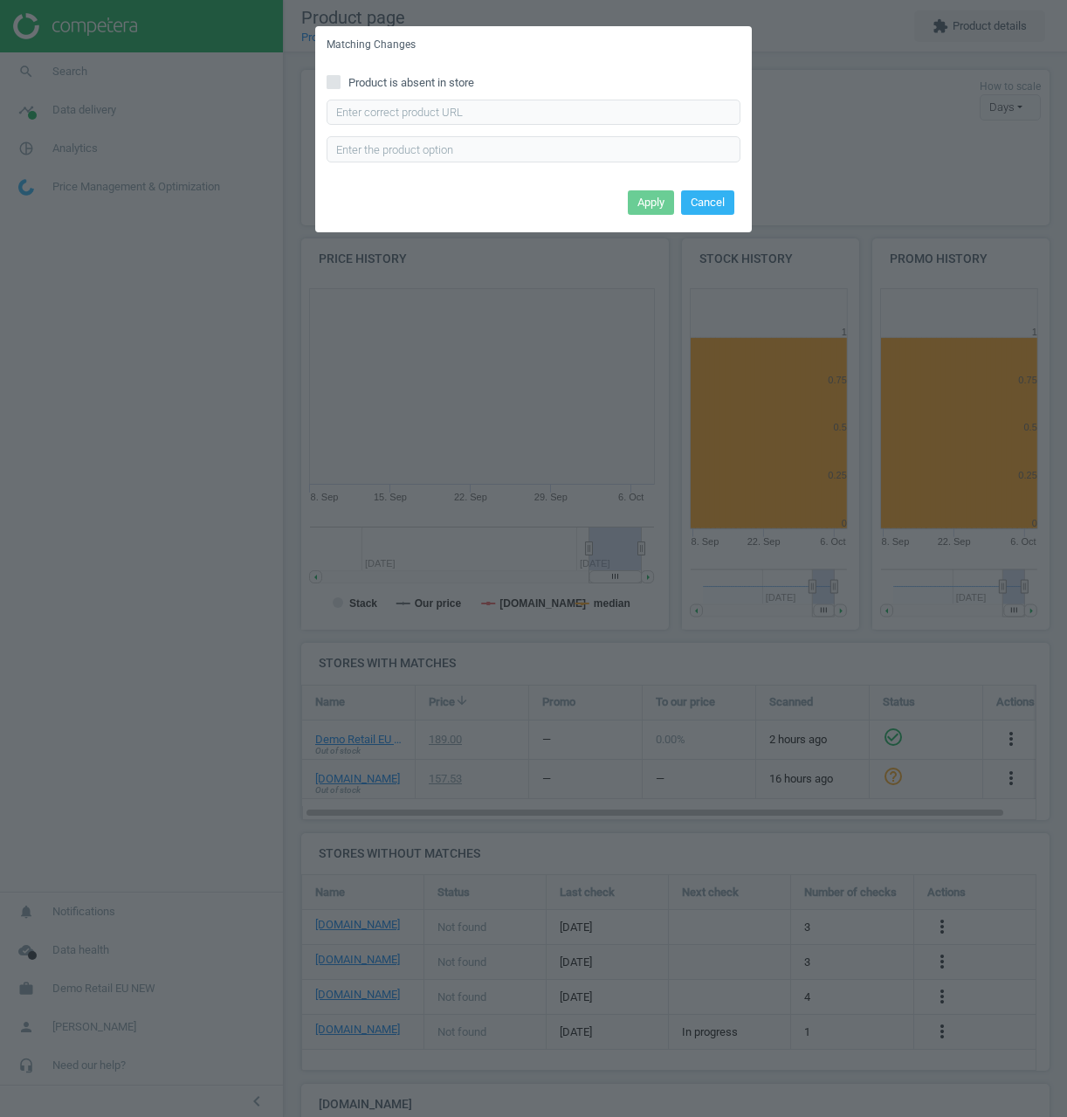
click at [372, 76] on span "Product is absent in store" at bounding box center [411, 83] width 133 height 16
click at [340, 76] on input "Product is absent in store" at bounding box center [333, 81] width 11 height 11
checkbox input "true"
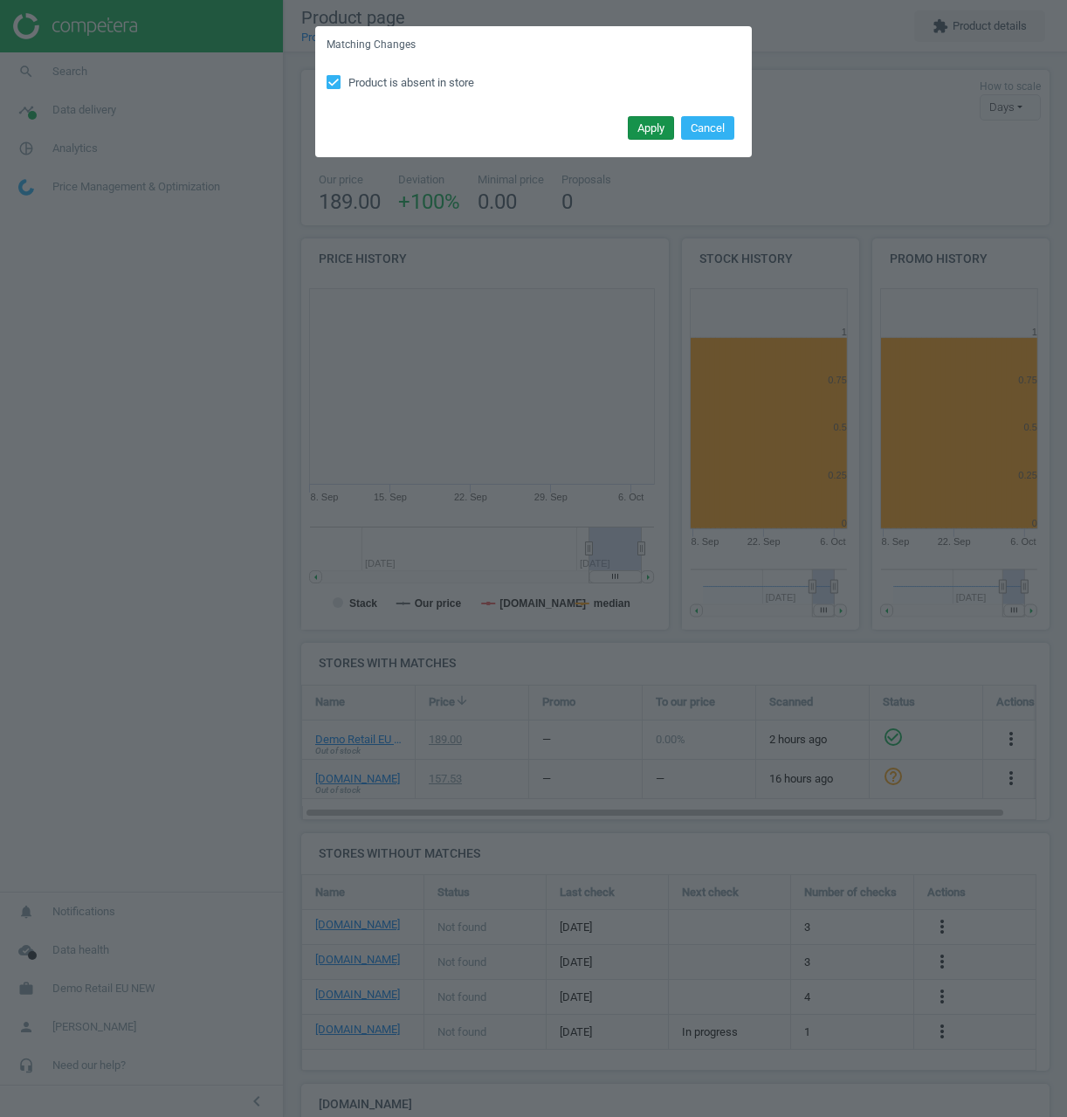
click at [658, 130] on button "Apply" at bounding box center [651, 128] width 46 height 24
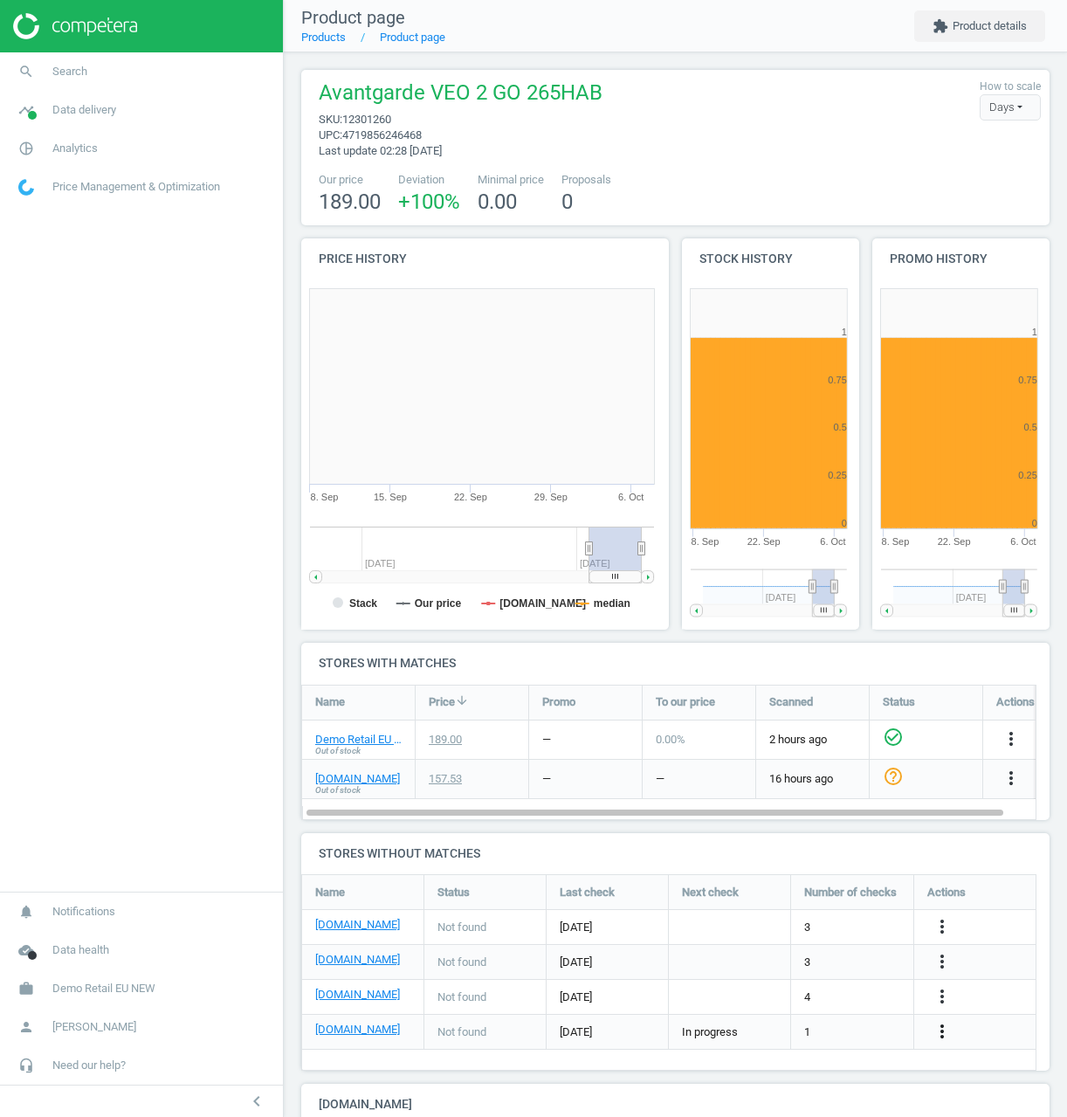
click at [942, 1031] on icon "more_vert" at bounding box center [942, 1031] width 21 height 21
click at [780, 1030] on link "Edit URL/product option" at bounding box center [805, 1031] width 239 height 27
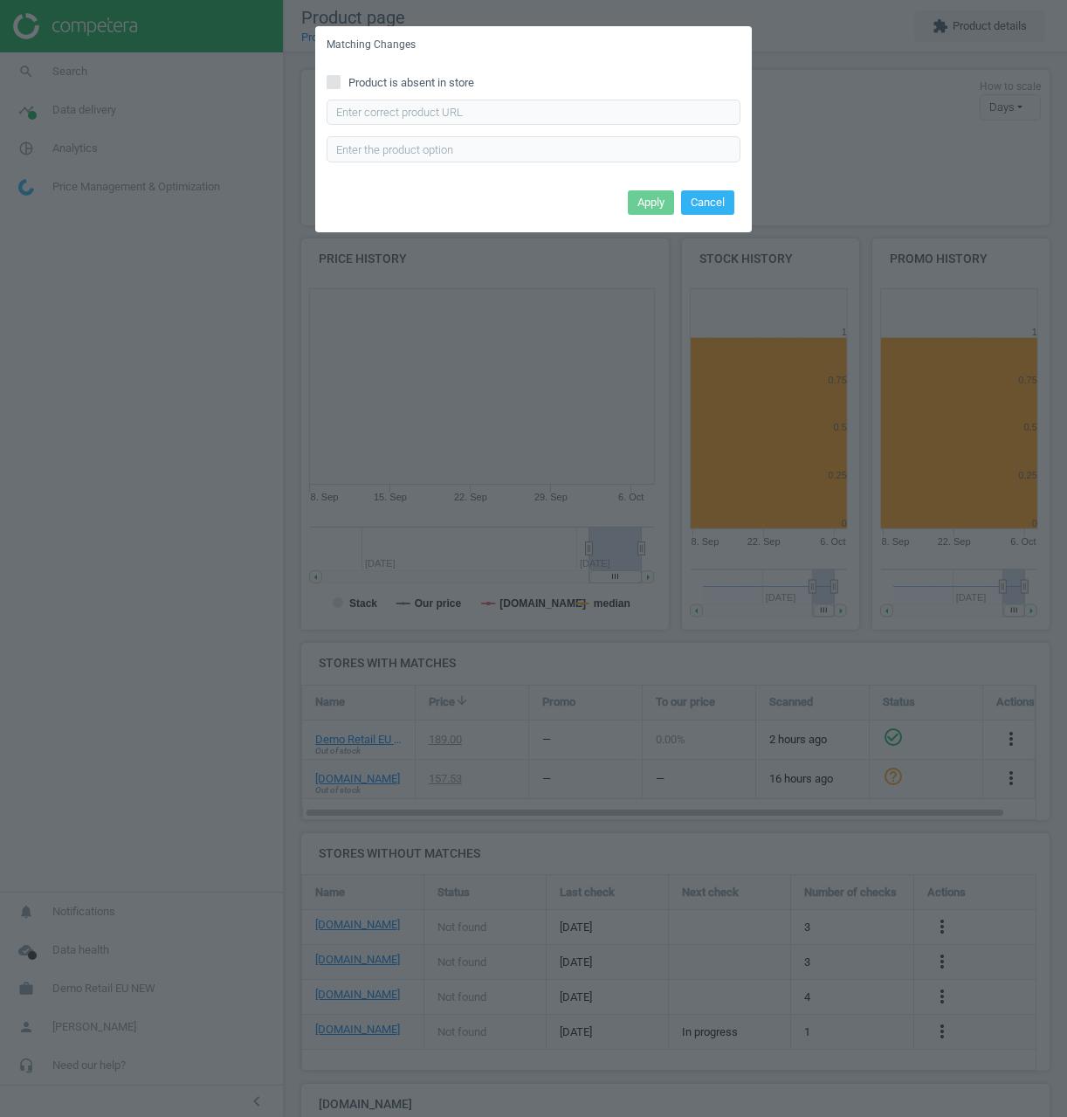
click at [353, 80] on span "Product is absent in store" at bounding box center [411, 83] width 133 height 16
click at [340, 80] on input "Product is absent in store" at bounding box center [333, 81] width 11 height 11
checkbox input "true"
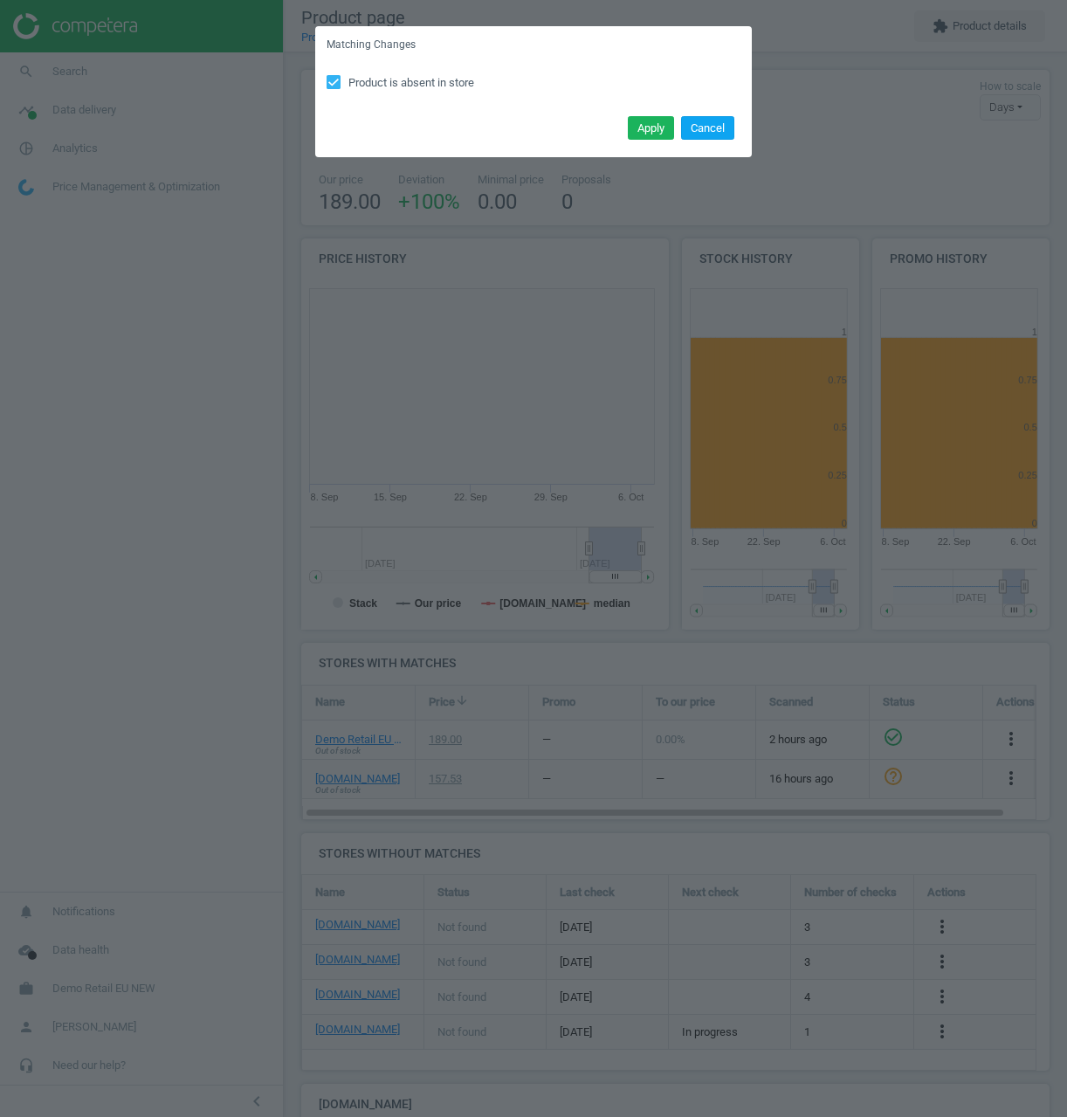
click at [730, 137] on button "Cancel" at bounding box center [707, 128] width 53 height 24
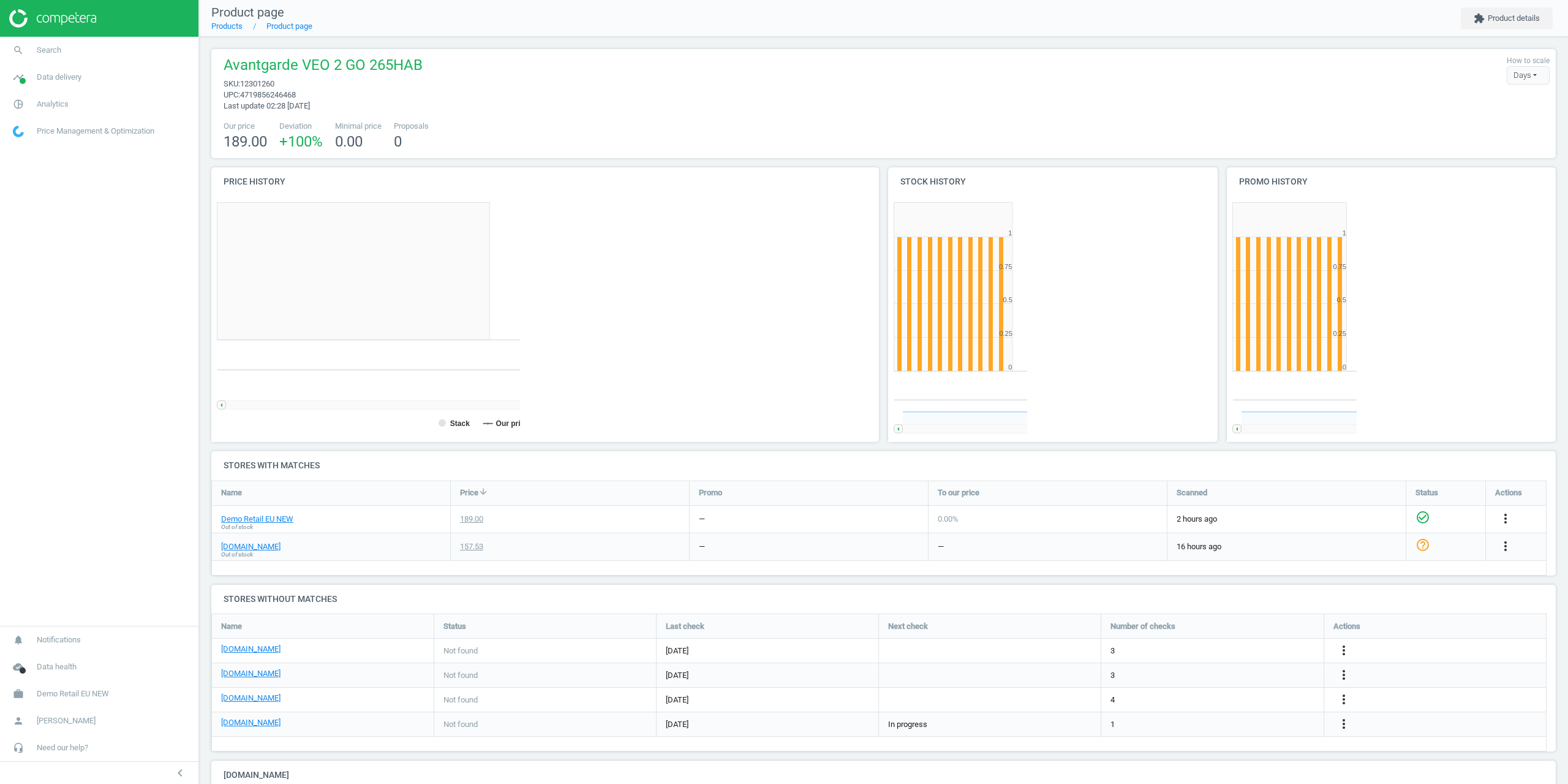
scroll to position [114, 1354]
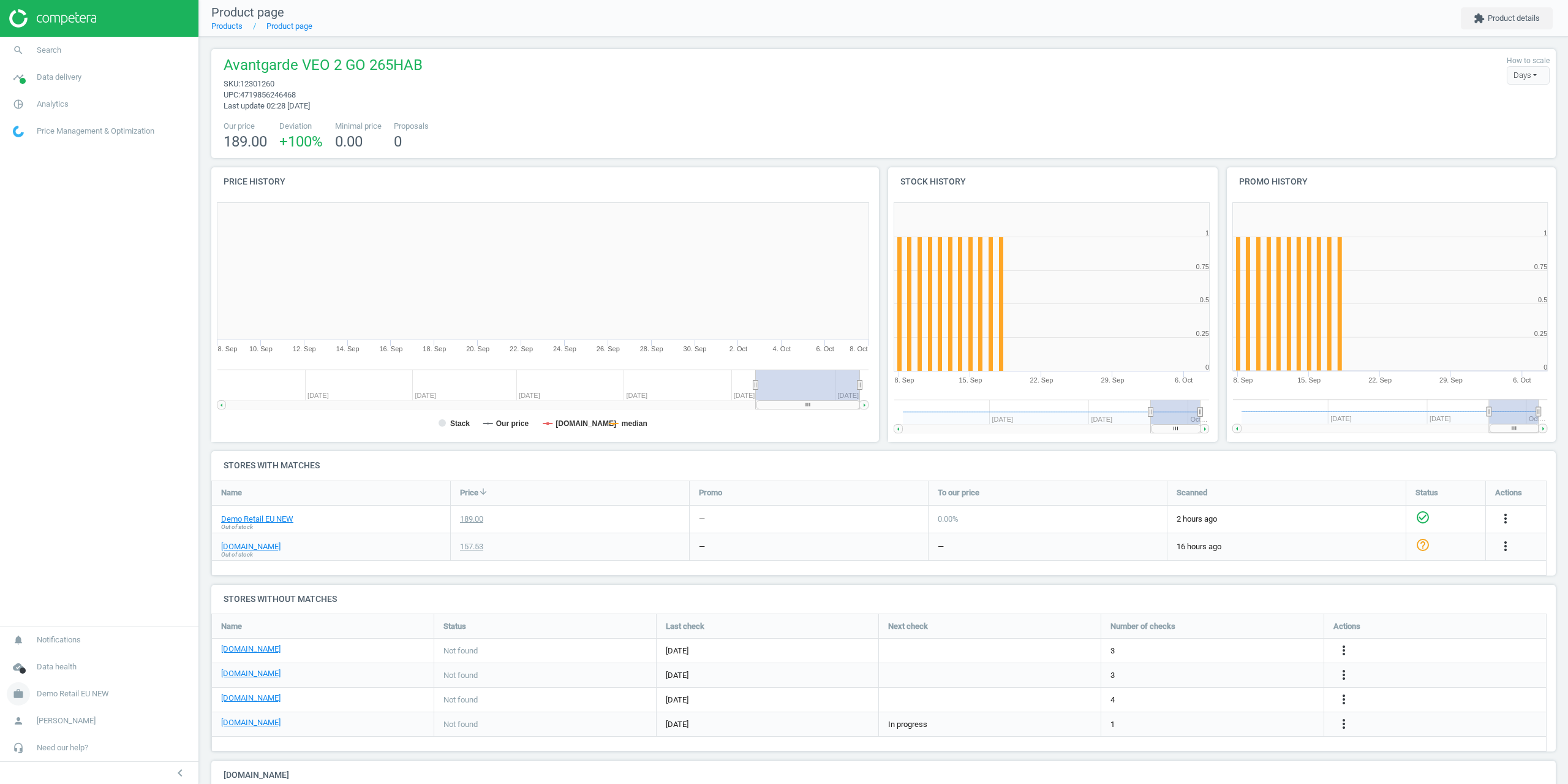
click at [53, 697] on span "Demo Retail EU NEW" at bounding box center [72, 694] width 72 height 11
click at [55, 674] on span "Campaign settings" at bounding box center [43, 676] width 60 height 10
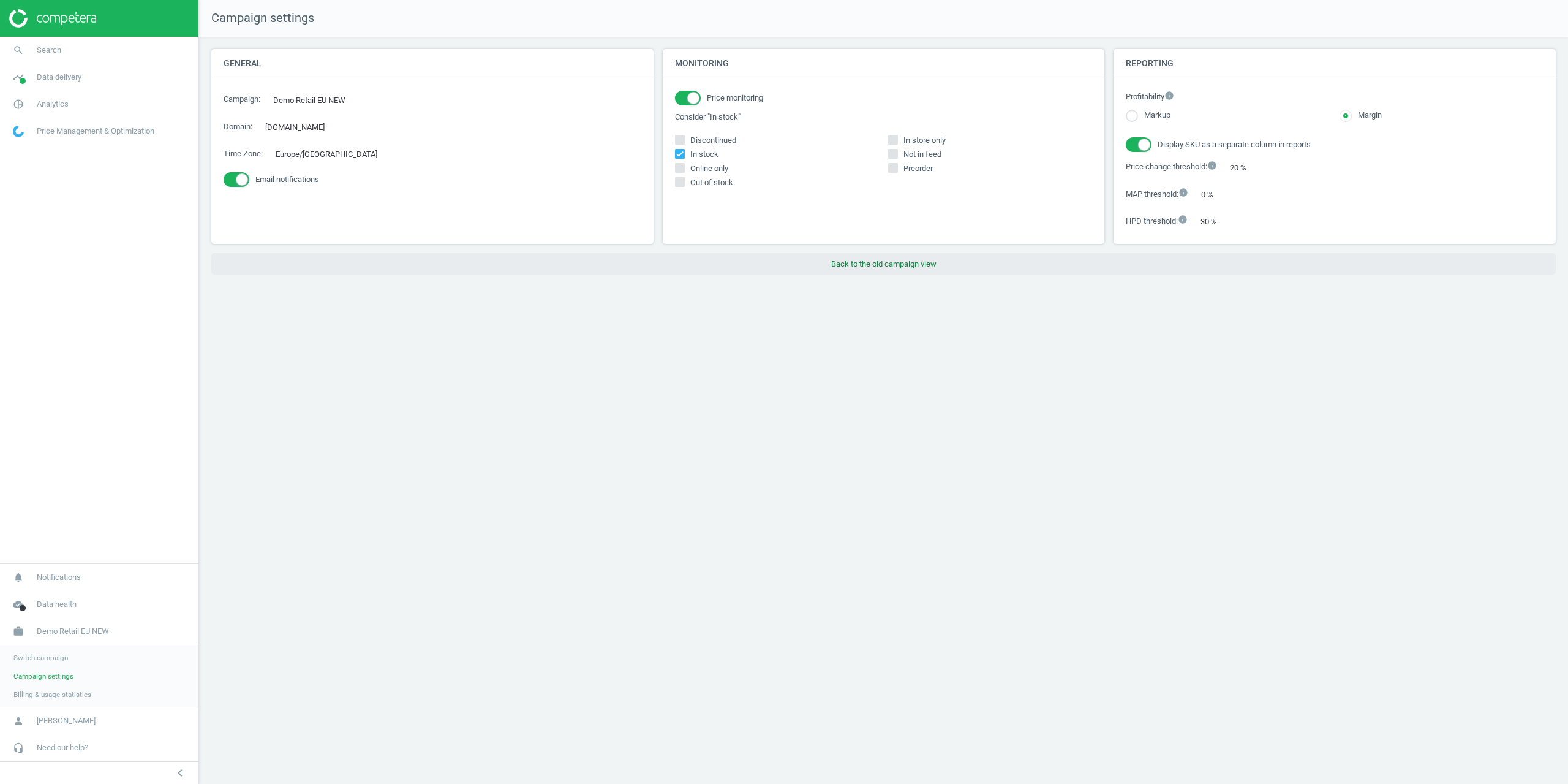
click at [748, 273] on button "Back to the old campaign view" at bounding box center [883, 264] width 1345 height 22
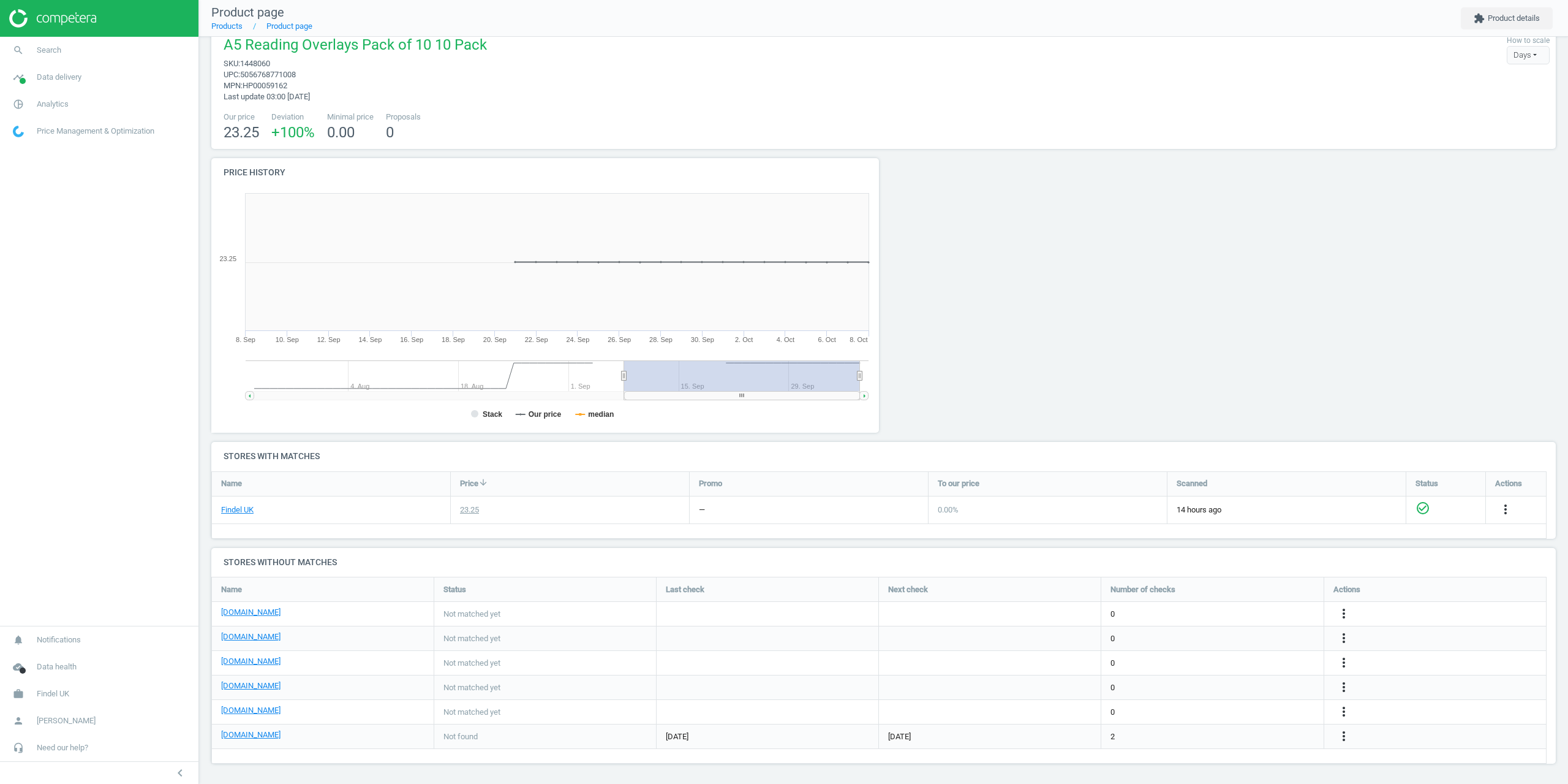
scroll to position [22, 0]
click at [51, 51] on span "Search" at bounding box center [48, 51] width 25 height 11
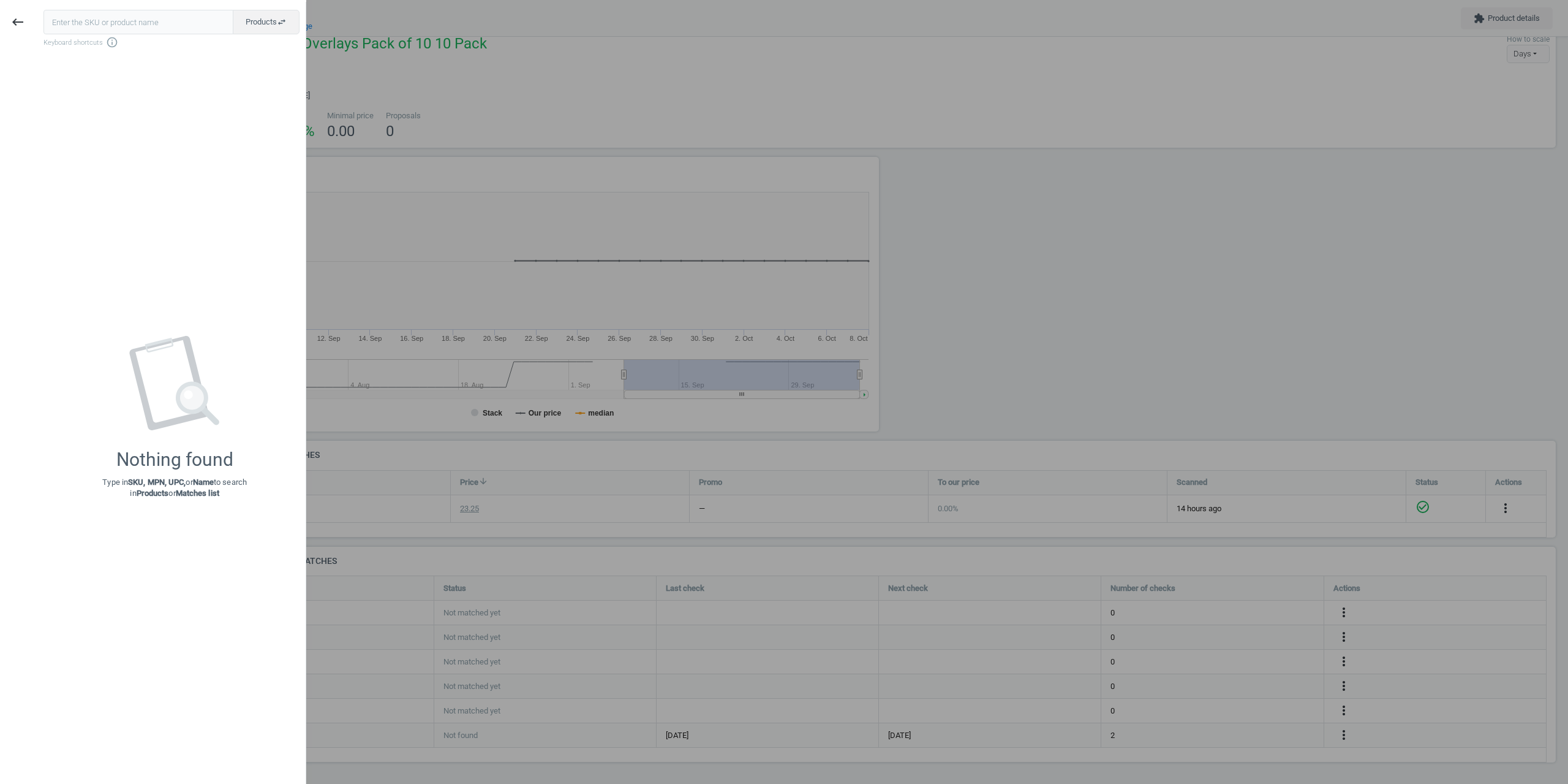
click at [97, 26] on input "text" at bounding box center [138, 22] width 190 height 25
type input "1433121"
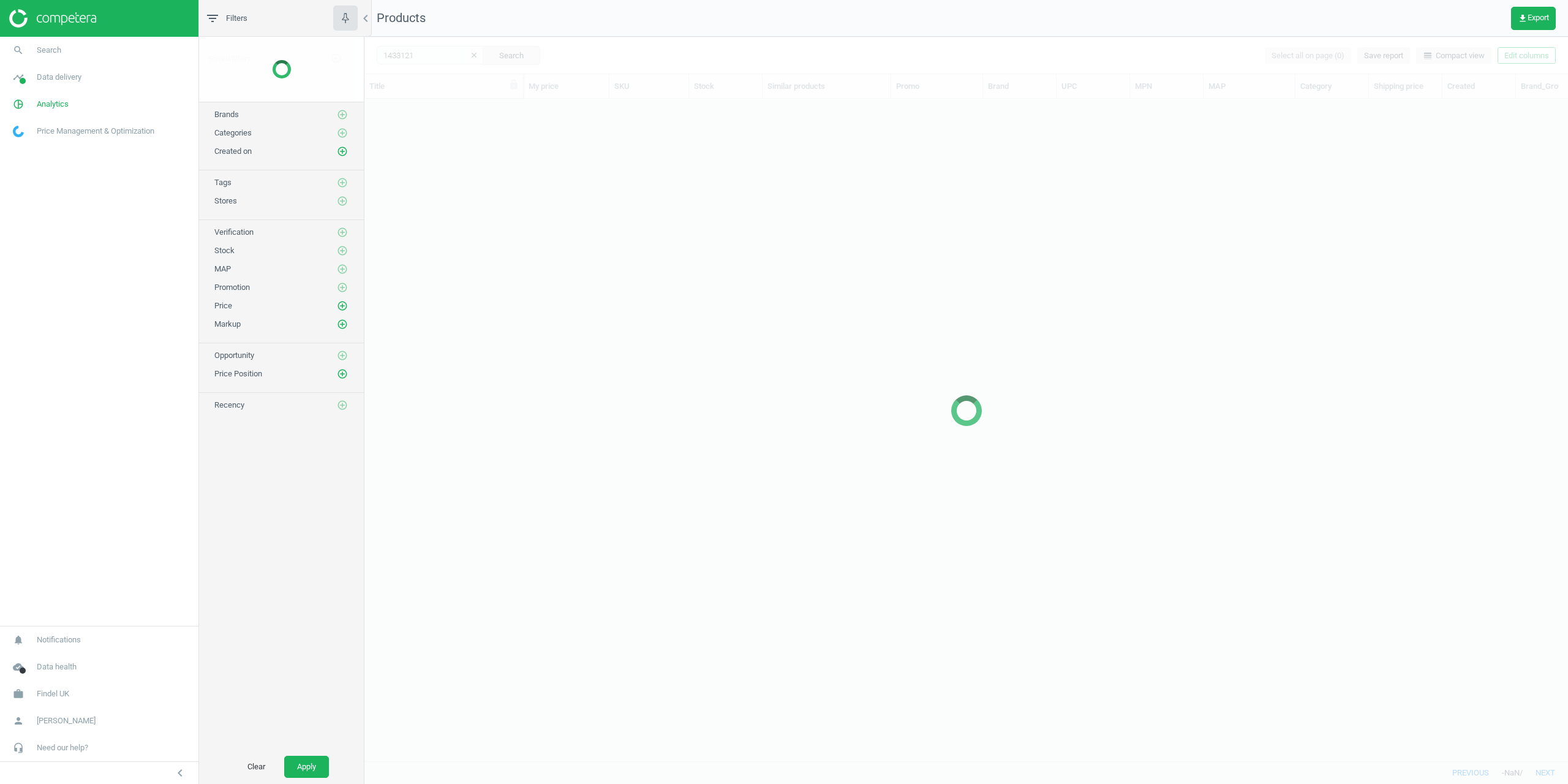
scroll to position [644, 1195]
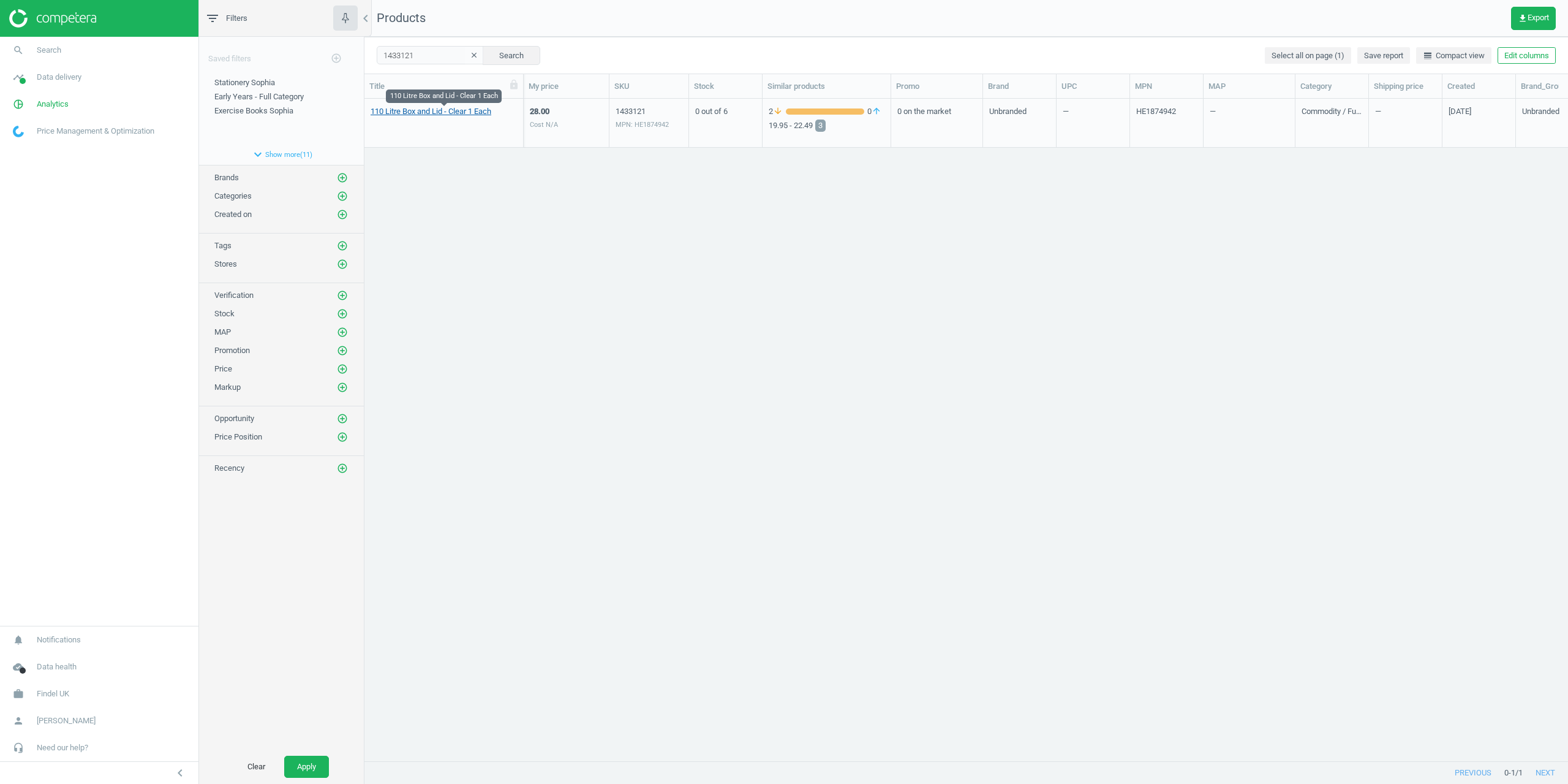
click at [408, 114] on link "110 Litre Box and Lid - Clear 1 Each" at bounding box center [431, 112] width 121 height 11
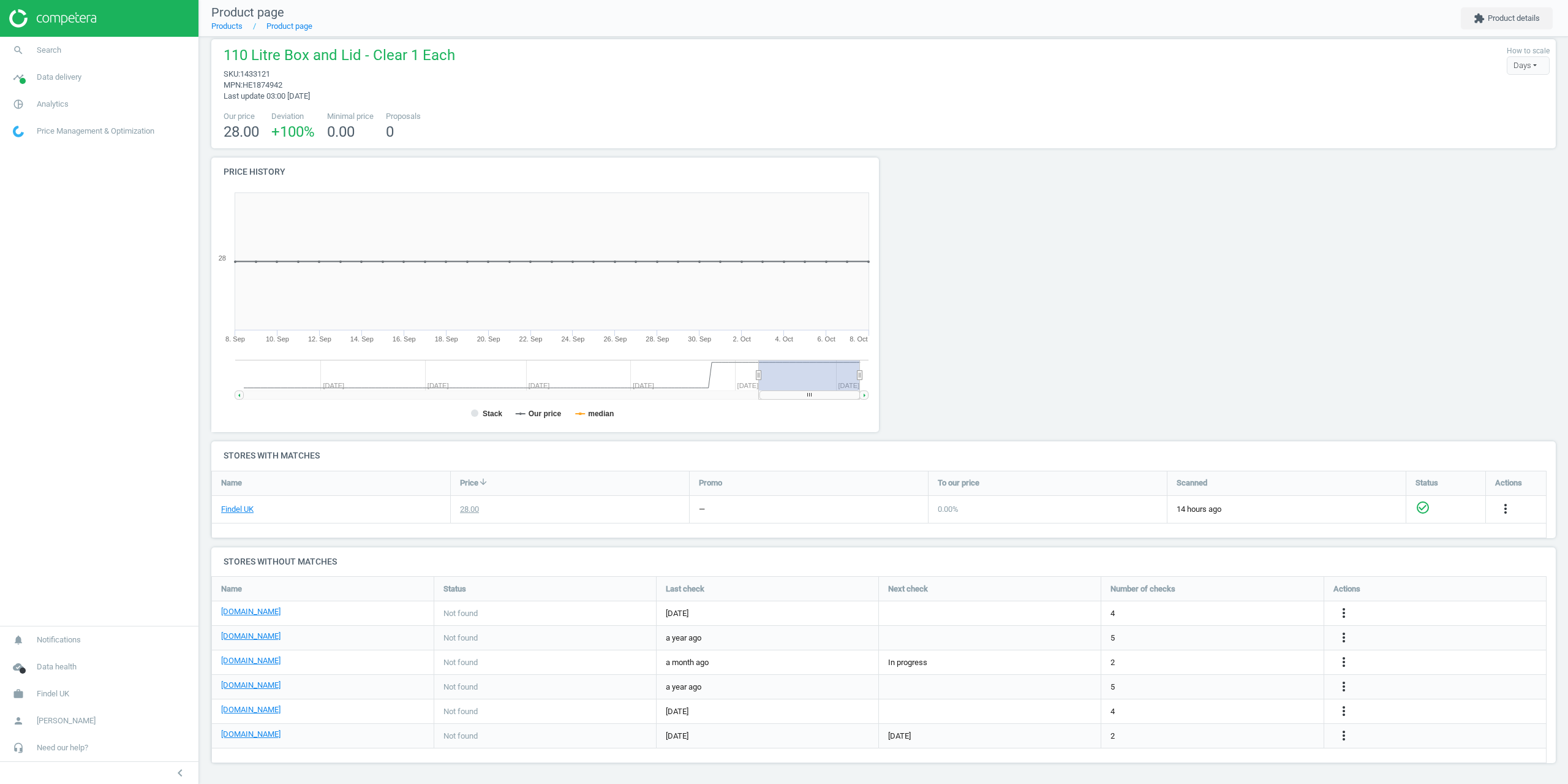
scroll to position [11, 0]
click at [1173, 345] on div at bounding box center [1053, 299] width 339 height 284
click at [1349, 226] on div at bounding box center [1391, 299] width 339 height 284
click at [51, 47] on span "Search" at bounding box center [48, 51] width 25 height 11
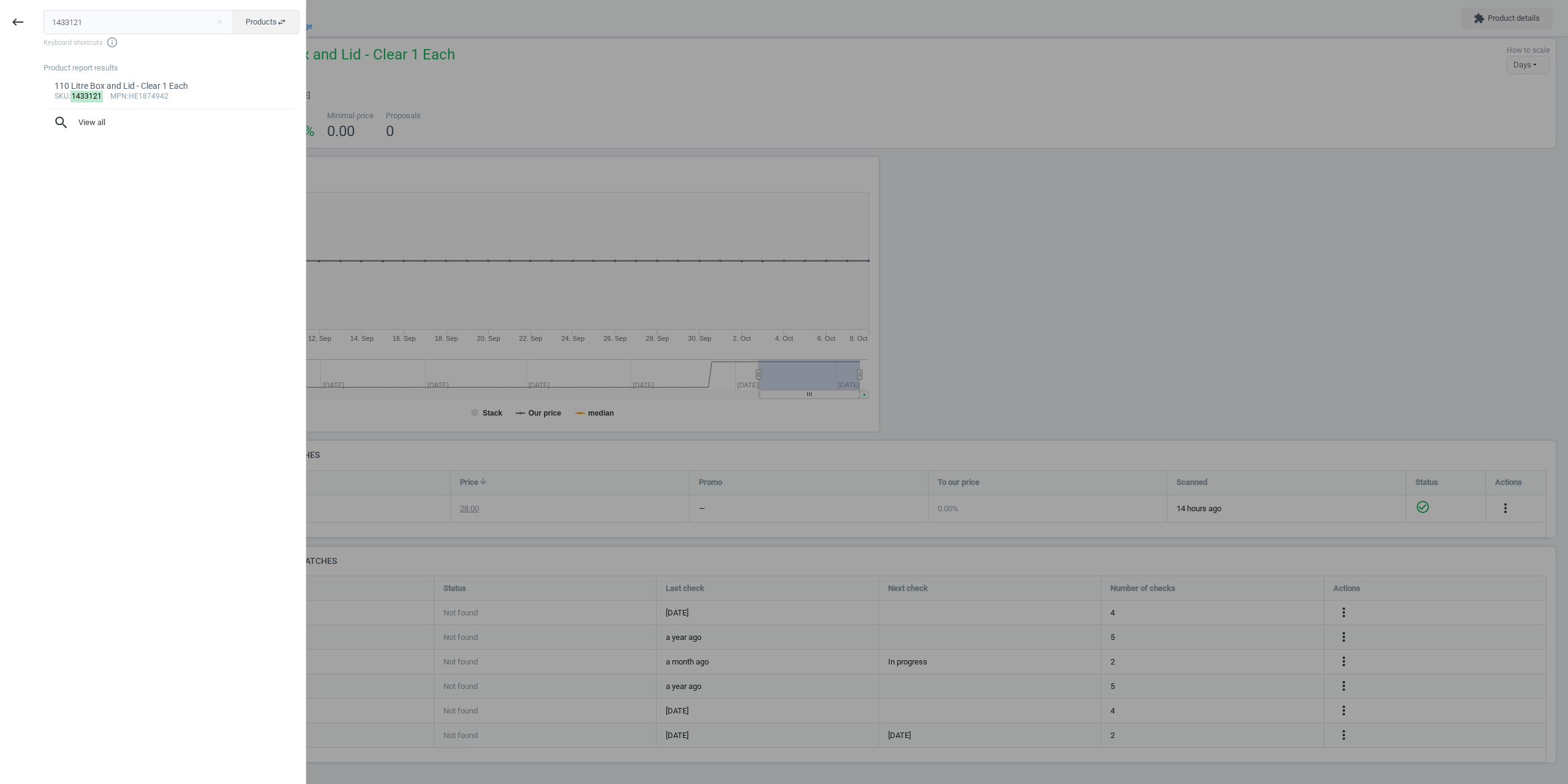
drag, startPoint x: 122, startPoint y: 23, endPoint x: 0, endPoint y: 22, distance: 122.0
click at [8, 33] on div "keyboard_backspace 1433121 close Products swap_horiz Keyboard shortcuts info_ou…" at bounding box center [153, 394] width 307 height 784
type input "1448080"
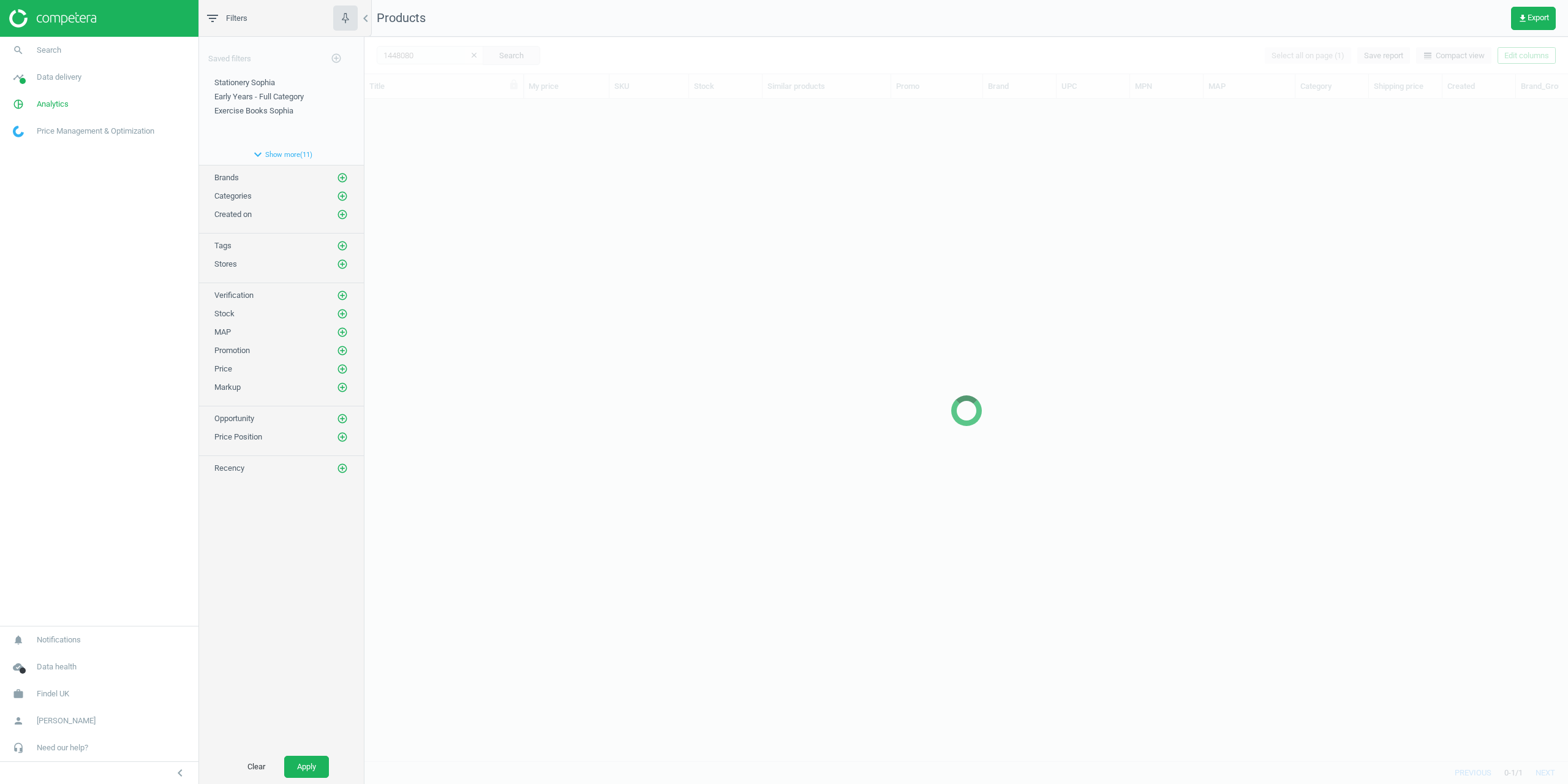
scroll to position [644, 1195]
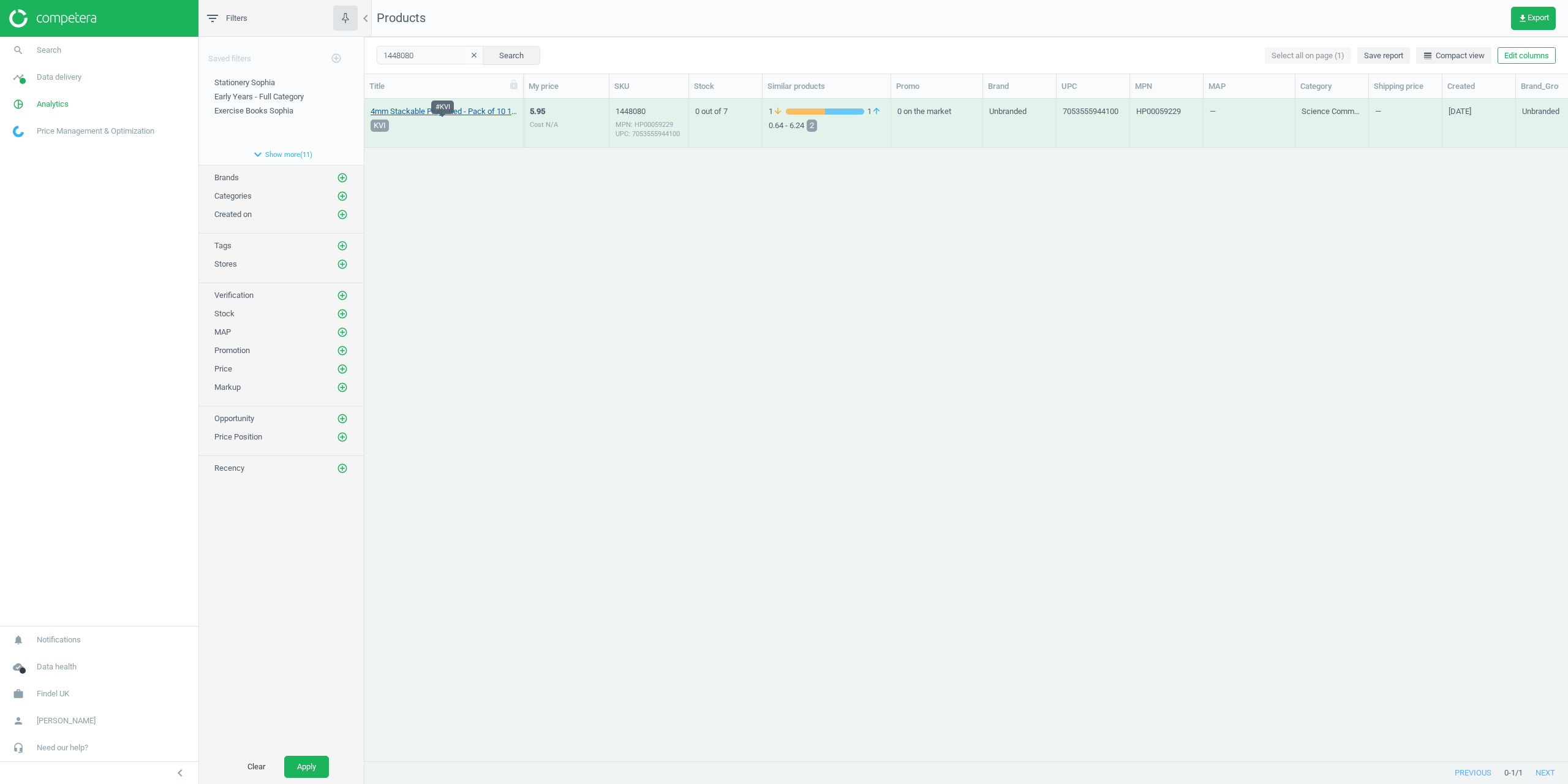
click at [417, 114] on link "4mm Stackable Plug - Red - Pack of 10 10 Pack" at bounding box center [443, 112] width 147 height 11
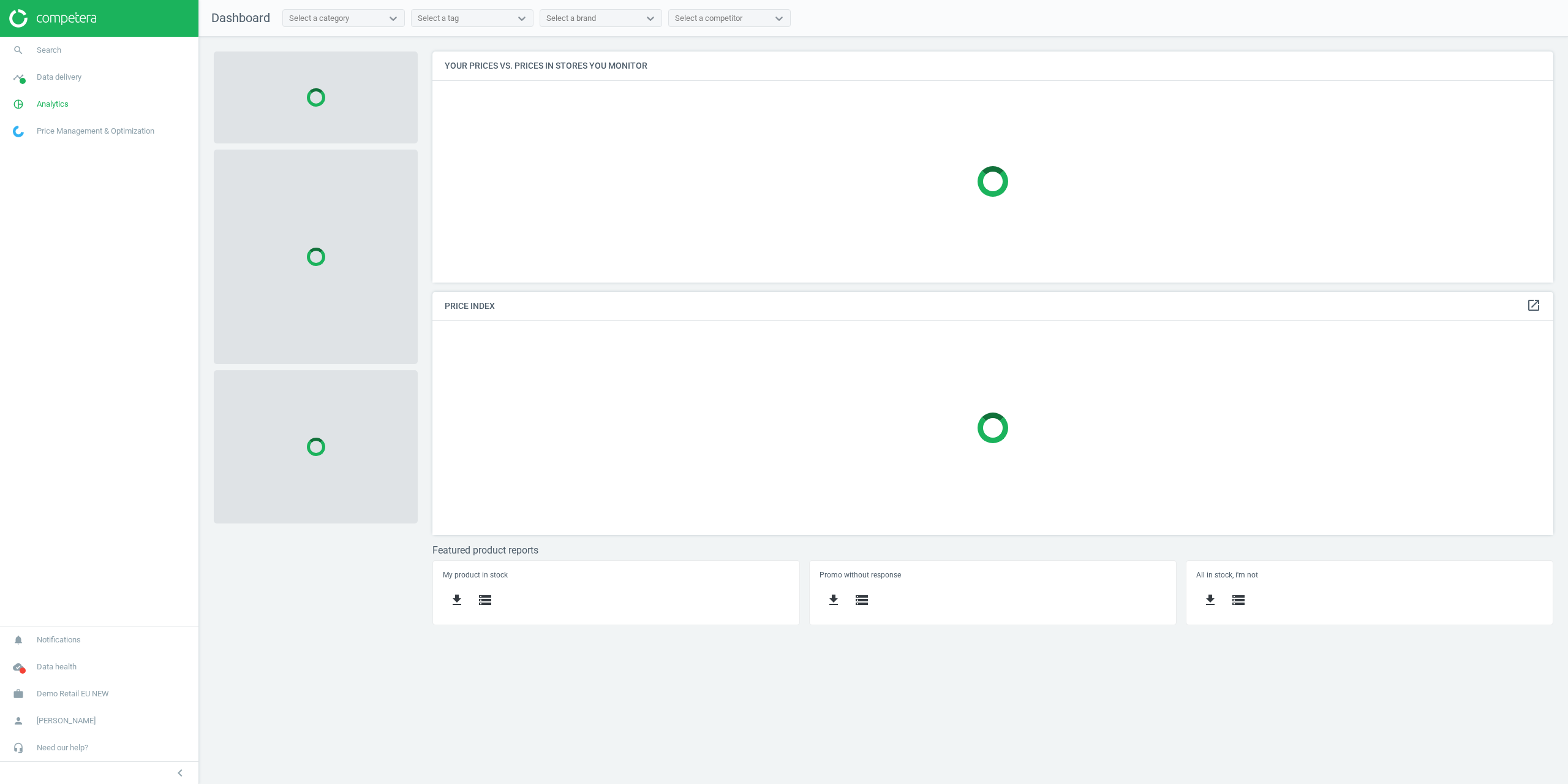
scroll to position [249, 1140]
click at [46, 51] on span "Search" at bounding box center [48, 51] width 25 height 11
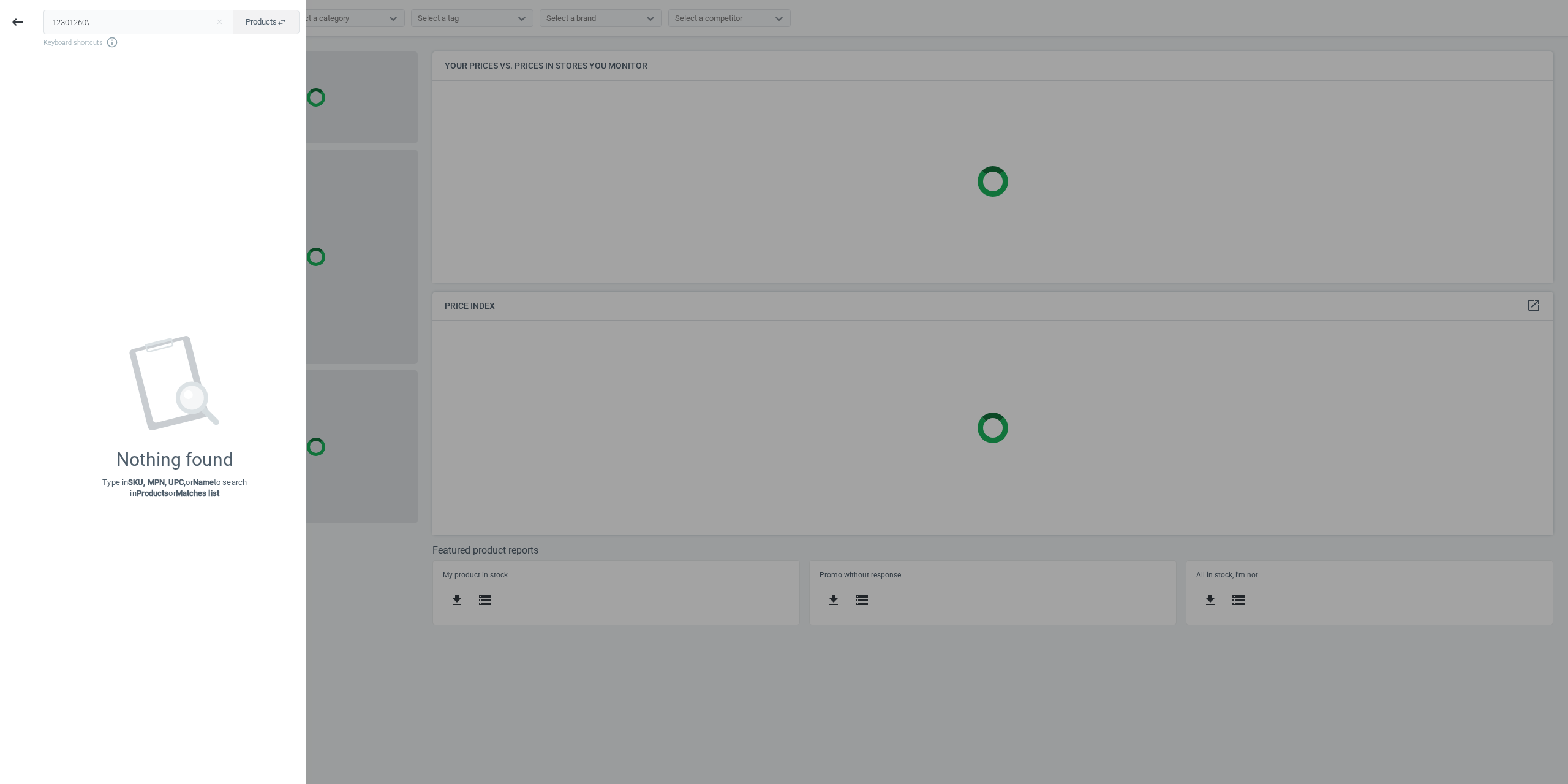
type input "12301260\"
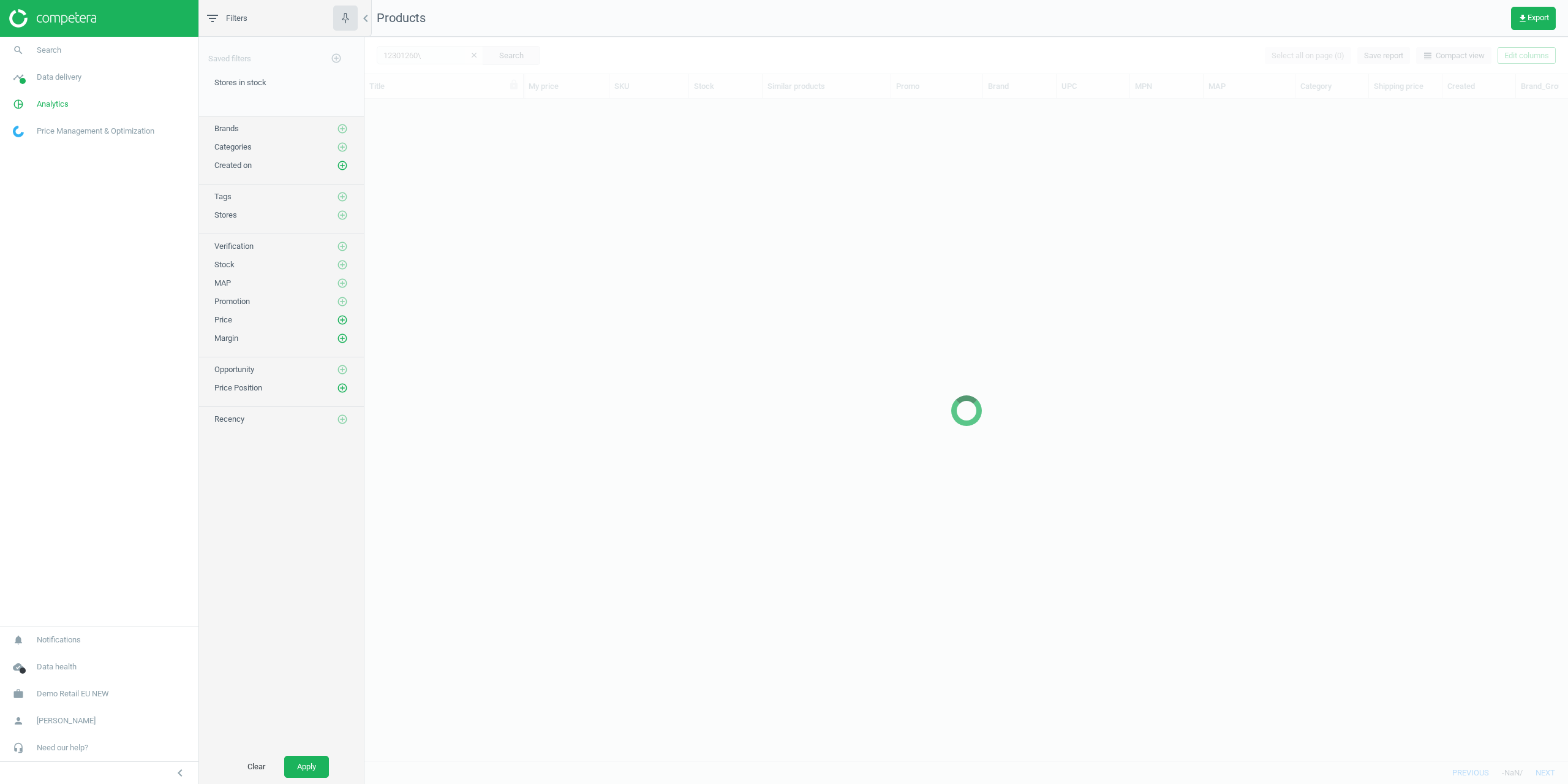
scroll to position [644, 1195]
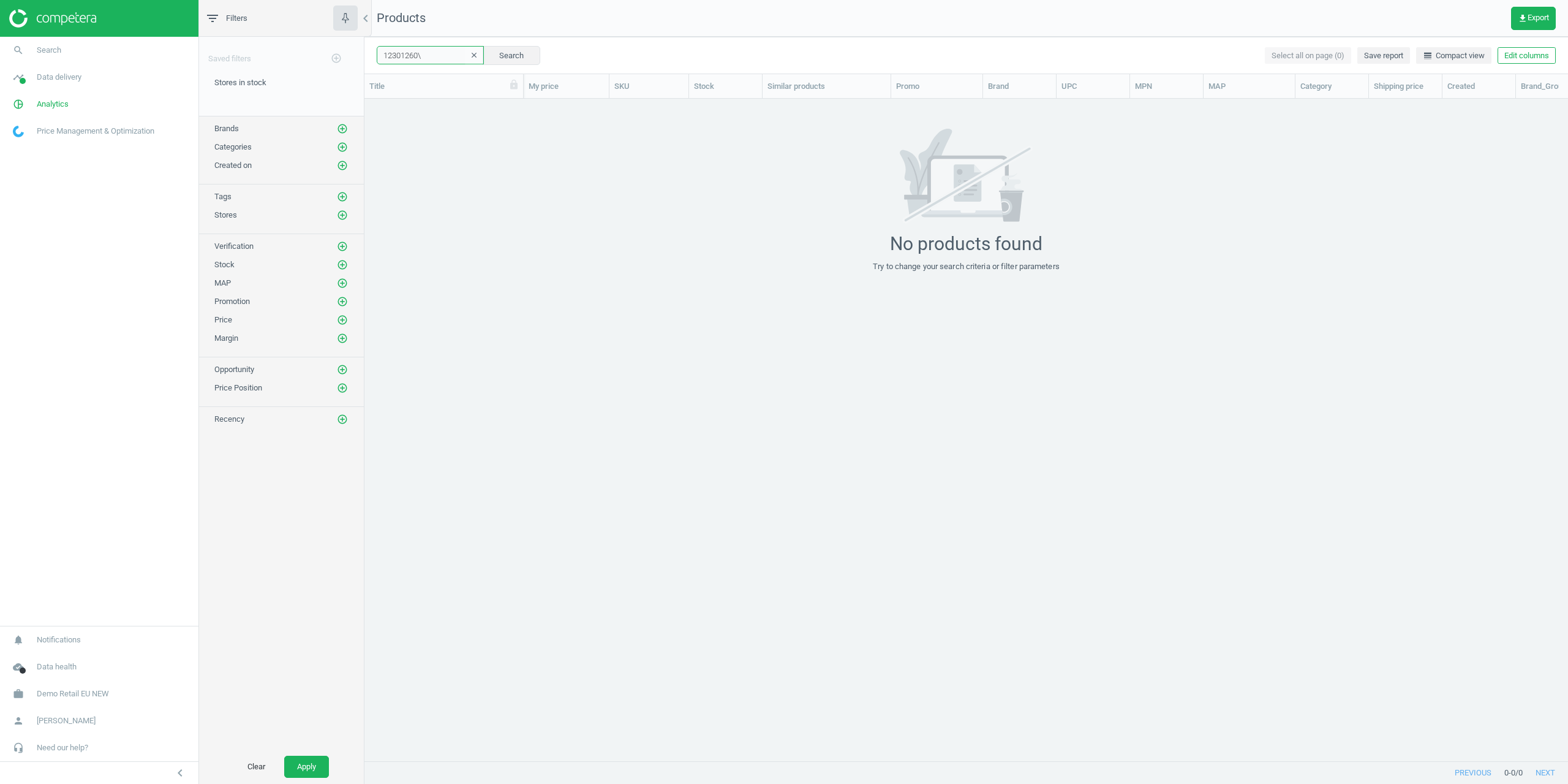
click at [425, 56] on input "12301260\" at bounding box center [430, 55] width 107 height 18
type input "12301260"
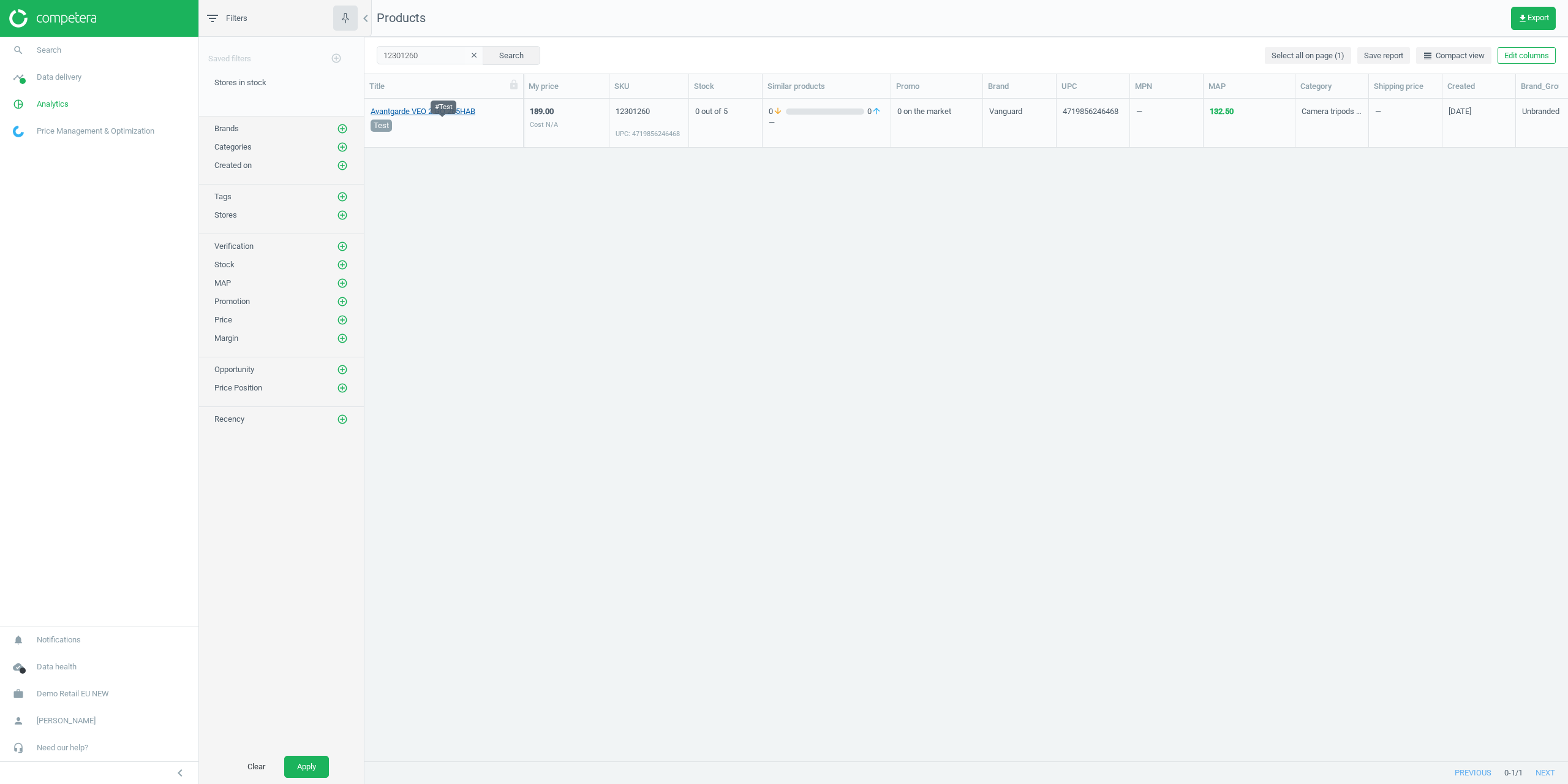
click at [404, 112] on link "Avantgarde VEO 2 GO 265HAB" at bounding box center [422, 112] width 105 height 11
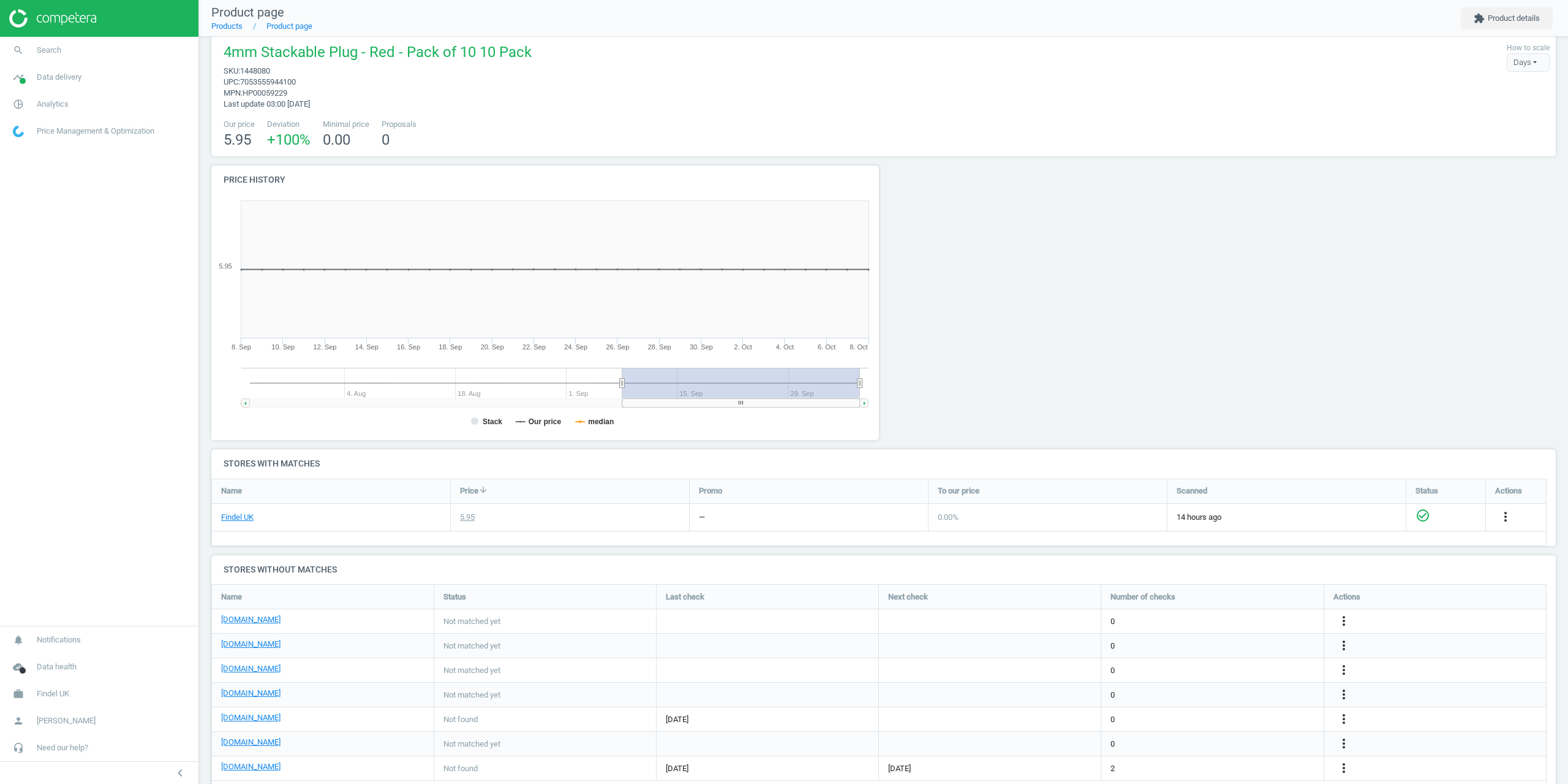
scroll to position [46, 0]
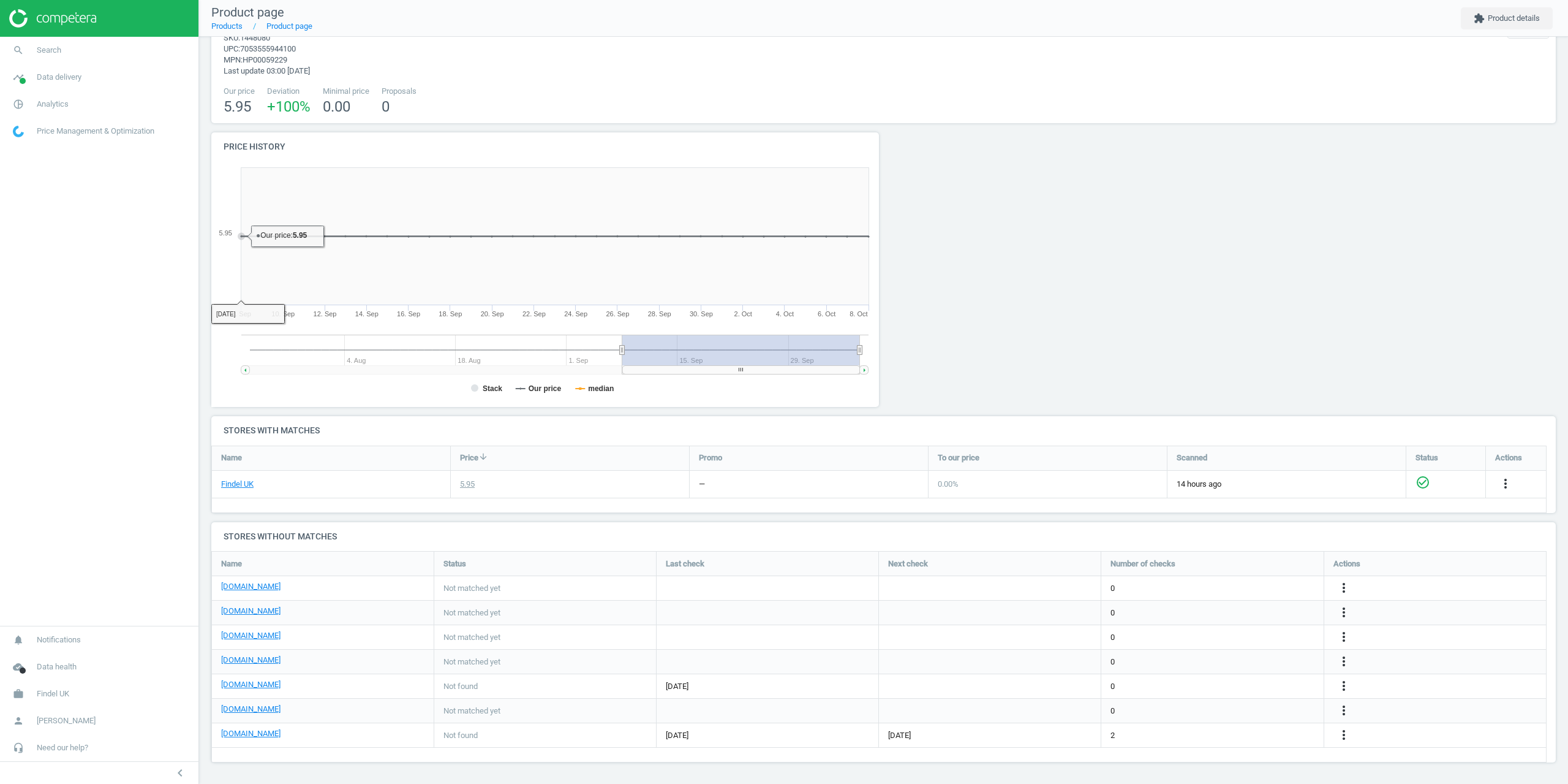
drag, startPoint x: 10, startPoint y: 301, endPoint x: 4, endPoint y: 169, distance: 132.1
click at [0, 288] on nav "search Search timeline Data delivery Overview Matches dashboard Matches Rematch…" at bounding box center [99, 331] width 199 height 589
click at [34, 44] on span "search" at bounding box center [18, 50] width 36 height 27
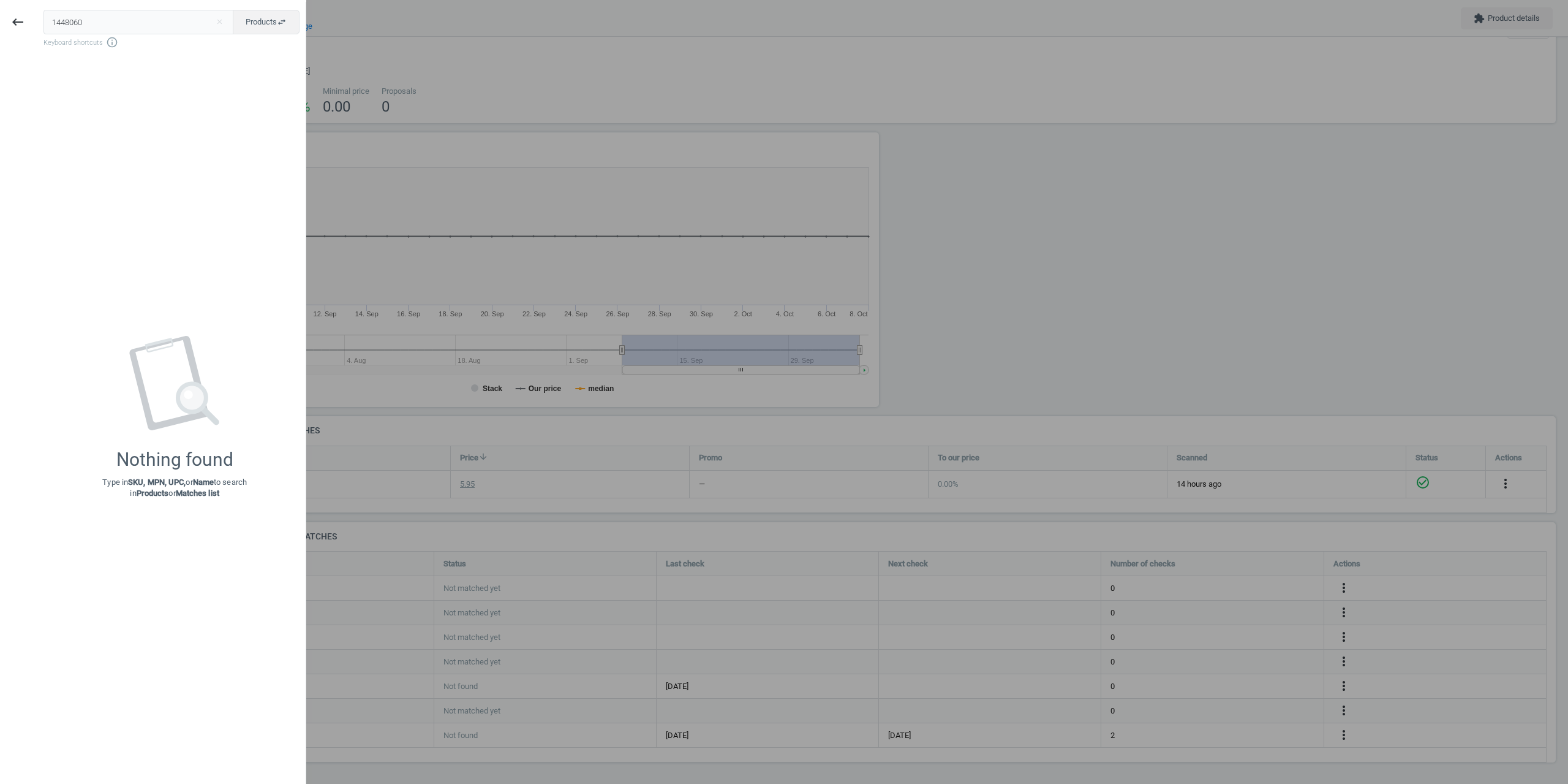
type input "1448060"
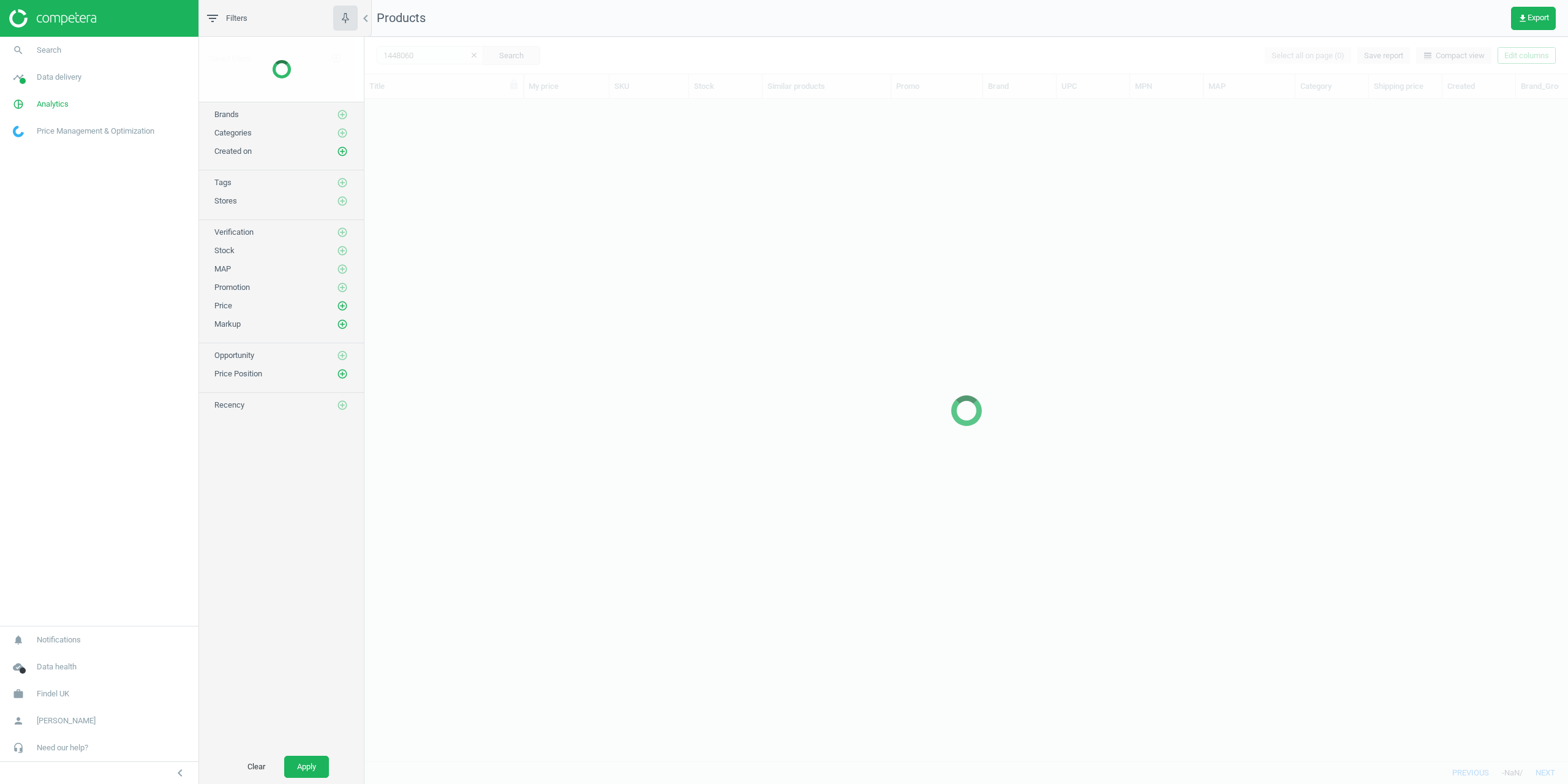
scroll to position [644, 1195]
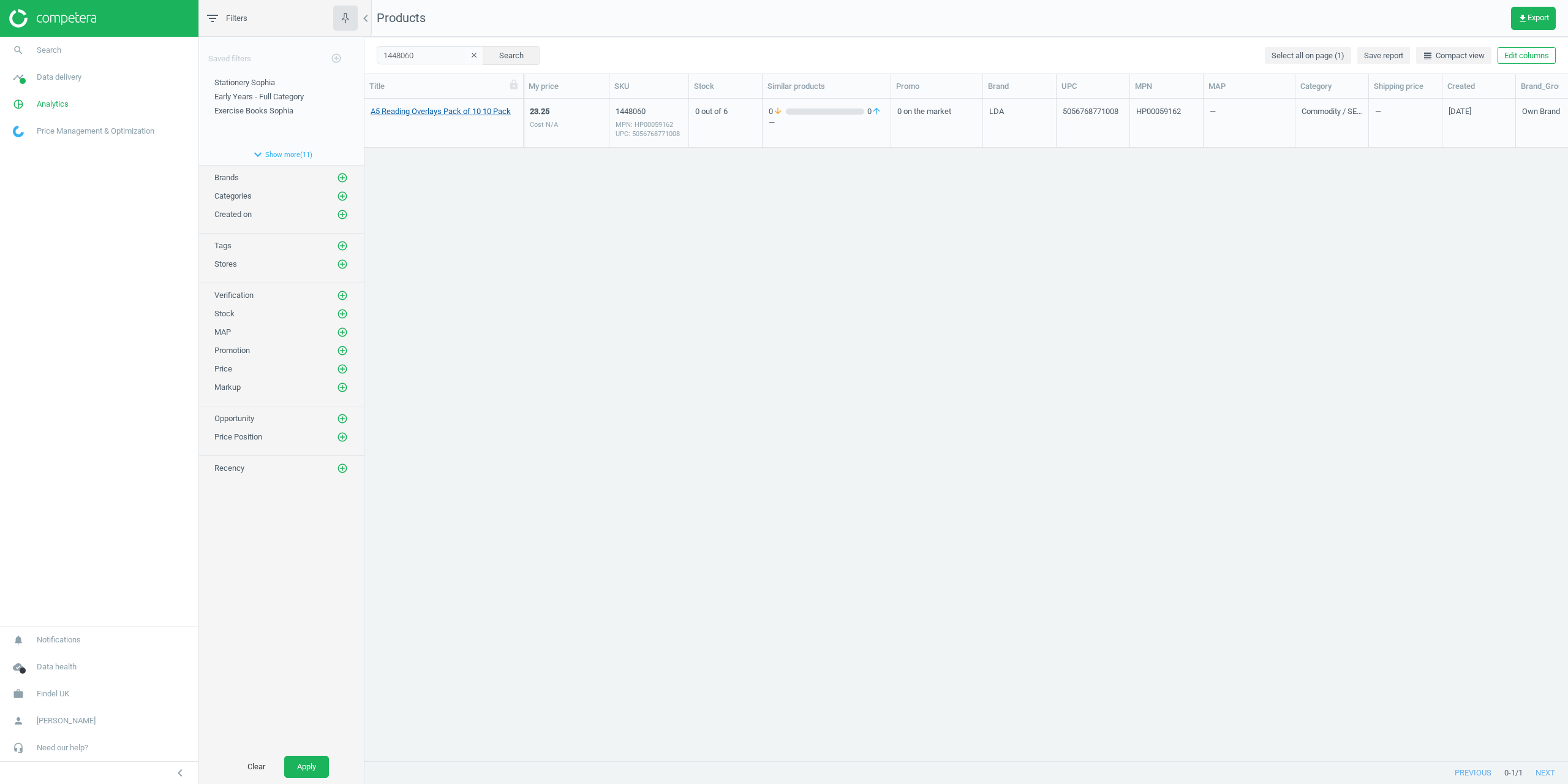
click at [425, 112] on link "A5 Reading Overlays Pack of 10 10 Pack" at bounding box center [441, 112] width 140 height 11
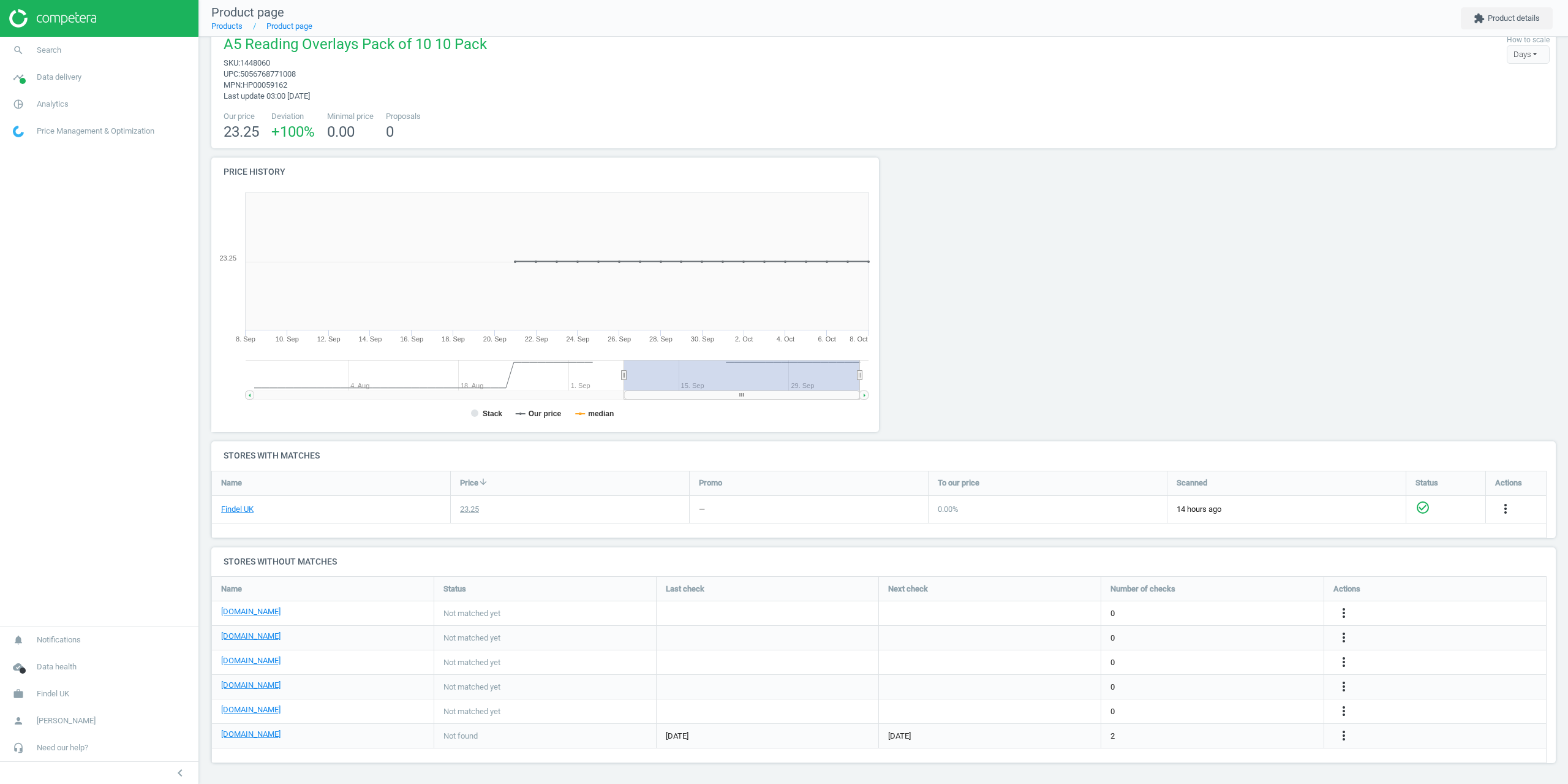
scroll to position [22, 0]
click at [91, 469] on nav "search Search timeline Data delivery Overview Matches dashboard Matches Rematch…" at bounding box center [99, 331] width 199 height 589
click at [55, 53] on span "Search" at bounding box center [48, 51] width 25 height 11
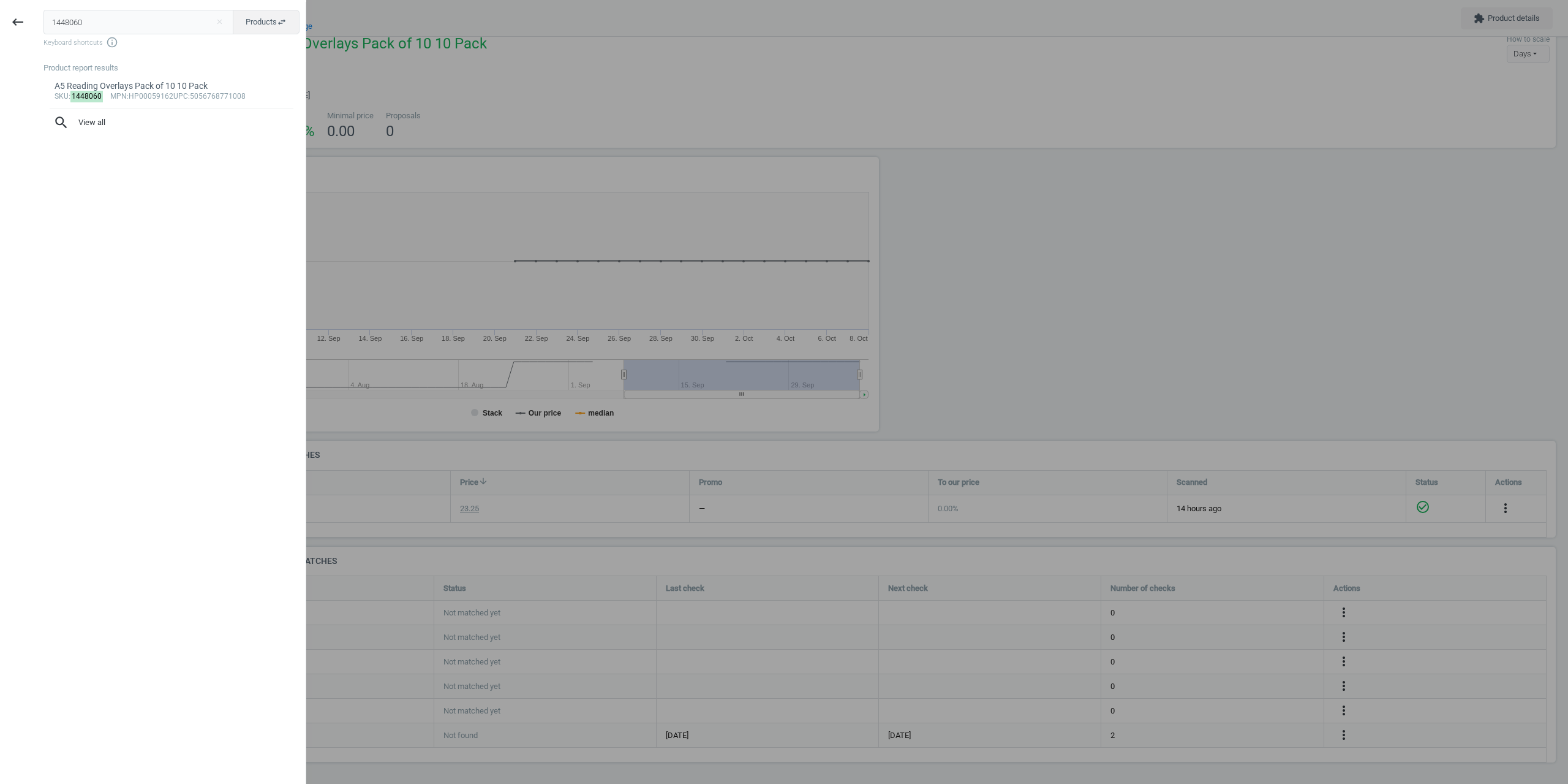
drag, startPoint x: 111, startPoint y: 29, endPoint x: 0, endPoint y: 32, distance: 111.0
click at [0, 32] on div "keyboard_backspace 1448060 close Products swap_horiz Keyboard shortcuts info_ou…" at bounding box center [153, 394] width 307 height 784
type input "1448081"
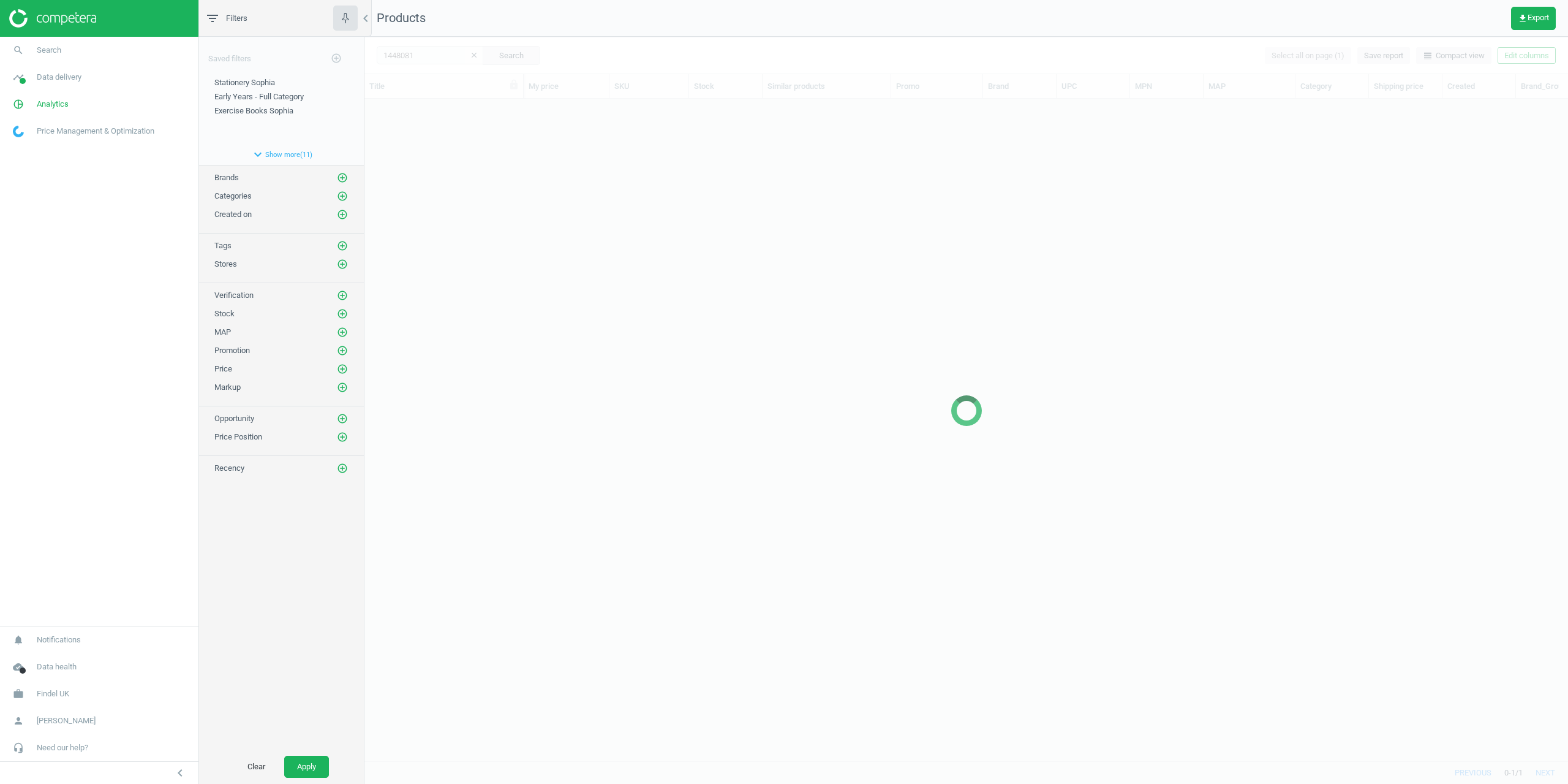
scroll to position [644, 1195]
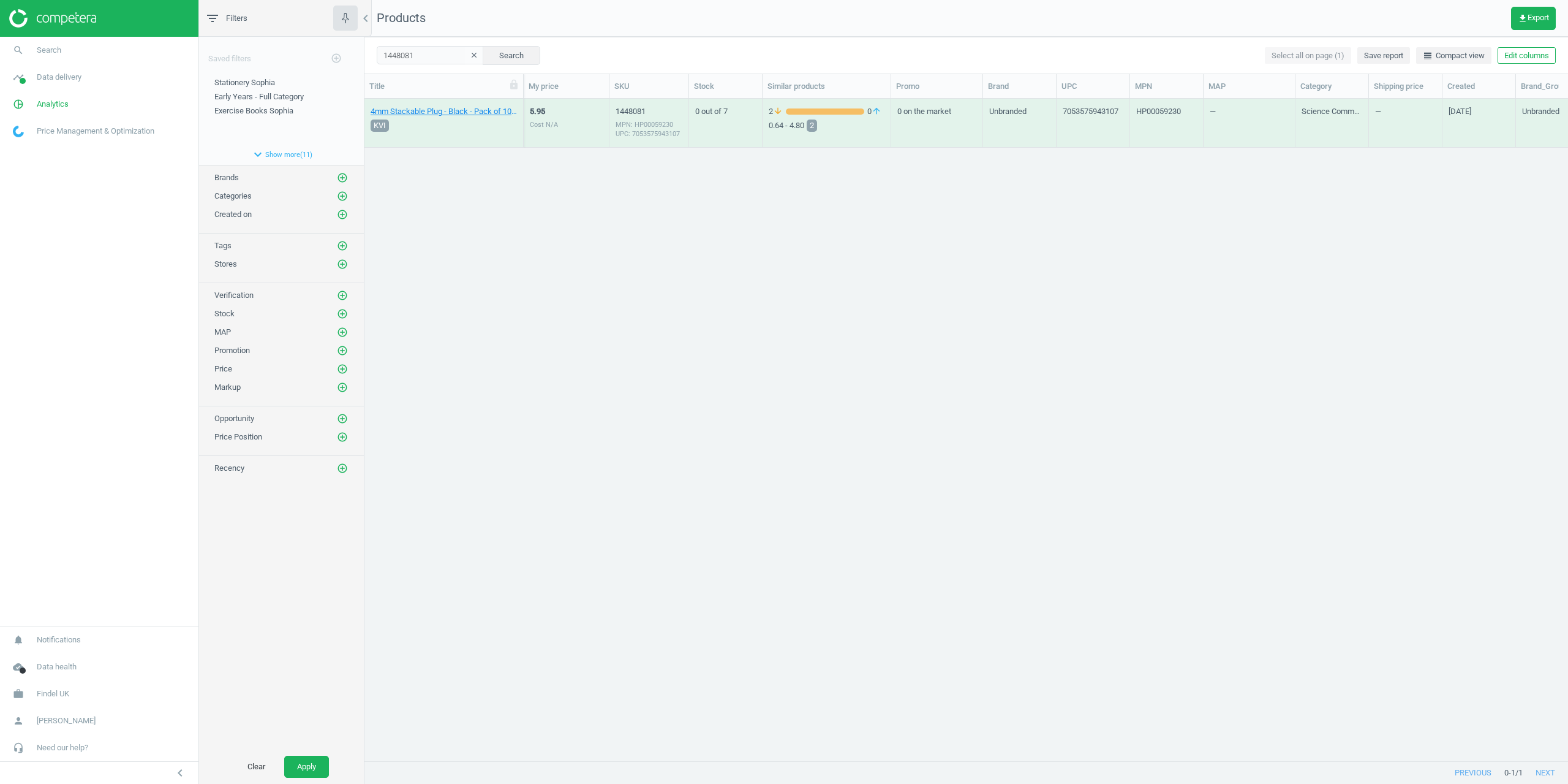
click at [407, 105] on div "4mm Stackable Plug - Black - Pack of 10 10 Pack KVI" at bounding box center [443, 122] width 147 height 46
click at [410, 112] on link "4mm Stackable Plug - Black - Pack of 10 10 Pack" at bounding box center [443, 112] width 147 height 11
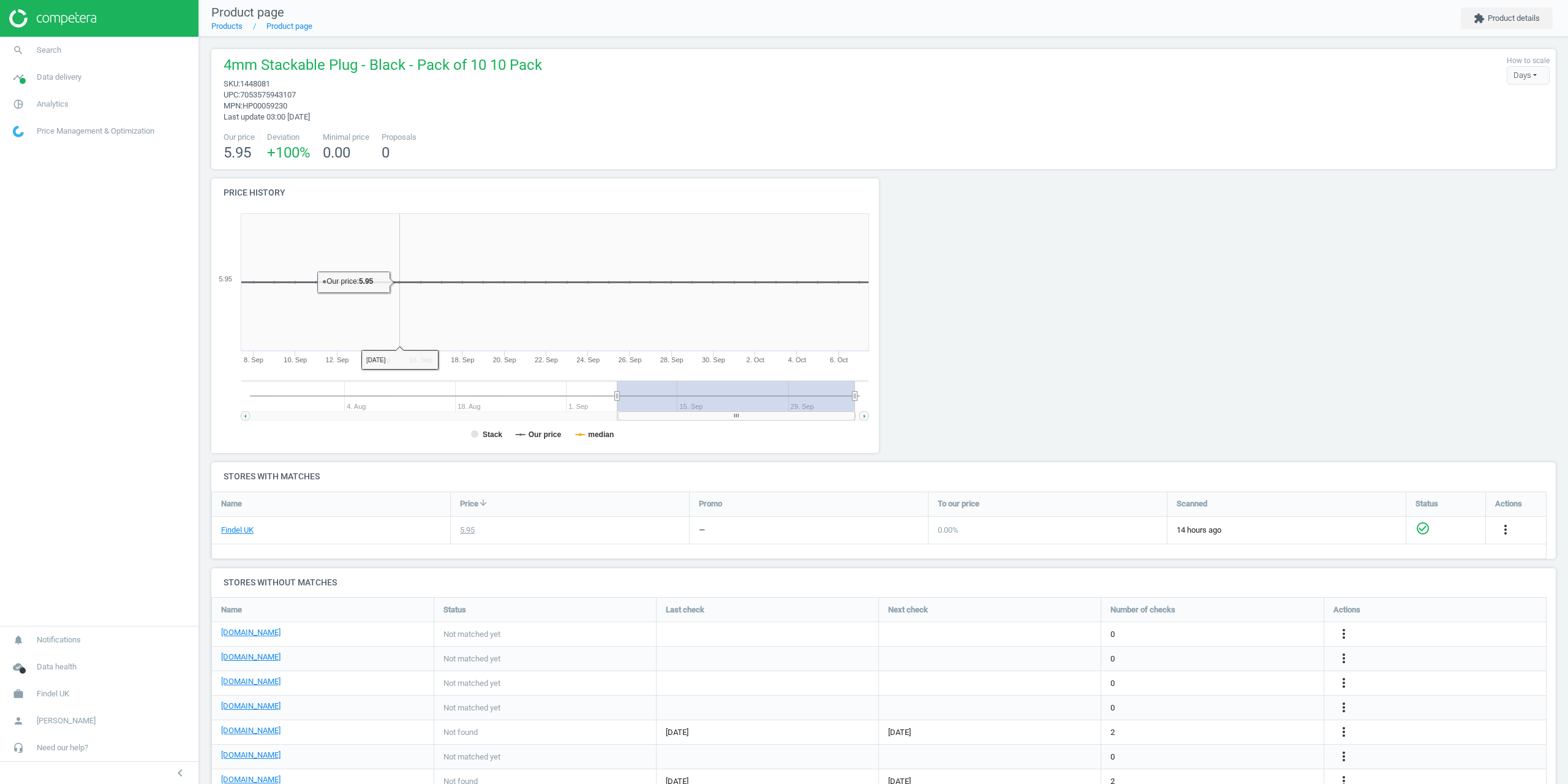
drag, startPoint x: 404, startPoint y: 317, endPoint x: 382, endPoint y: 297, distance: 29.7
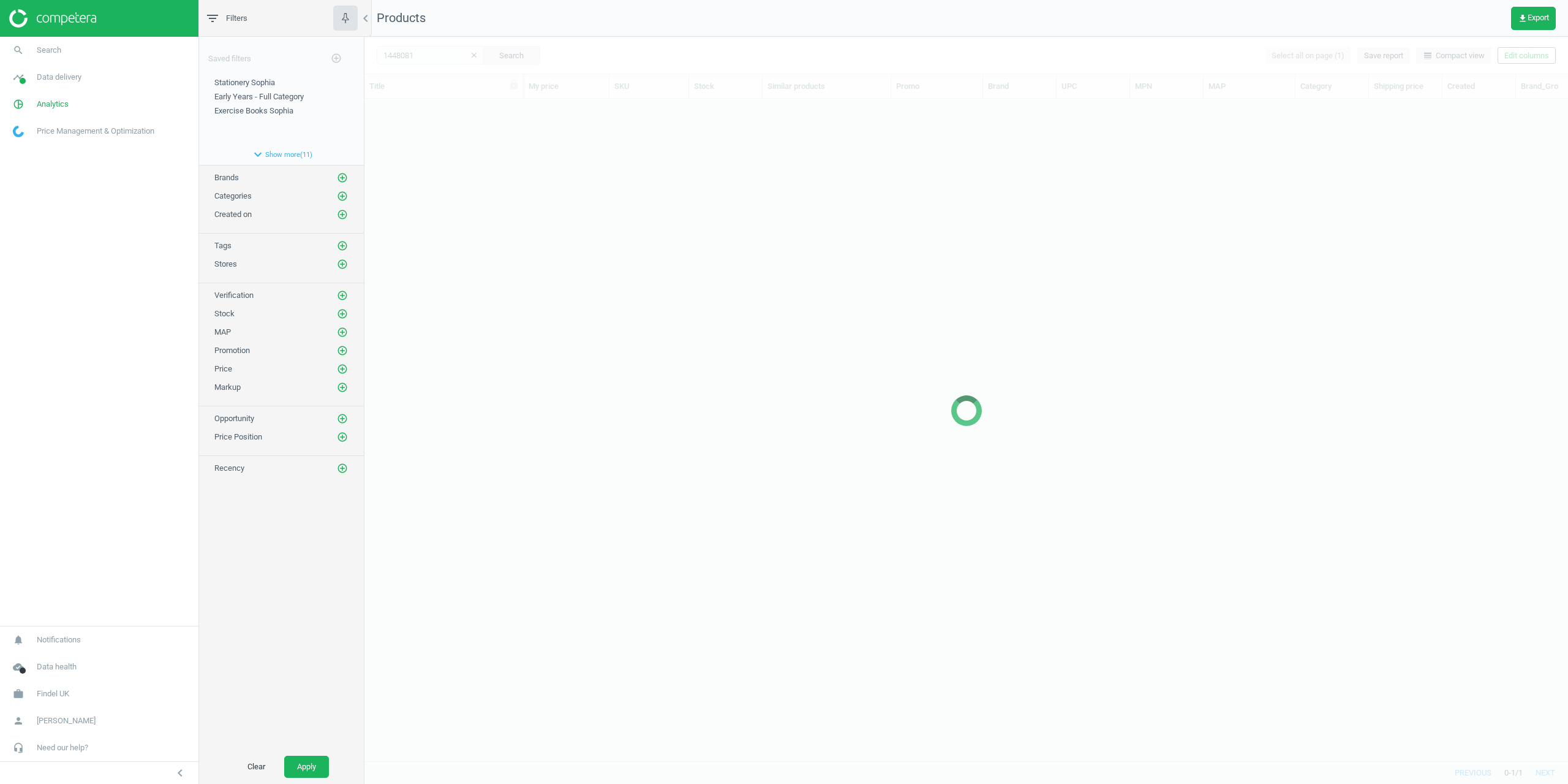
scroll to position [644, 1195]
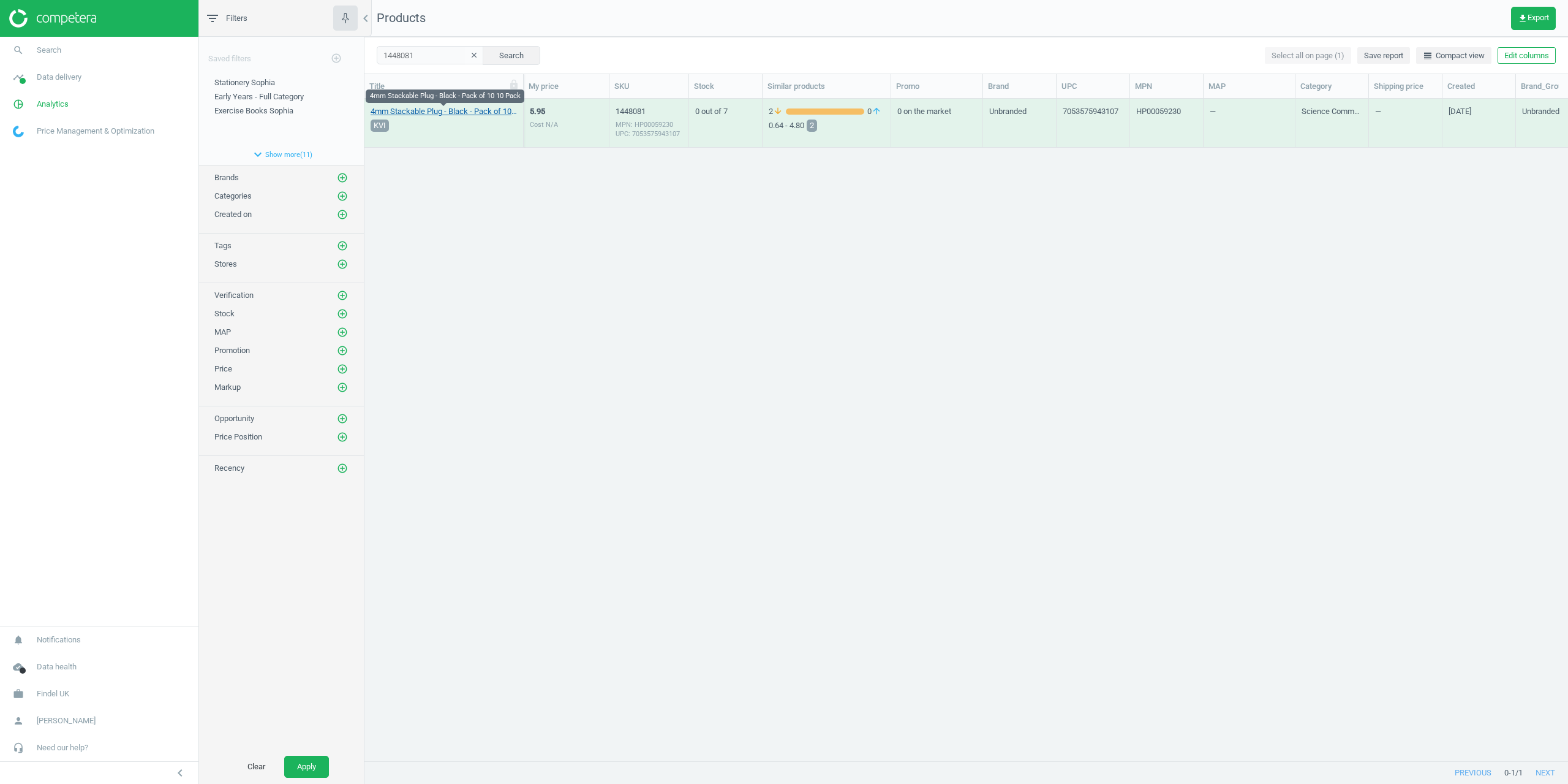
click at [437, 112] on link "4mm Stackable Plug - Black - Pack of 10 10 Pack" at bounding box center [443, 112] width 147 height 11
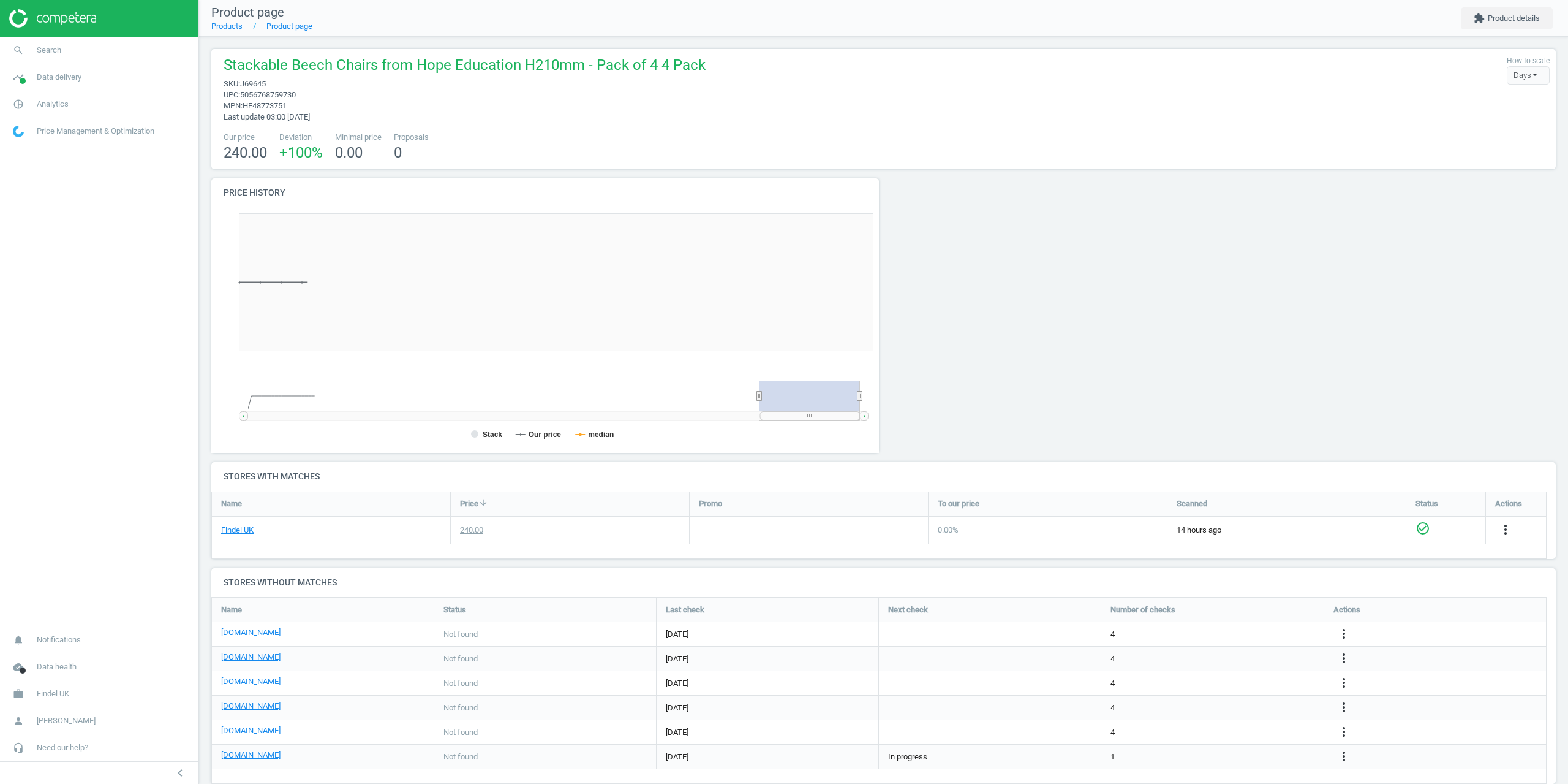
scroll to position [264, 682]
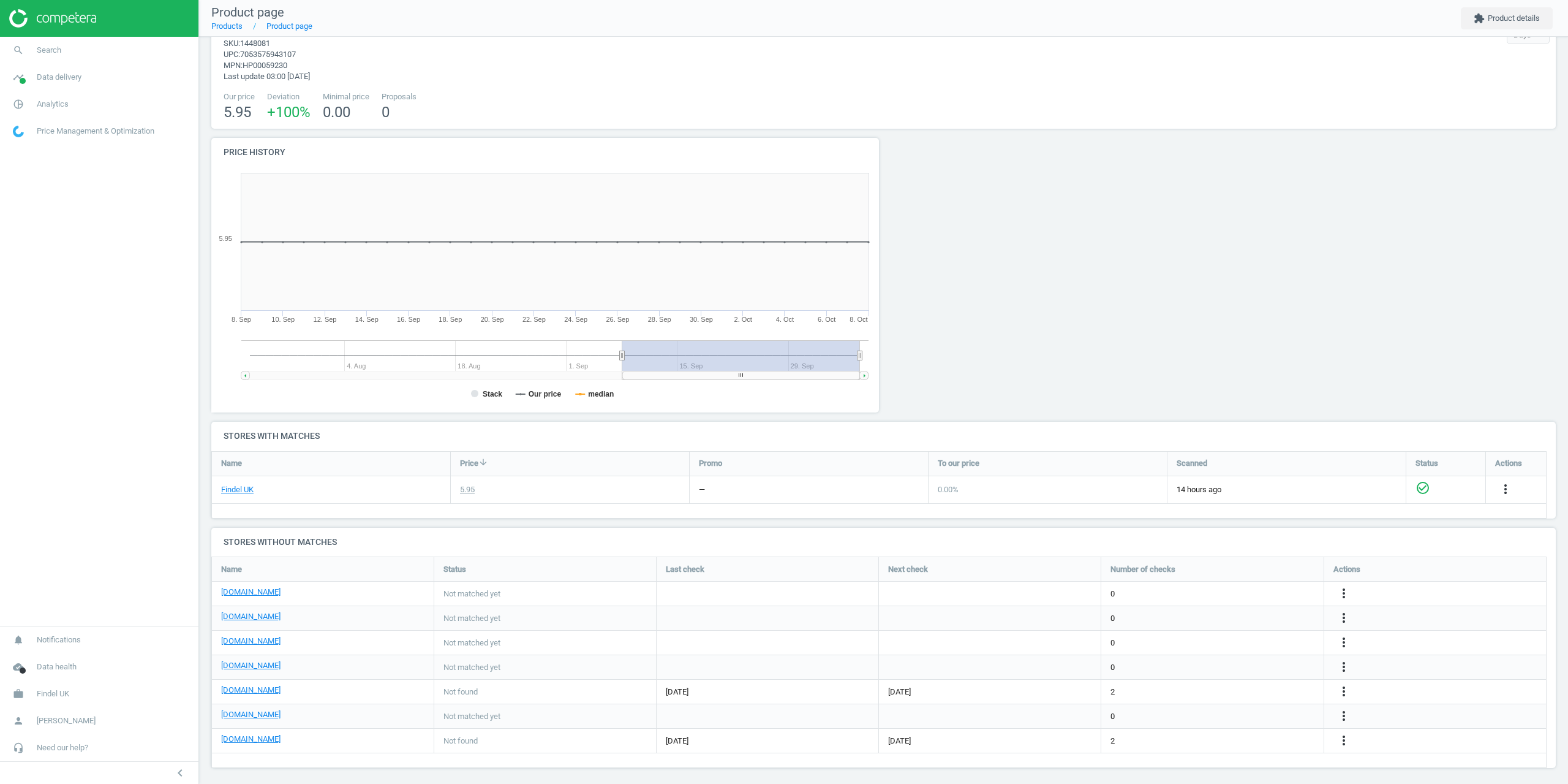
scroll to position [46, 0]
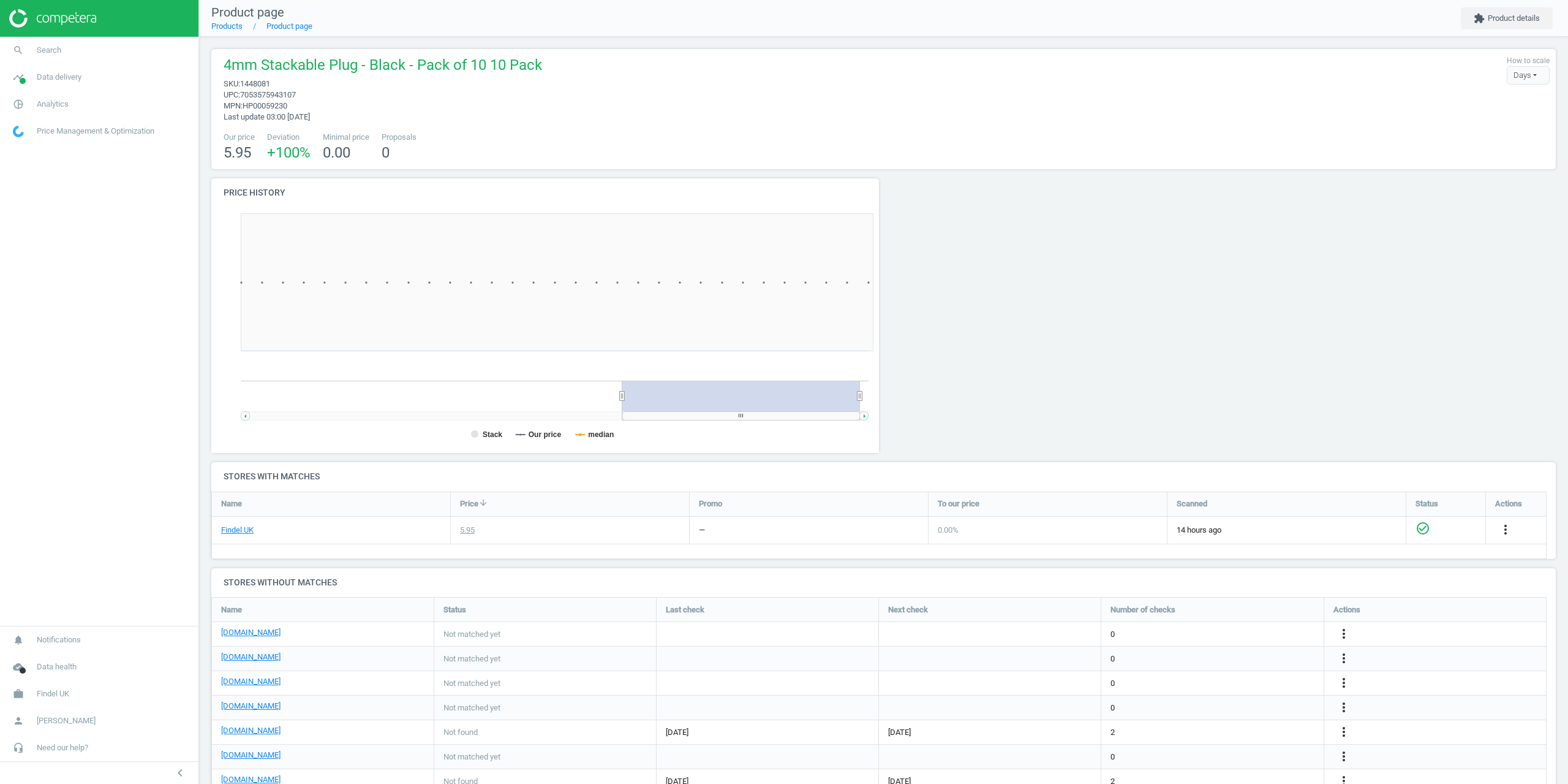
scroll to position [264, 682]
click at [45, 44] on link "search Search" at bounding box center [99, 50] width 199 height 27
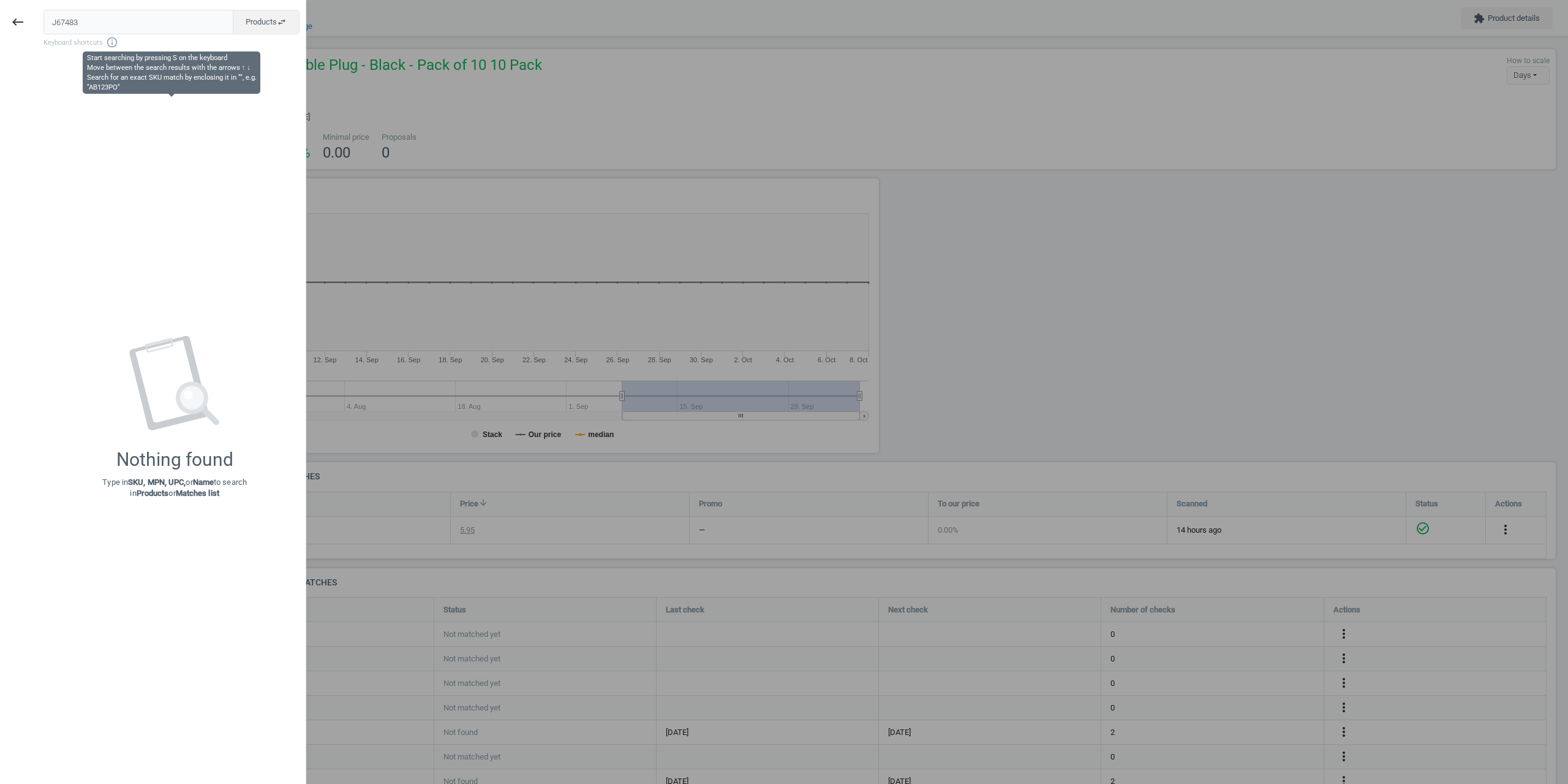
type input "J67483"
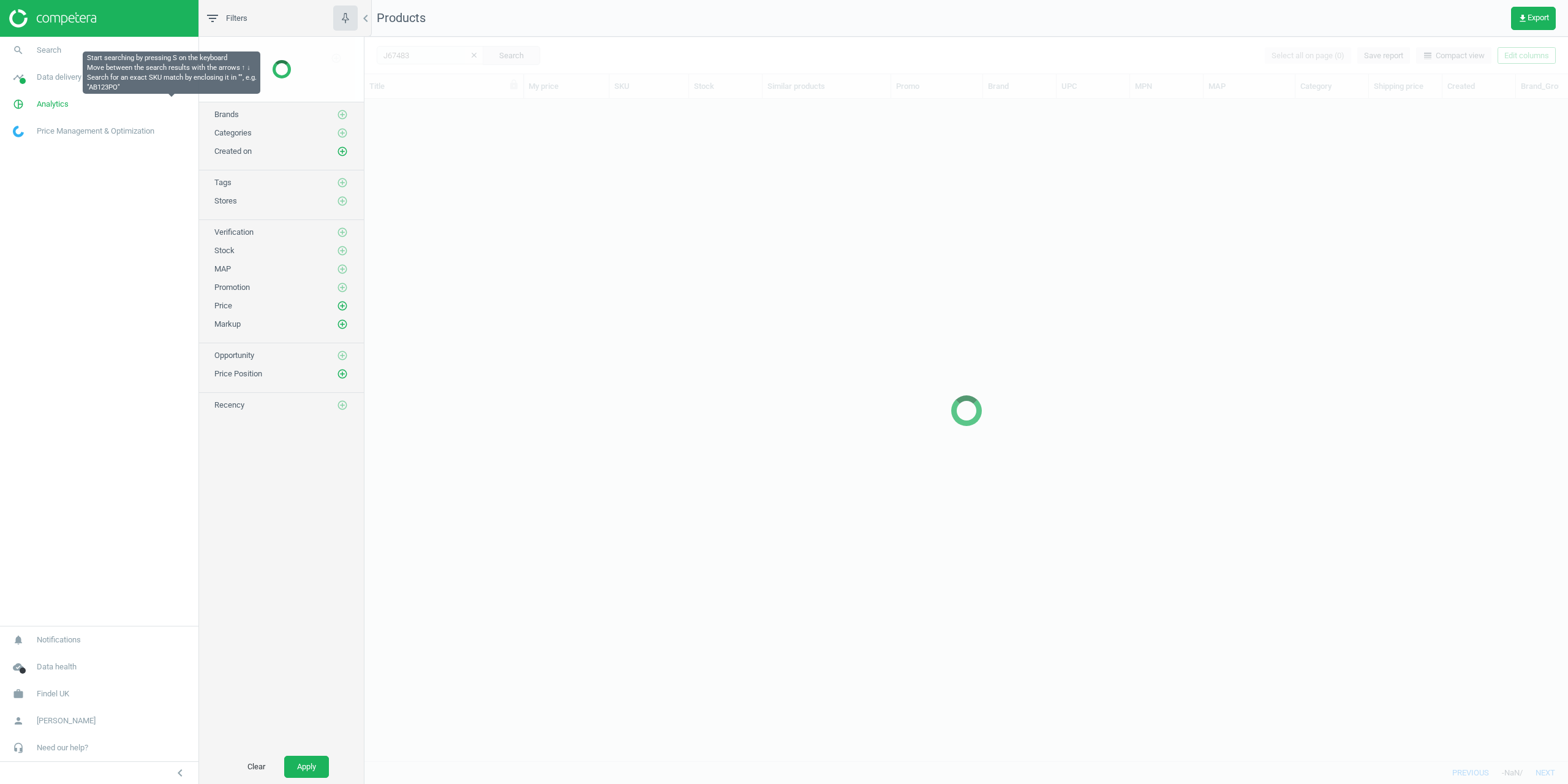
scroll to position [644, 1195]
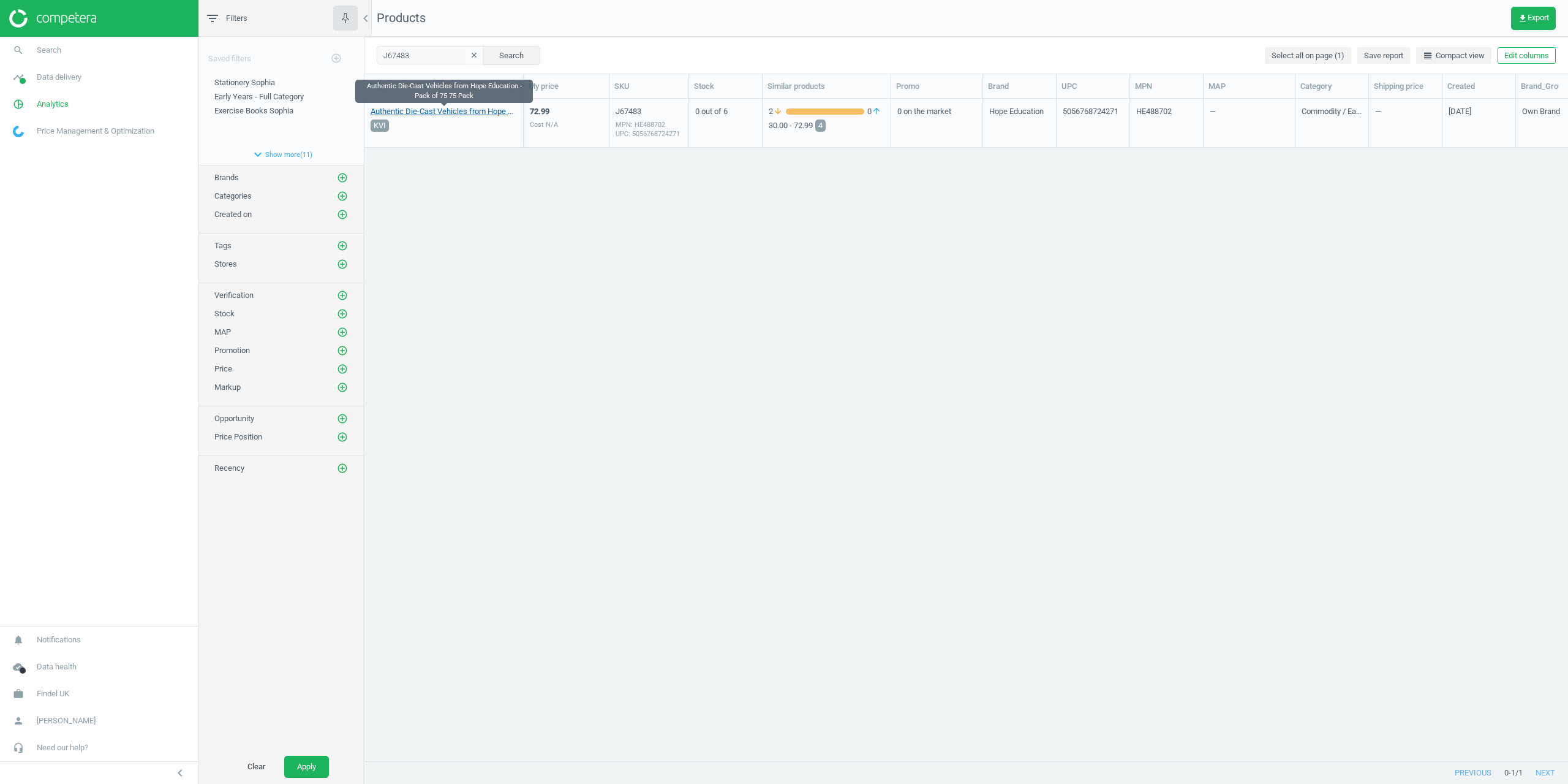
click at [408, 114] on link "Authentic Die-Cast Vehicles from Hope Education - Pack of 75 75 Pack" at bounding box center [443, 112] width 147 height 11
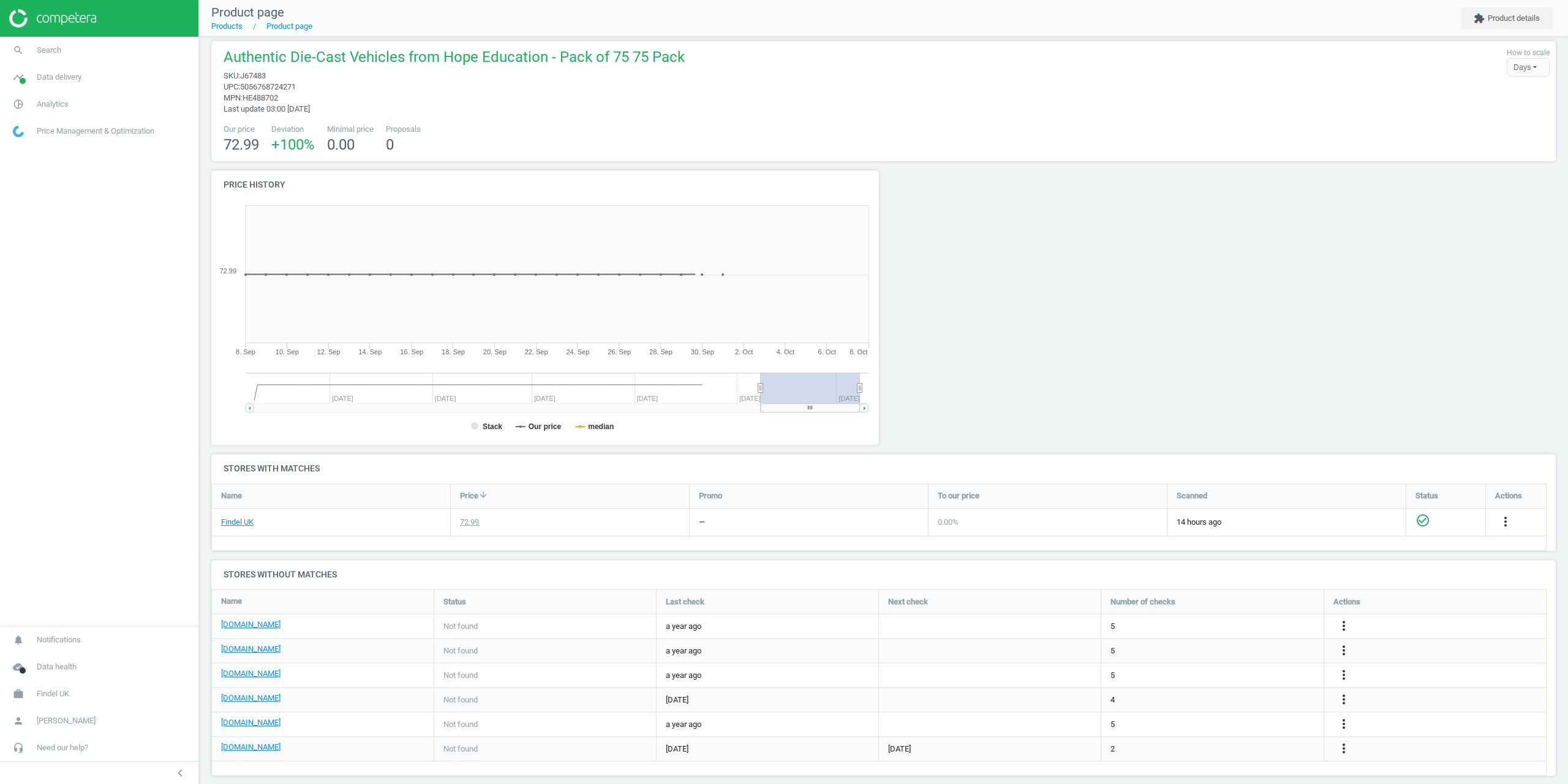
scroll to position [22, 0]
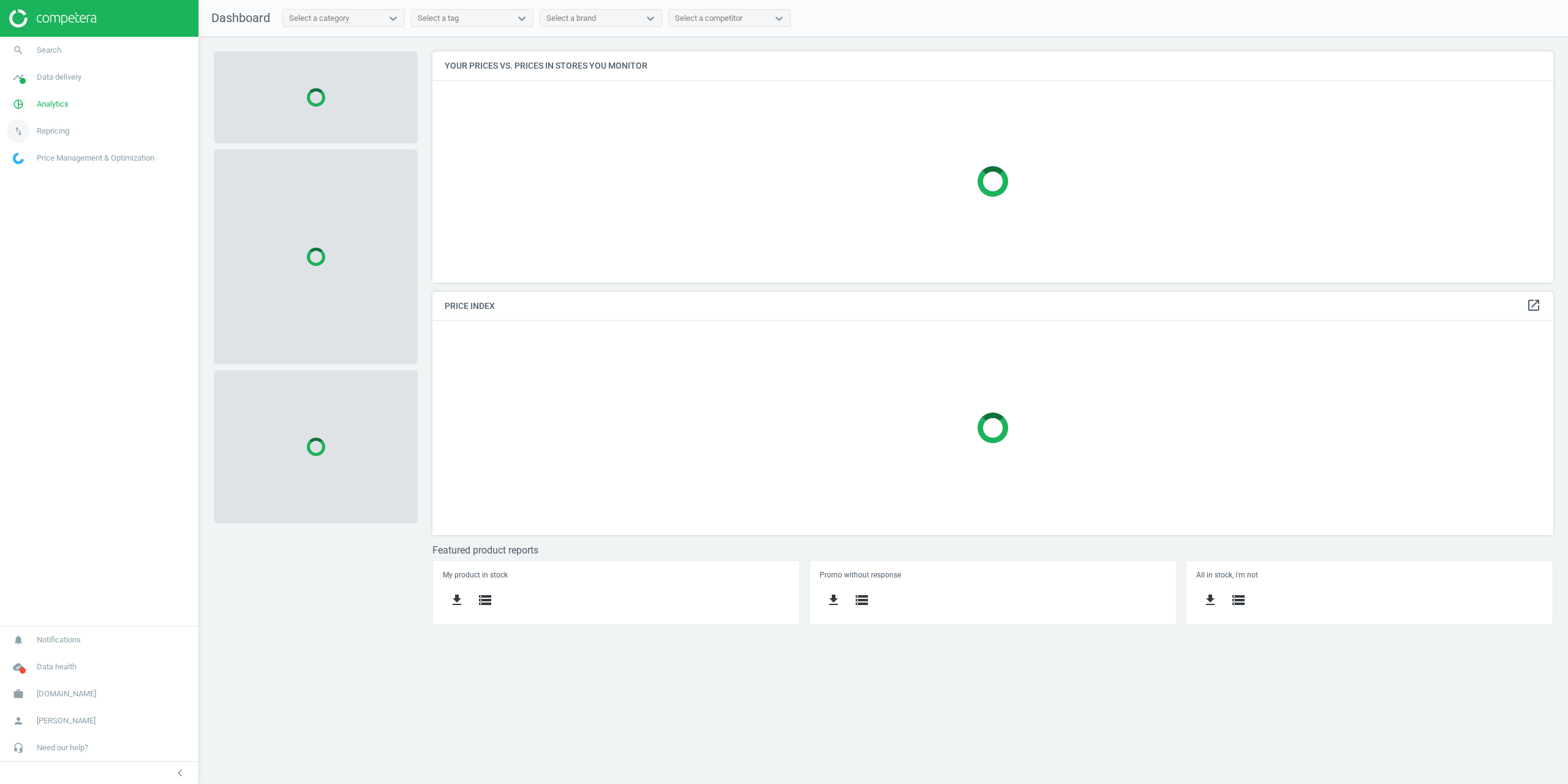
scroll to position [249, 1140]
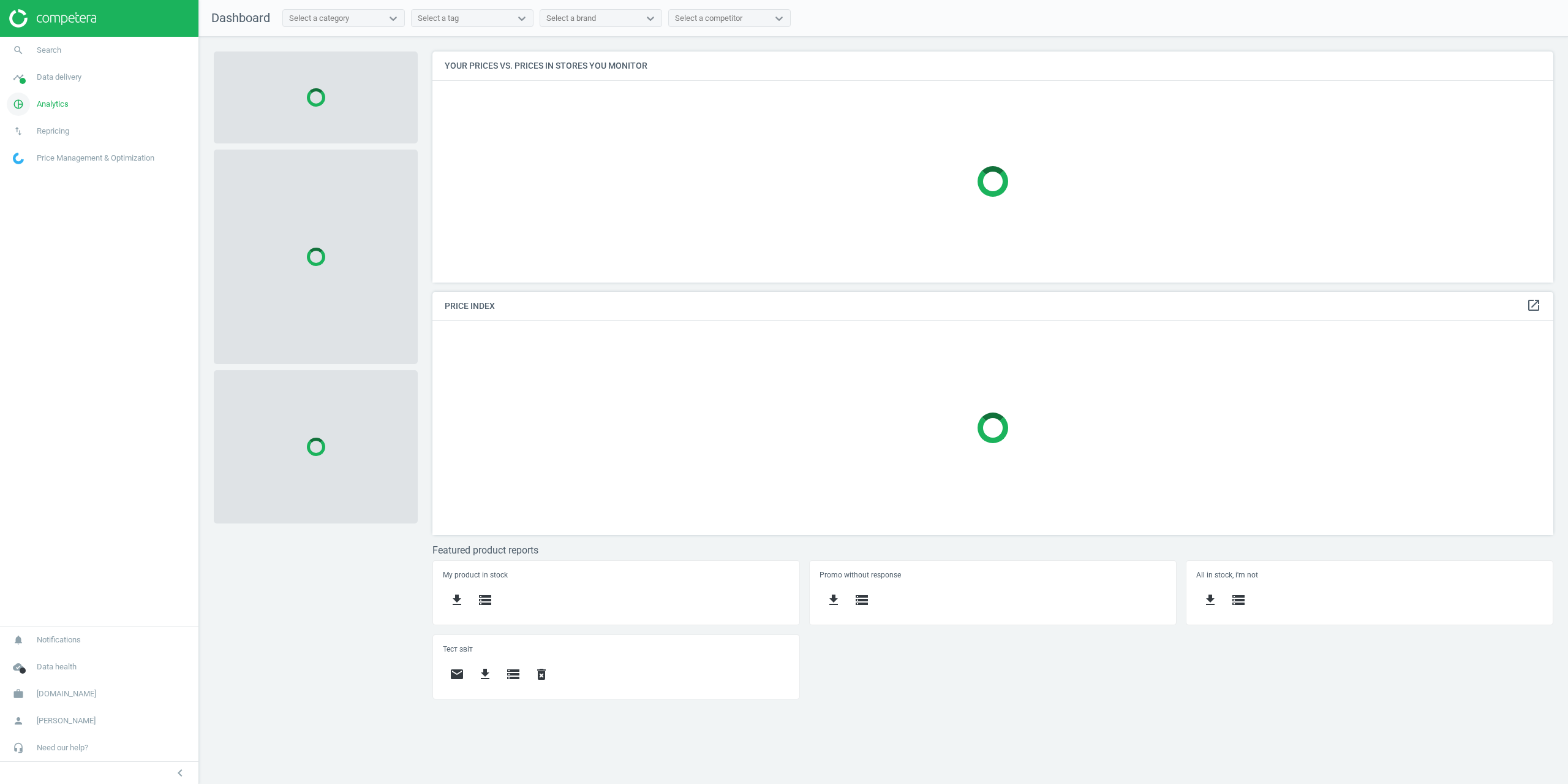
click at [51, 101] on span "Analytics" at bounding box center [52, 105] width 32 height 11
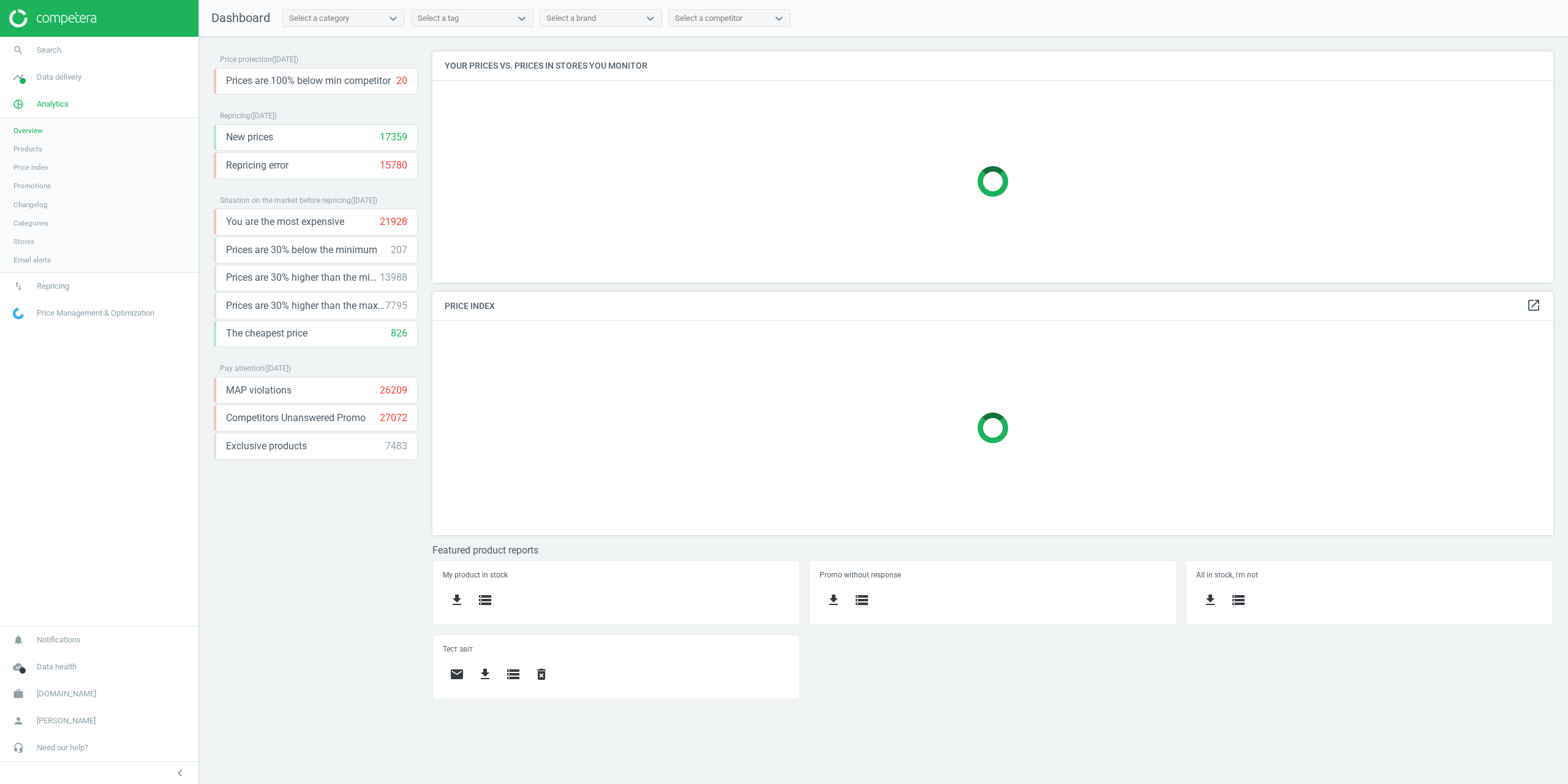
click at [28, 154] on link "Products" at bounding box center [99, 149] width 199 height 18
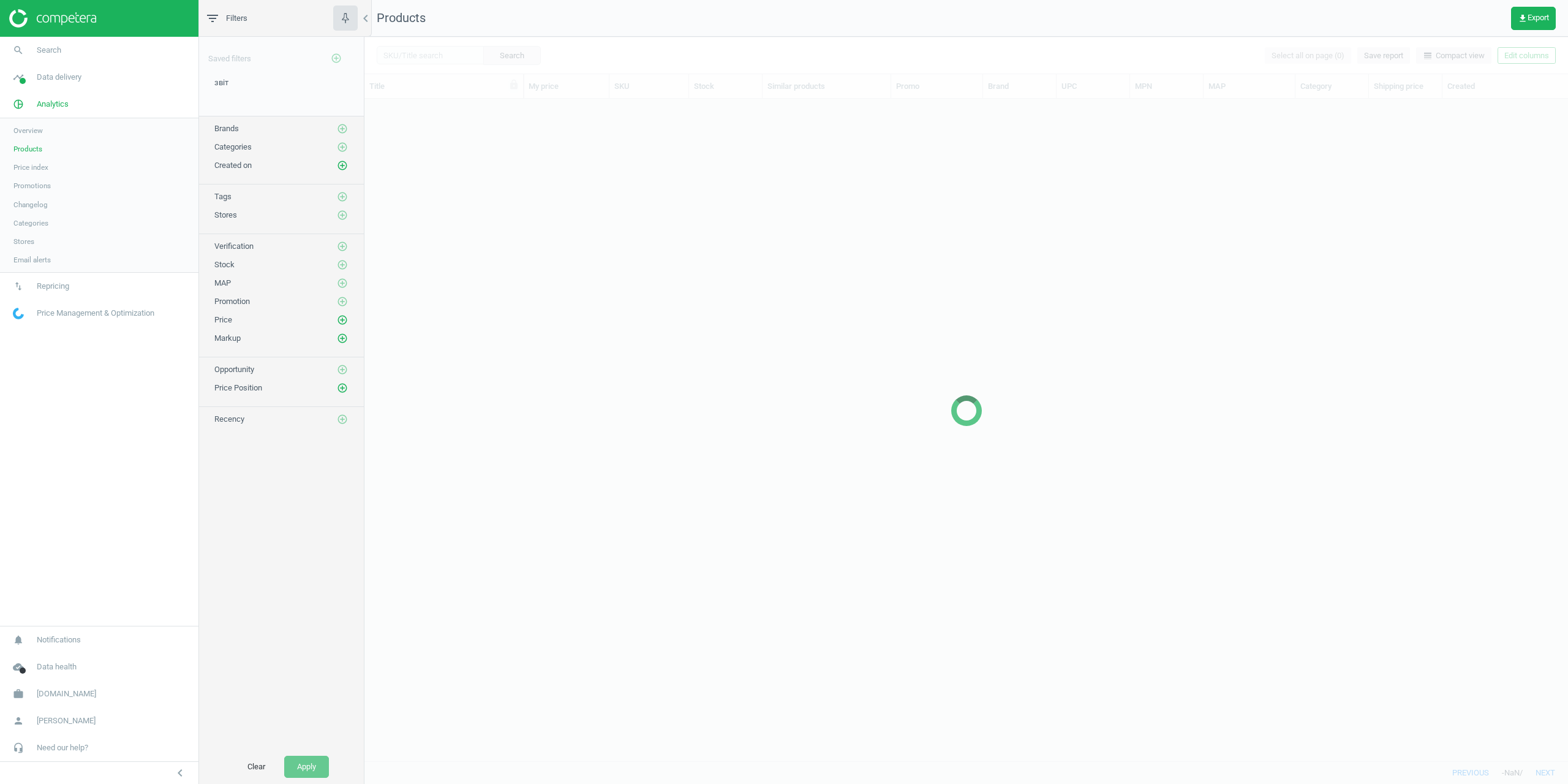
scroll to position [653, 1195]
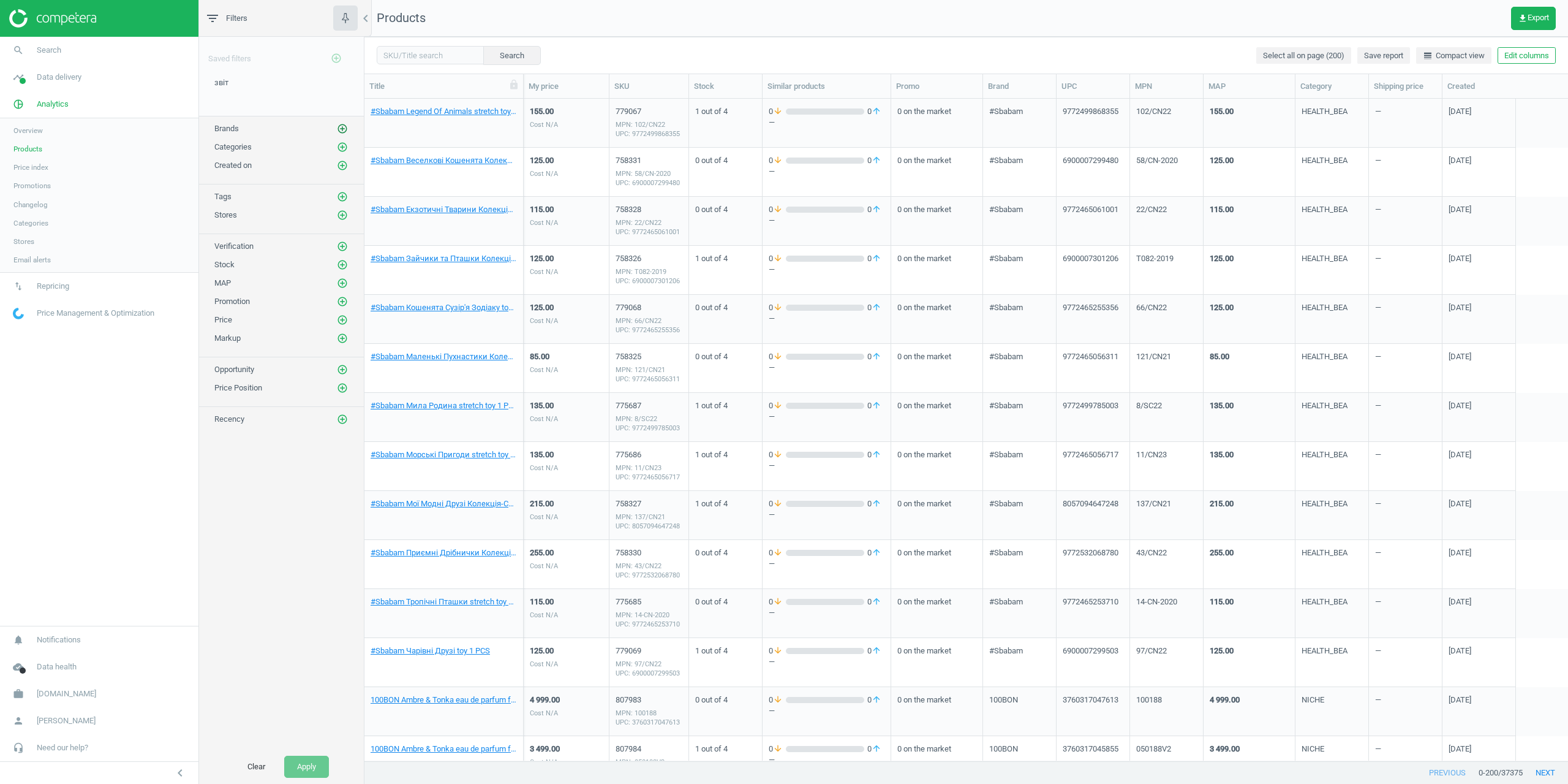
click at [341, 130] on icon "add_circle_outline" at bounding box center [342, 128] width 11 height 11
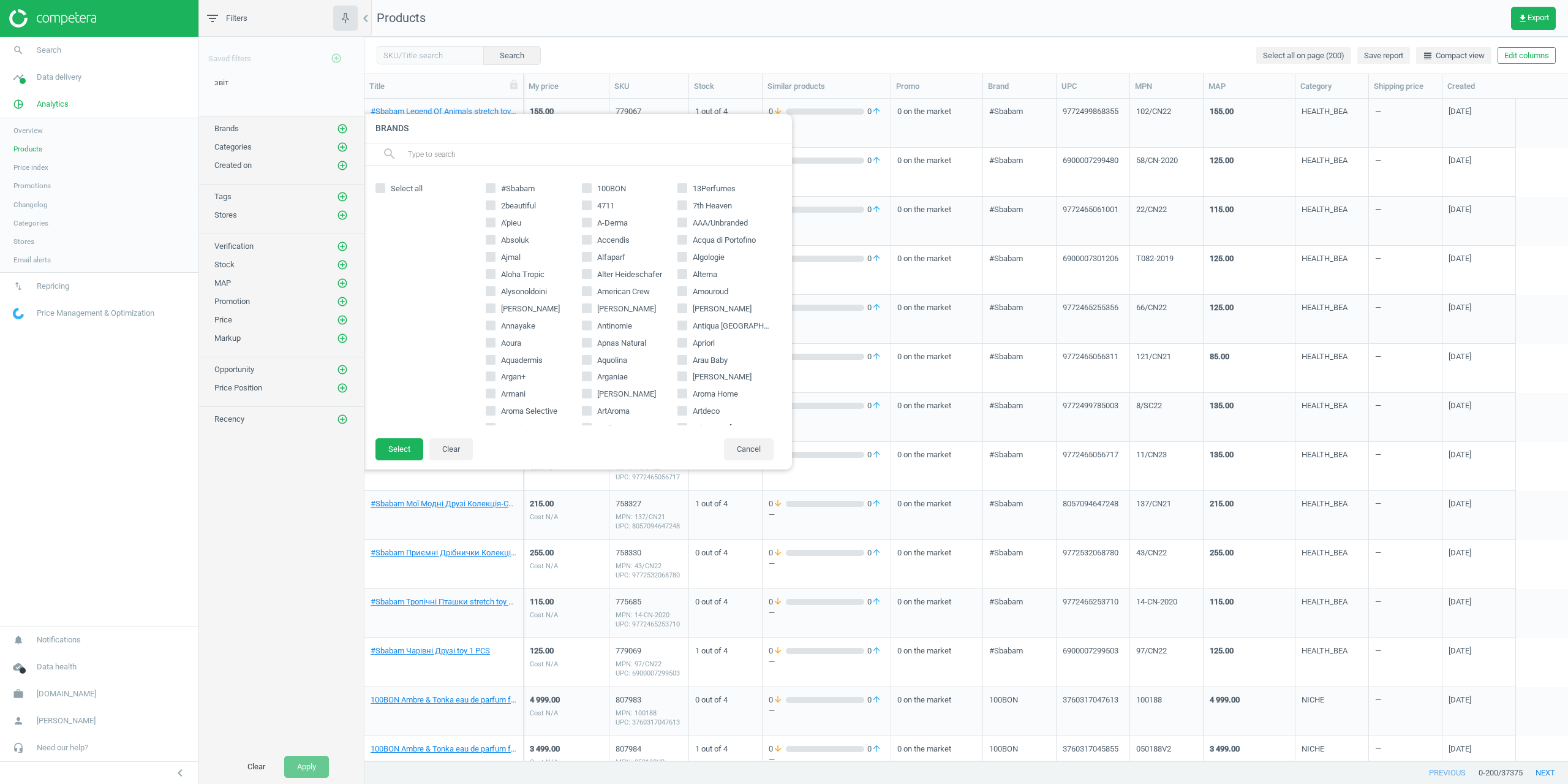
click at [421, 157] on input "text" at bounding box center [595, 154] width 376 height 20
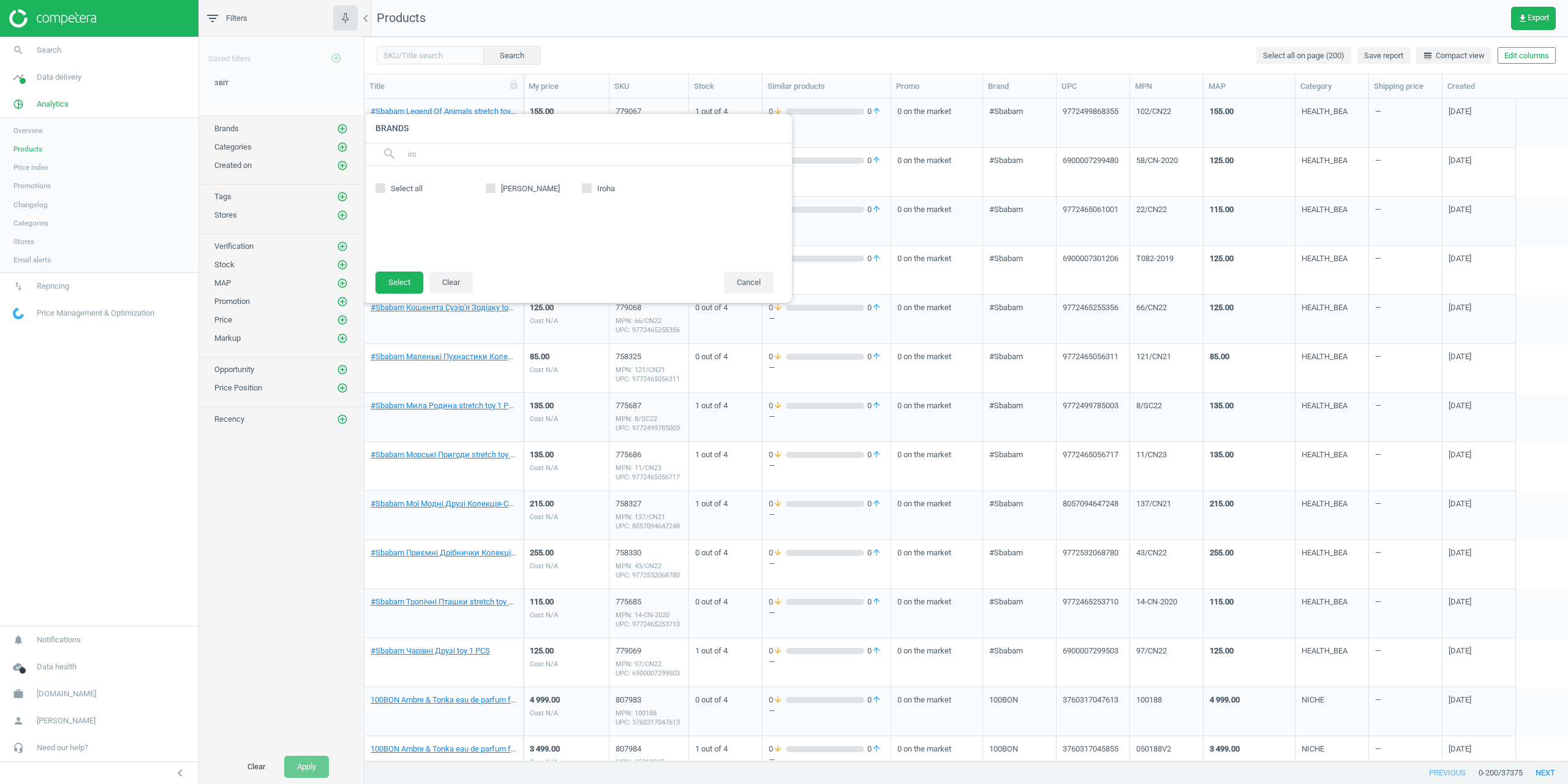
type input "iro"
click at [594, 184] on label "Iroha" at bounding box center [629, 189] width 96 height 11
click at [591, 185] on input "Iroha" at bounding box center [586, 188] width 8 height 8
checkbox input "true"
click at [387, 281] on button "Select" at bounding box center [399, 282] width 48 height 22
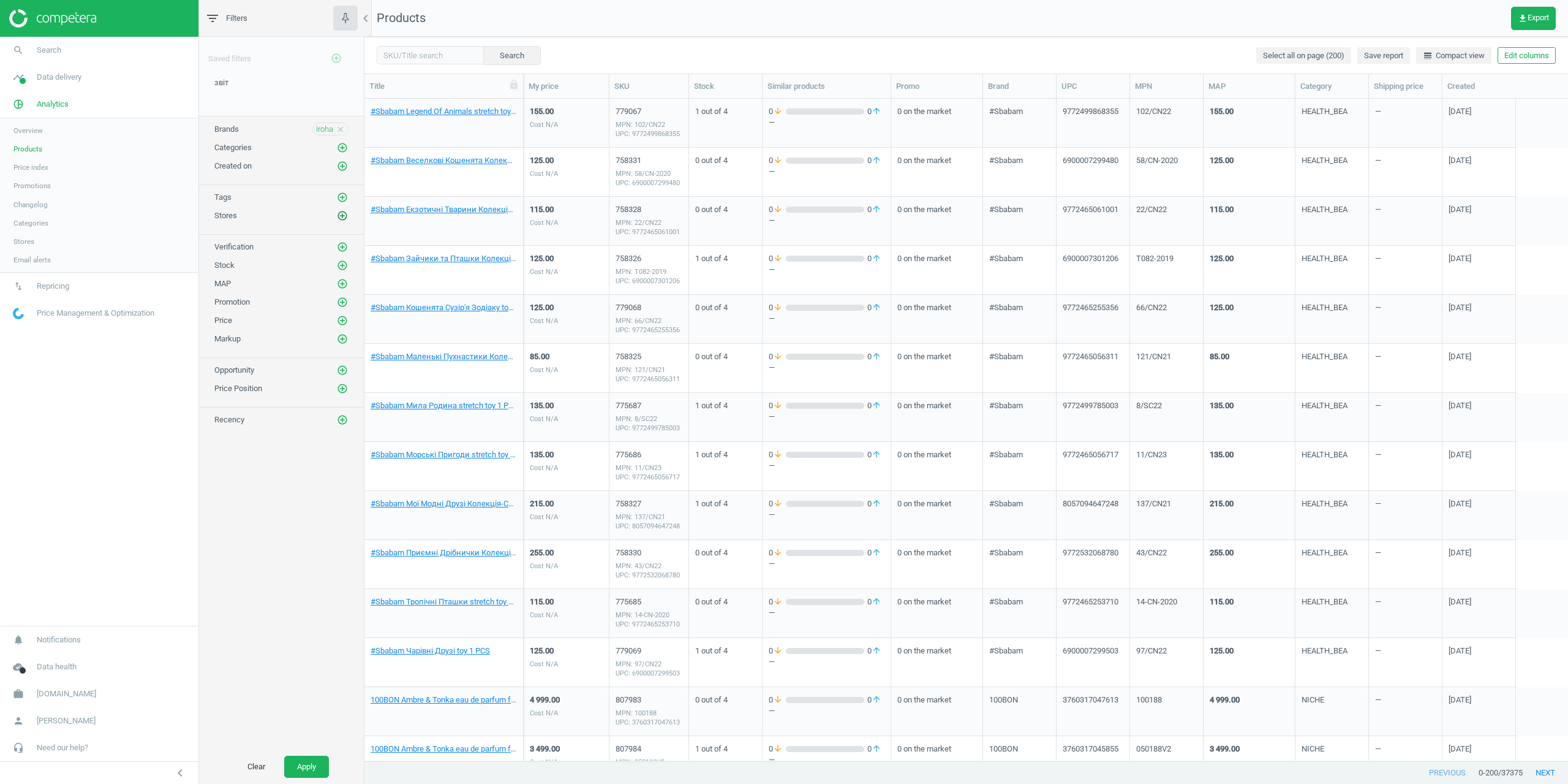
click at [347, 217] on icon "add_circle_outline" at bounding box center [342, 215] width 11 height 11
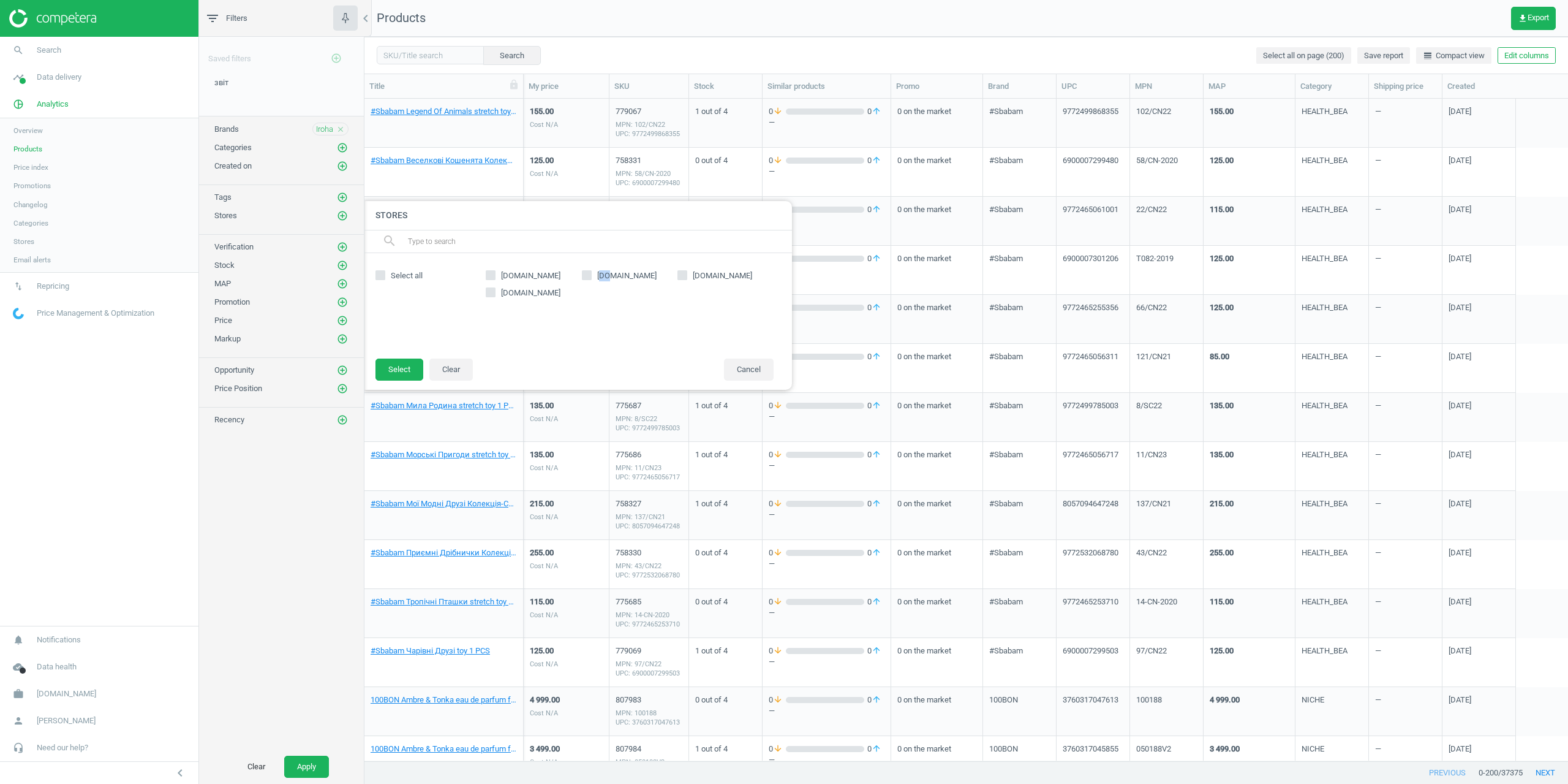
click at [603, 271] on span "notino.ua" at bounding box center [627, 276] width 65 height 11
click at [587, 273] on input "notino.ua" at bounding box center [586, 275] width 8 height 8
checkbox input "true"
click at [403, 369] on button "Select" at bounding box center [399, 369] width 48 height 22
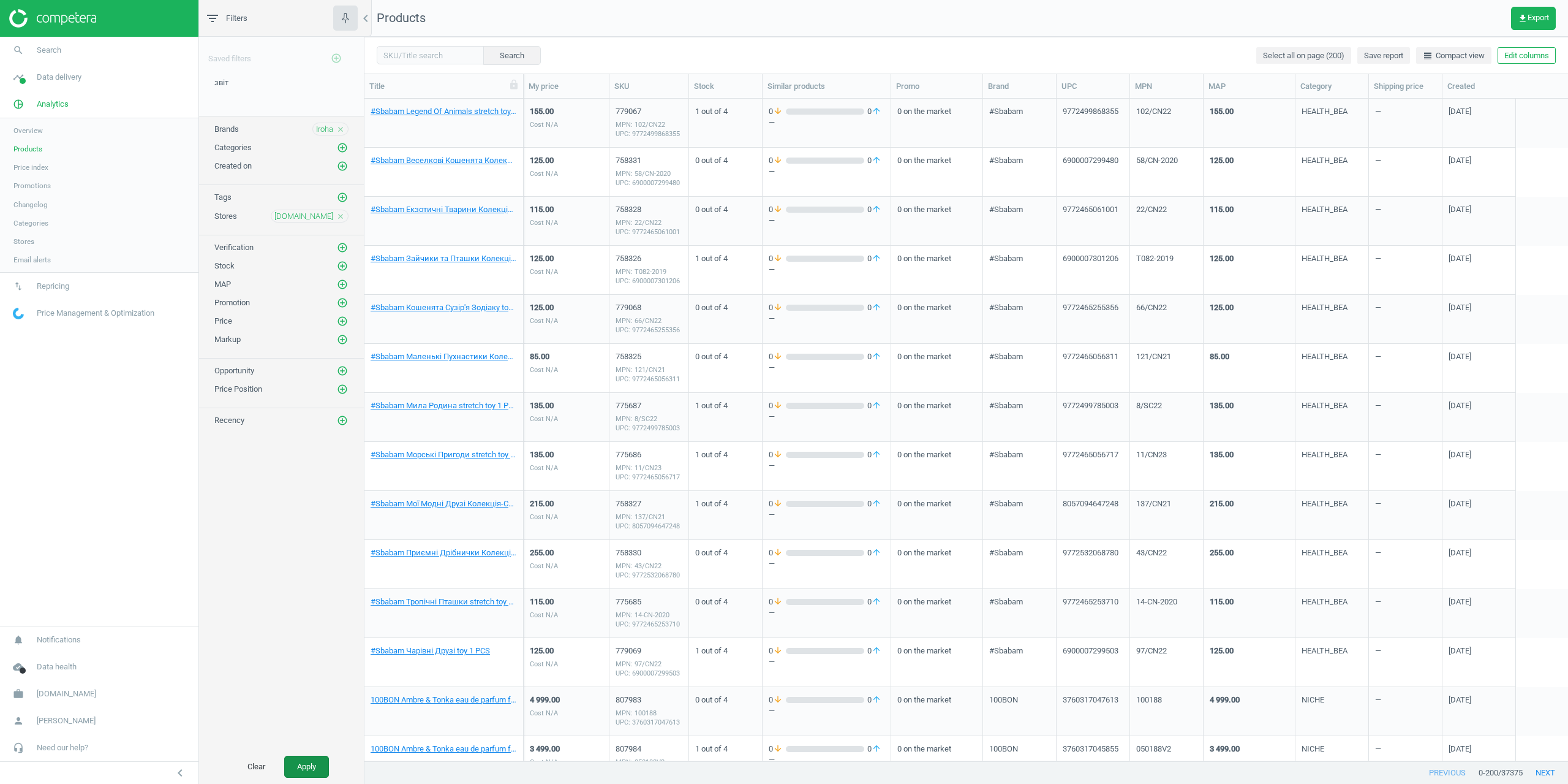
click at [311, 758] on button "Apply" at bounding box center [307, 766] width 45 height 22
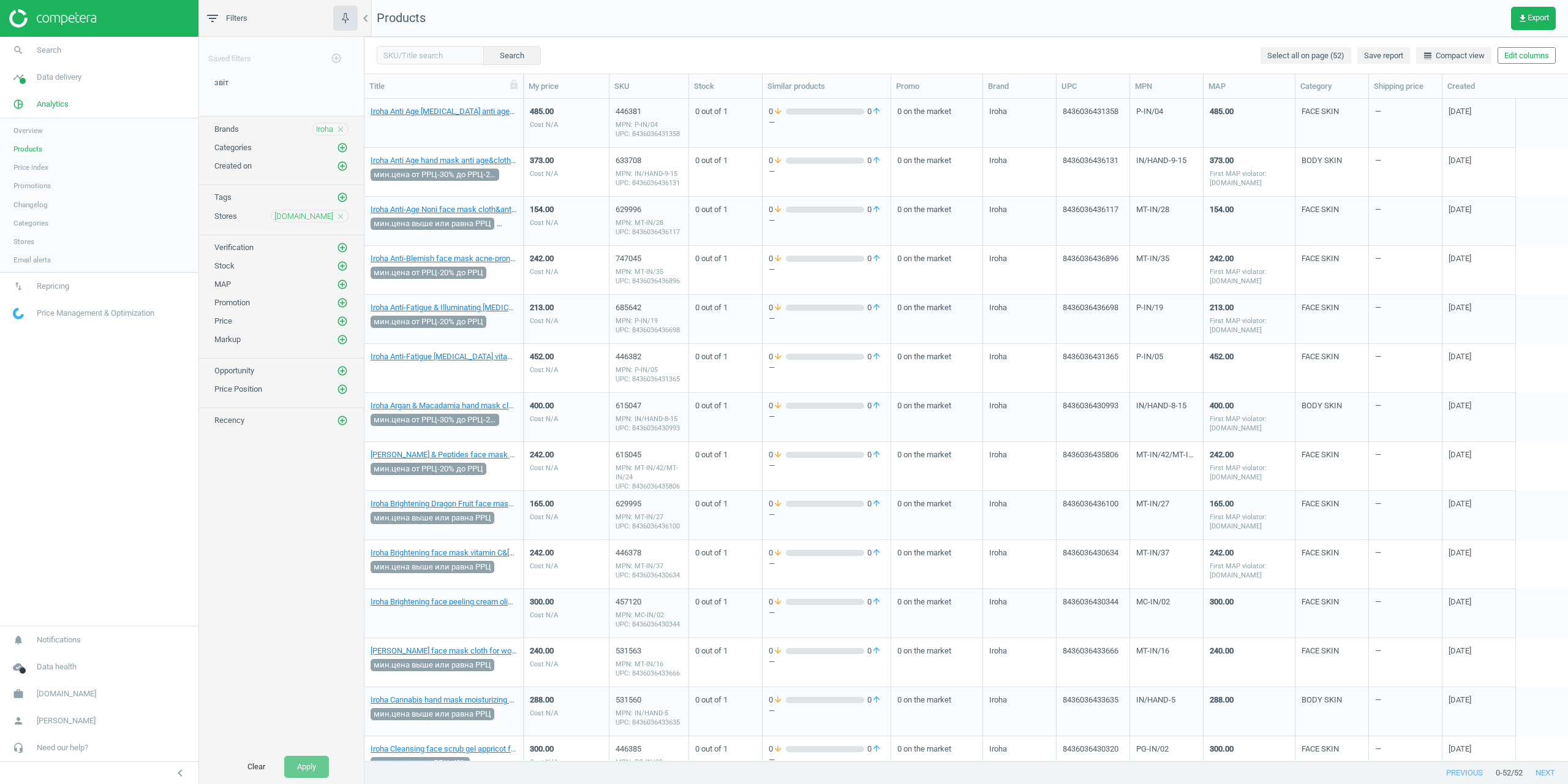
drag, startPoint x: 604, startPoint y: 495, endPoint x: 554, endPoint y: 161, distance: 337.7
click at [452, 114] on link "Iroha Anti Age eye patch anti age&collagen for women 1 PCS" at bounding box center [443, 112] width 147 height 11
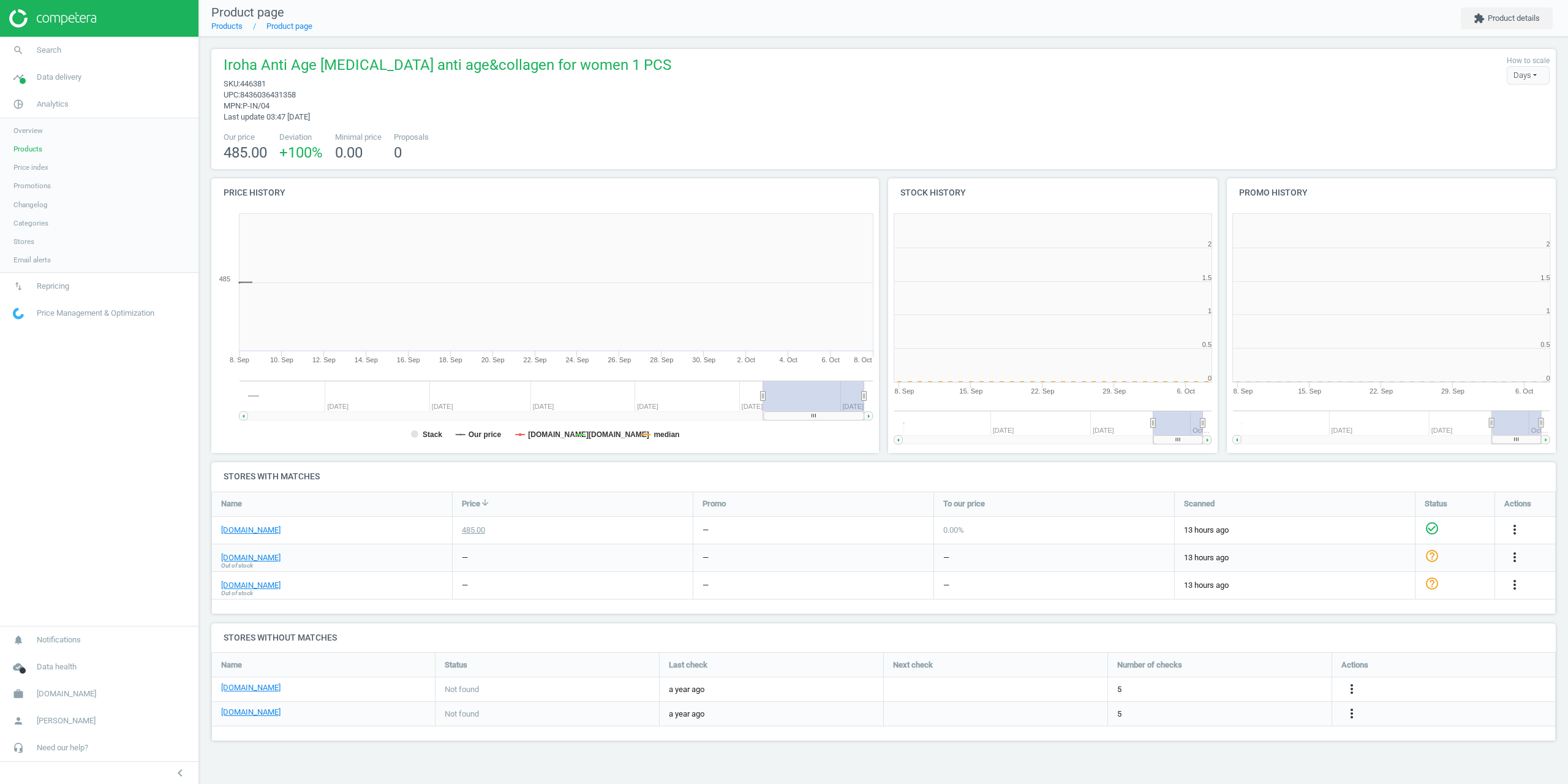
scroll to position [264, 348]
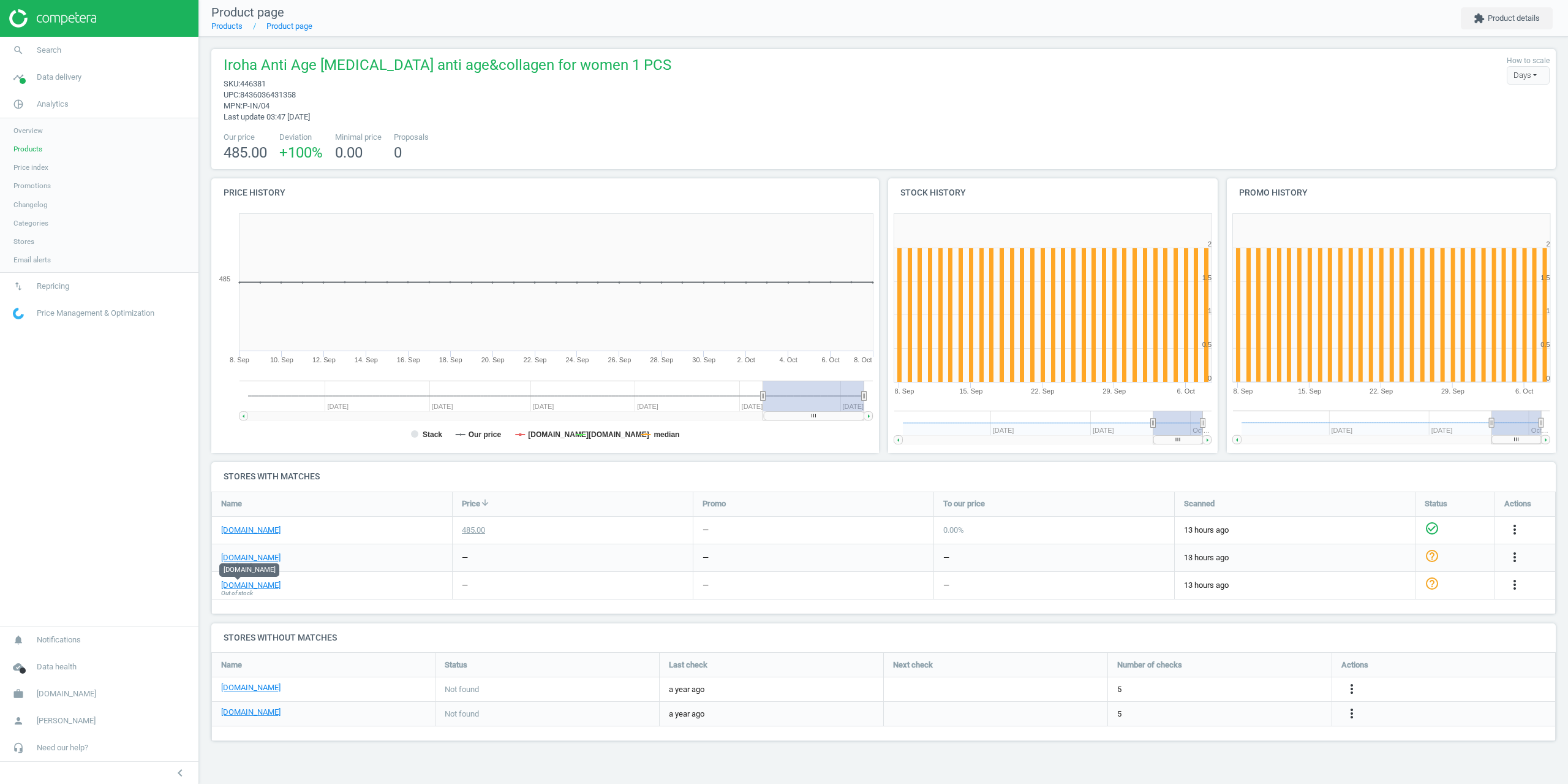
drag, startPoint x: 775, startPoint y: 74, endPoint x: 768, endPoint y: 68, distance: 9.2
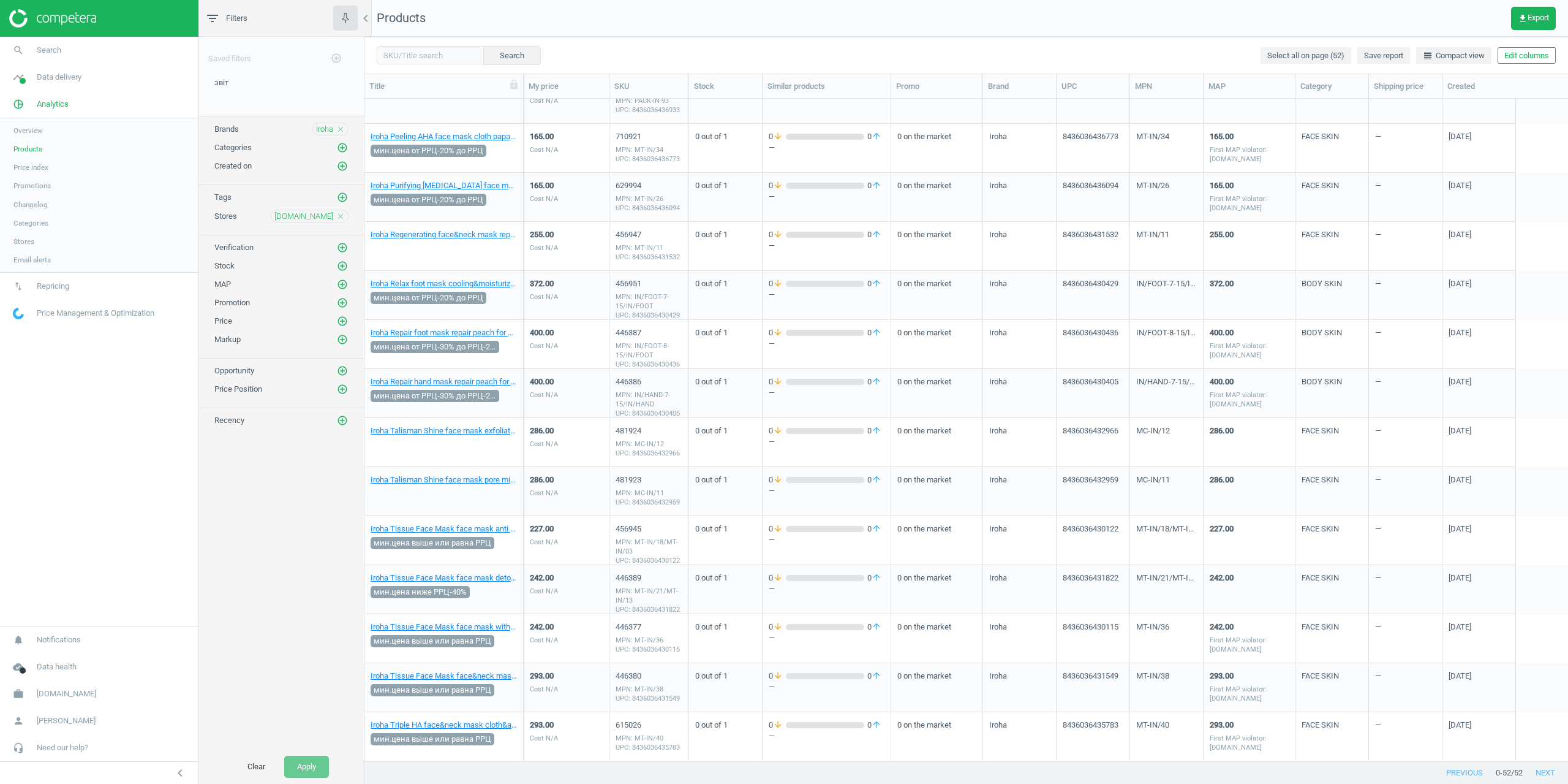
scroll to position [1887, 0]
click at [412, 620] on link "Iroha Tissue Face Mask face mask with aloe&hyaluronic acid&moisturizing&cloth f…" at bounding box center [443, 626] width 147 height 11
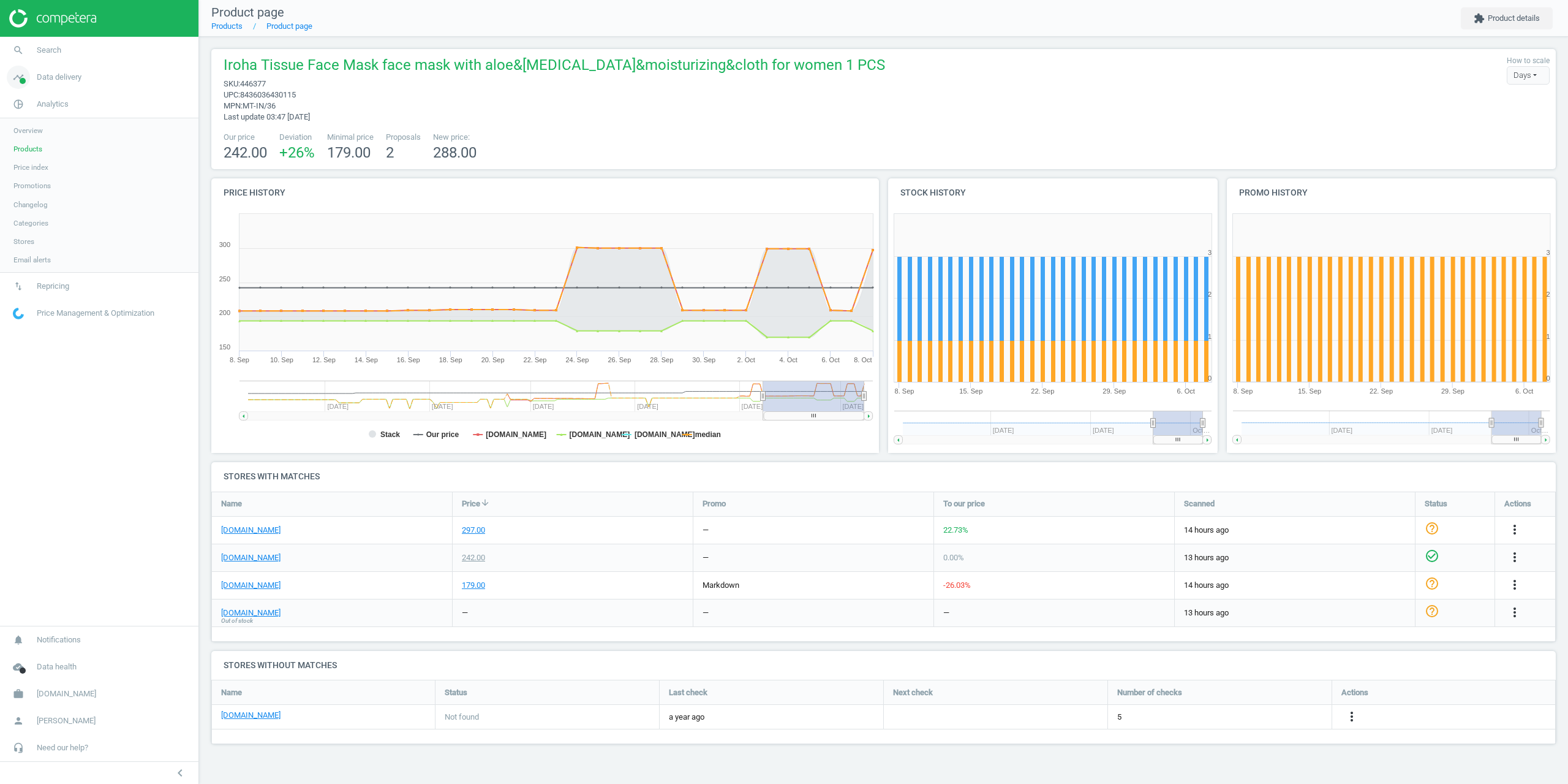
click at [46, 81] on span "Data delivery" at bounding box center [59, 77] width 45 height 11
click at [29, 138] on span "Matches" at bounding box center [27, 140] width 27 height 10
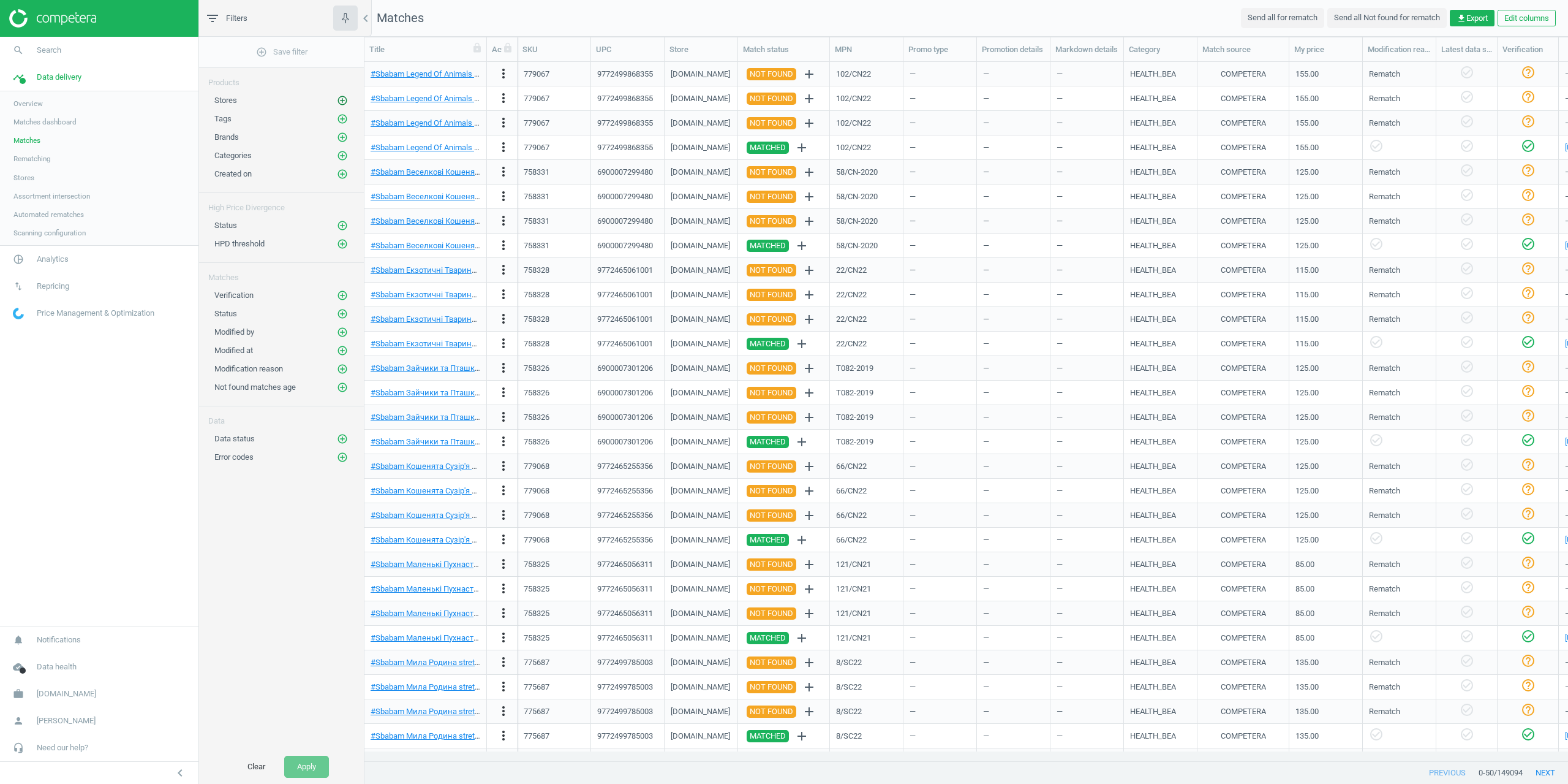
click at [342, 99] on icon "add_circle_outline" at bounding box center [342, 100] width 11 height 11
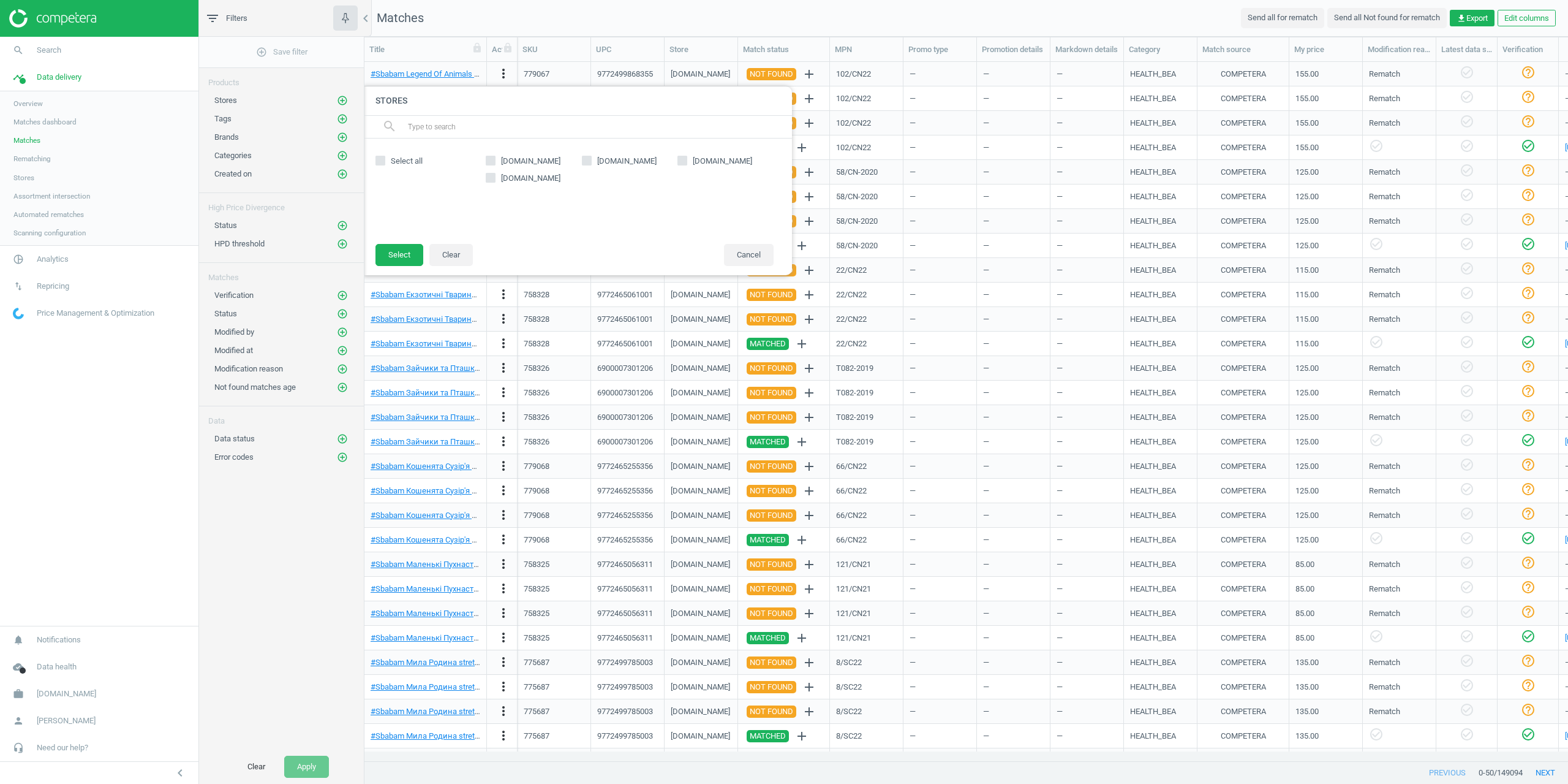
click at [601, 165] on span "notino.ua" at bounding box center [627, 161] width 65 height 11
click at [591, 164] on input "notino.ua" at bounding box center [586, 160] width 8 height 8
checkbox input "true"
click at [392, 253] on button "Select" at bounding box center [399, 255] width 48 height 22
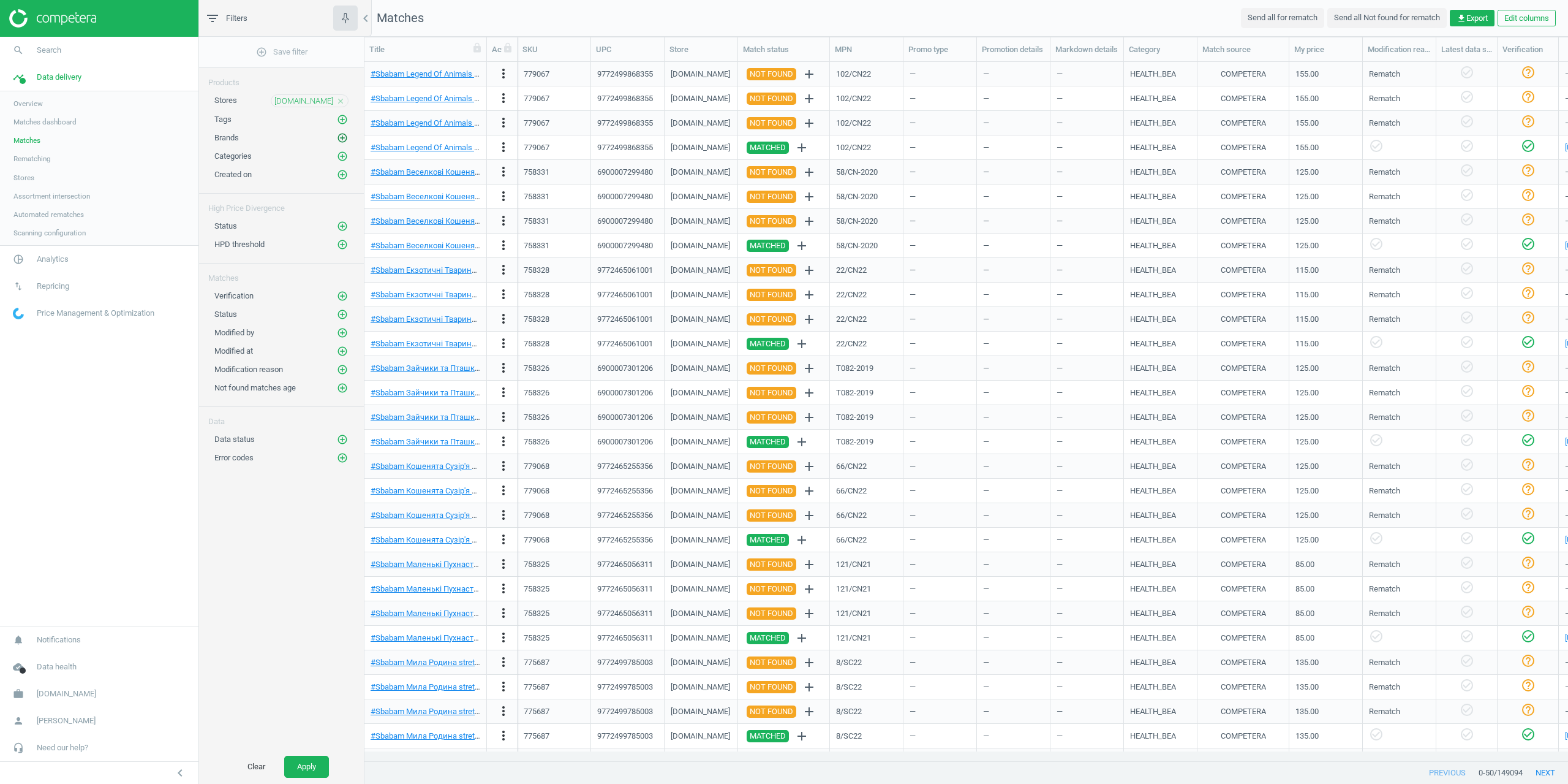
click at [347, 138] on icon "add_circle_outline" at bounding box center [342, 138] width 11 height 11
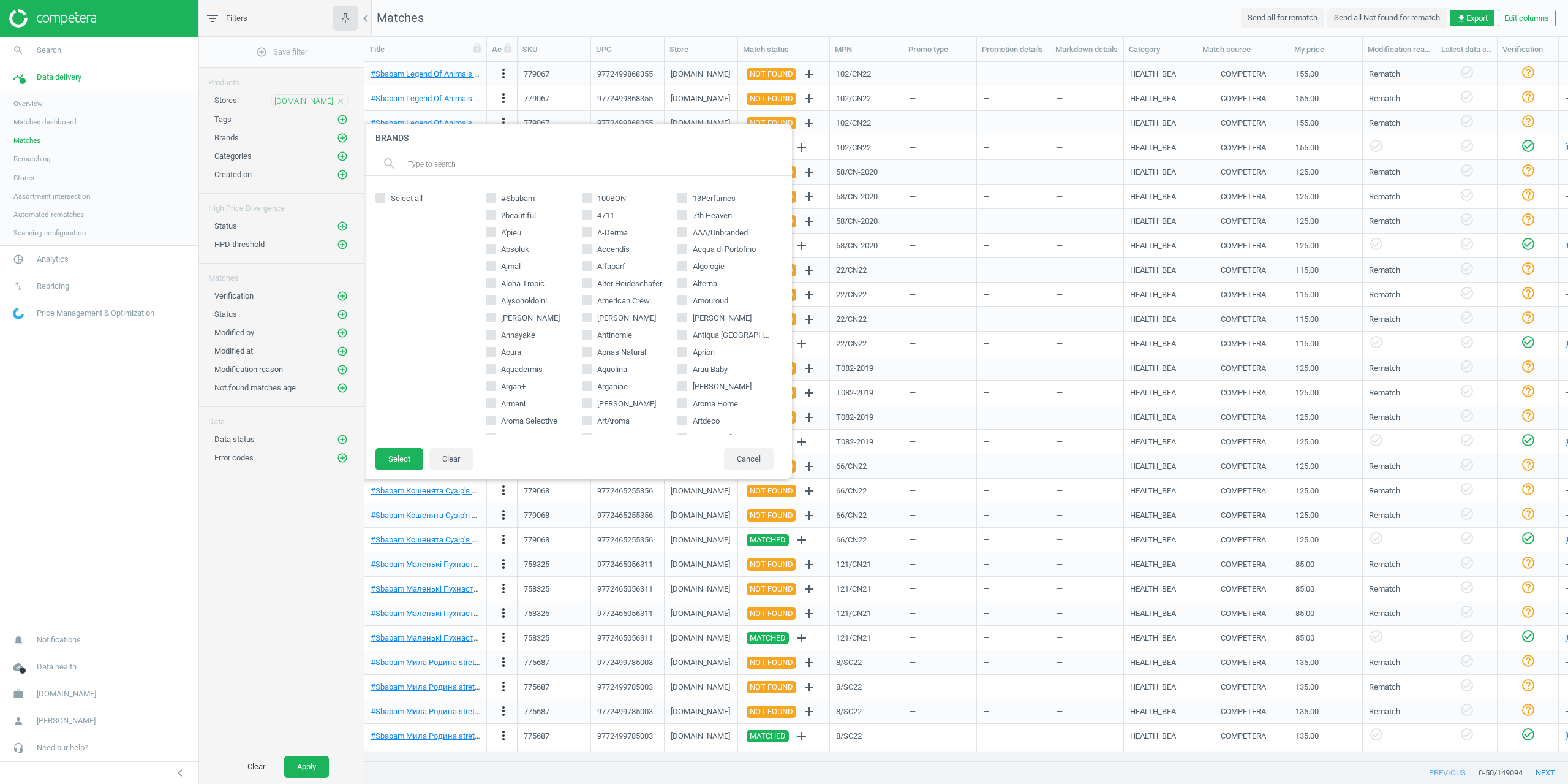
click at [427, 168] on input "text" at bounding box center [595, 164] width 376 height 20
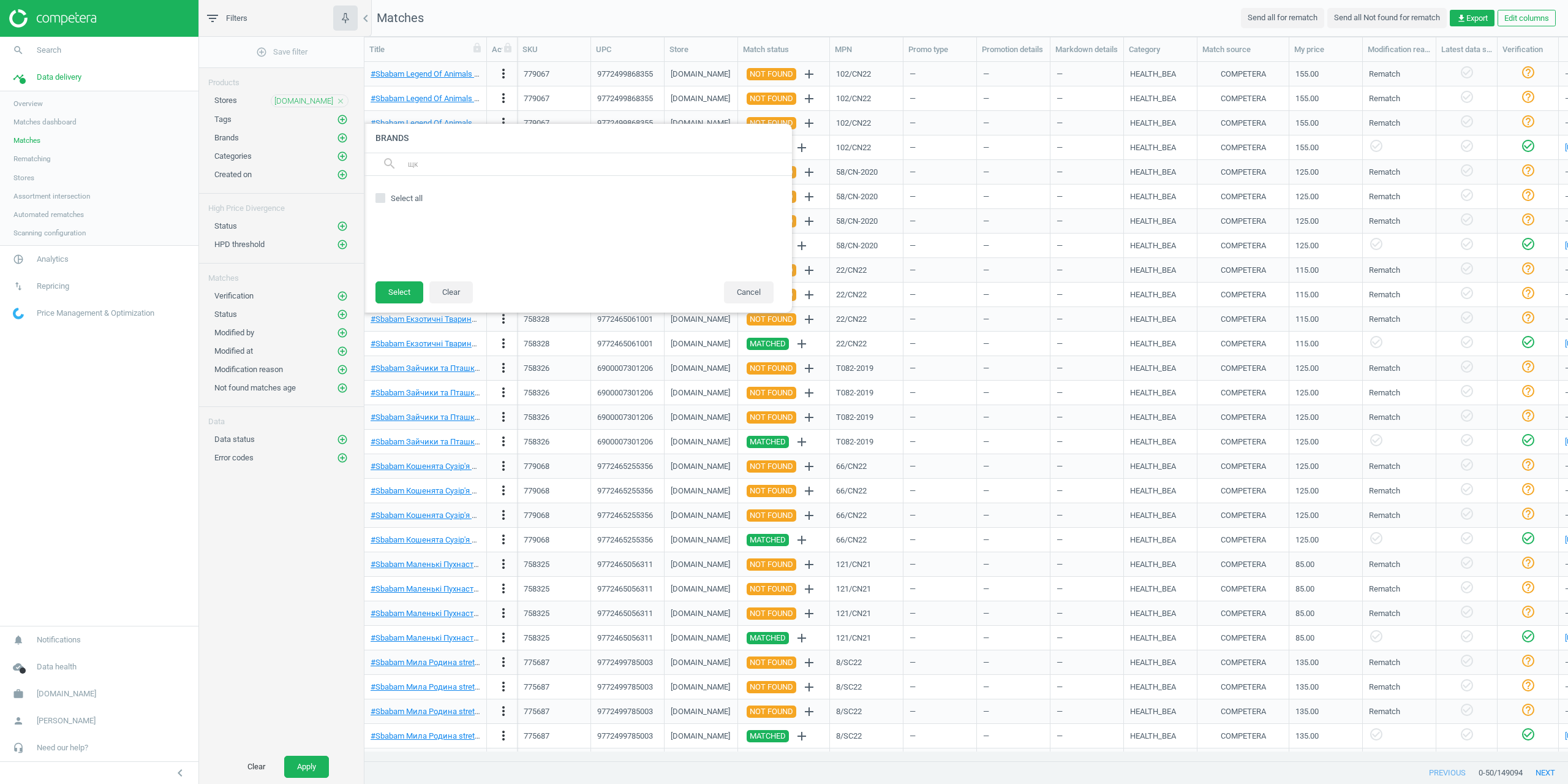
type input "щ"
type input "iro"
click at [600, 196] on span "Iroha" at bounding box center [606, 199] width 22 height 11
click at [591, 196] on input "Iroha" at bounding box center [586, 197] width 8 height 8
checkbox input "true"
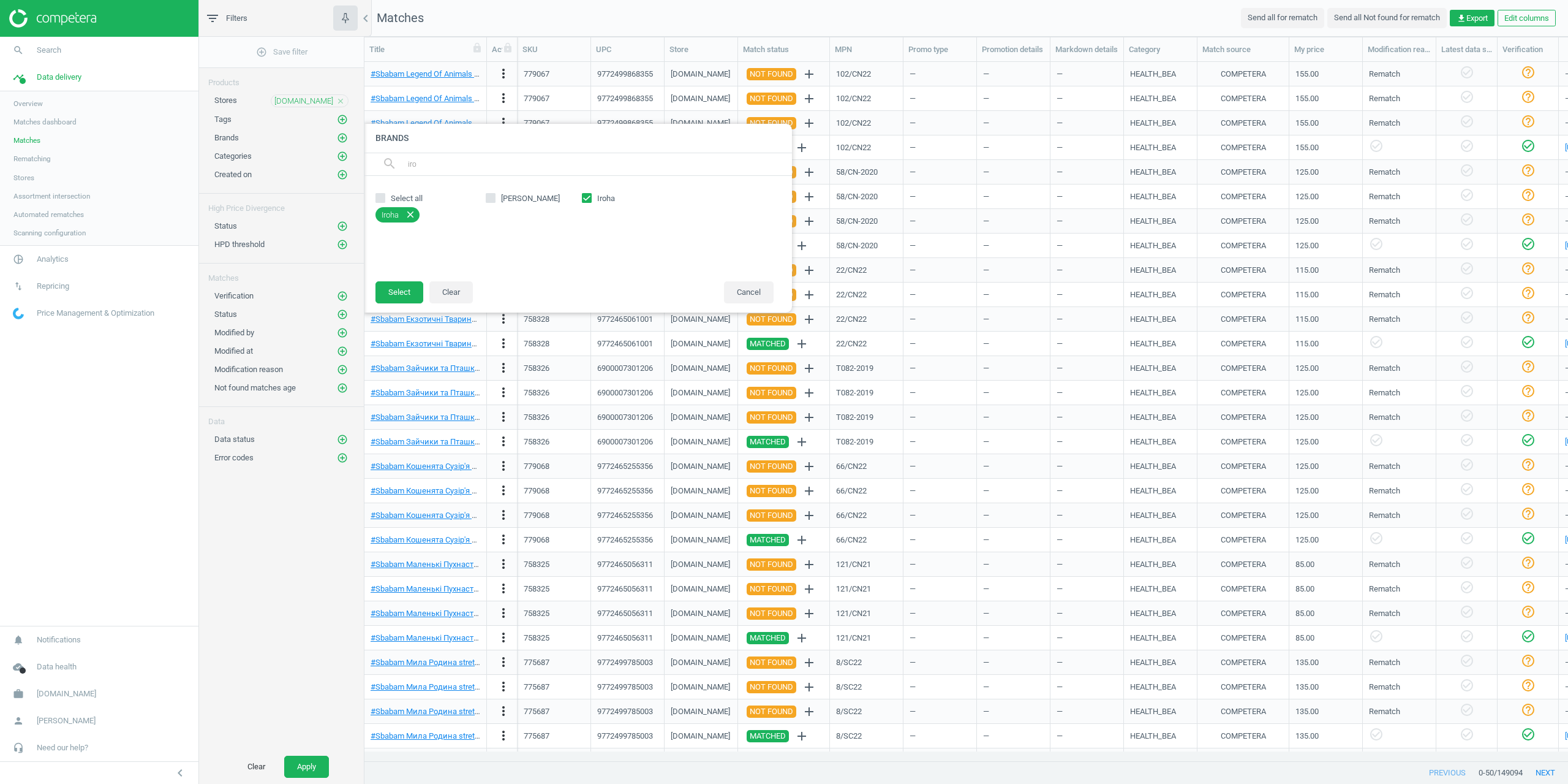
click at [396, 306] on footer "Select Clear Cancel" at bounding box center [577, 296] width 429 height 32
click at [396, 295] on button "Select" at bounding box center [399, 292] width 48 height 22
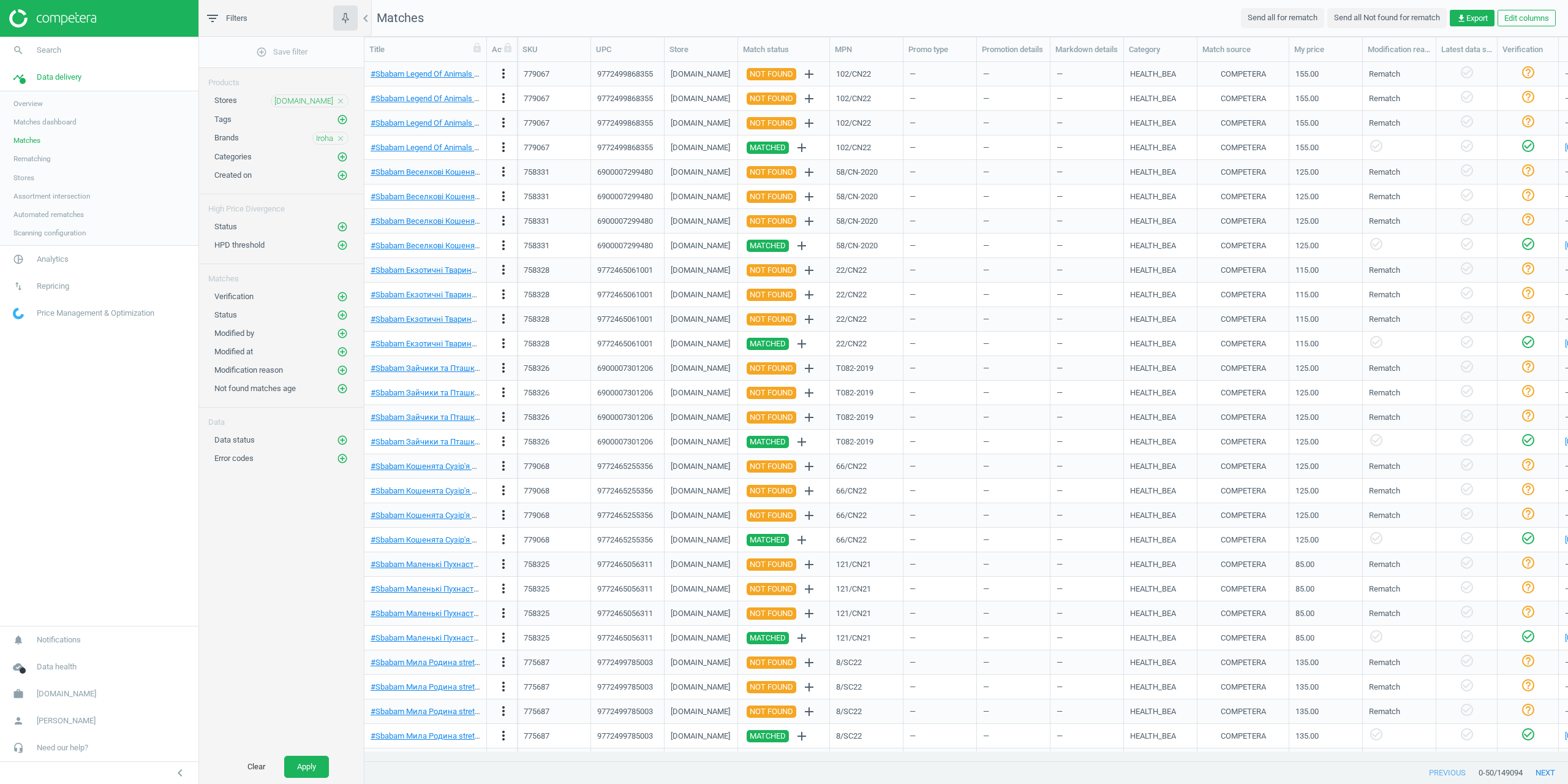
click at [338, 321] on div "Modified by add_circle_outline" at bounding box center [281, 331] width 165 height 18
click at [341, 318] on icon "add_circle_outline" at bounding box center [342, 315] width 11 height 11
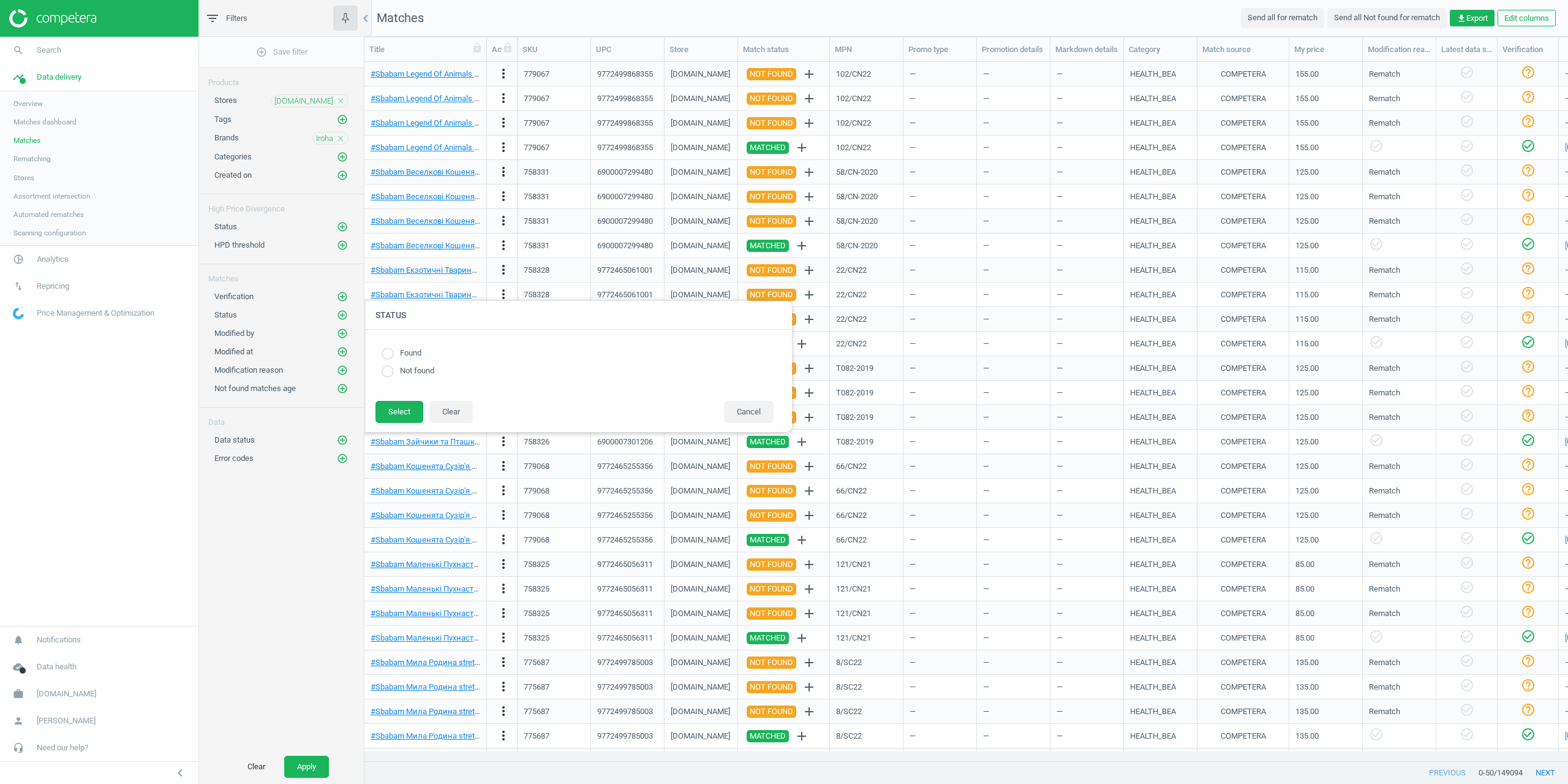
click at [386, 358] on input "radio" at bounding box center [387, 352] width 12 height 12
radio input "true"
click at [399, 411] on button "Select" at bounding box center [399, 411] width 48 height 22
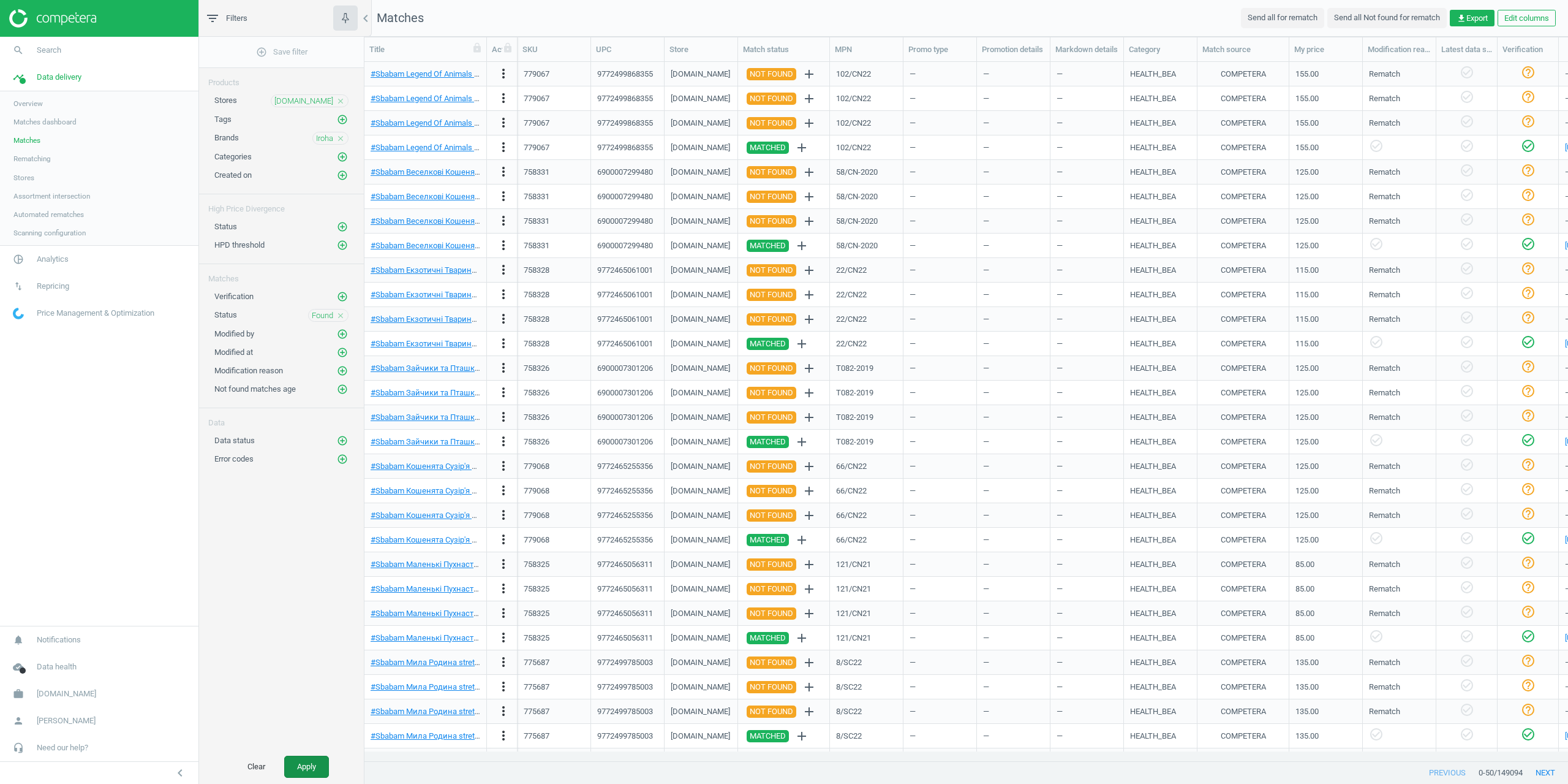
click at [315, 763] on button "Apply" at bounding box center [307, 766] width 45 height 22
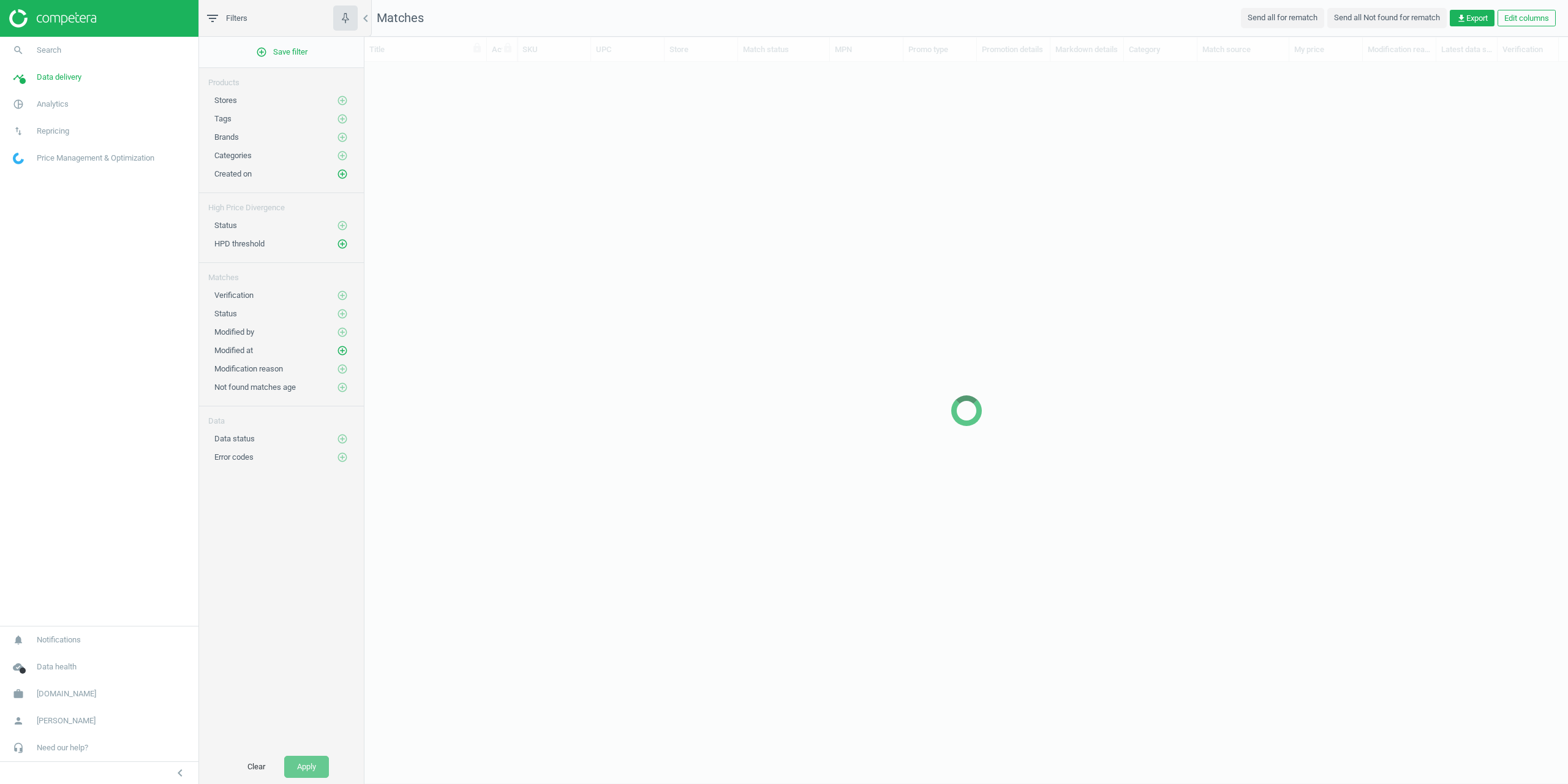
scroll to position [680, 1195]
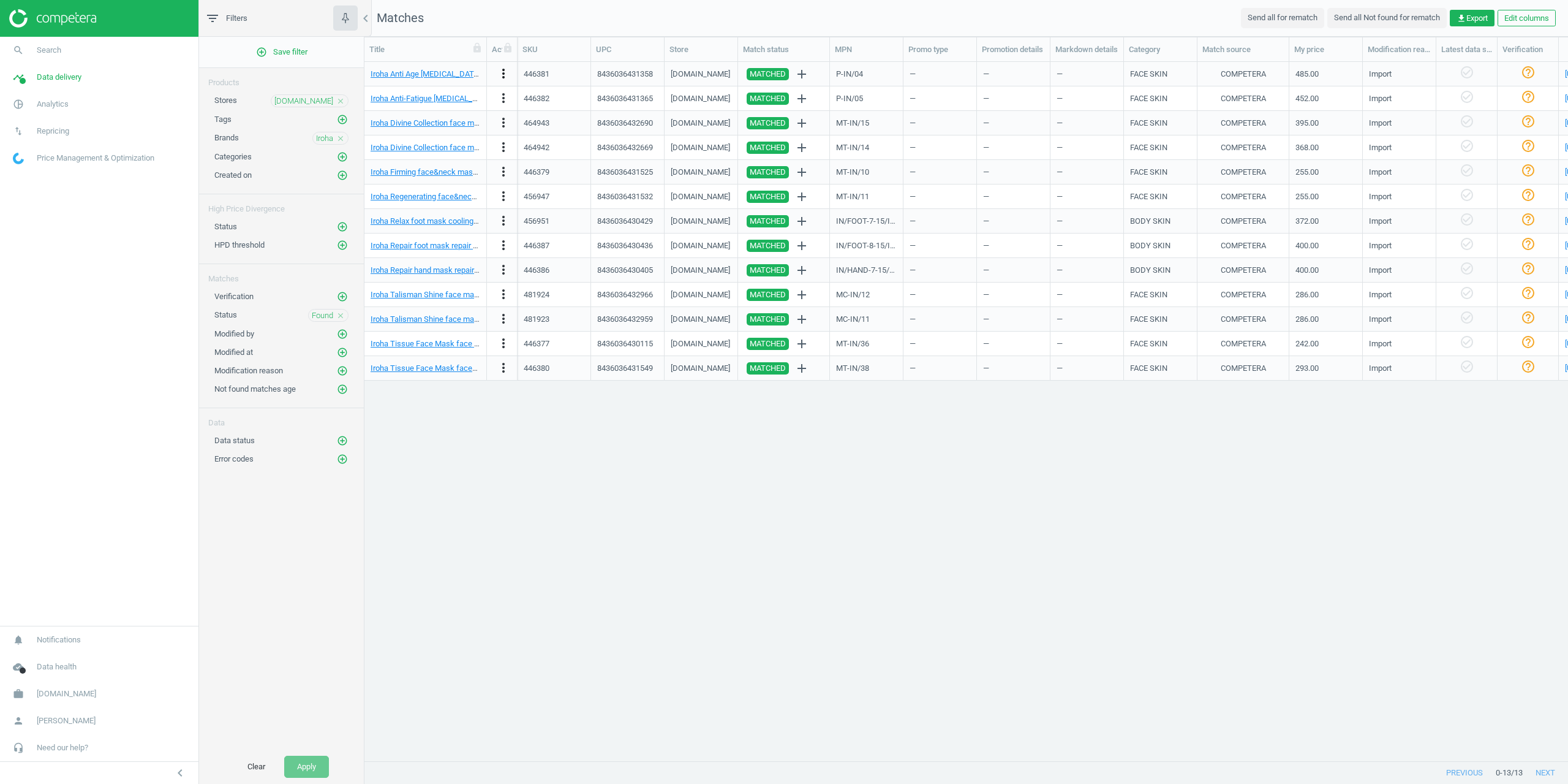
click at [500, 75] on icon "more_vert" at bounding box center [503, 73] width 15 height 15
click at [508, 73] on icon "more_vert" at bounding box center [503, 73] width 15 height 15
click at [500, 76] on icon "more_vert" at bounding box center [503, 73] width 15 height 15
click at [390, 163] on link "Delete match and blacklist this URL" at bounding box center [408, 161] width 168 height 19
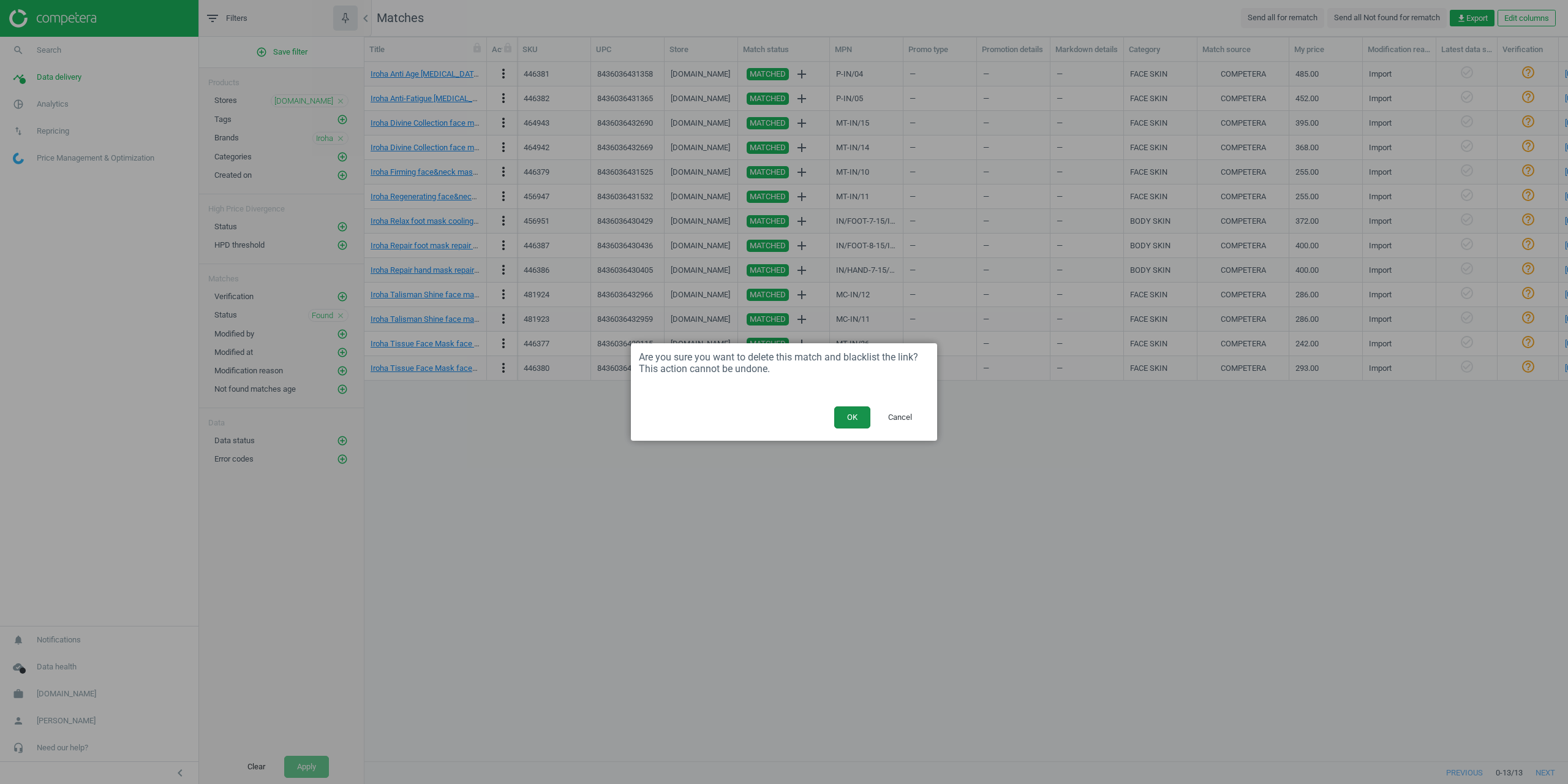
click at [851, 419] on button "OK" at bounding box center [852, 417] width 36 height 22
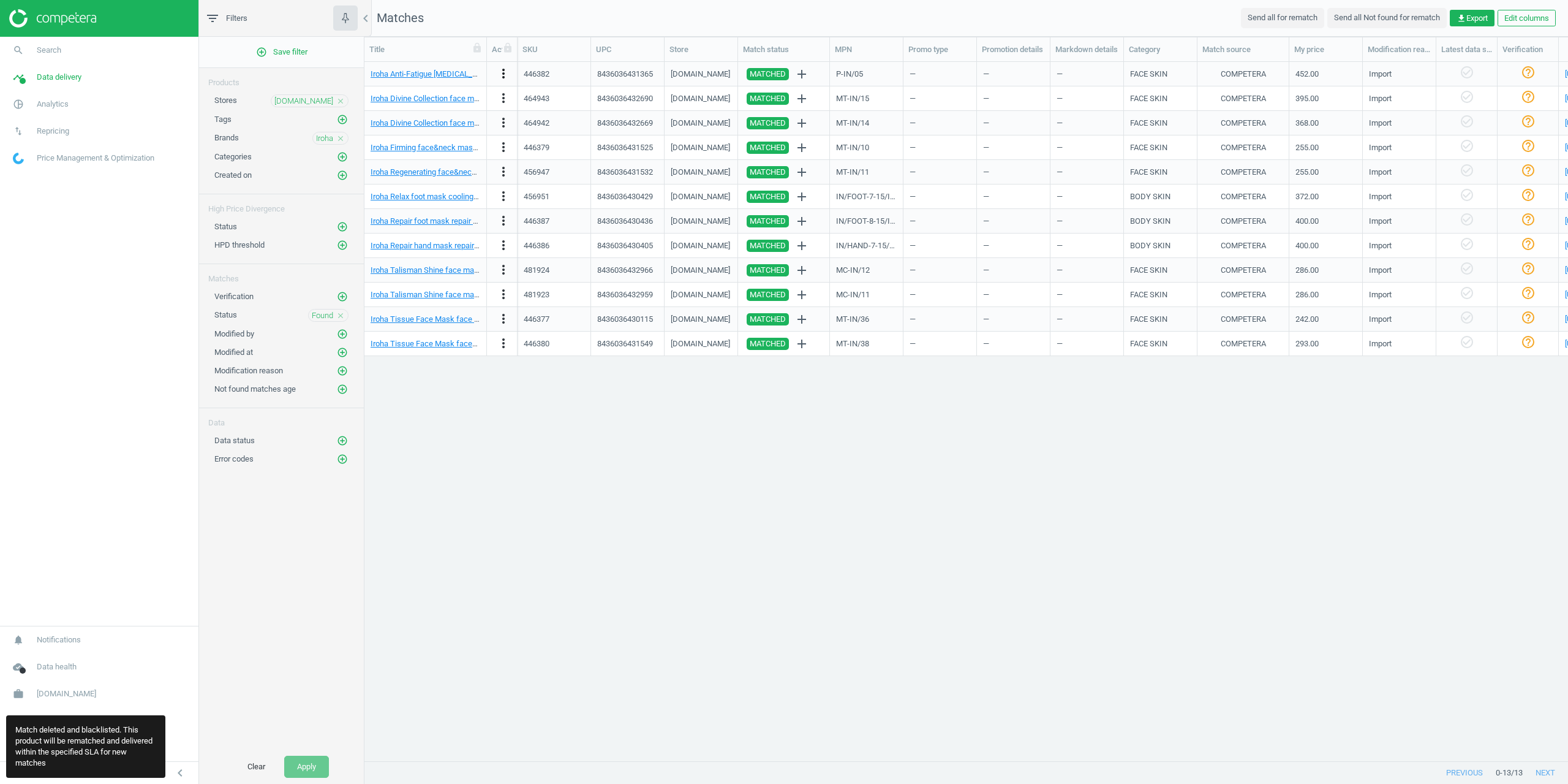
click at [502, 78] on icon "more_vert" at bounding box center [503, 73] width 15 height 15
click at [388, 164] on link "Delete match and blacklist this URL" at bounding box center [408, 161] width 168 height 19
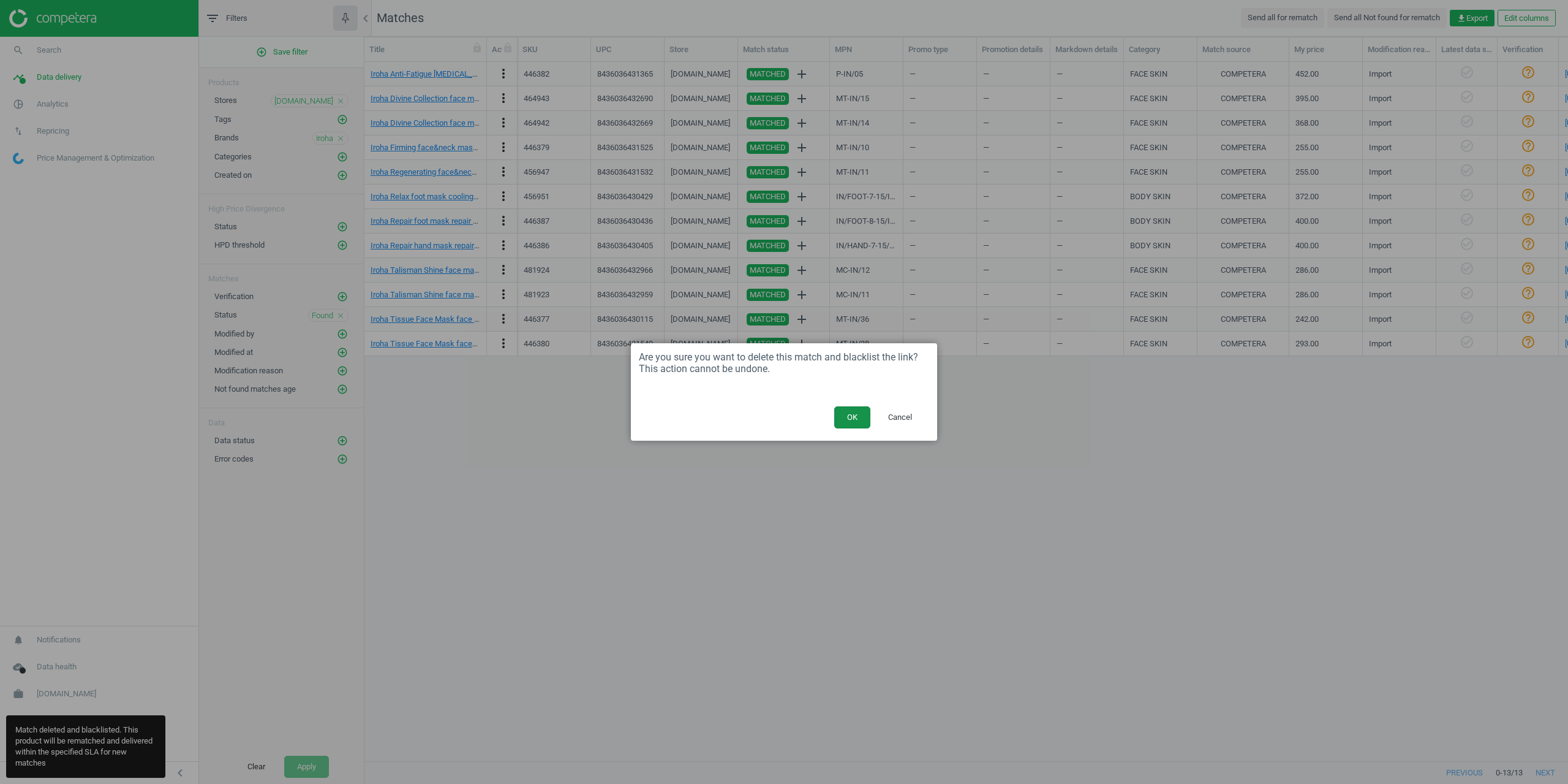
click at [842, 422] on button "OK" at bounding box center [852, 417] width 36 height 22
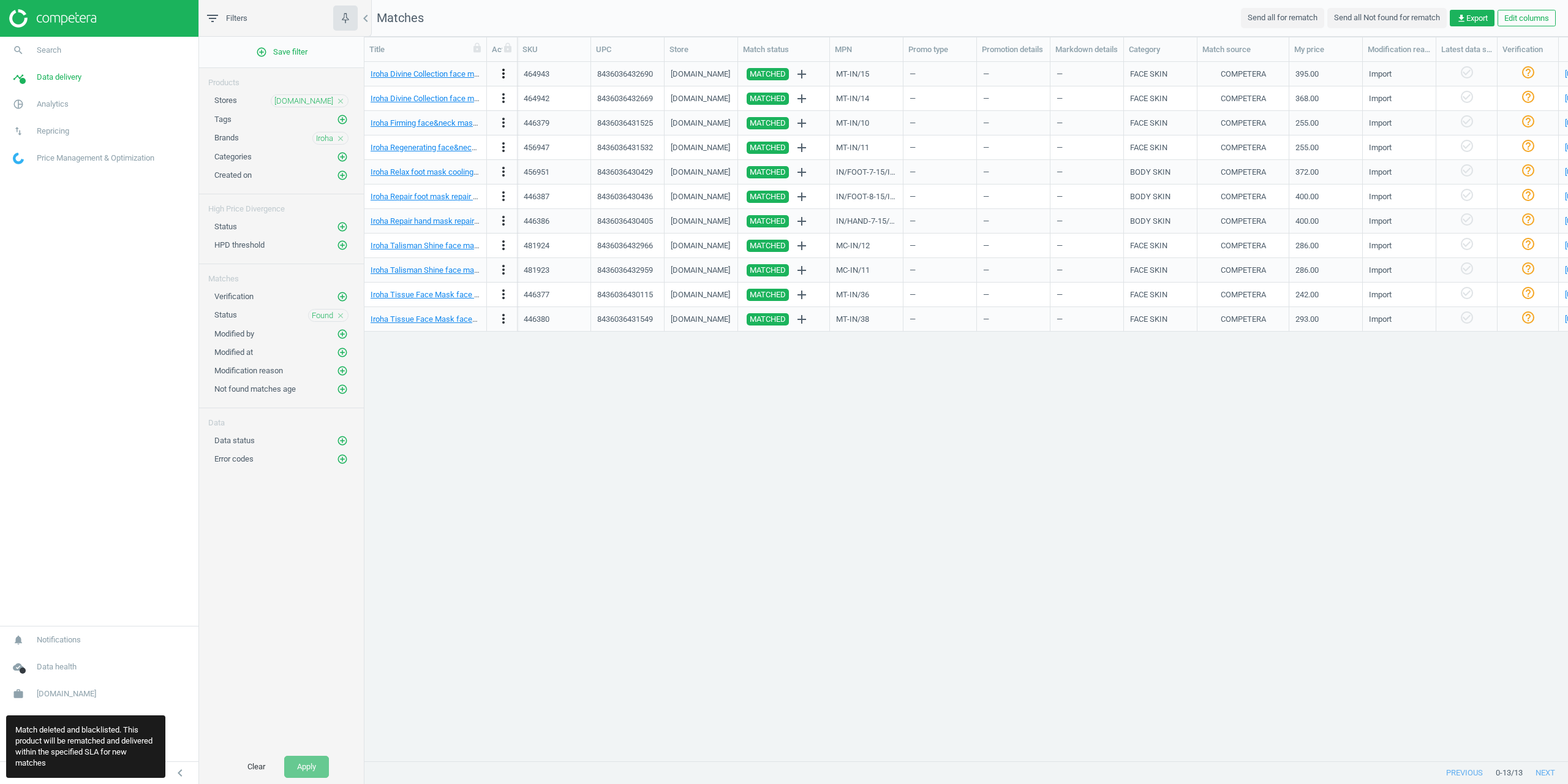
click at [504, 74] on icon "more_vert" at bounding box center [503, 73] width 15 height 15
click at [397, 159] on link "Delete match and blacklist this URL" at bounding box center [408, 161] width 168 height 19
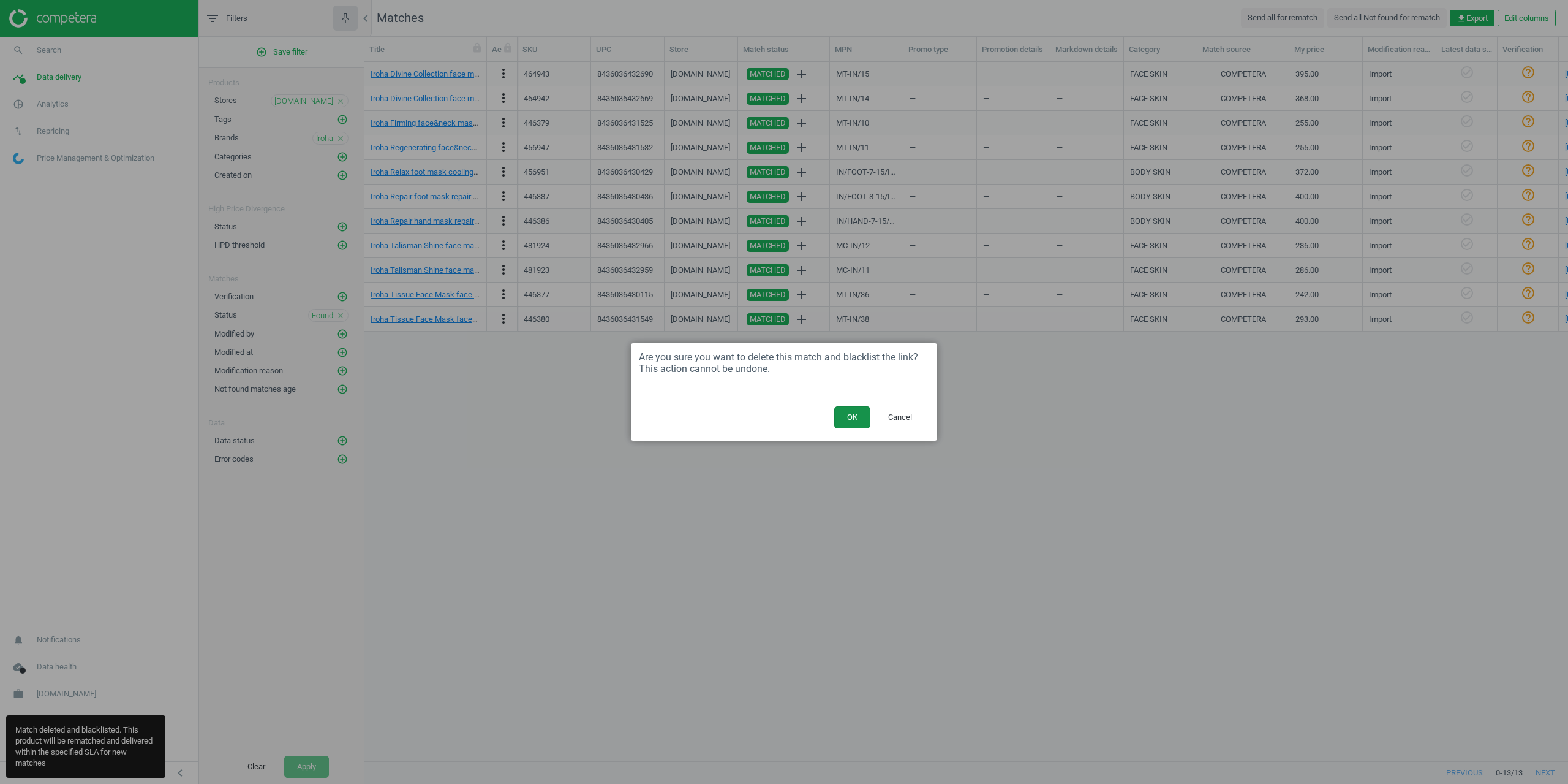
click at [849, 418] on button "OK" at bounding box center [852, 417] width 36 height 22
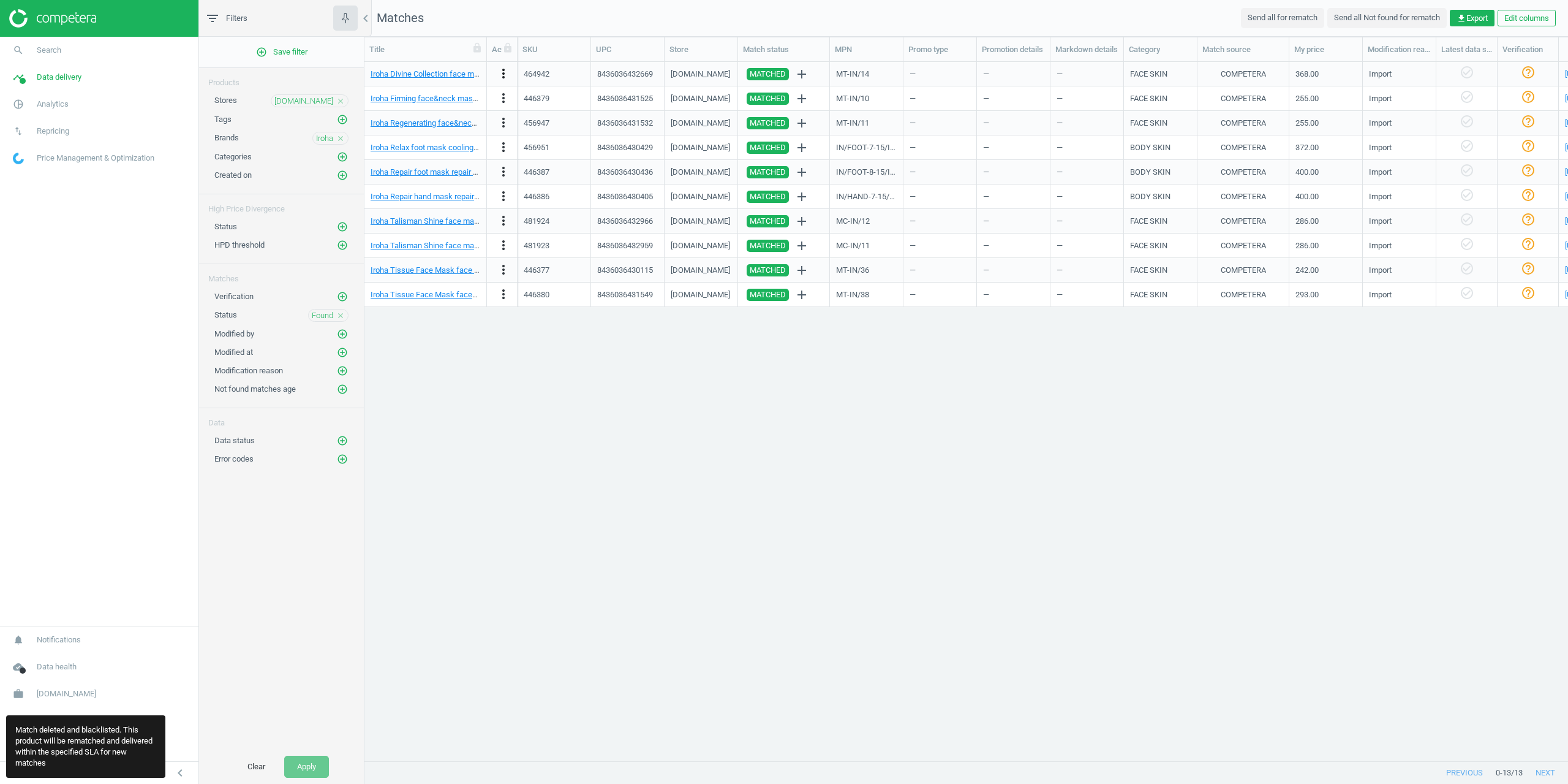
click at [501, 76] on icon "more_vert" at bounding box center [503, 73] width 15 height 15
click at [398, 159] on link "Delete match and blacklist this URL" at bounding box center [408, 161] width 168 height 19
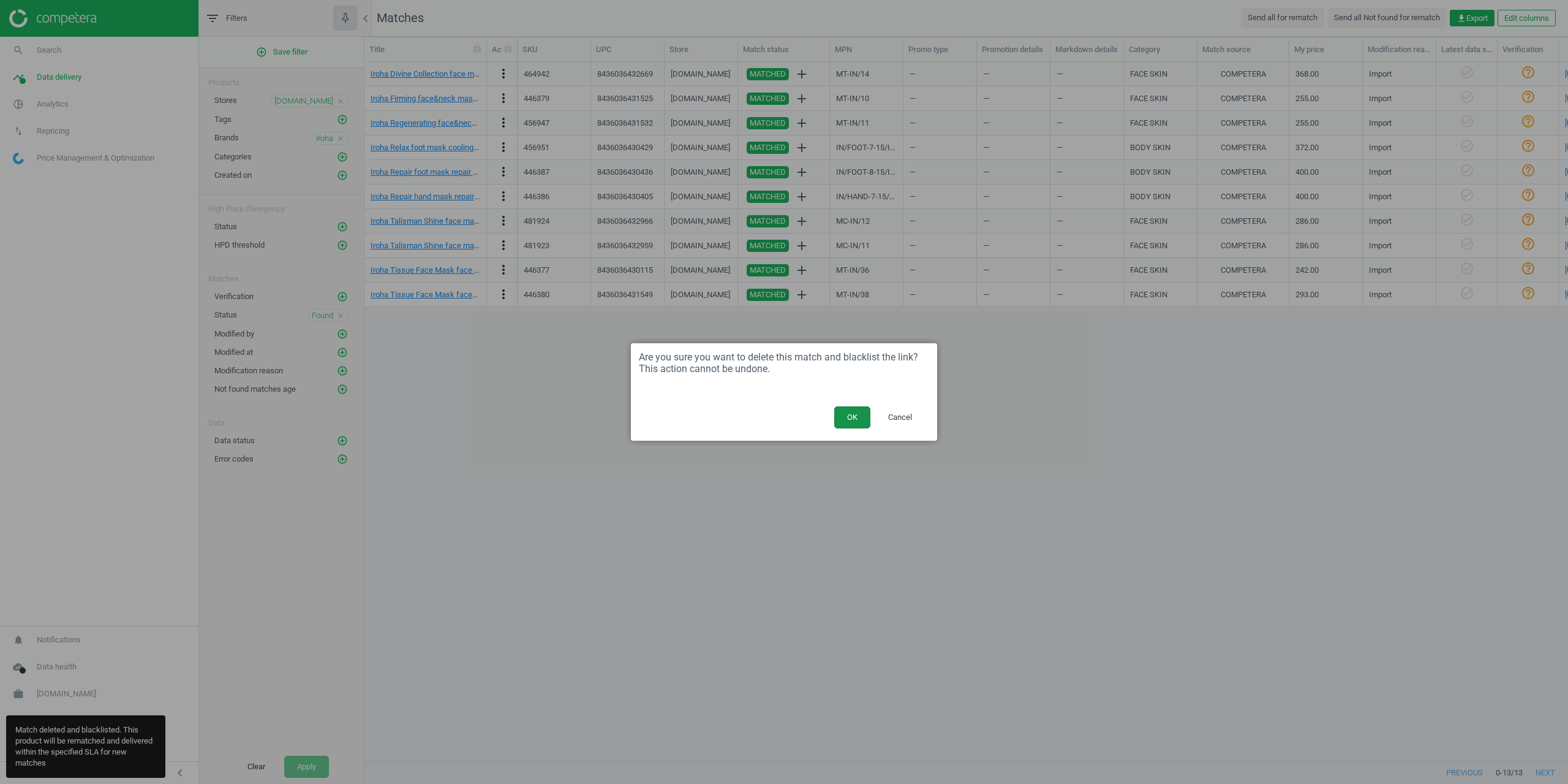
click at [857, 420] on button "OK" at bounding box center [852, 417] width 36 height 22
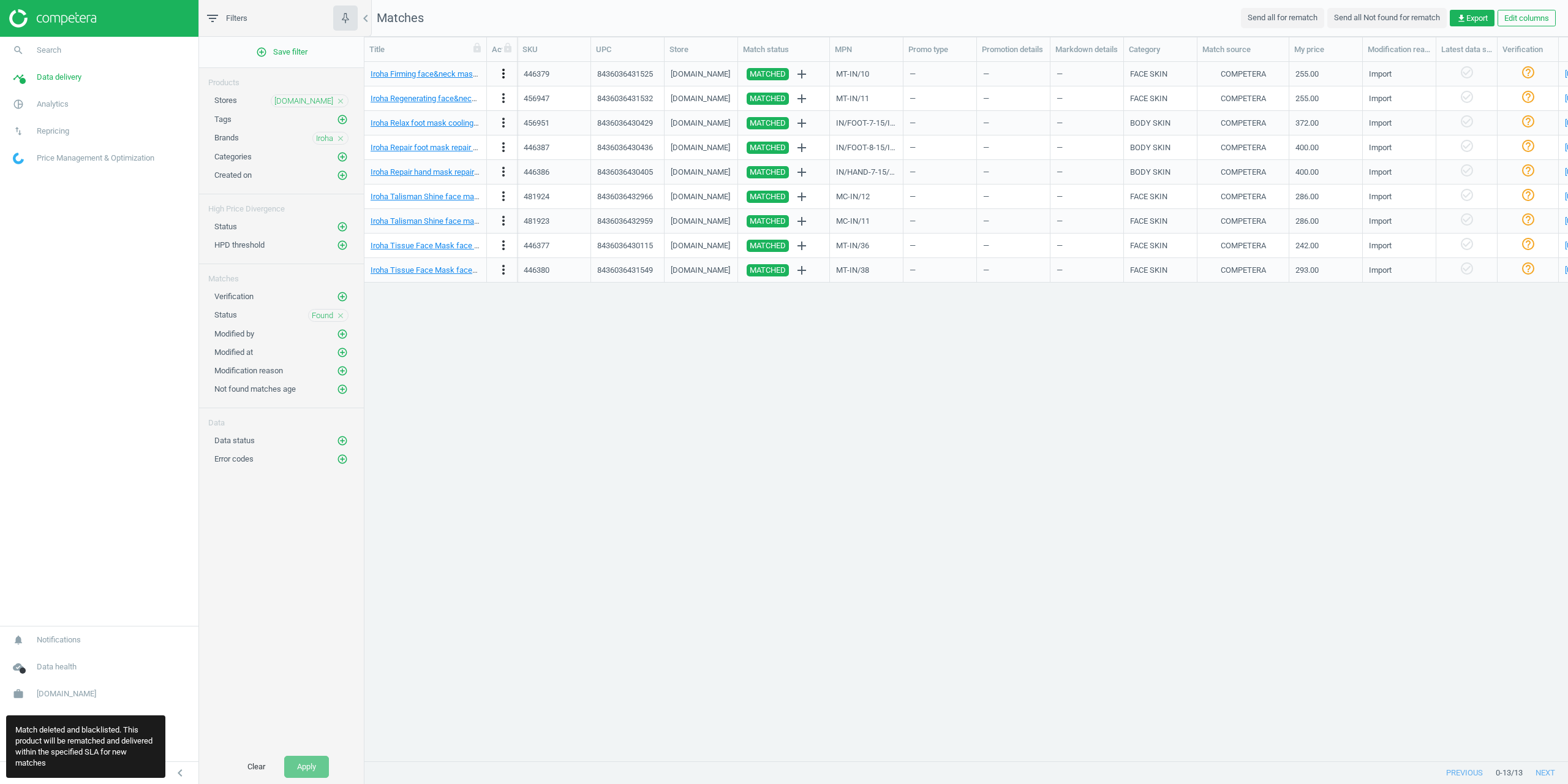
click at [499, 74] on icon "more_vert" at bounding box center [503, 73] width 15 height 15
click at [406, 161] on link "Delete match and blacklist this URL" at bounding box center [408, 161] width 168 height 19
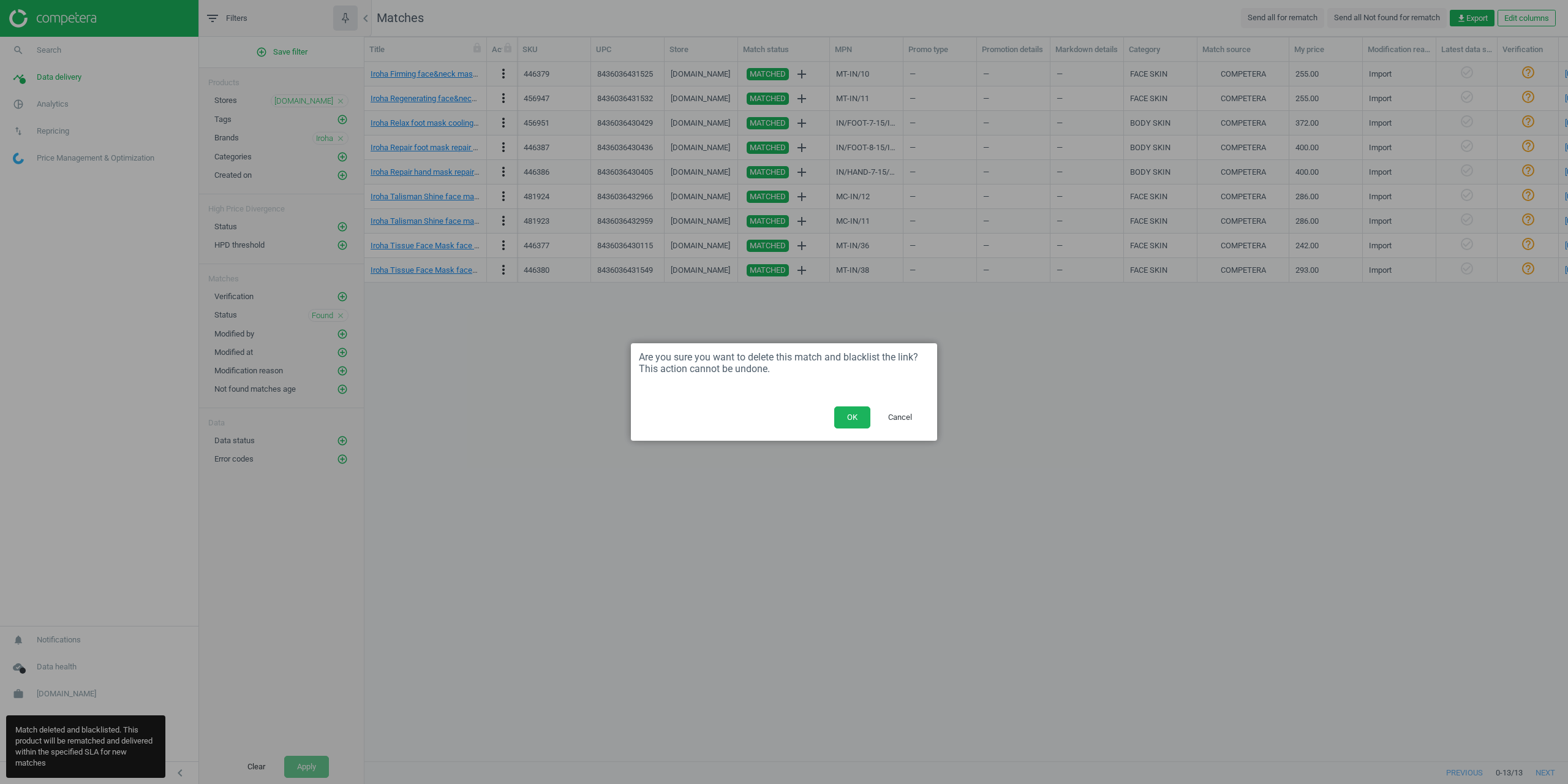
drag, startPoint x: 855, startPoint y: 423, endPoint x: 852, endPoint y: 413, distance: 10.4
click at [855, 423] on button "OK" at bounding box center [852, 417] width 36 height 22
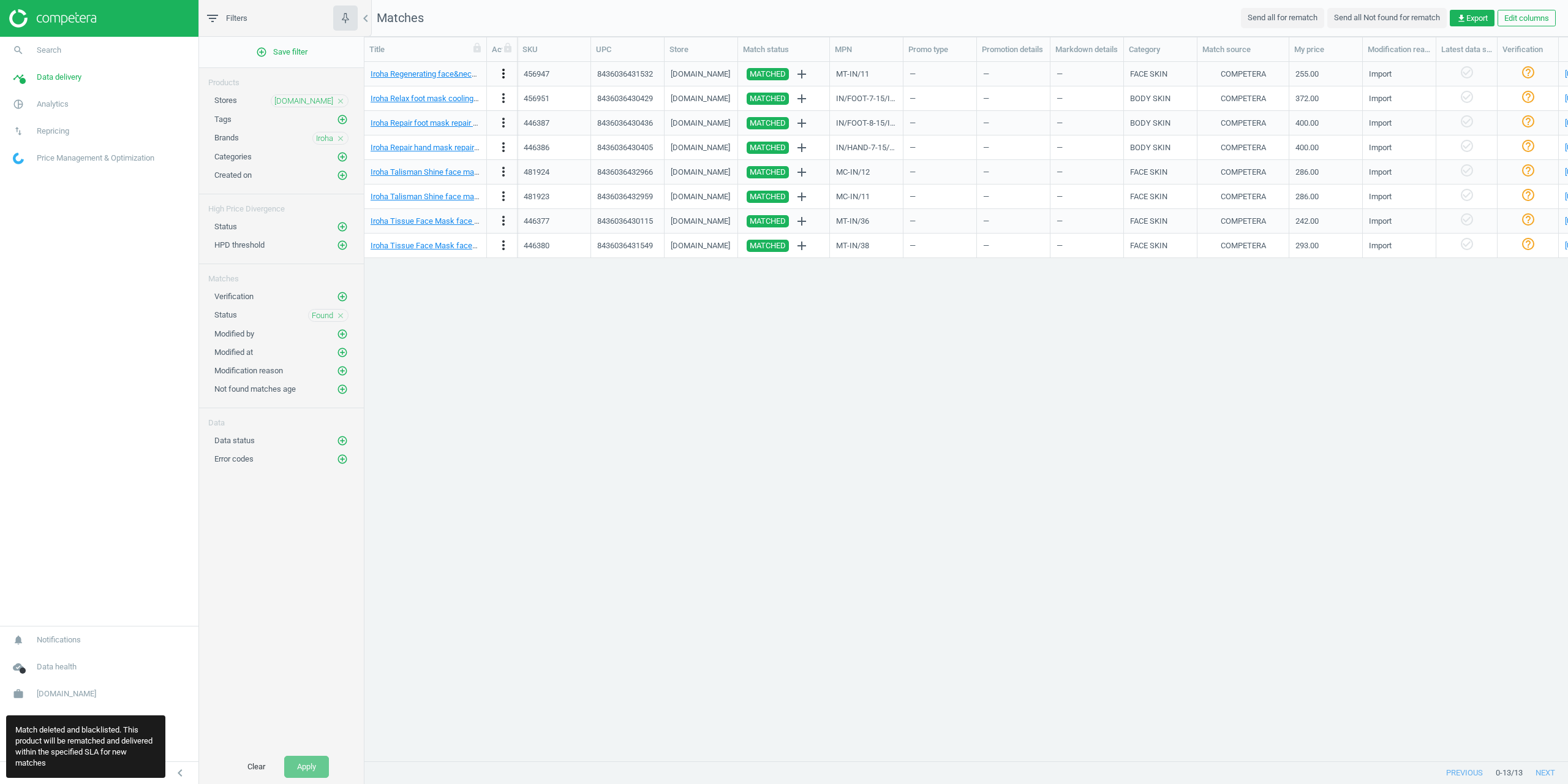
click at [504, 77] on icon "more_vert" at bounding box center [503, 73] width 15 height 15
click at [414, 166] on link "Delete match and blacklist this URL" at bounding box center [408, 161] width 168 height 19
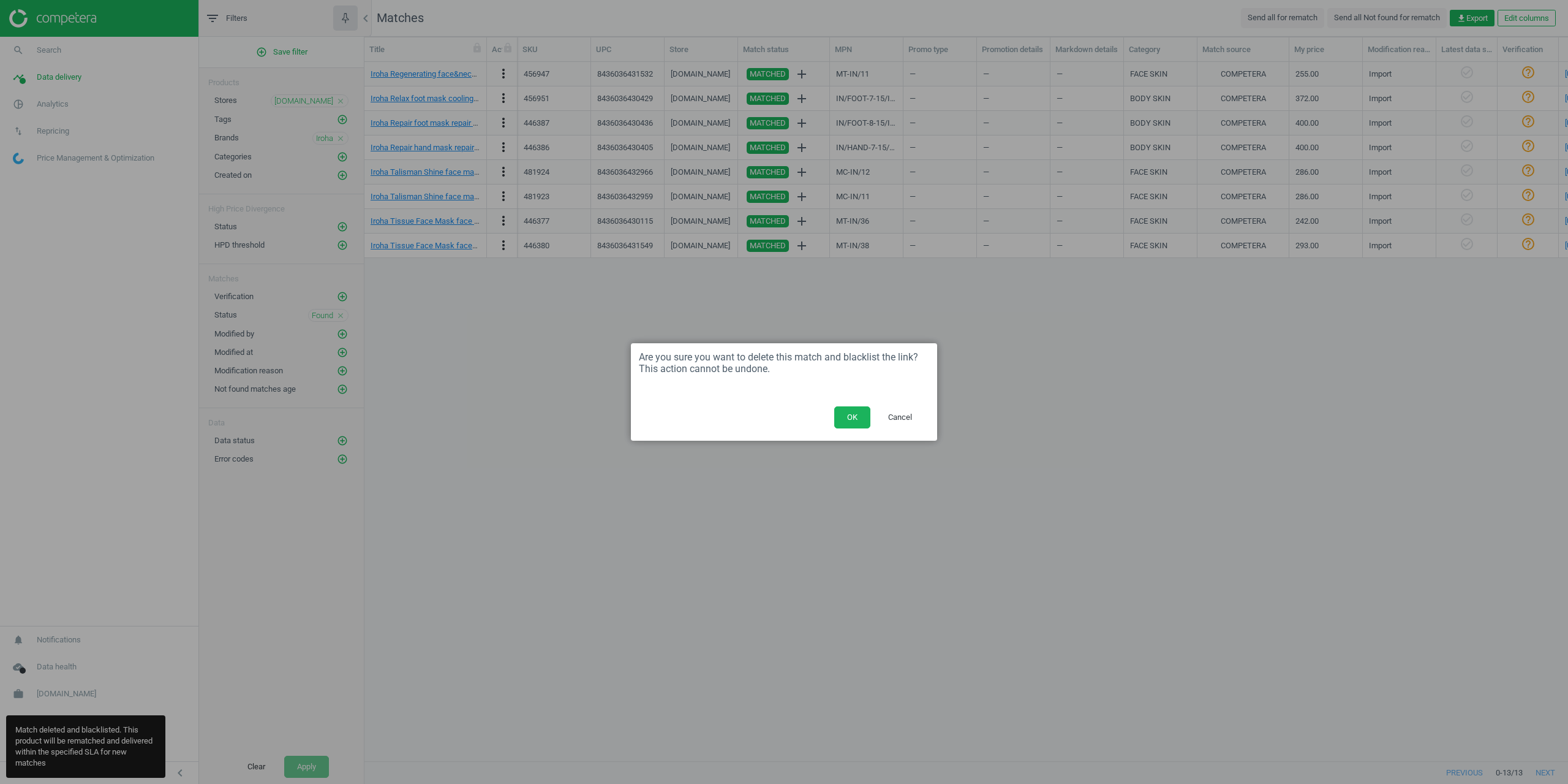
click at [837, 430] on div "OK Cancel" at bounding box center [784, 422] width 307 height 38
click at [845, 406] on div "OK Cancel" at bounding box center [784, 422] width 307 height 38
click at [859, 418] on button "OK" at bounding box center [852, 417] width 36 height 22
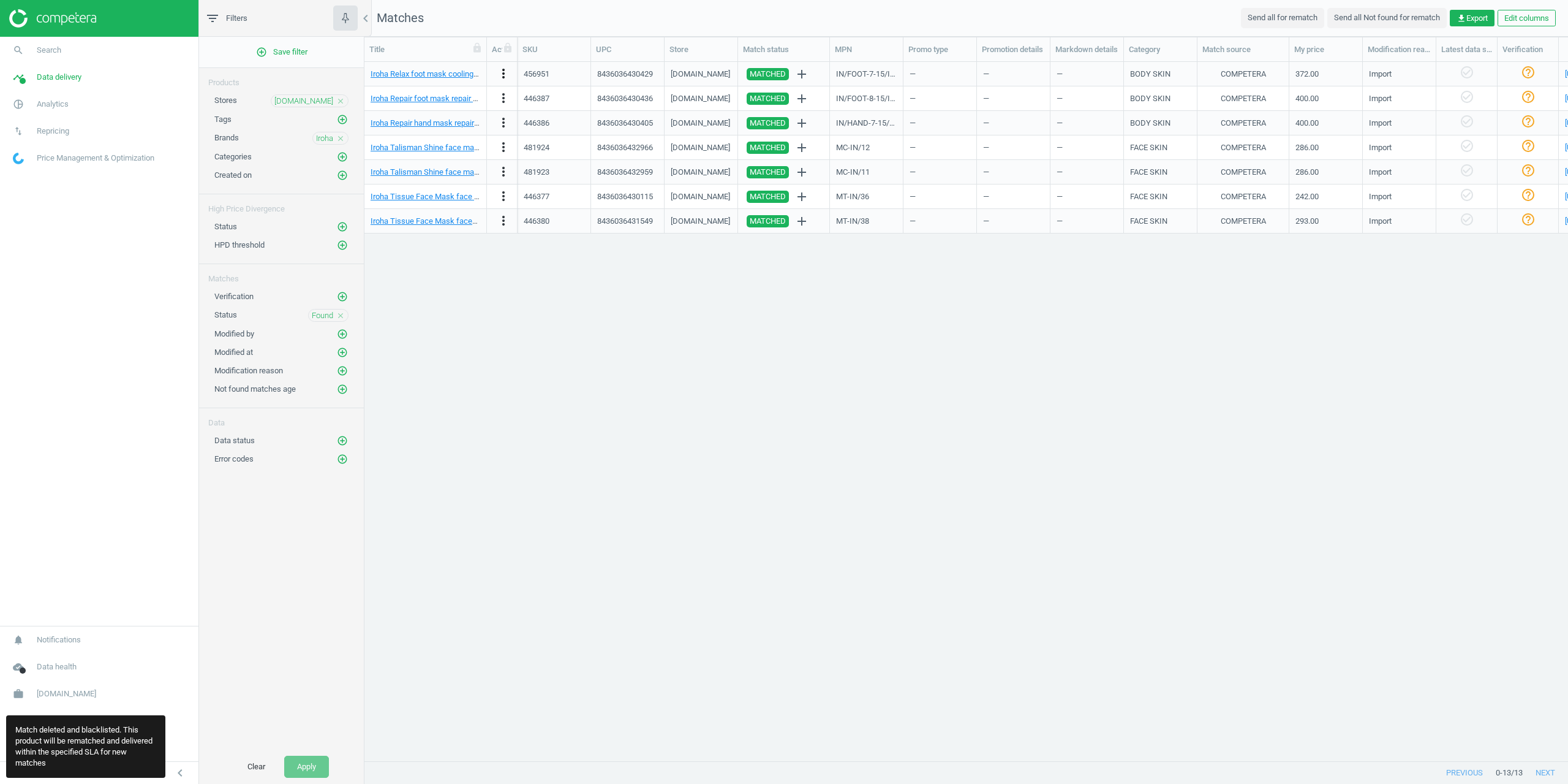
click at [504, 73] on icon "more_vert" at bounding box center [503, 73] width 15 height 15
click at [411, 157] on link "Delete match and blacklist this URL" at bounding box center [408, 161] width 168 height 19
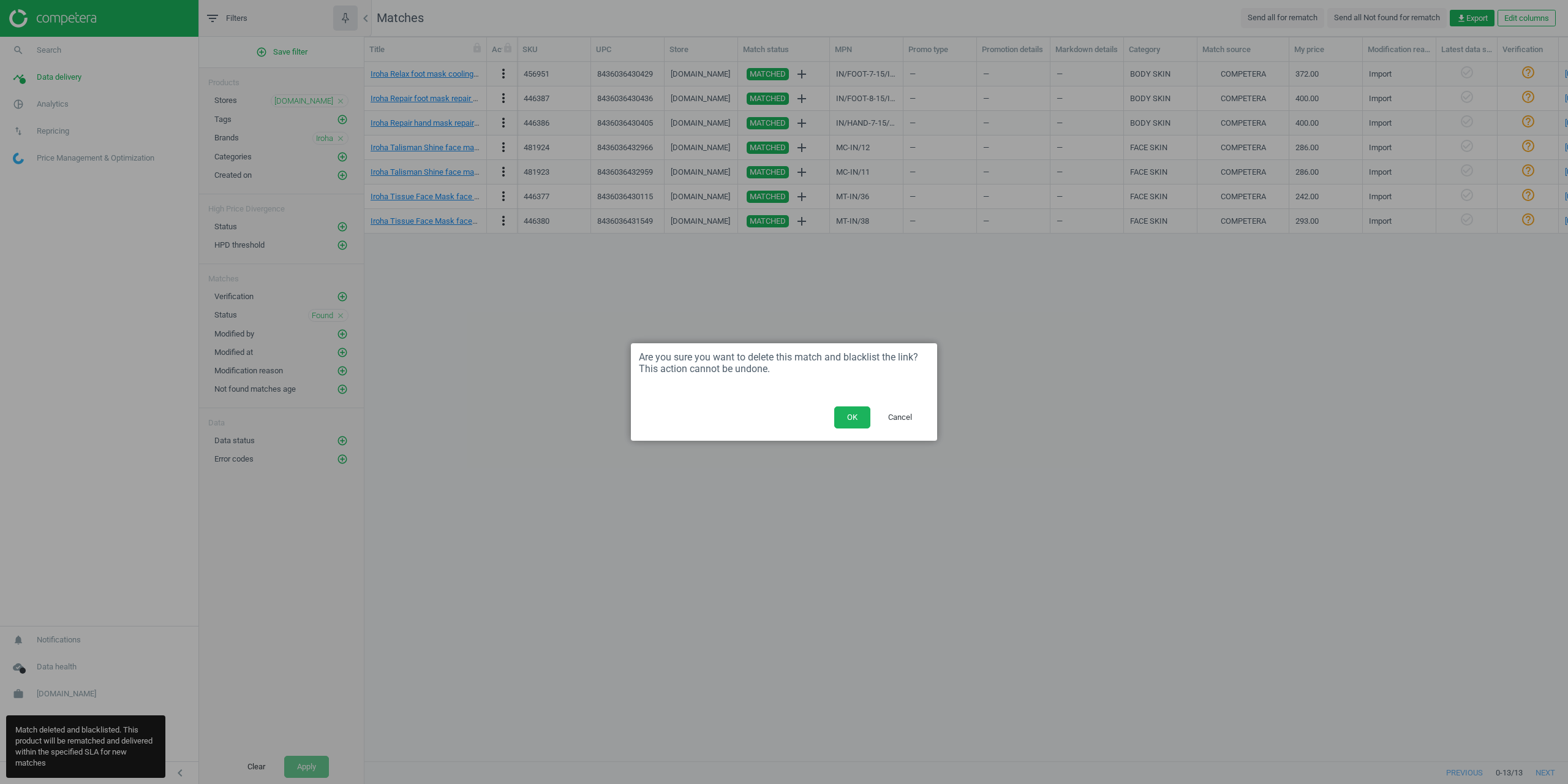
drag, startPoint x: 852, startPoint y: 425, endPoint x: 640, endPoint y: 249, distance: 275.5
click at [852, 425] on button "OK" at bounding box center [852, 417] width 36 height 22
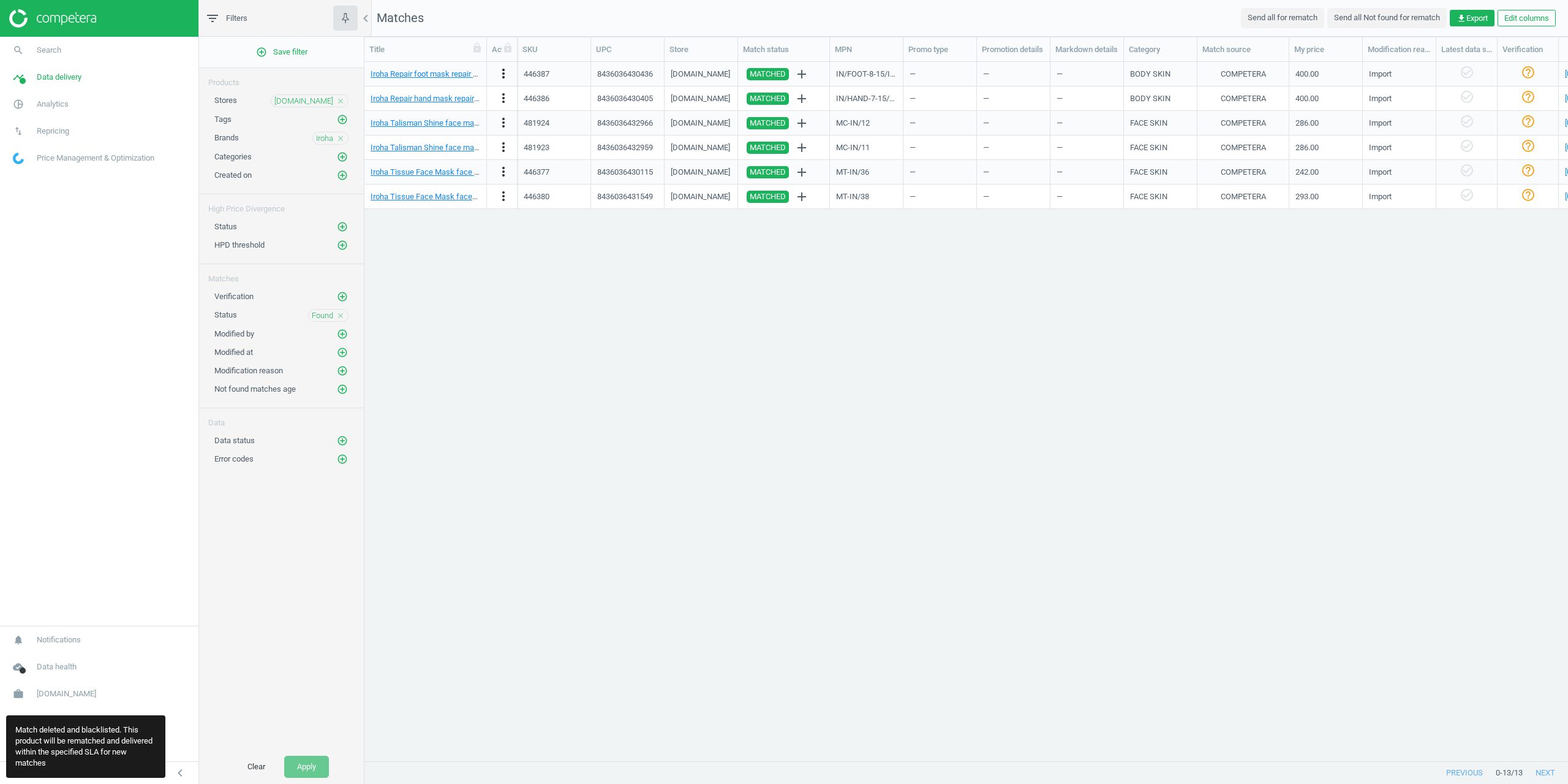
click at [504, 75] on icon "more_vert" at bounding box center [503, 73] width 15 height 15
click at [426, 159] on link "Delete match and blacklist this URL" at bounding box center [408, 161] width 168 height 19
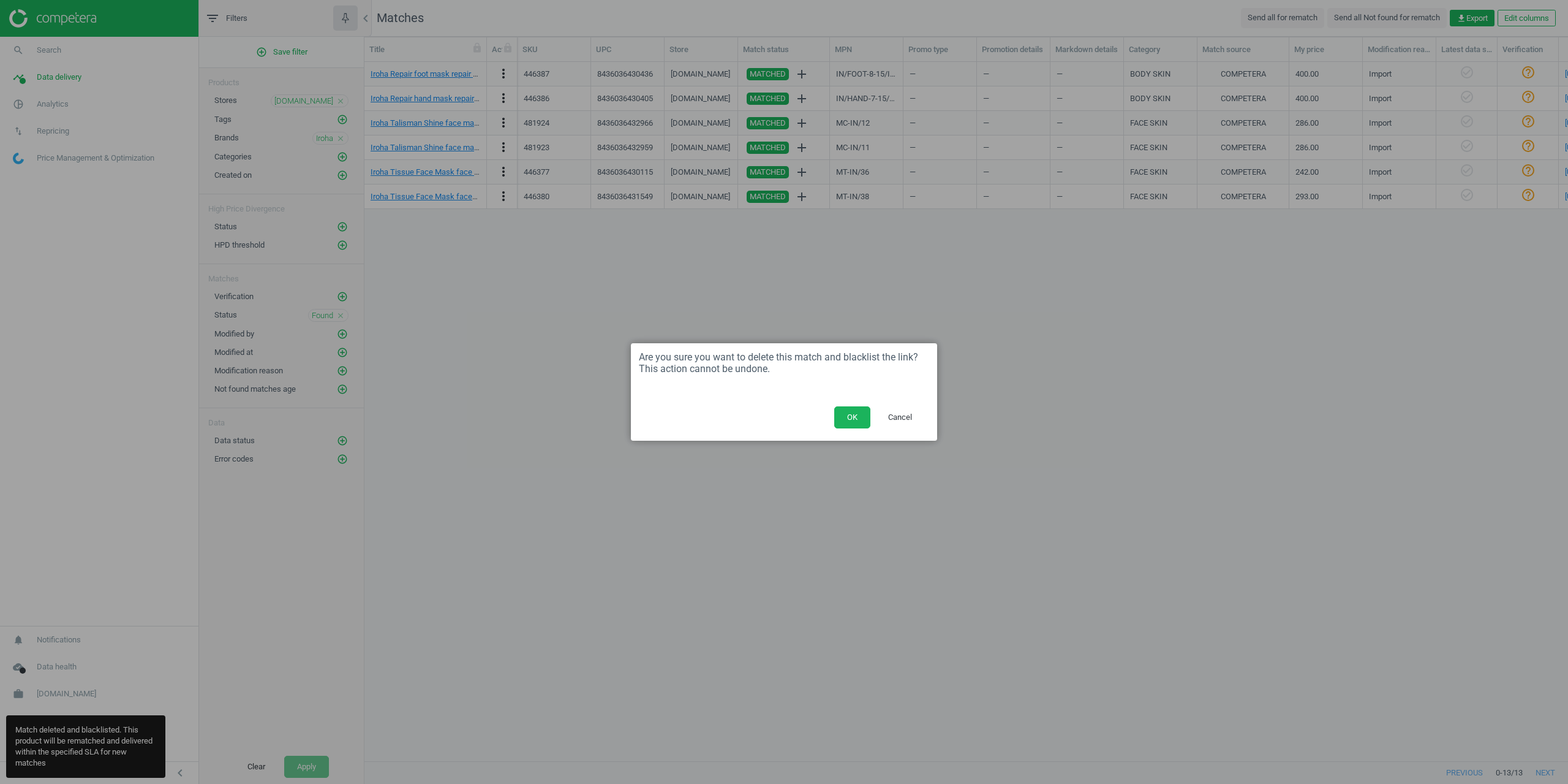
click at [843, 420] on button "OK" at bounding box center [852, 417] width 36 height 22
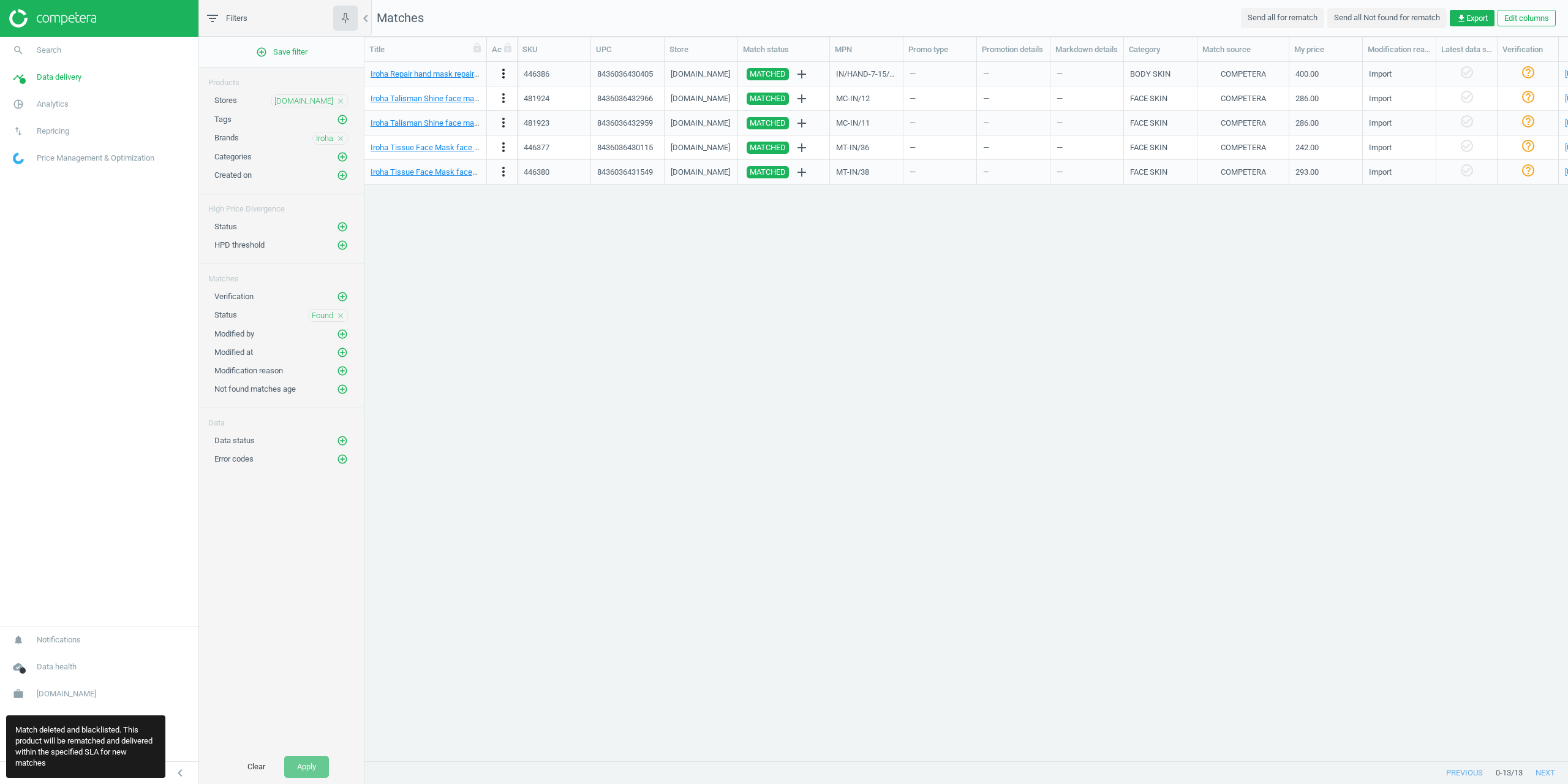
click at [502, 75] on icon "more_vert" at bounding box center [503, 73] width 15 height 15
click at [438, 157] on link "Delete match and blacklist this URL" at bounding box center [408, 161] width 168 height 19
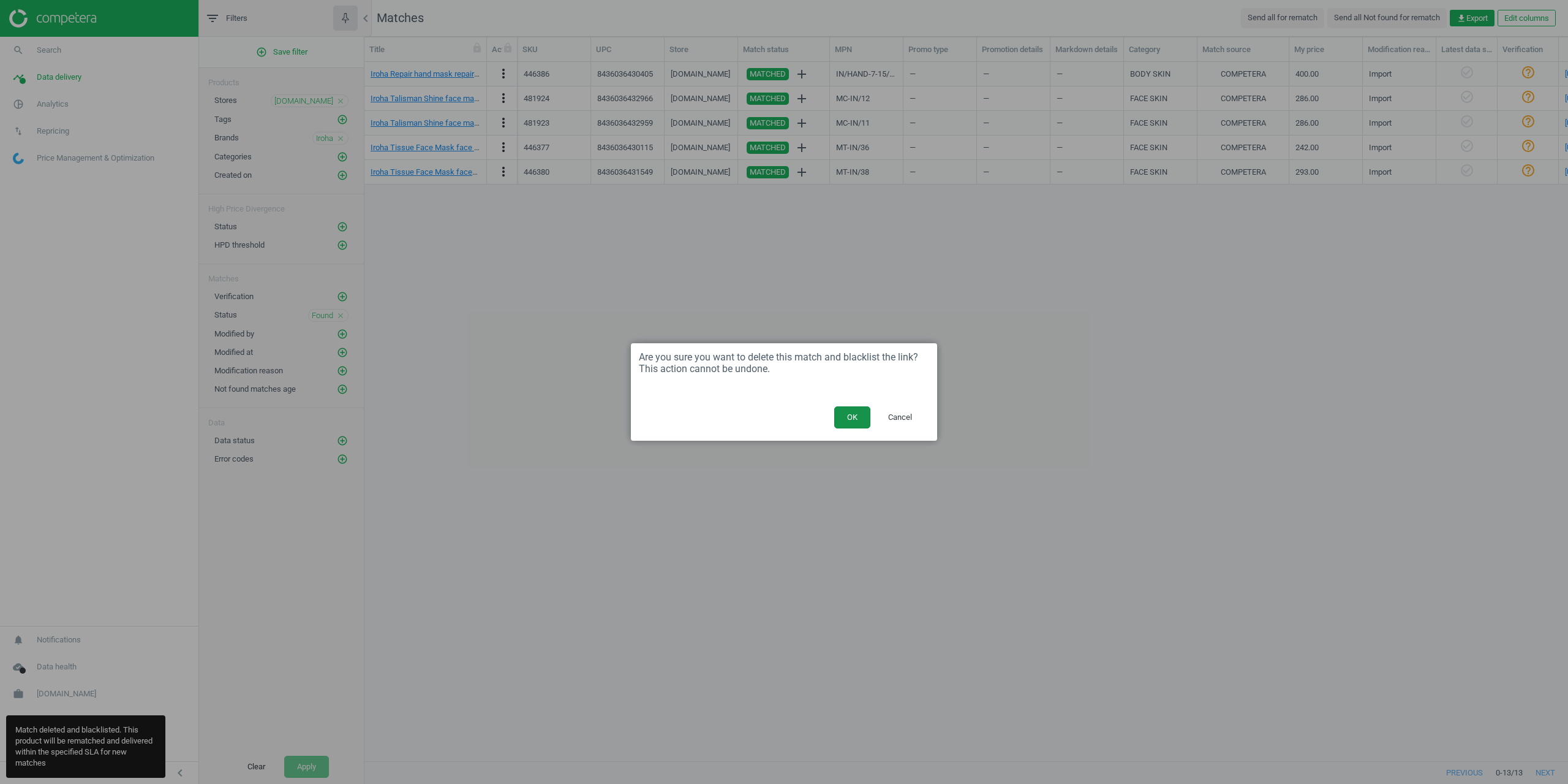
click at [837, 412] on button "OK" at bounding box center [852, 417] width 36 height 22
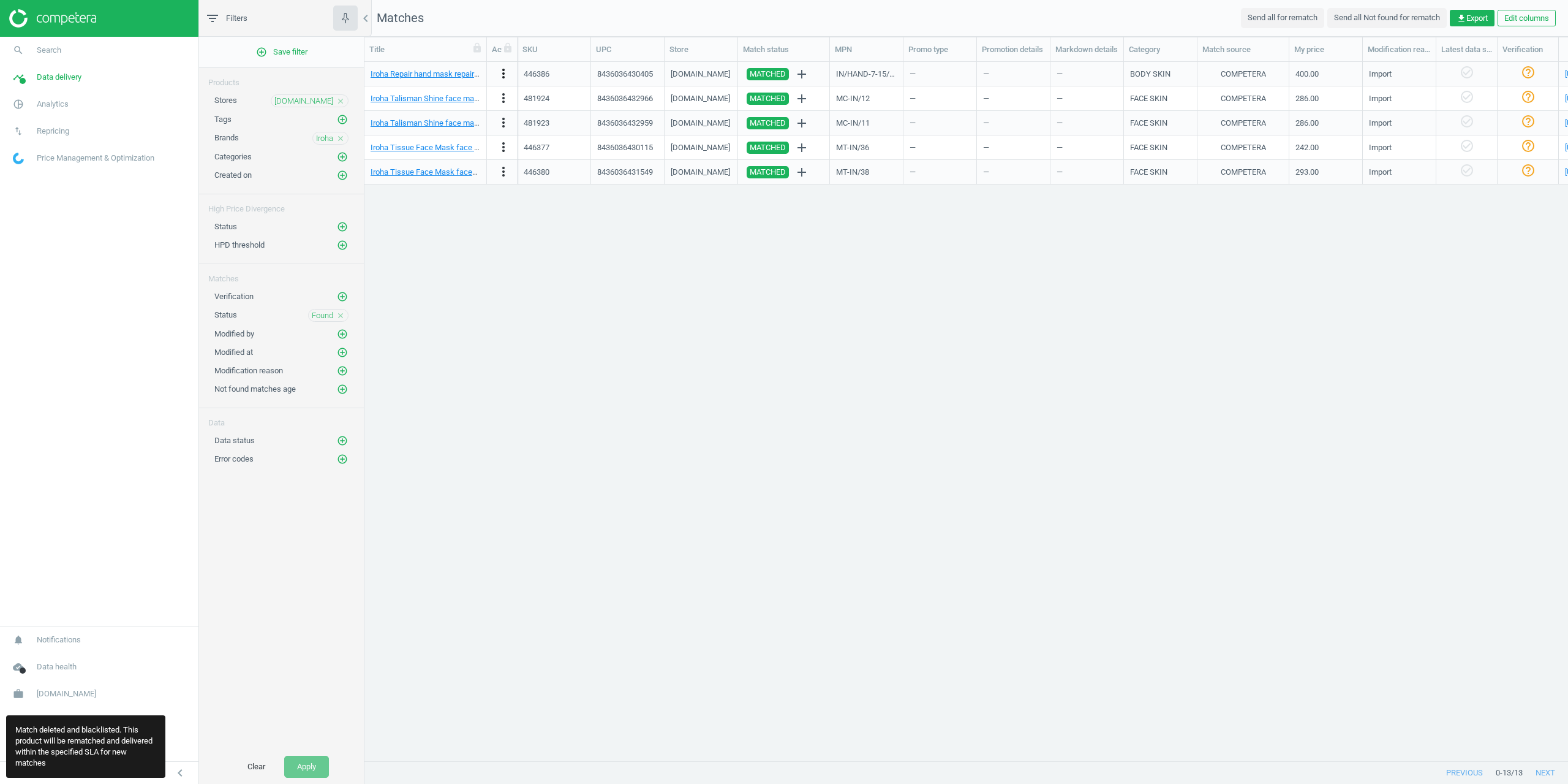
click at [504, 70] on icon "more_vert" at bounding box center [503, 73] width 15 height 15
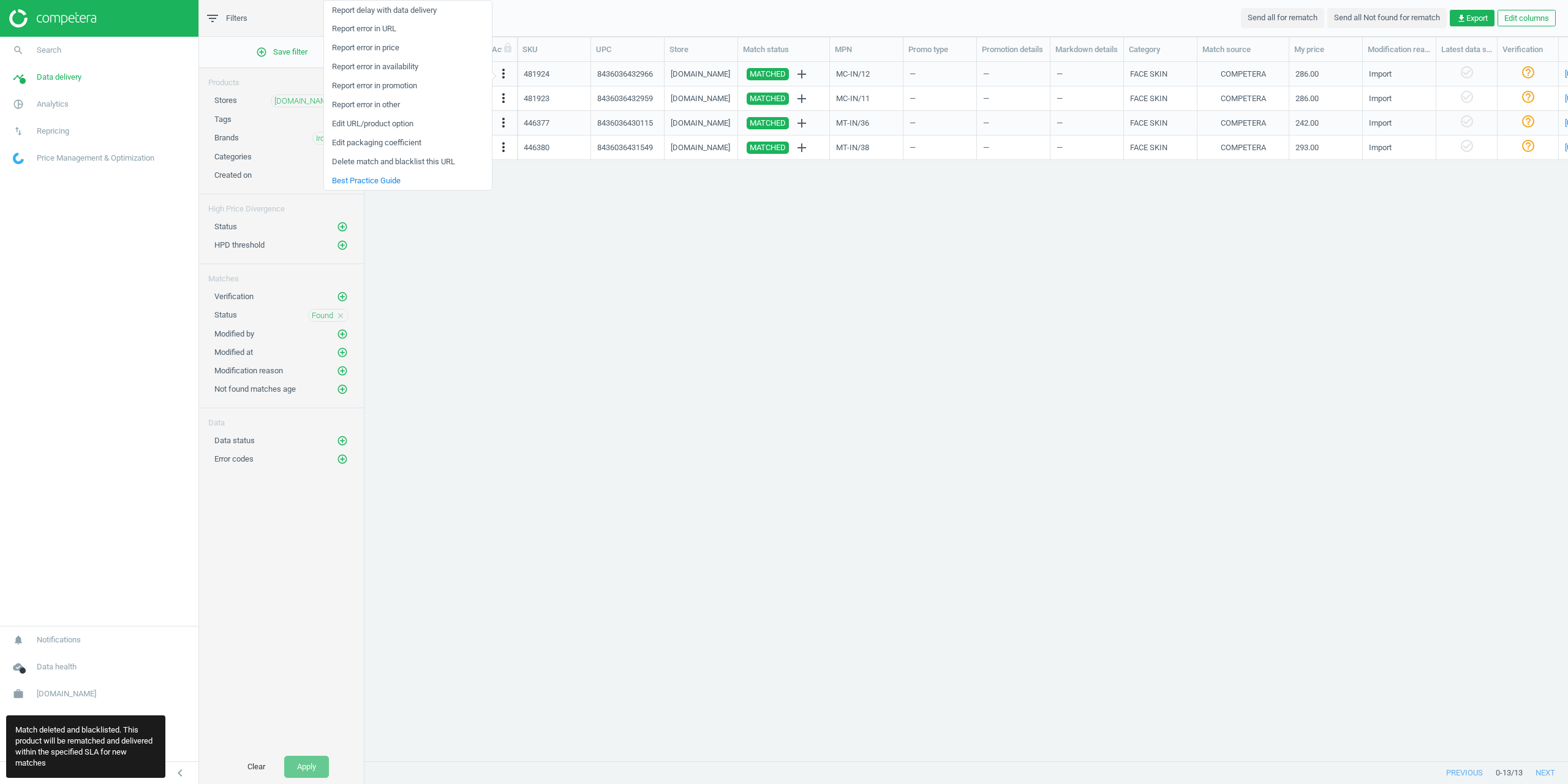
click at [394, 161] on link "Delete match and blacklist this URL" at bounding box center [408, 161] width 168 height 19
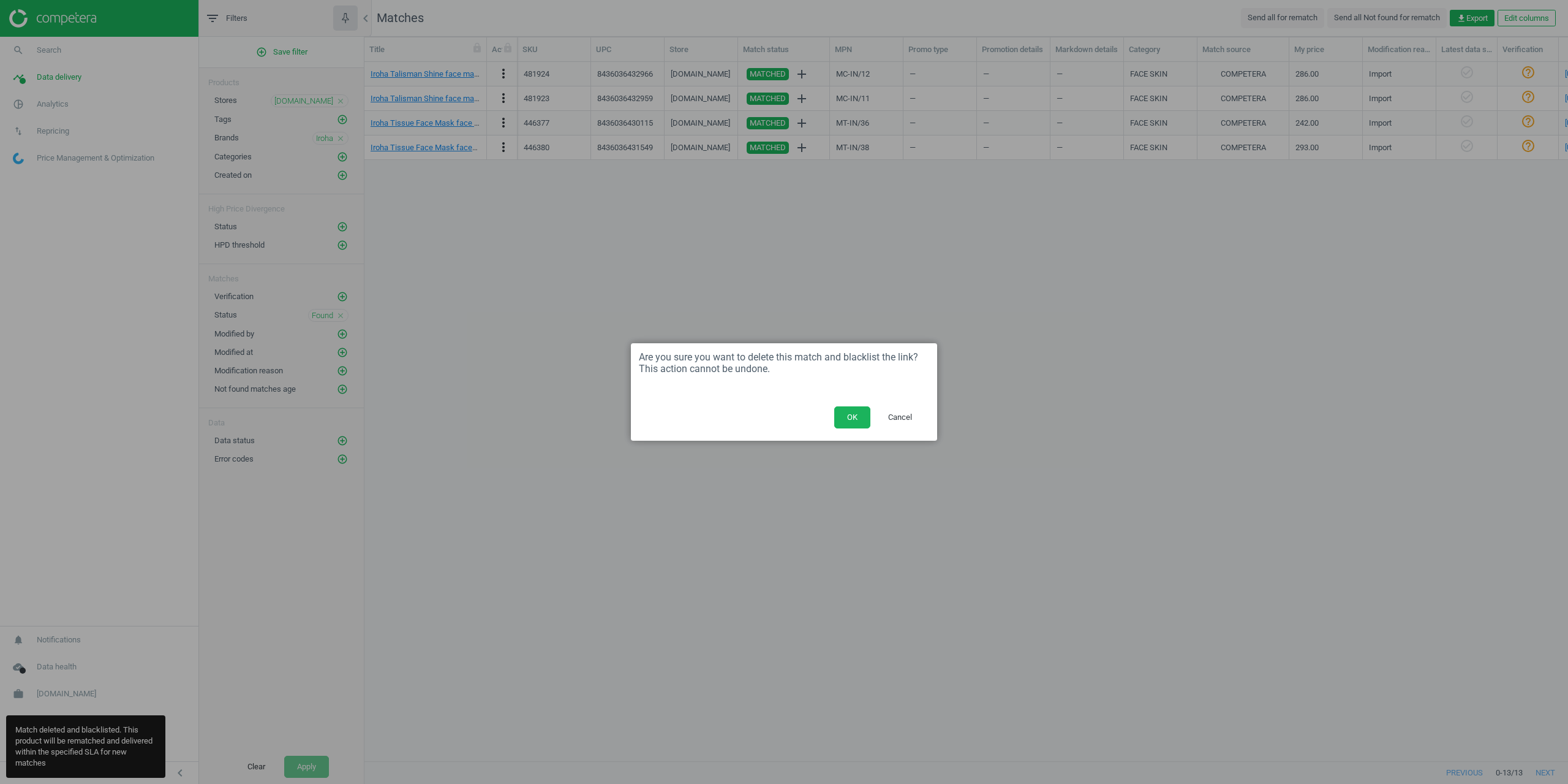
click at [838, 411] on button "OK" at bounding box center [852, 417] width 36 height 22
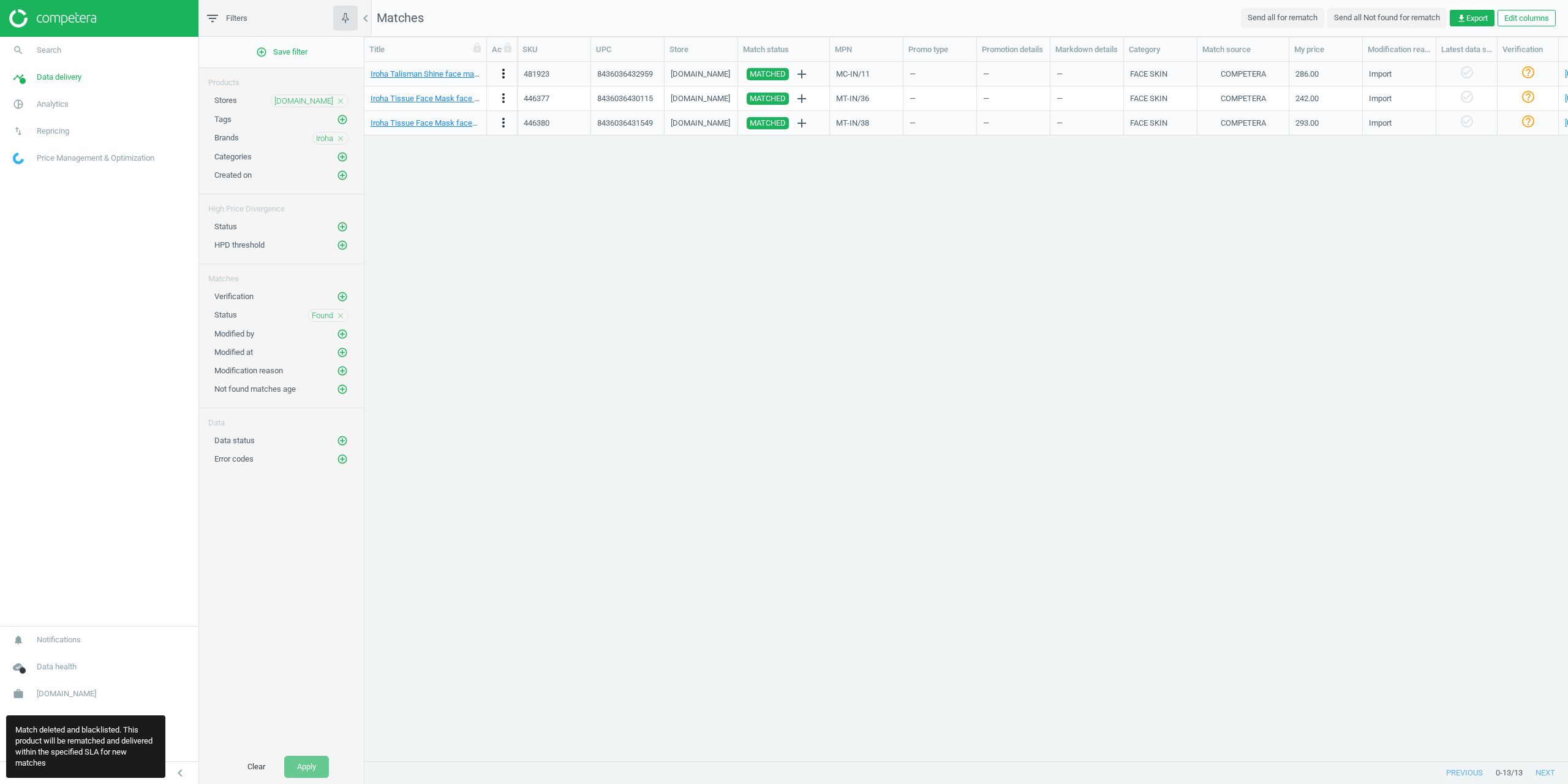
click at [503, 73] on icon "more_vert" at bounding box center [503, 73] width 15 height 15
click at [416, 159] on link "Delete match and blacklist this URL" at bounding box center [408, 161] width 168 height 19
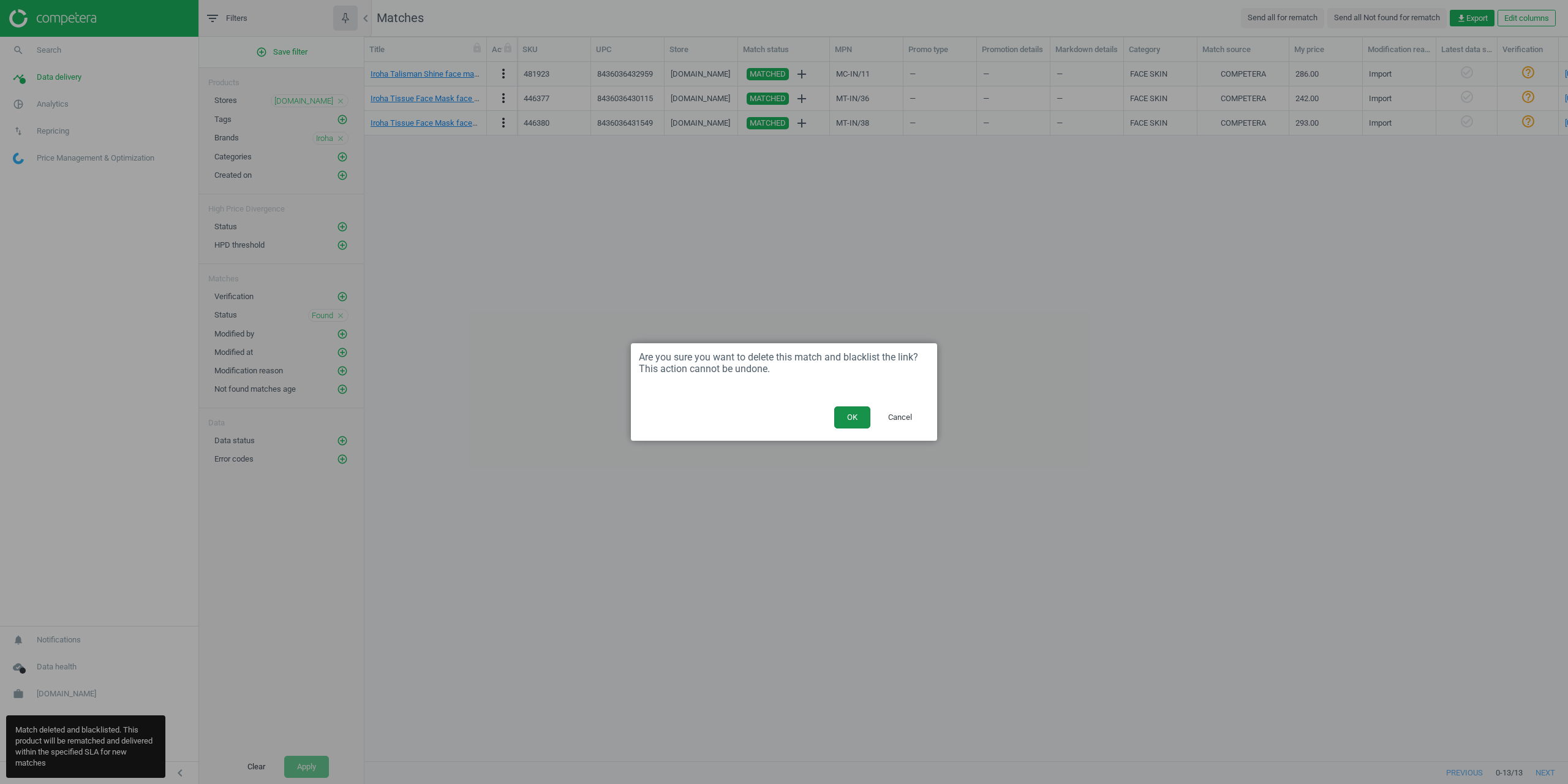
click at [843, 413] on button "OK" at bounding box center [852, 417] width 36 height 22
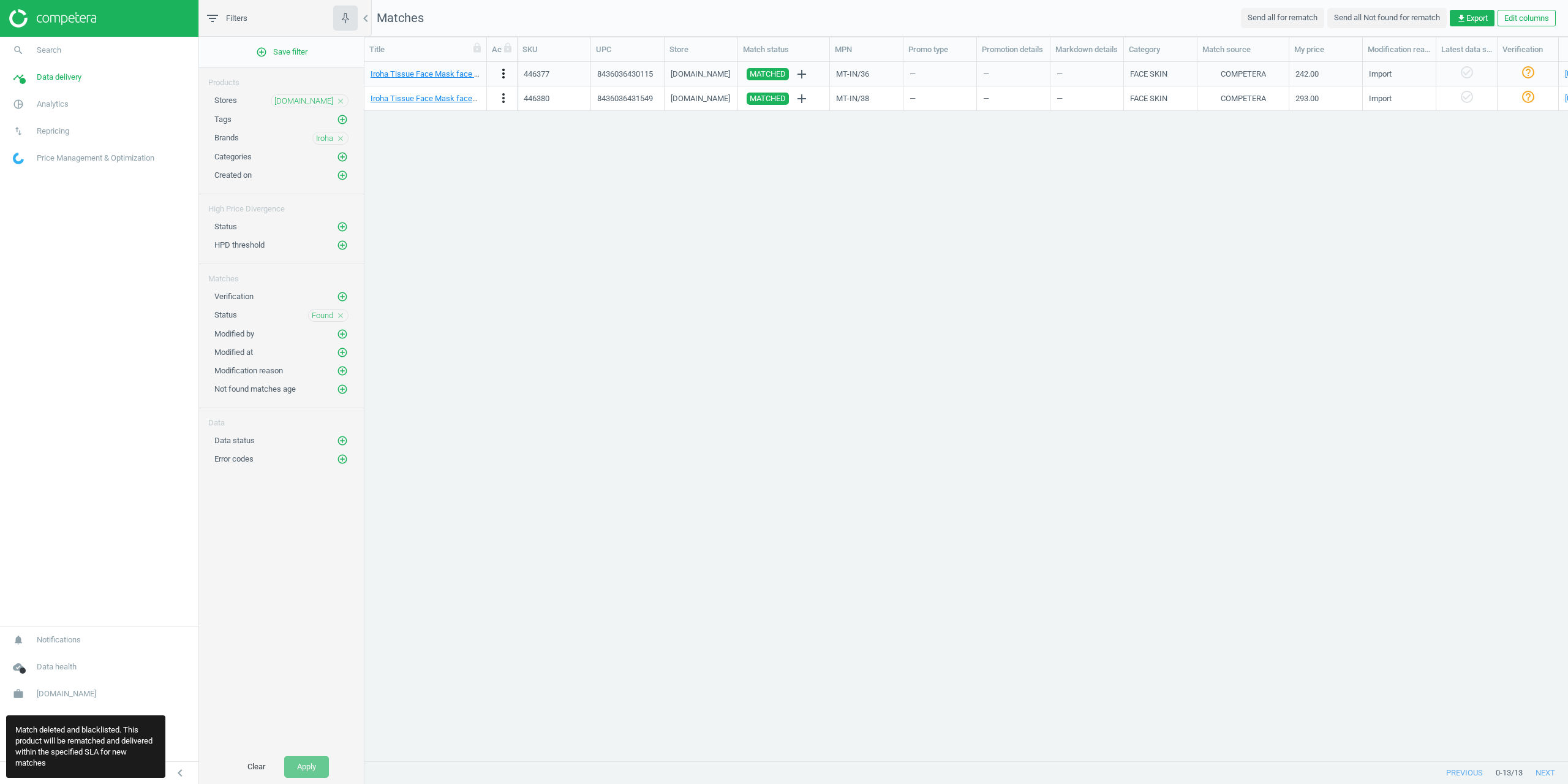
click at [499, 77] on icon "more_vert" at bounding box center [503, 73] width 15 height 15
click at [413, 164] on link "Delete match and blacklist this URL" at bounding box center [408, 161] width 168 height 19
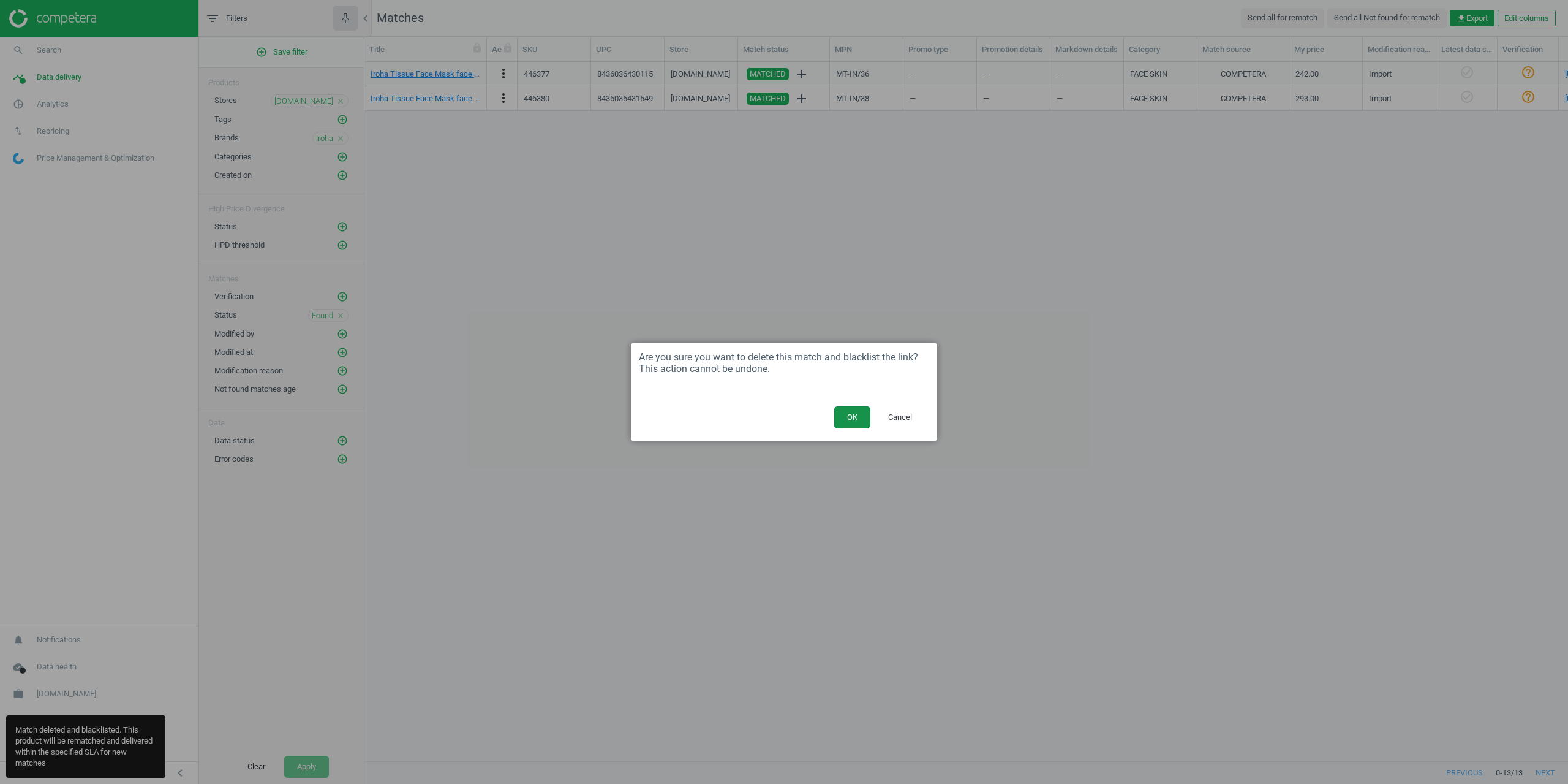
click at [834, 418] on button "OK" at bounding box center [852, 417] width 36 height 22
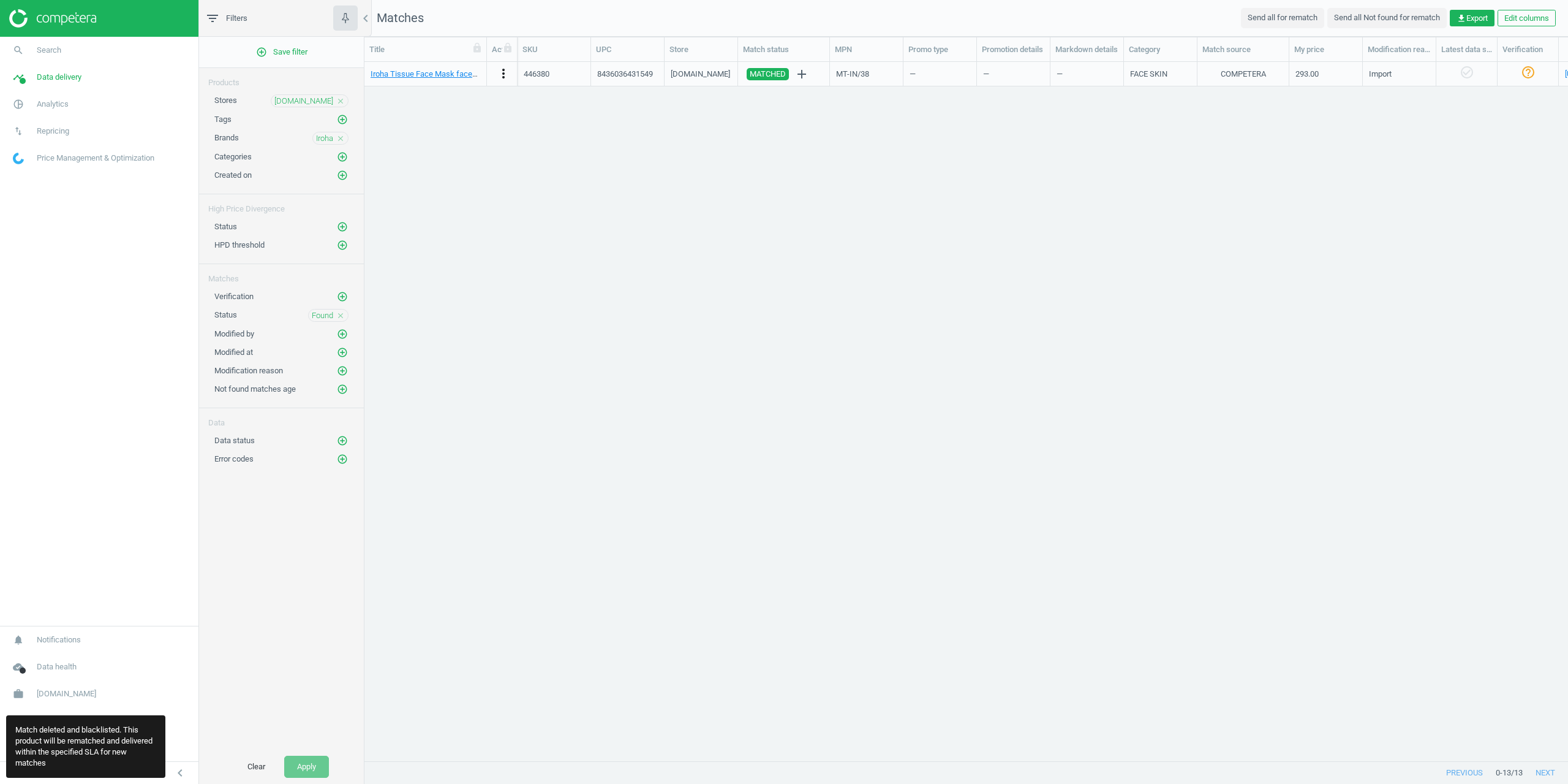
click at [504, 80] on icon "more_vert" at bounding box center [503, 73] width 15 height 15
click at [401, 161] on link "Delete match and blacklist this URL" at bounding box center [408, 161] width 168 height 19
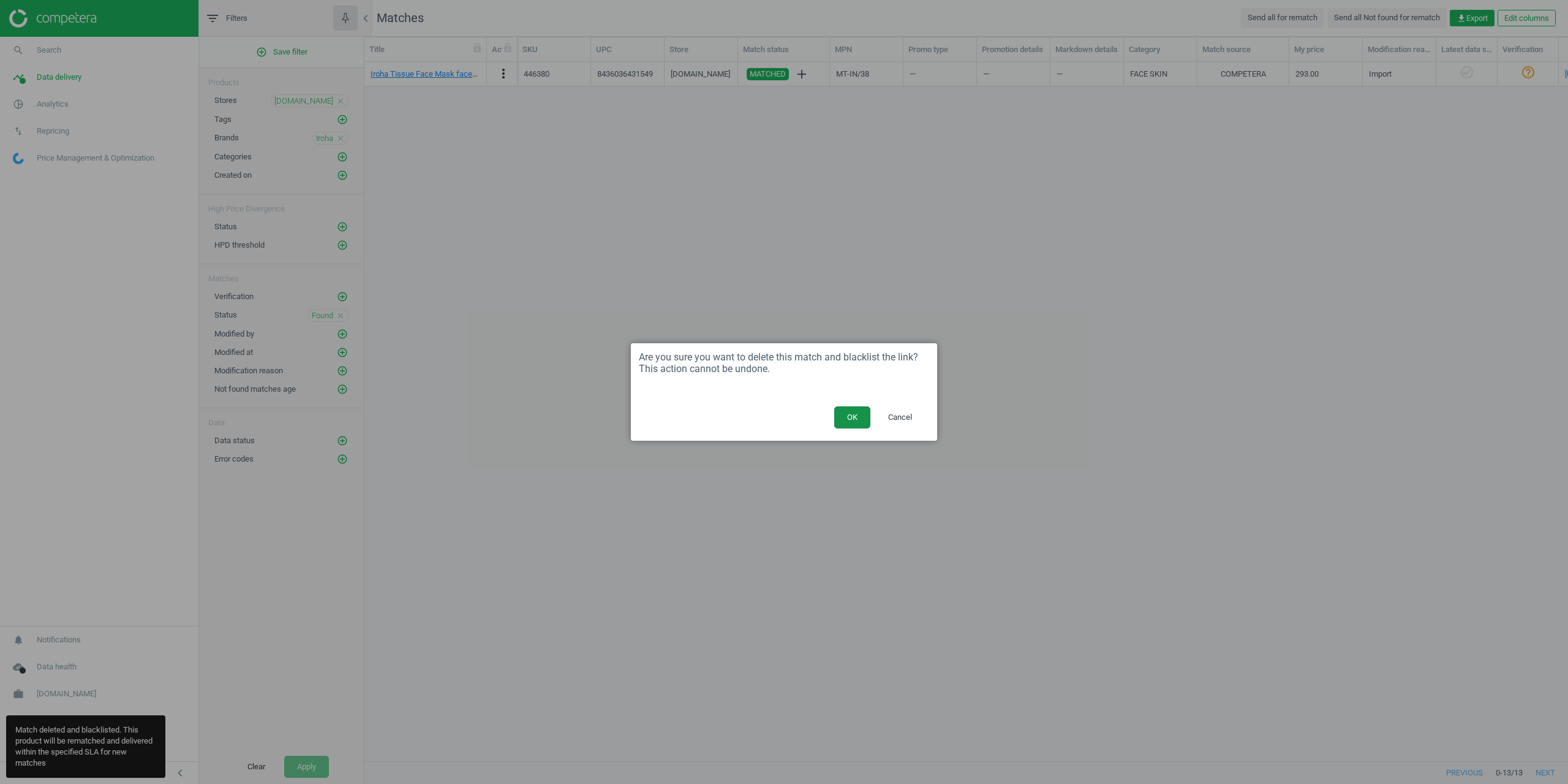
click at [853, 418] on button "OK" at bounding box center [852, 417] width 36 height 22
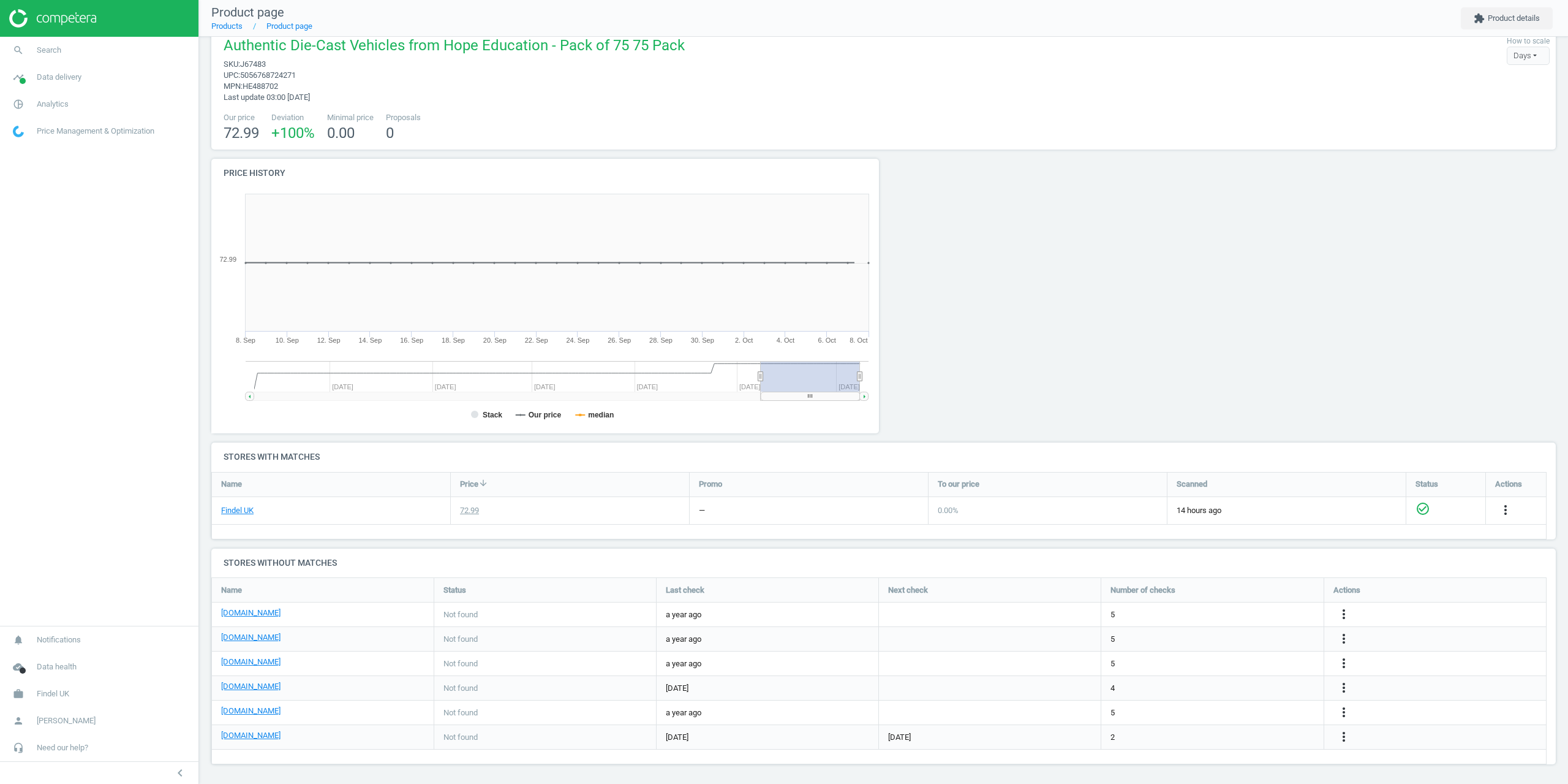
scroll to position [22, 0]
click at [50, 45] on span "Search" at bounding box center [48, 51] width 25 height 11
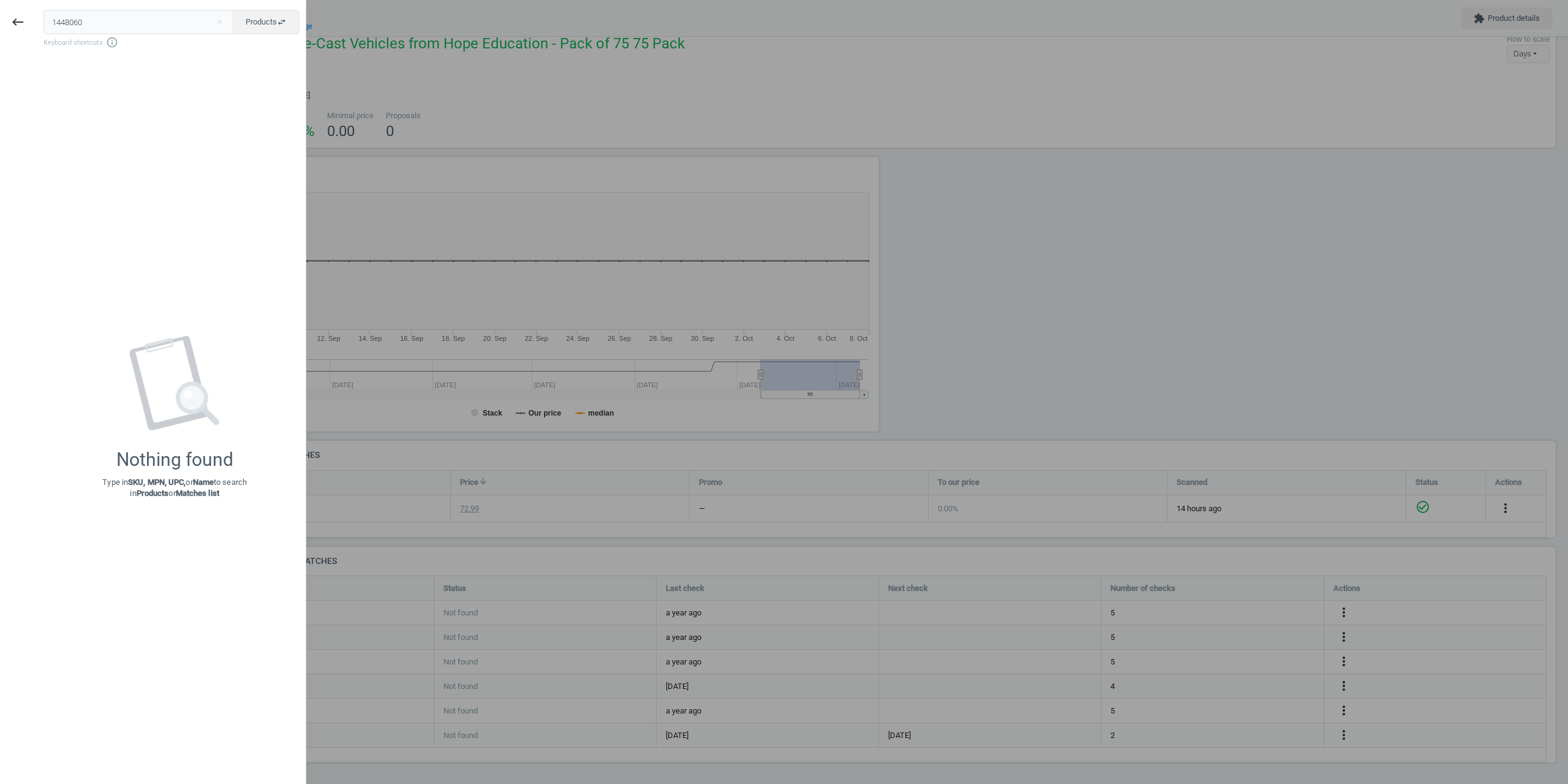
type input "1448060"
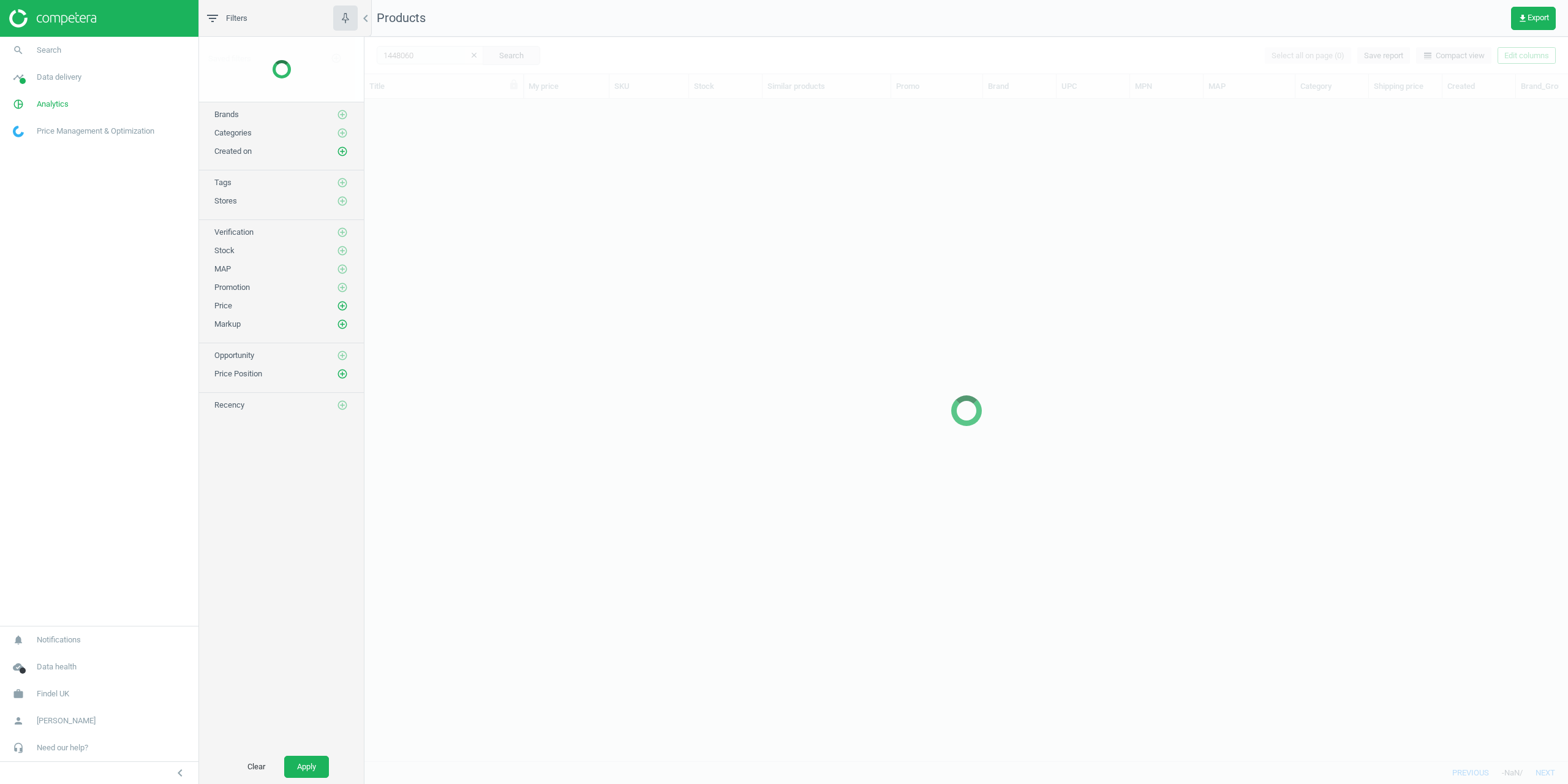
scroll to position [644, 1195]
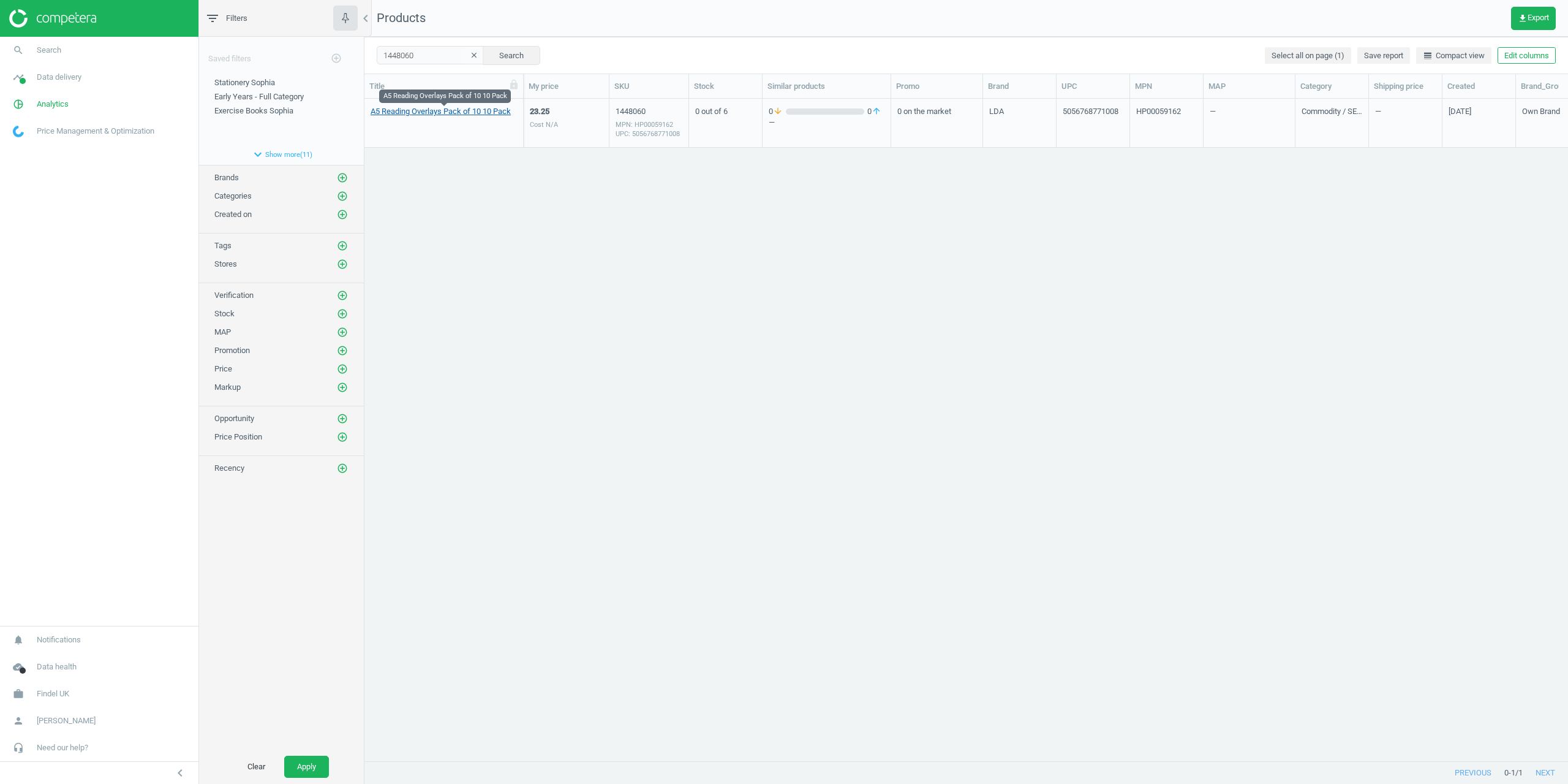
click at [444, 115] on link "A5 Reading Overlays Pack of 10 10 Pack" at bounding box center [441, 112] width 140 height 11
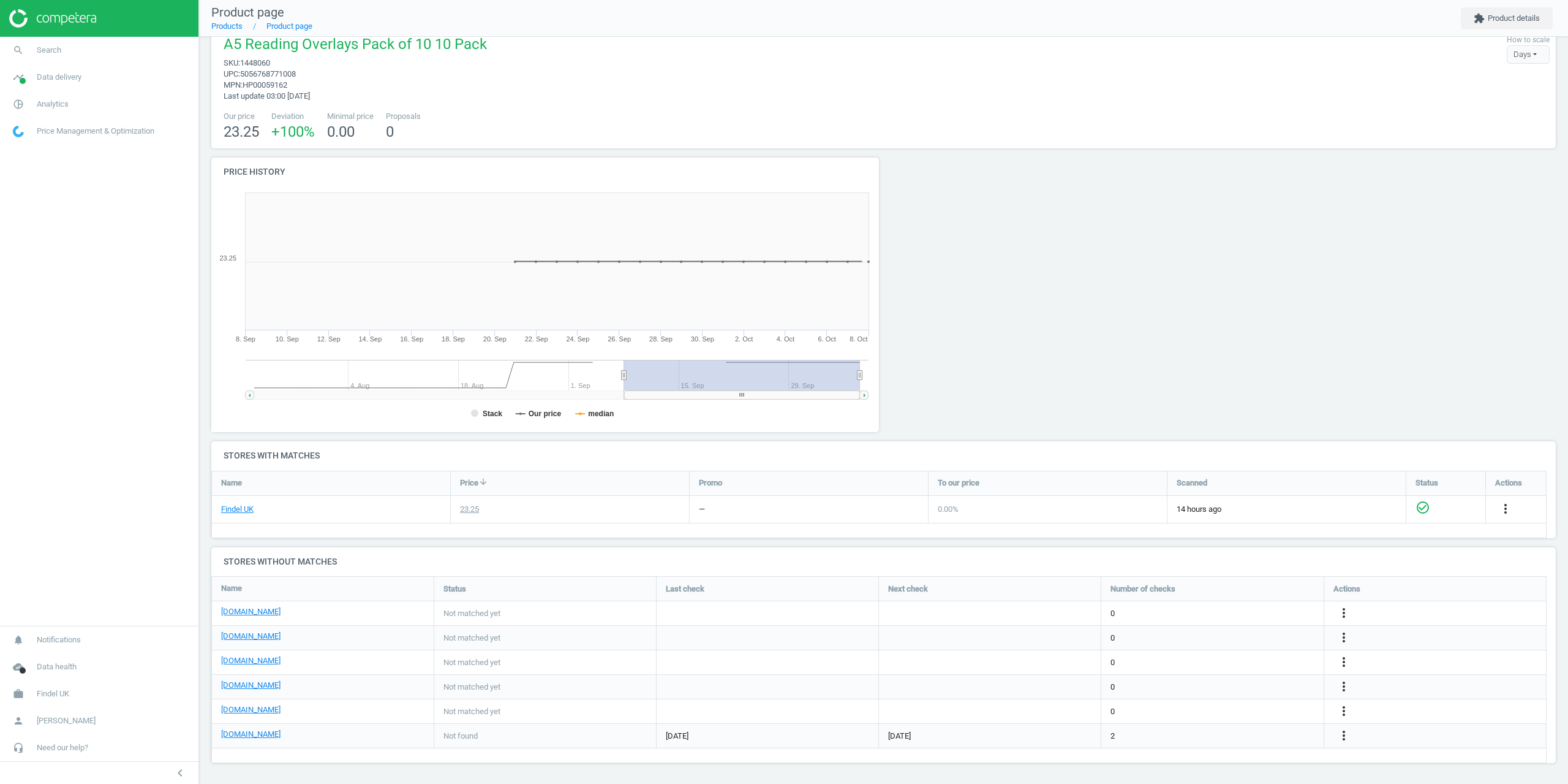
scroll to position [22, 0]
click at [39, 45] on span "Search" at bounding box center [48, 51] width 25 height 11
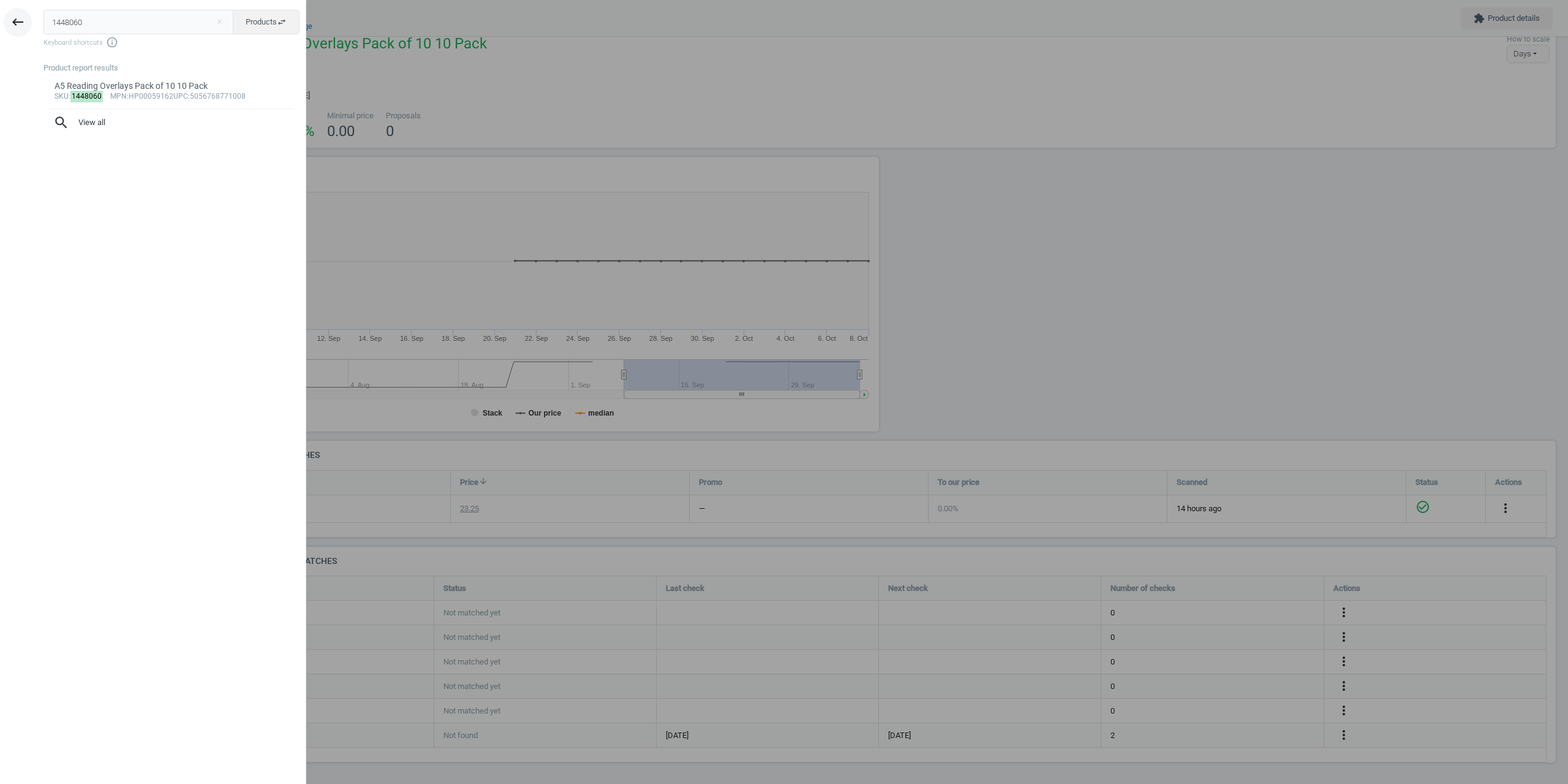
click at [27, 25] on div "keyboard_backspace 1448060 close Products swap_horiz Keyboard shortcuts info_ou…" at bounding box center [153, 394] width 307 height 784
type input "1443717"
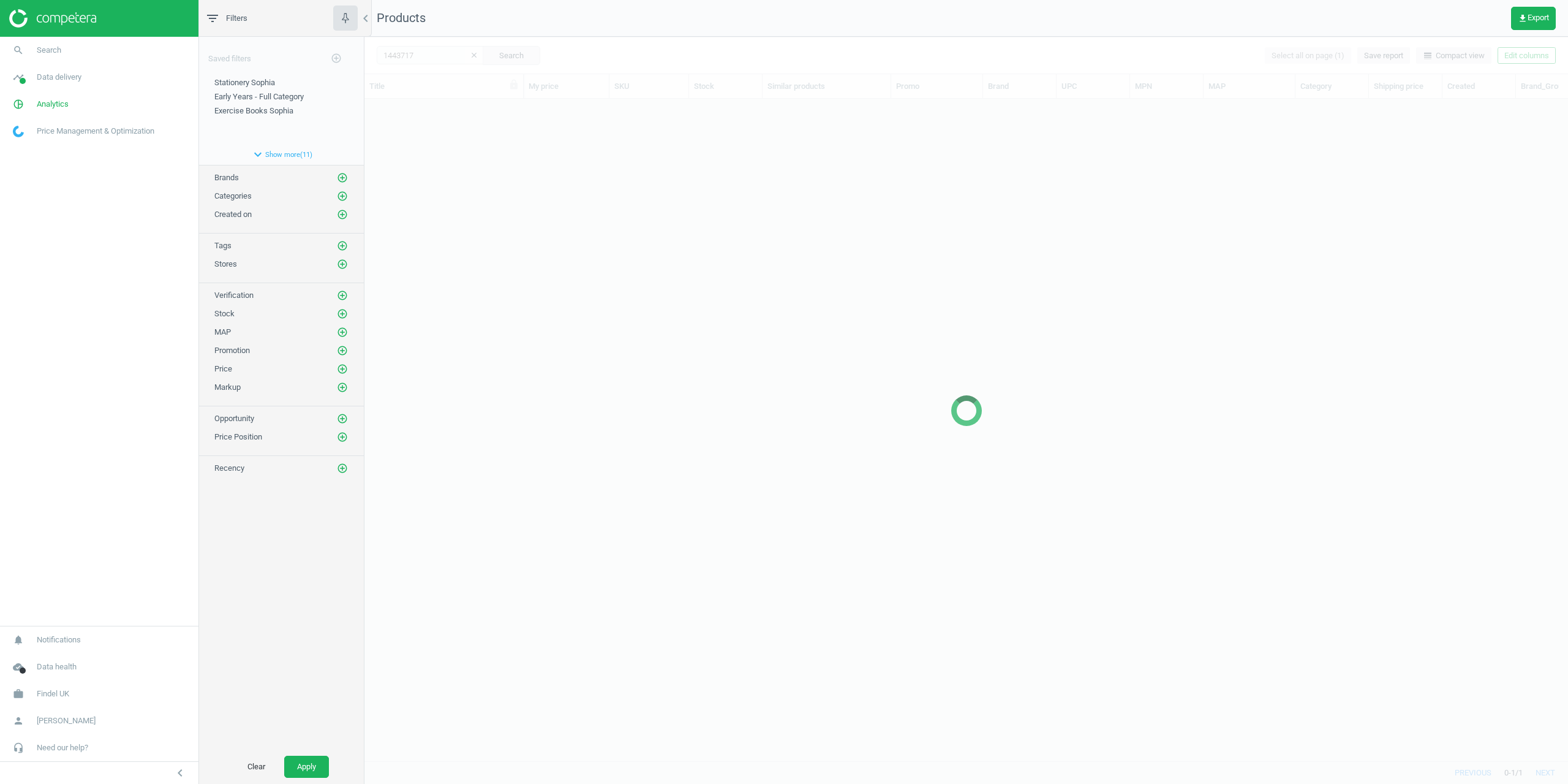
scroll to position [644, 1195]
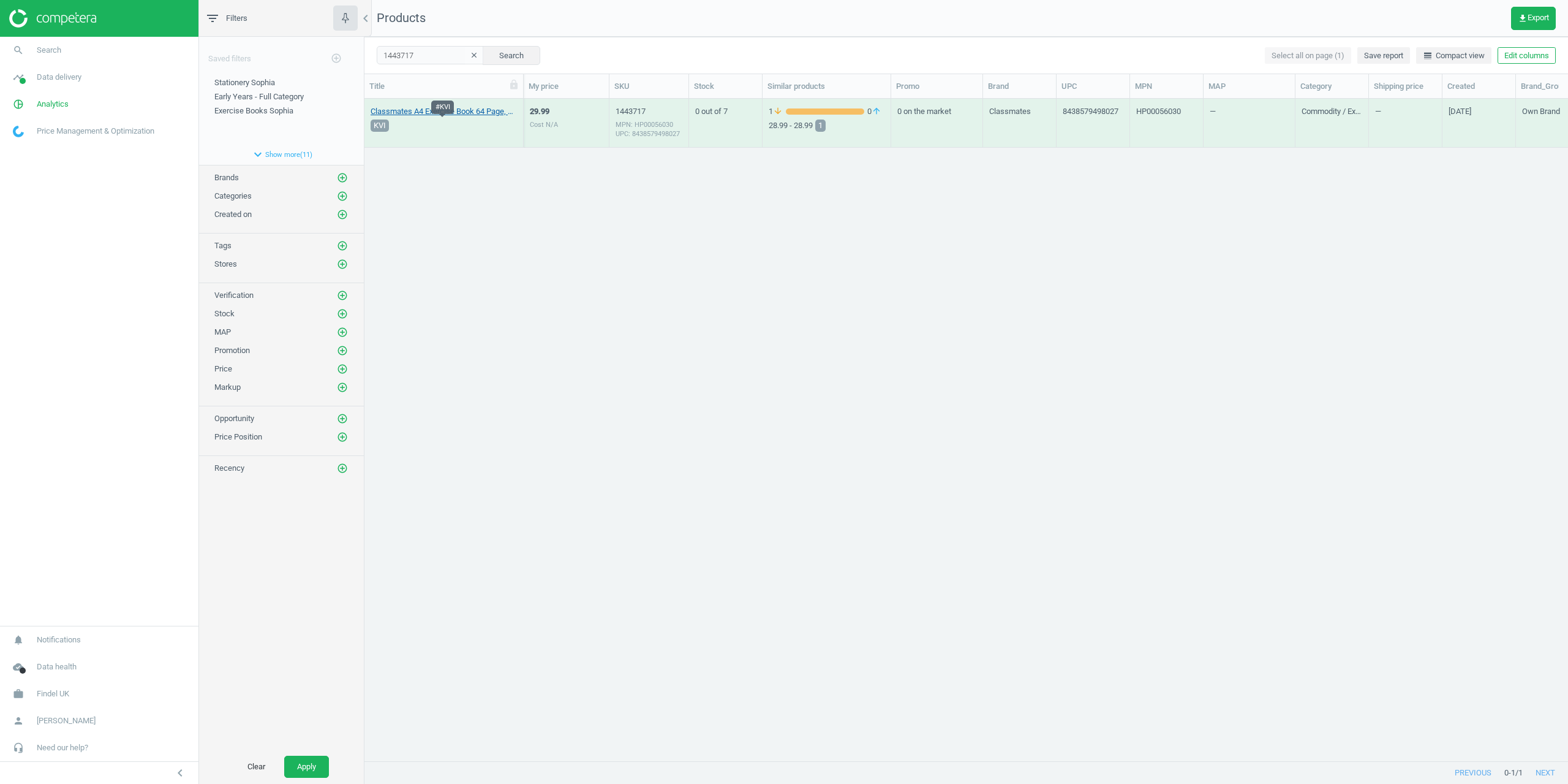
click at [411, 112] on link "Classmates A4 Exercise Book 64 Page, Plain, Yellow - Pack of 50 50 Pack" at bounding box center [443, 112] width 147 height 11
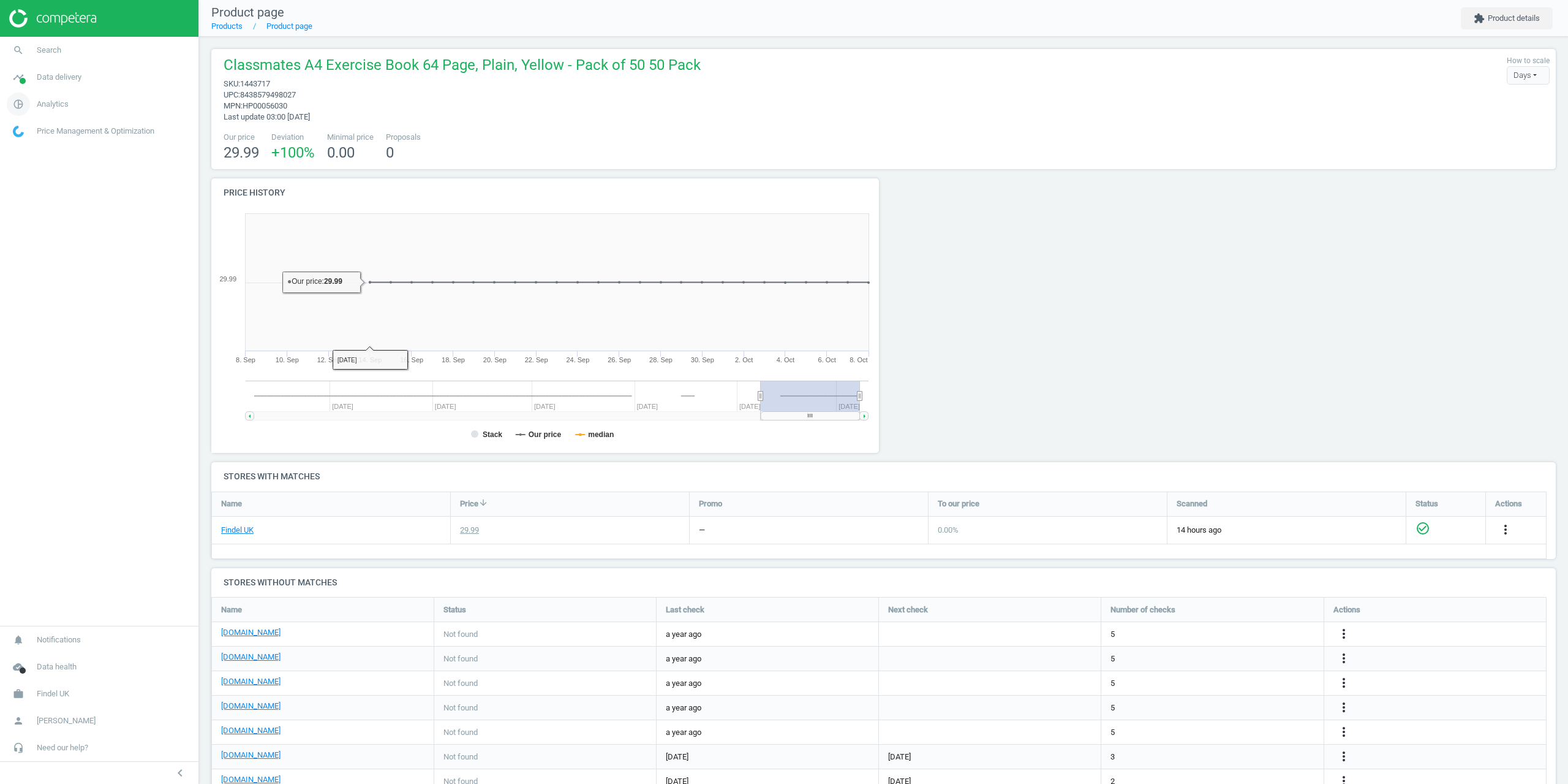
click at [55, 106] on span "Analytics" at bounding box center [52, 105] width 32 height 11
click at [53, 88] on link "timeline Data delivery" at bounding box center [99, 77] width 199 height 27
click at [30, 142] on span "Matches" at bounding box center [27, 140] width 27 height 10
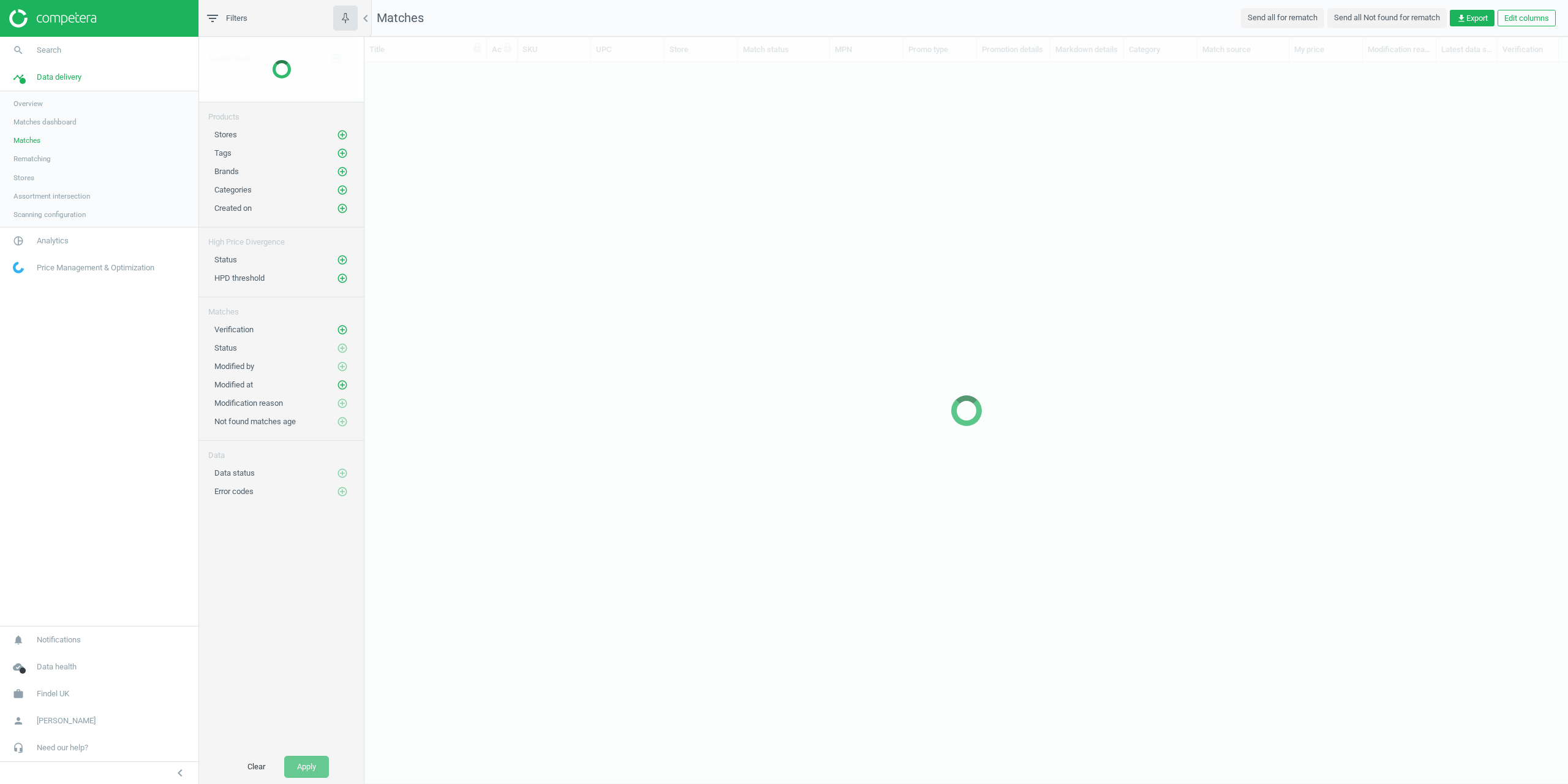
scroll to position [680, 1195]
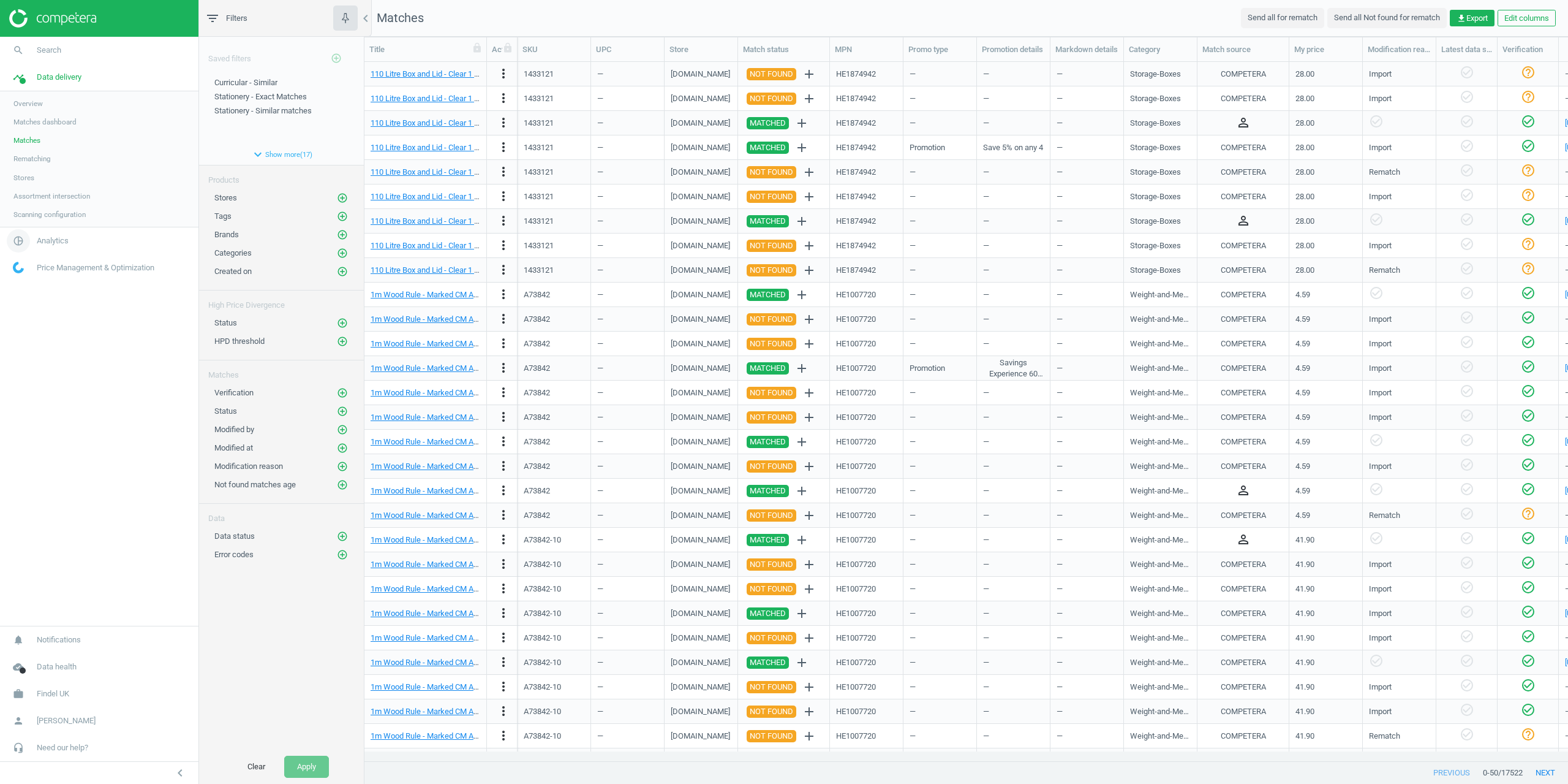
click at [49, 251] on link "pie_chart_outlined Analytics" at bounding box center [99, 241] width 199 height 27
click at [27, 150] on span "Products" at bounding box center [27, 149] width 29 height 10
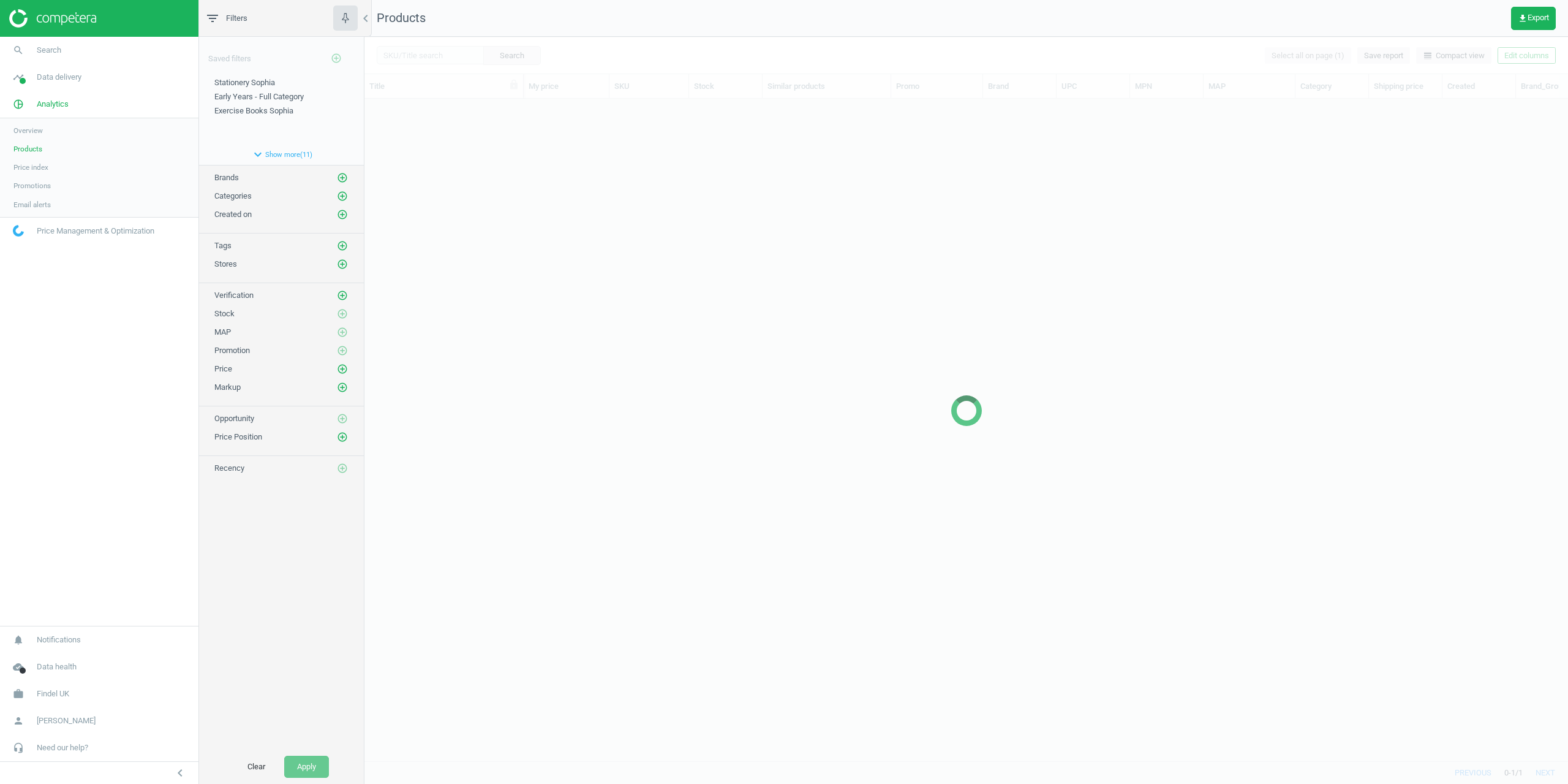
scroll to position [644, 1195]
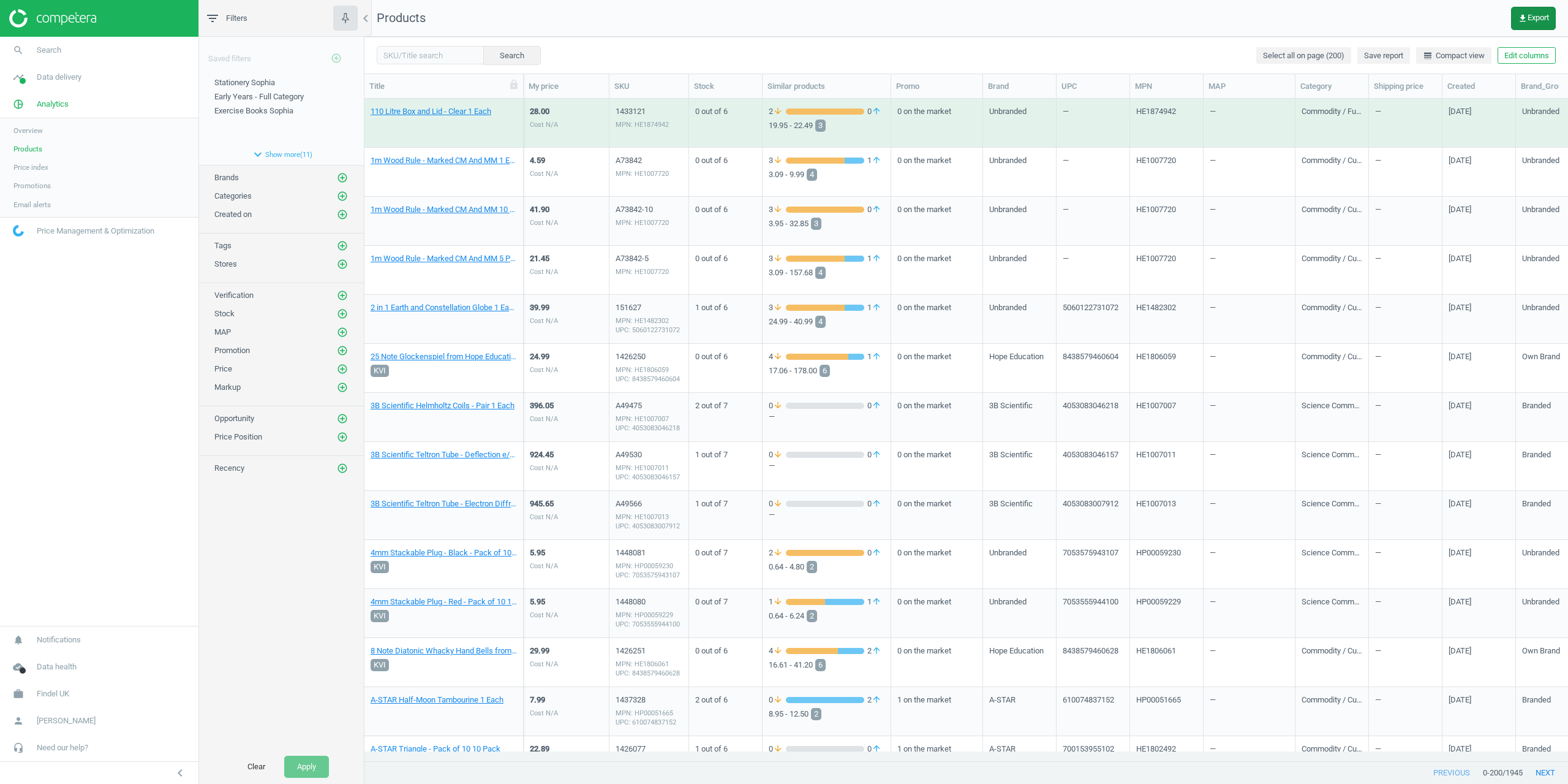
click at [1552, 22] on button "get_app Export" at bounding box center [1534, 18] width 45 height 23
click at [1402, 113] on button "insert_drive_file Extended report (CSV)" at bounding box center [1449, 116] width 213 height 23
click at [56, 58] on link "search Search" at bounding box center [99, 50] width 199 height 27
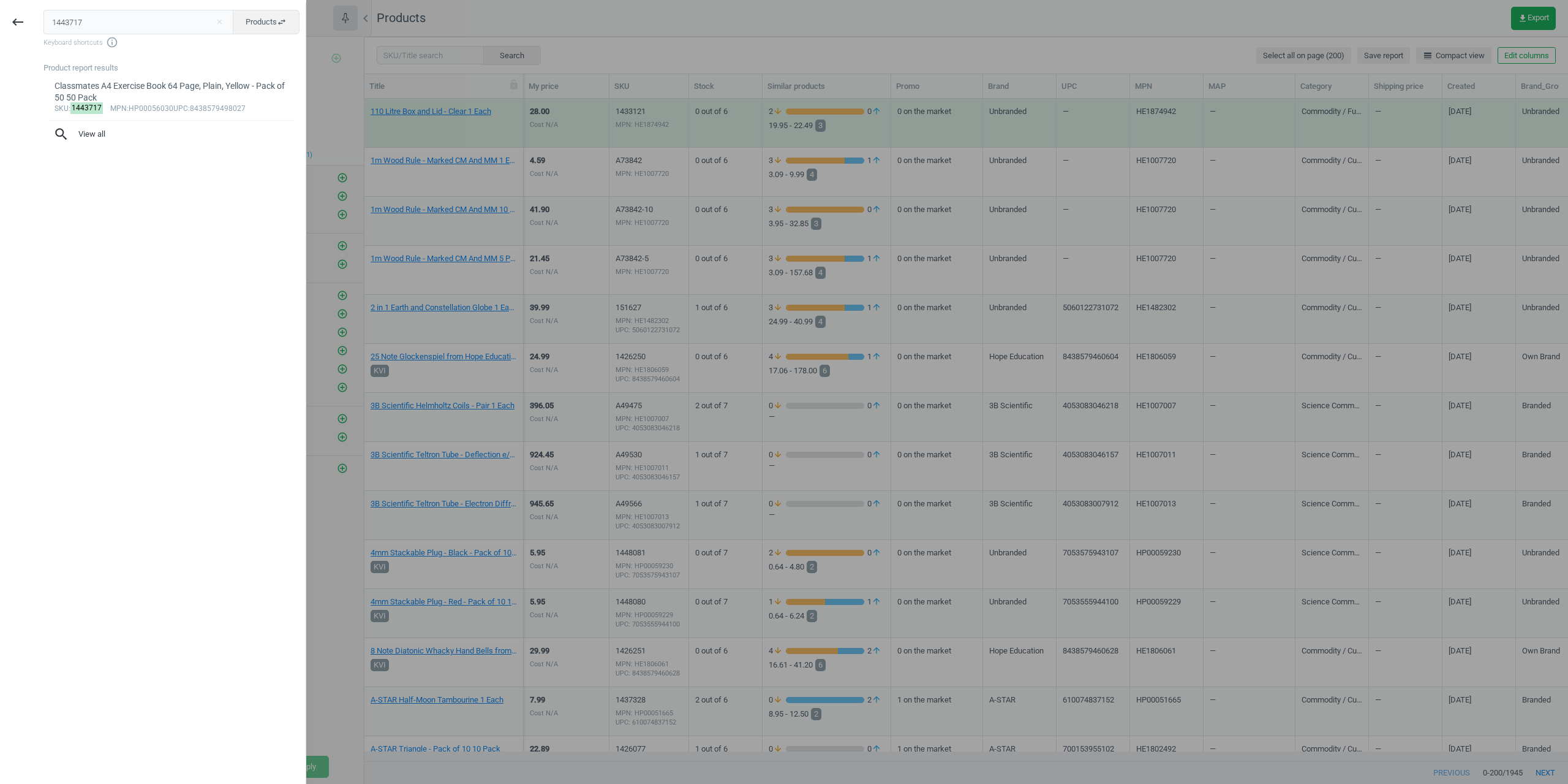
drag, startPoint x: 98, startPoint y: 20, endPoint x: 0, endPoint y: 22, distance: 98.0
click at [11, 15] on div "keyboard_backspace 1443717 close Products swap_horiz Keyboard shortcuts info_ou…" at bounding box center [153, 394] width 307 height 784
type input "1446271"
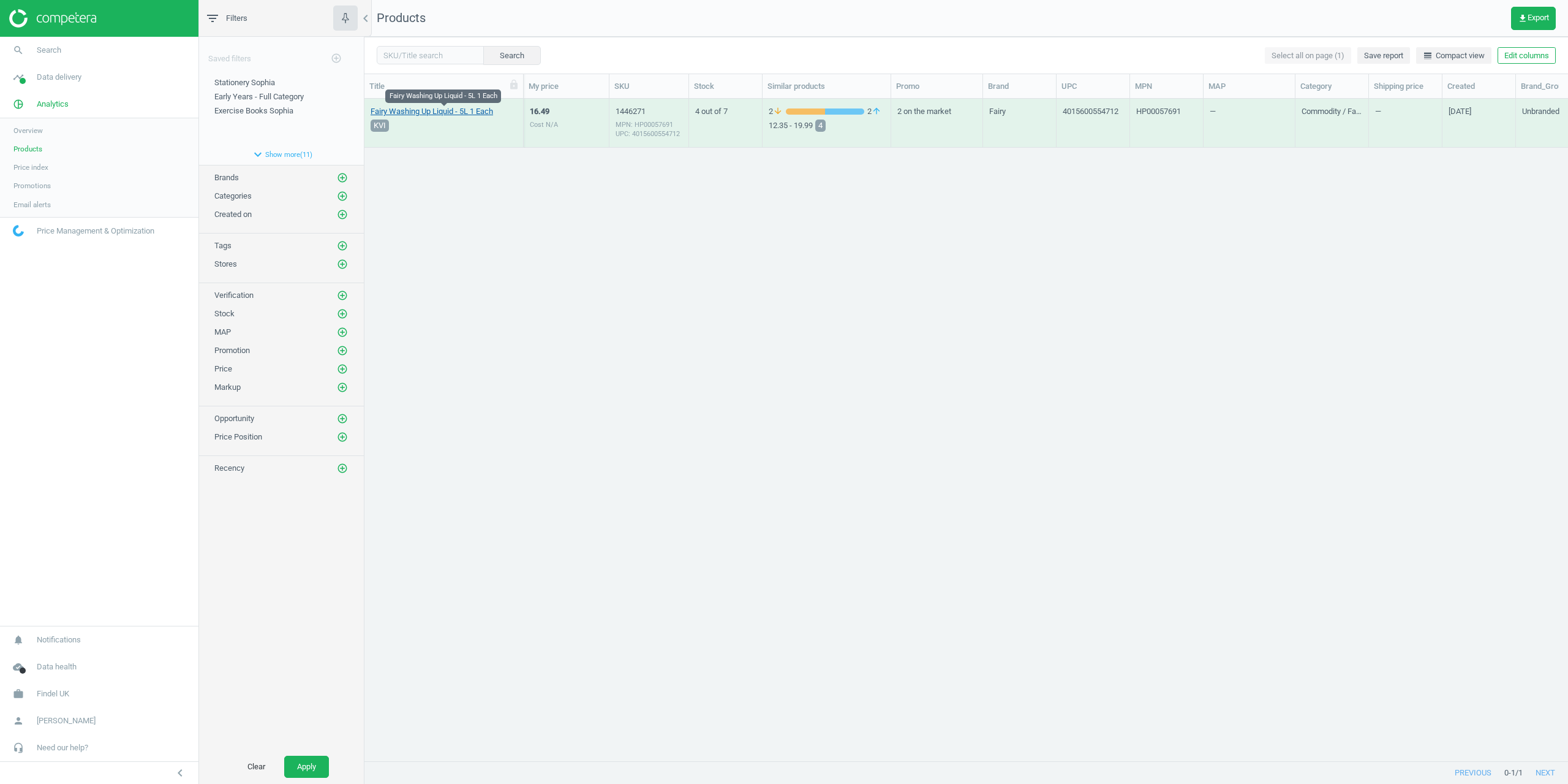
click at [418, 116] on link "Fairy Washing Up Liquid - 5L 1 Each" at bounding box center [431, 112] width 123 height 11
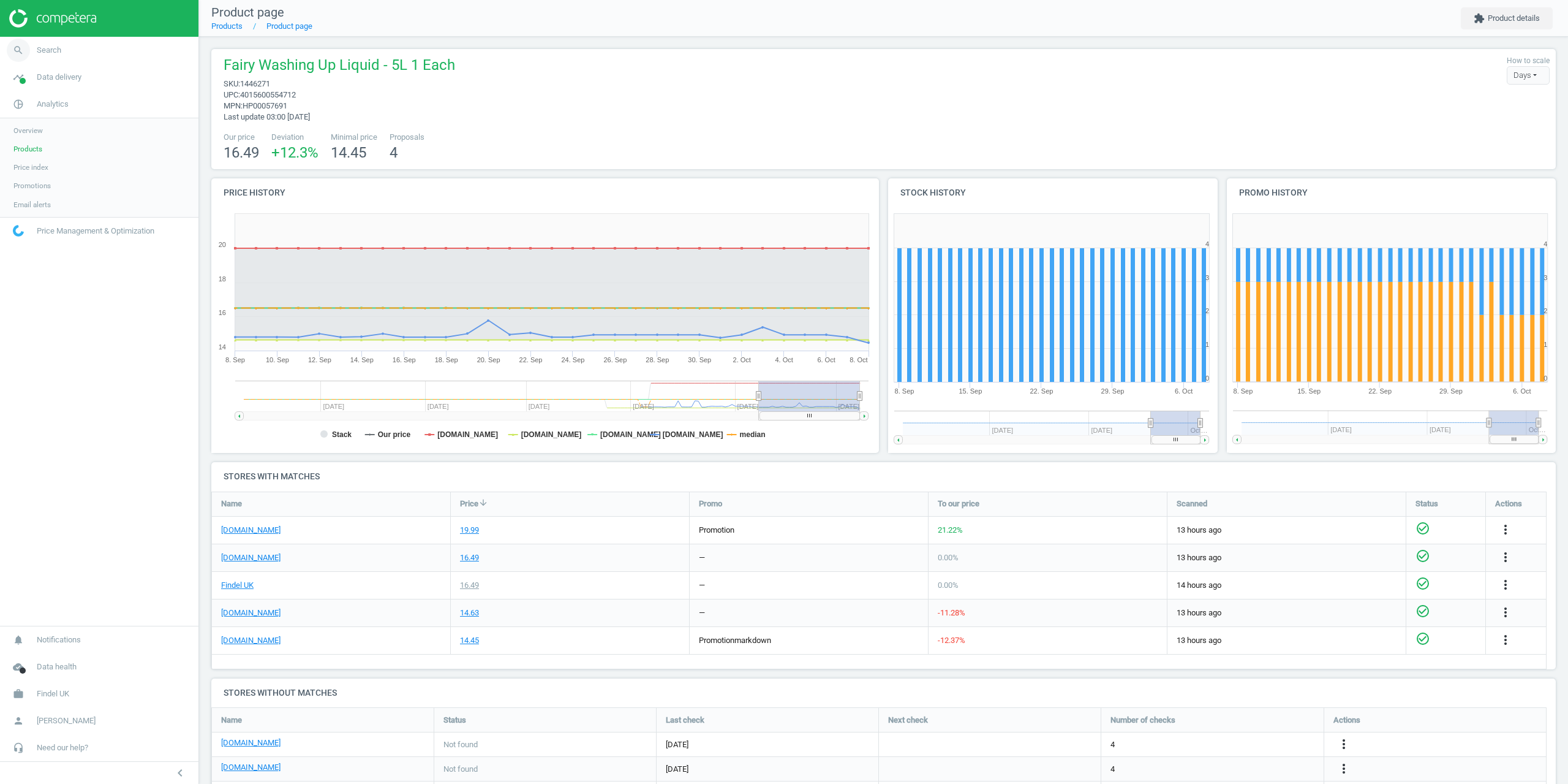
click at [59, 57] on link "search Search" at bounding box center [99, 50] width 199 height 27
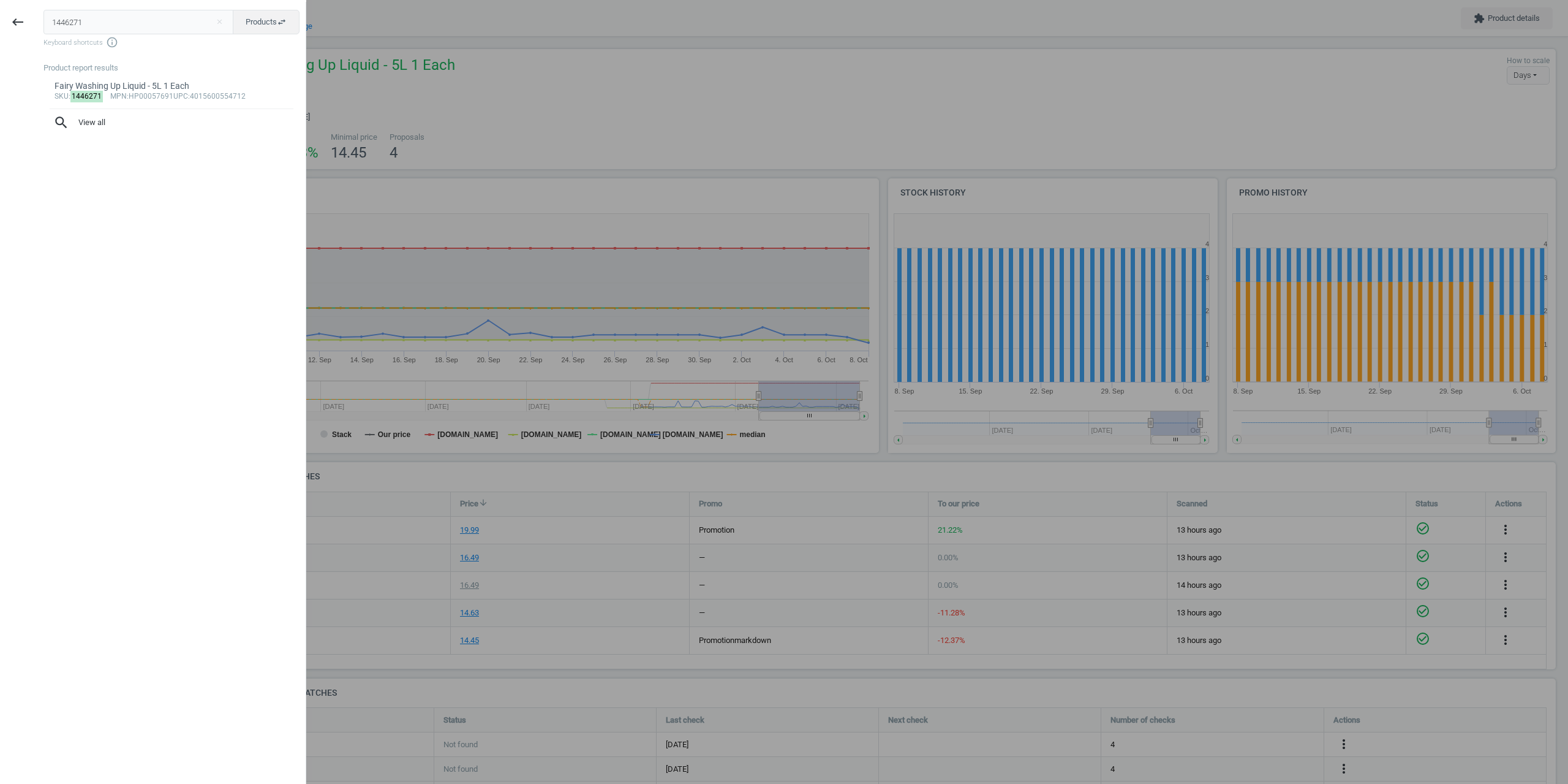
drag, startPoint x: 20, startPoint y: 26, endPoint x: 3, endPoint y: 28, distance: 17.1
click at [2, 27] on div "keyboard_backspace 1446271 close Products swap_horiz Keyboard shortcuts info_ou…" at bounding box center [153, 394] width 307 height 784
click at [241, 13] on button "Products swap_horiz" at bounding box center [266, 22] width 67 height 25
click at [234, 10] on button "Matches swap_horiz" at bounding box center [267, 22] width 66 height 25
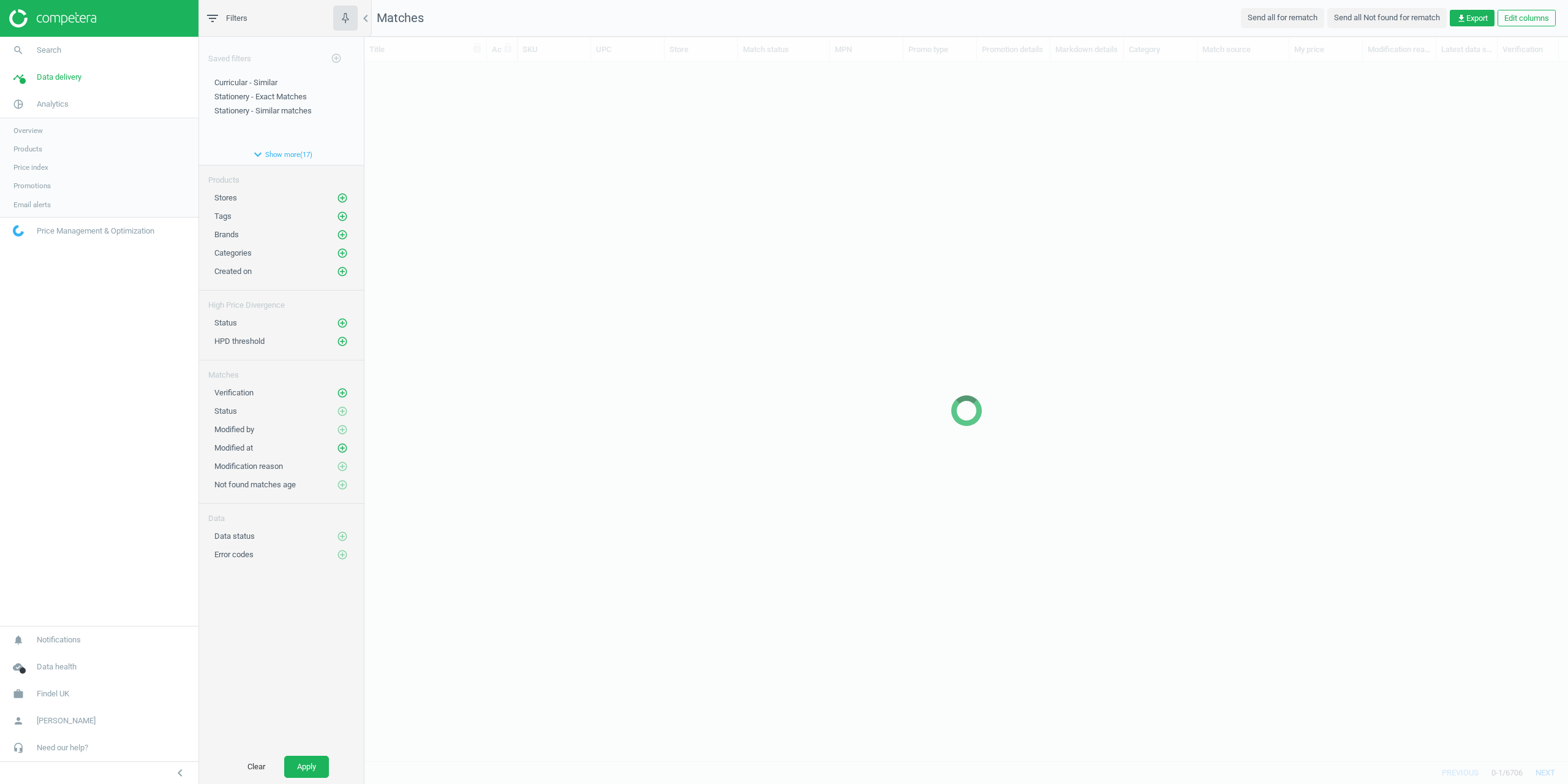
scroll to position [680, 1195]
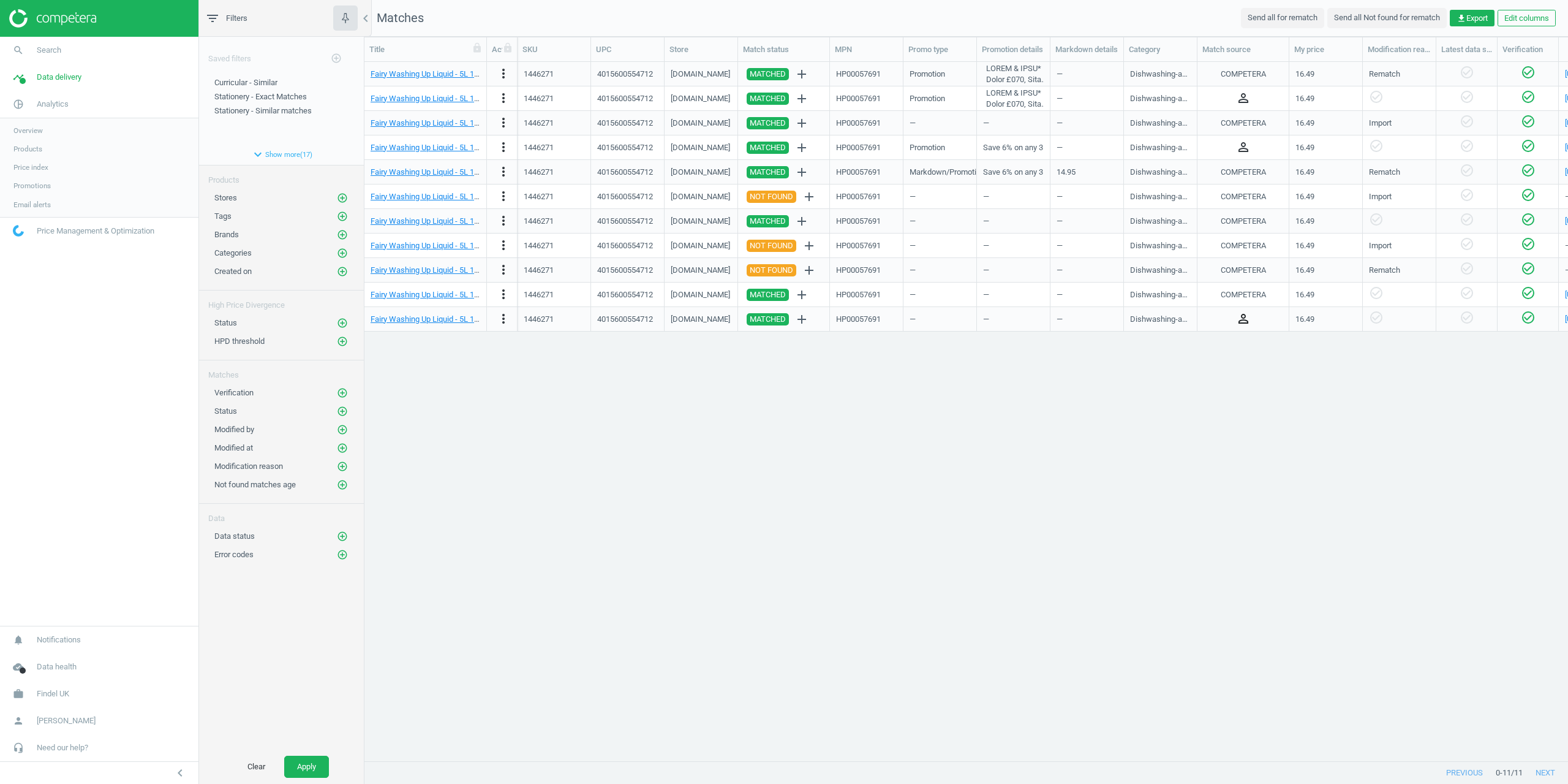
click at [1245, 317] on icon "person_outline" at bounding box center [1243, 319] width 15 height 15
click at [1351, 437] on div "Fairy Washing Up Liquid - 5L 1 Each more_vert 1446271 4015600554712 tts-group.c…" at bounding box center [967, 406] width 1204 height 689
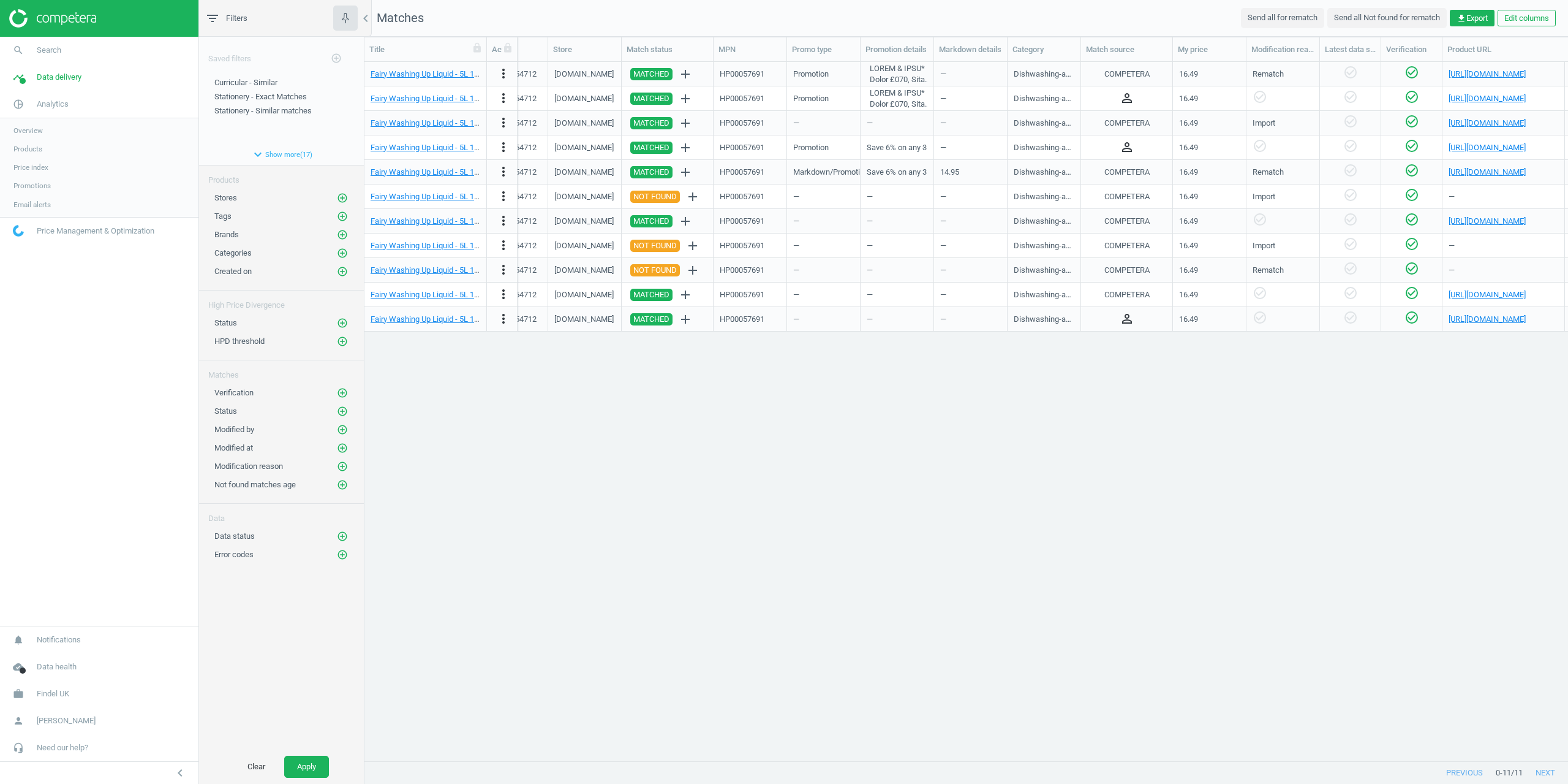
scroll to position [0, 0]
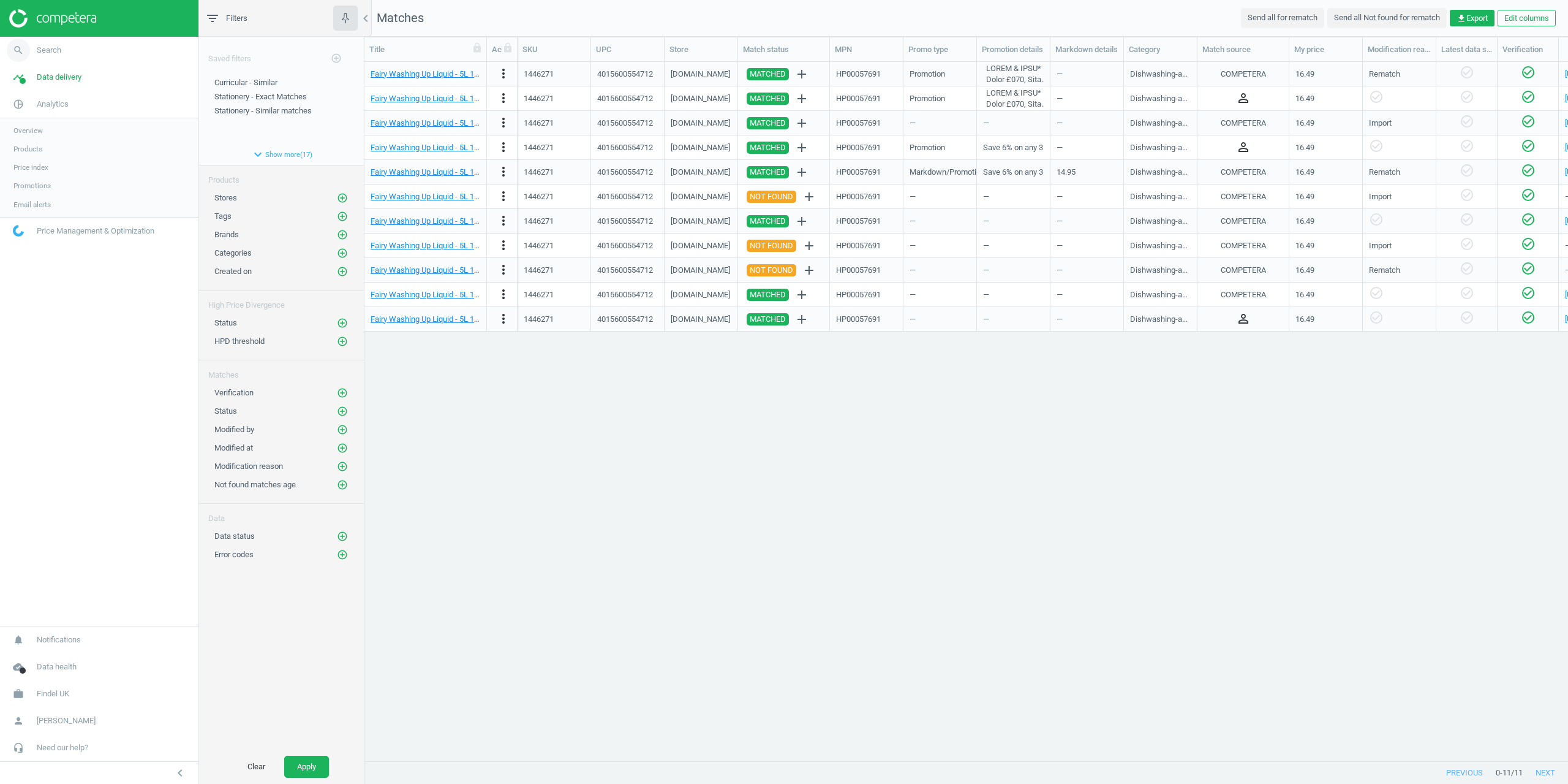
click at [55, 53] on span "Search" at bounding box center [48, 51] width 25 height 11
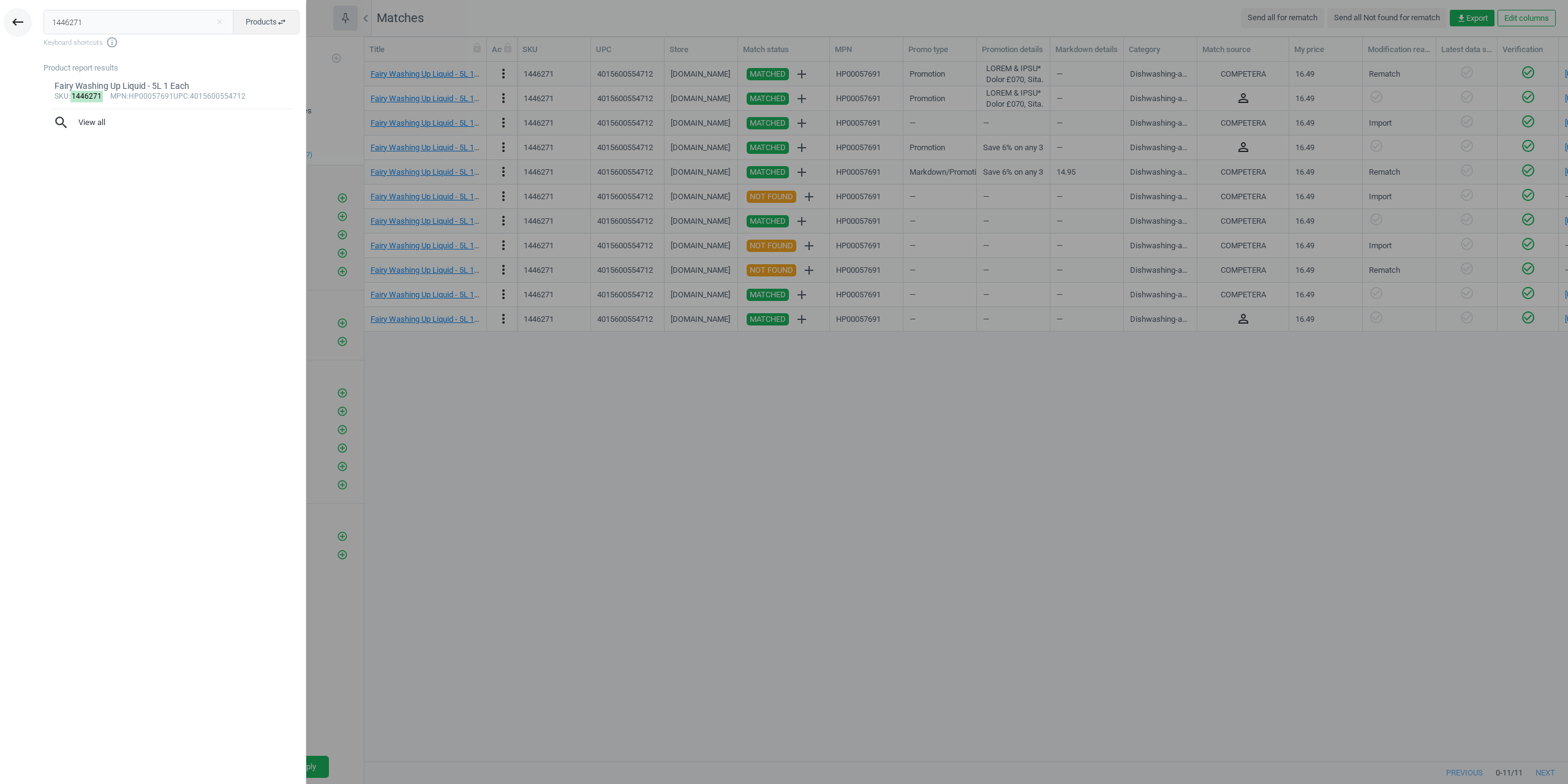
drag, startPoint x: 107, startPoint y: 22, endPoint x: 8, endPoint y: 28, distance: 99.2
click at [8, 28] on div "keyboard_backspace 1446271 close Products swap_horiz Keyboard shortcuts info_ou…" at bounding box center [153, 394] width 307 height 784
click at [481, 490] on div at bounding box center [784, 392] width 1568 height 784
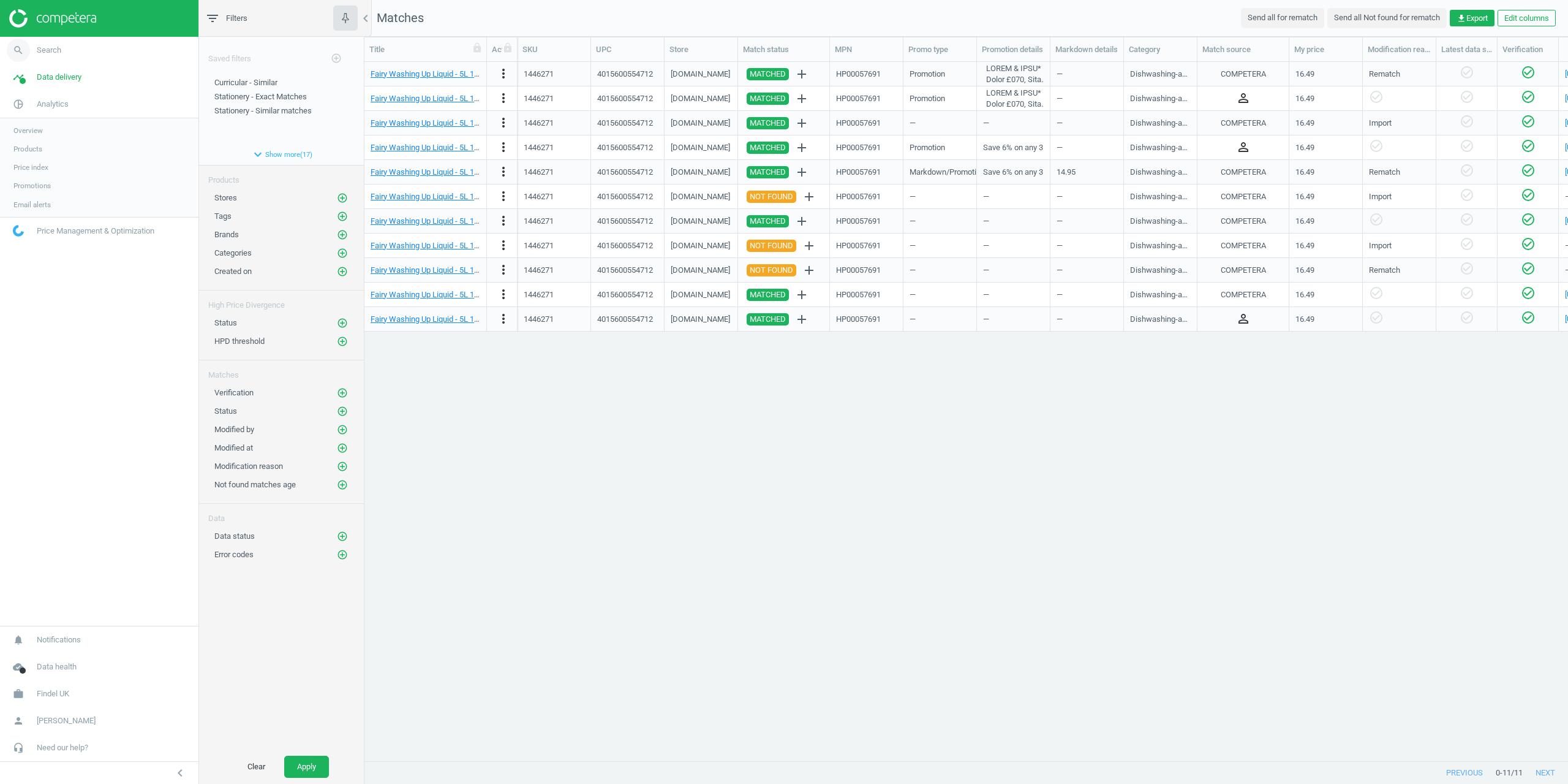
click at [54, 59] on link "search Search" at bounding box center [99, 50] width 199 height 27
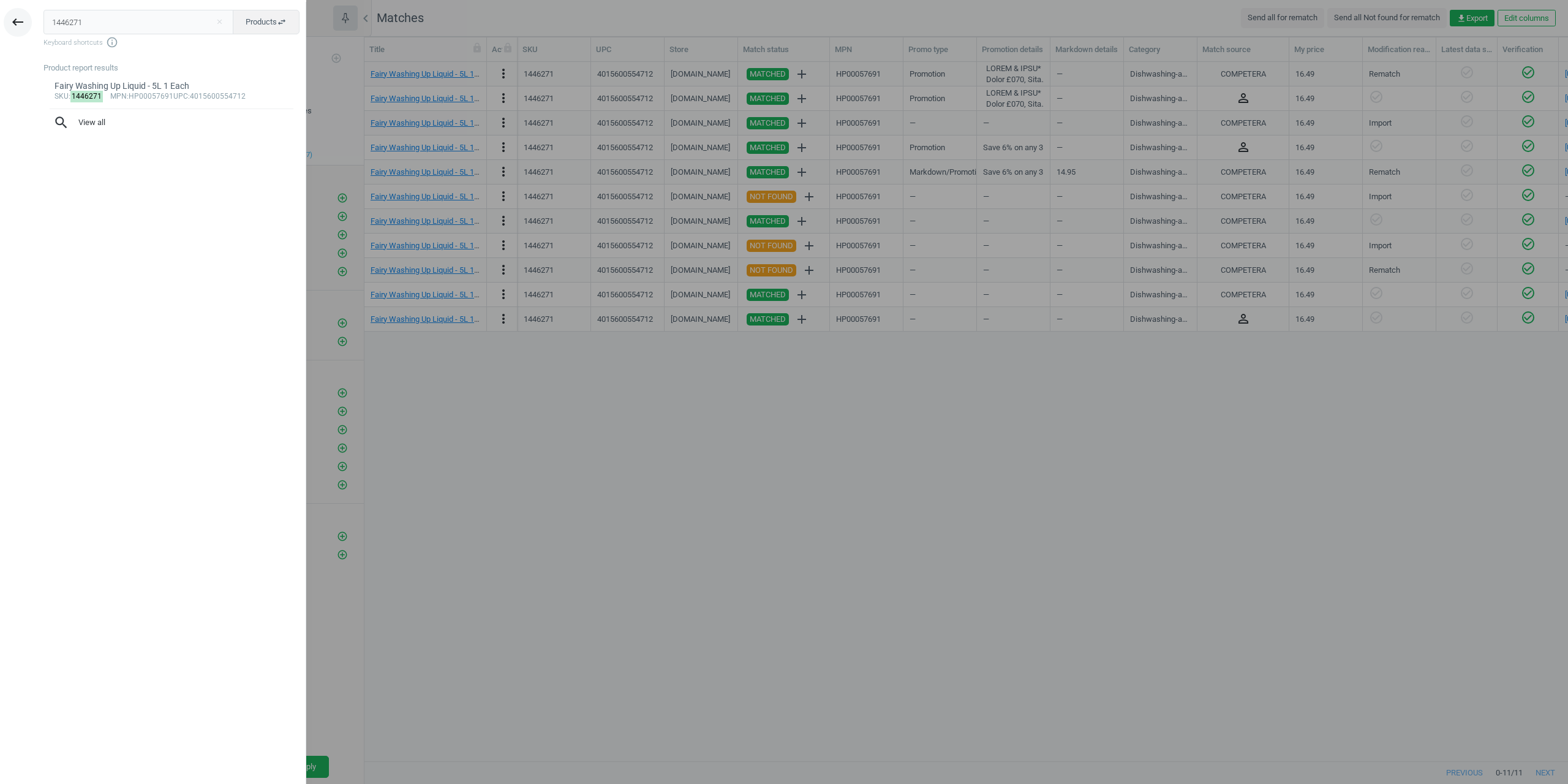
drag, startPoint x: 103, startPoint y: 17, endPoint x: 10, endPoint y: 27, distance: 93.5
click at [10, 23] on div "keyboard_backspace 1446271 close Products swap_horiz Keyboard shortcuts info_ou…" at bounding box center [153, 394] width 307 height 784
drag, startPoint x: 630, startPoint y: 500, endPoint x: 591, endPoint y: 421, distance: 88.1
click at [631, 498] on div at bounding box center [784, 392] width 1568 height 784
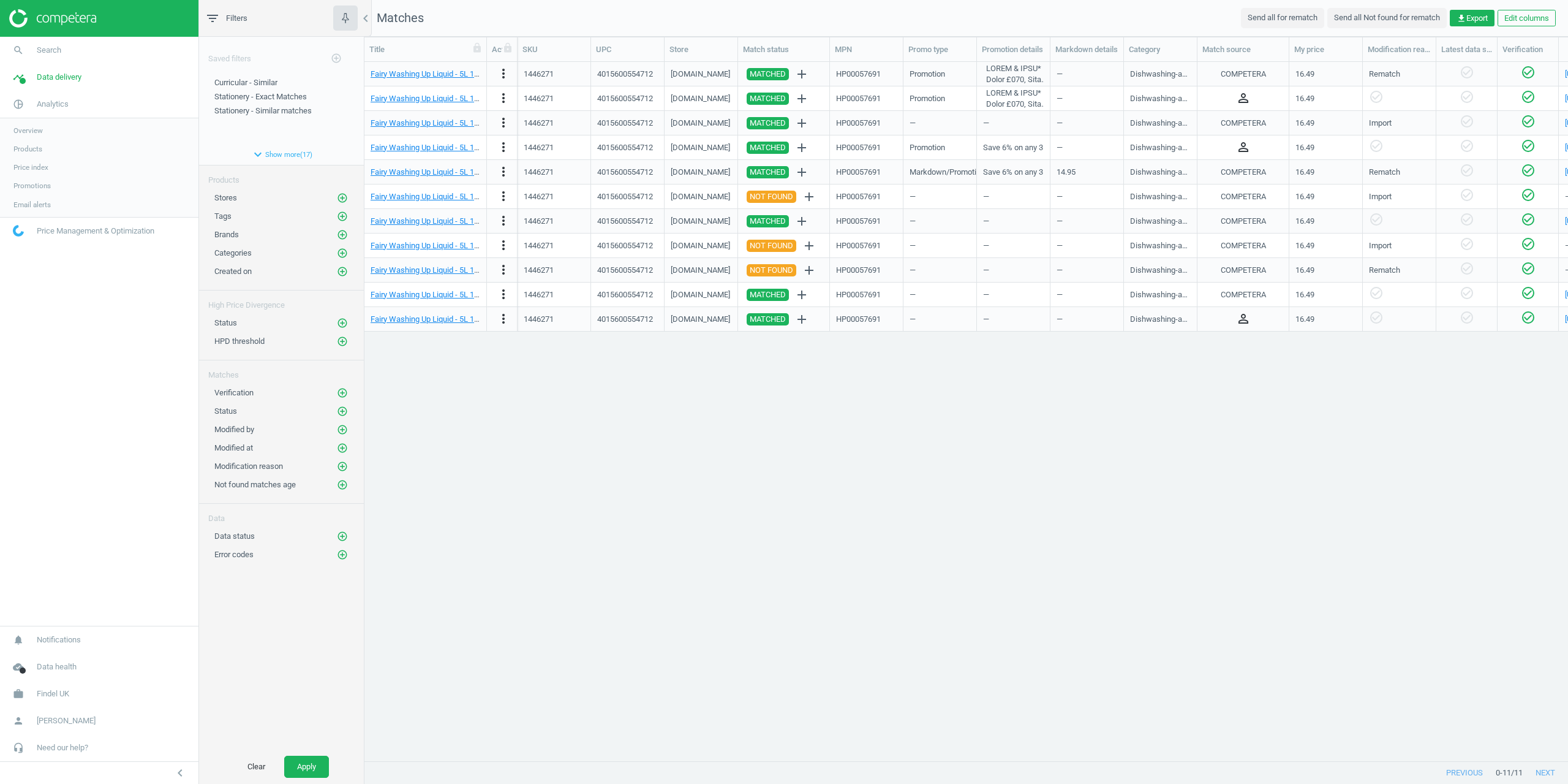
click at [36, 145] on span "Products" at bounding box center [27, 149] width 29 height 10
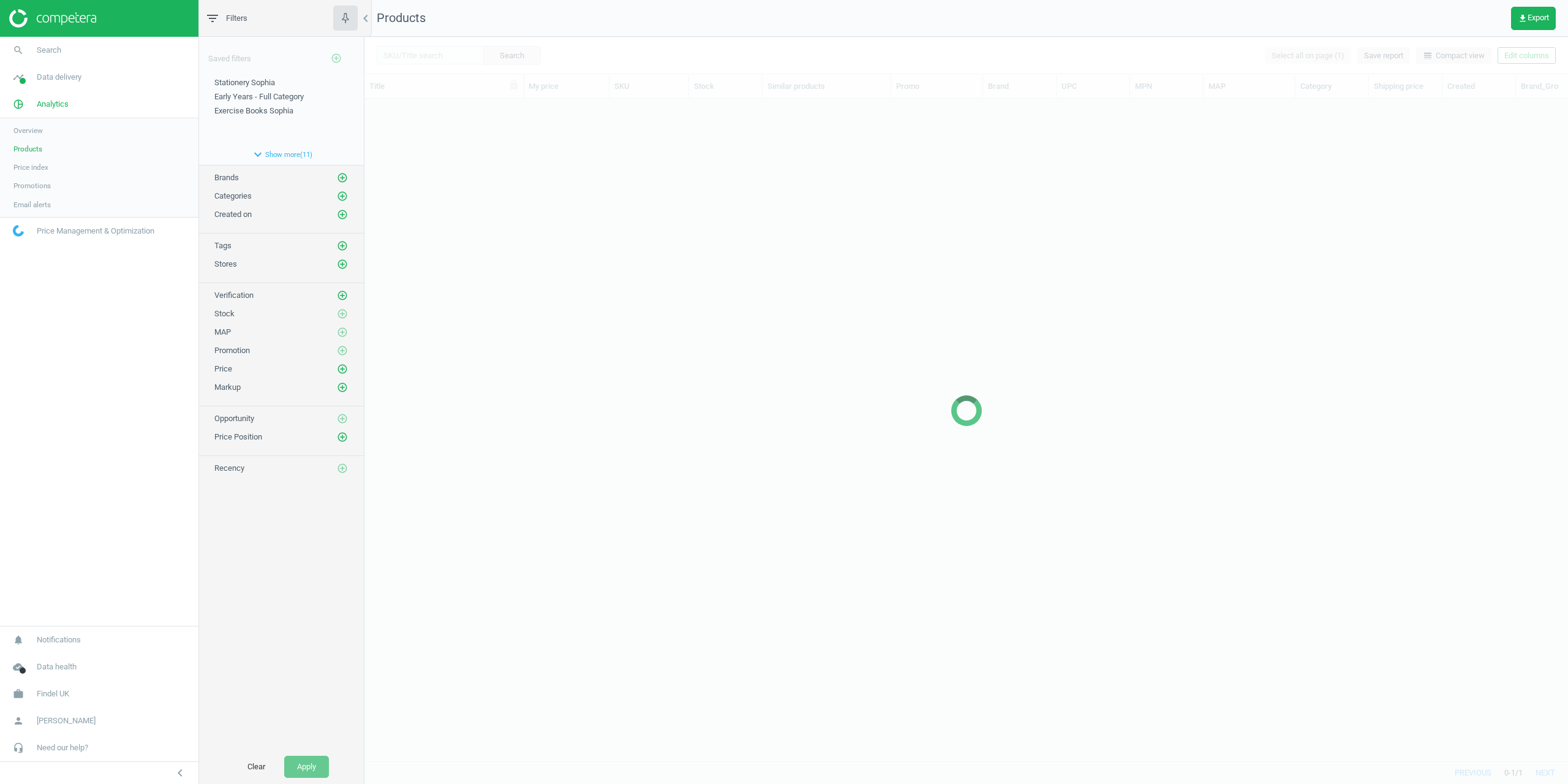
scroll to position [644, 1195]
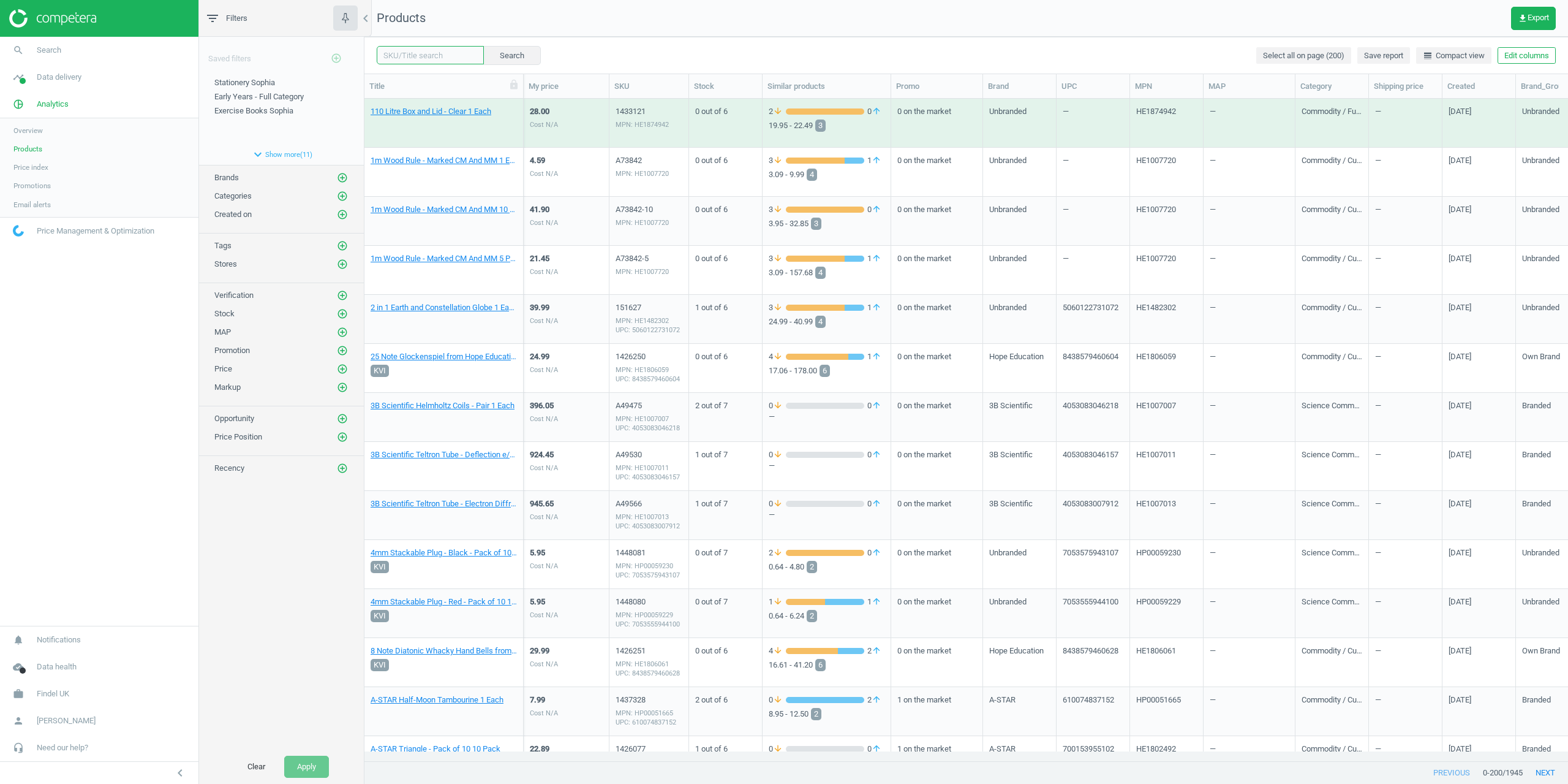
click at [423, 60] on input "text" at bounding box center [430, 55] width 107 height 18
paste input "1448060"
type input "1448060"
click at [507, 65] on button "Search" at bounding box center [511, 55] width 58 height 18
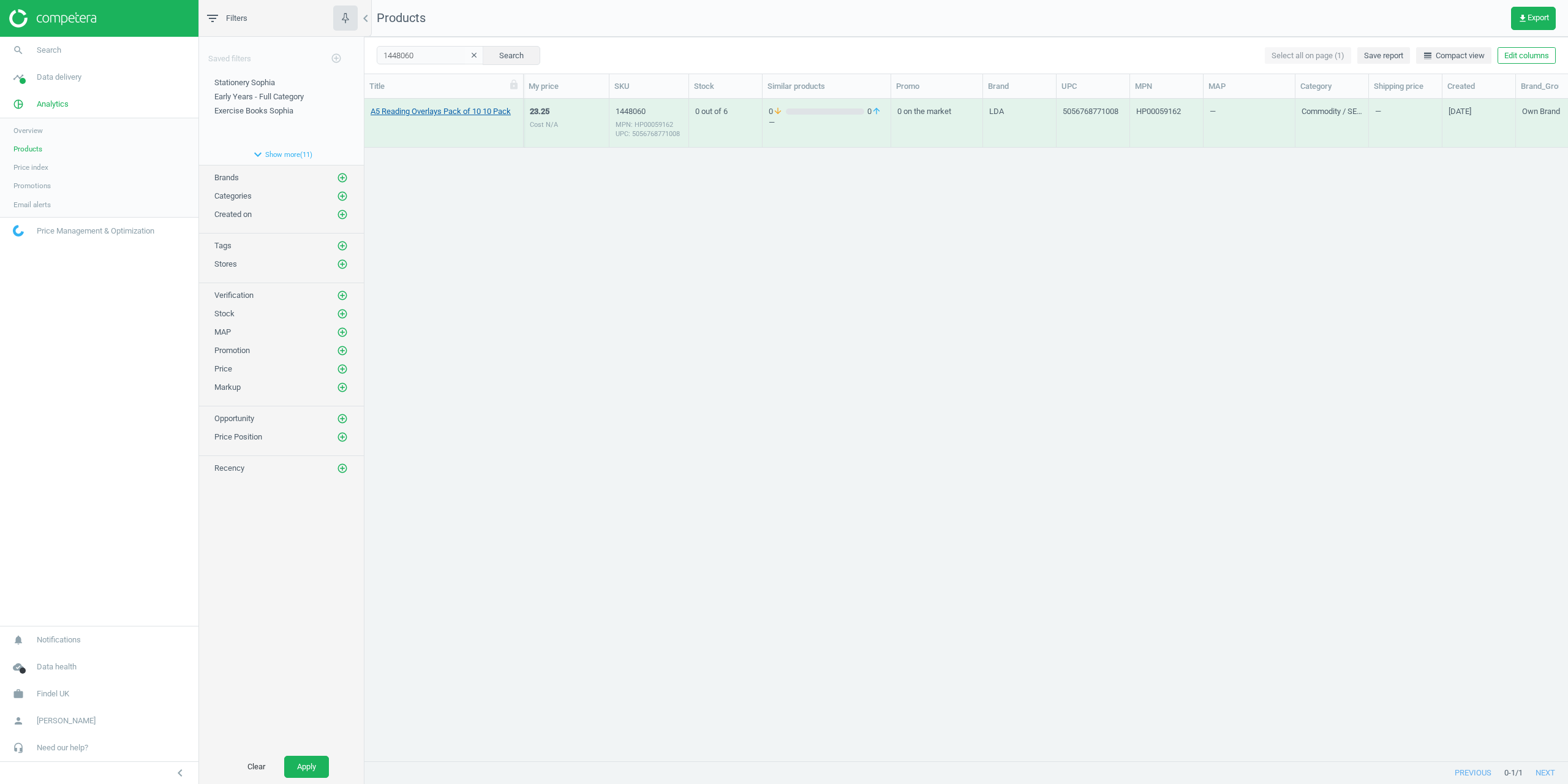
click at [427, 112] on link "A5 Reading Overlays Pack of 10 10 Pack" at bounding box center [441, 112] width 140 height 11
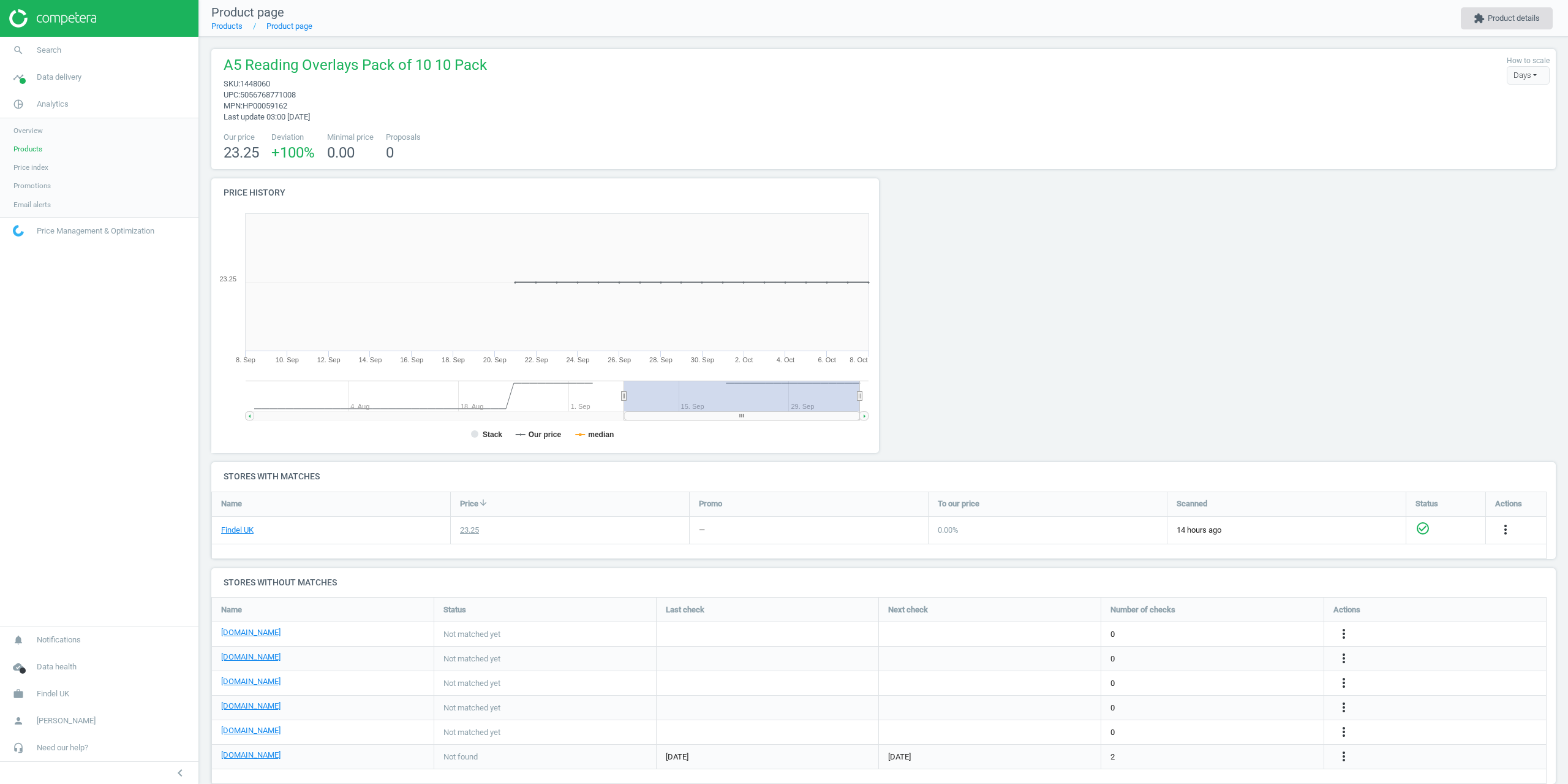
click at [1489, 27] on button "extension Product details" at bounding box center [1506, 18] width 92 height 22
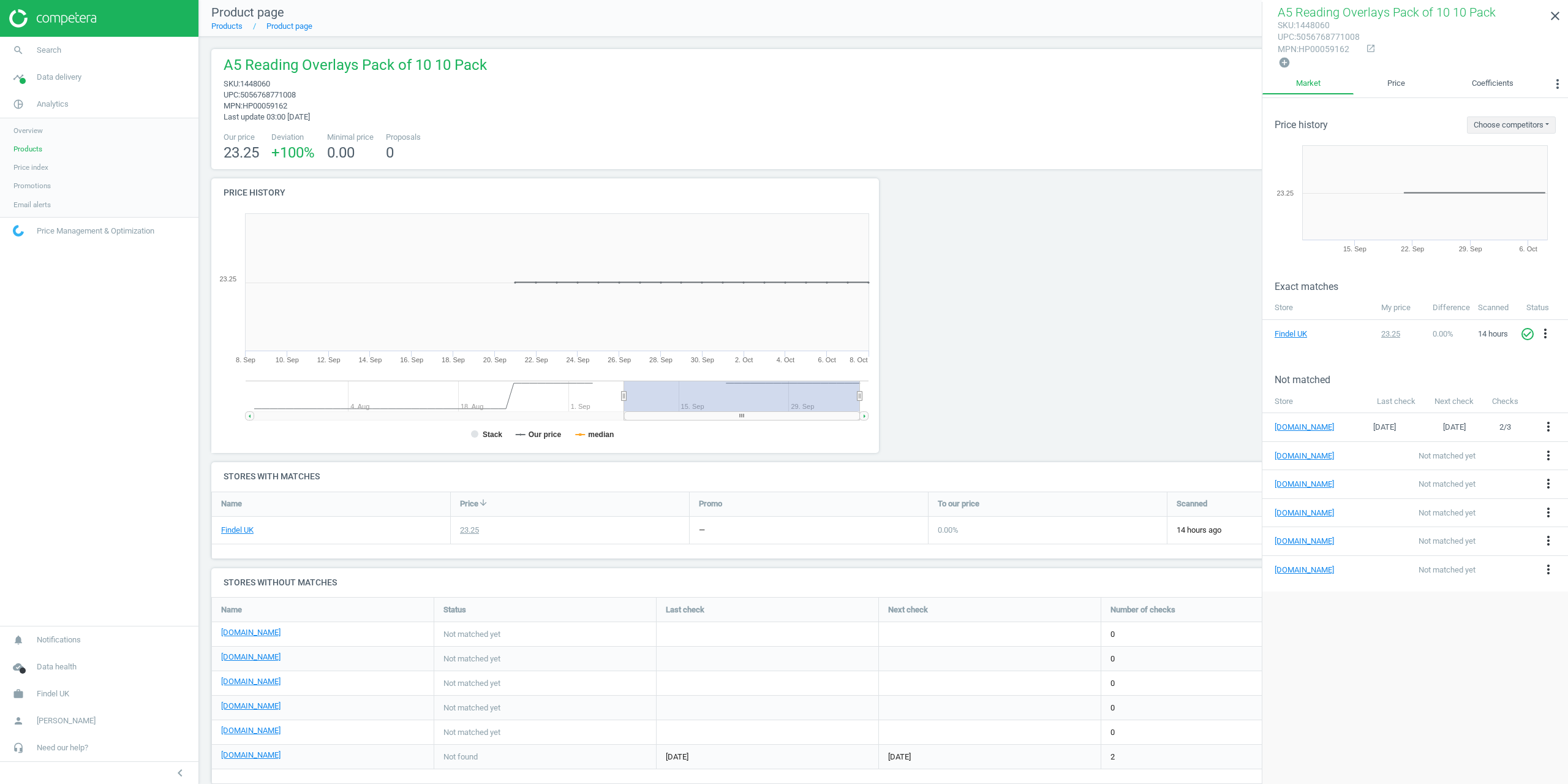
click at [1038, 300] on div at bounding box center [1053, 320] width 339 height 284
click at [1564, 13] on link "close" at bounding box center [1555, 16] width 26 height 27
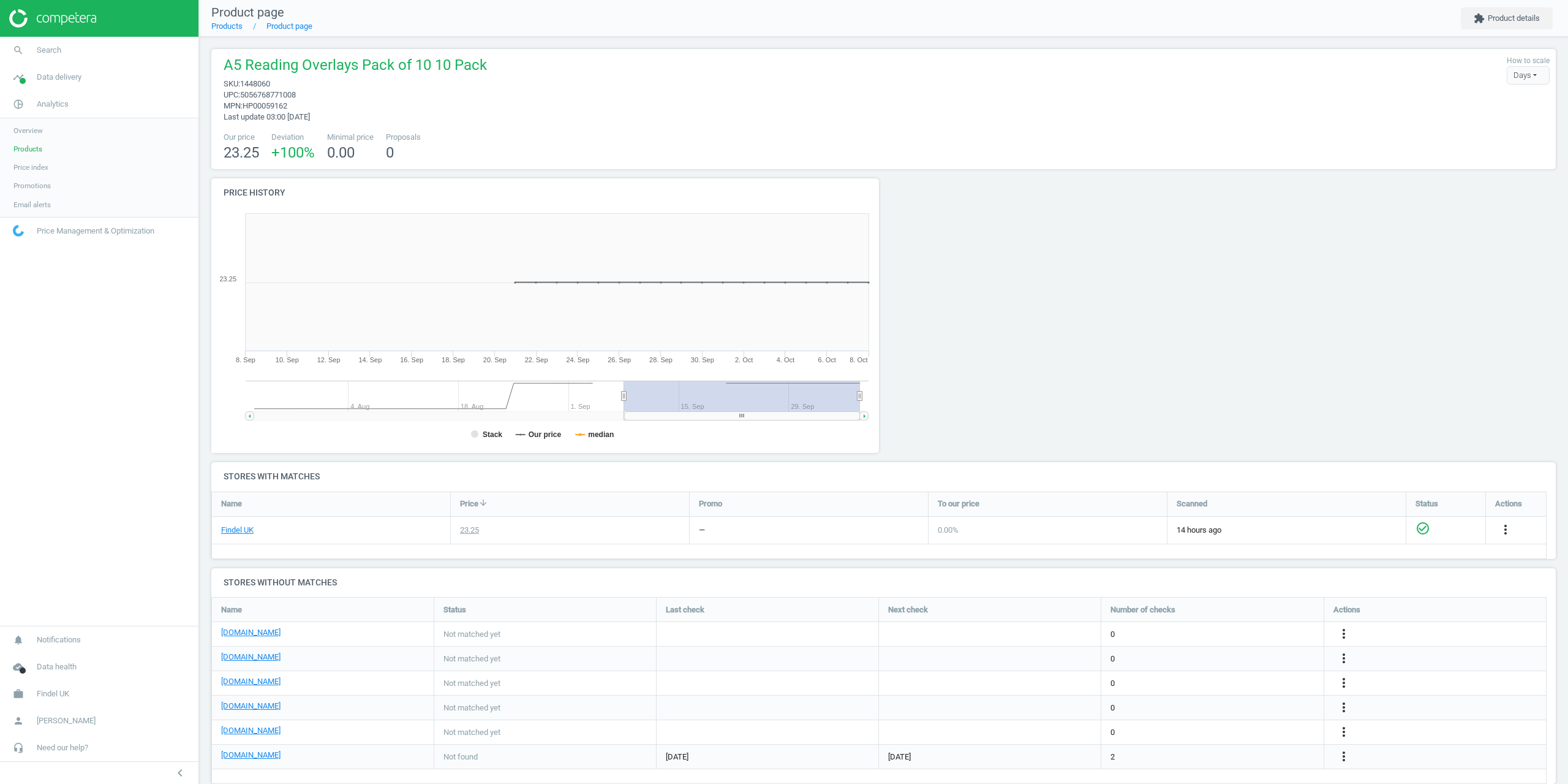
drag, startPoint x: 1383, startPoint y: 167, endPoint x: 1374, endPoint y: 150, distance: 19.2
click at [1383, 167] on div "A5 Reading Overlays Pack of 10 10 Pack sku : 1448060 upc : 5056768771008 mpn : …" at bounding box center [883, 109] width 1345 height 120
click at [59, 745] on span "Need our help?" at bounding box center [62, 748] width 51 height 11
click at [43, 104] on span "Analytics" at bounding box center [52, 105] width 32 height 11
click at [34, 144] on span "Products" at bounding box center [27, 149] width 29 height 10
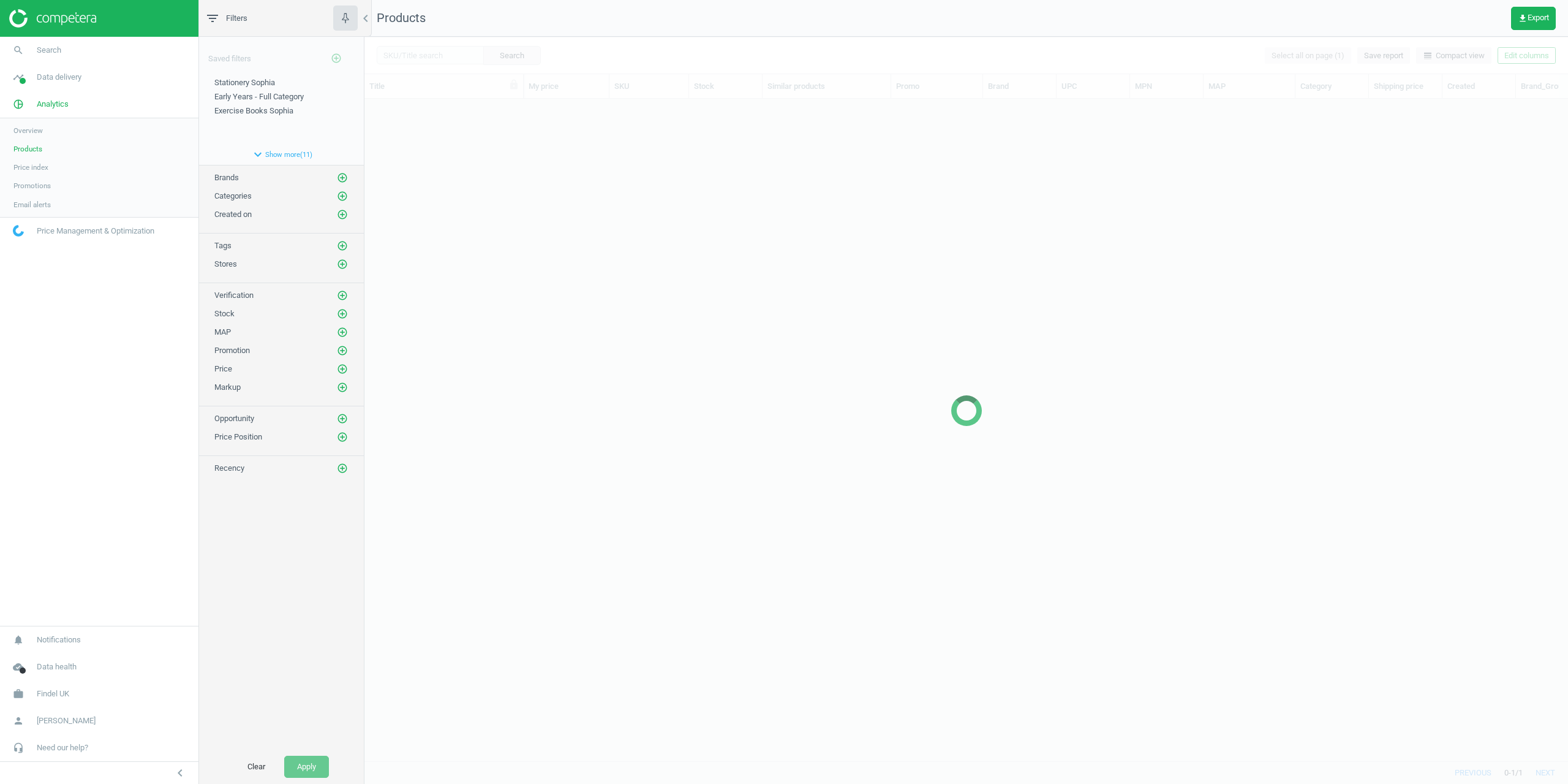
scroll to position [644, 1195]
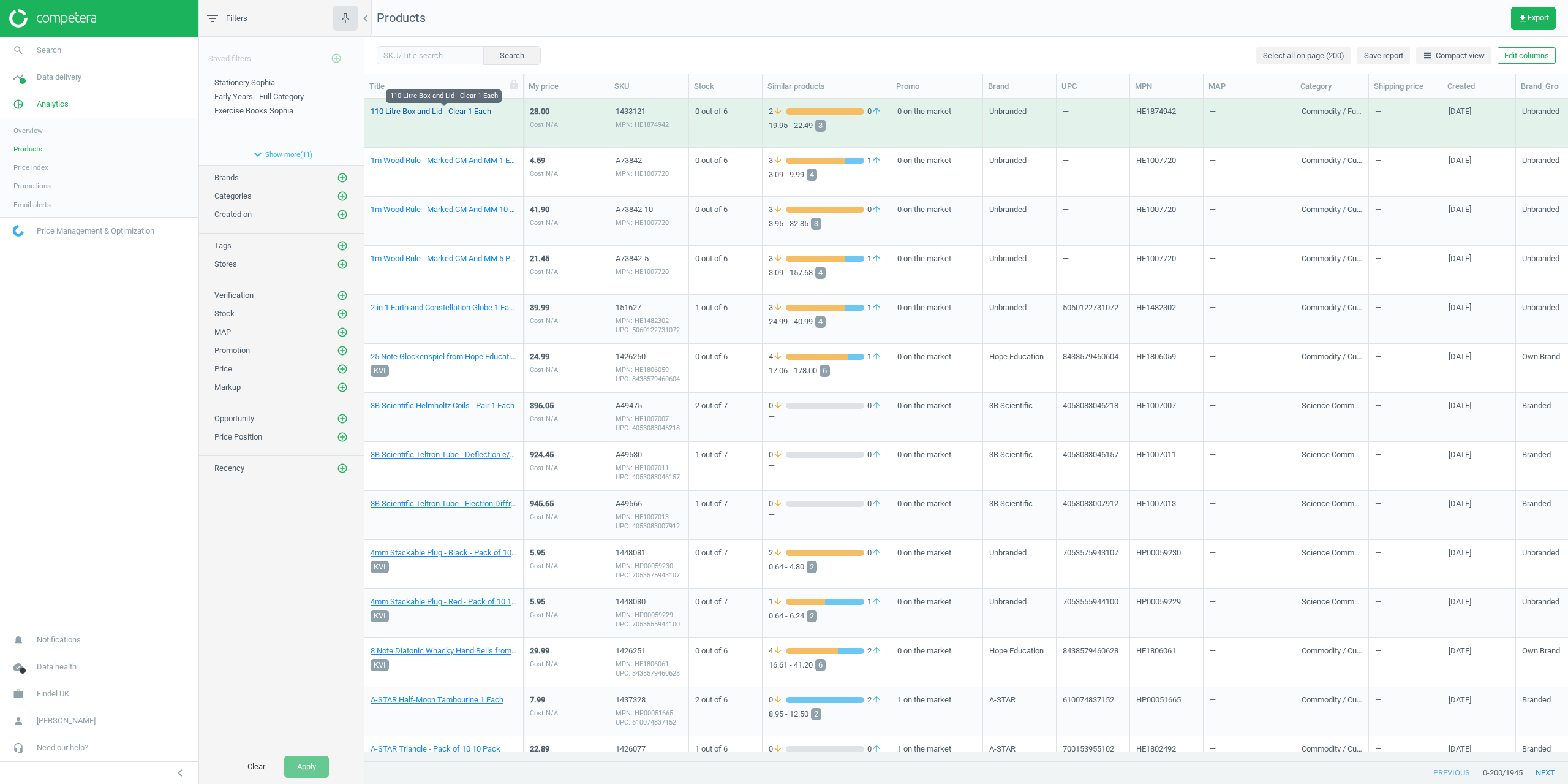
click at [406, 111] on link "110 Litre Box and Lid - Clear 1 Each" at bounding box center [431, 112] width 121 height 11
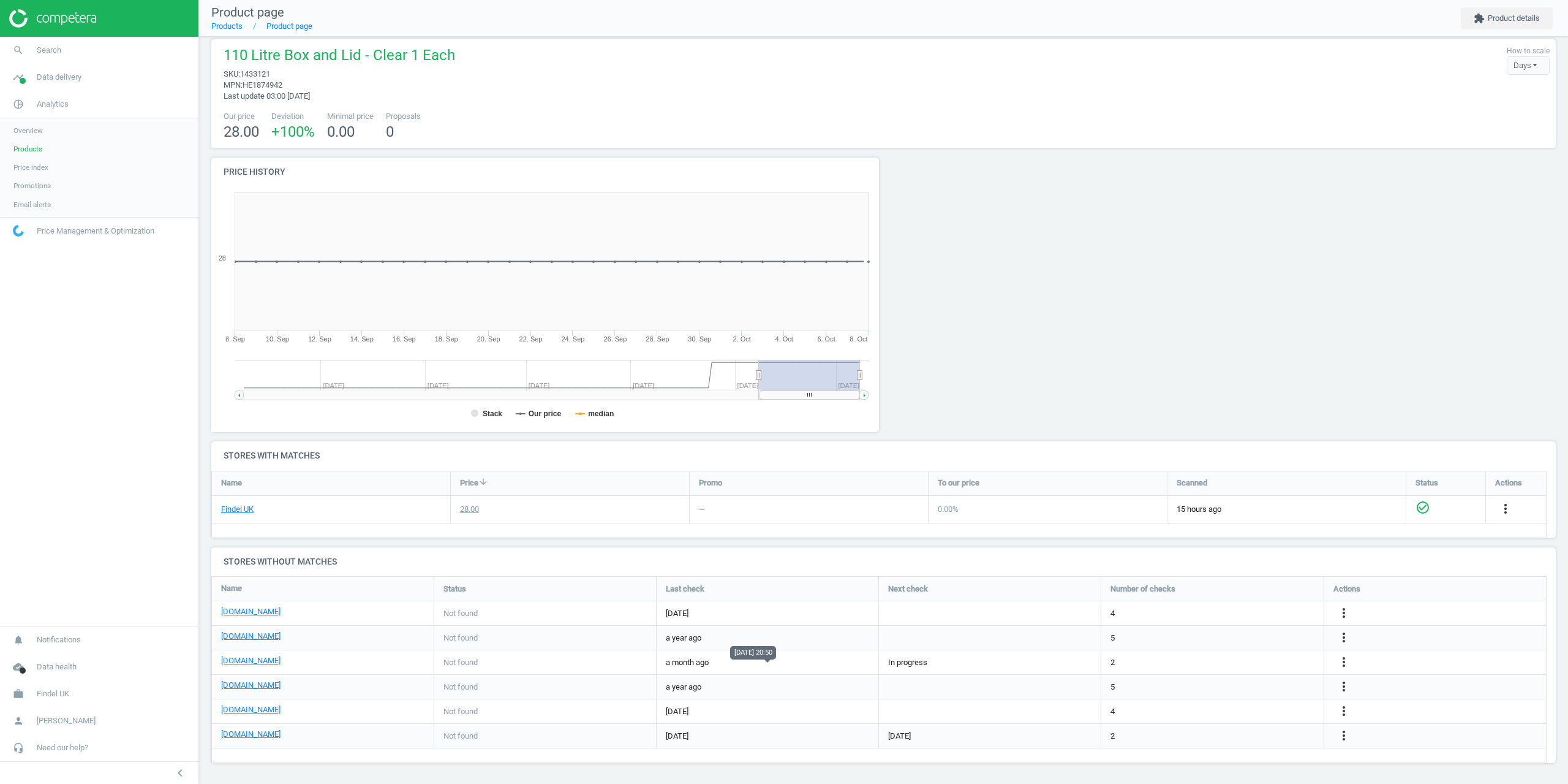
scroll to position [11, 0]
click at [1347, 658] on icon "more_vert" at bounding box center [1343, 661] width 15 height 15
click at [1205, 661] on link "Edit URL/product option" at bounding box center [1248, 661] width 168 height 19
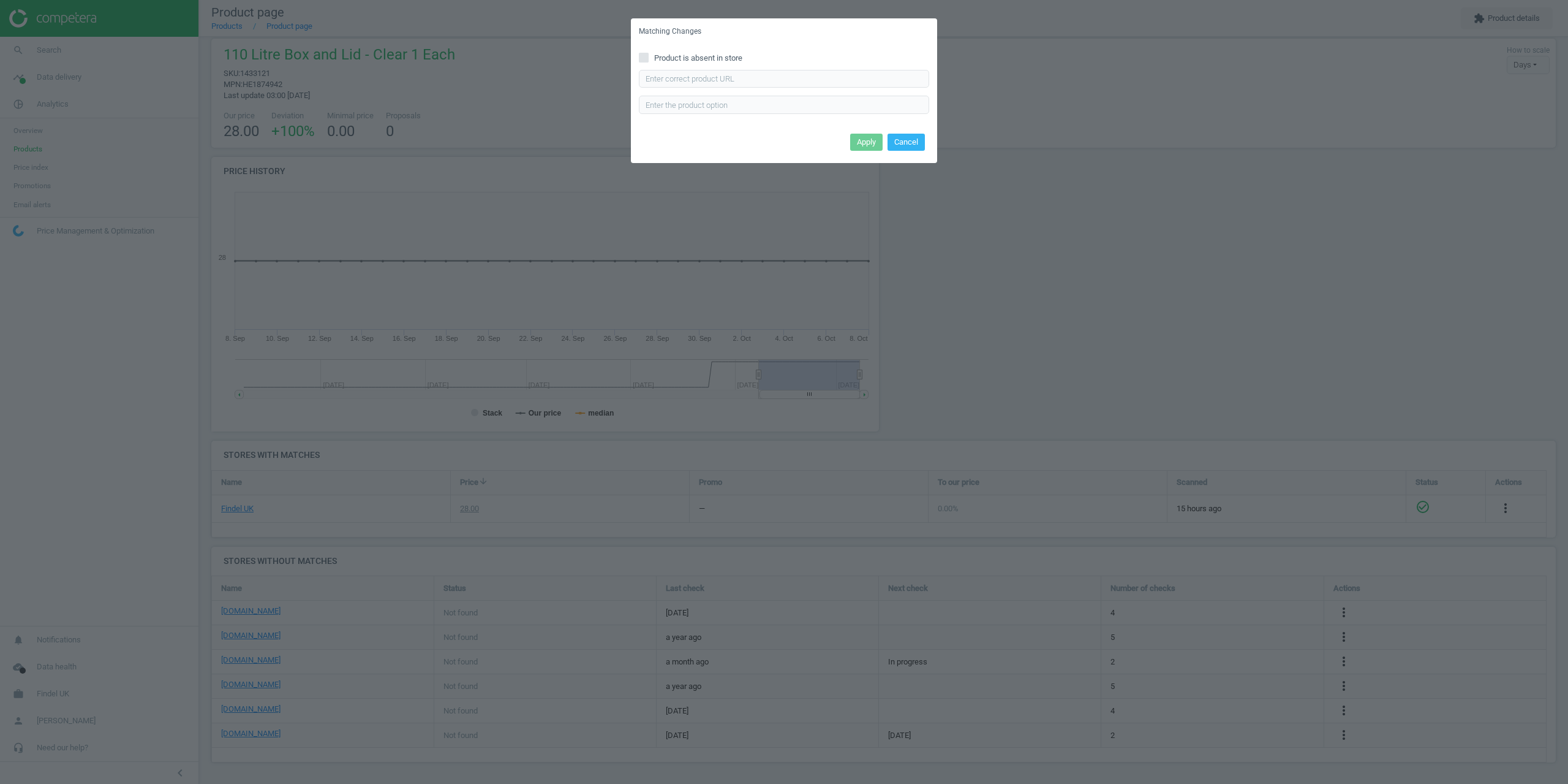
click at [649, 61] on label "Product is absent in store" at bounding box center [784, 58] width 290 height 11
click at [648, 61] on input "Product is absent in store" at bounding box center [643, 57] width 8 height 8
checkbox input "true"
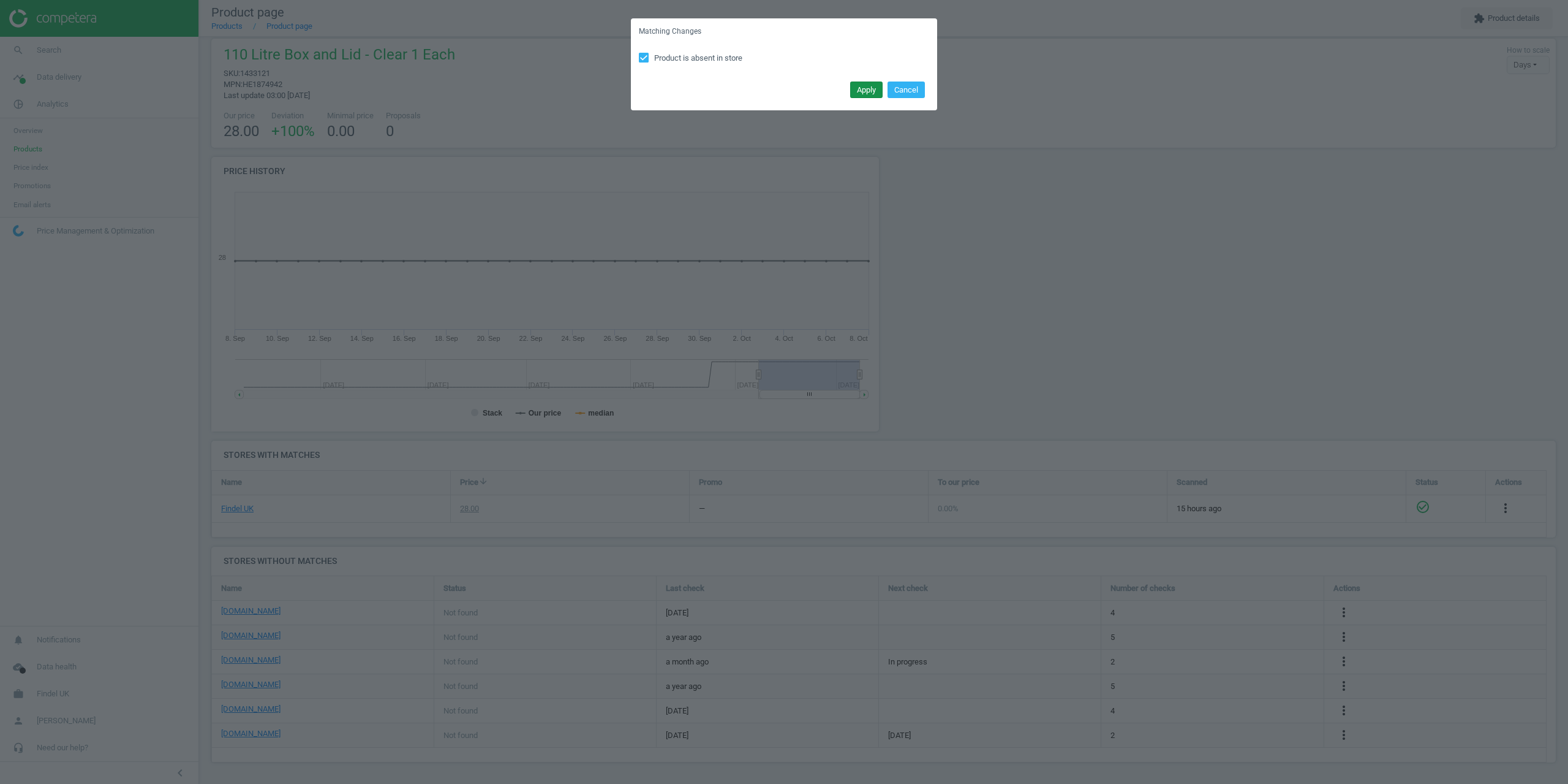
click at [871, 88] on button "Apply" at bounding box center [866, 90] width 32 height 17
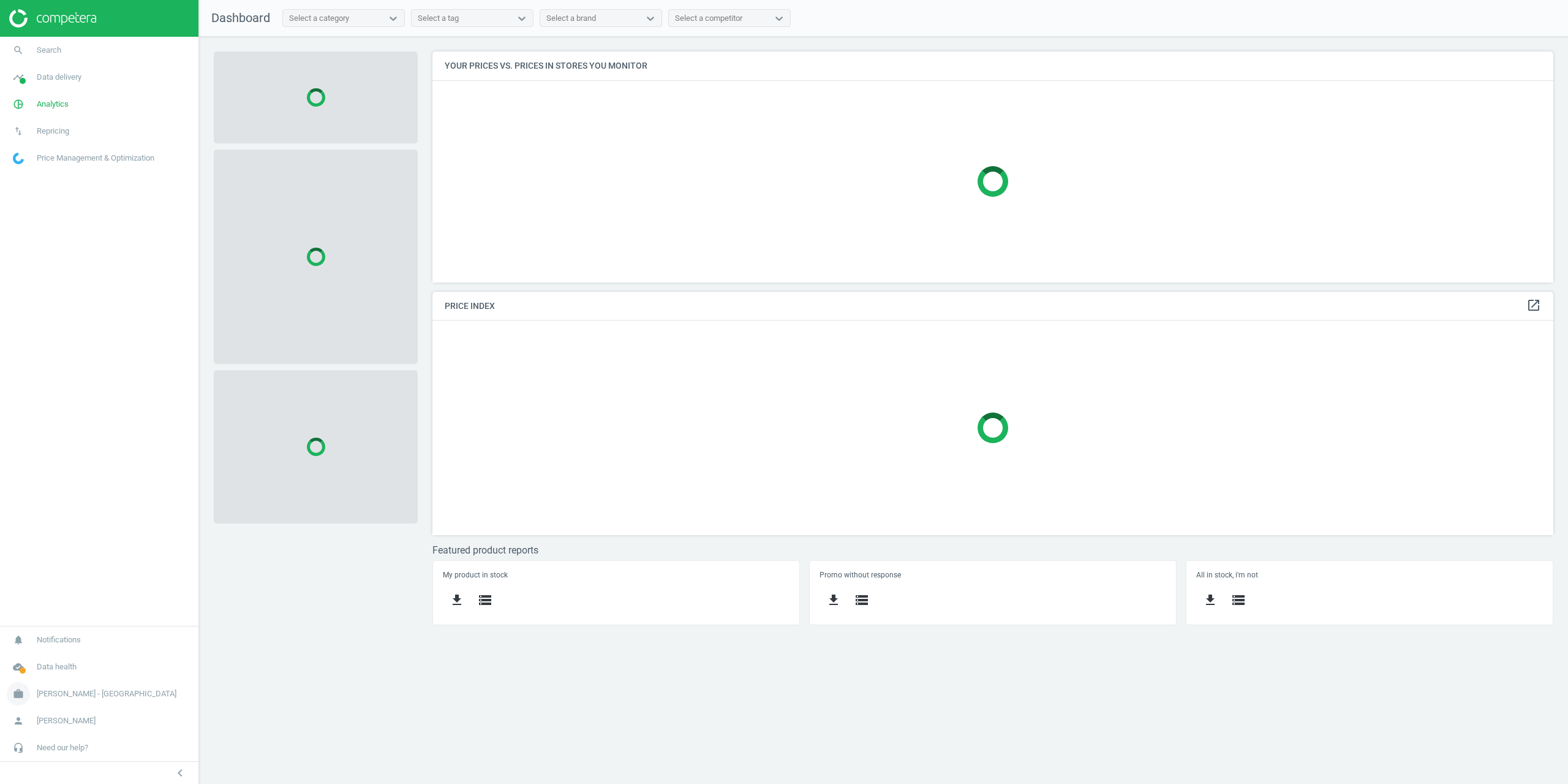
scroll to position [249, 1140]
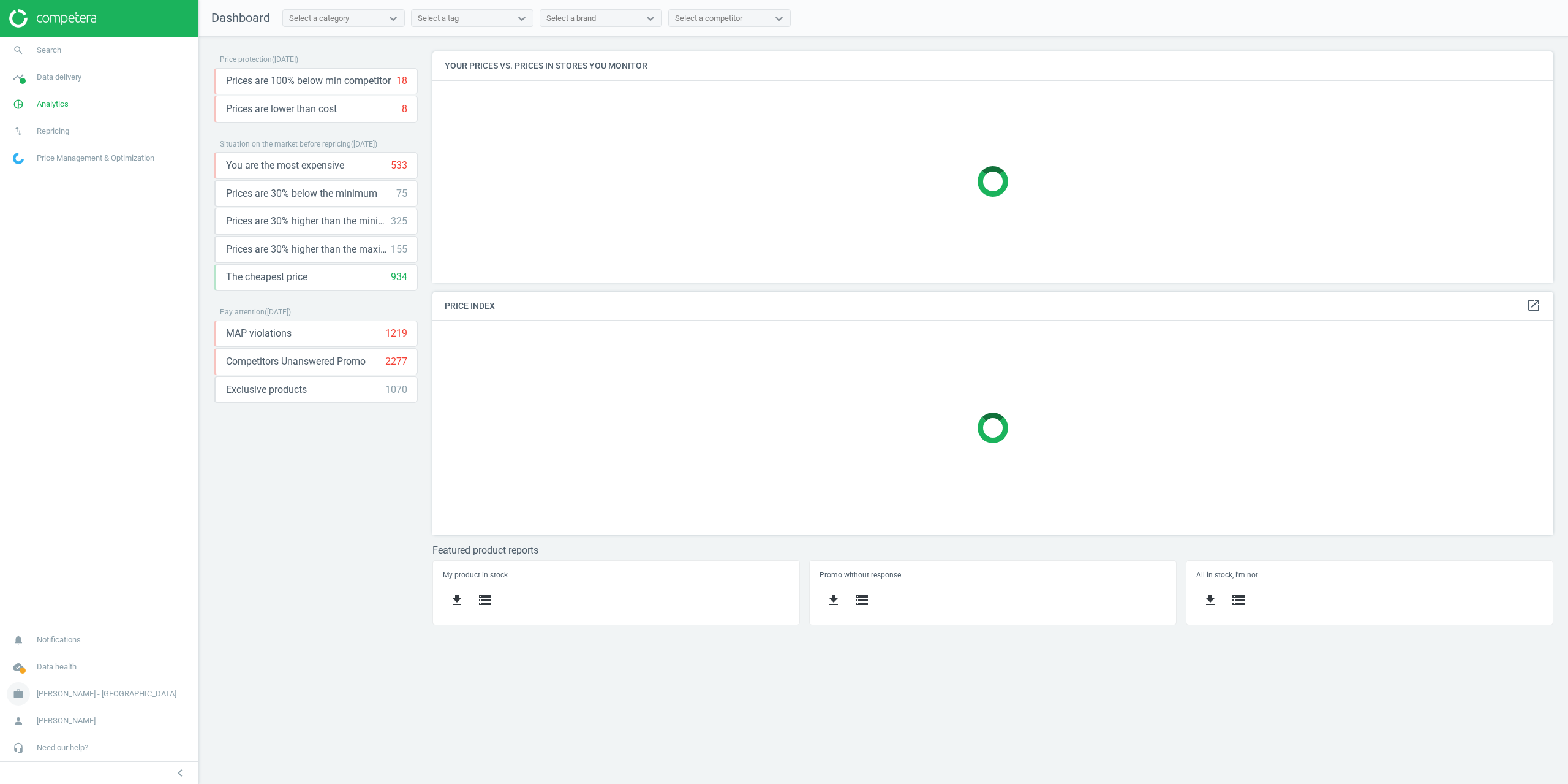
click at [48, 690] on span "[PERSON_NAME] - [GEOGRAPHIC_DATA]" at bounding box center [106, 694] width 140 height 11
click at [39, 675] on span "Campaign settings" at bounding box center [43, 677] width 60 height 10
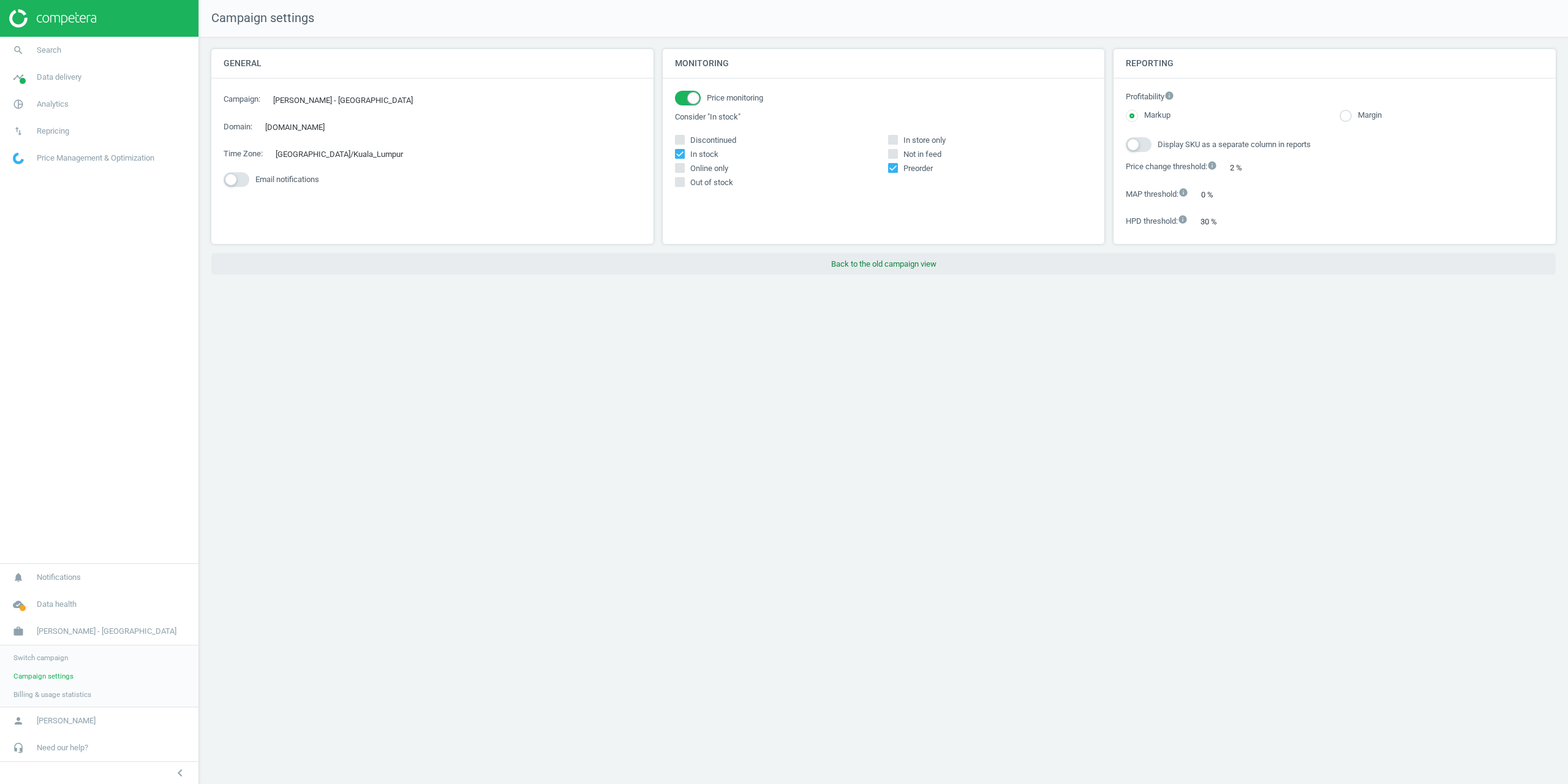
click at [923, 258] on button "Back to the old campaign view" at bounding box center [883, 264] width 1345 height 22
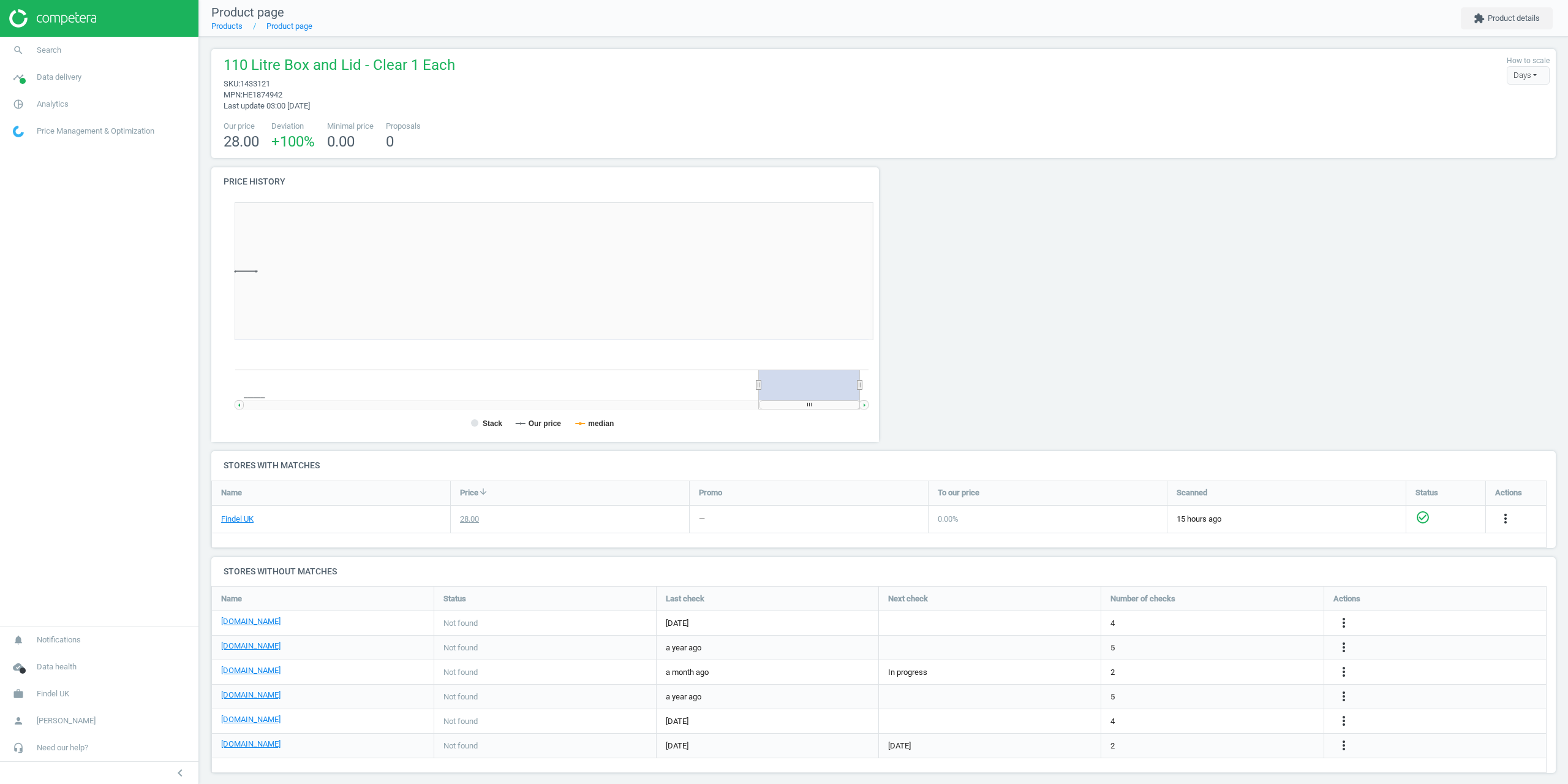
scroll to position [264, 682]
click at [142, 508] on nav "search Search timeline Data delivery Overview Matches dashboard Matches Rematch…" at bounding box center [99, 331] width 199 height 589
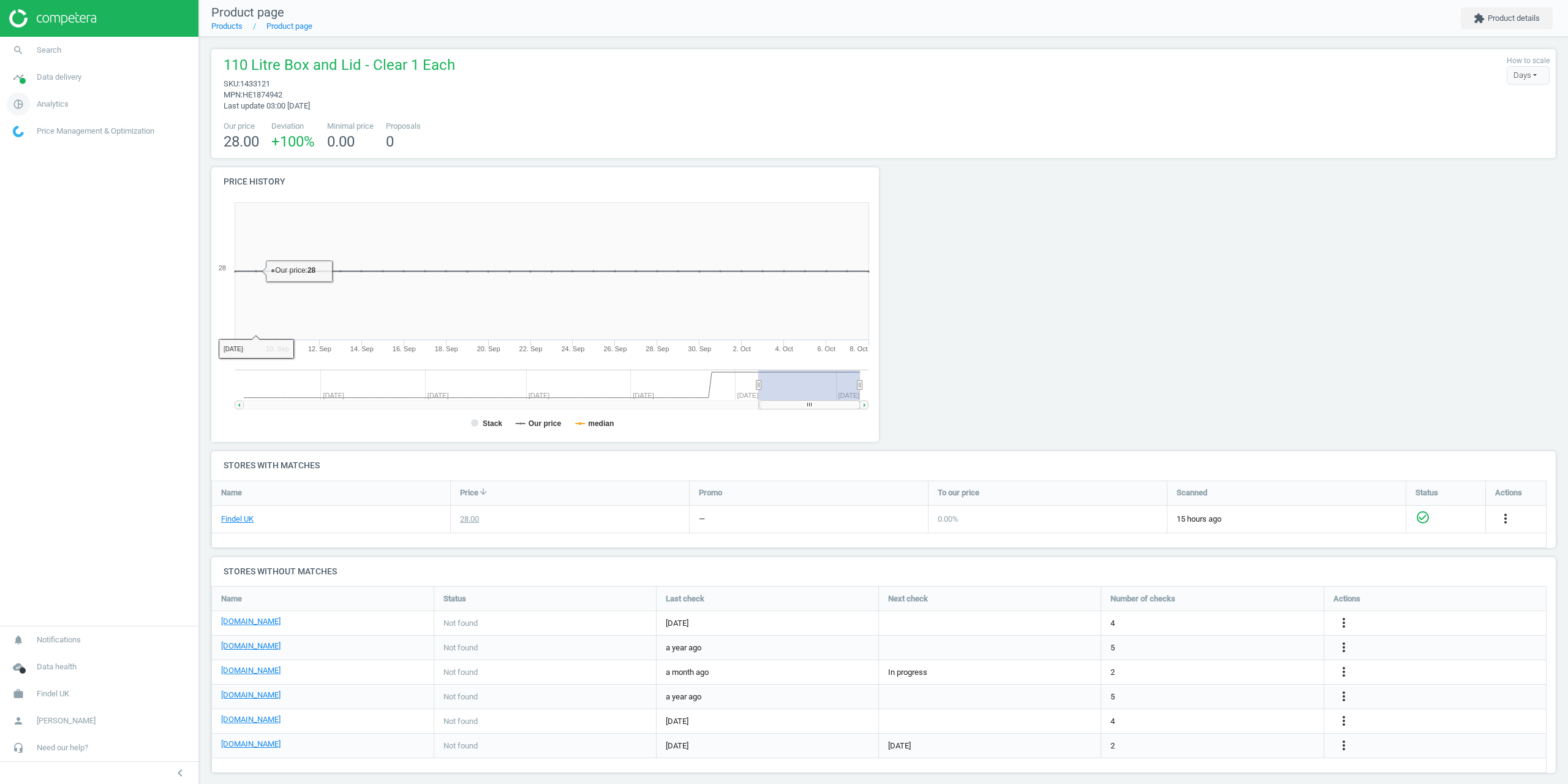
click at [55, 99] on span "Analytics" at bounding box center [52, 105] width 32 height 11
click at [59, 80] on span "Data delivery" at bounding box center [59, 77] width 45 height 11
click at [37, 144] on span "Matches" at bounding box center [27, 140] width 27 height 10
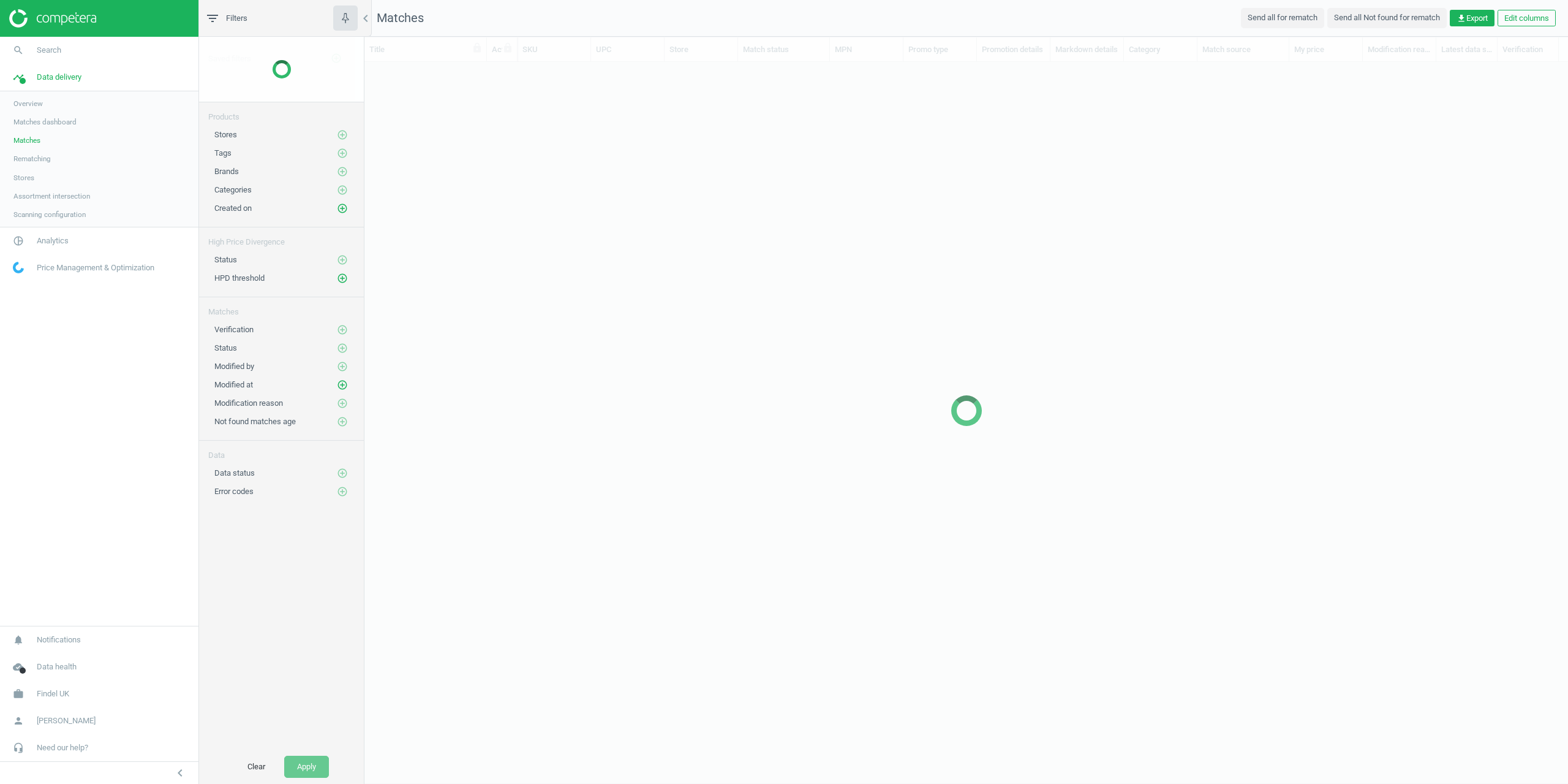
scroll to position [680, 1195]
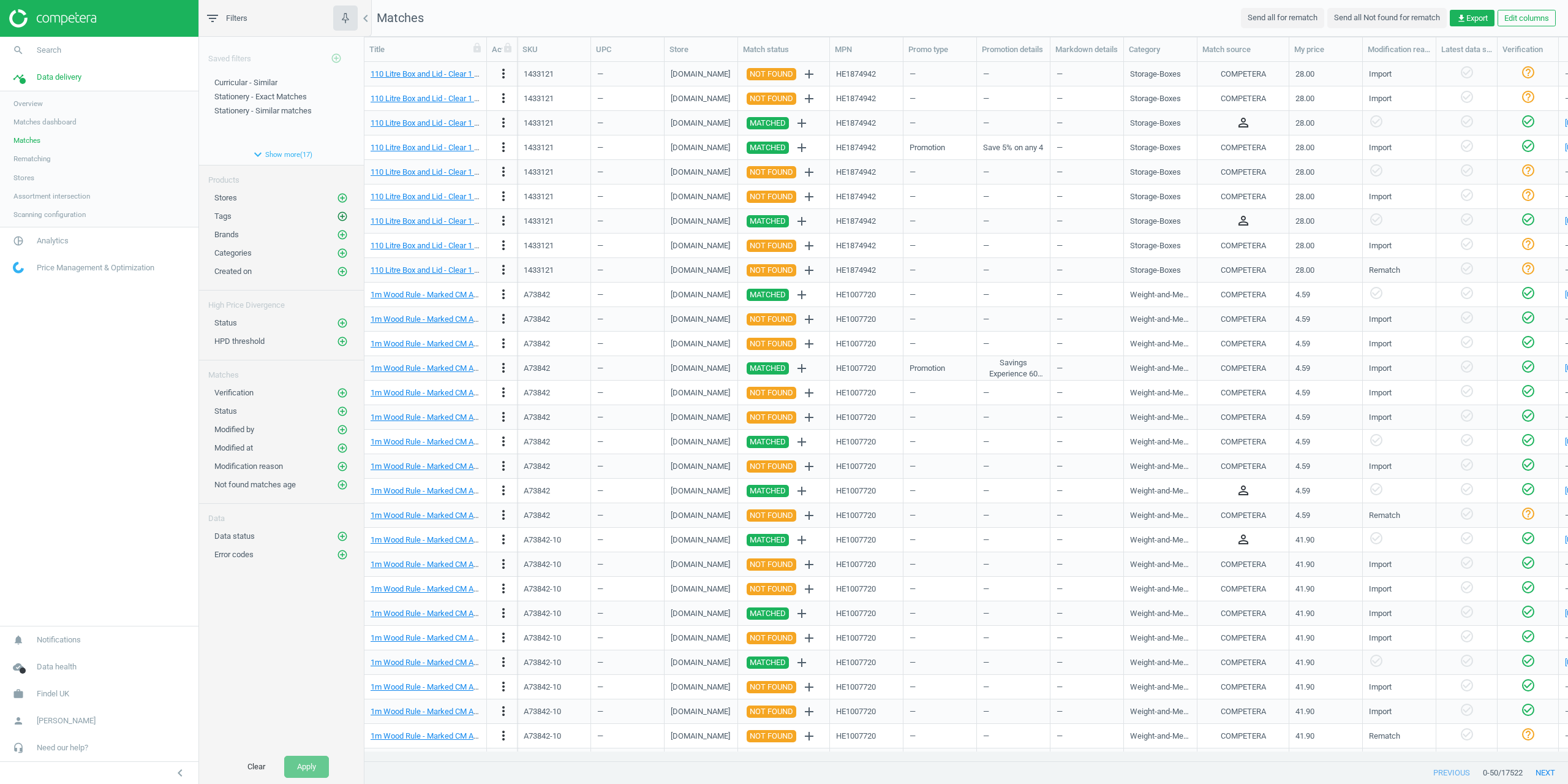
click at [344, 214] on icon "add_circle_outline" at bounding box center [342, 216] width 11 height 11
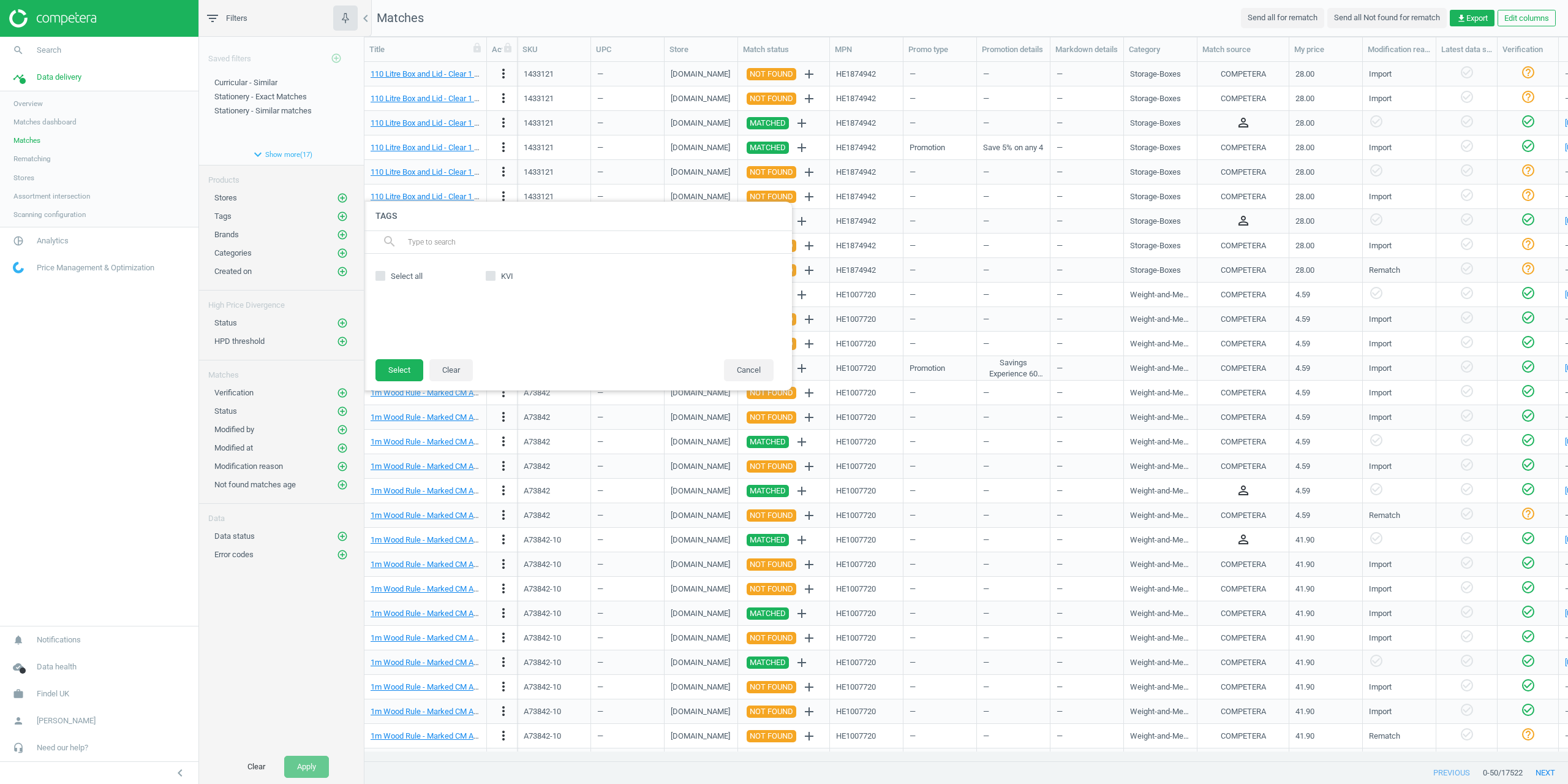
click at [76, 418] on nav "search Search timeline Data delivery Overview Matches dashboard Matches Rematch…" at bounding box center [99, 331] width 199 height 589
click at [741, 378] on button "Cancel" at bounding box center [749, 370] width 50 height 22
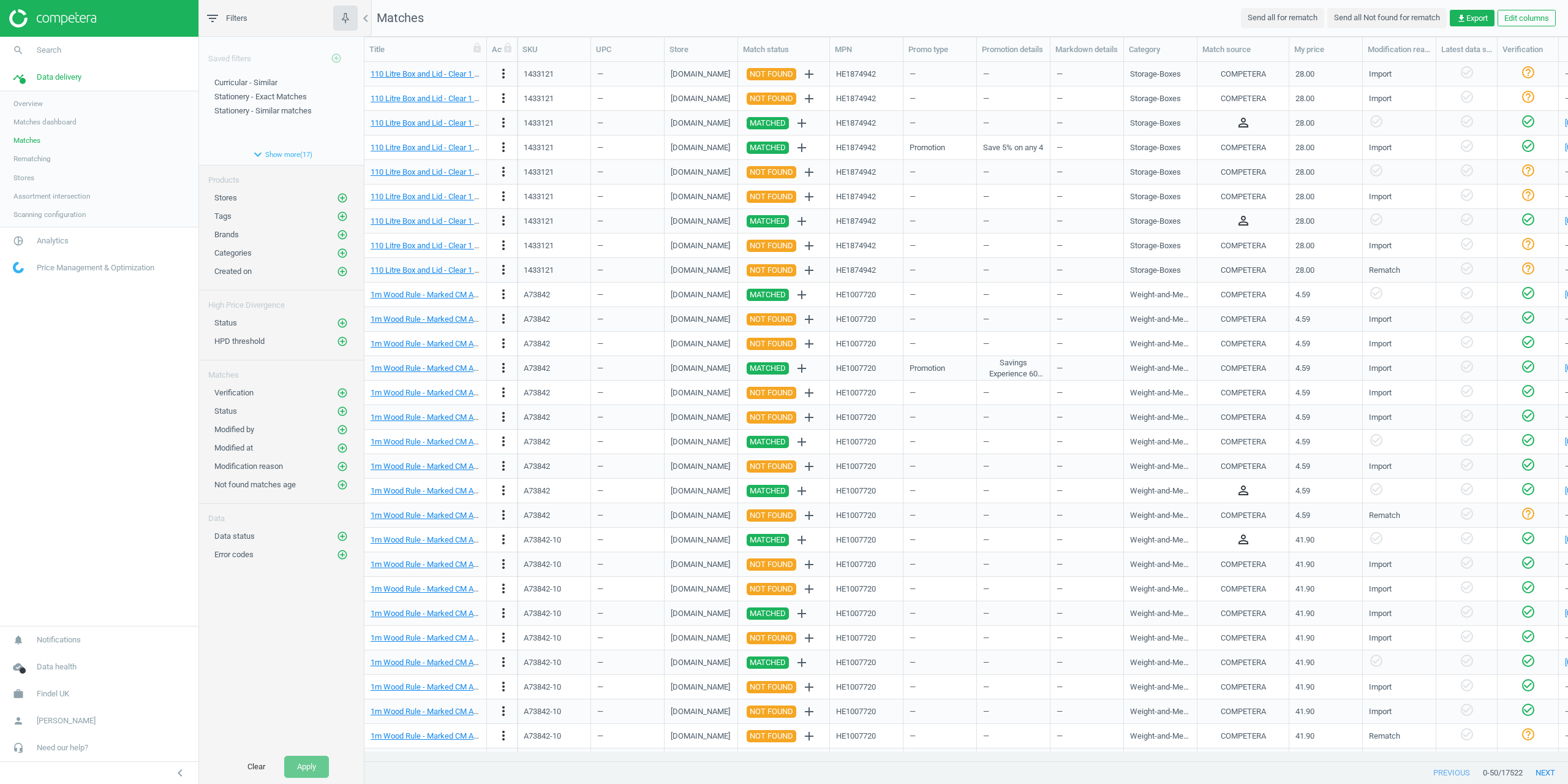
click at [41, 466] on nav "search Search timeline Data delivery Overview Matches dashboard Matches Rematch…" at bounding box center [99, 331] width 199 height 589
click at [61, 44] on link "search Search" at bounding box center [99, 50] width 199 height 27
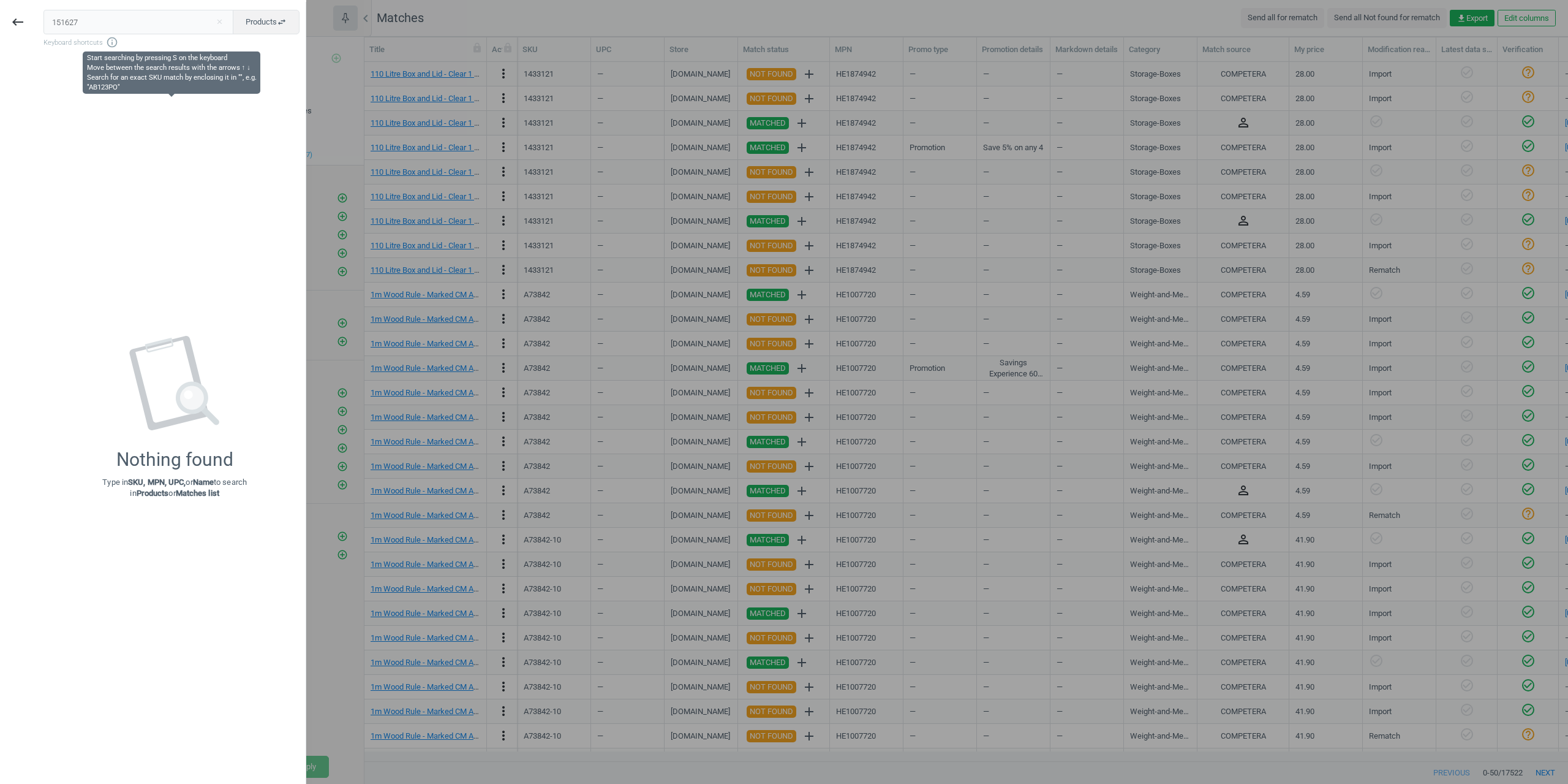
type input "151627"
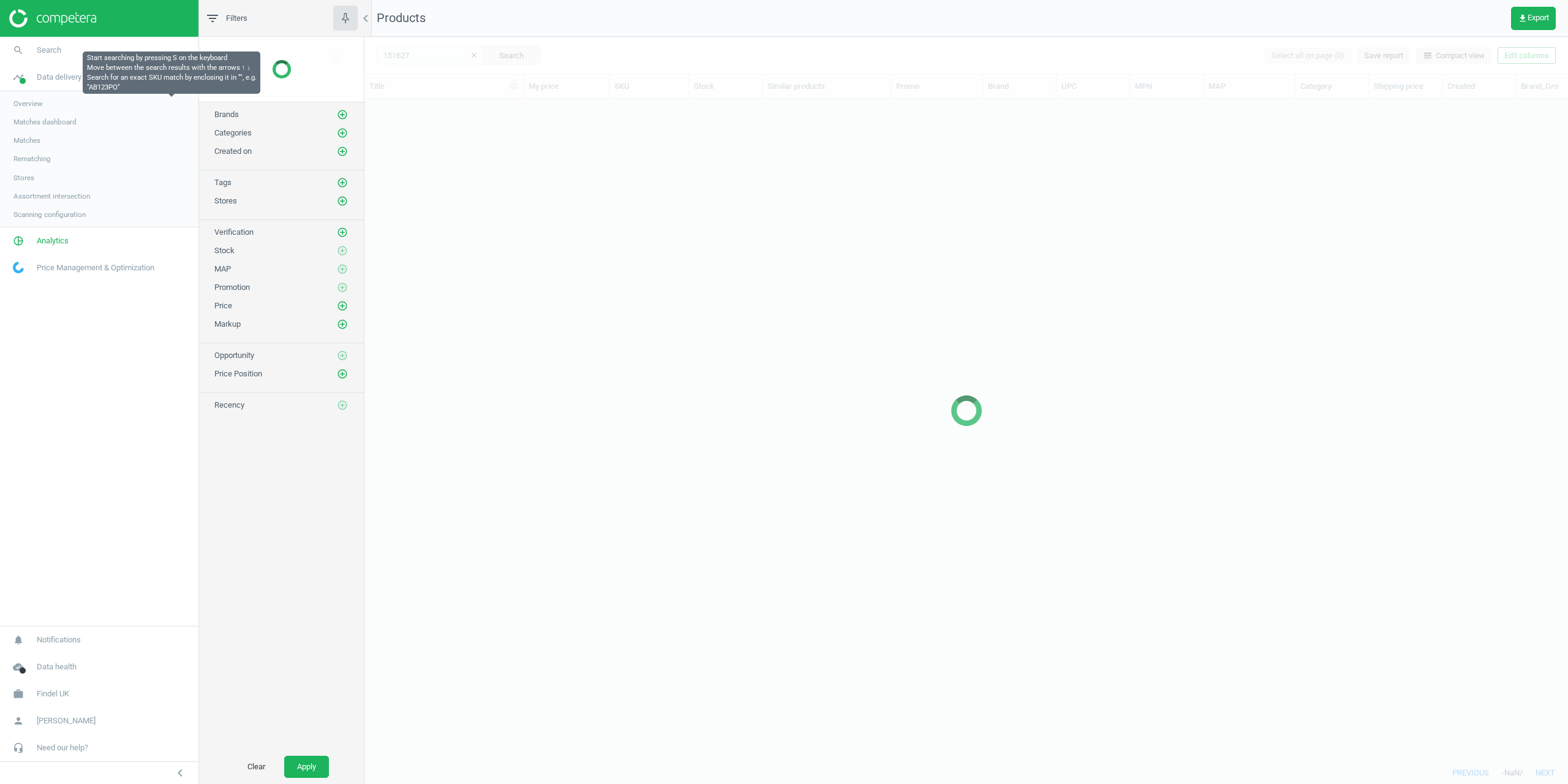
scroll to position [644, 1195]
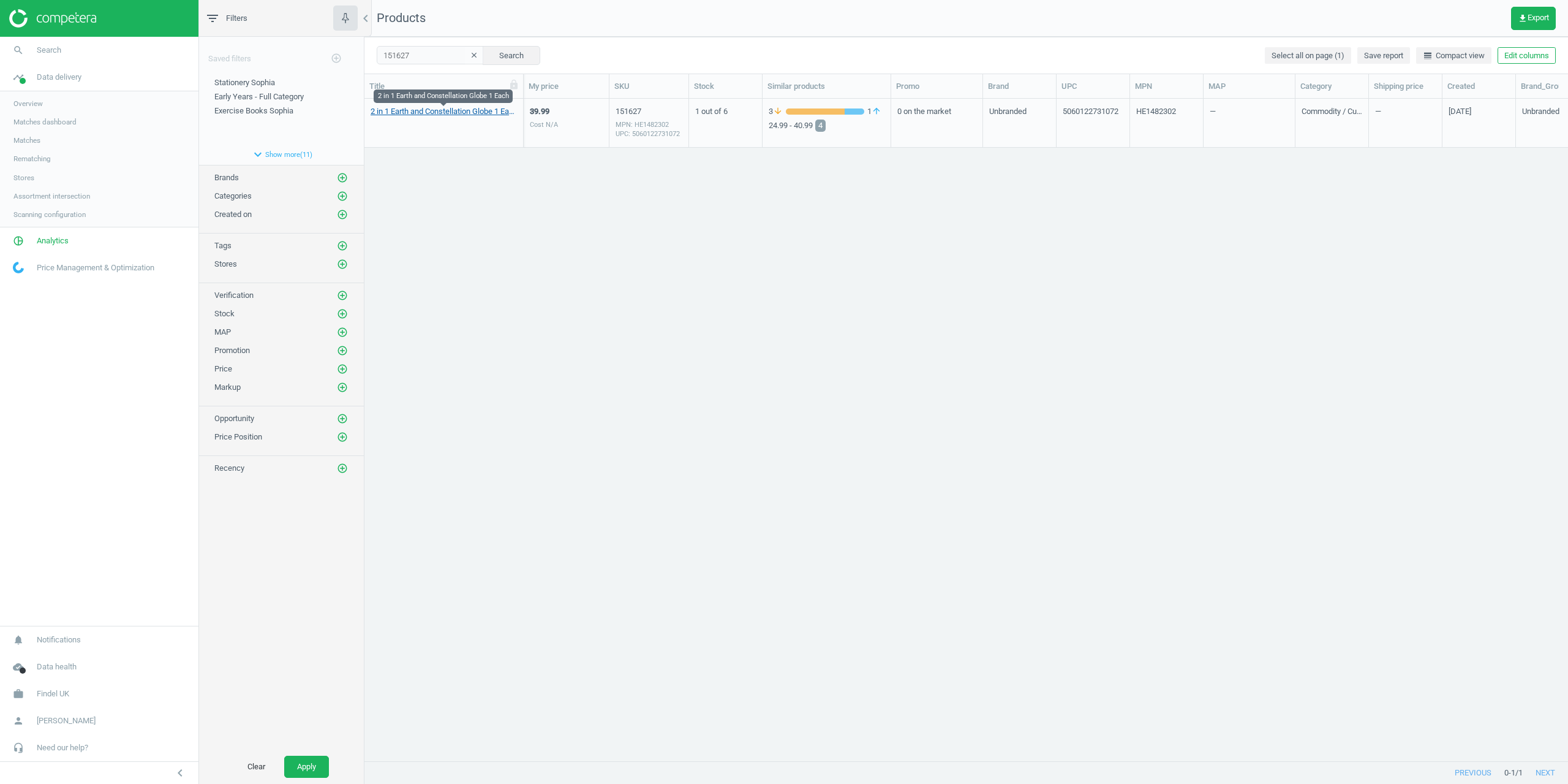
click at [422, 112] on link "2 in 1 Earth and Constellation Globe 1 Each" at bounding box center [443, 112] width 147 height 11
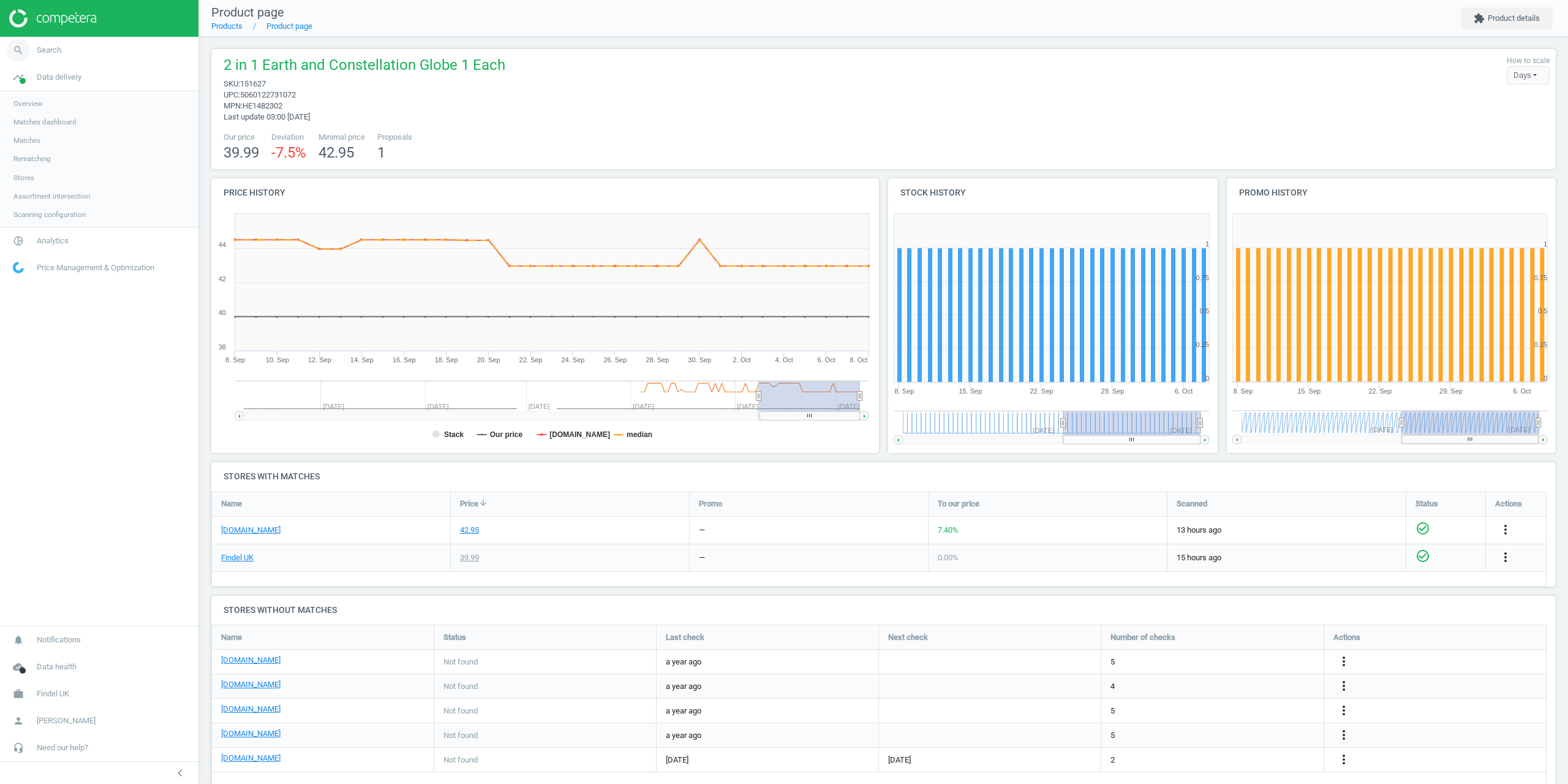
click at [36, 58] on link "search Search" at bounding box center [99, 50] width 199 height 27
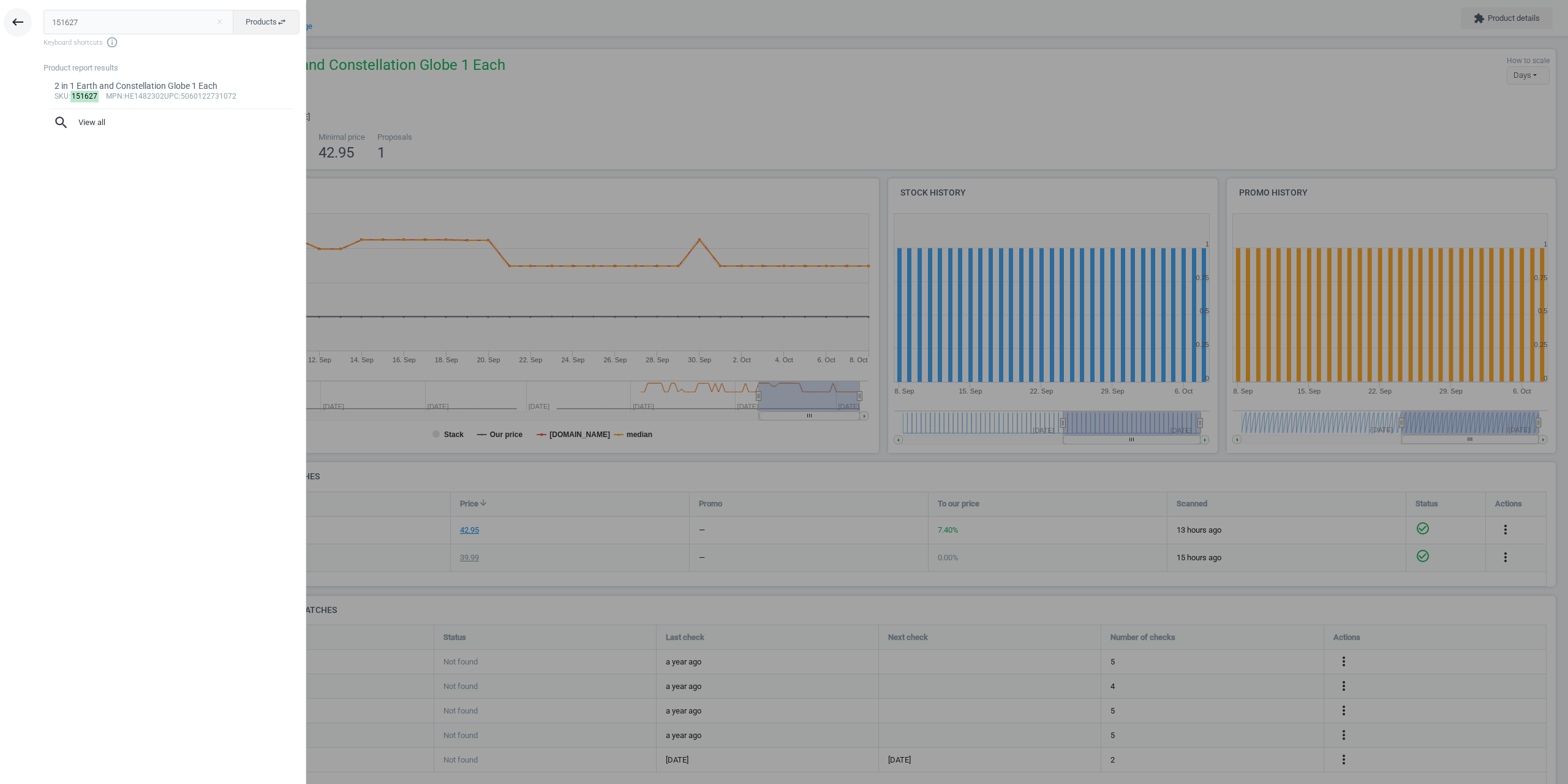
drag, startPoint x: 104, startPoint y: 21, endPoint x: 12, endPoint y: 22, distance: 92.0
click at [13, 22] on div "keyboard_backspace 151627 close Products swap_horiz Keyboard shortcuts info_out…" at bounding box center [153, 394] width 307 height 784
type input "1448080"
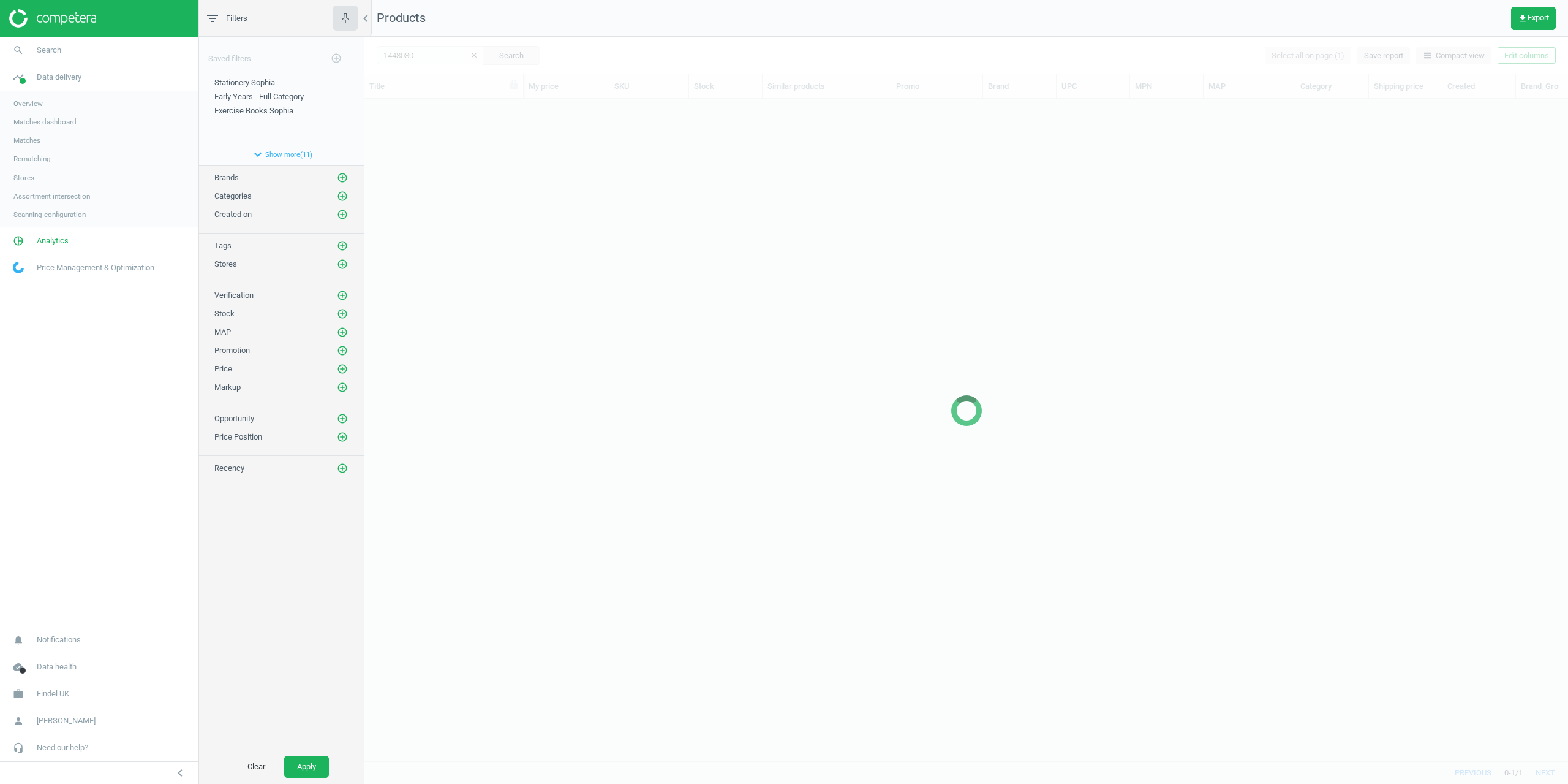
scroll to position [644, 1195]
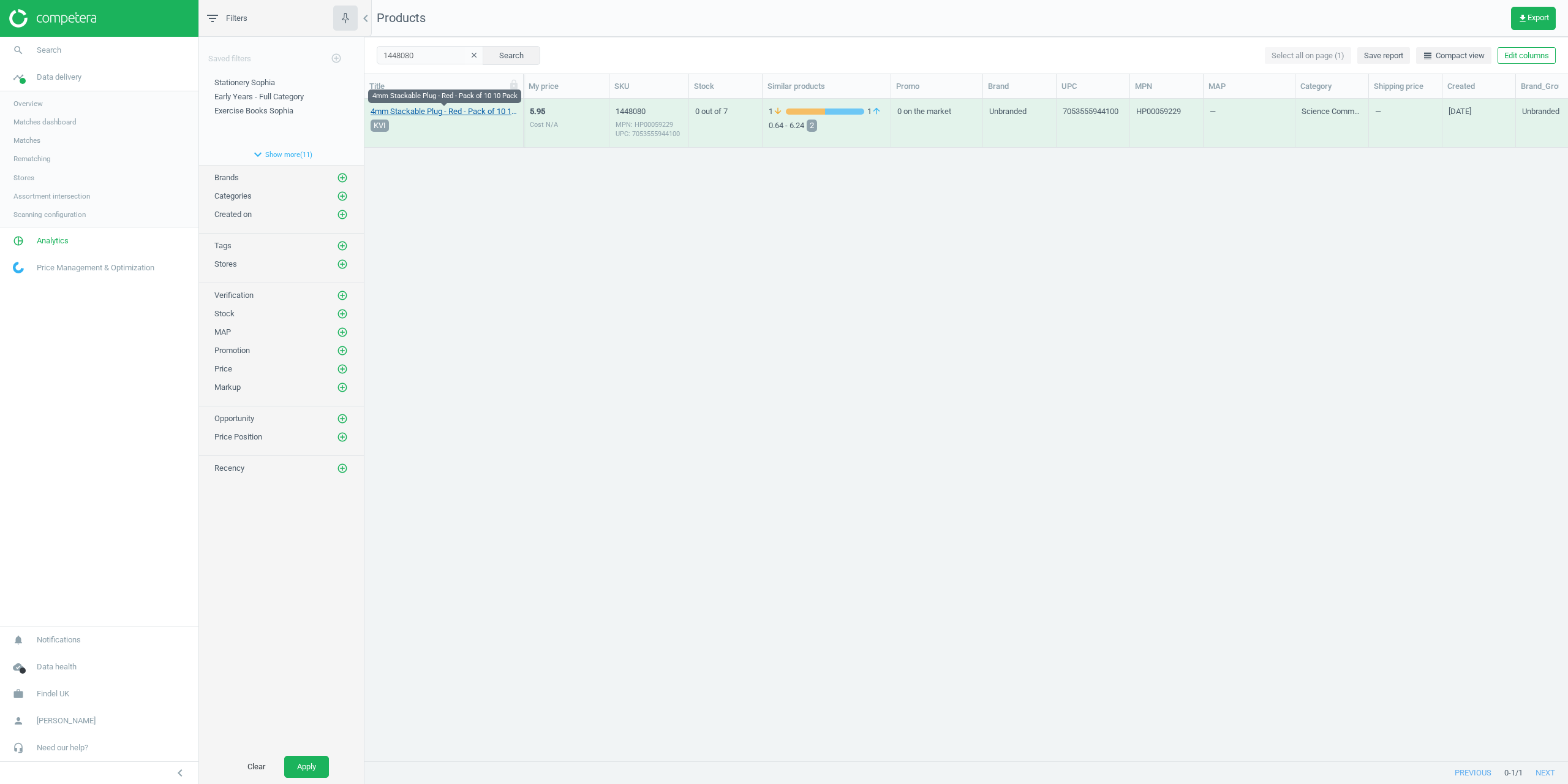
click at [408, 109] on link "4mm Stackable Plug - Red - Pack of 10 10 Pack" at bounding box center [443, 112] width 147 height 11
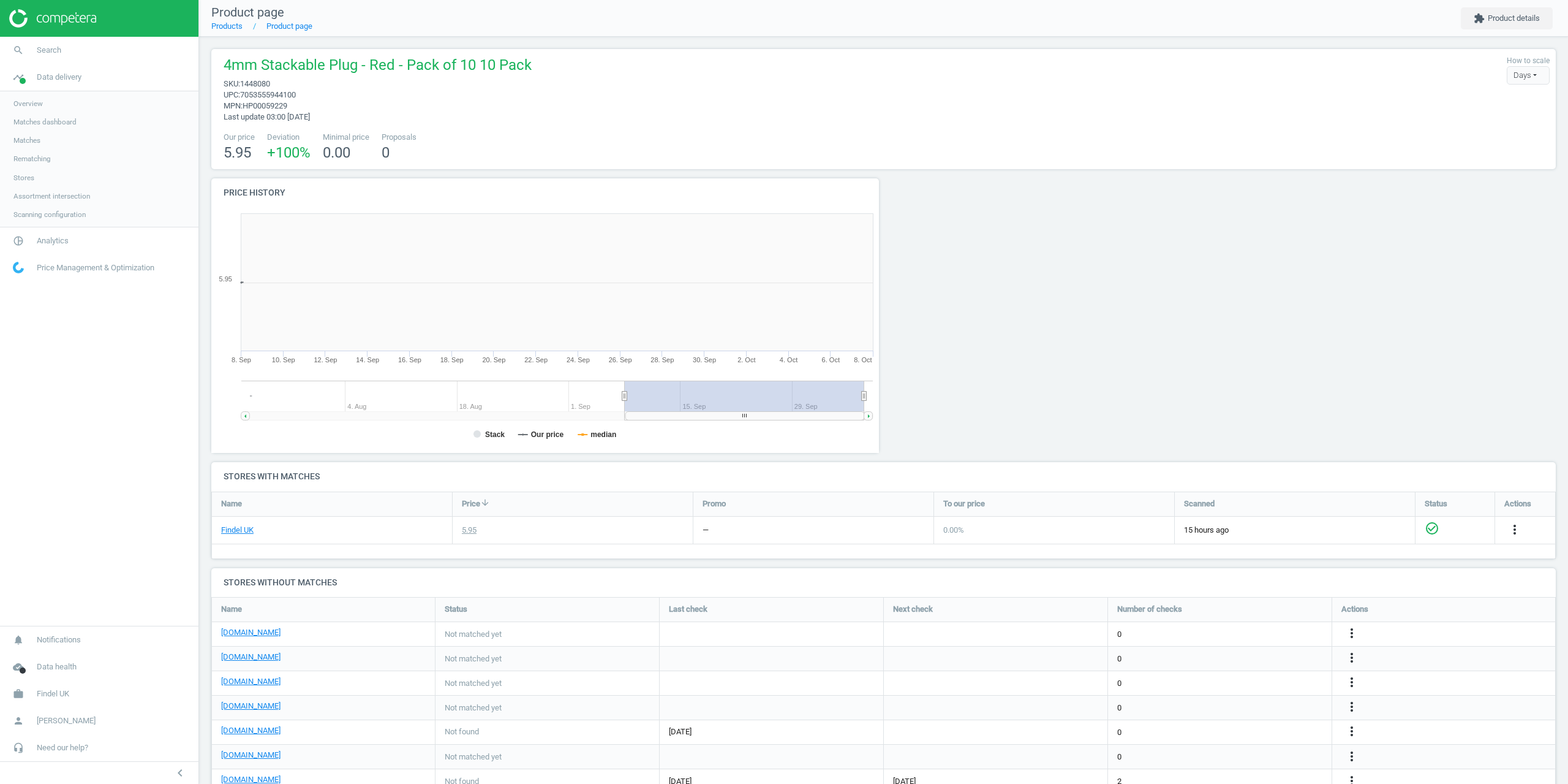
scroll to position [230, 1354]
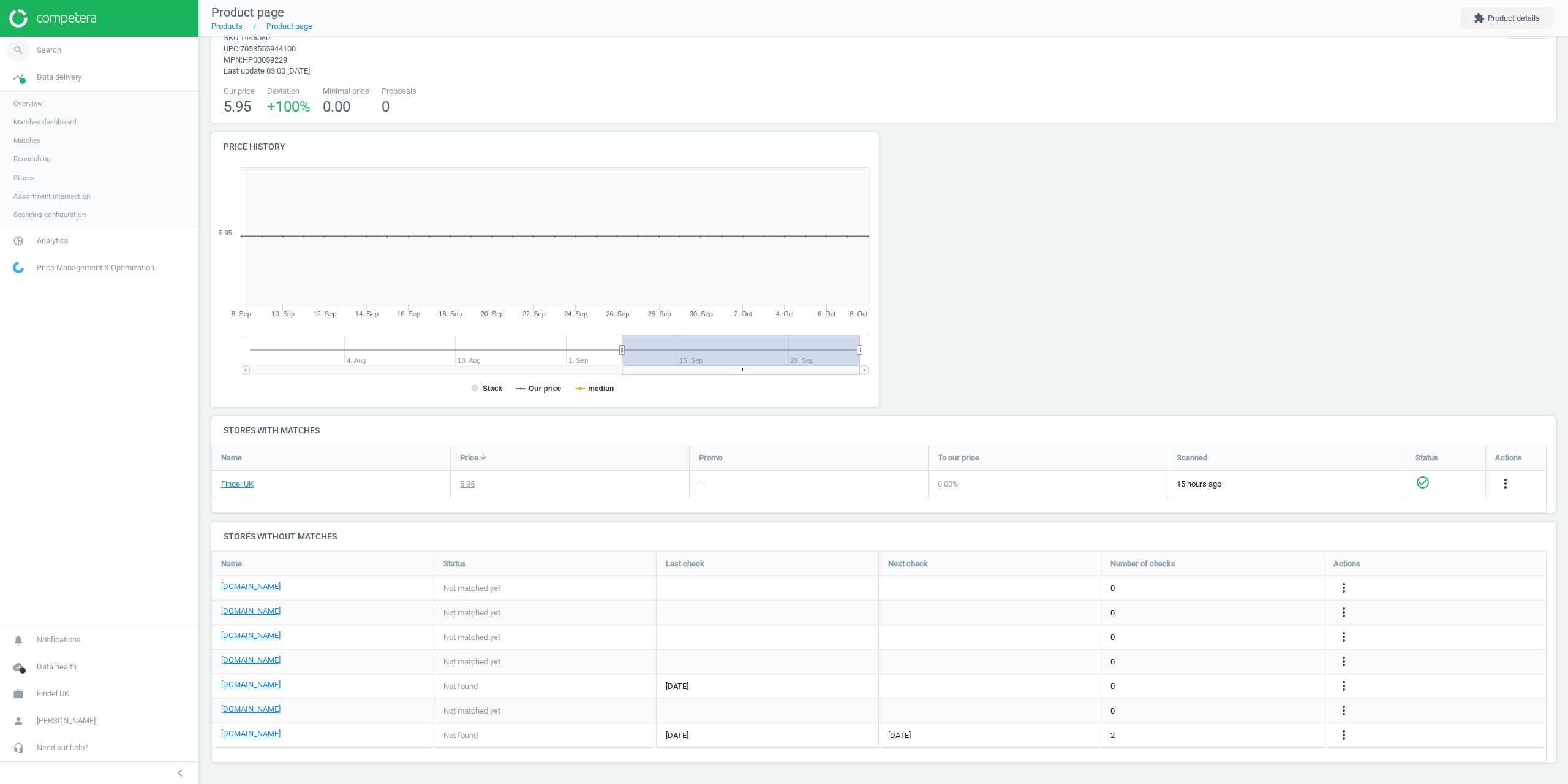
click at [45, 46] on span "Search" at bounding box center [48, 51] width 25 height 11
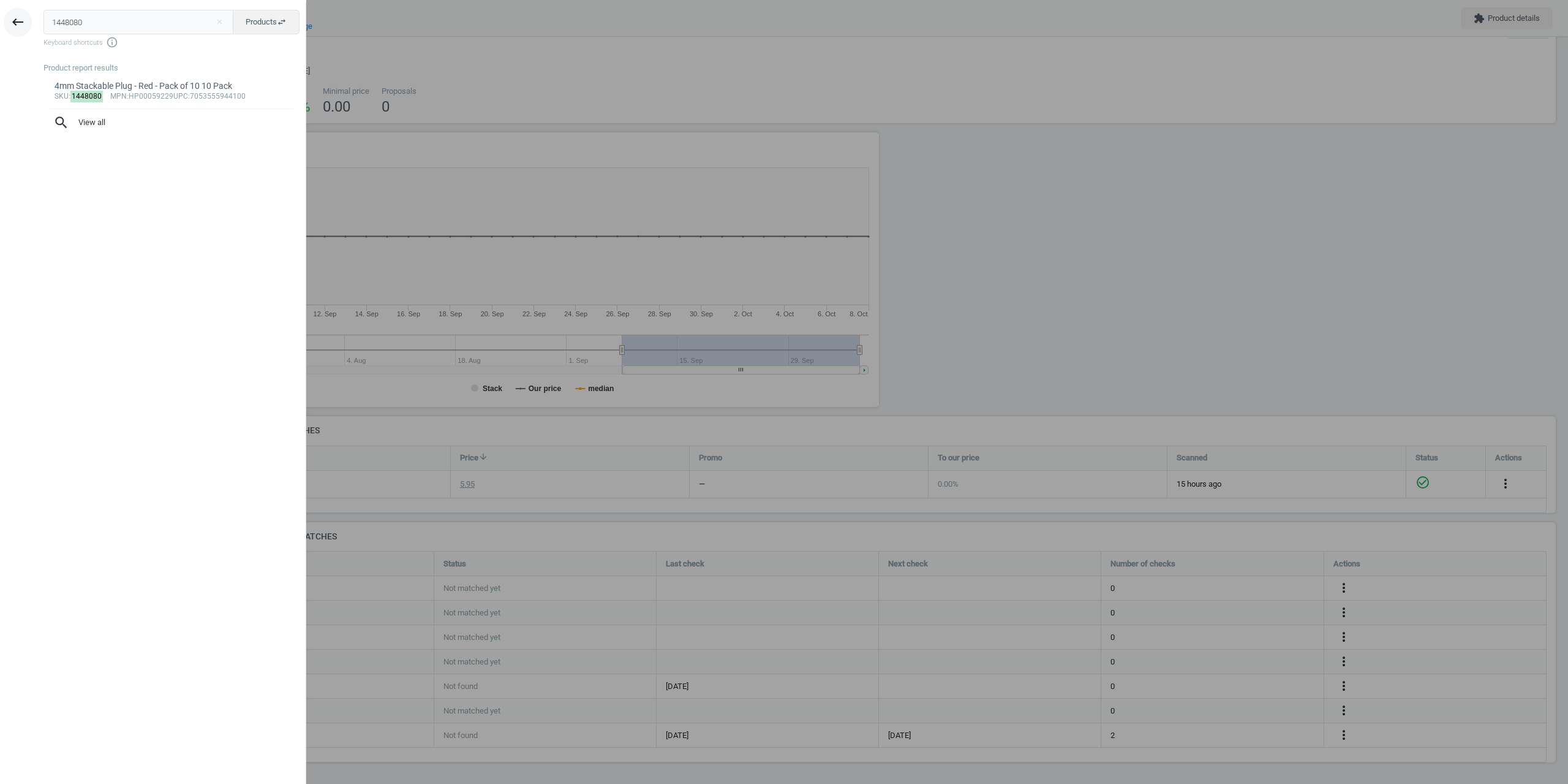
drag, startPoint x: 93, startPoint y: 27, endPoint x: 21, endPoint y: 26, distance: 72.0
click at [28, 23] on div "keyboard_backspace 1448080 close Products swap_horiz Keyboard shortcuts info_ou…" at bounding box center [153, 394] width 307 height 784
type input "1423376"
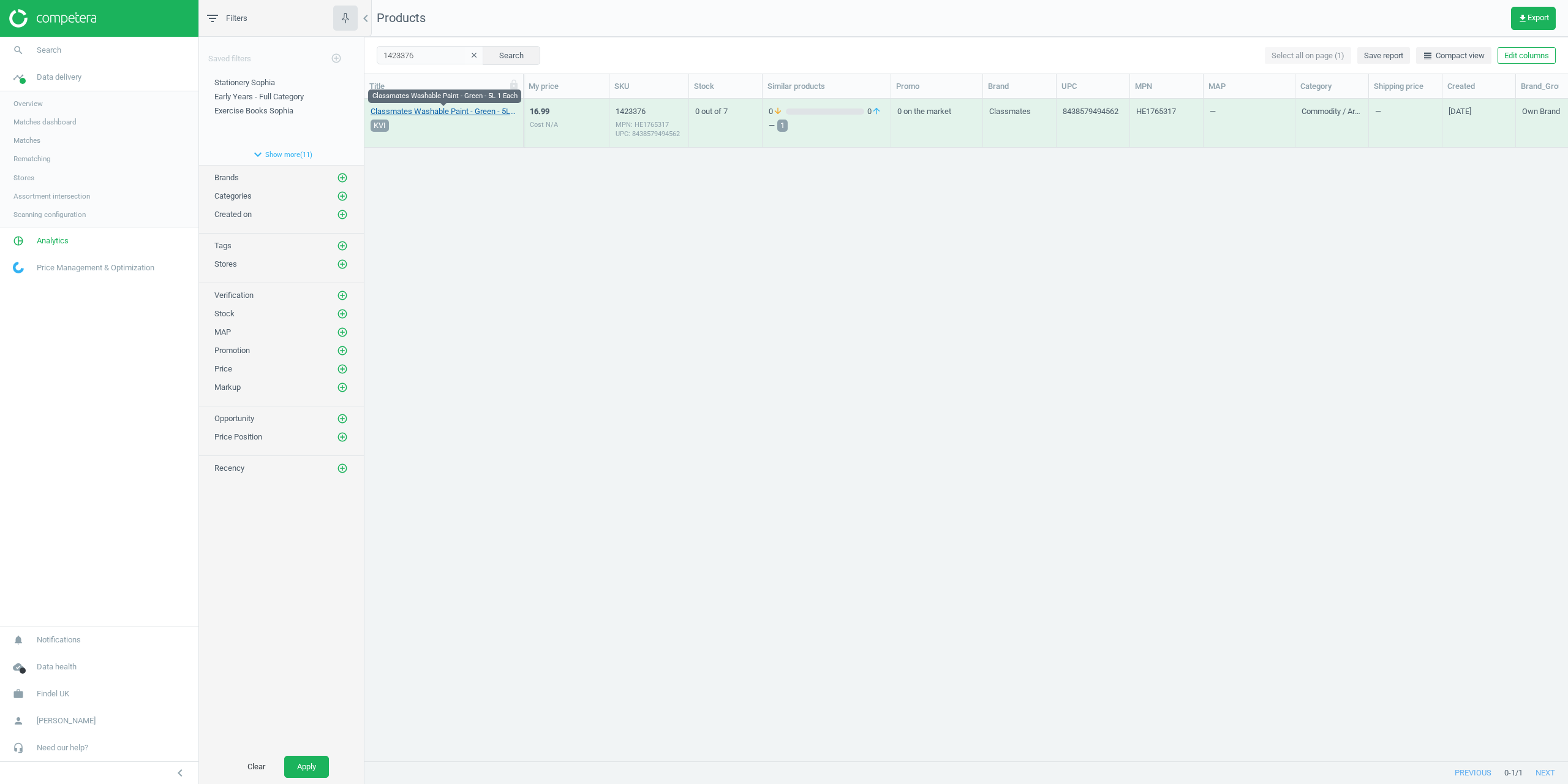
click at [434, 106] on link "Classmates Washable Paint - Green - 5L 1 Each" at bounding box center [443, 112] width 147 height 11
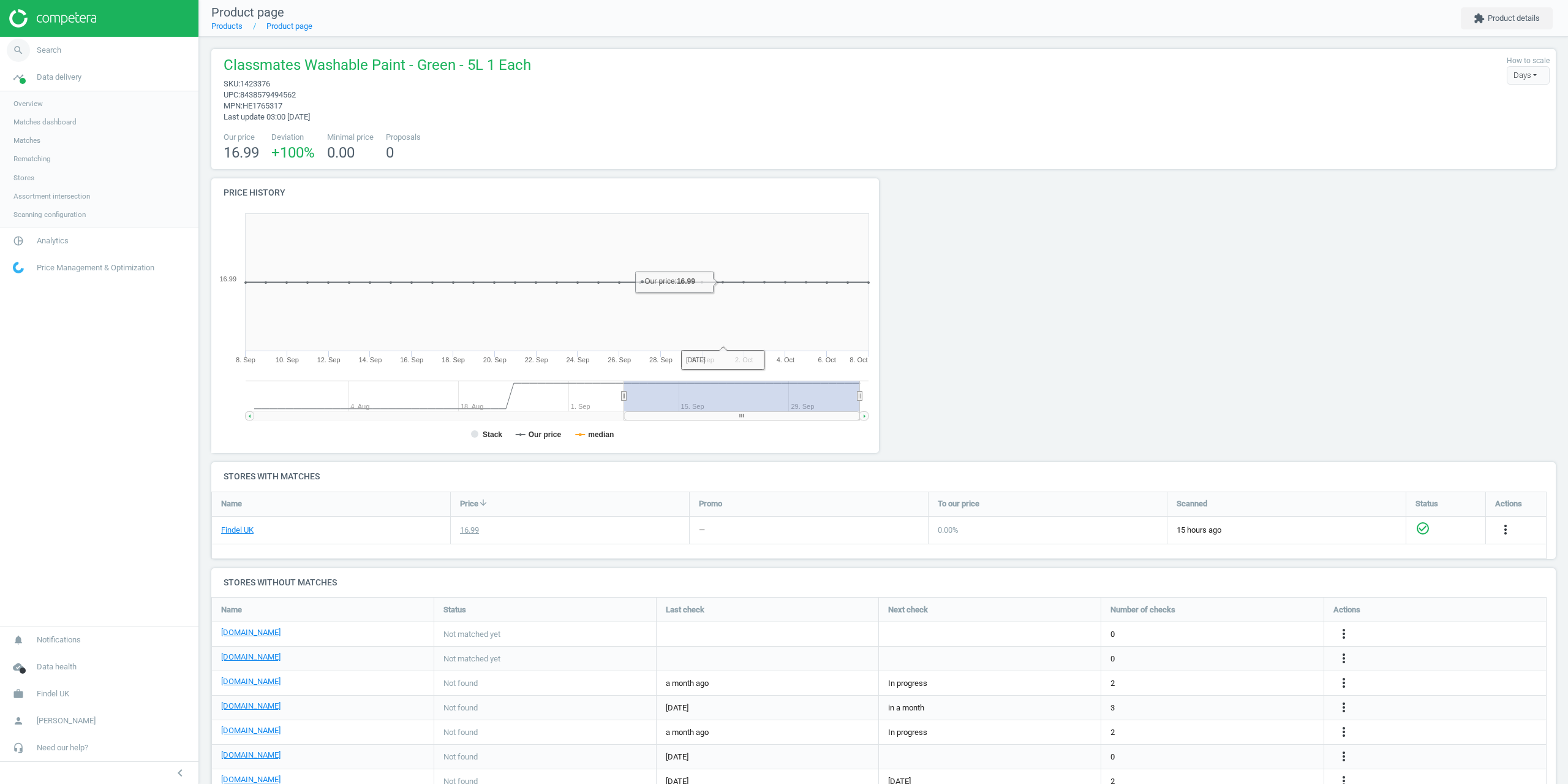
click at [55, 47] on span "Search" at bounding box center [48, 51] width 25 height 11
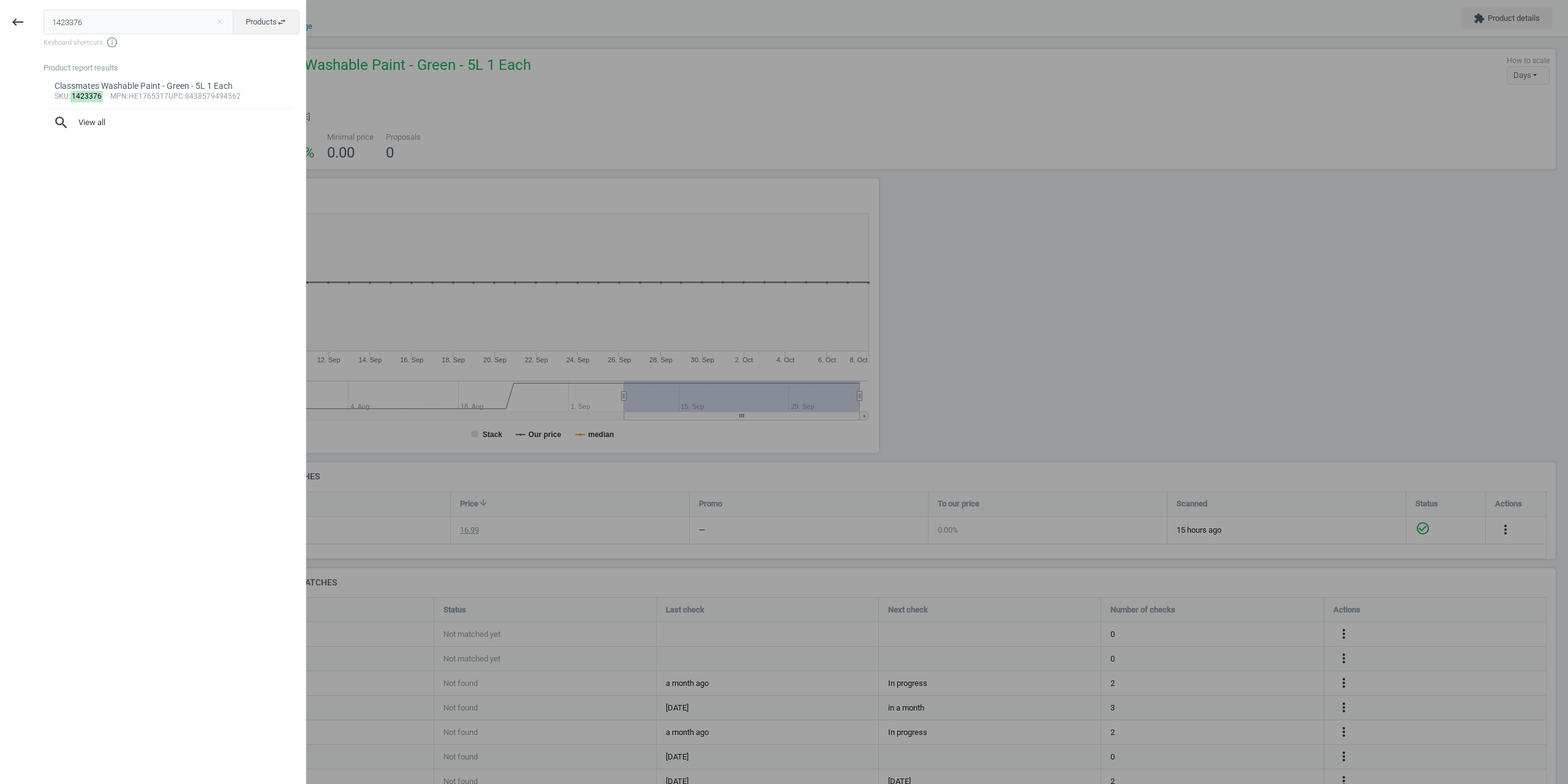
drag, startPoint x: 34, startPoint y: 22, endPoint x: 0, endPoint y: 22, distance: 34.0
click at [2, 23] on div "keyboard_backspace 1423376 close Products swap_horiz Keyboard shortcuts info_ou…" at bounding box center [153, 394] width 307 height 784
type input "1423371"
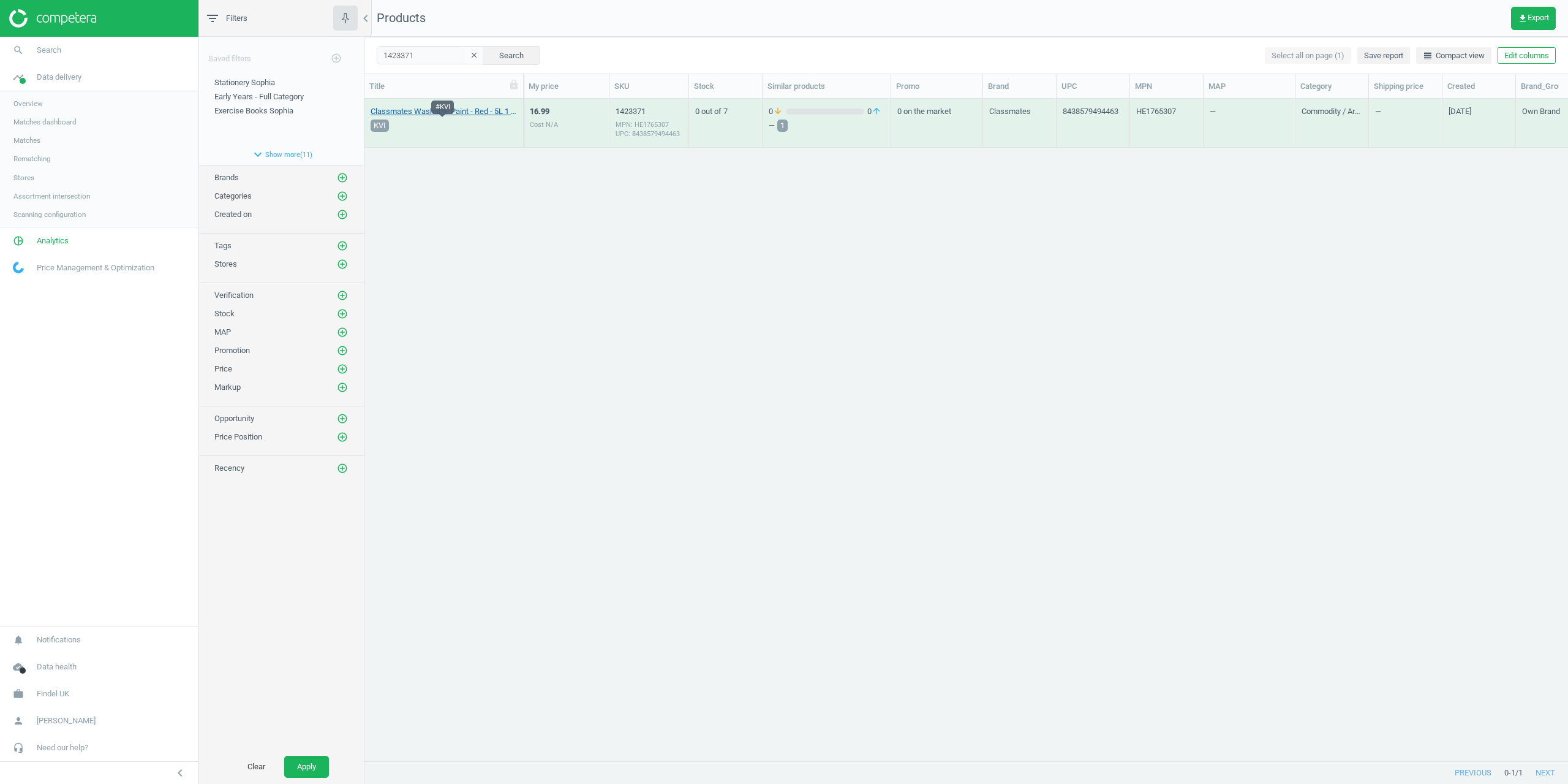
click at [416, 114] on link "Classmates Washable Paint - Red - 5L 1 Each" at bounding box center [443, 112] width 147 height 11
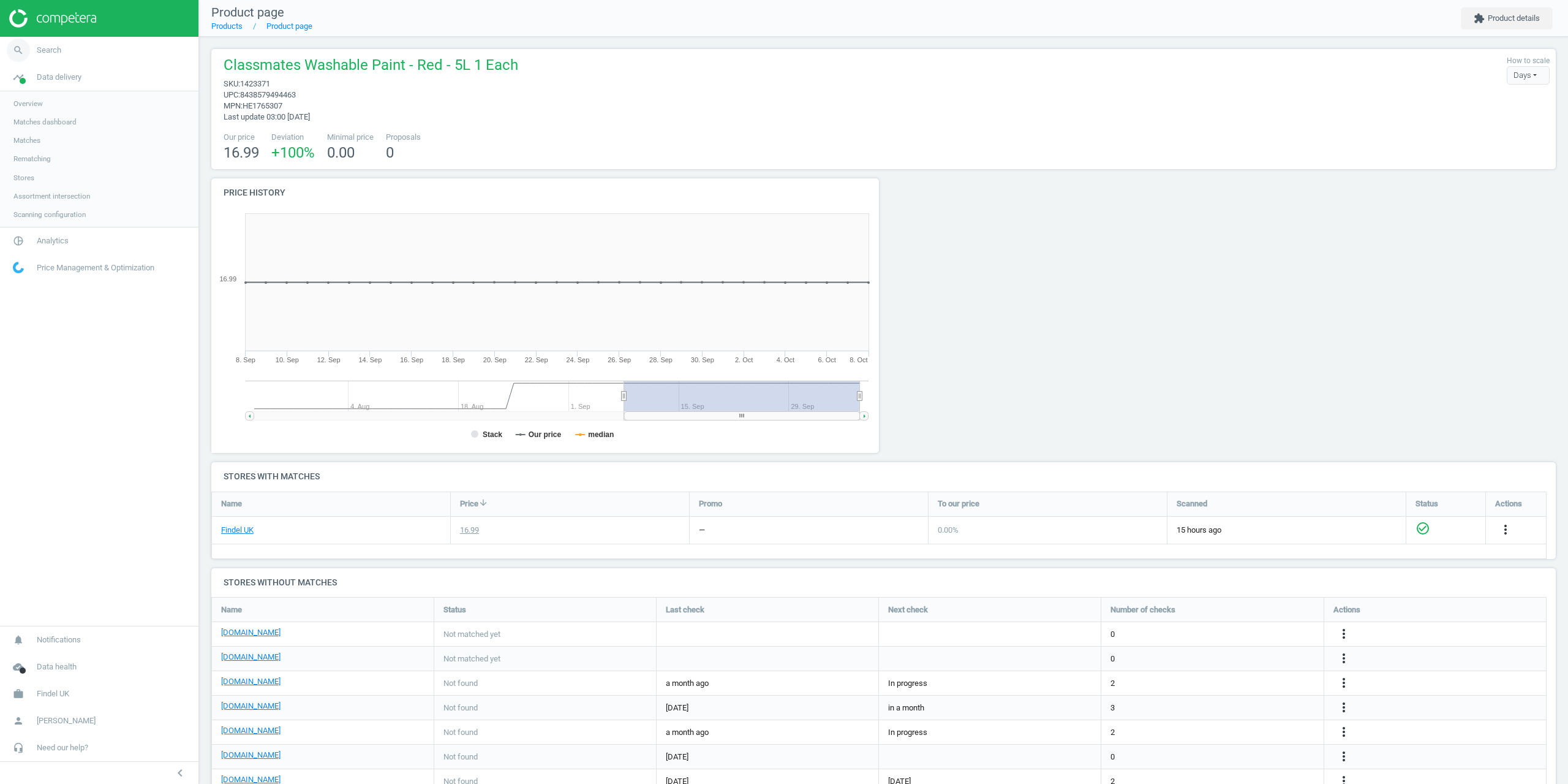
click at [46, 44] on link "search Search" at bounding box center [99, 50] width 199 height 27
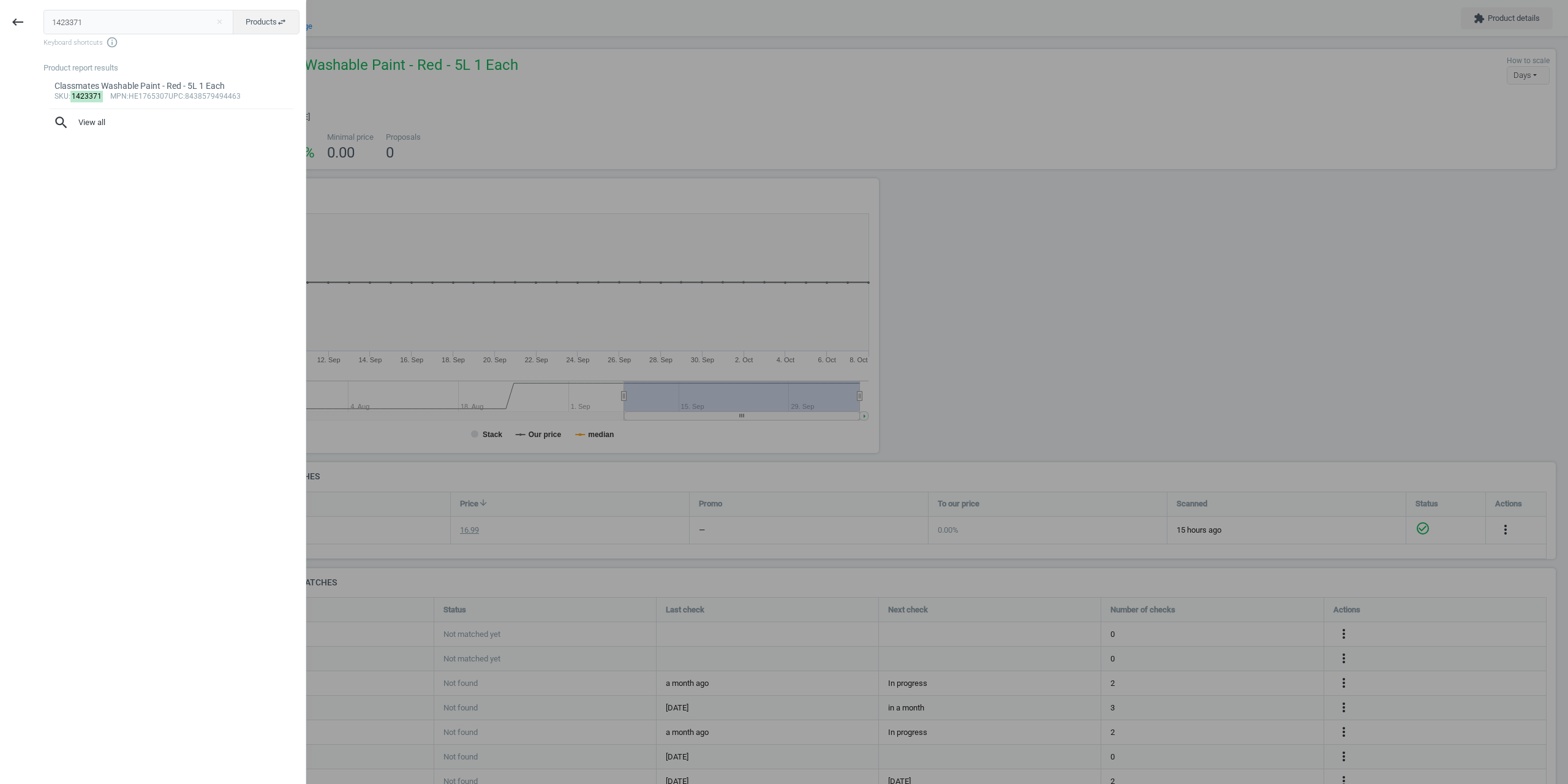
drag, startPoint x: 43, startPoint y: 20, endPoint x: 0, endPoint y: 17, distance: 43.1
click at [0, 19] on div "keyboard_backspace 1423371 close Products swap_horiz Keyboard shortcuts info_ou…" at bounding box center [153, 394] width 307 height 784
type input "1423375"
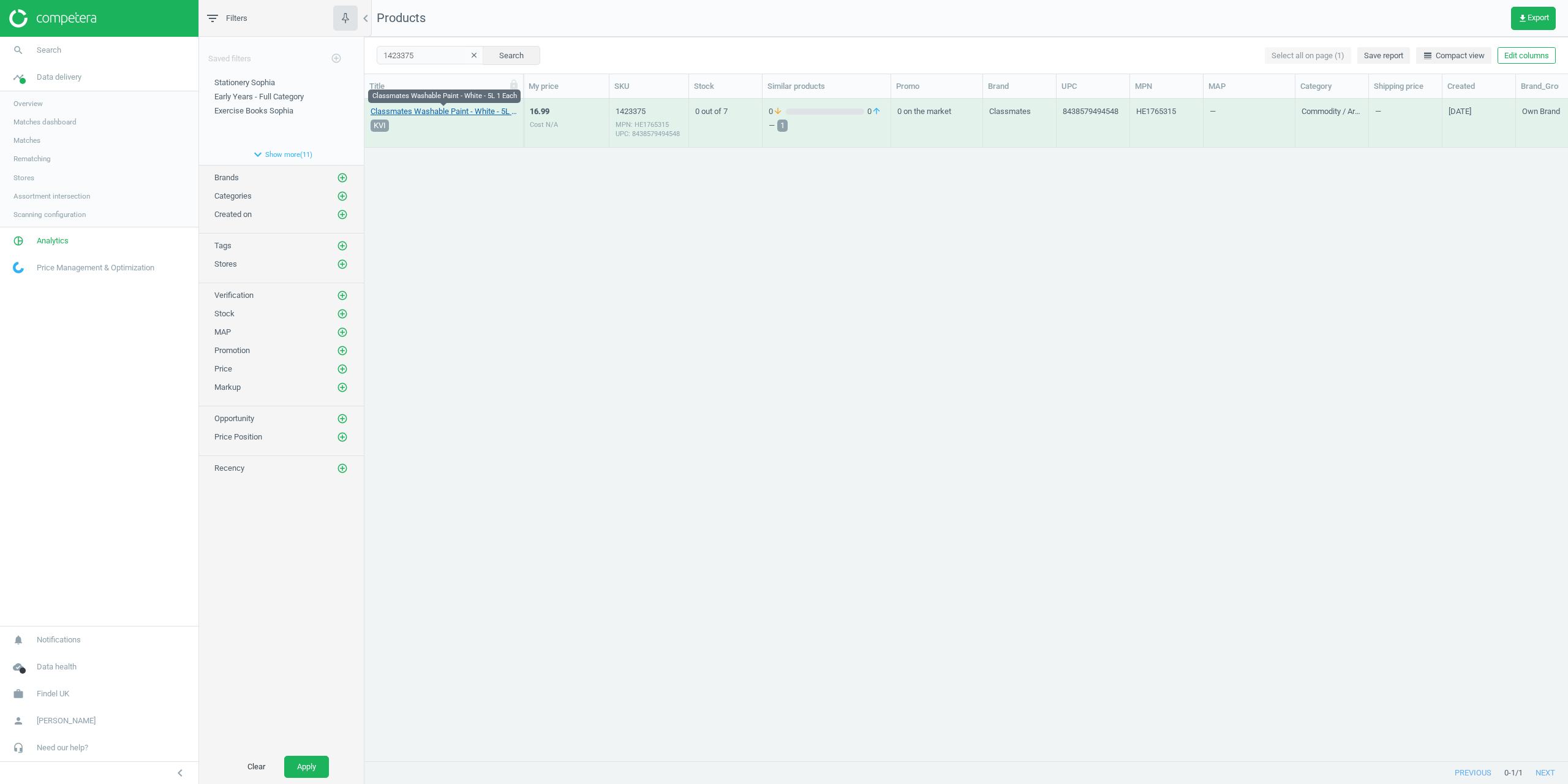
click at [419, 113] on link "Classmates Washable Paint - White - 5L 1 Each" at bounding box center [443, 112] width 147 height 11
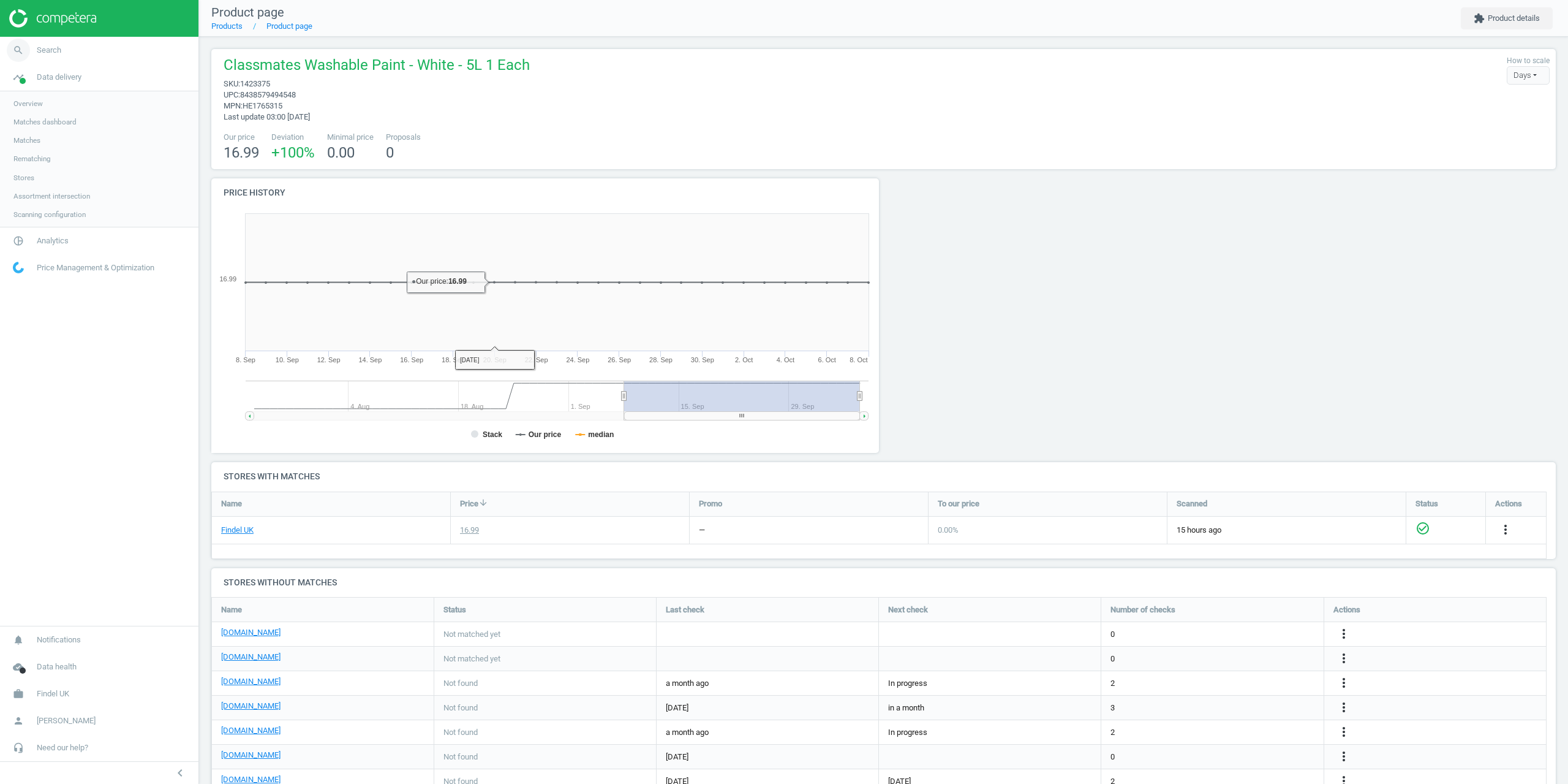
click at [45, 55] on link "search Search" at bounding box center [99, 50] width 199 height 27
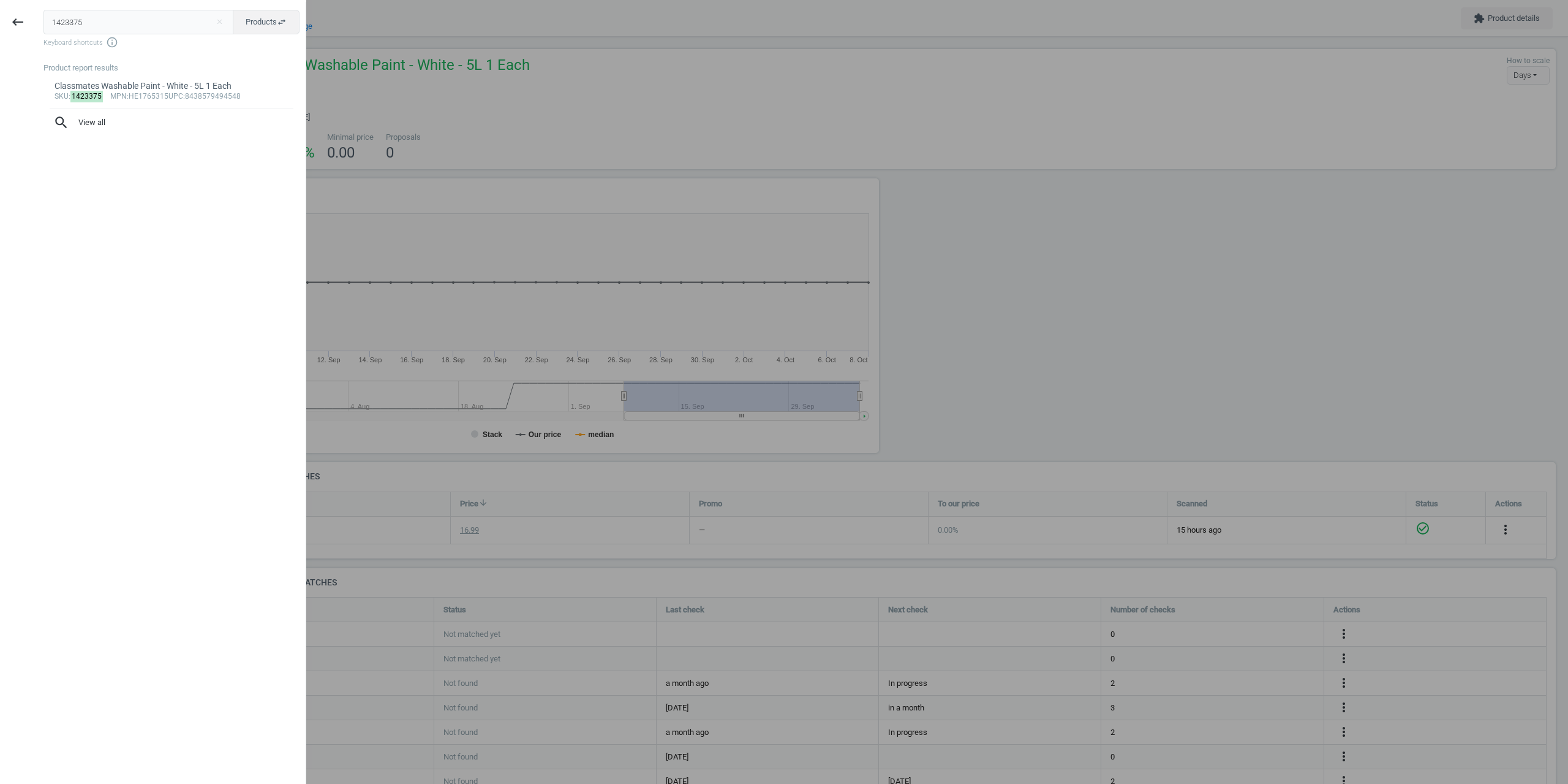
drag, startPoint x: 124, startPoint y: 22, endPoint x: 0, endPoint y: 30, distance: 124.3
click at [0, 27] on div "keyboard_backspace 1423375 close Products swap_horiz Keyboard shortcuts info_ou…" at bounding box center [153, 394] width 307 height 784
type input "ENF402993"
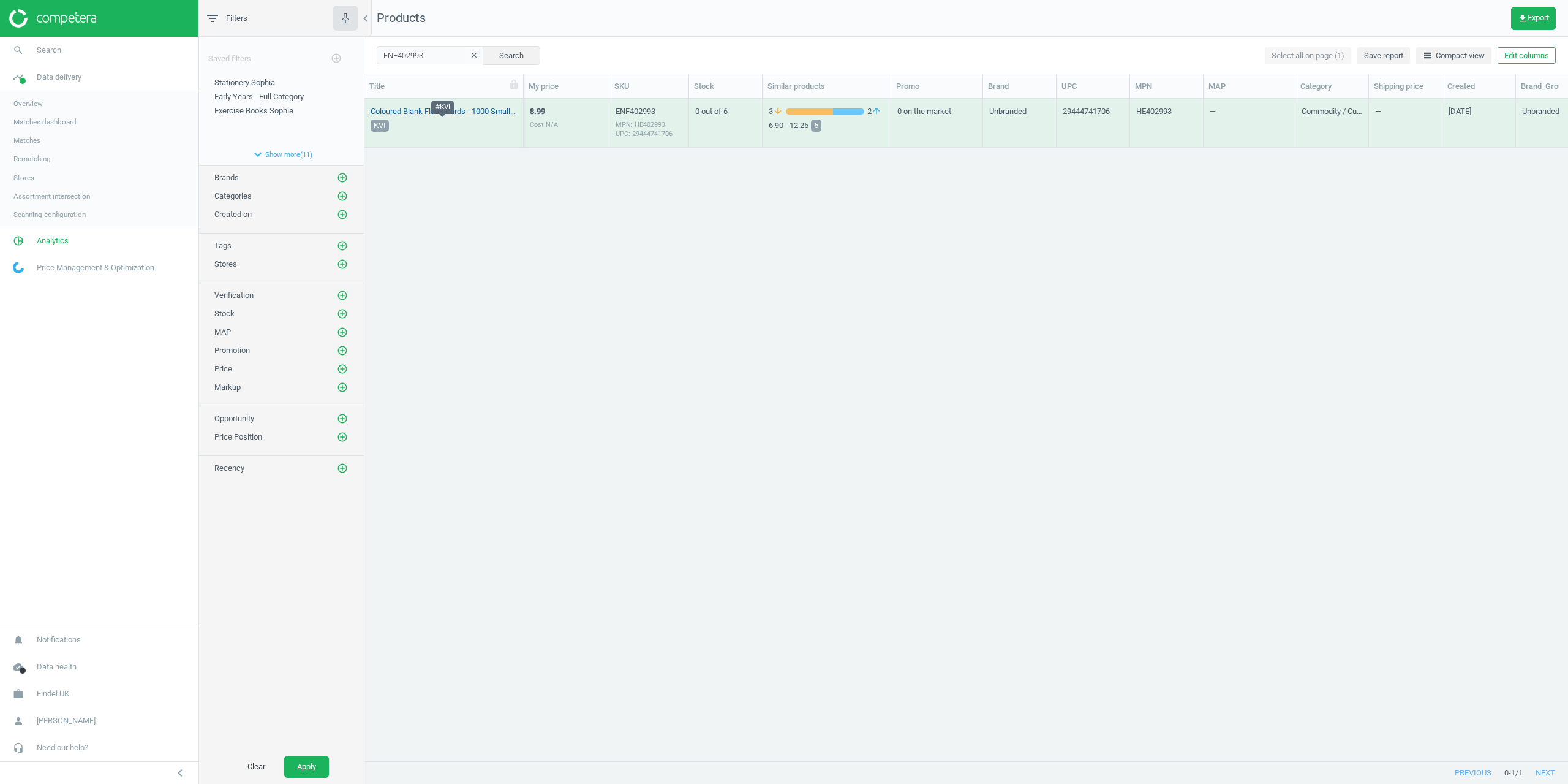
click at [447, 111] on link "Coloured Blank Flash Cards - 1000 Small Cards 1 Pack" at bounding box center [443, 112] width 147 height 11
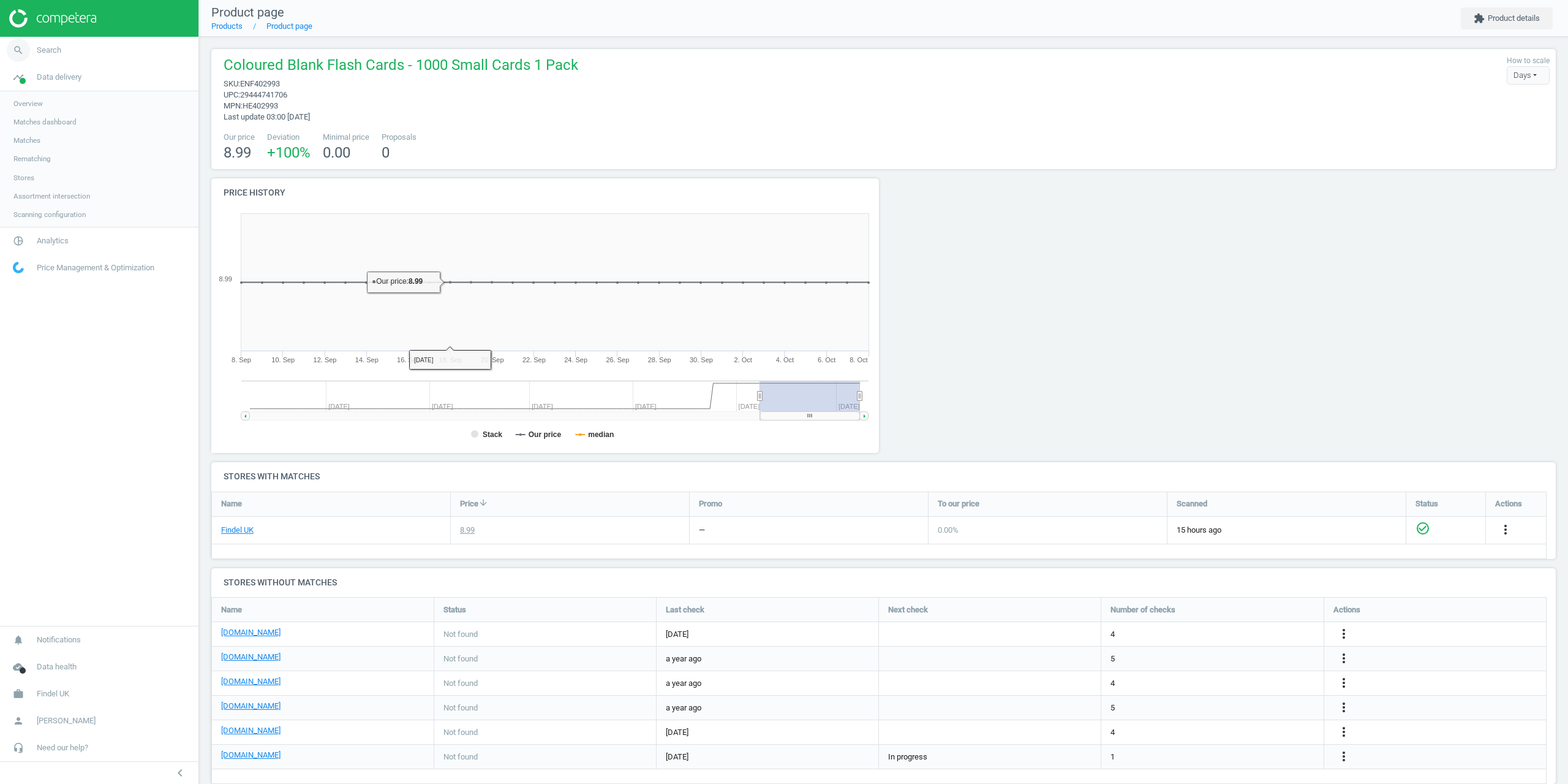
click at [28, 55] on icon "search" at bounding box center [18, 50] width 23 height 23
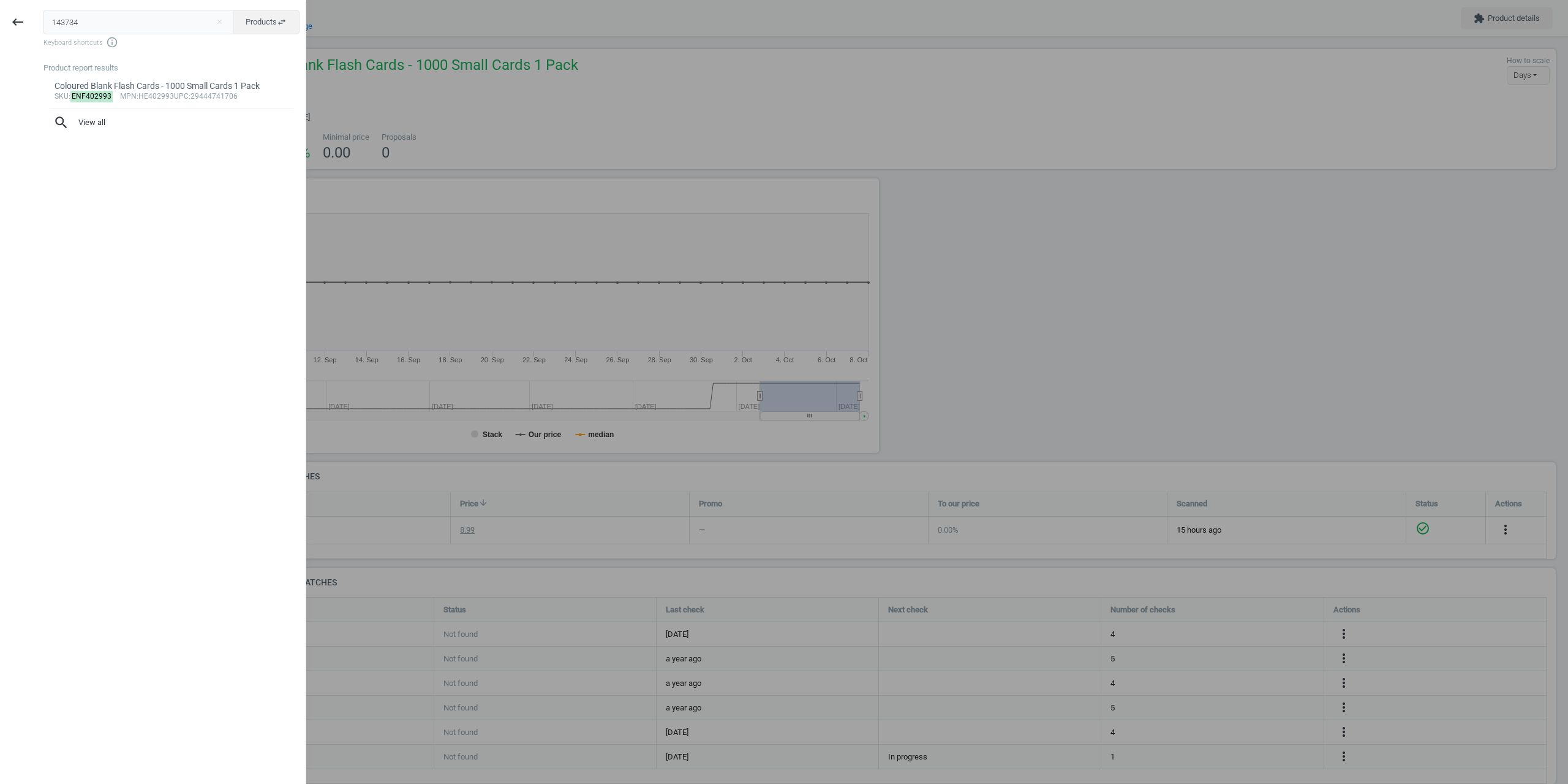
type input "143734"
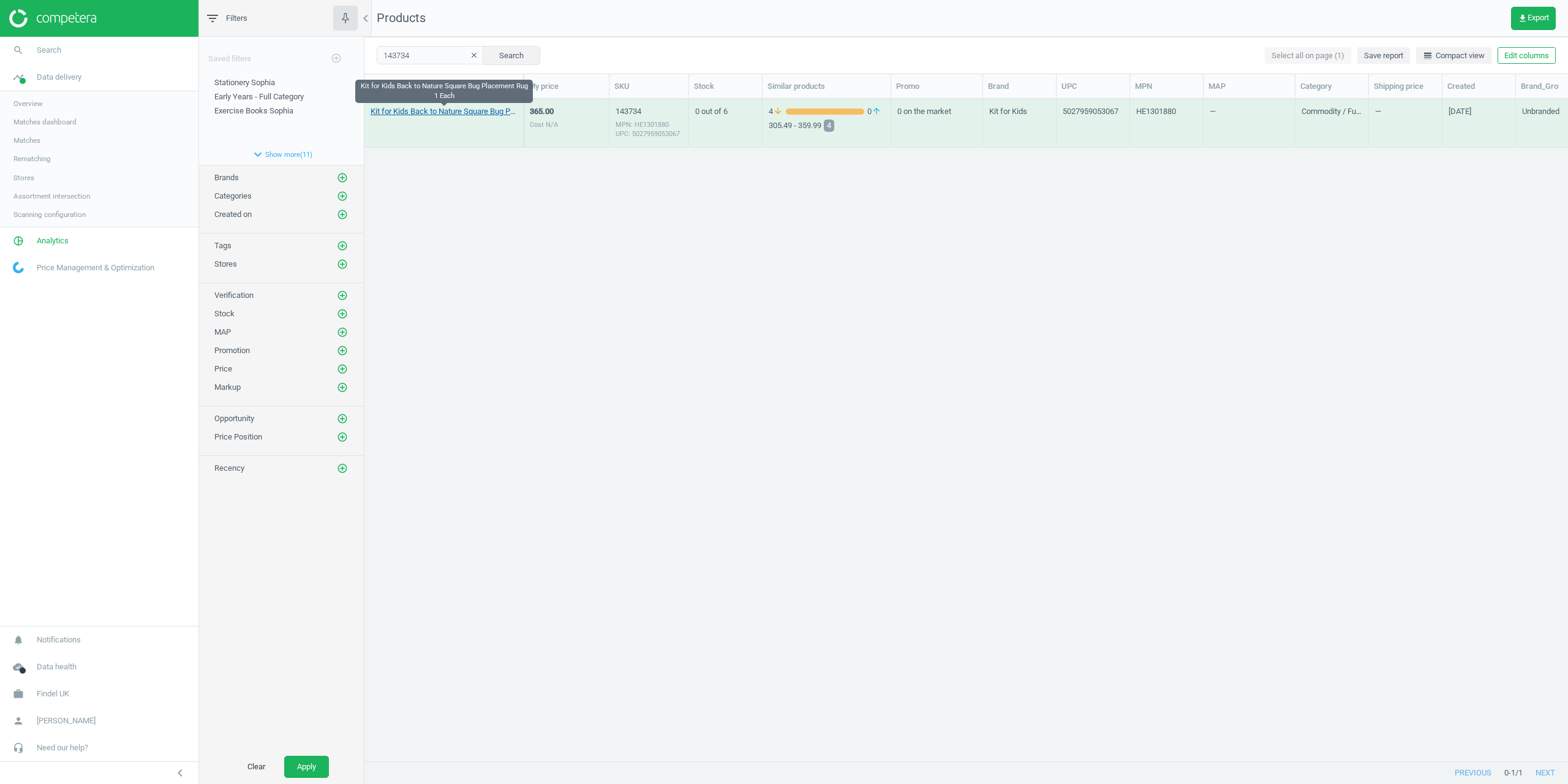
click at [448, 108] on link "Kit for Kids Back to Nature Square Bug Placement Rug 1 Each" at bounding box center [443, 112] width 147 height 11
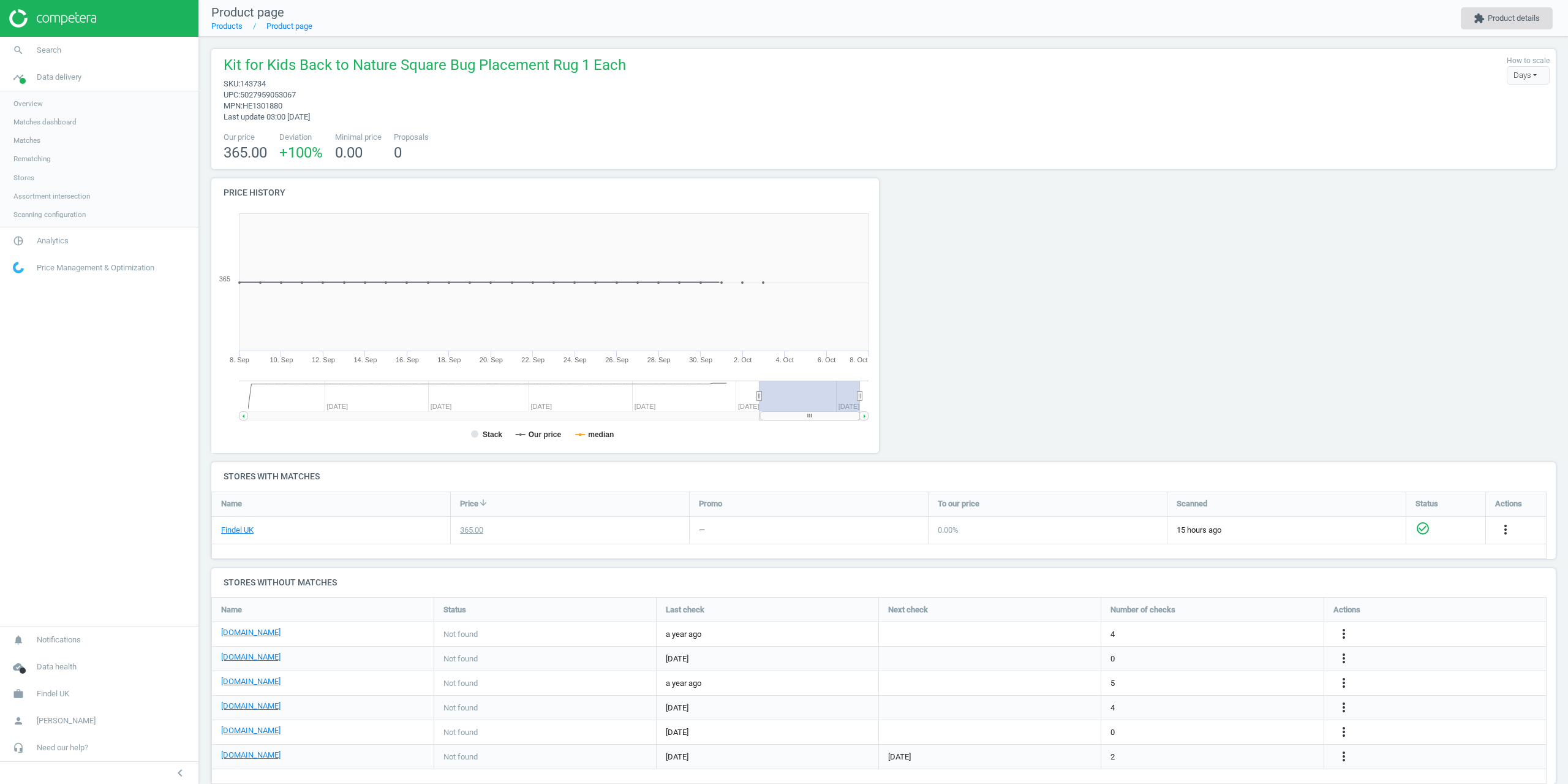
click at [1503, 26] on button "extension Product details" at bounding box center [1506, 18] width 92 height 22
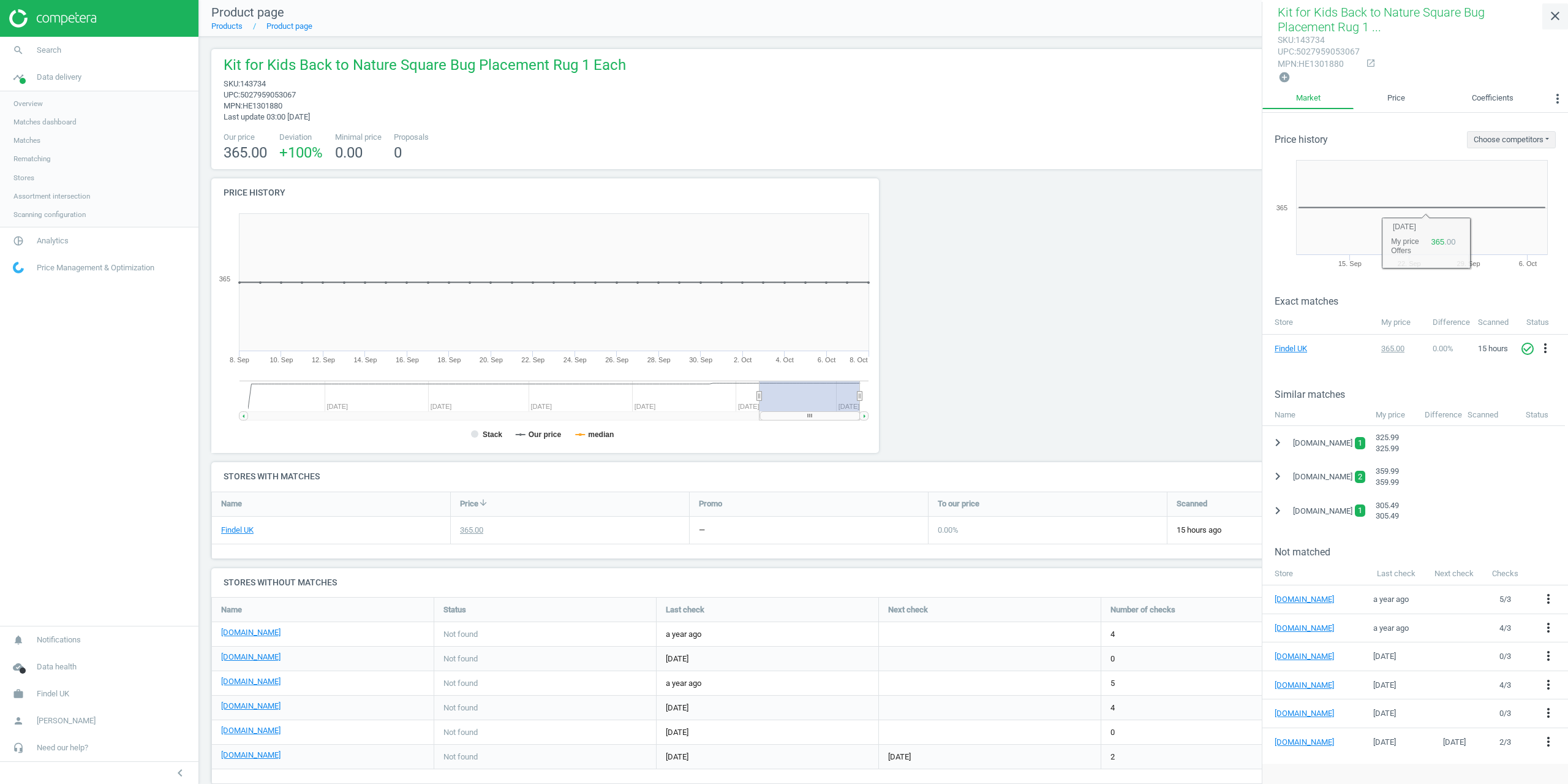
click at [1557, 21] on icon "close" at bounding box center [1555, 15] width 15 height 15
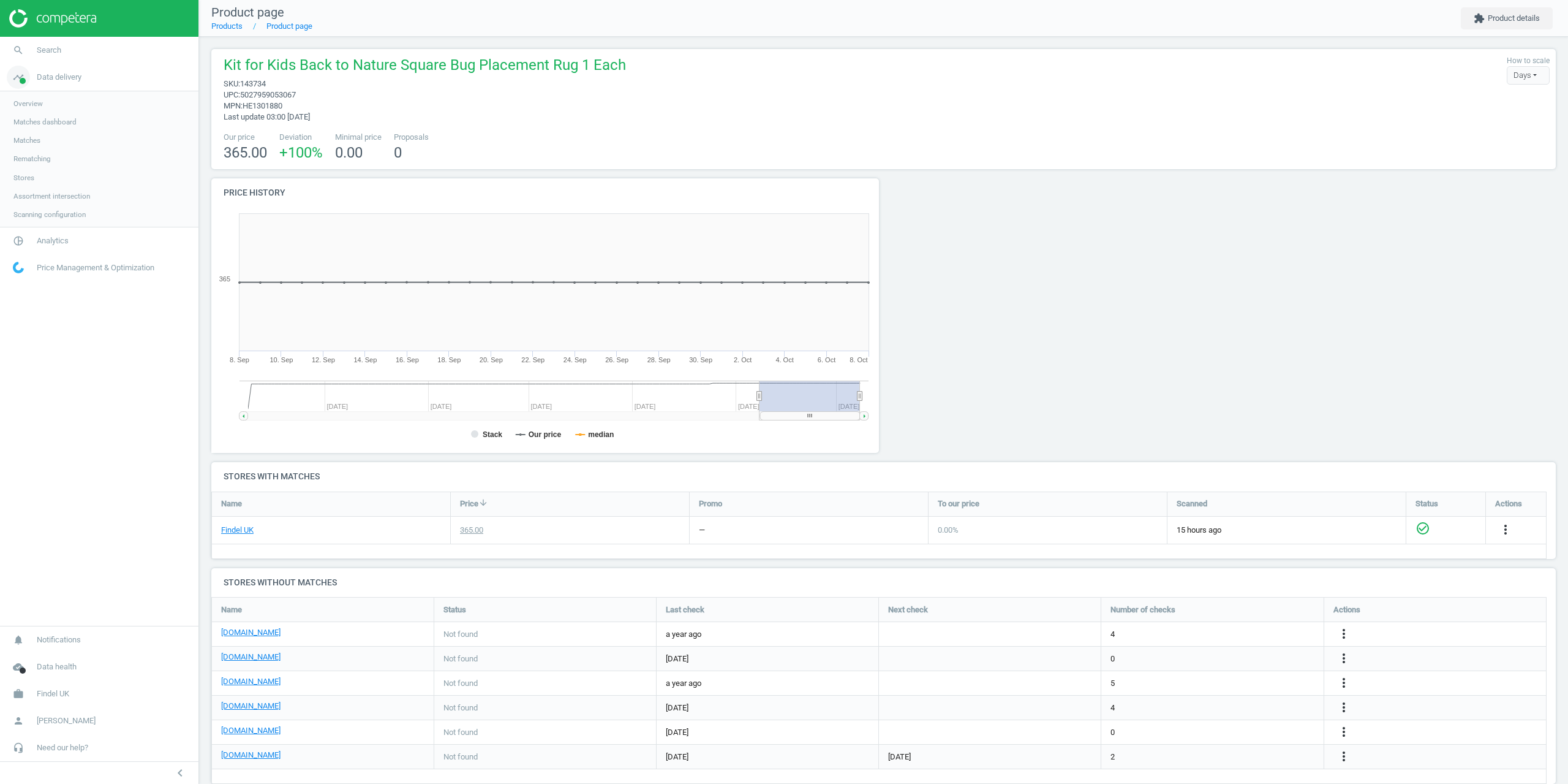
click at [42, 75] on span "Data delivery" at bounding box center [59, 77] width 45 height 11
click at [43, 103] on span "Analytics" at bounding box center [52, 105] width 32 height 11
click at [32, 154] on link "Products" at bounding box center [99, 149] width 199 height 18
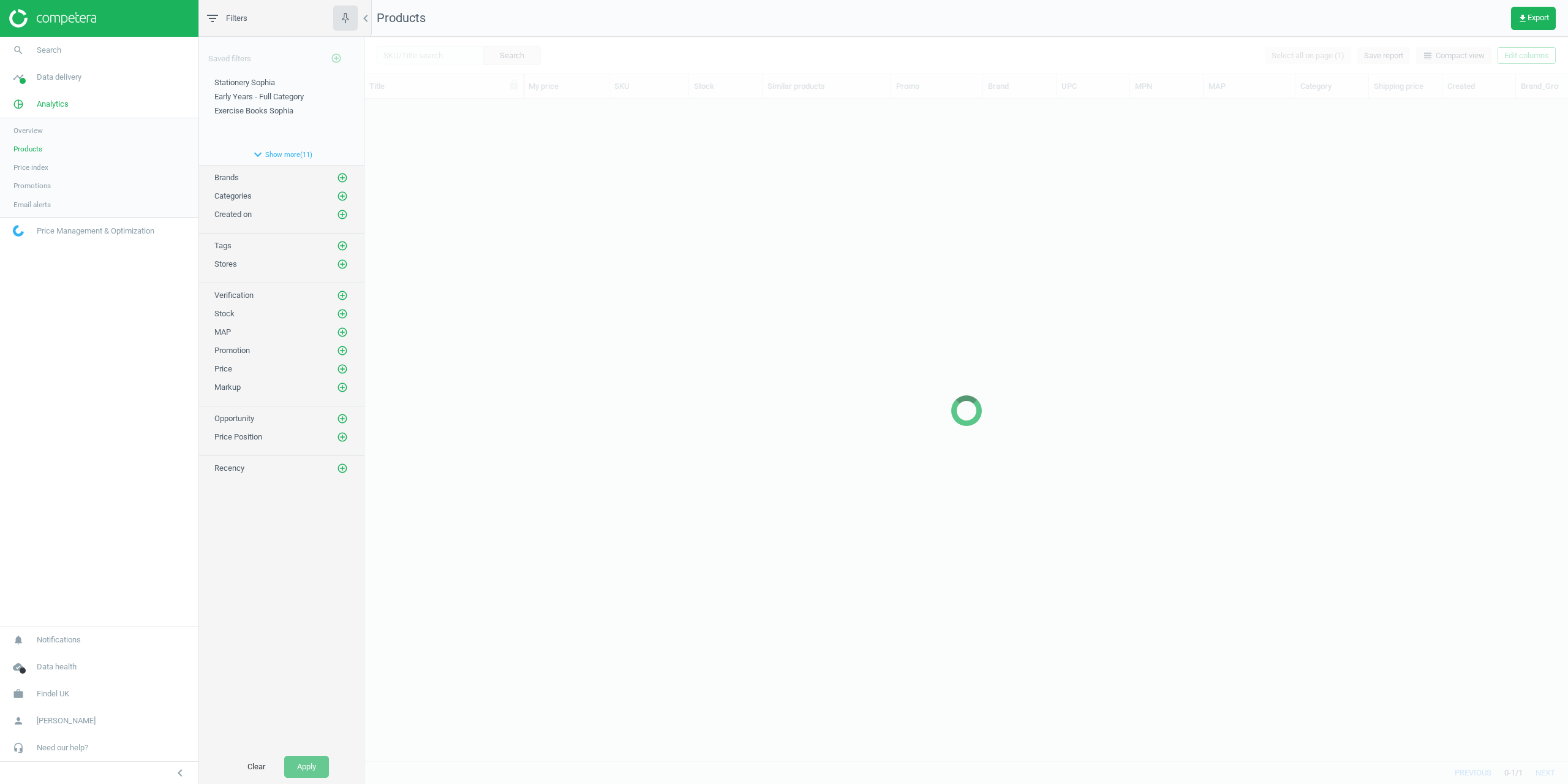
scroll to position [644, 1195]
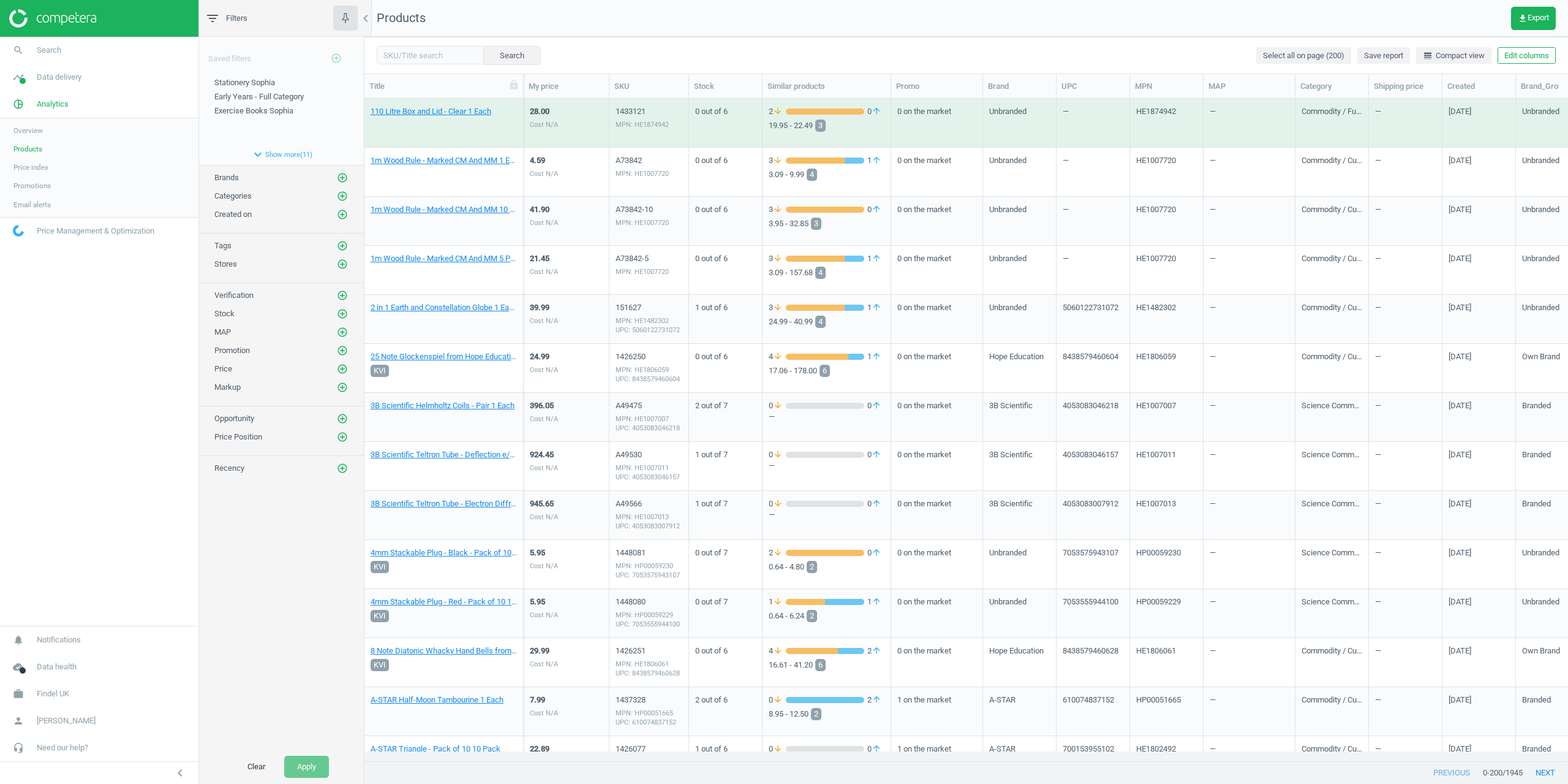
click at [428, 74] on div "Title My price SKU Stock Similar products Promo Brand UPC MPN MAP Category Ship…" at bounding box center [967, 418] width 1204 height 689
click at [424, 58] on input "text" at bounding box center [430, 55] width 107 height 18
paste input "105668"
type input "105668"
click at [509, 54] on button "Search" at bounding box center [511, 55] width 58 height 18
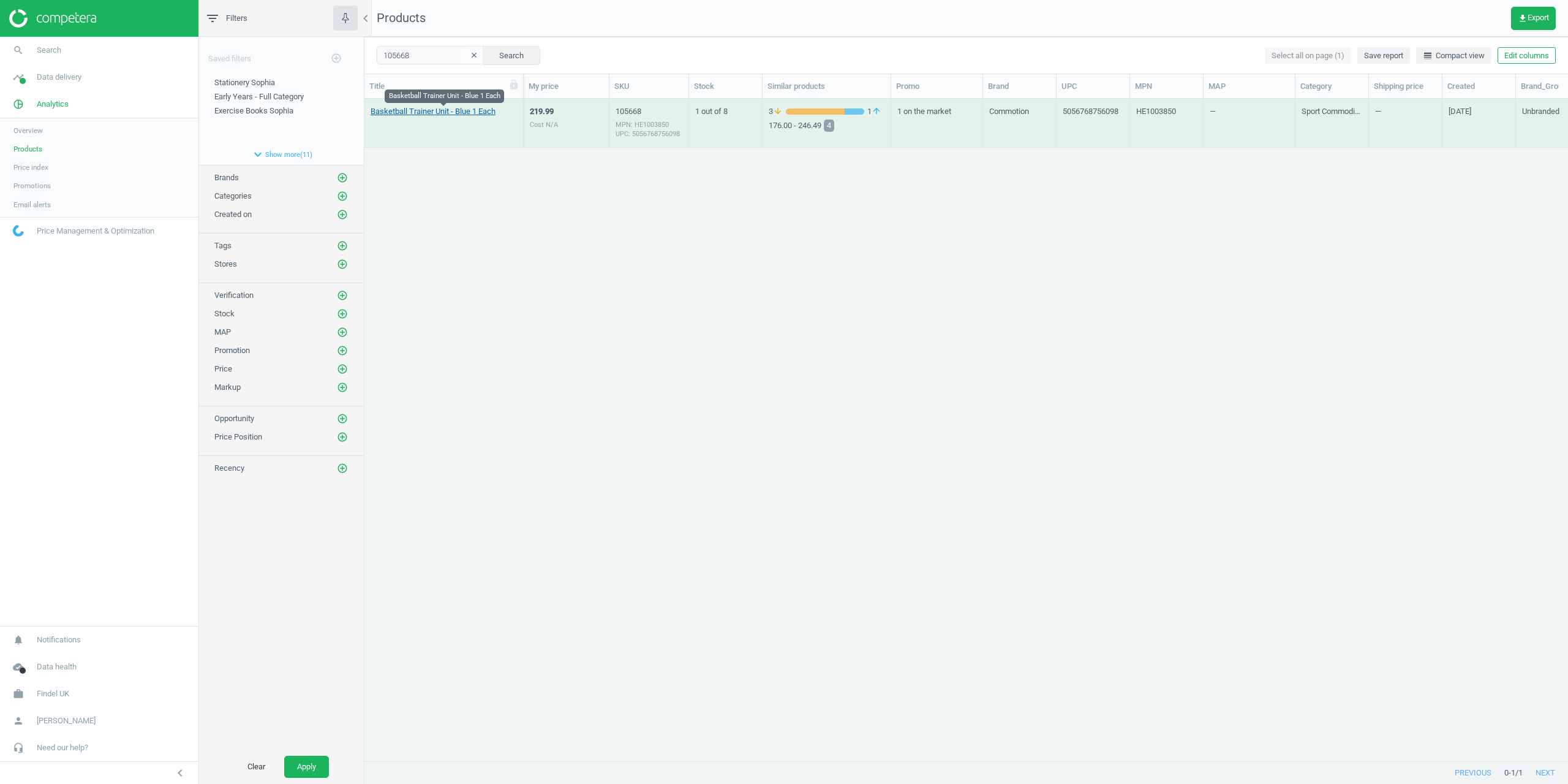
click at [416, 110] on link "Basketball Trainer Unit - Blue 1 Each" at bounding box center [433, 112] width 125 height 11
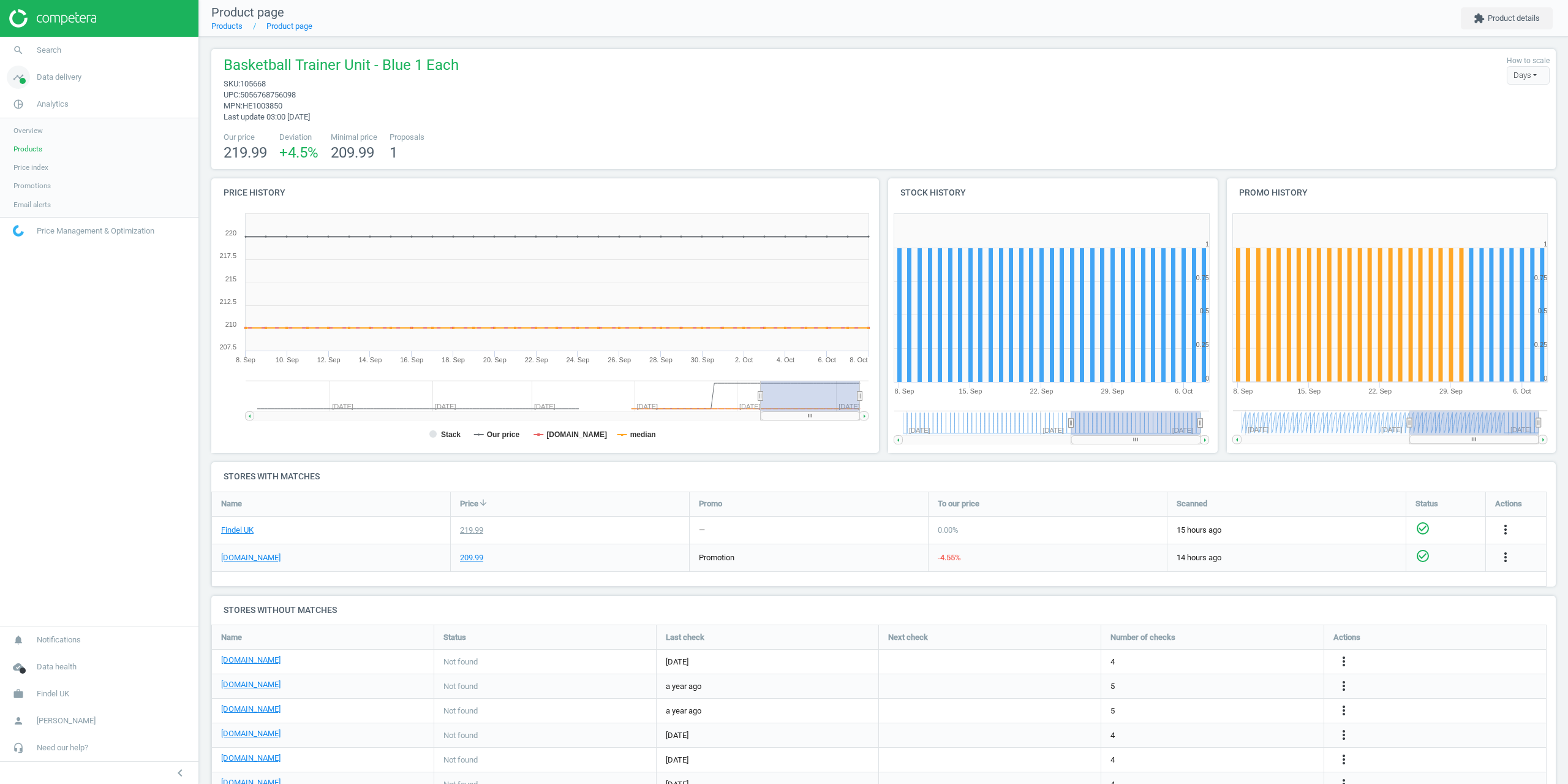
click at [46, 80] on span "Data delivery" at bounding box center [59, 77] width 45 height 11
click at [27, 175] on span "Stores" at bounding box center [24, 178] width 21 height 10
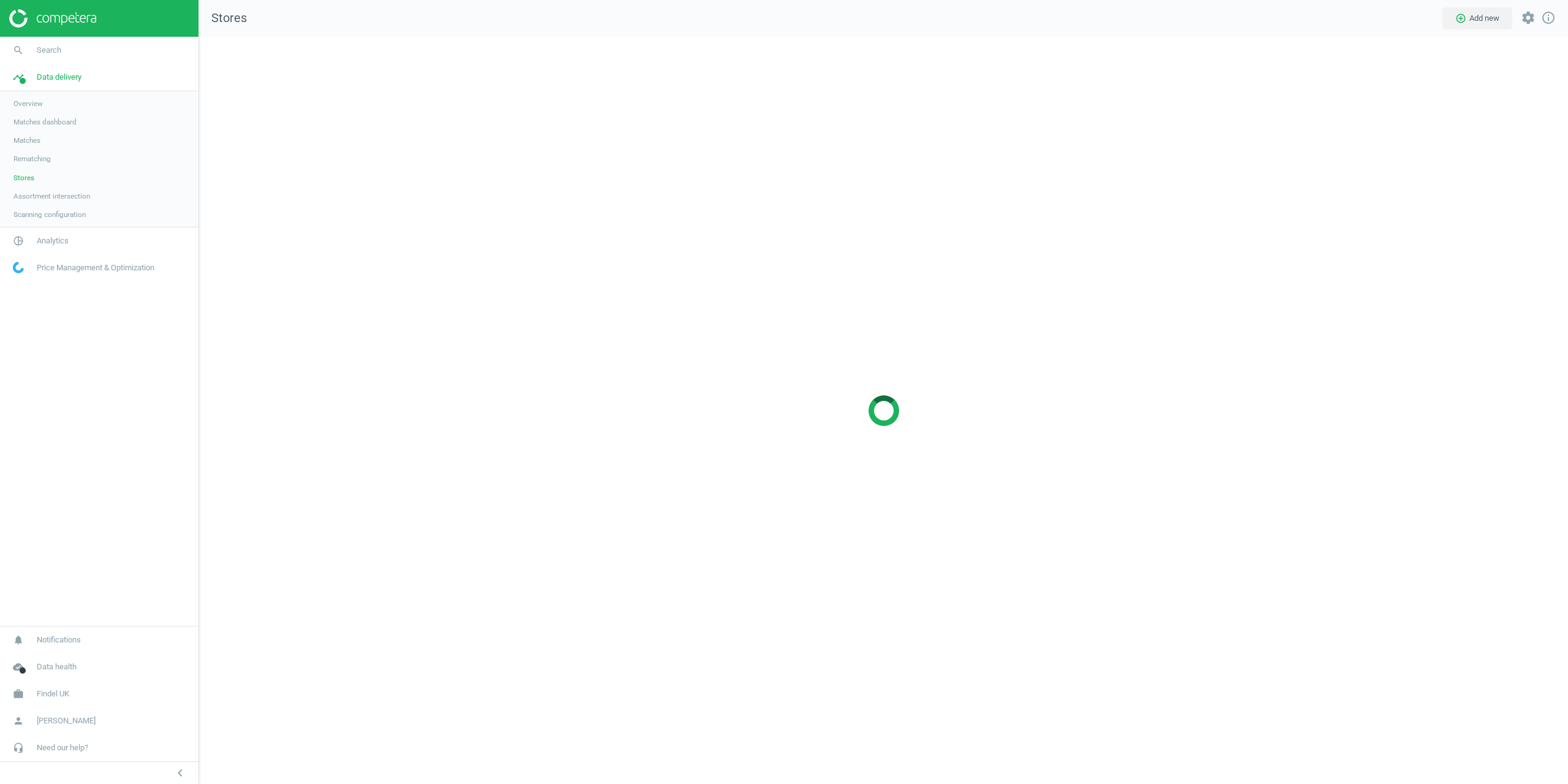
scroll to position [766, 1388]
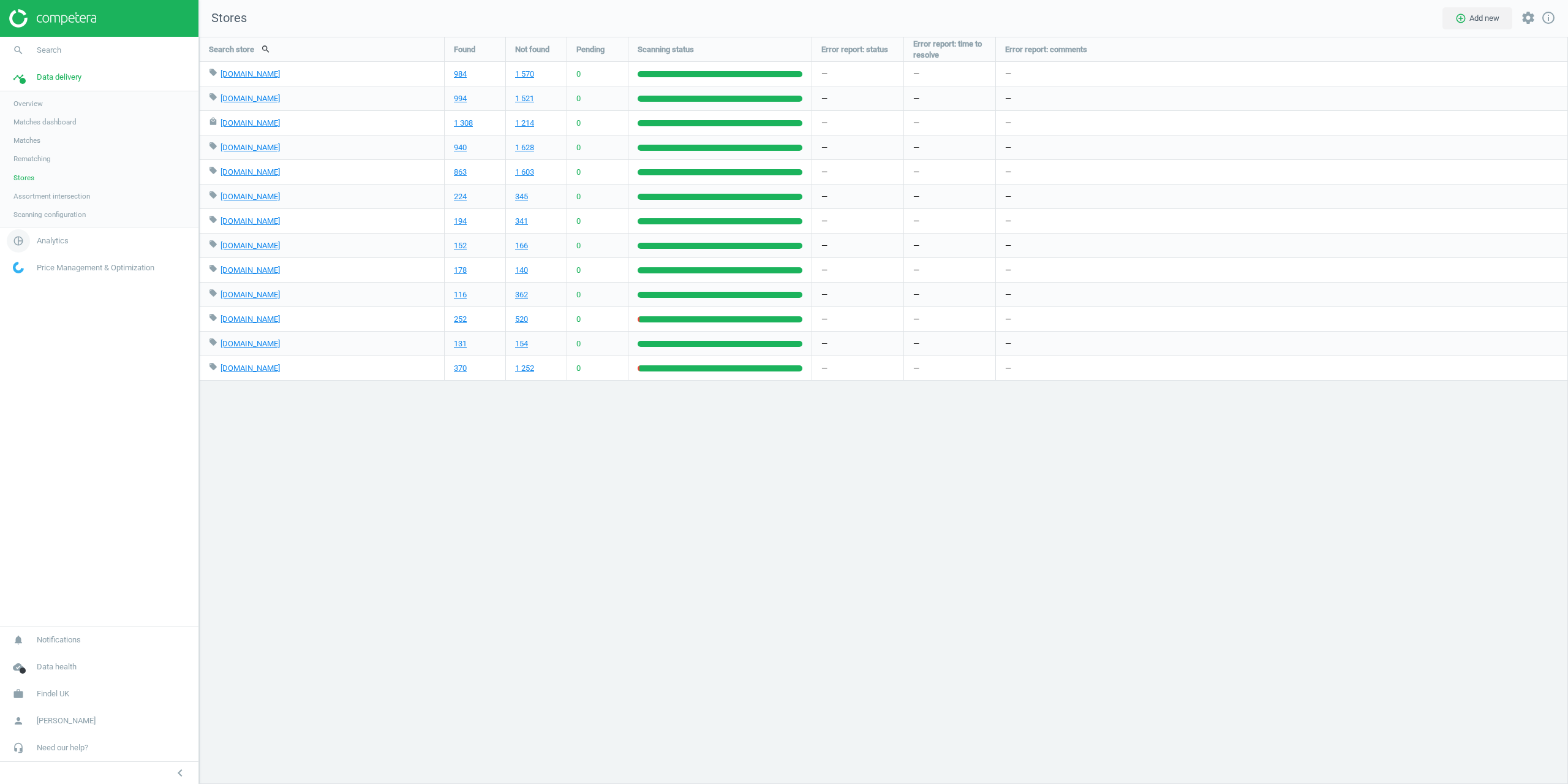
click at [46, 237] on span "Analytics" at bounding box center [52, 241] width 32 height 11
click at [30, 152] on span "Products" at bounding box center [27, 149] width 29 height 10
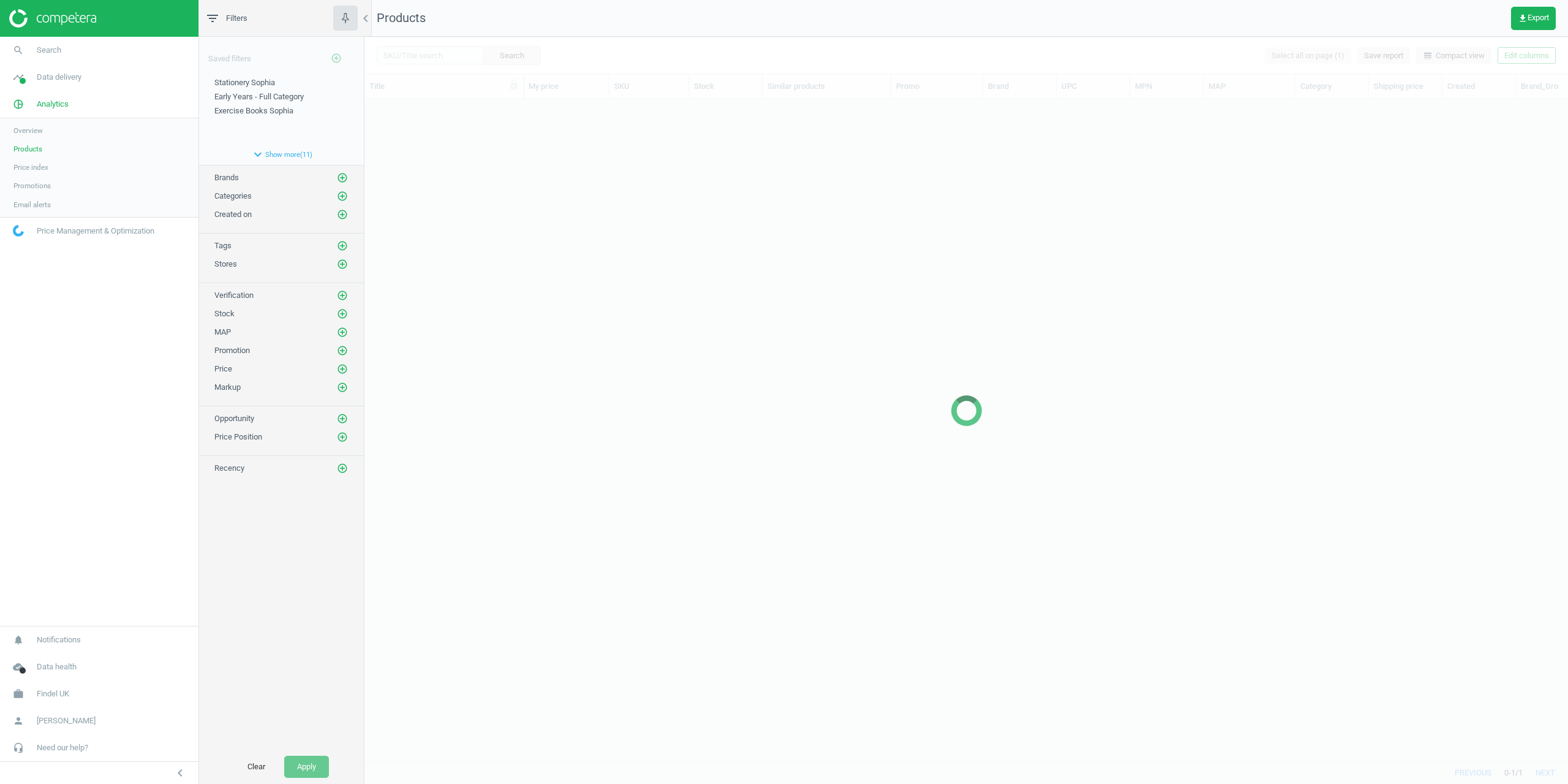
scroll to position [644, 1195]
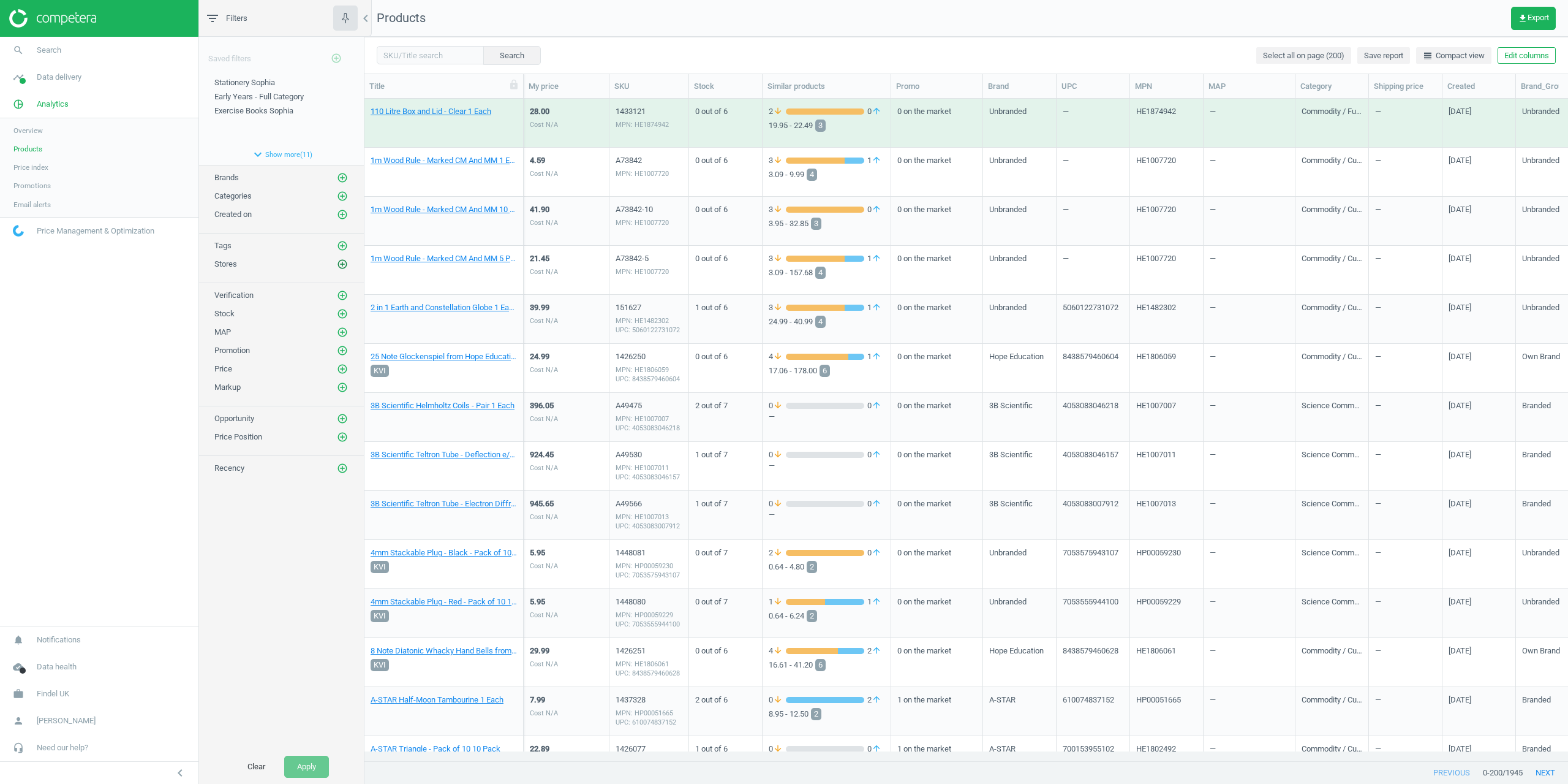
click at [344, 264] on icon "add_circle_outline" at bounding box center [342, 264] width 11 height 11
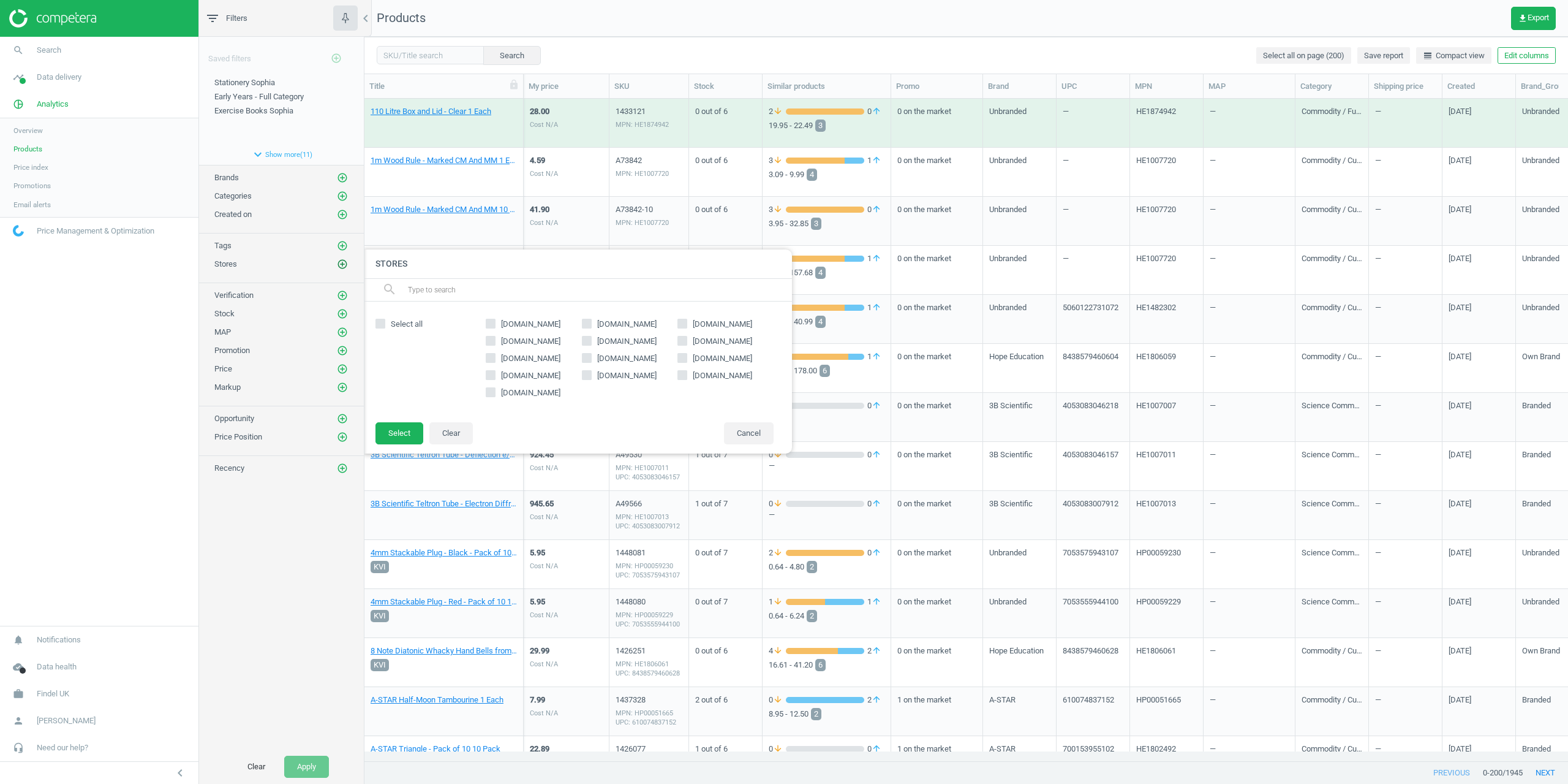
click at [344, 264] on icon "add_circle_outline" at bounding box center [342, 264] width 11 height 11
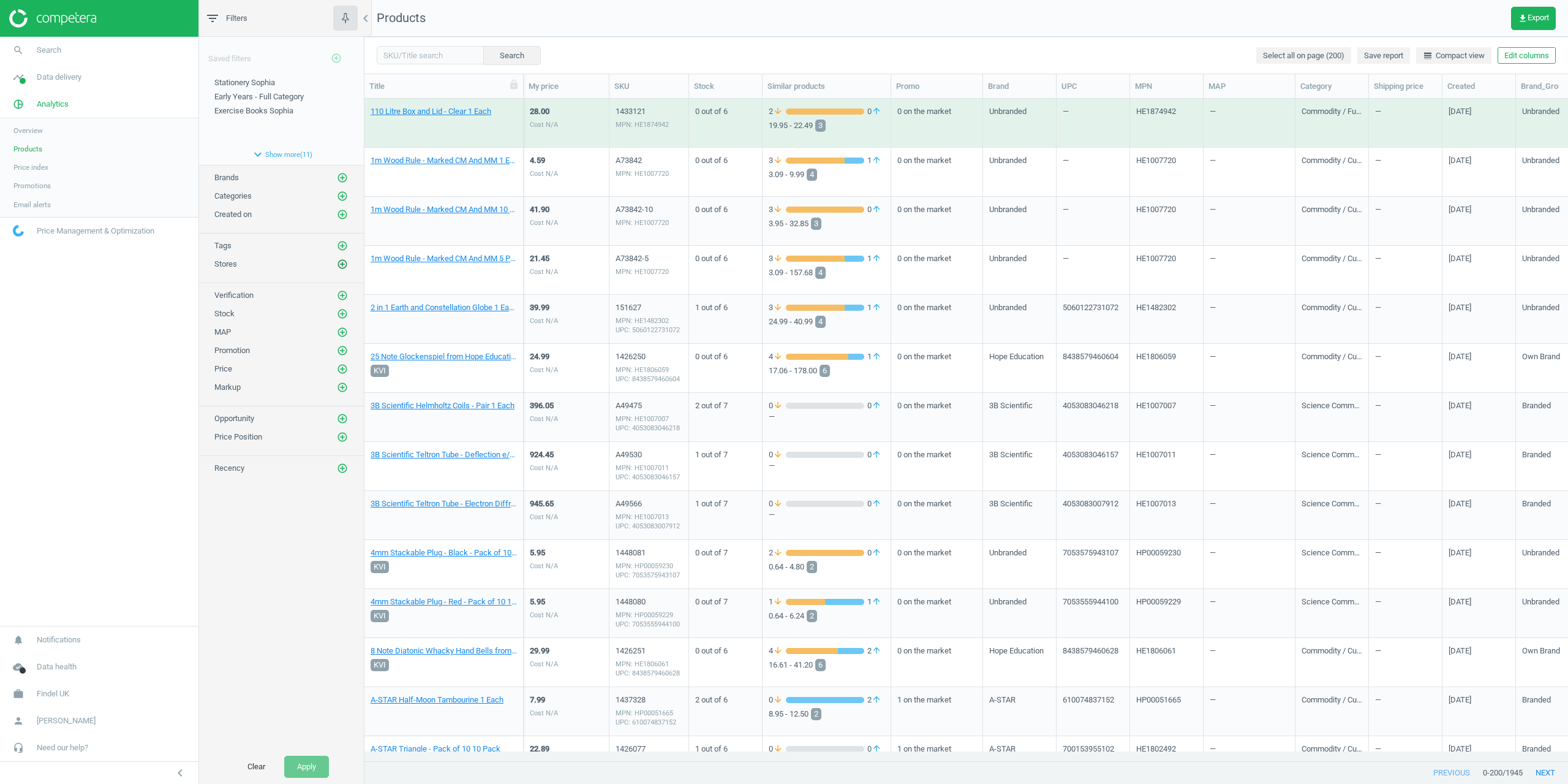
click at [345, 263] on icon "add_circle_outline" at bounding box center [342, 264] width 11 height 11
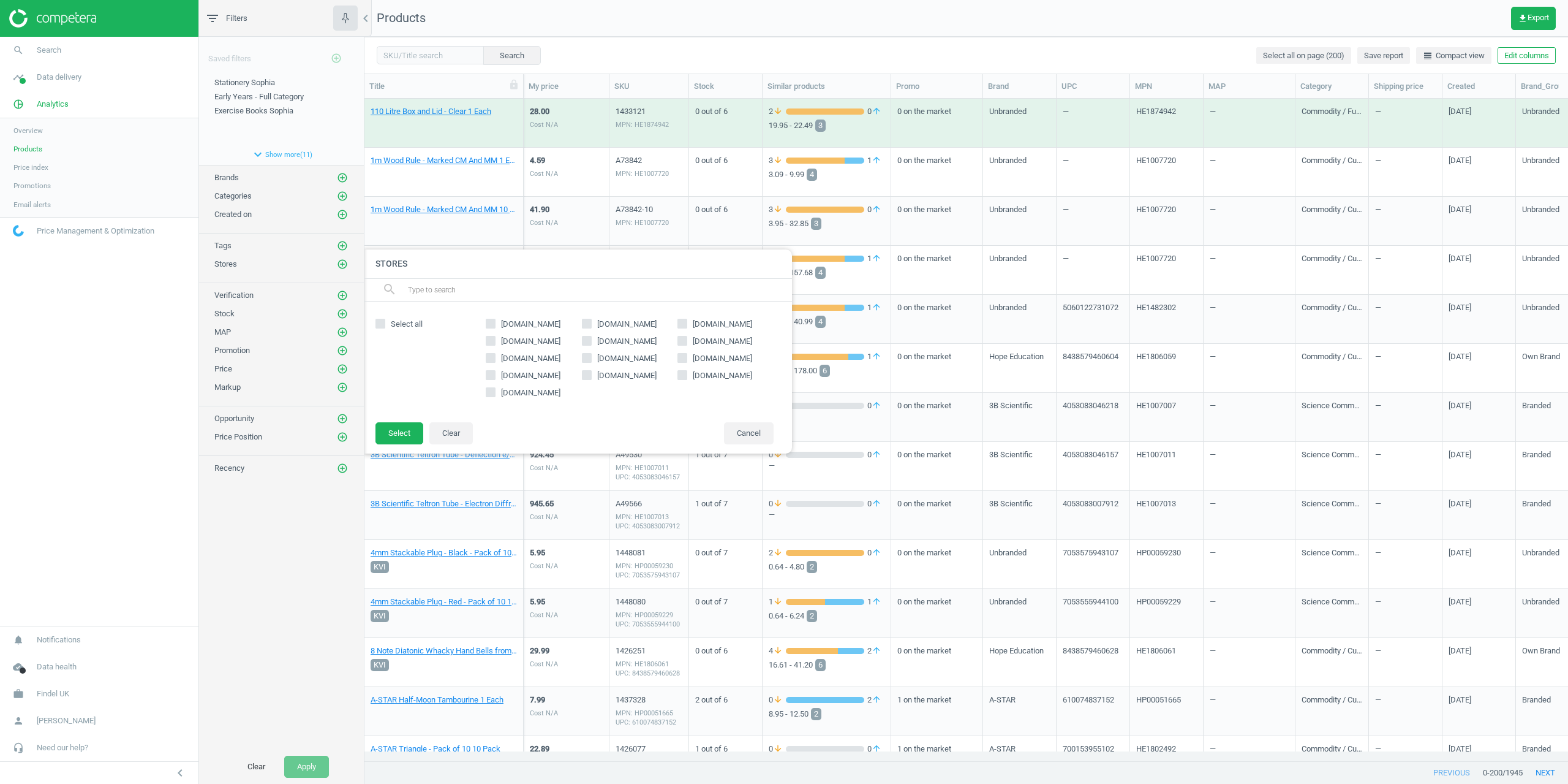
click at [526, 372] on span "[DOMAIN_NAME]" at bounding box center [531, 376] width 65 height 11
click at [495, 372] on input "[DOMAIN_NAME]" at bounding box center [490, 374] width 8 height 8
checkbox input "true"
click at [413, 426] on button "Select" at bounding box center [399, 433] width 48 height 22
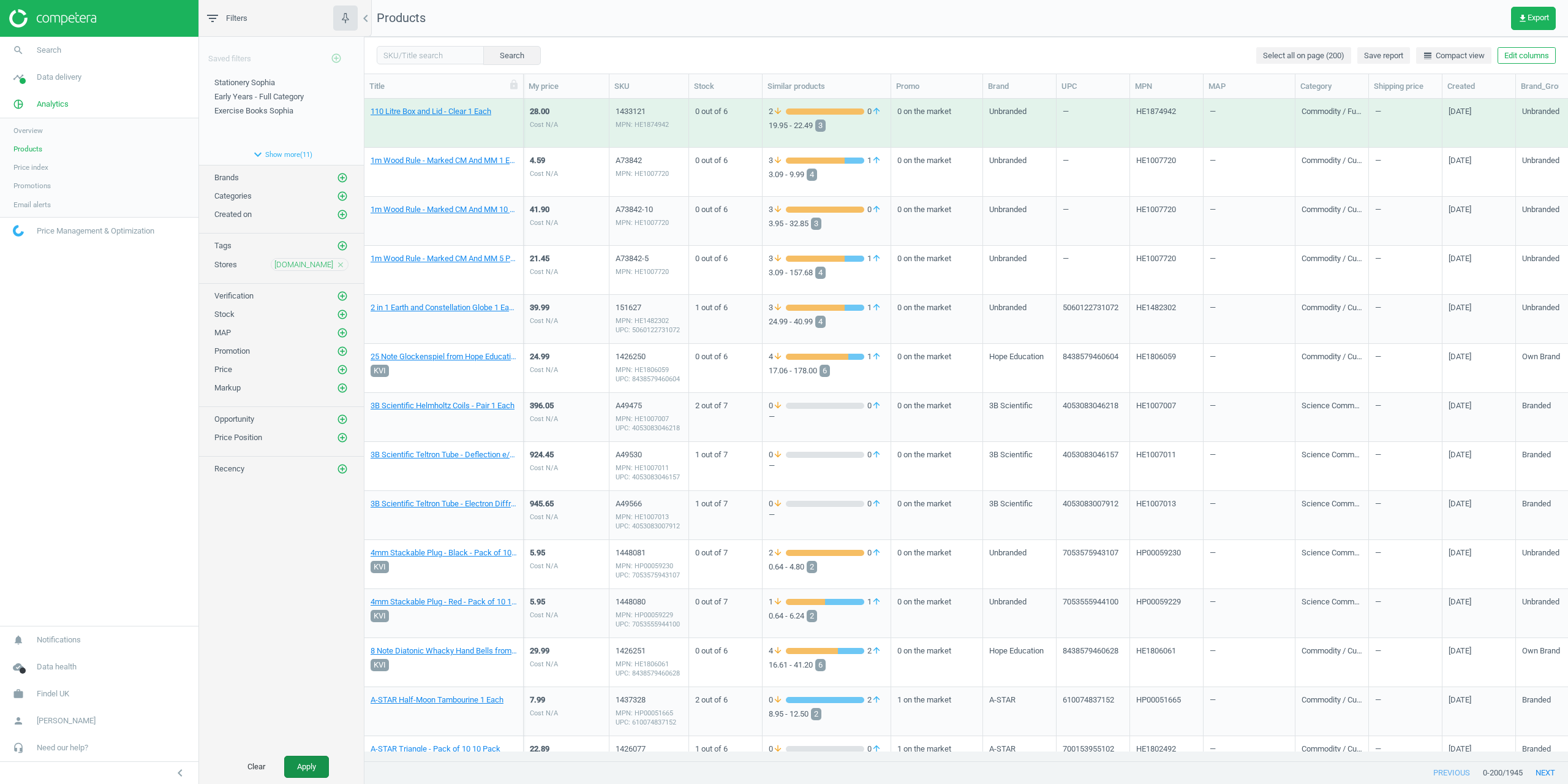
click at [303, 768] on button "Apply" at bounding box center [307, 766] width 45 height 22
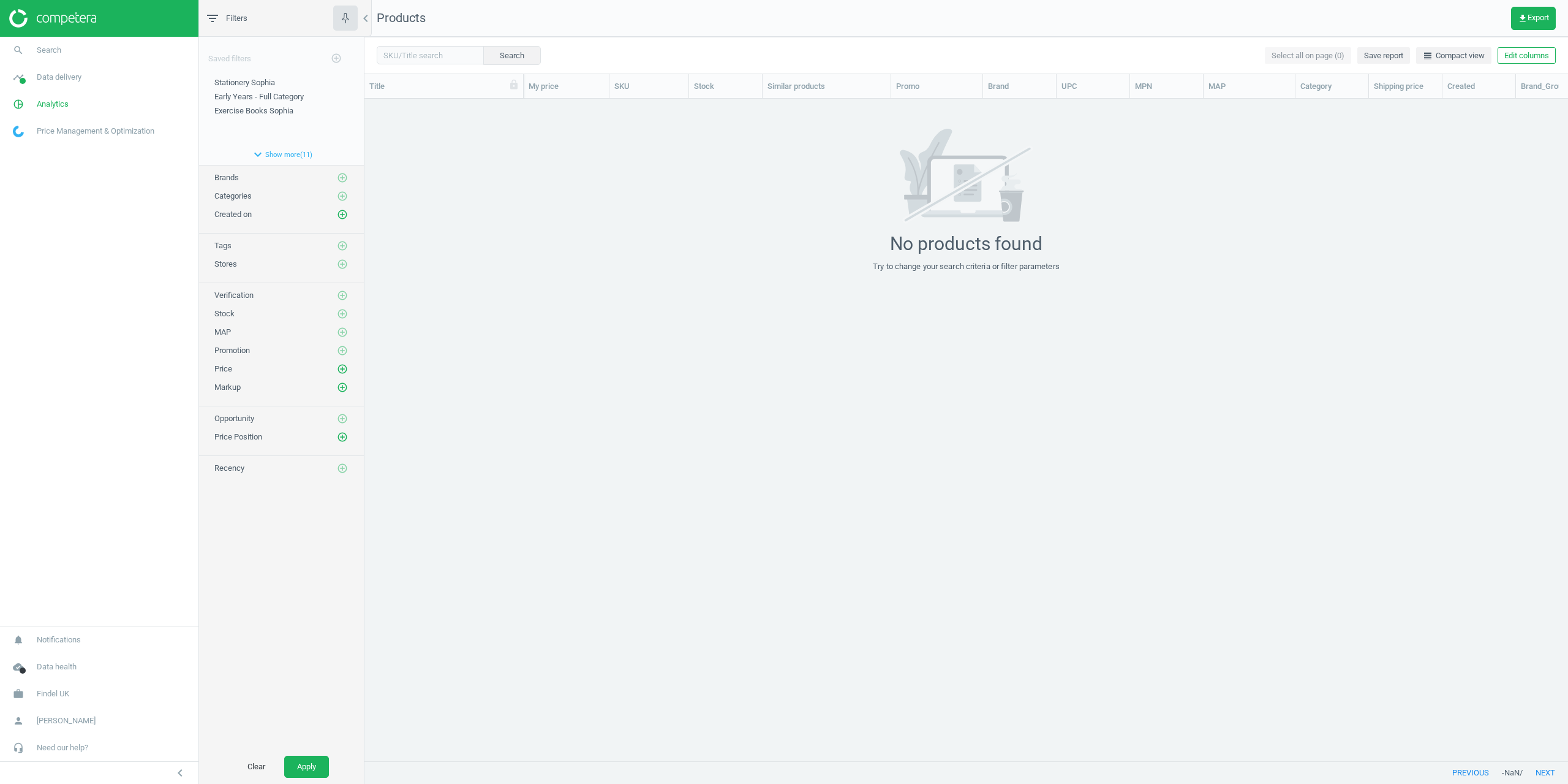
scroll to position [644, 1195]
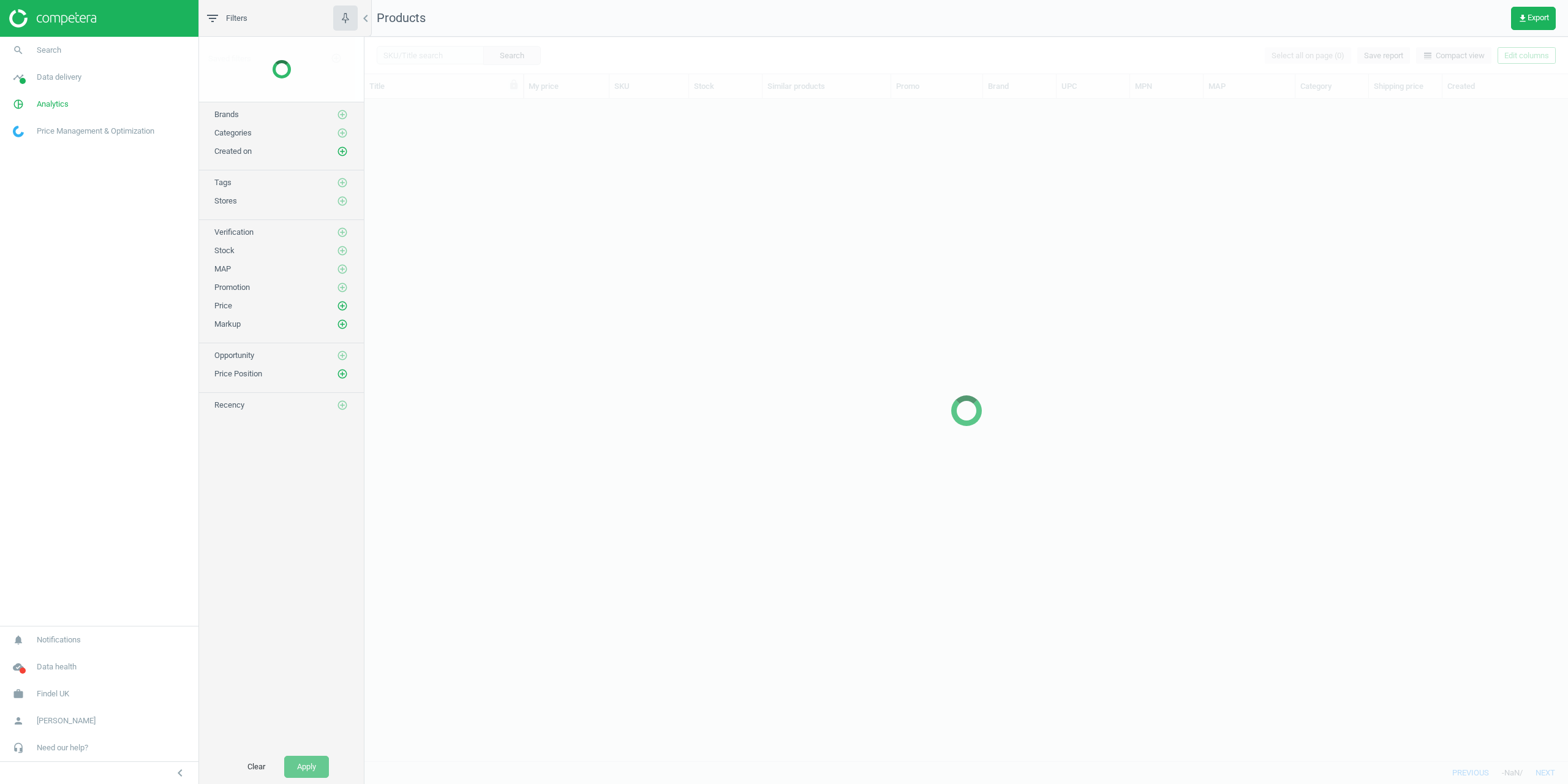
scroll to position [10, 10]
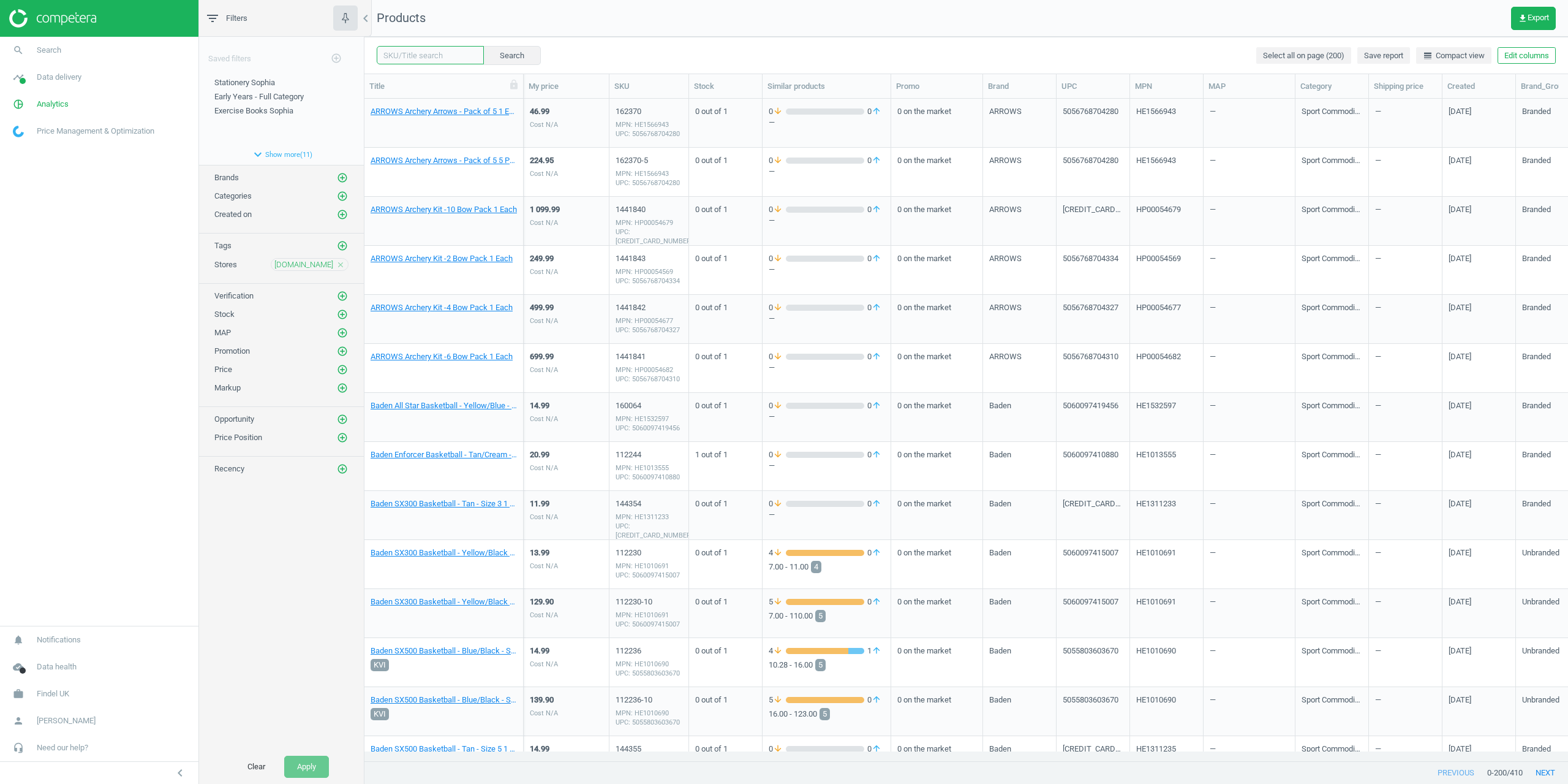
click at [420, 65] on body "Group 2 Created with Sketch. ic/cloud_download/grey600 Created with Sketch. gra…" at bounding box center [784, 392] width 1568 height 784
paste input "ENF387640"
type input "ENF387640"
click at [495, 60] on button "Search" at bounding box center [511, 55] width 58 height 18
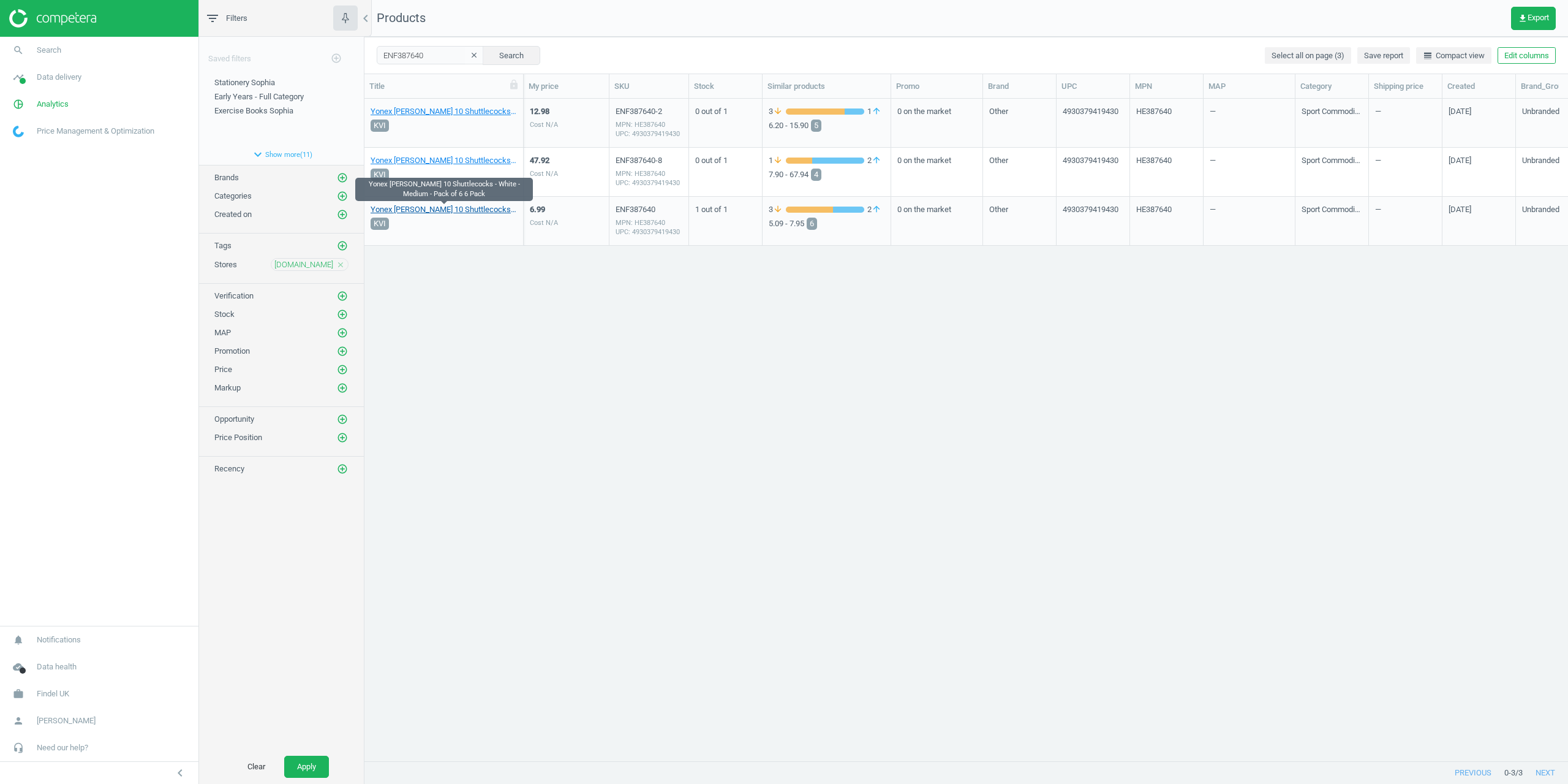
click at [438, 211] on link "Yonex [PERSON_NAME] 10 Shuttlecocks - White - Medium - Pack of 6 6 Pack" at bounding box center [443, 210] width 147 height 11
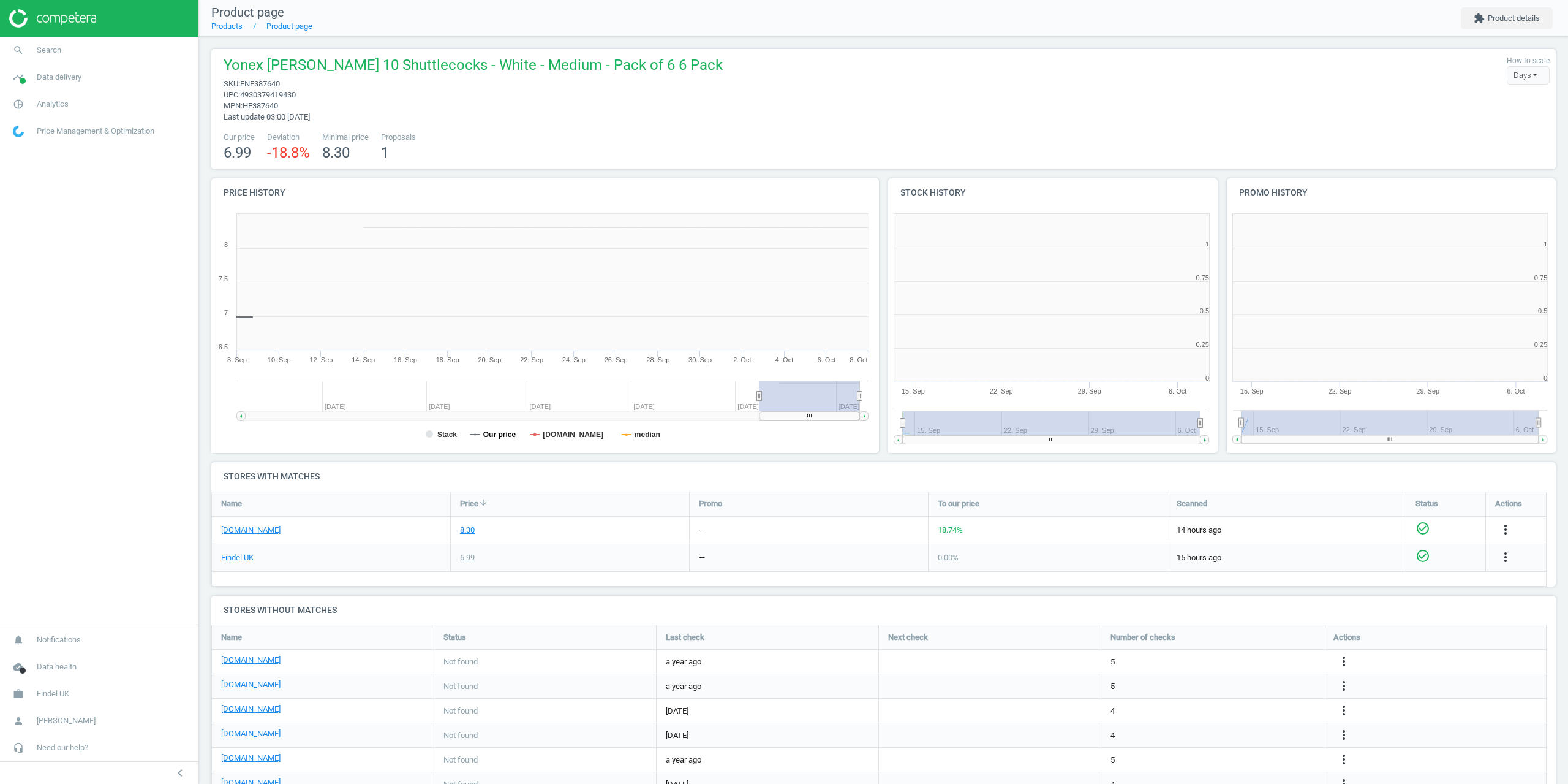
scroll to position [264, 346]
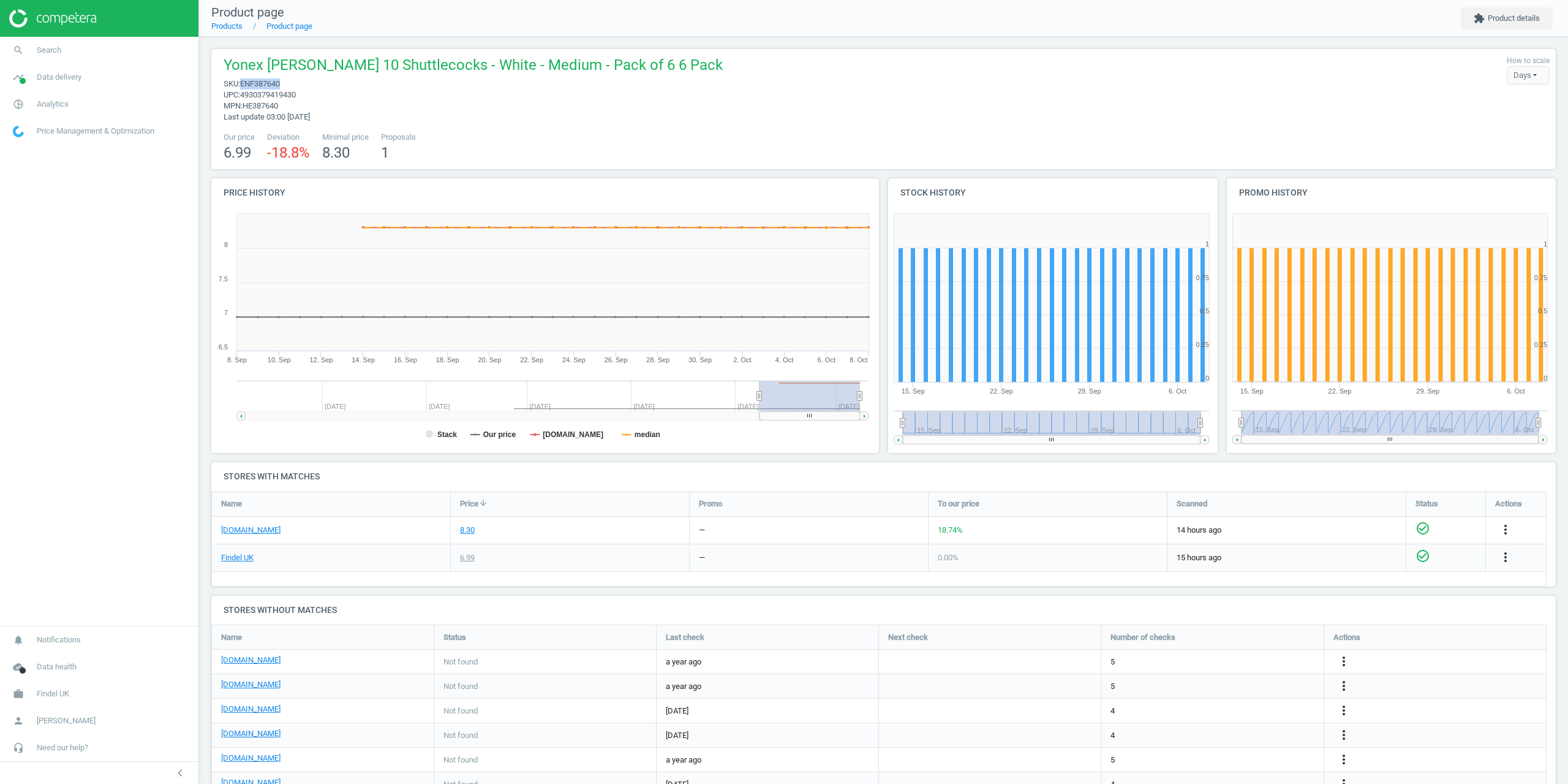
drag, startPoint x: 289, startPoint y: 82, endPoint x: 240, endPoint y: 82, distance: 49.0
click at [240, 82] on span "sku : ENF387640" at bounding box center [474, 84] width 500 height 11
copy span "ENF387640"
click at [246, 84] on span "ENF387640" at bounding box center [260, 84] width 40 height 9
drag, startPoint x: 283, startPoint y: 82, endPoint x: 243, endPoint y: 84, distance: 40.0
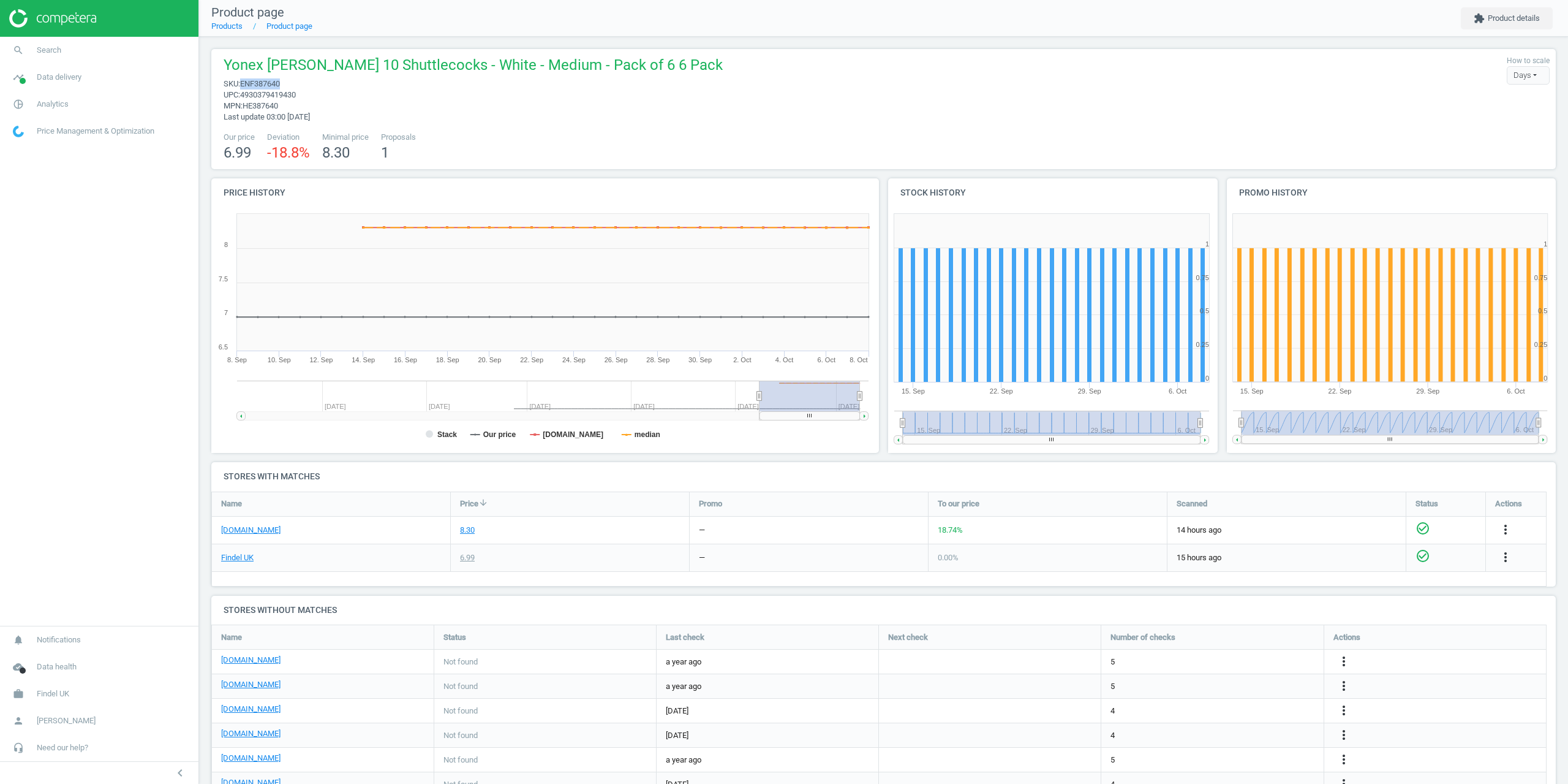
click at [244, 84] on span "sku : ENF387640" at bounding box center [474, 84] width 500 height 11
copy span "ENF387640"
click at [58, 41] on link "search Search" at bounding box center [99, 50] width 199 height 27
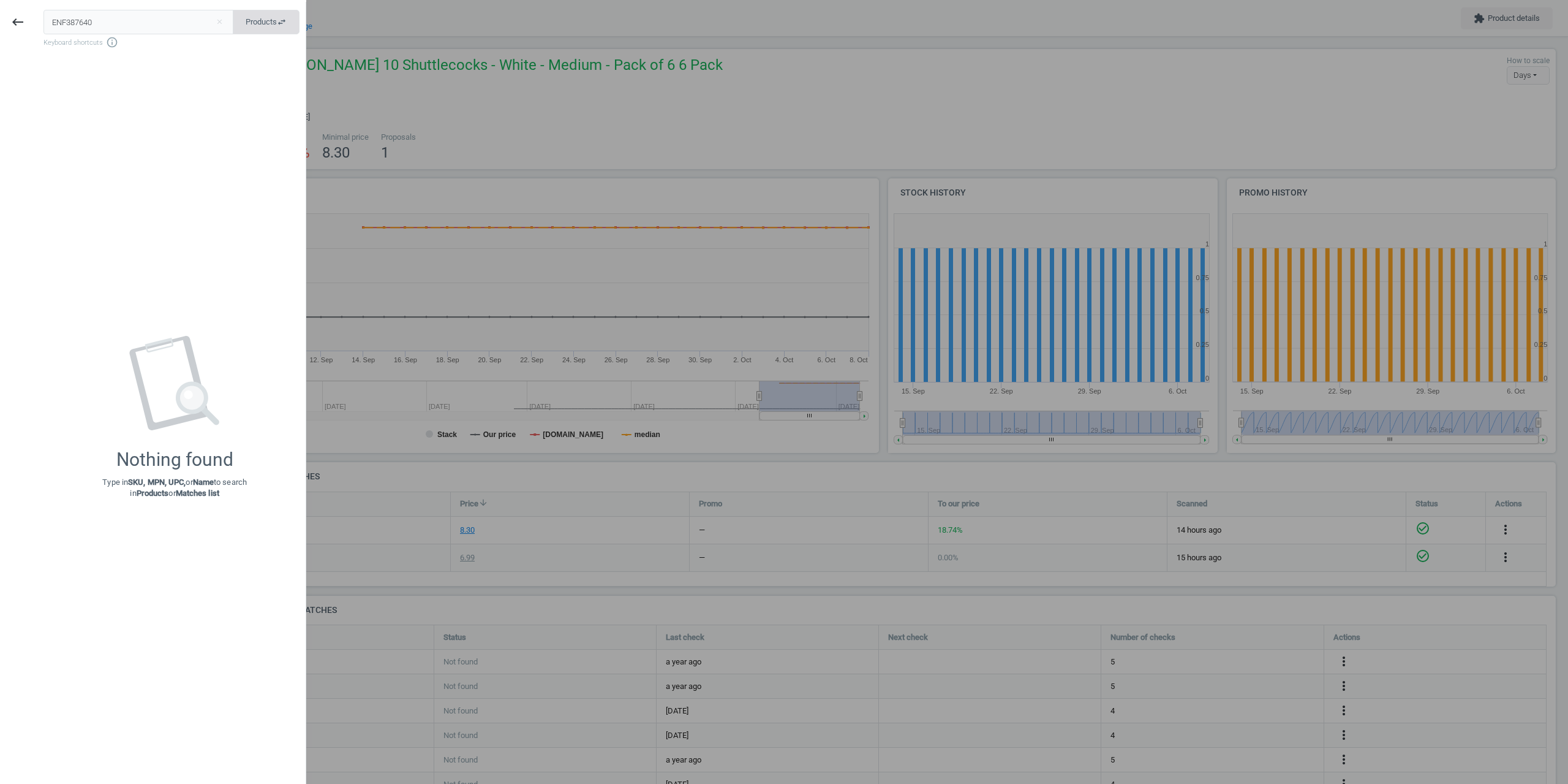
type input "ENF387640"
click at [268, 29] on button "Products swap_horiz" at bounding box center [266, 22] width 67 height 25
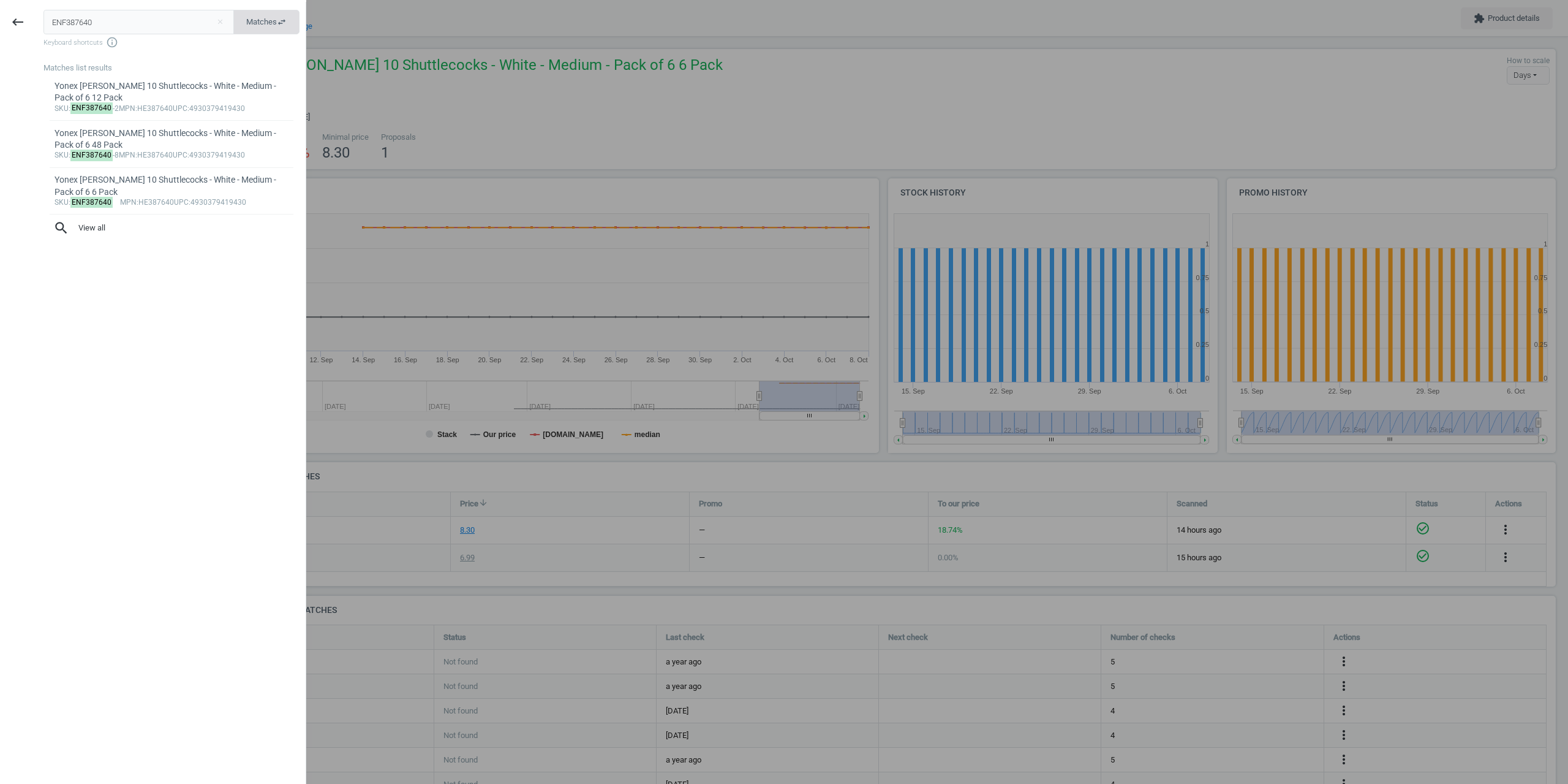
click at [234, 10] on button "Matches swap_horiz" at bounding box center [267, 22] width 66 height 25
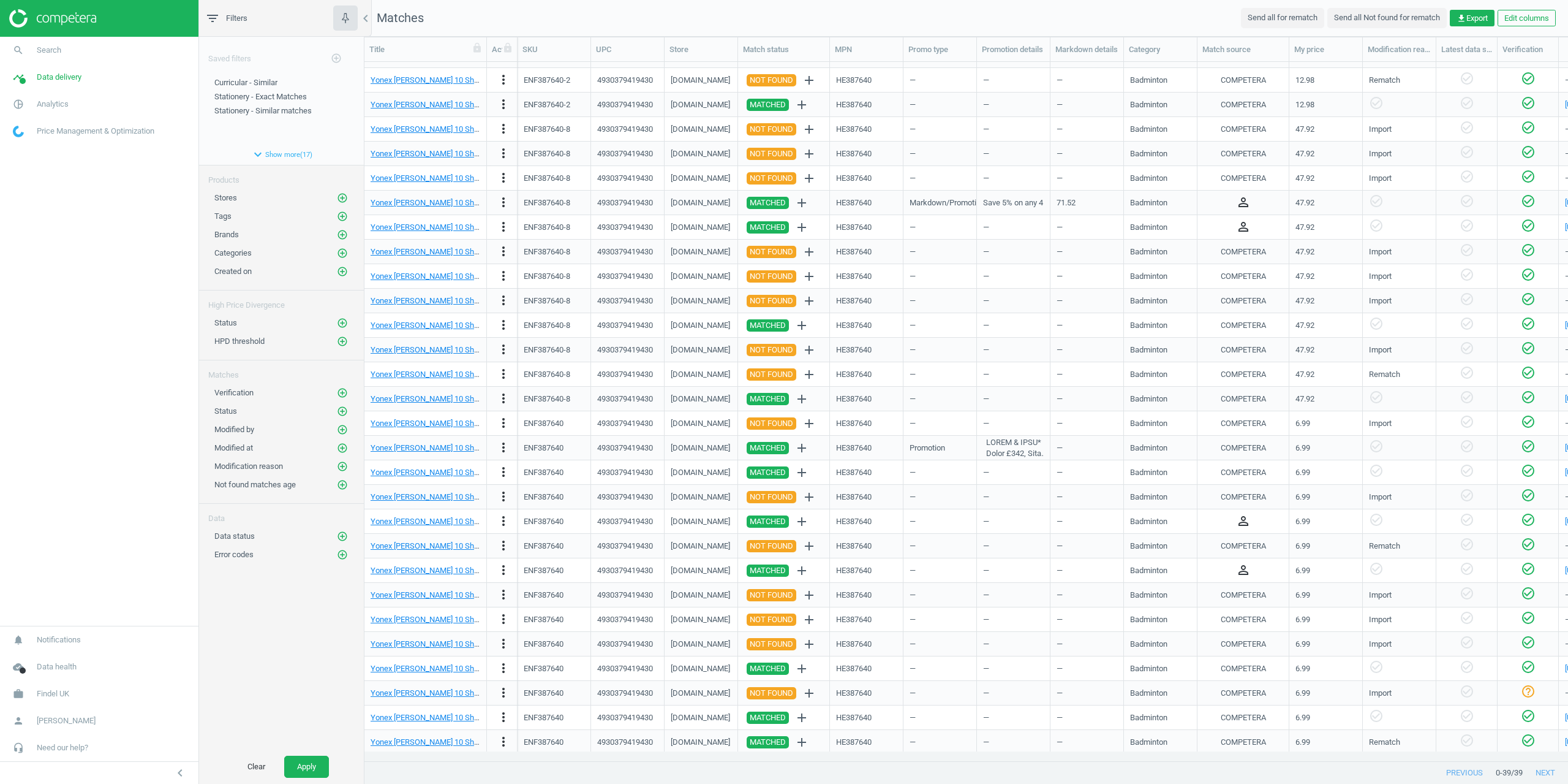
scroll to position [267, 0]
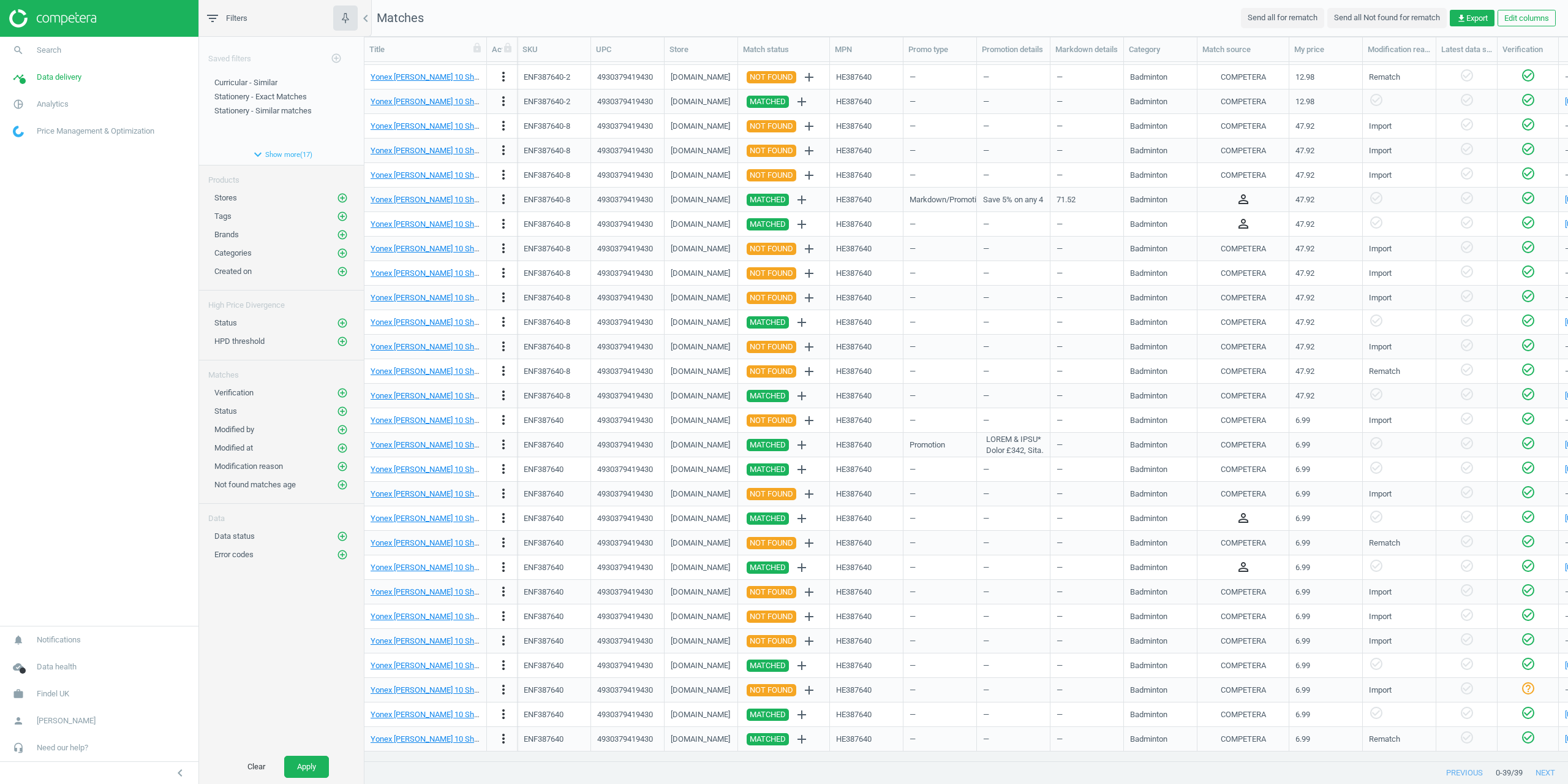
drag, startPoint x: 789, startPoint y: 761, endPoint x: 812, endPoint y: 758, distance: 23.2
click at [810, 761] on div at bounding box center [1038, 761] width 1040 height 1
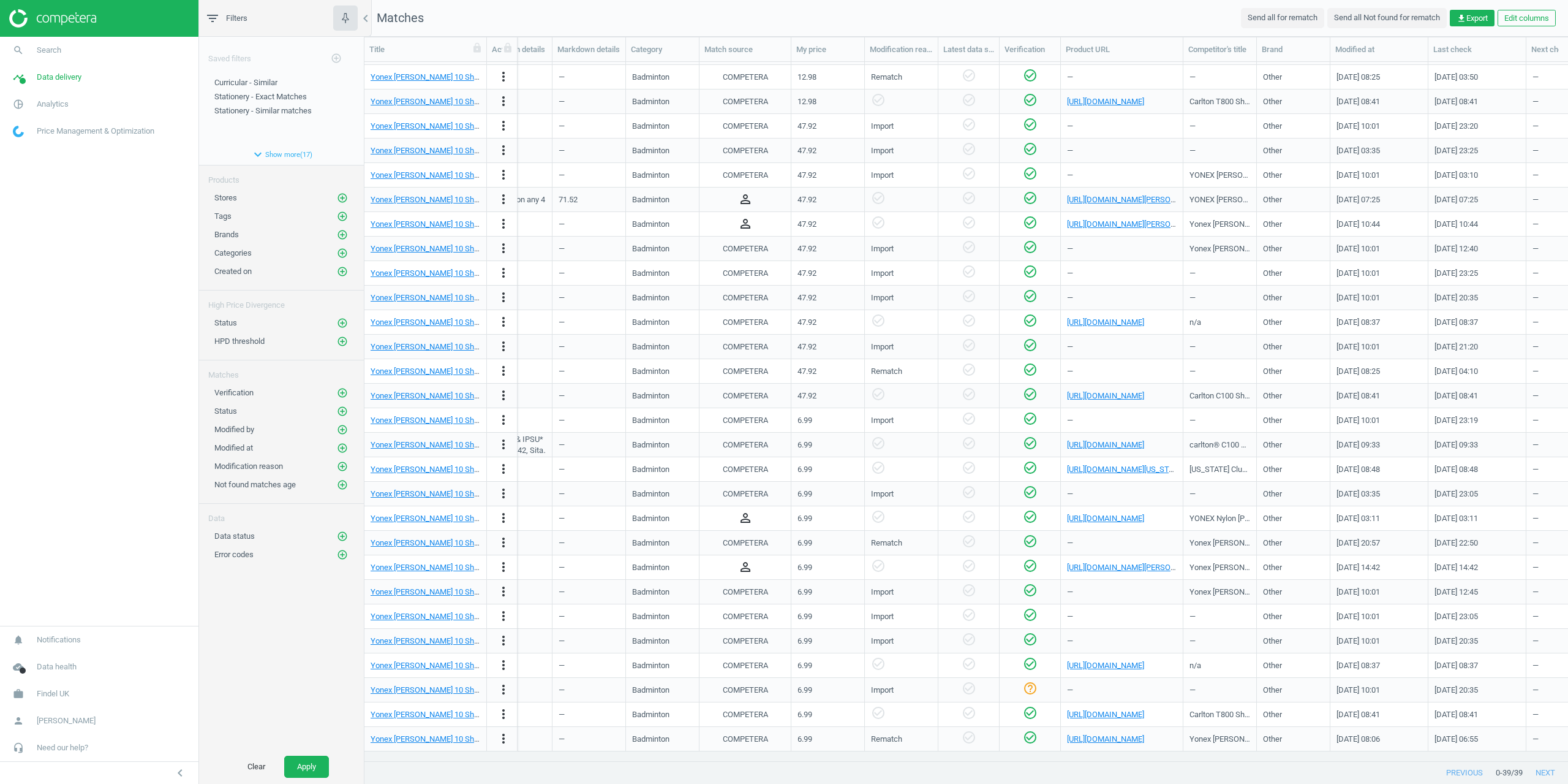
scroll to position [0, 0]
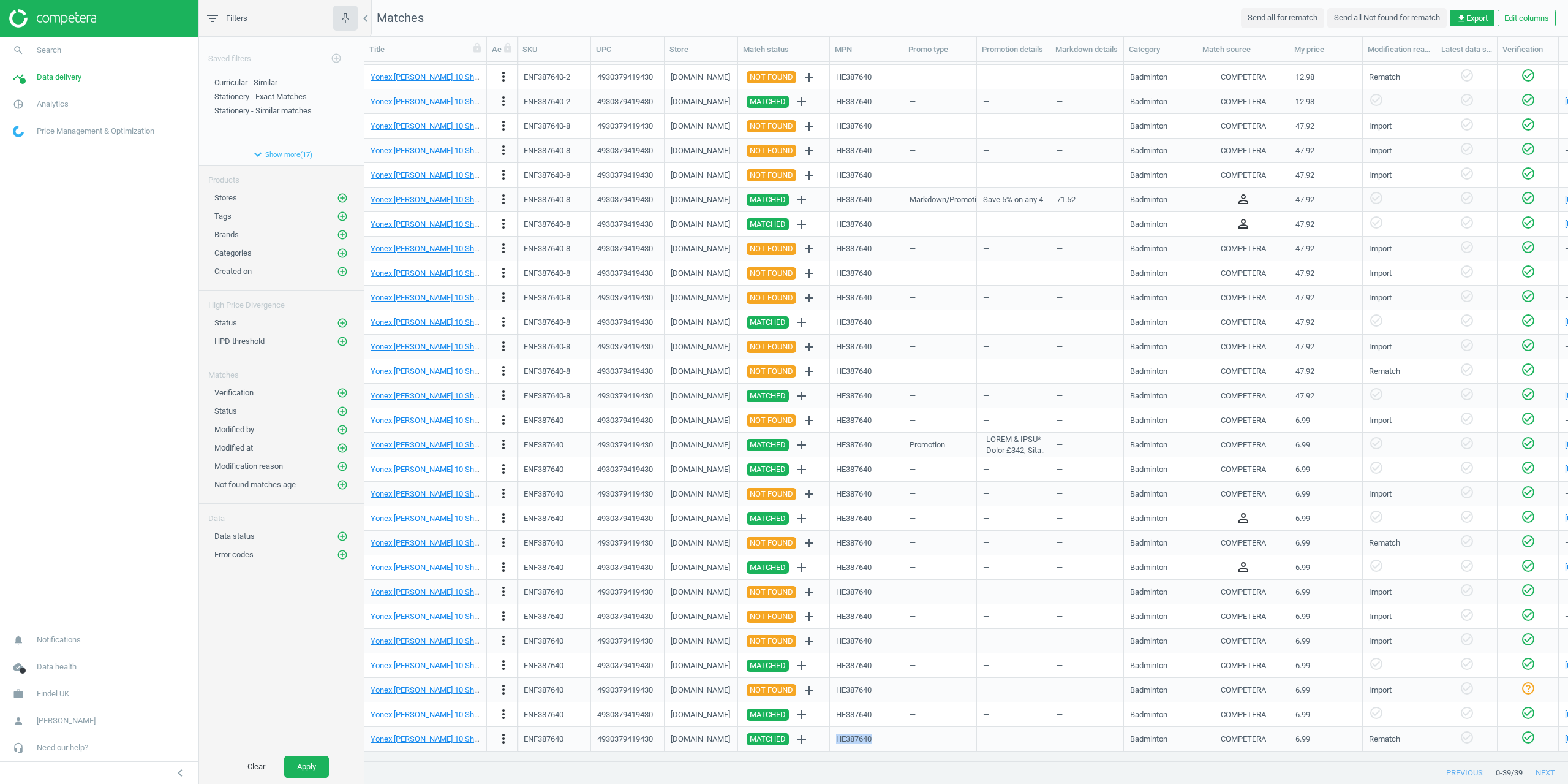
drag, startPoint x: 878, startPoint y: 744, endPoint x: 837, endPoint y: 745, distance: 41.0
click at [837, 745] on div "HE387640" at bounding box center [866, 738] width 60 height 22
copy div "HE387640"
drag, startPoint x: 565, startPoint y: 738, endPoint x: 525, endPoint y: 742, distance: 40.2
click at [525, 742] on div "ENF387640" at bounding box center [554, 738] width 60 height 22
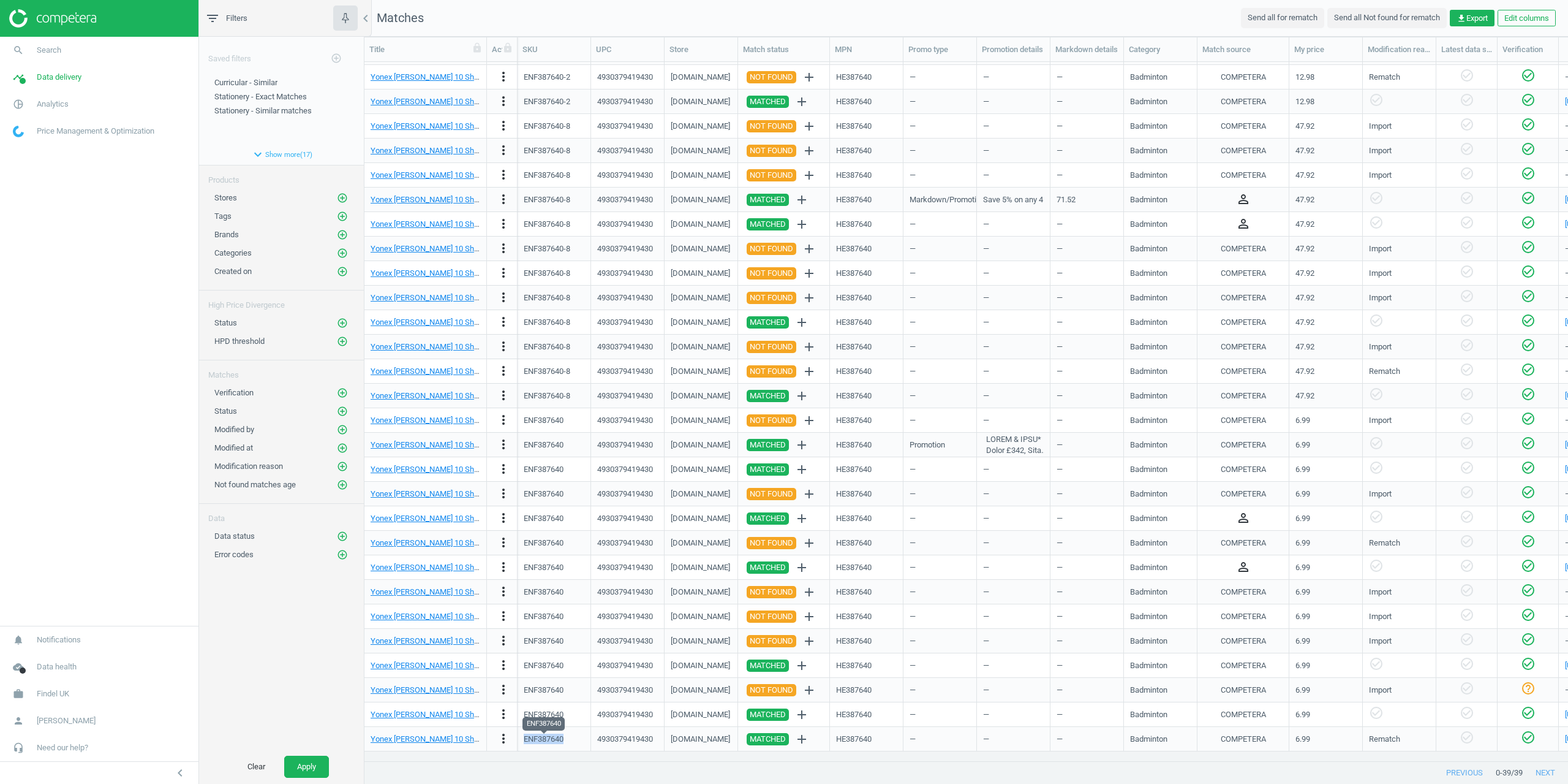
copy div "ENF387640"
click at [53, 51] on span "Search" at bounding box center [48, 51] width 25 height 11
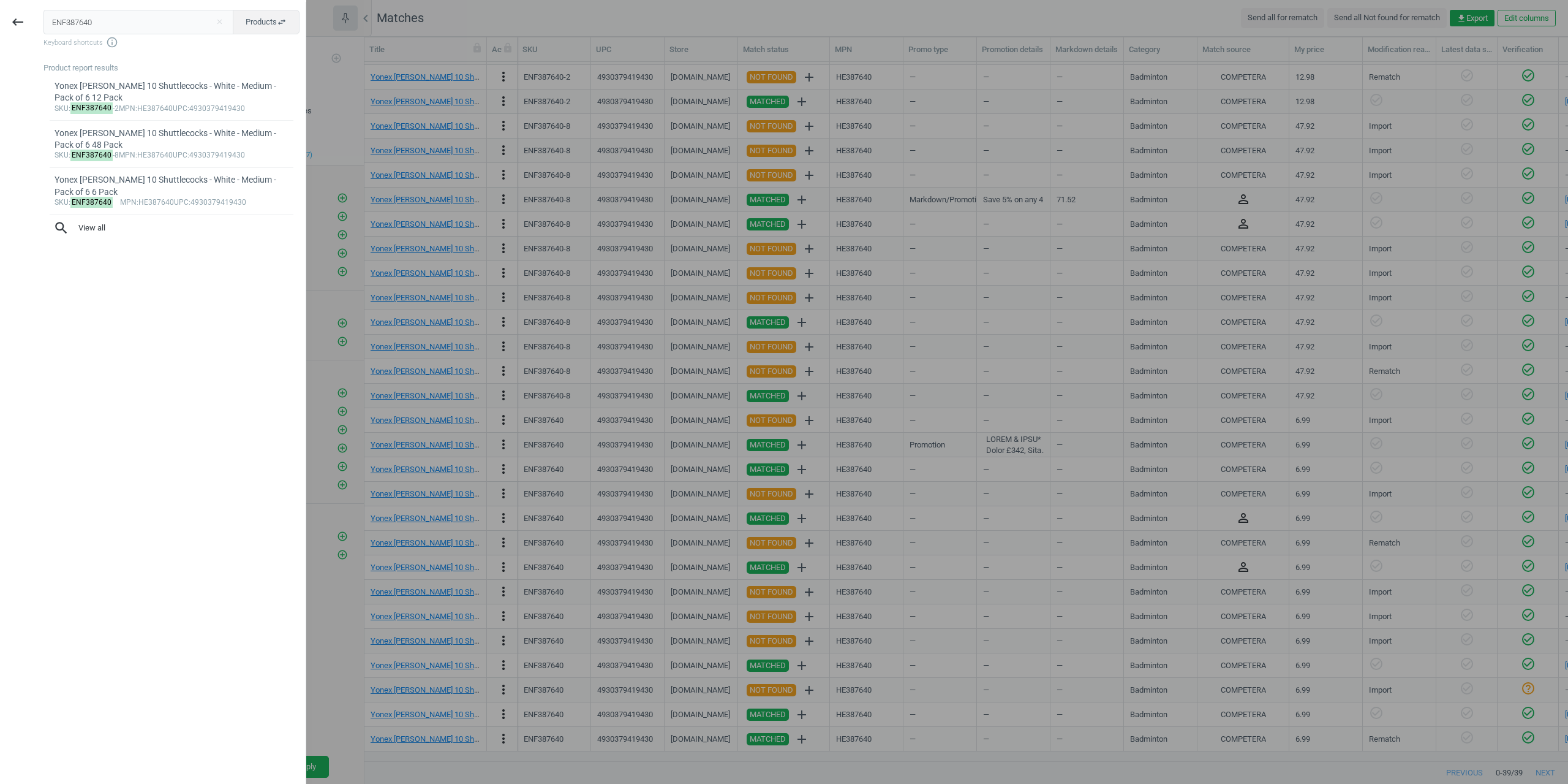
click at [307, 24] on div at bounding box center [784, 392] width 1568 height 784
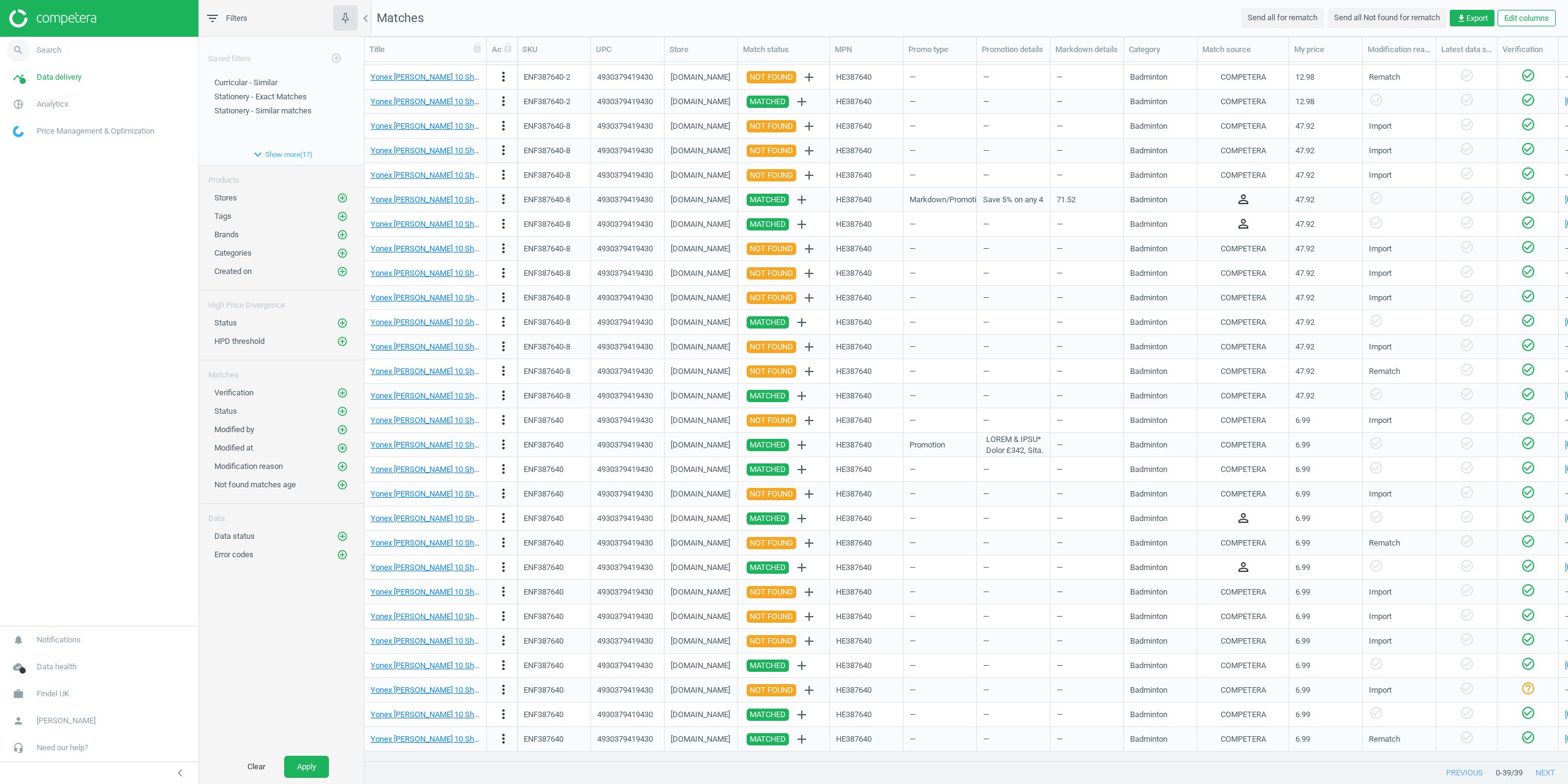
click at [41, 41] on link "search Search" at bounding box center [99, 50] width 199 height 27
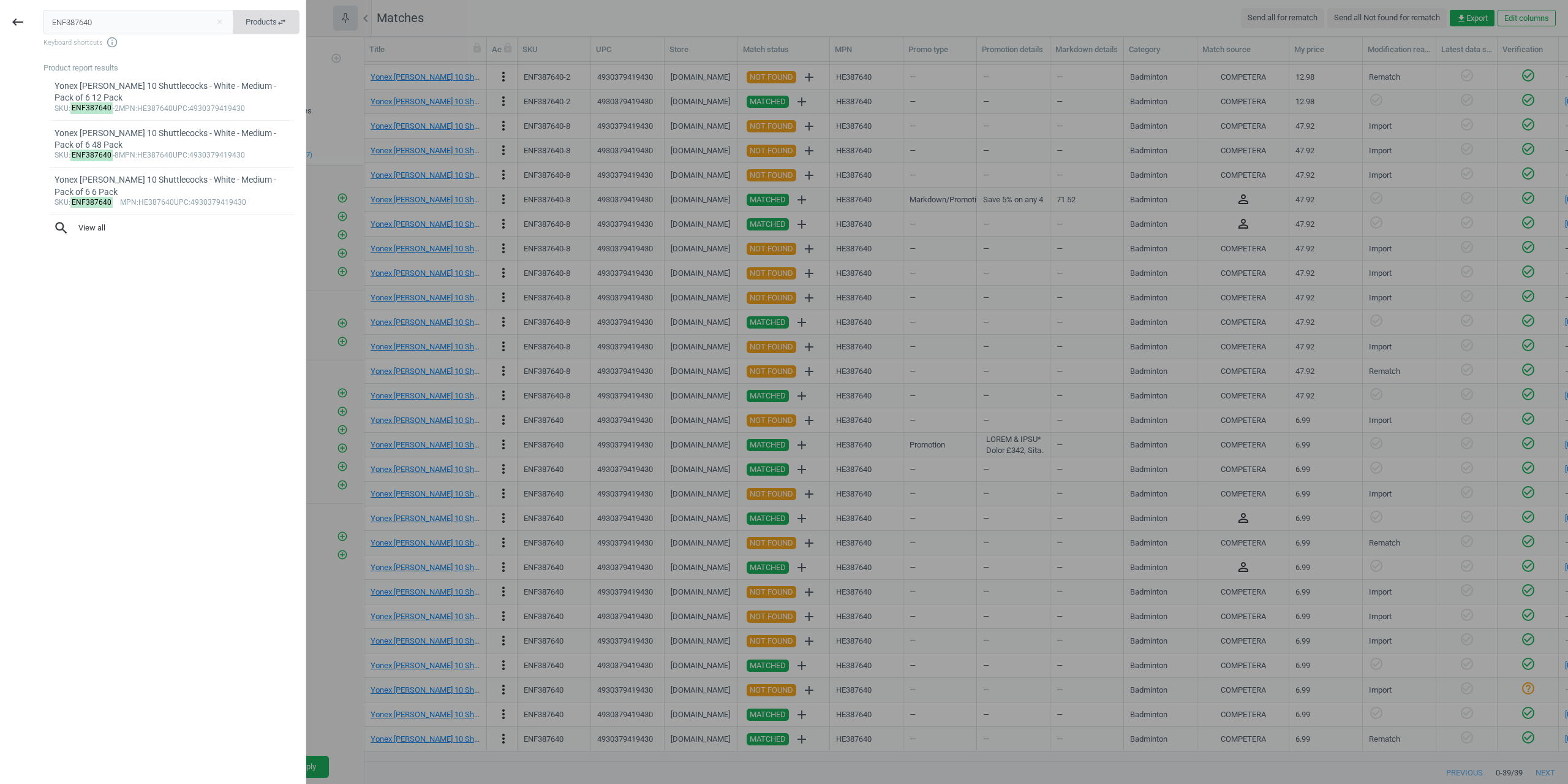
click at [263, 18] on span "Products swap_horiz" at bounding box center [266, 22] width 41 height 11
click at [109, 27] on input "ENF387640" at bounding box center [139, 22] width 191 height 25
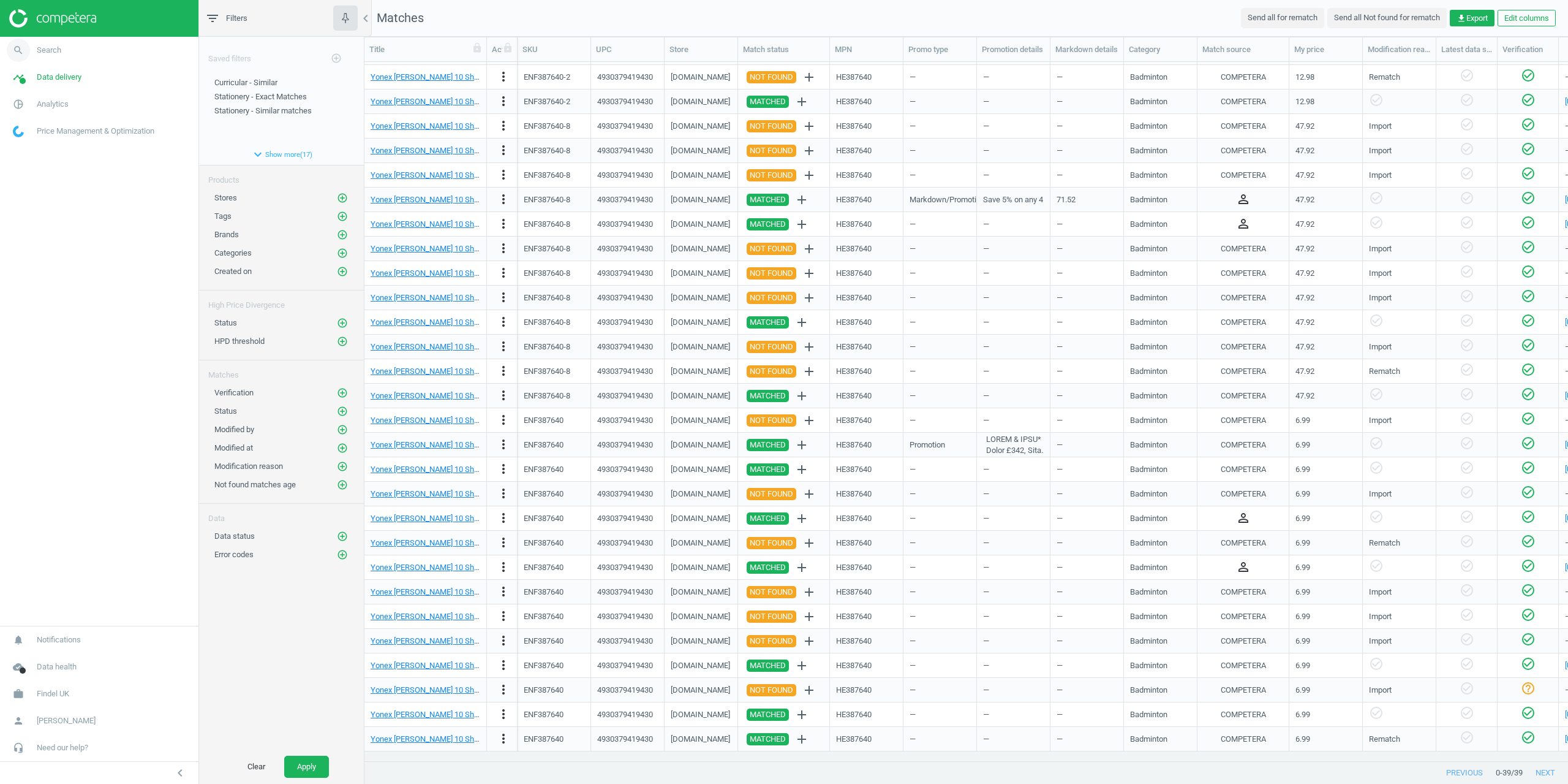
click at [44, 56] on link "search Search" at bounding box center [99, 50] width 199 height 27
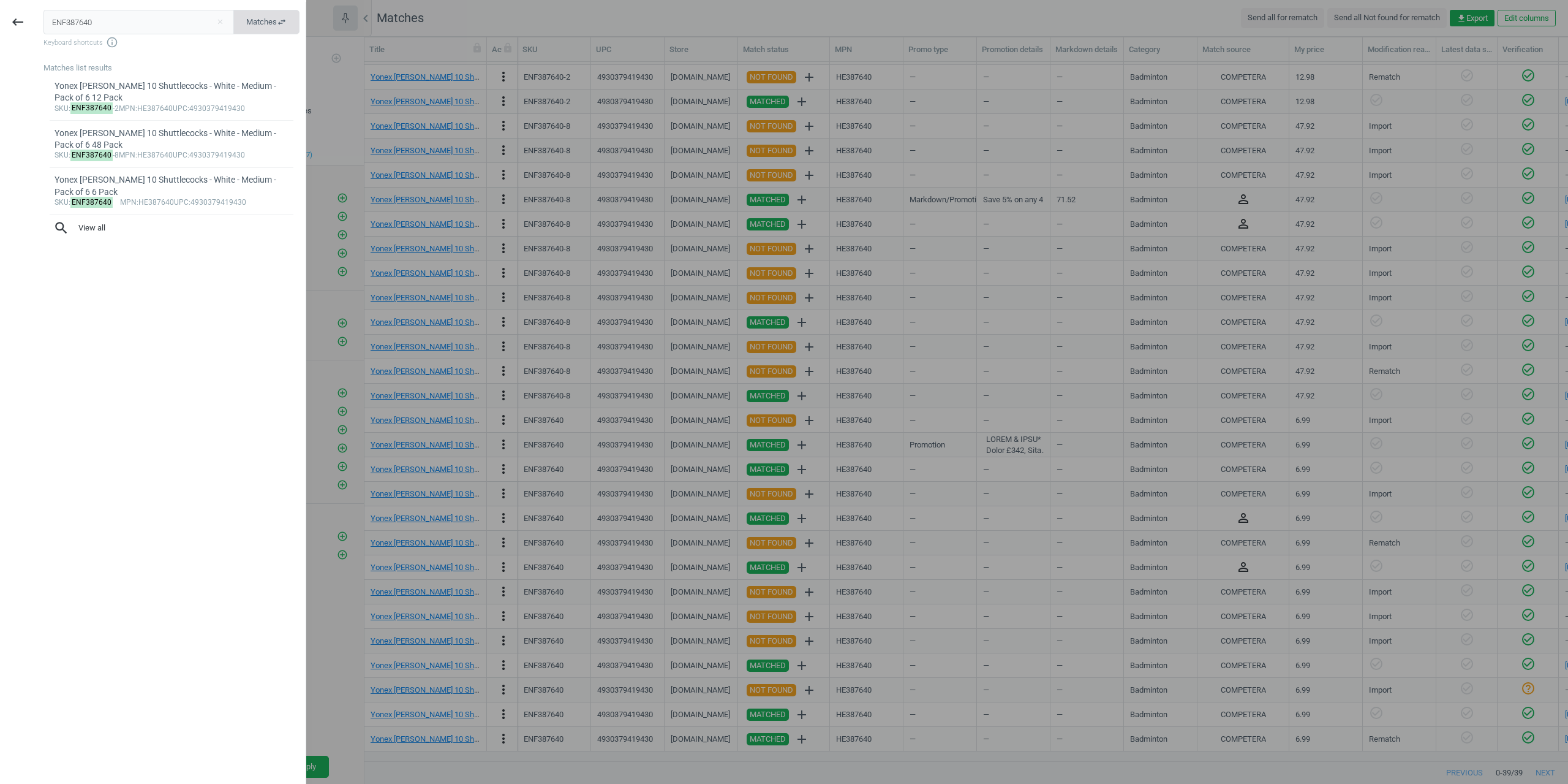
click at [266, 19] on span "Matches swap_horiz" at bounding box center [267, 22] width 41 height 11
click at [143, 20] on input "ENF387640" at bounding box center [139, 22] width 191 height 25
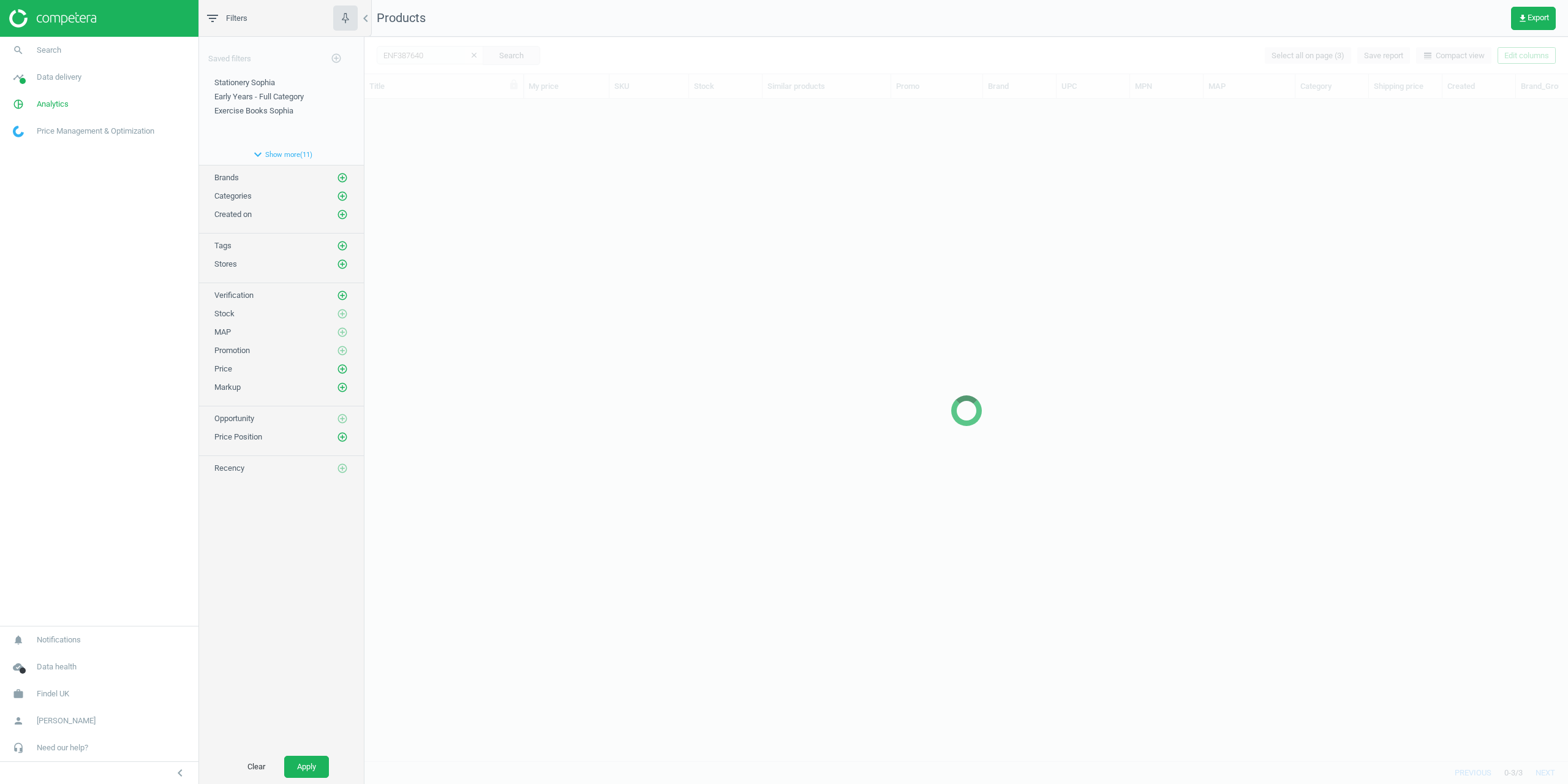
scroll to position [644, 1195]
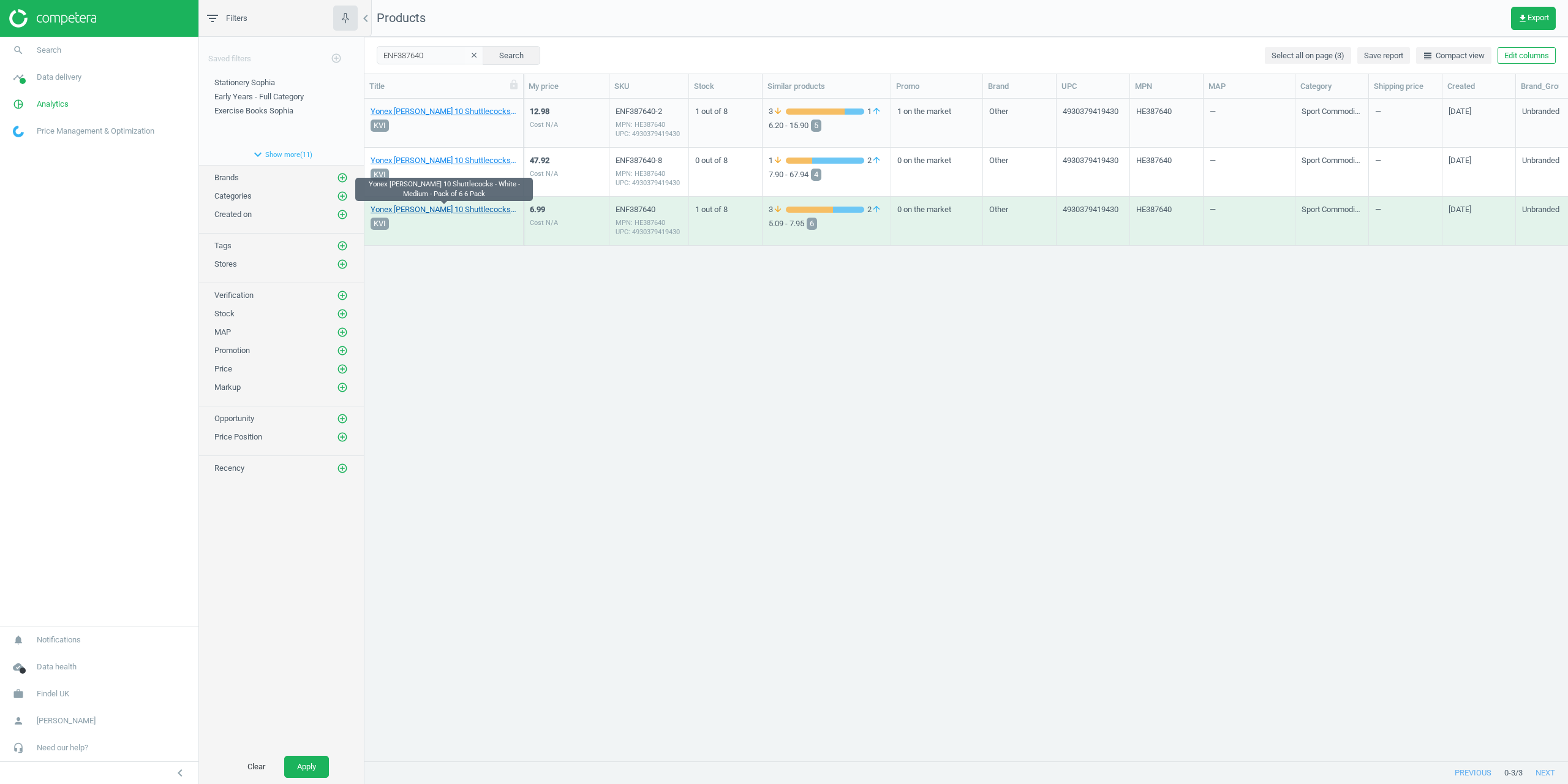
click at [414, 206] on link "Yonex [PERSON_NAME] 10 Shuttlecocks - White - Medium - Pack of 6 6 Pack" at bounding box center [443, 210] width 147 height 11
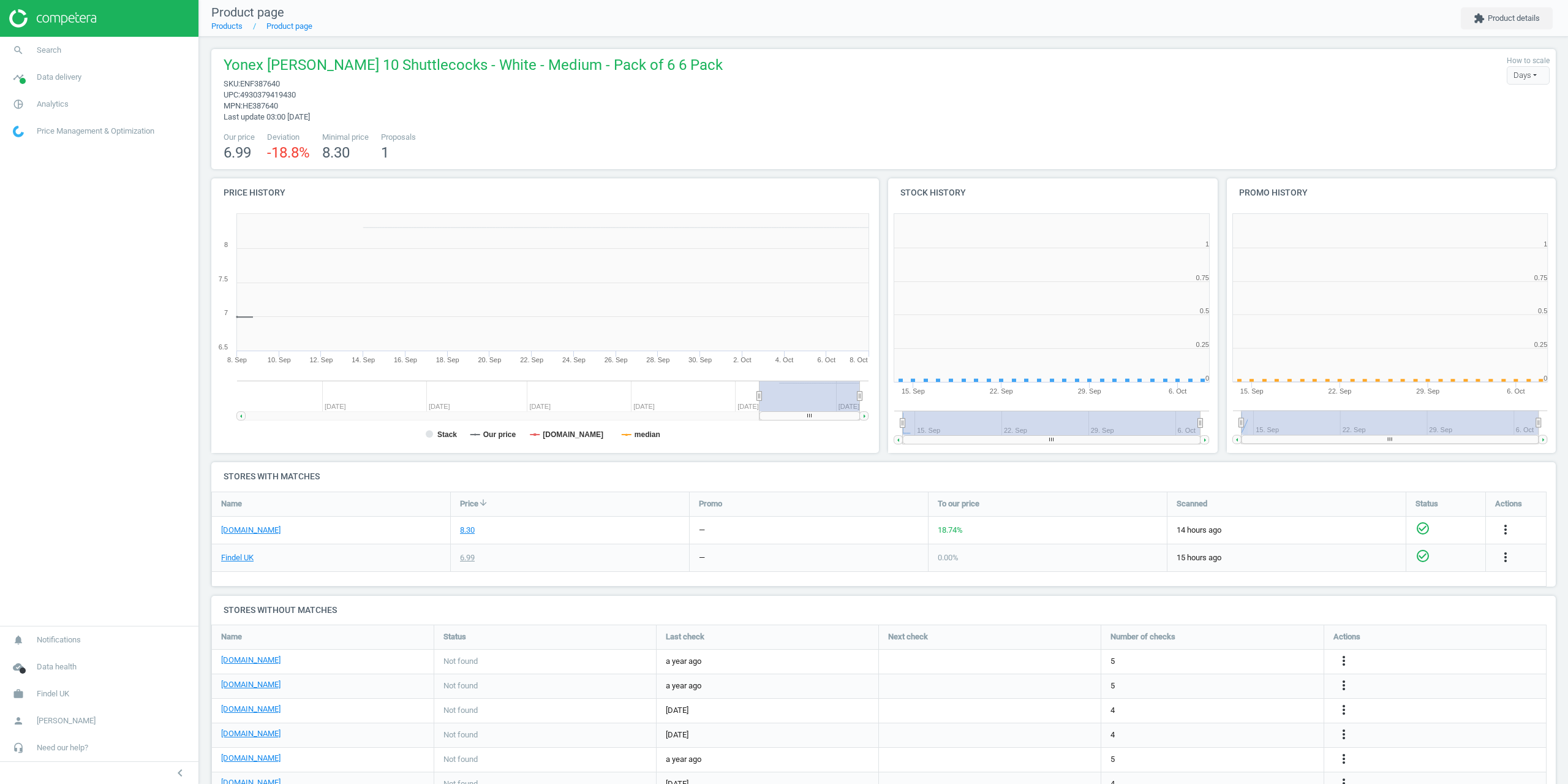
scroll to position [264, 346]
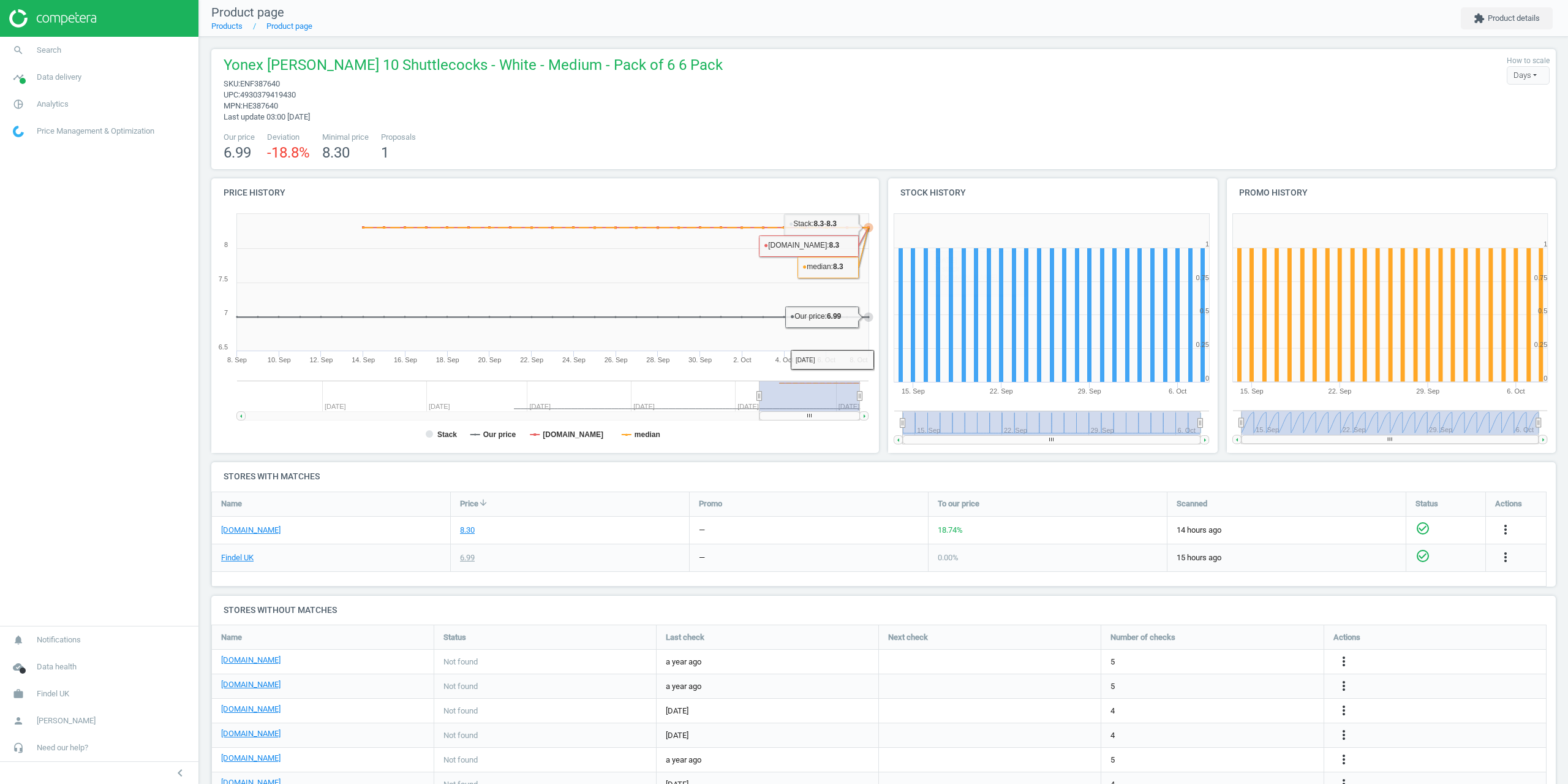
click at [996, 74] on div "Yonex [PERSON_NAME] 10 Shuttlecocks - White - Medium - Pack of 6 6 Pack sku : E…" at bounding box center [883, 89] width 1332 height 67
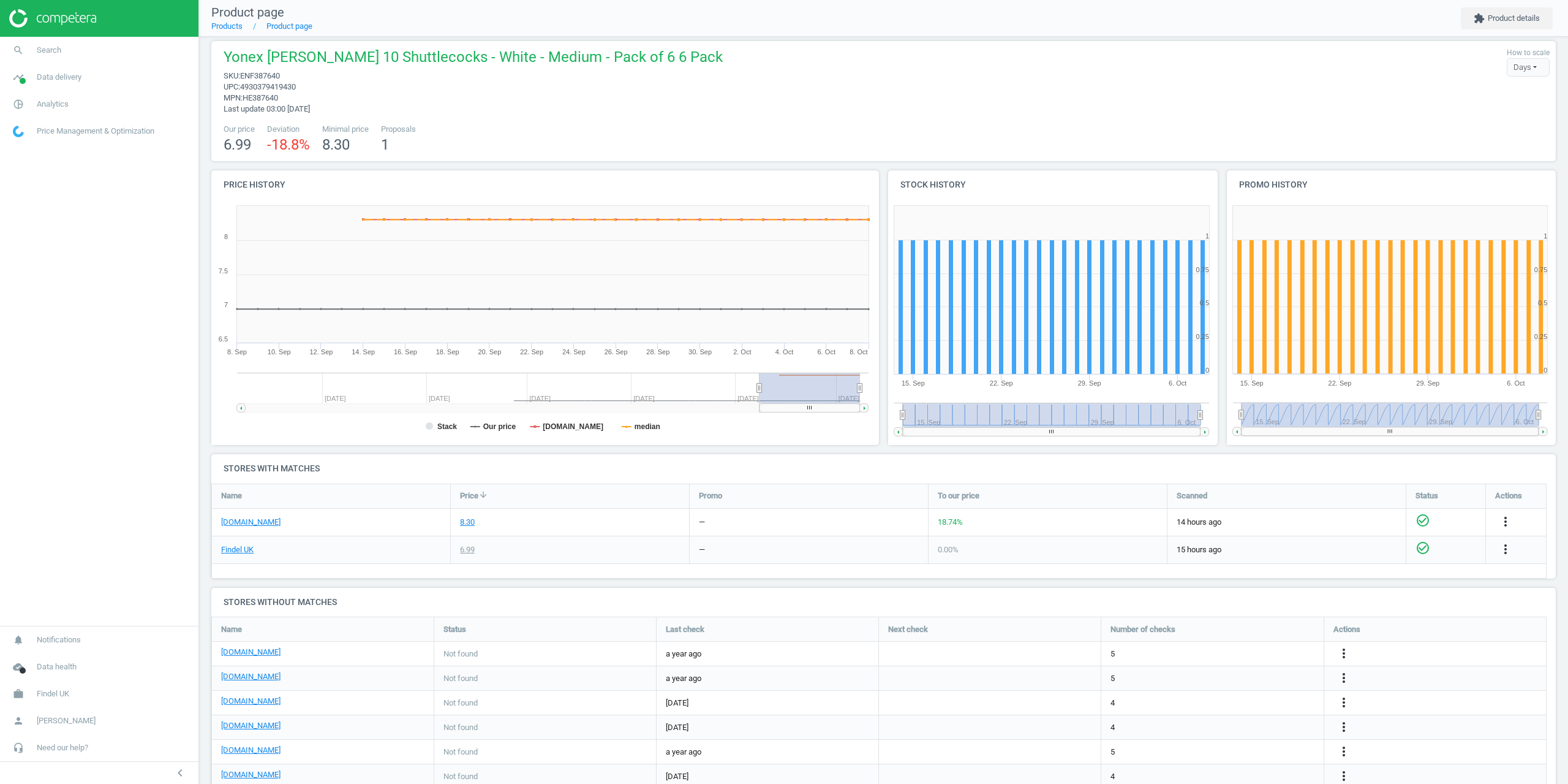
scroll to position [0, 0]
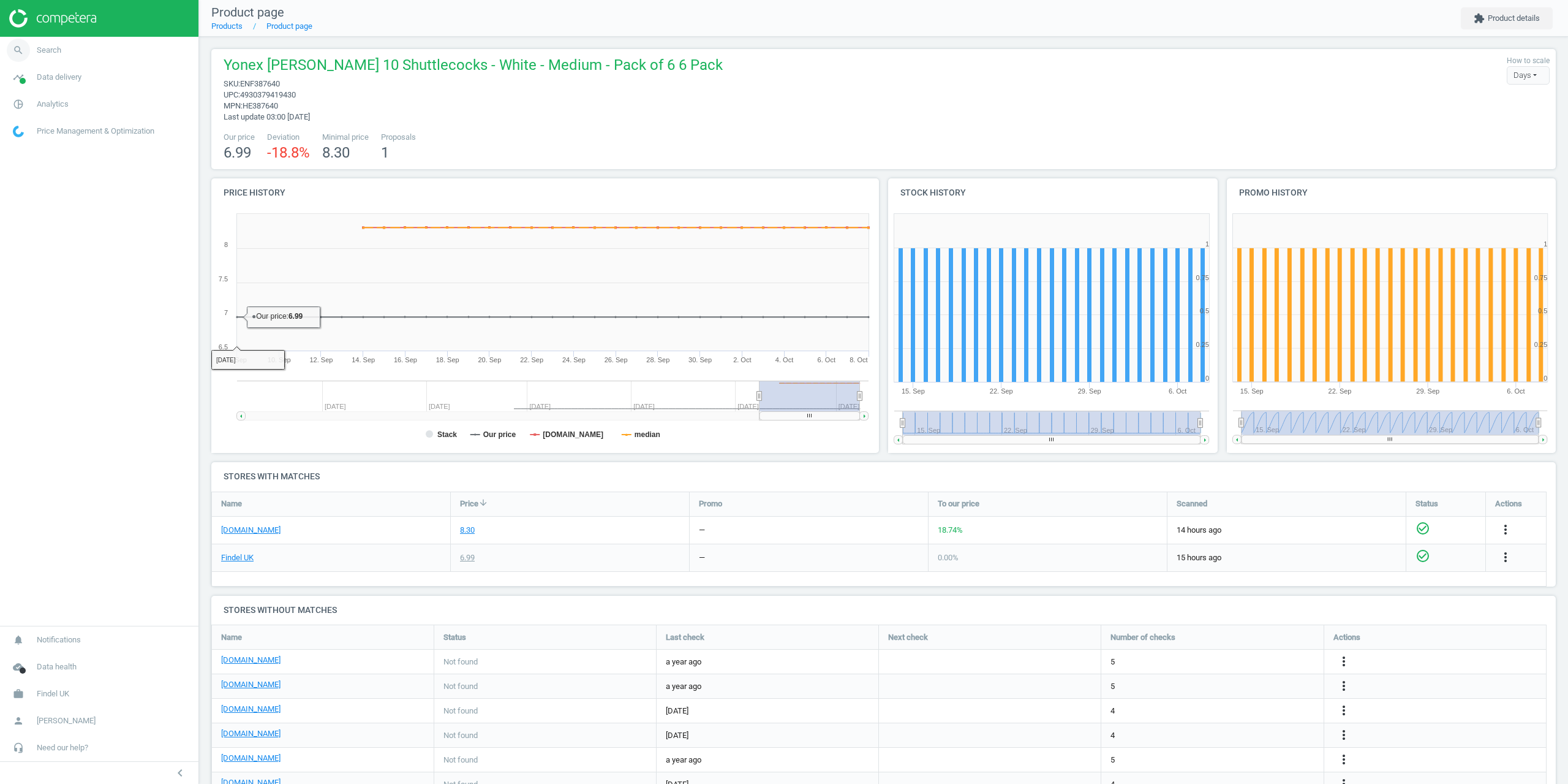
click at [38, 54] on span "Search" at bounding box center [48, 51] width 25 height 11
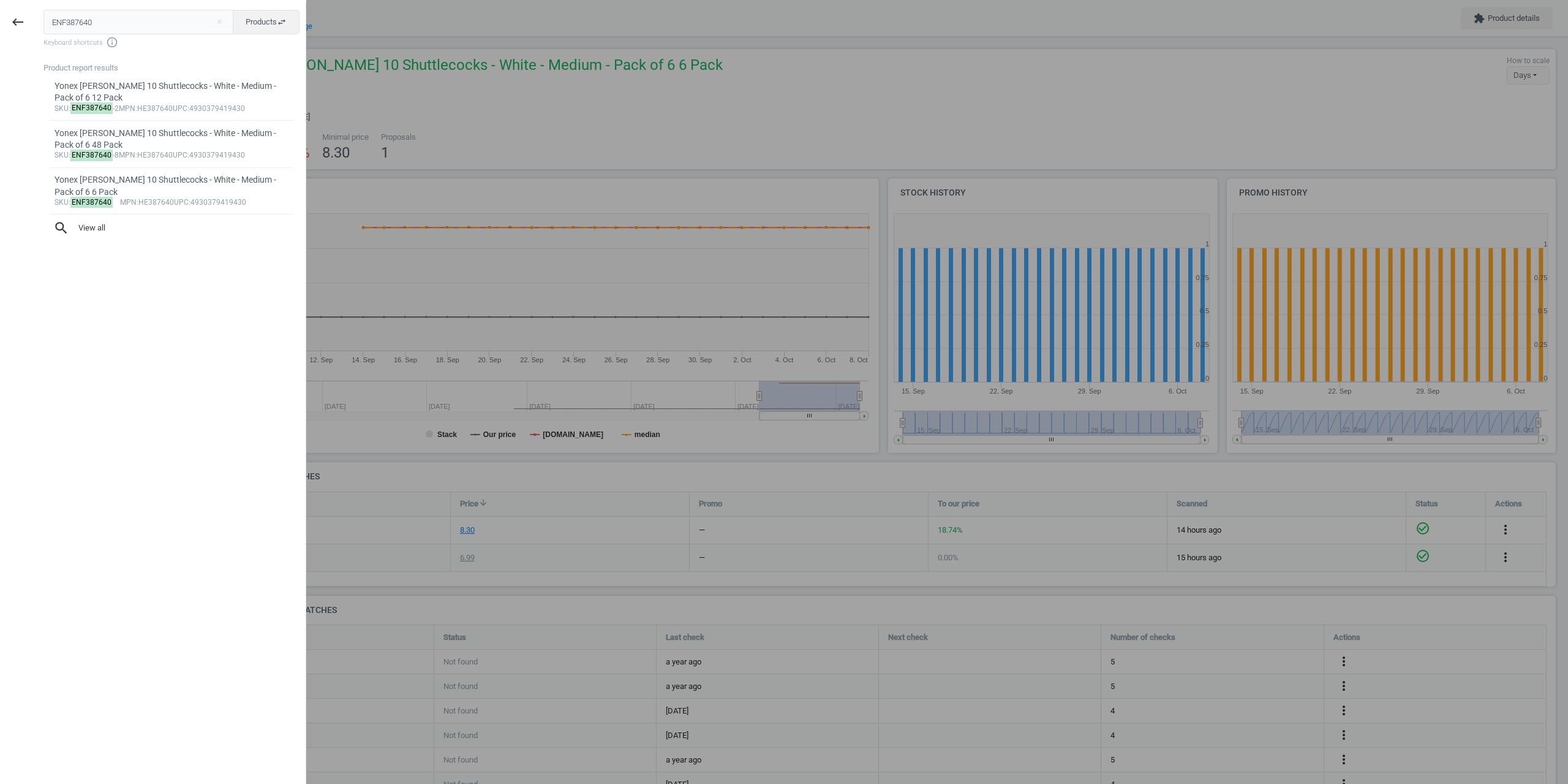
drag, startPoint x: 122, startPoint y: 27, endPoint x: 26, endPoint y: 182, distance: 182.3
click at [6, 31] on div "keyboard_backspace ENF387640 close Products swap_horiz Keyboard shortcuts info_…" at bounding box center [153, 394] width 307 height 784
click at [119, 18] on input "ENF387640" at bounding box center [139, 22] width 191 height 25
paste input "144806"
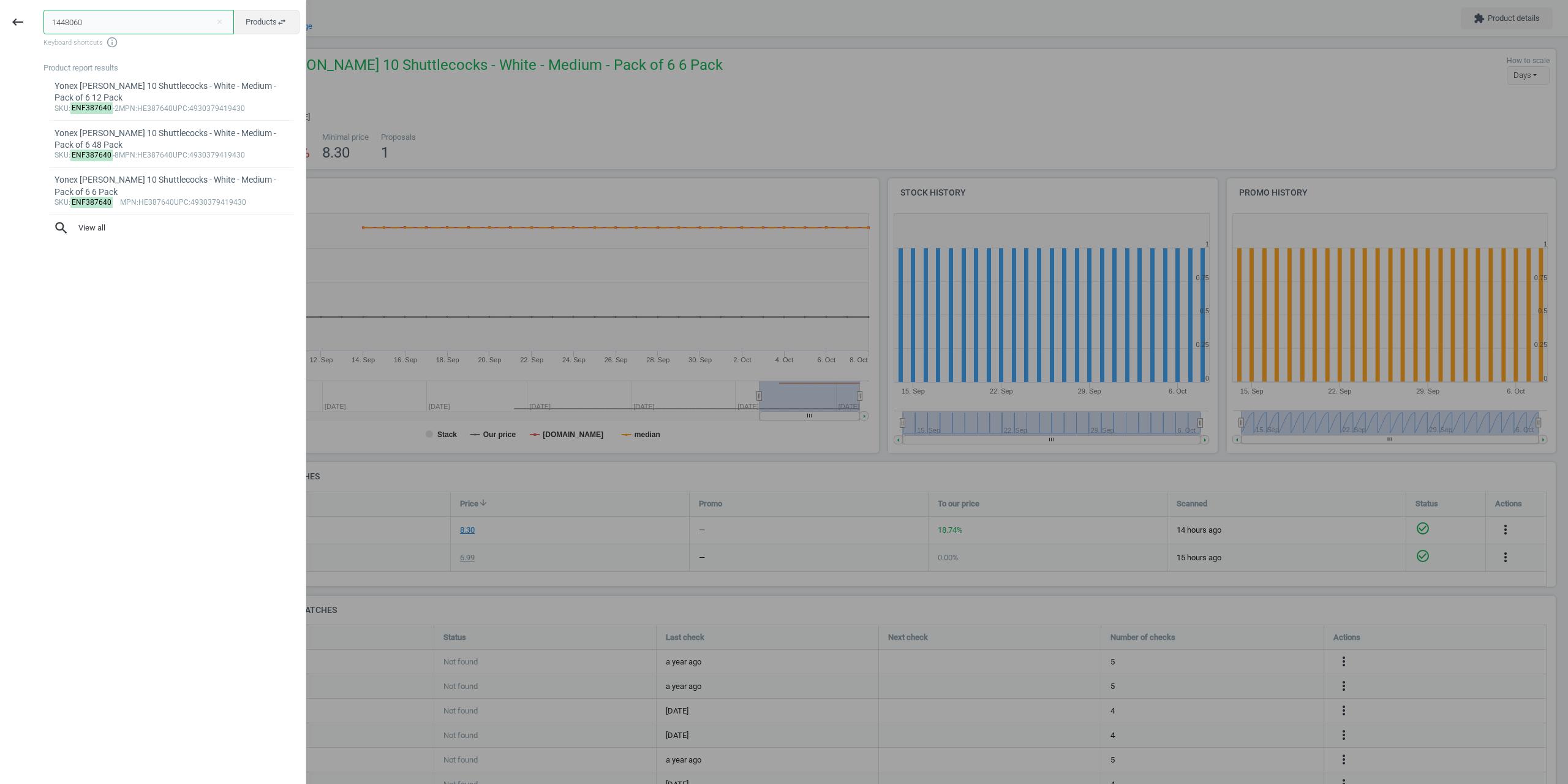
type input "1448060"
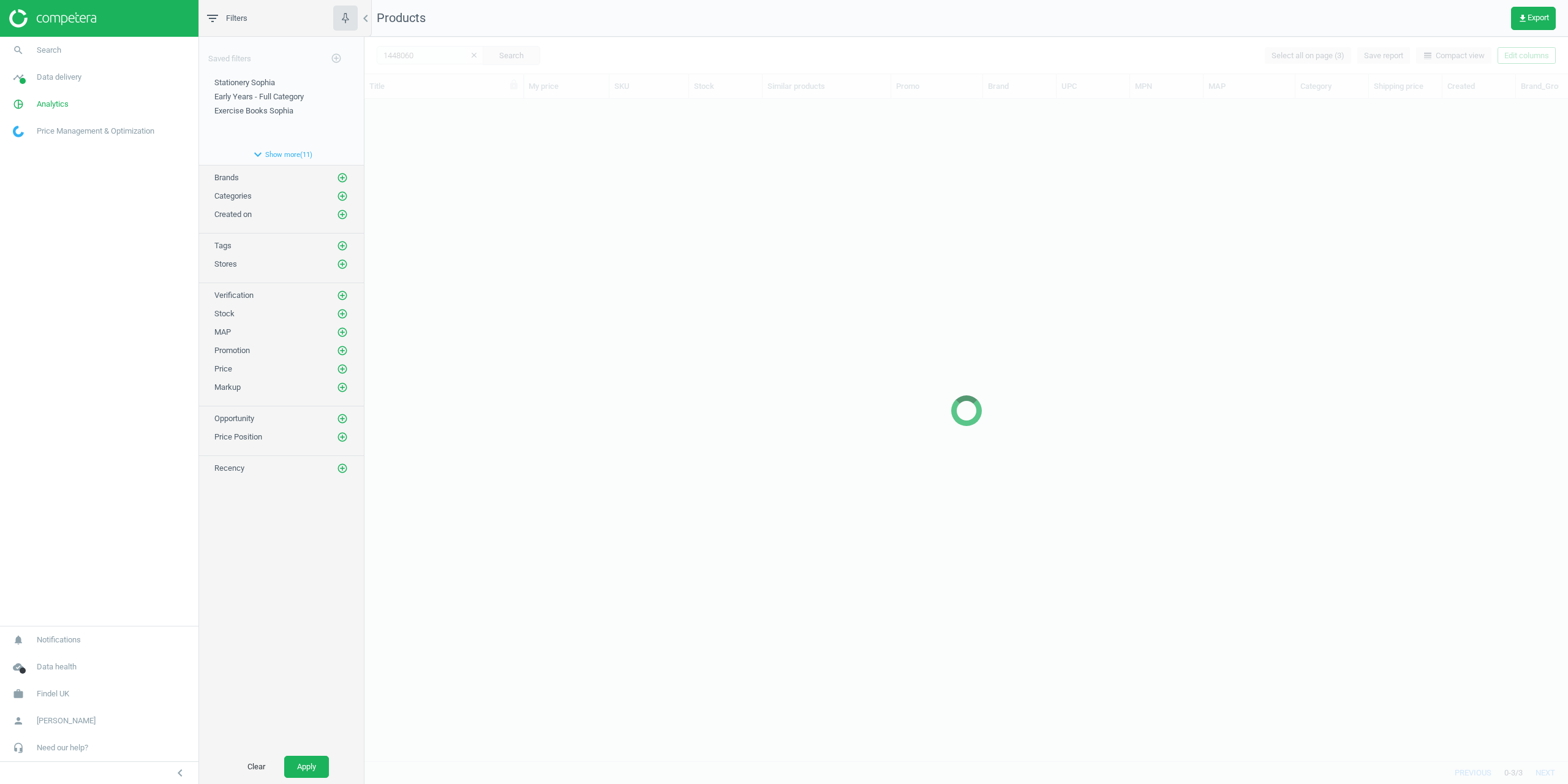
scroll to position [644, 1195]
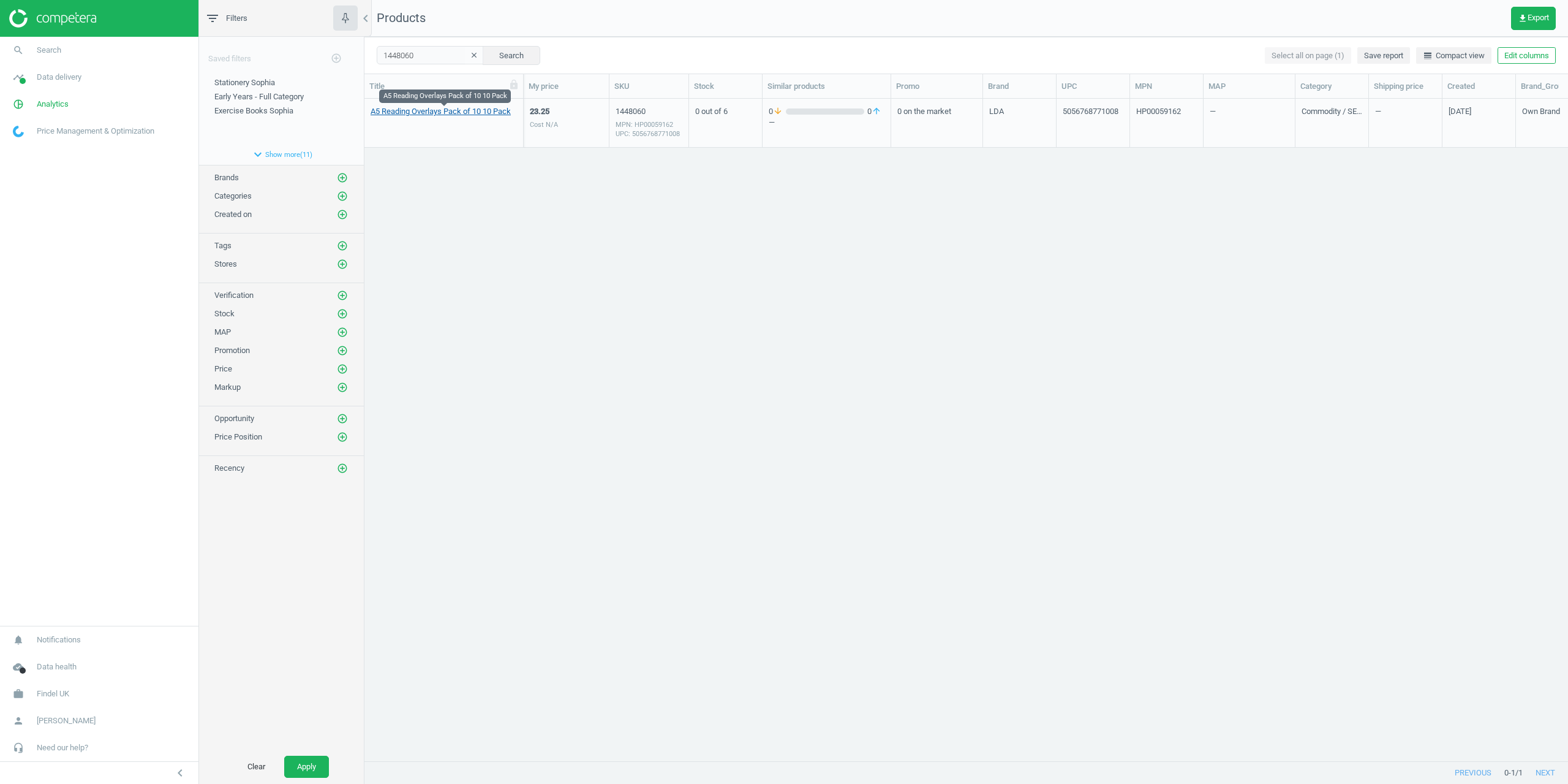
click at [427, 113] on link "A5 Reading Overlays Pack of 10 10 Pack" at bounding box center [441, 112] width 140 height 11
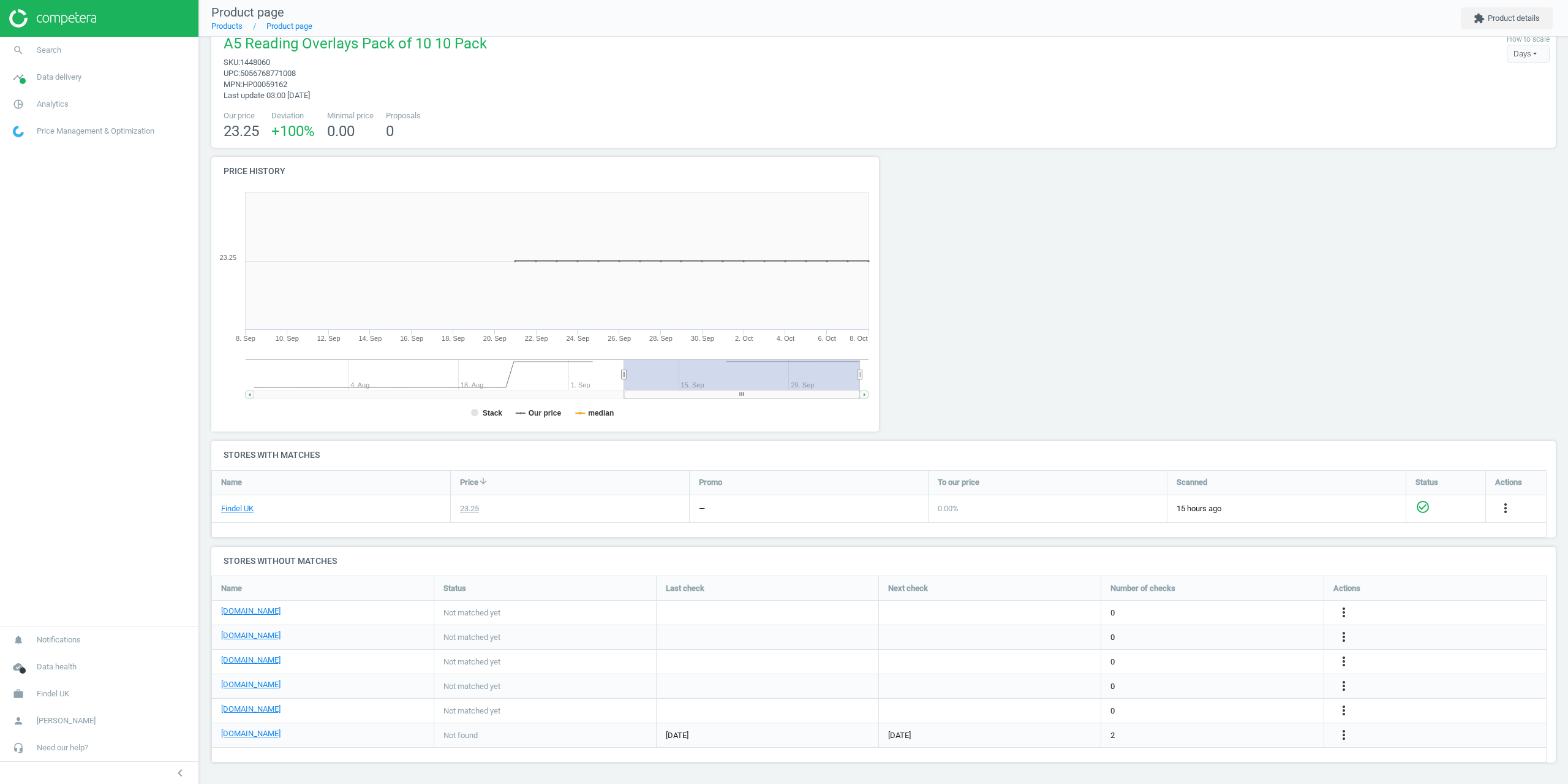
click at [1092, 301] on div at bounding box center [1053, 299] width 339 height 284
